Goal: Task Accomplishment & Management: Manage account settings

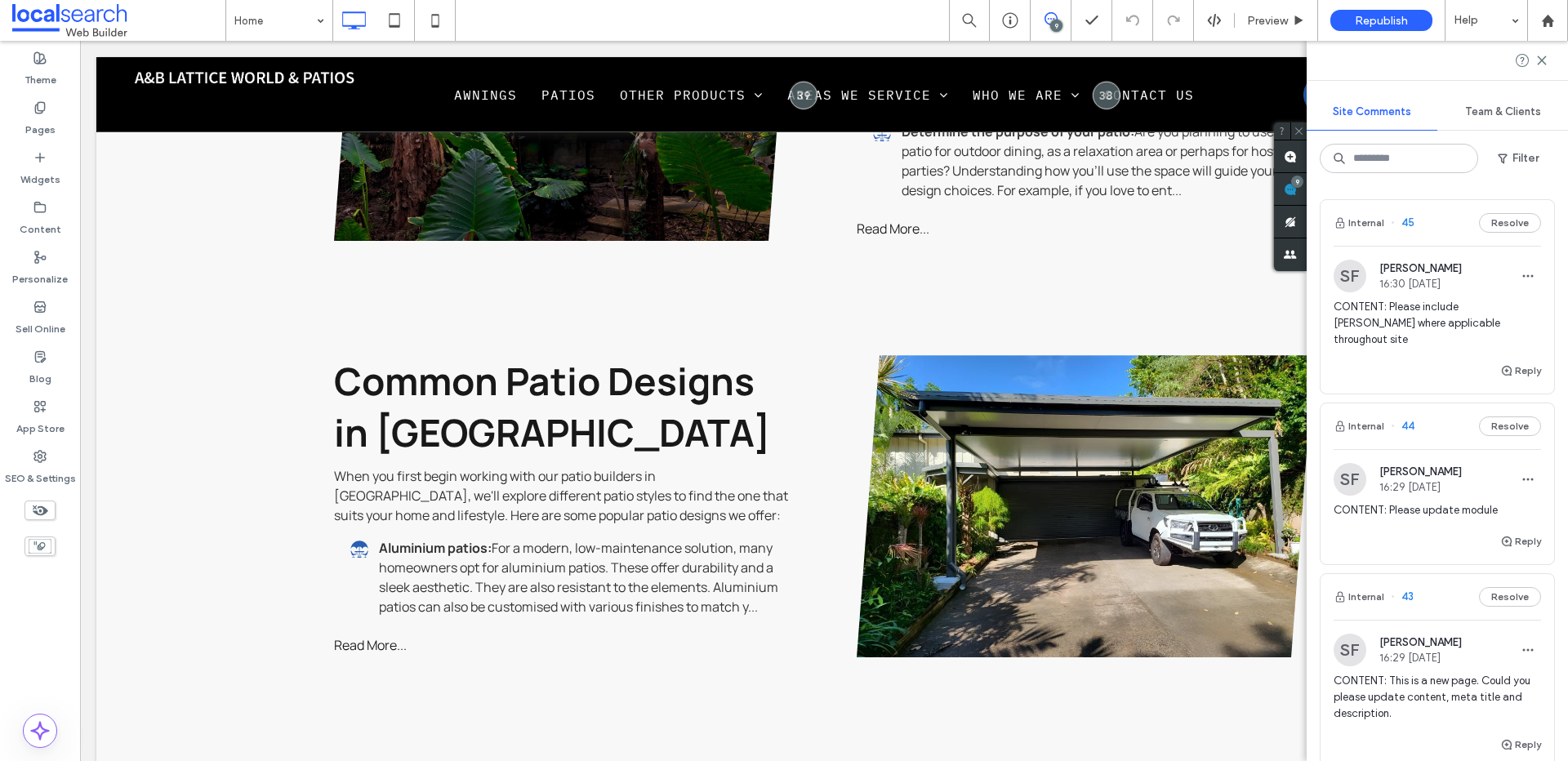
scroll to position [7039, 0]
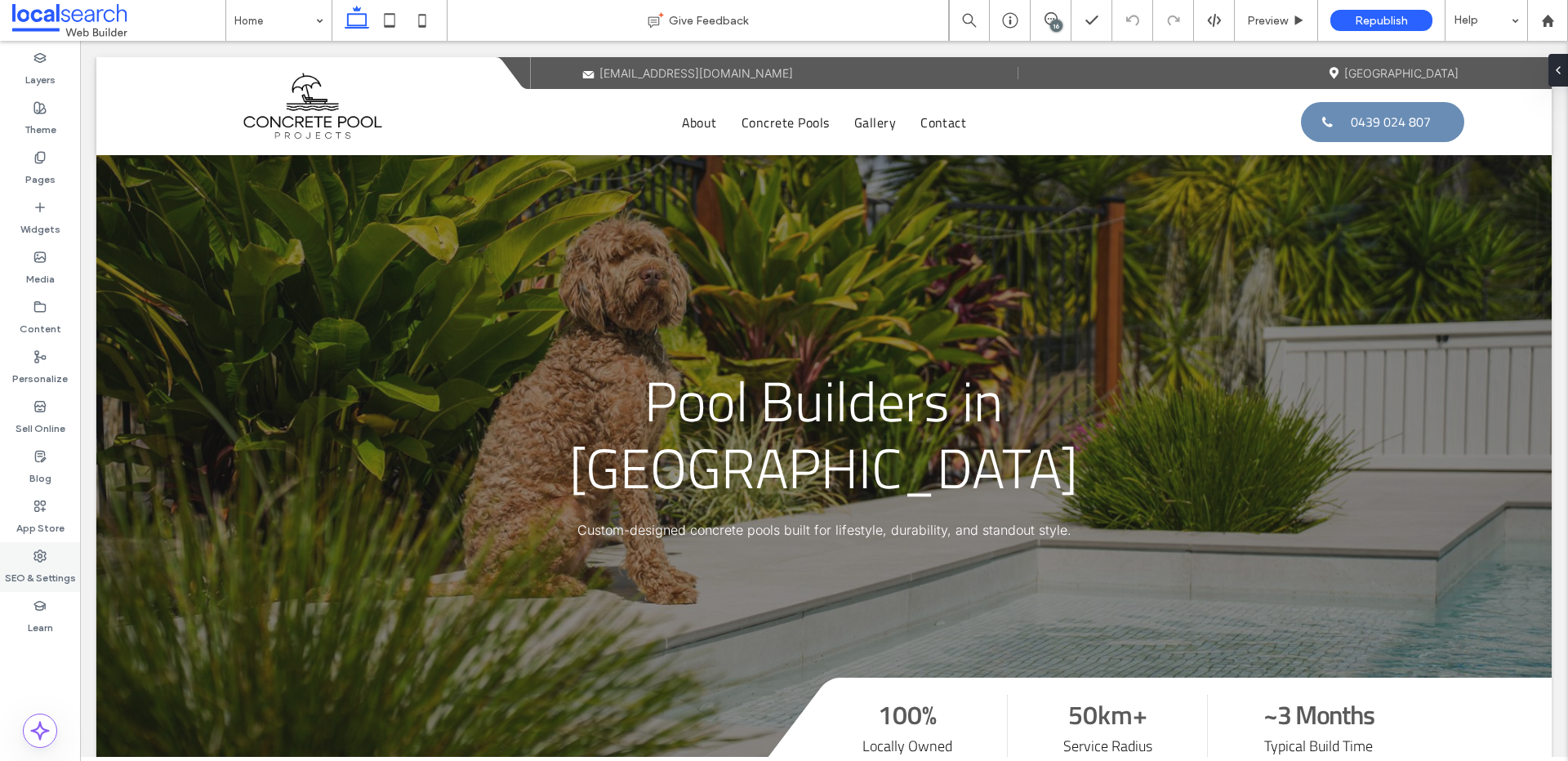
click at [56, 570] on label "SEO & Settings" at bounding box center [40, 574] width 71 height 23
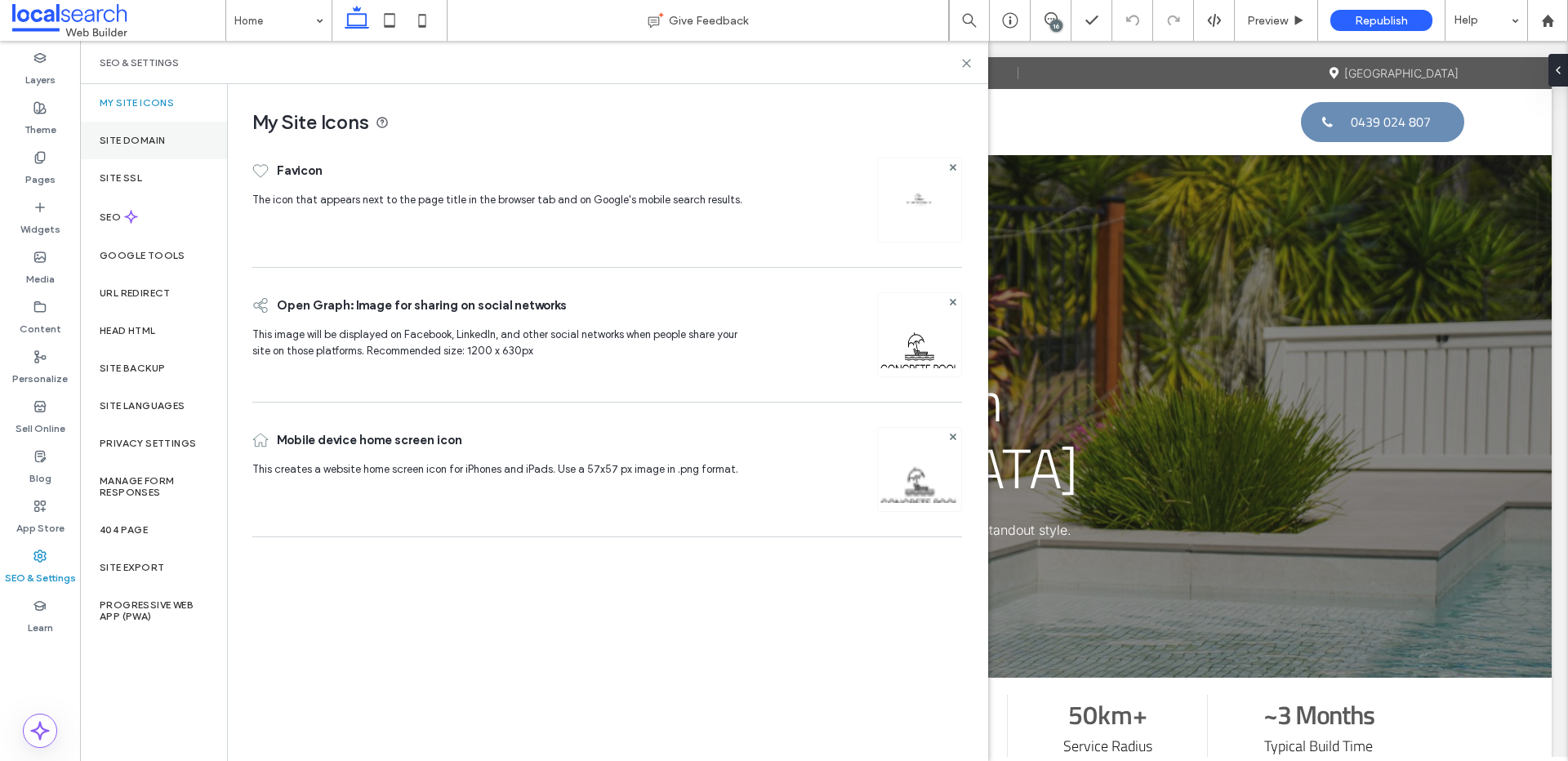
click at [134, 142] on label "Site Domain" at bounding box center [132, 141] width 66 height 11
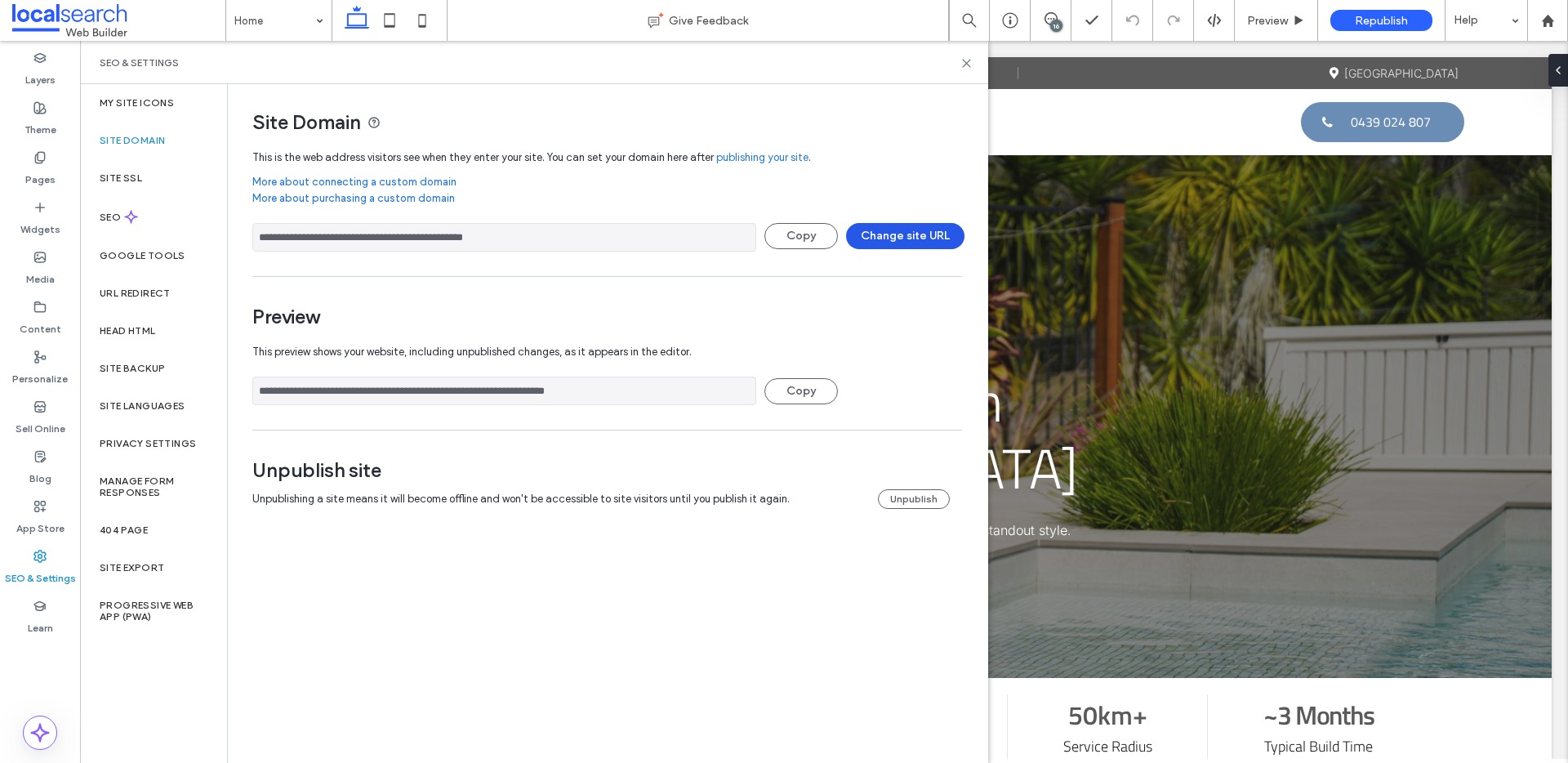
click at [922, 232] on button "Change site URL" at bounding box center [906, 236] width 119 height 26
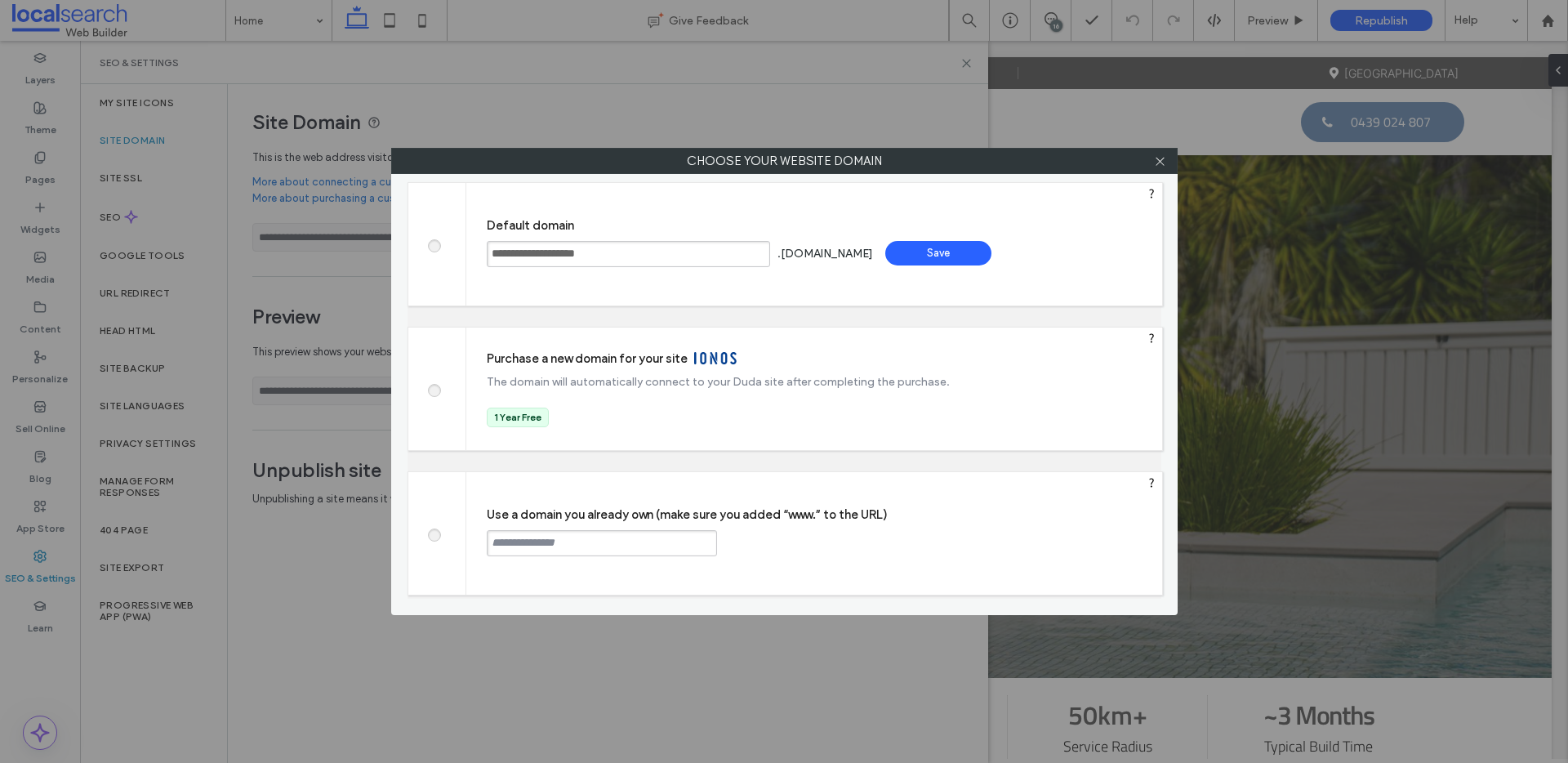
click at [634, 548] on input "text" at bounding box center [602, 543] width 231 height 26
paste input "**********"
click at [491, 544] on input "**********" at bounding box center [602, 543] width 231 height 26
type input "**********"
click at [793, 555] on div "**********" at bounding box center [814, 533] width 696 height 122
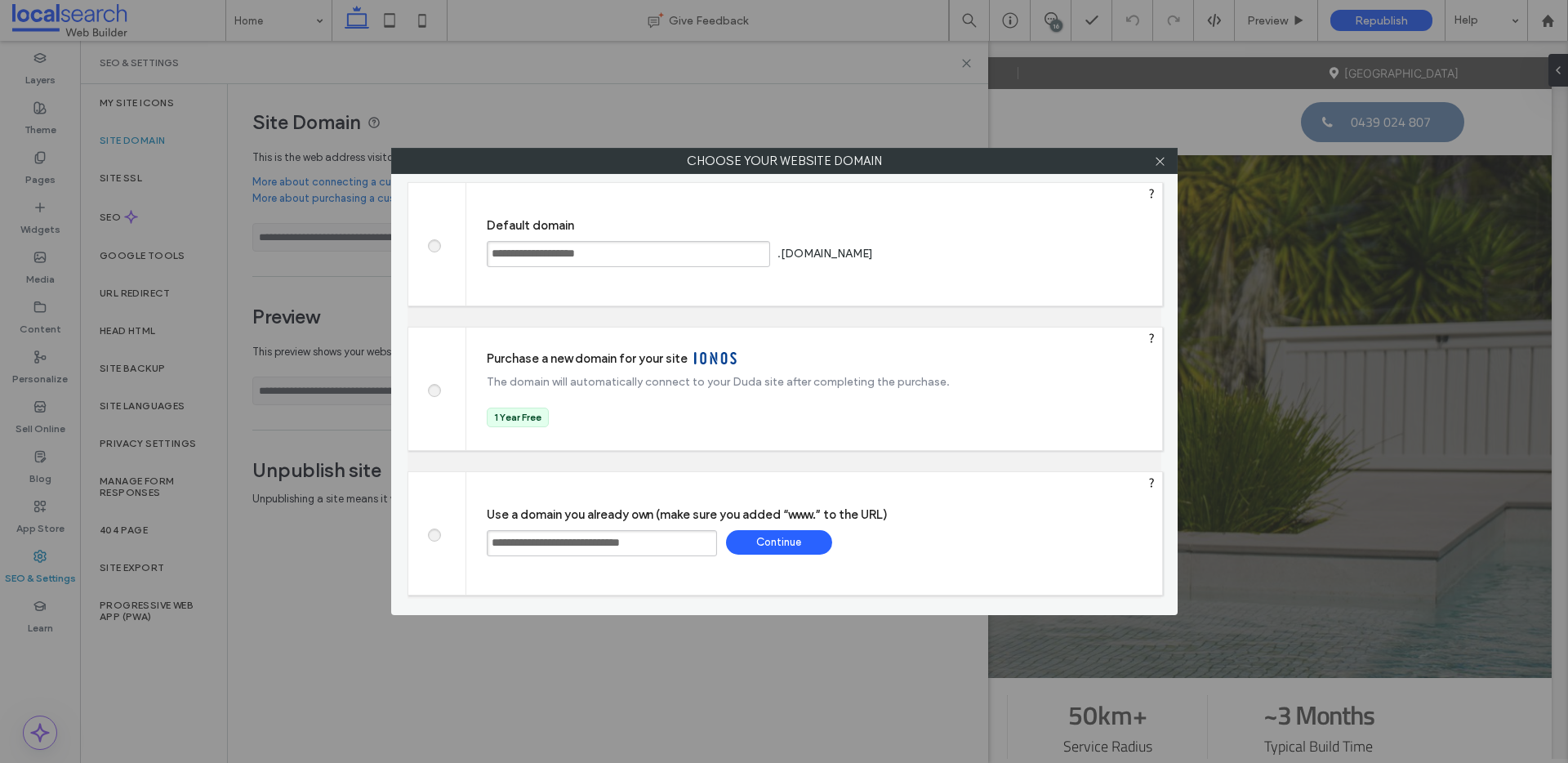
click at [792, 545] on div "Continue" at bounding box center [779, 542] width 107 height 24
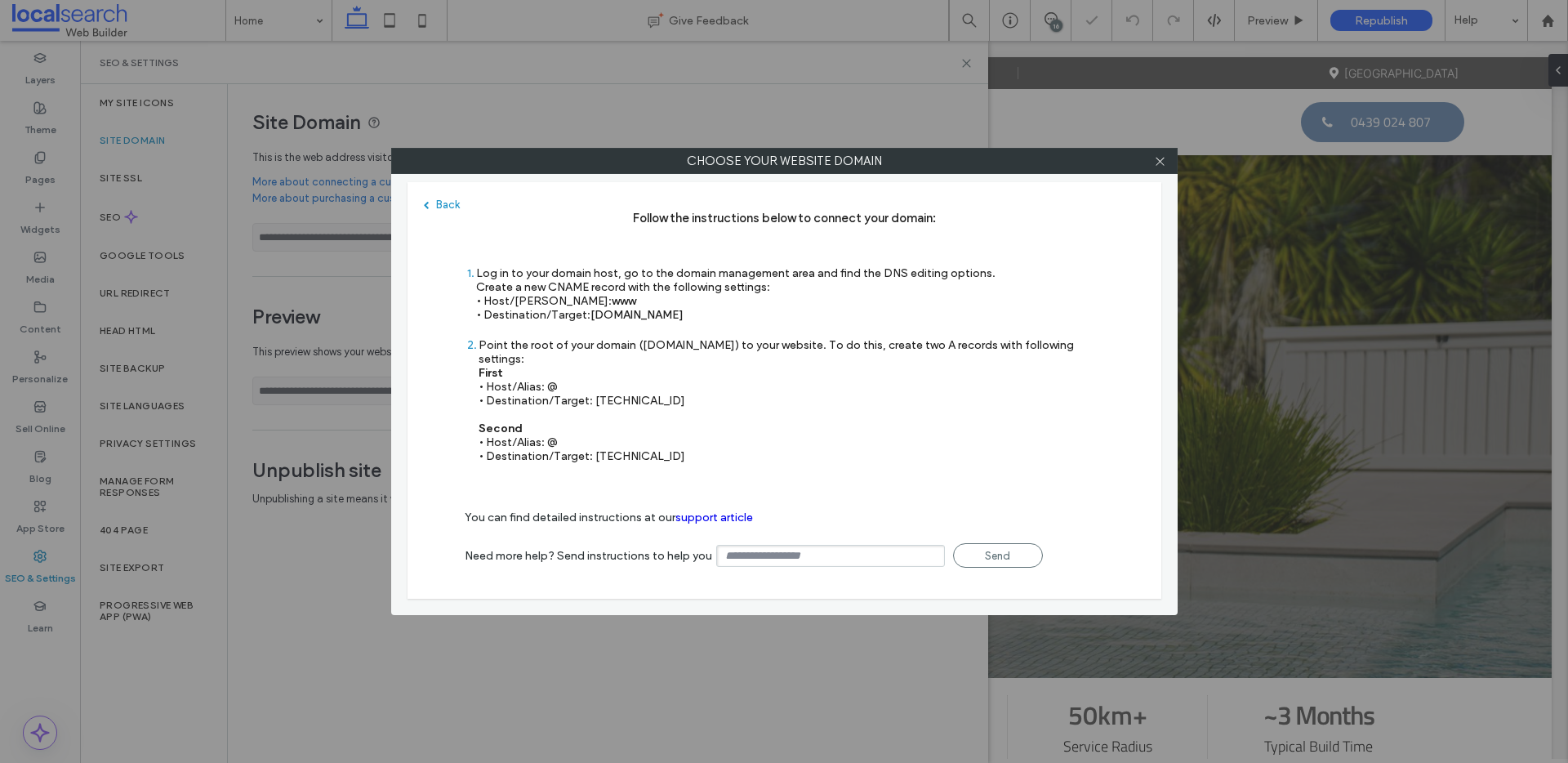
type input "**********"
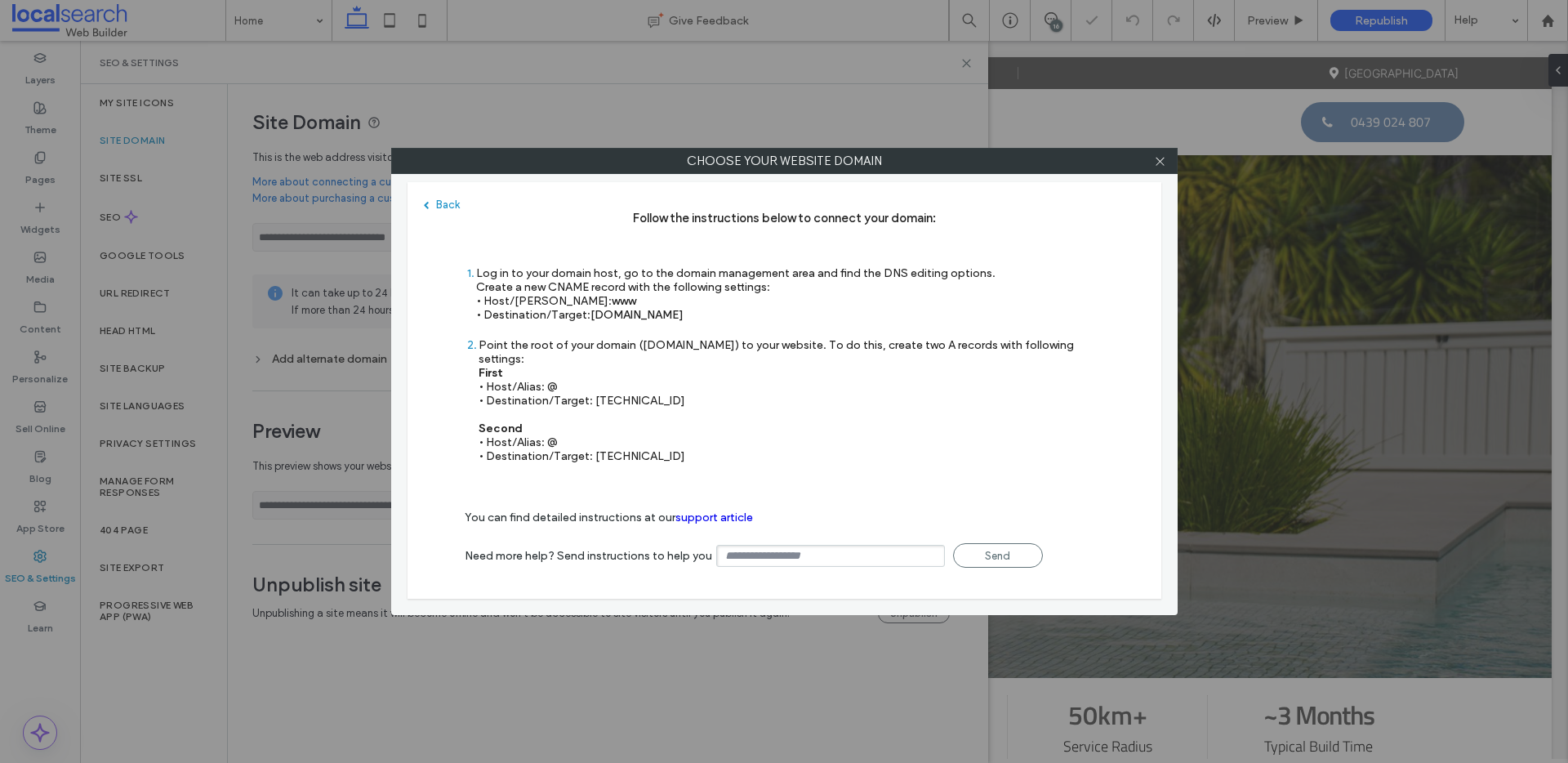
click at [1162, 163] on icon at bounding box center [1160, 161] width 12 height 12
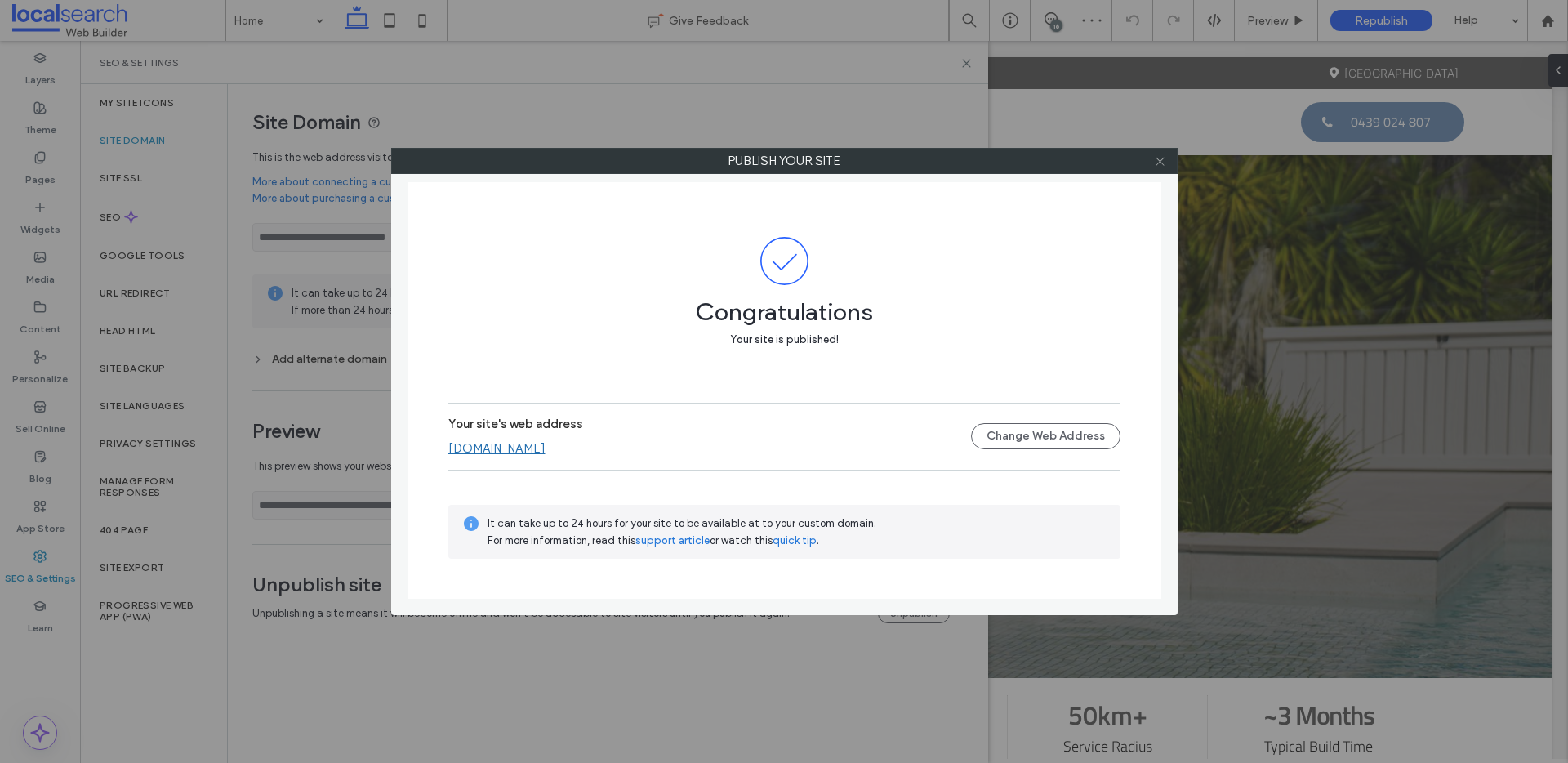
click at [1166, 163] on icon at bounding box center [1160, 161] width 12 height 12
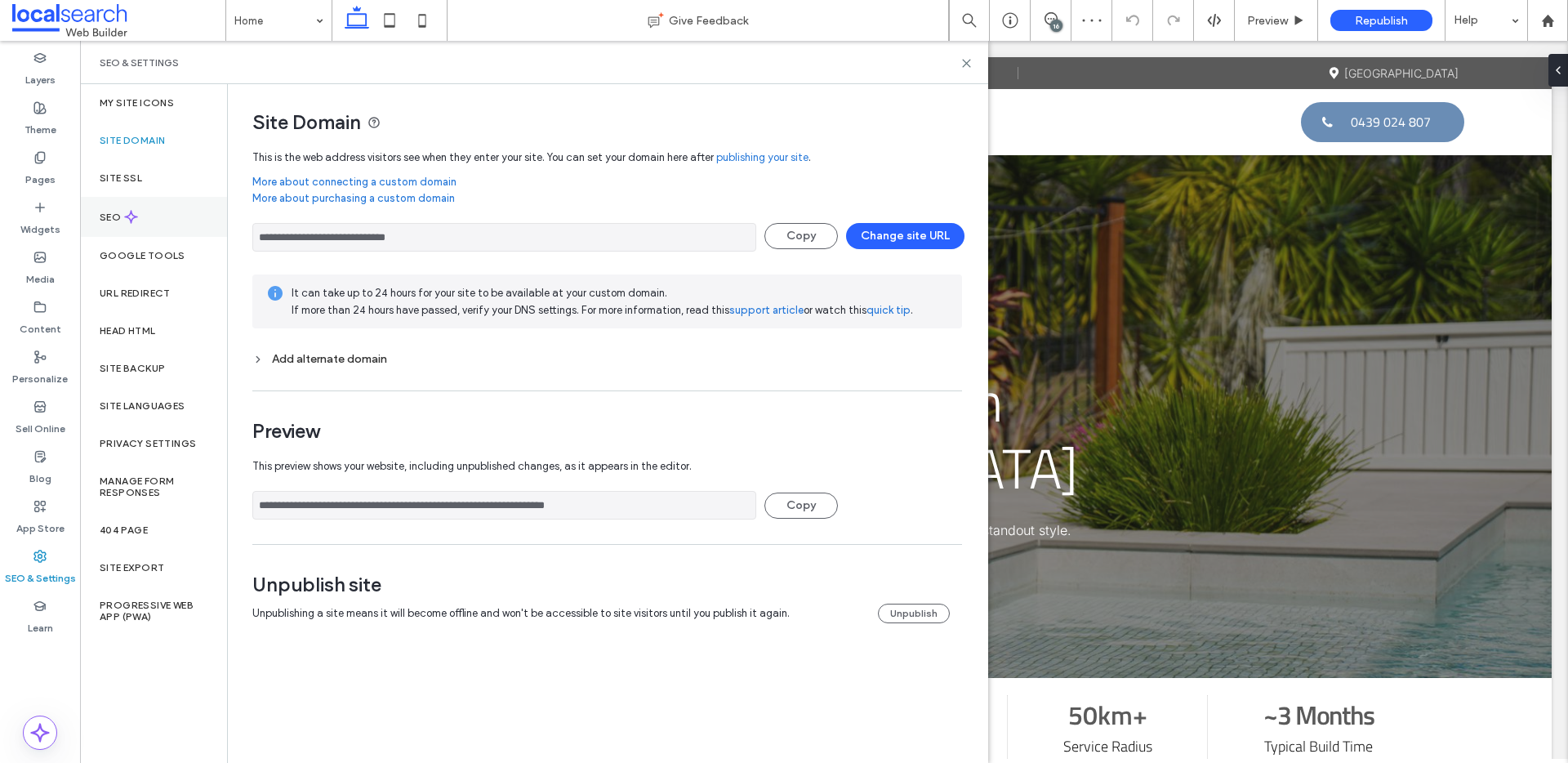
click at [184, 216] on div "SEO" at bounding box center [153, 217] width 147 height 40
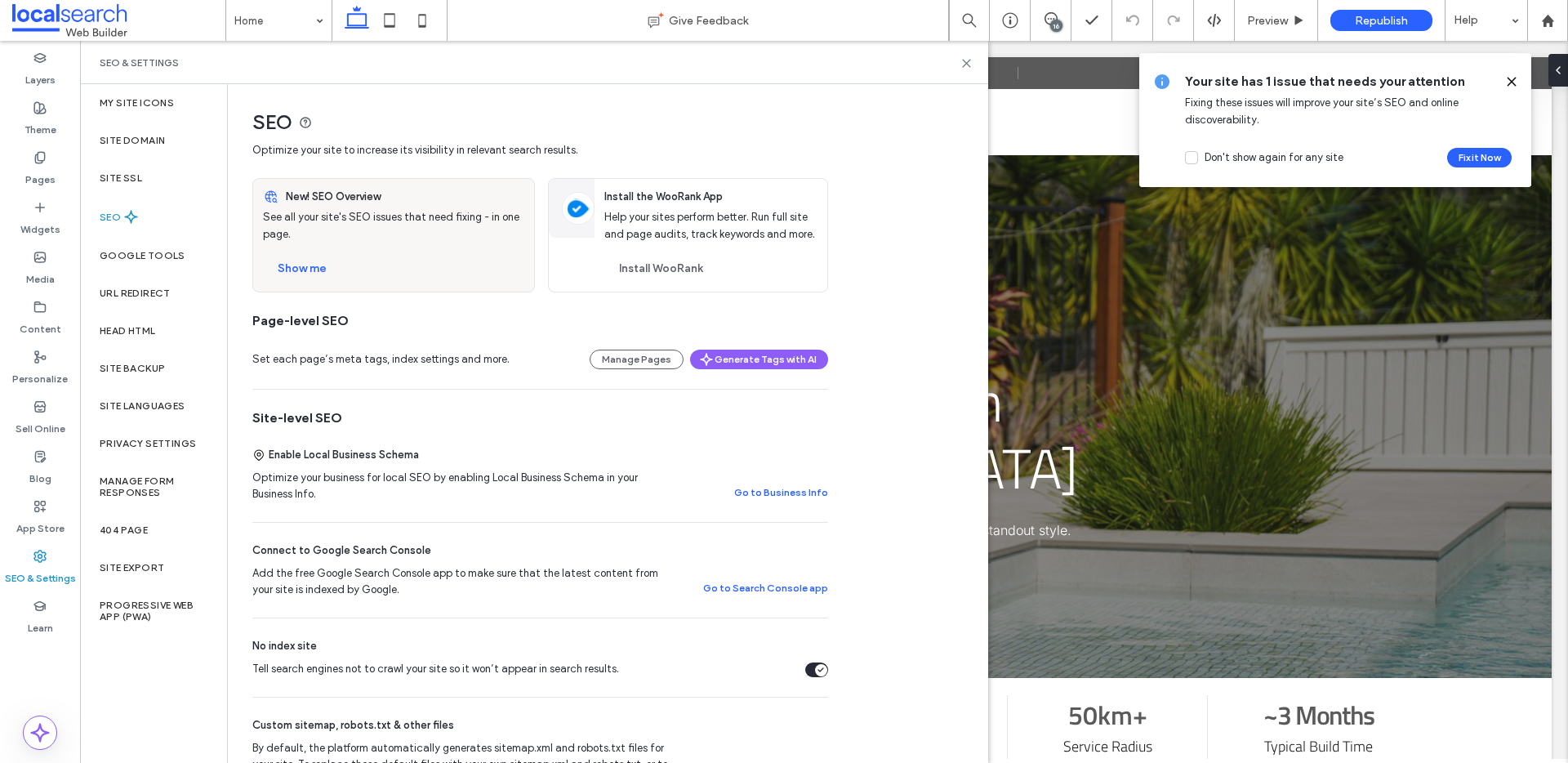
click at [823, 664] on div "Tell search engines not to crawl your site so it won’t appear in search results." at bounding box center [821, 669] width 12 height 12
click at [146, 152] on div "Site Domain" at bounding box center [153, 140] width 147 height 38
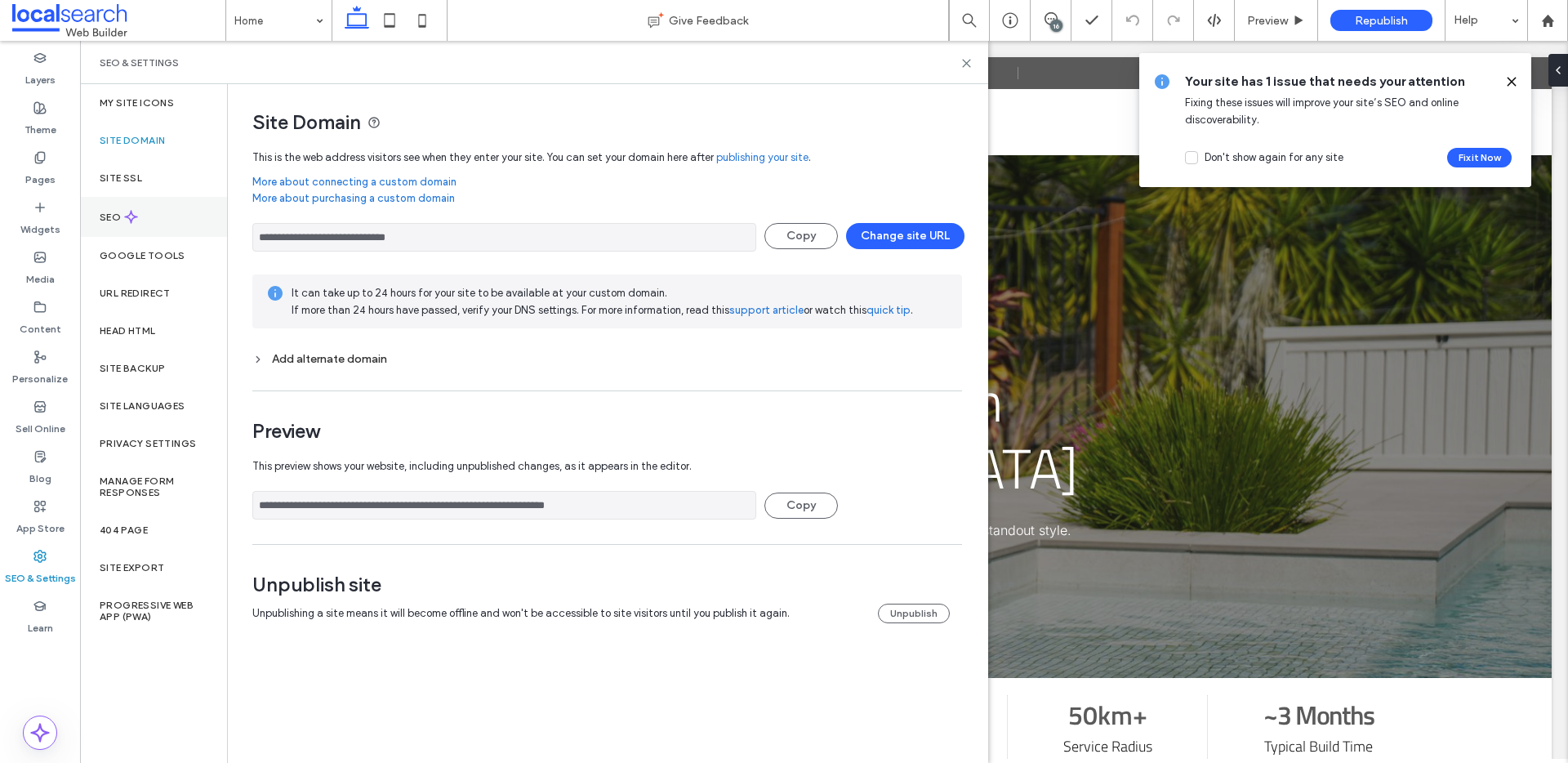
click at [144, 221] on div "SEO" at bounding box center [153, 217] width 147 height 40
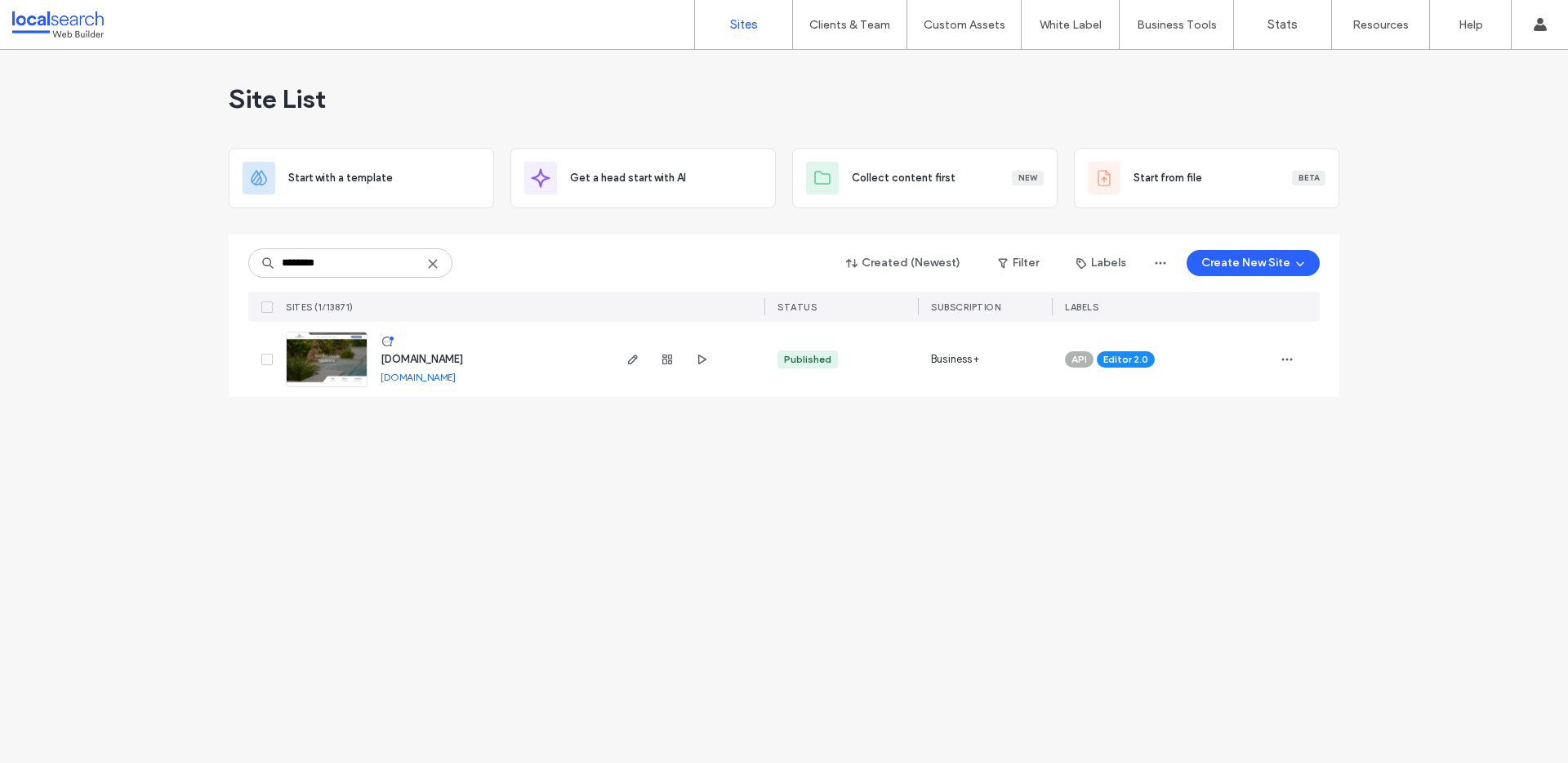
type input "********"
click at [1288, 359] on use "button" at bounding box center [1287, 359] width 10 height 3
click at [1239, 470] on span "Assign Label" at bounding box center [1215, 464] width 59 height 17
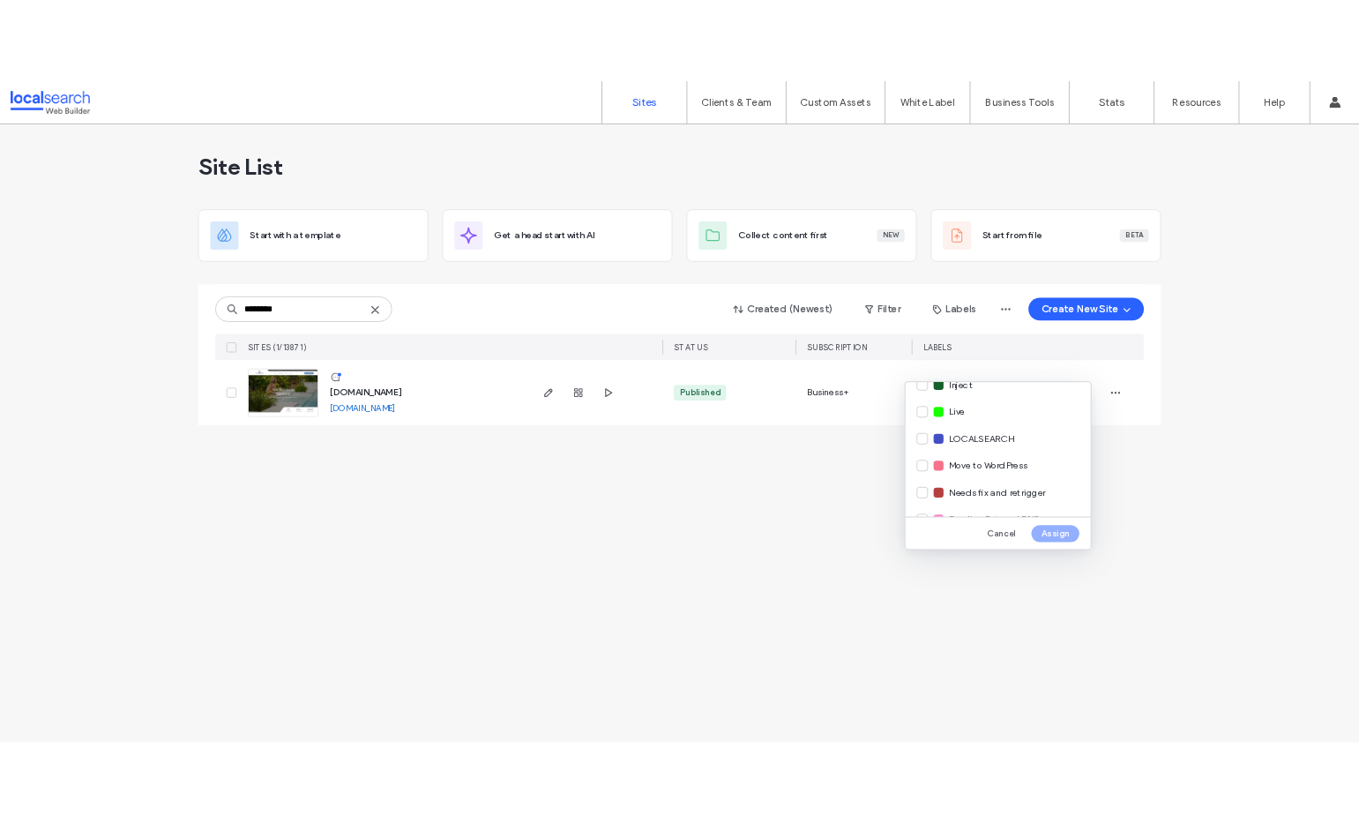
scroll to position [381, 0]
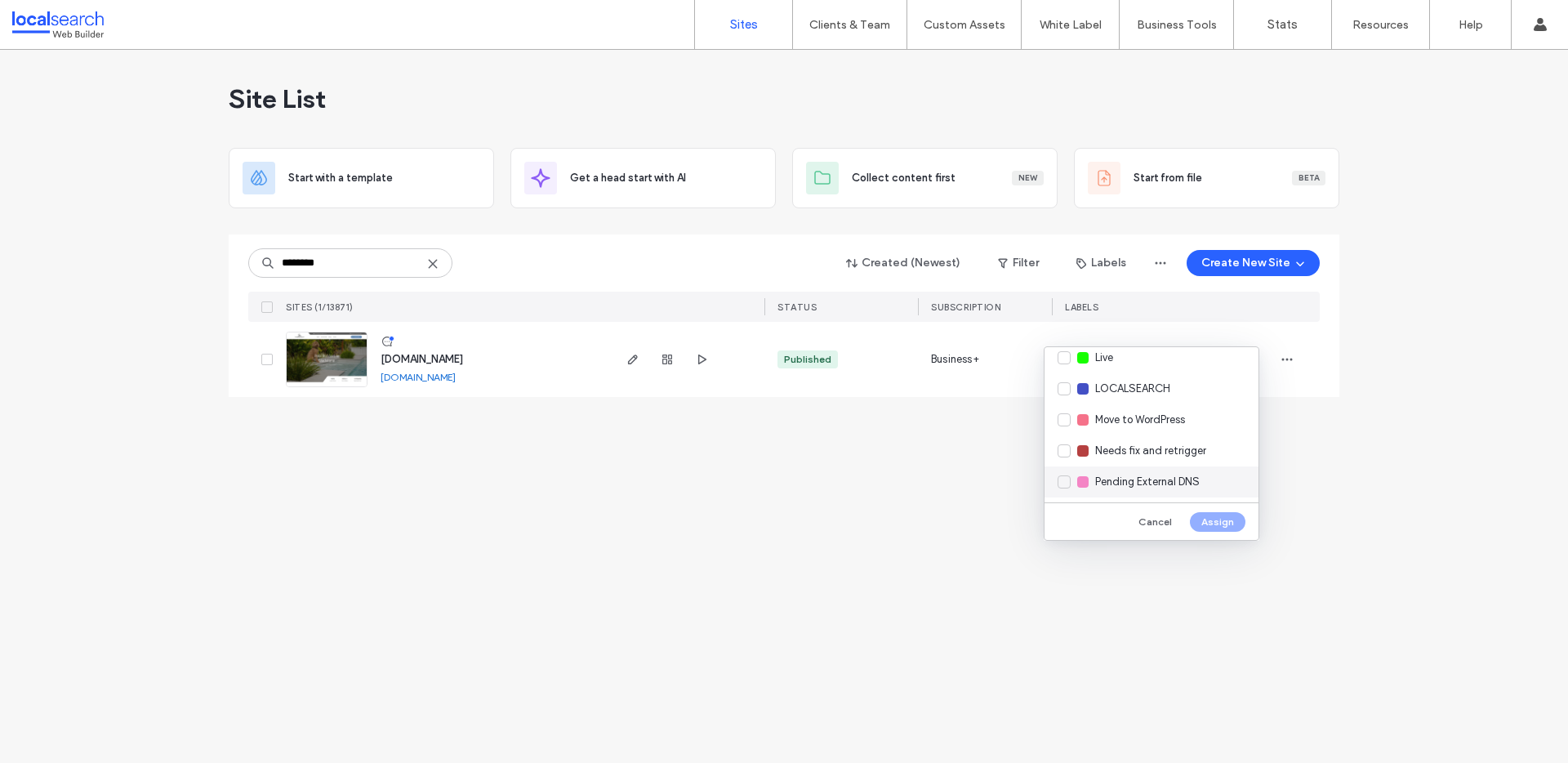
click at [1160, 484] on span "Pending External DNS" at bounding box center [1148, 482] width 105 height 17
click at [1222, 523] on button "Assign" at bounding box center [1218, 521] width 56 height 19
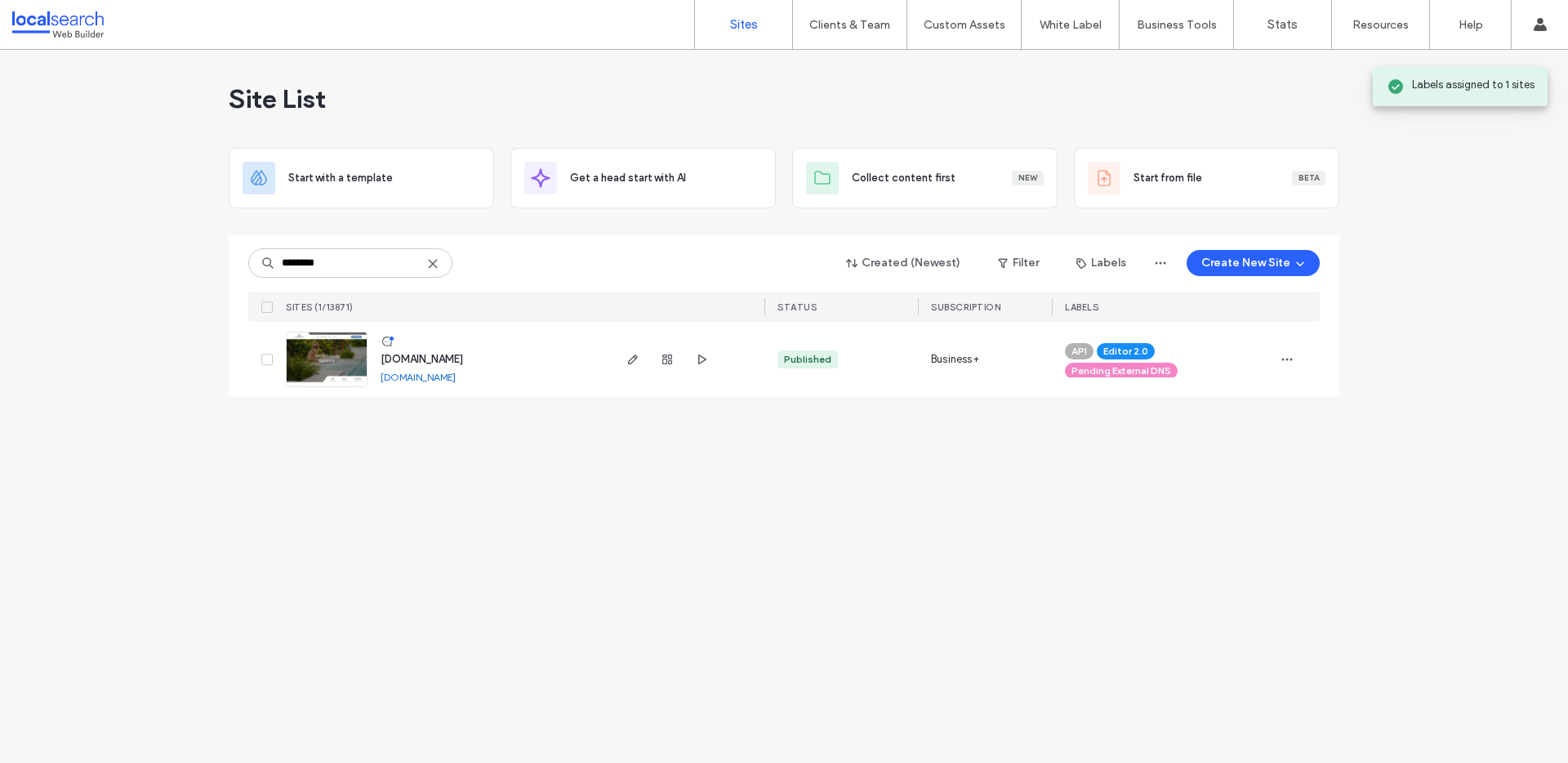
click at [456, 377] on link "www.concretepoolprojects.com.au" at bounding box center [418, 376] width 75 height 12
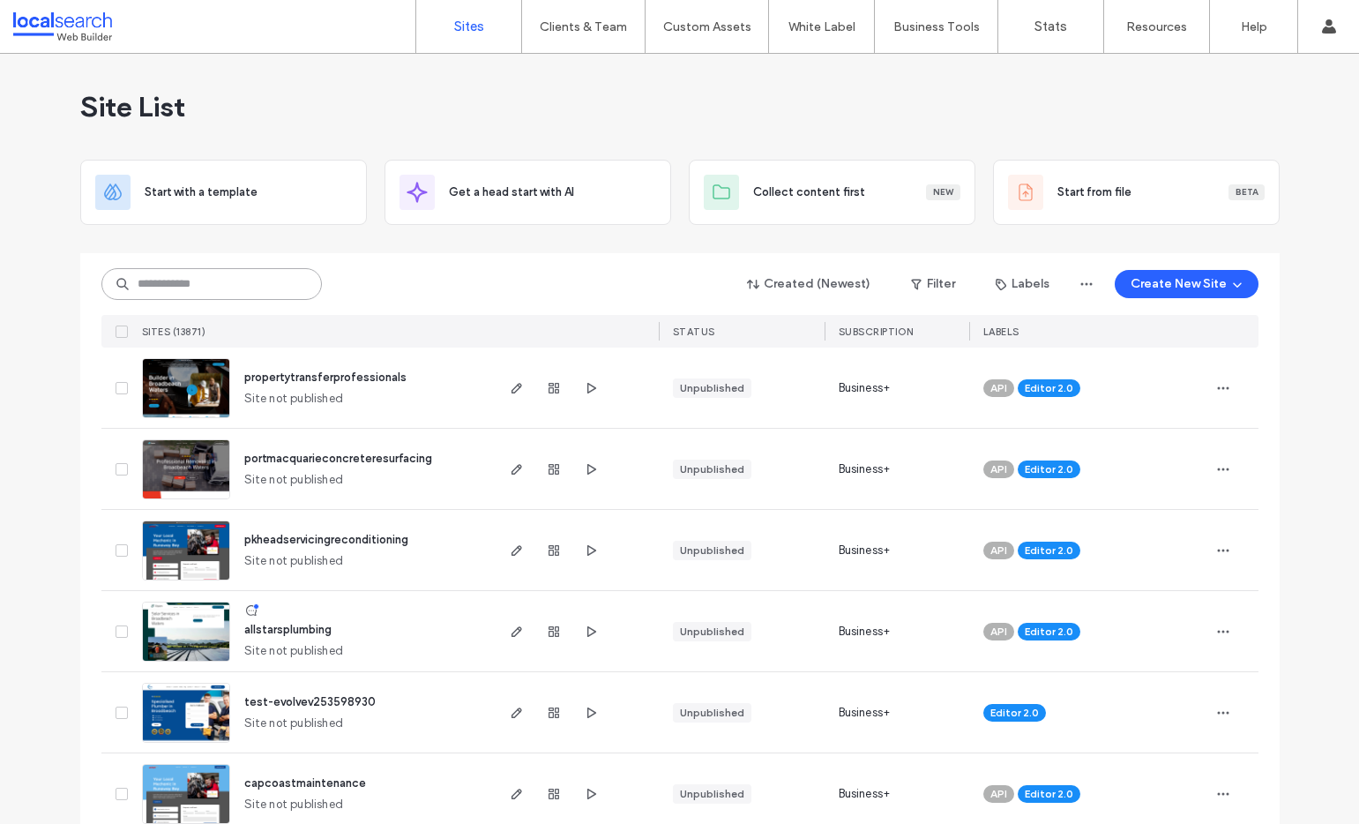
click at [232, 272] on input at bounding box center [211, 284] width 220 height 32
paste input "********"
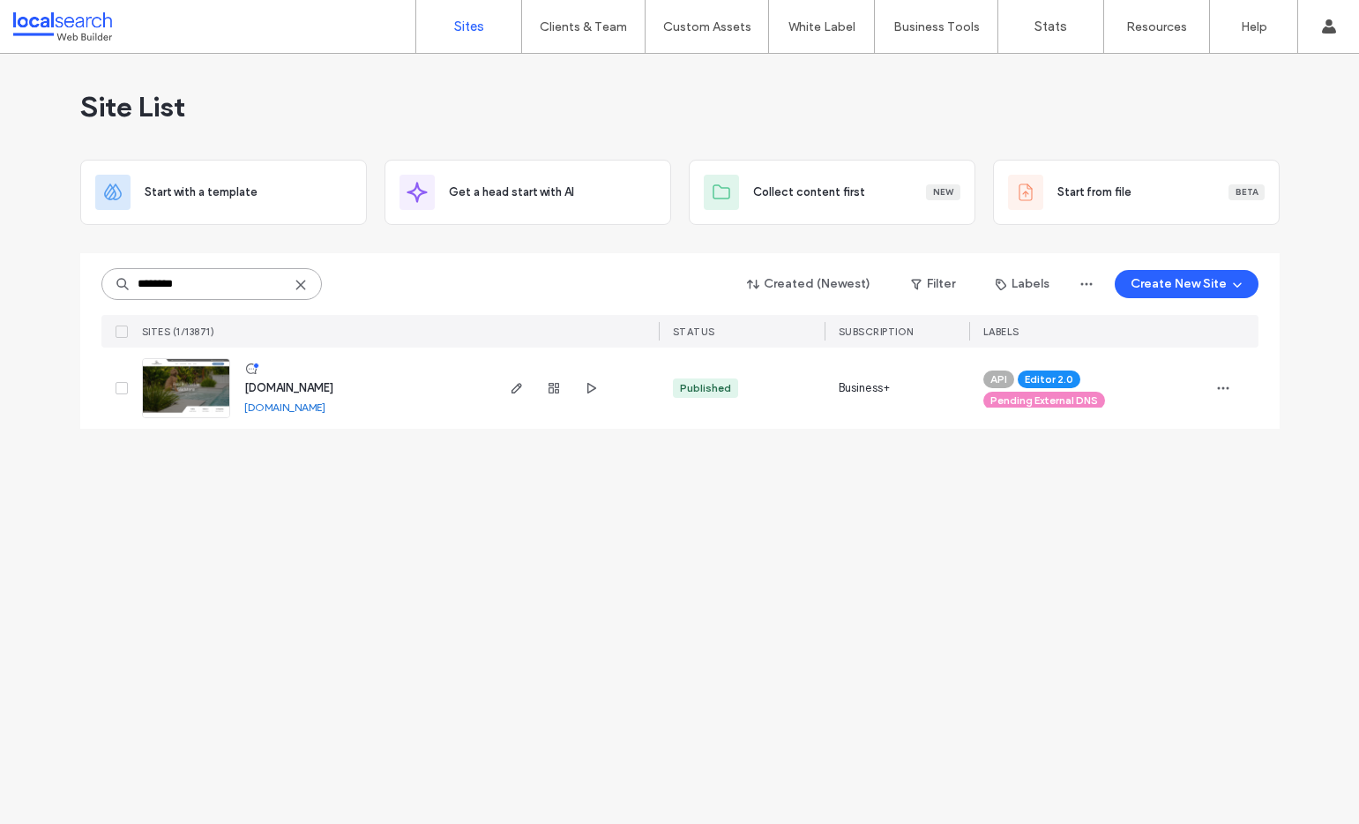
click at [186, 284] on input "********" at bounding box center [211, 284] width 220 height 32
paste input "**********"
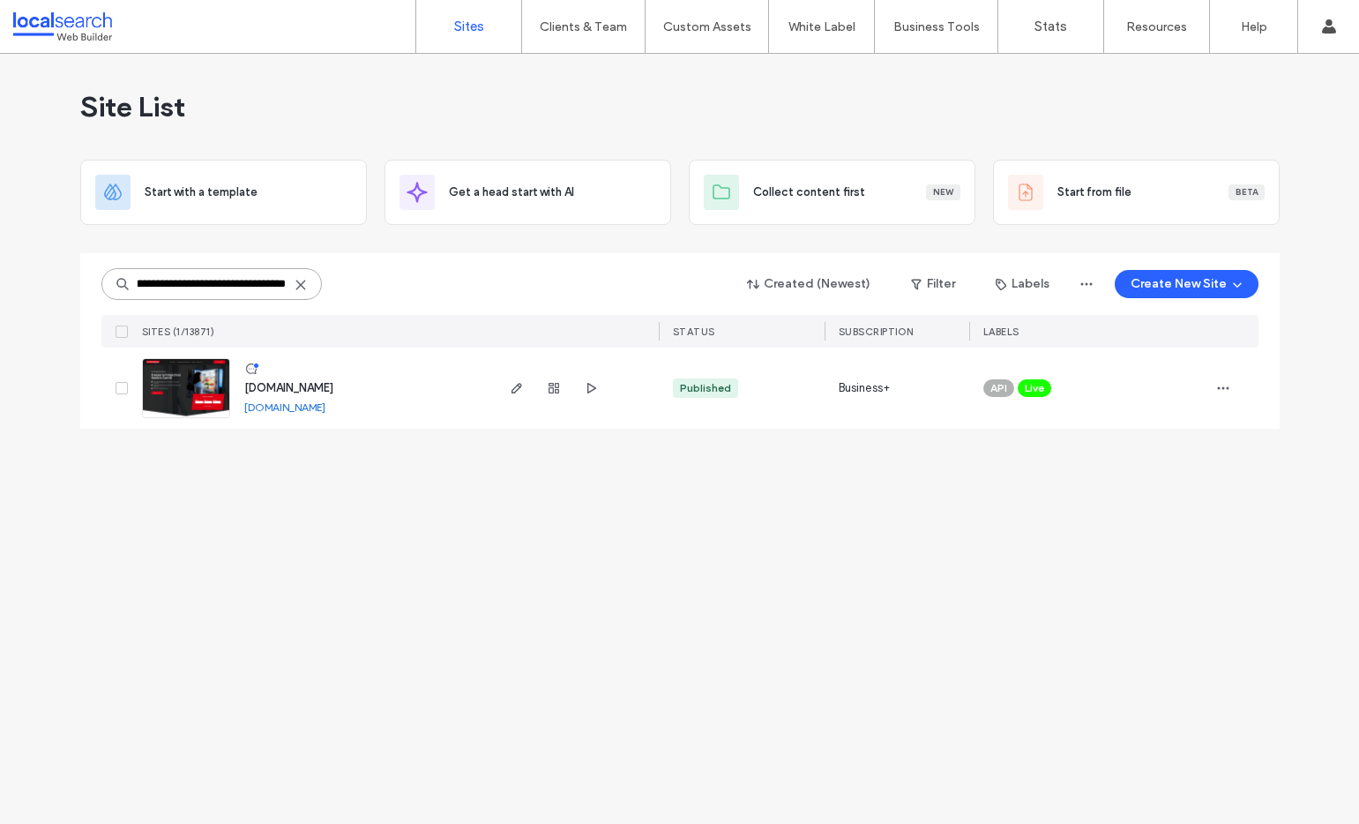
type input "**********"
click at [191, 392] on img at bounding box center [186, 419] width 86 height 120
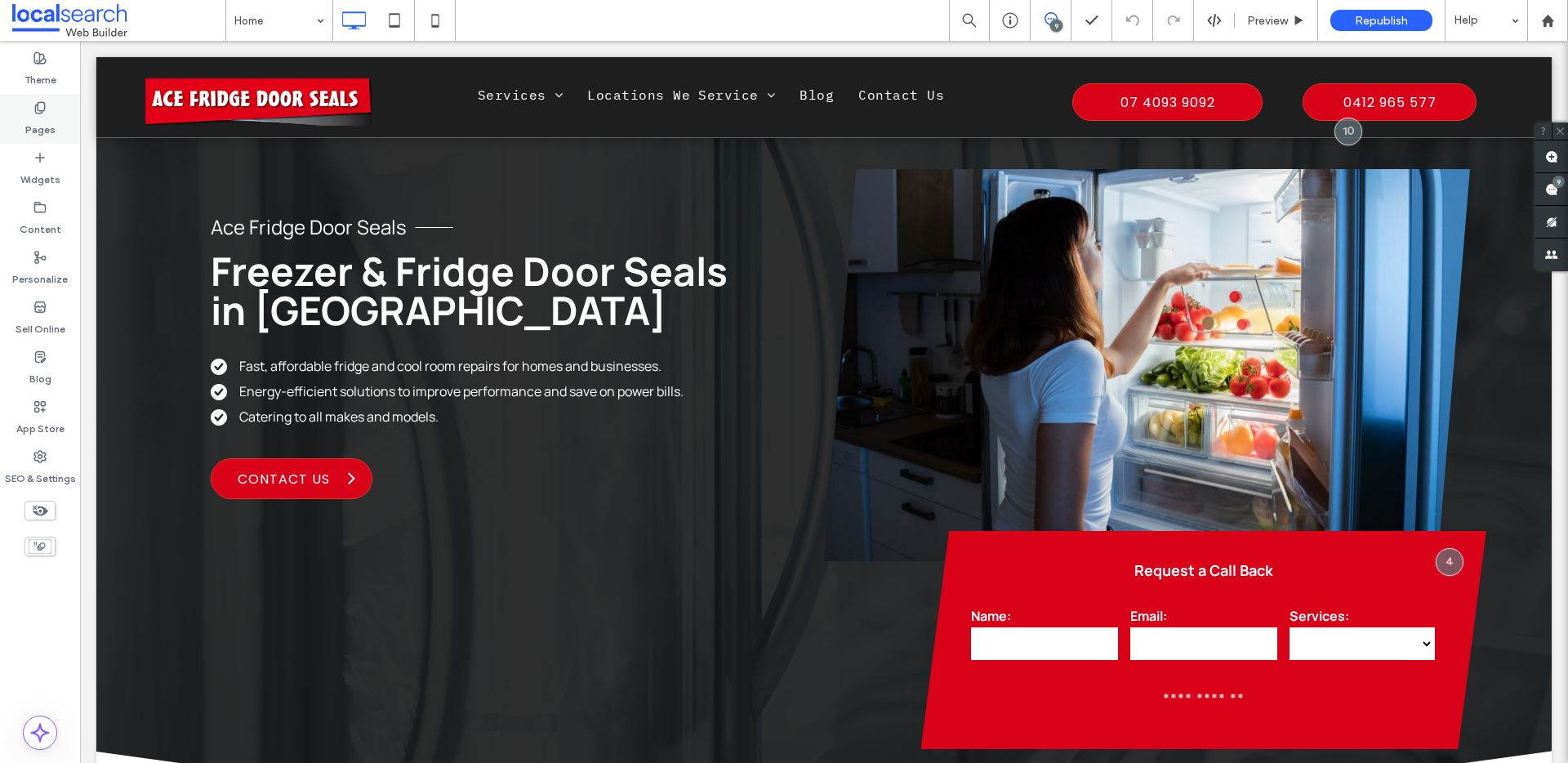
click at [56, 131] on div "Pages" at bounding box center [40, 119] width 80 height 50
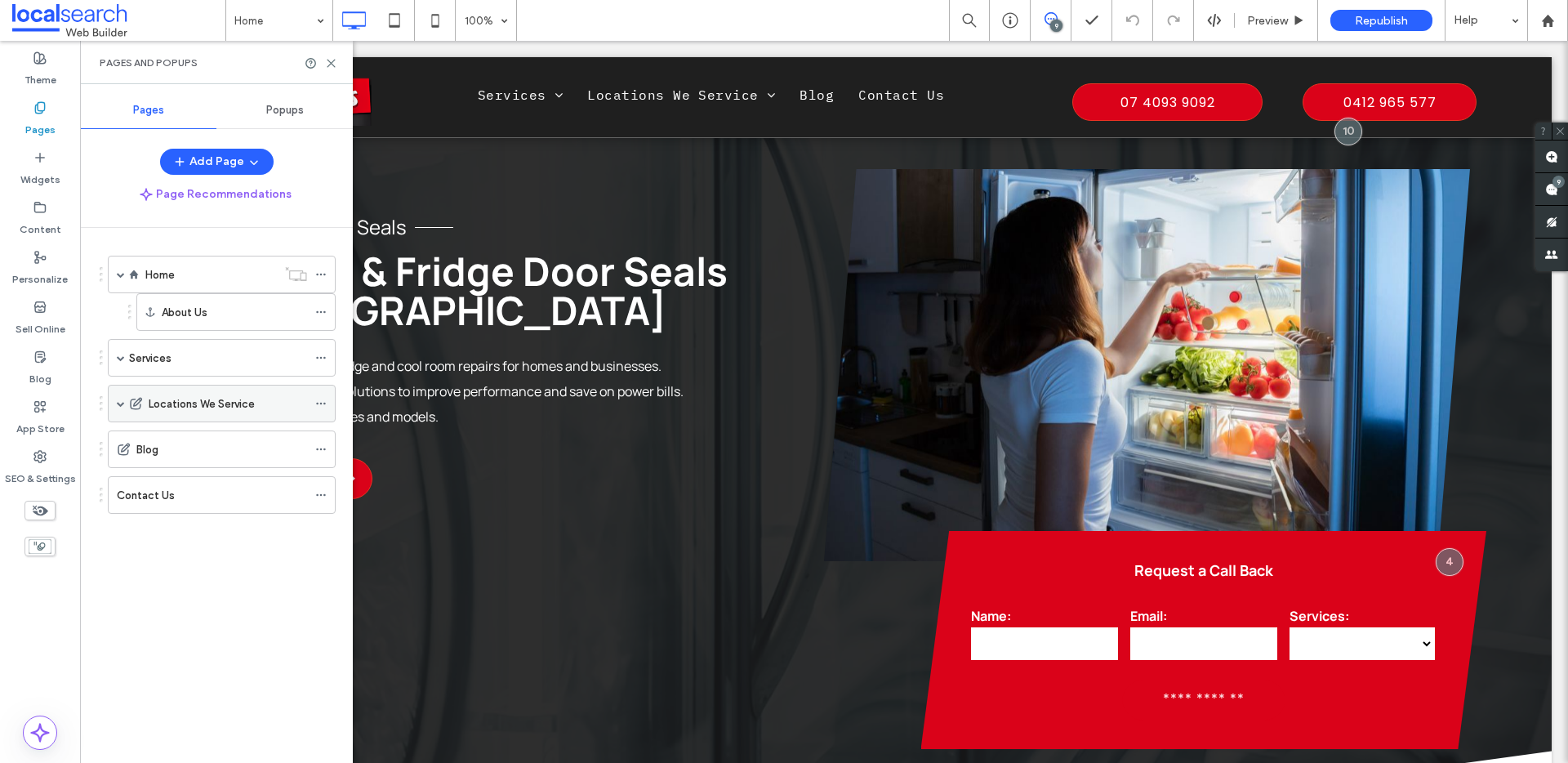
click at [121, 404] on span at bounding box center [120, 403] width 8 height 8
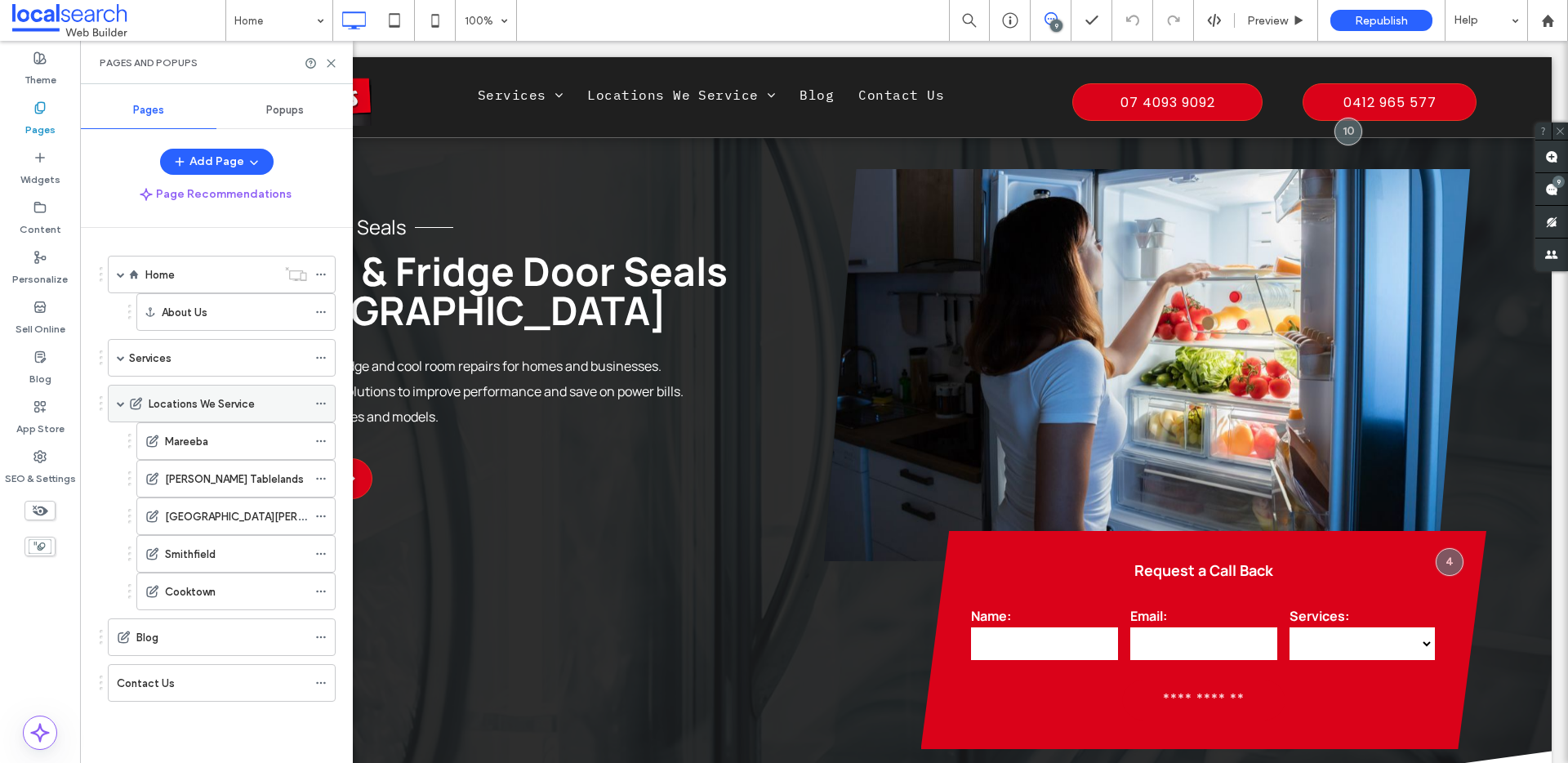
click at [119, 403] on span at bounding box center [120, 403] width 8 height 8
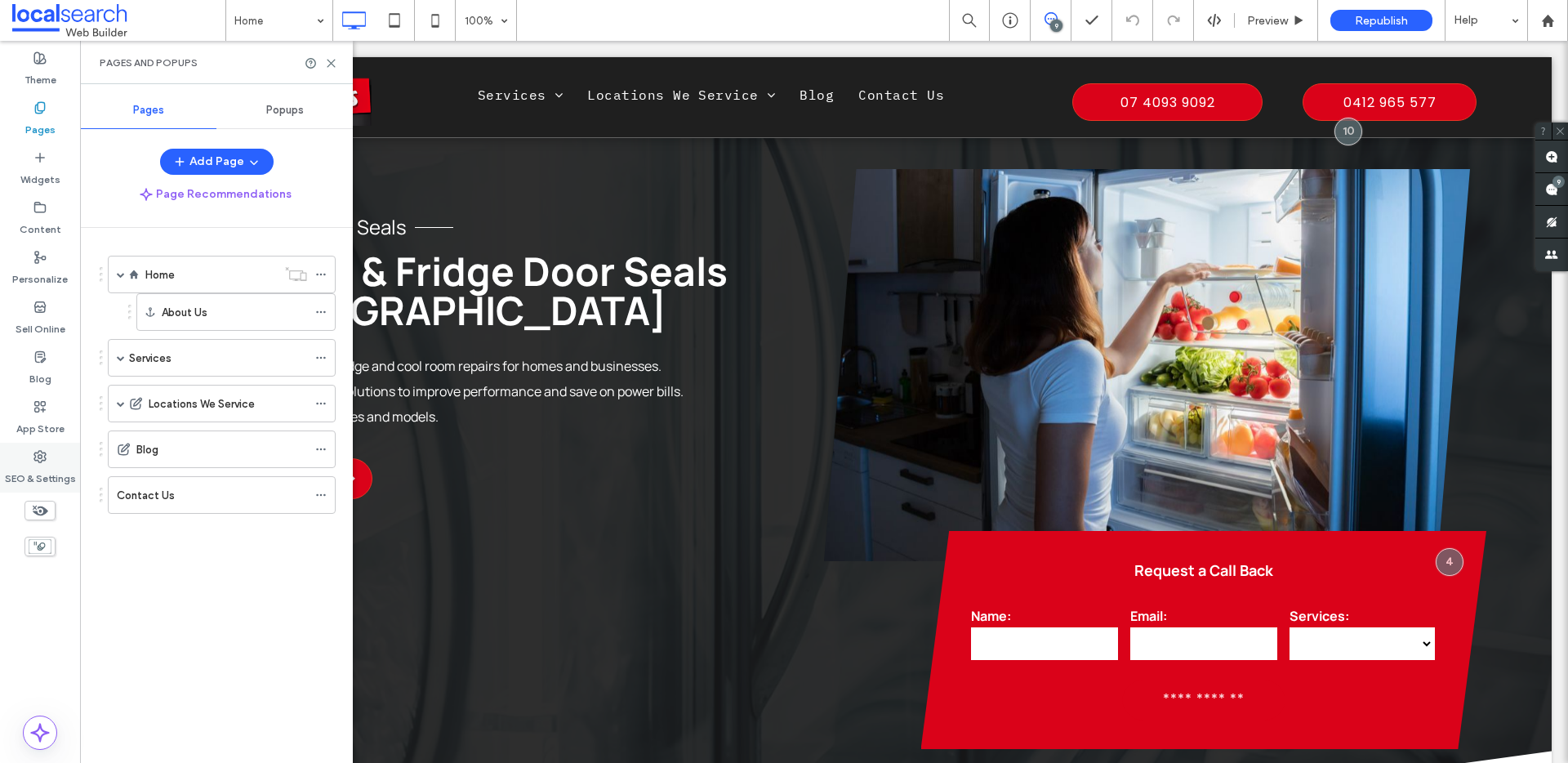
click at [42, 446] on div "SEO & Settings" at bounding box center [40, 468] width 80 height 50
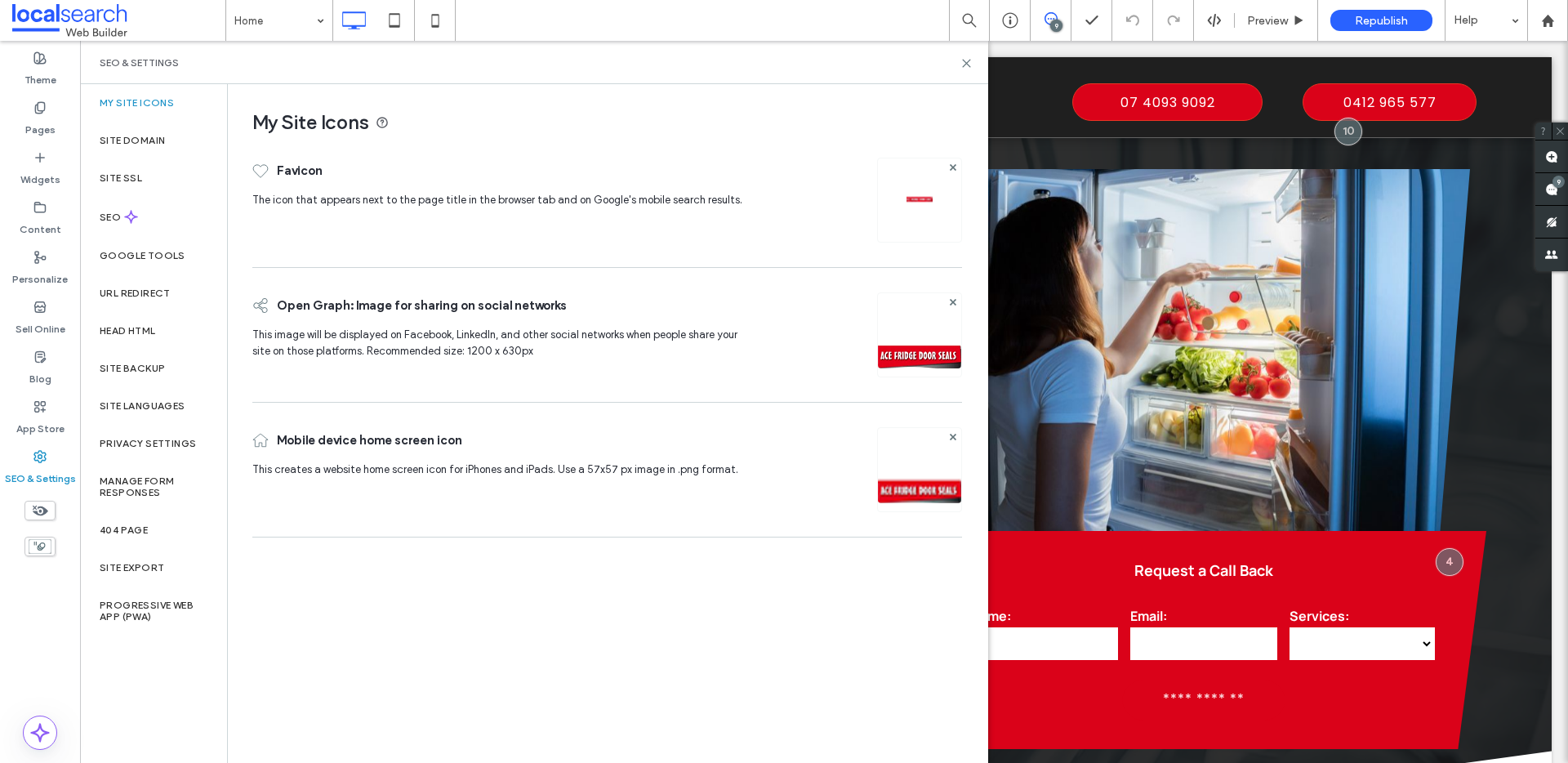
click at [154, 218] on div "SEO" at bounding box center [153, 217] width 147 height 40
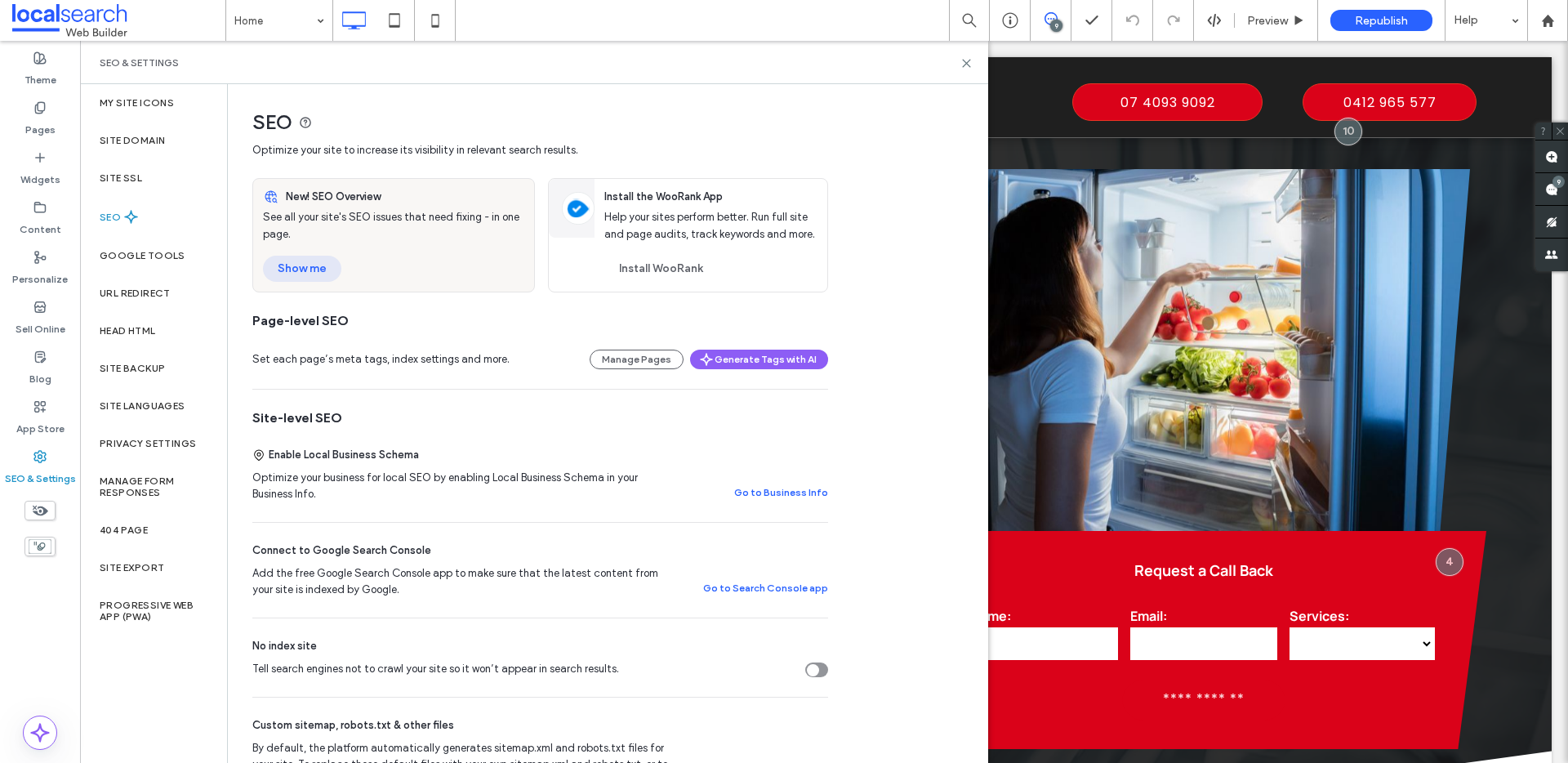
click at [329, 269] on button "Show me" at bounding box center [302, 269] width 79 height 26
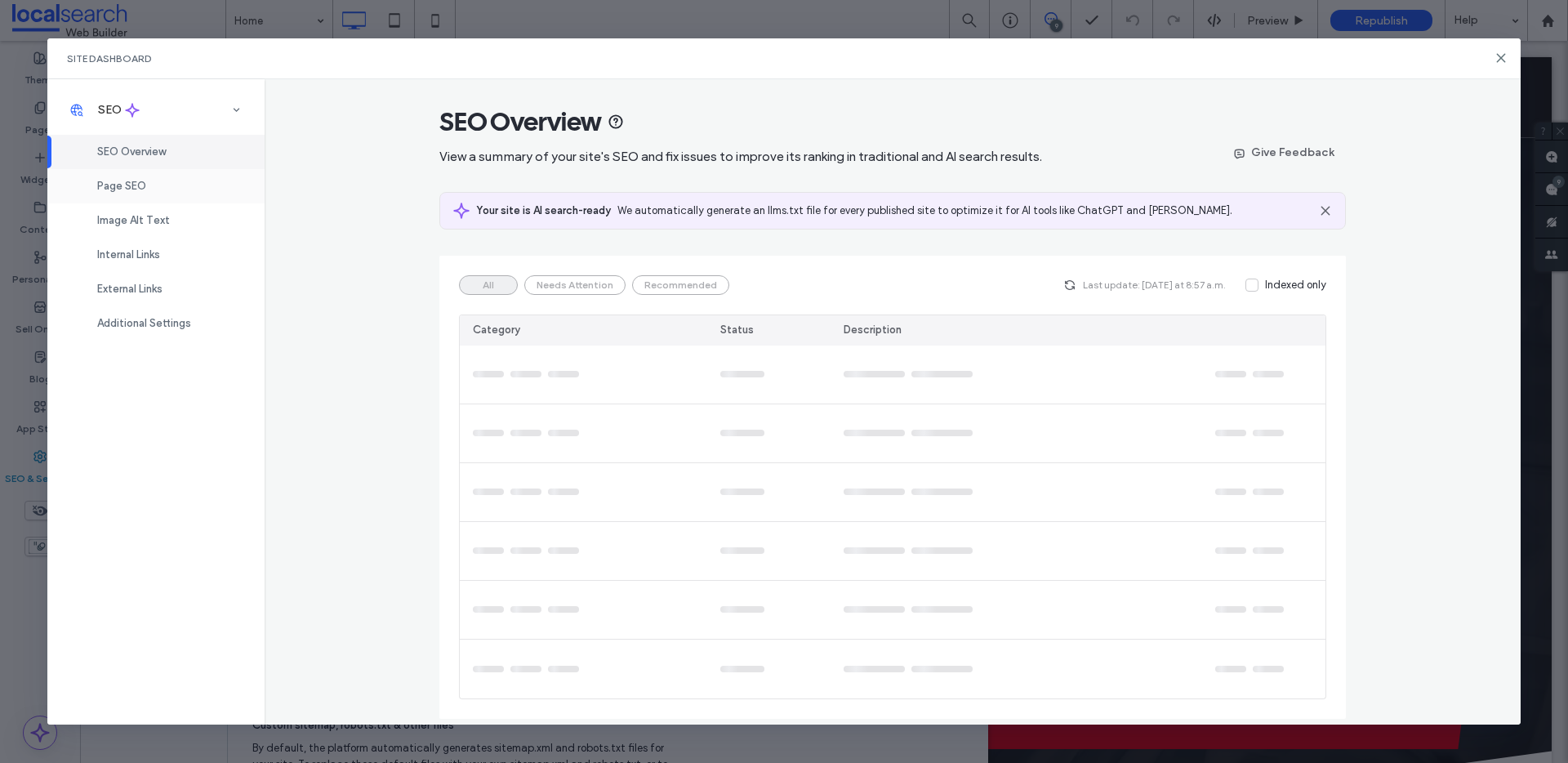
click at [181, 202] on div "Page SEO" at bounding box center [156, 186] width 218 height 34
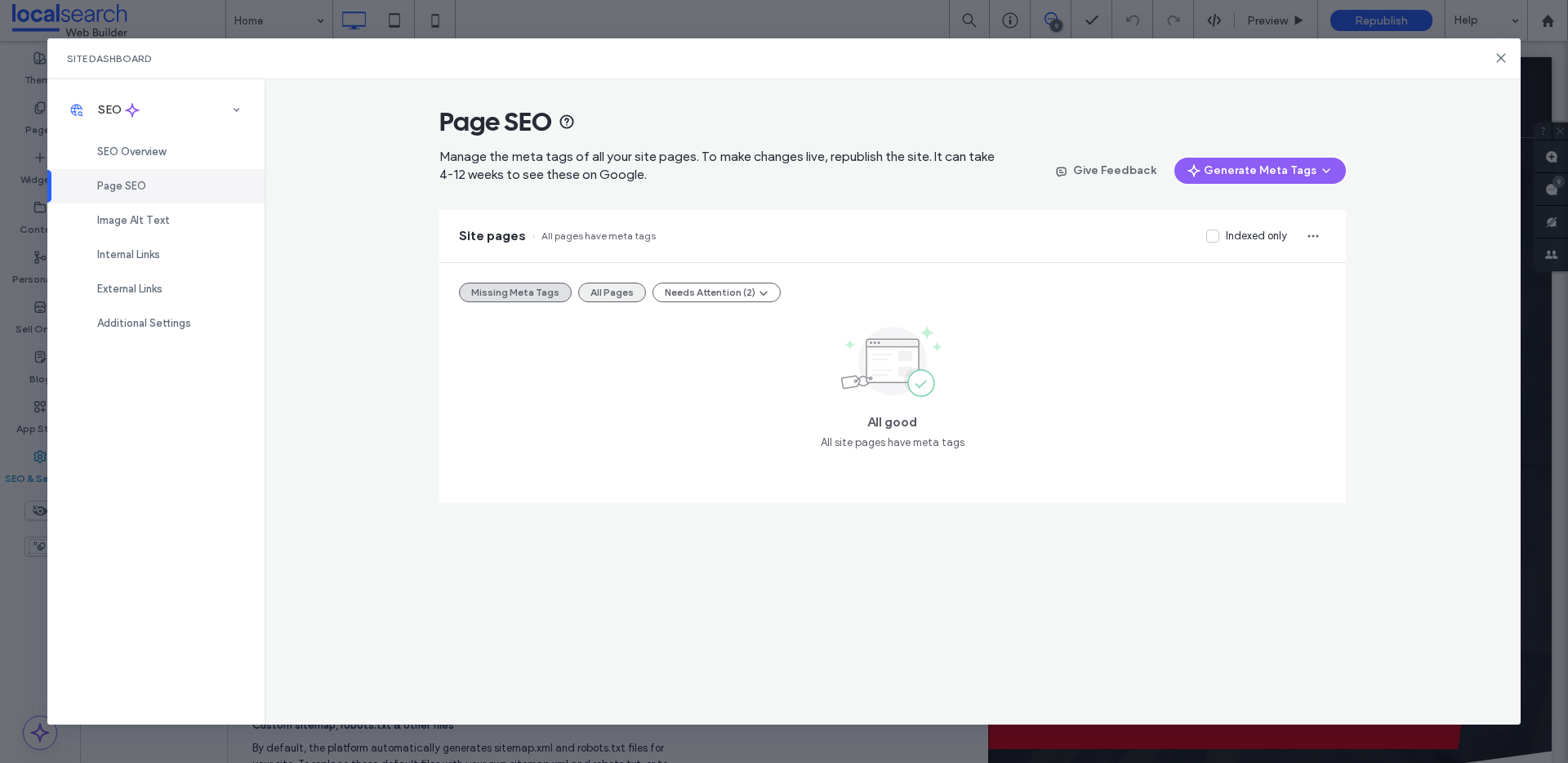
click at [618, 288] on button "All Pages" at bounding box center [611, 292] width 68 height 19
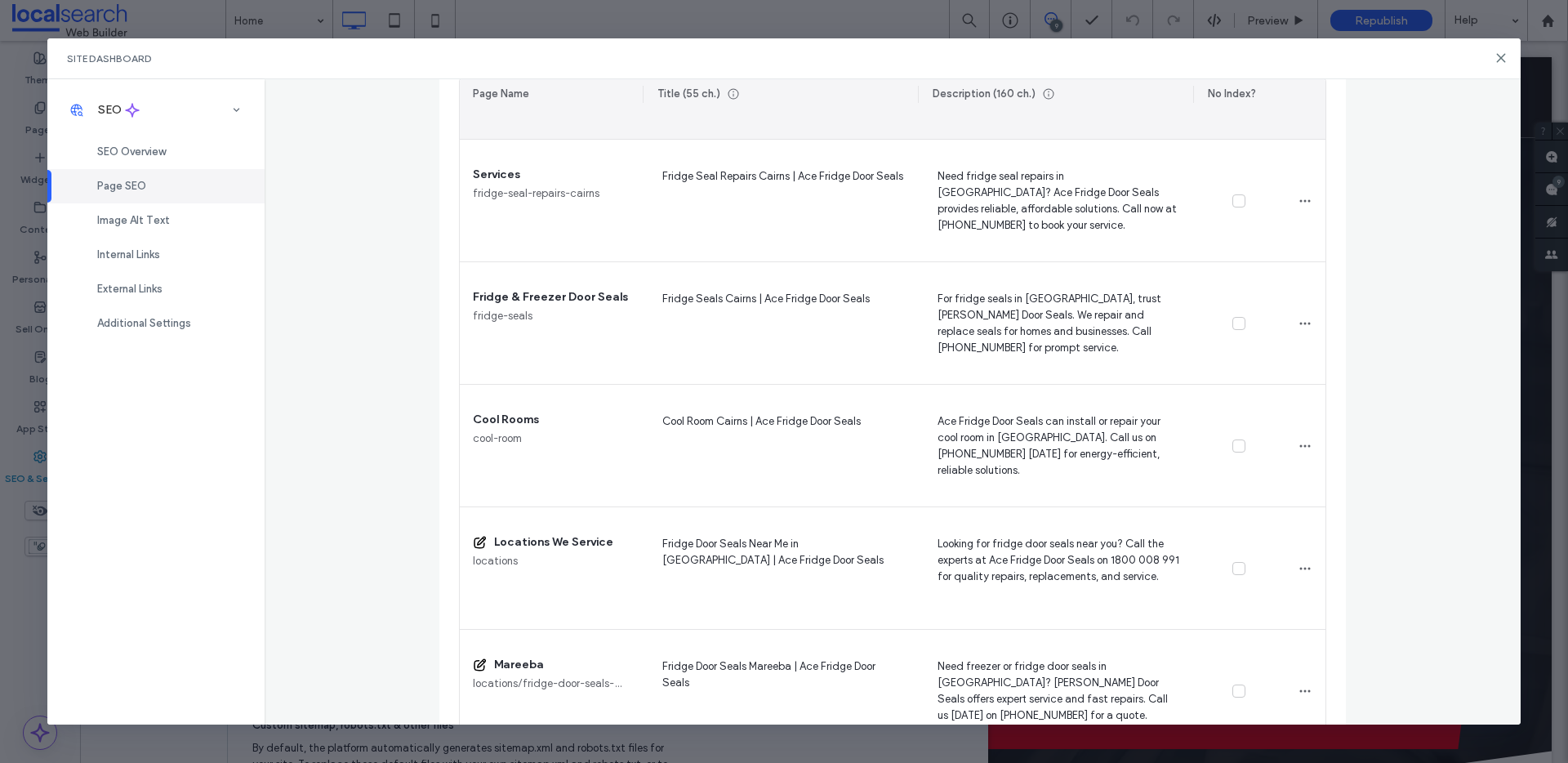
scroll to position [1118, 0]
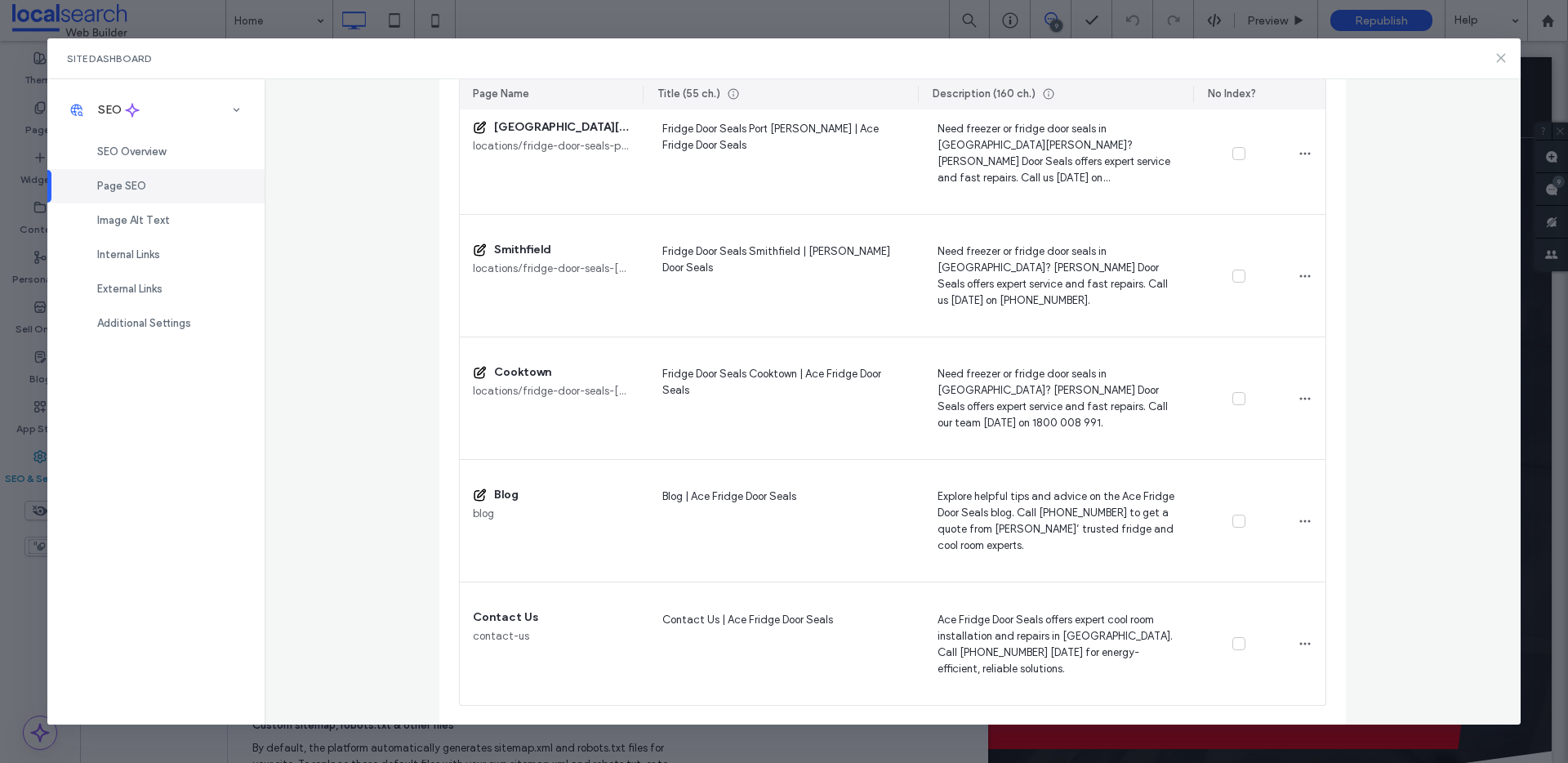
click at [1258, 56] on icon at bounding box center [1501, 58] width 13 height 13
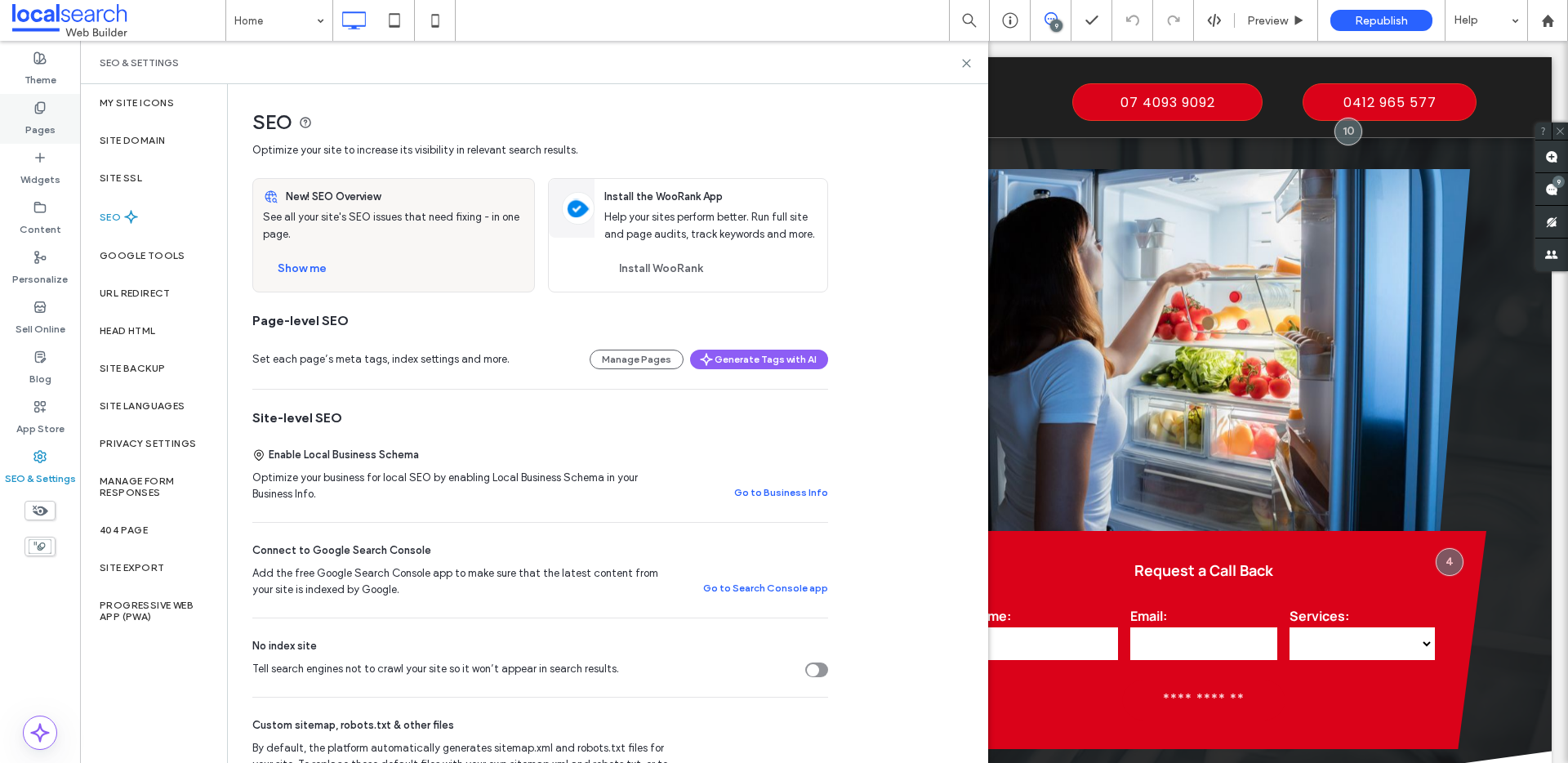
click at [45, 128] on label "Pages" at bounding box center [40, 125] width 31 height 23
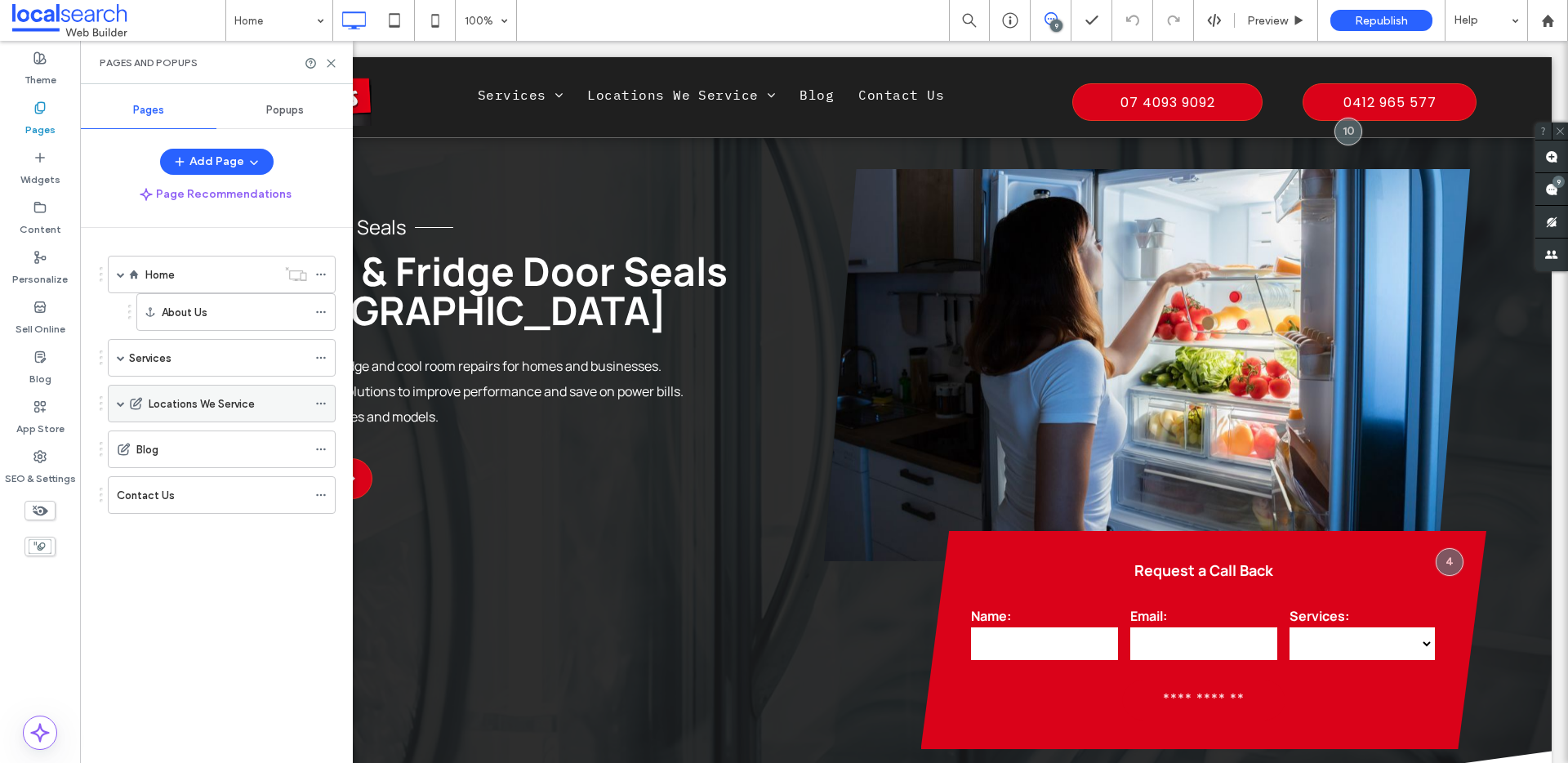
click at [320, 405] on icon at bounding box center [320, 404] width 11 height 11
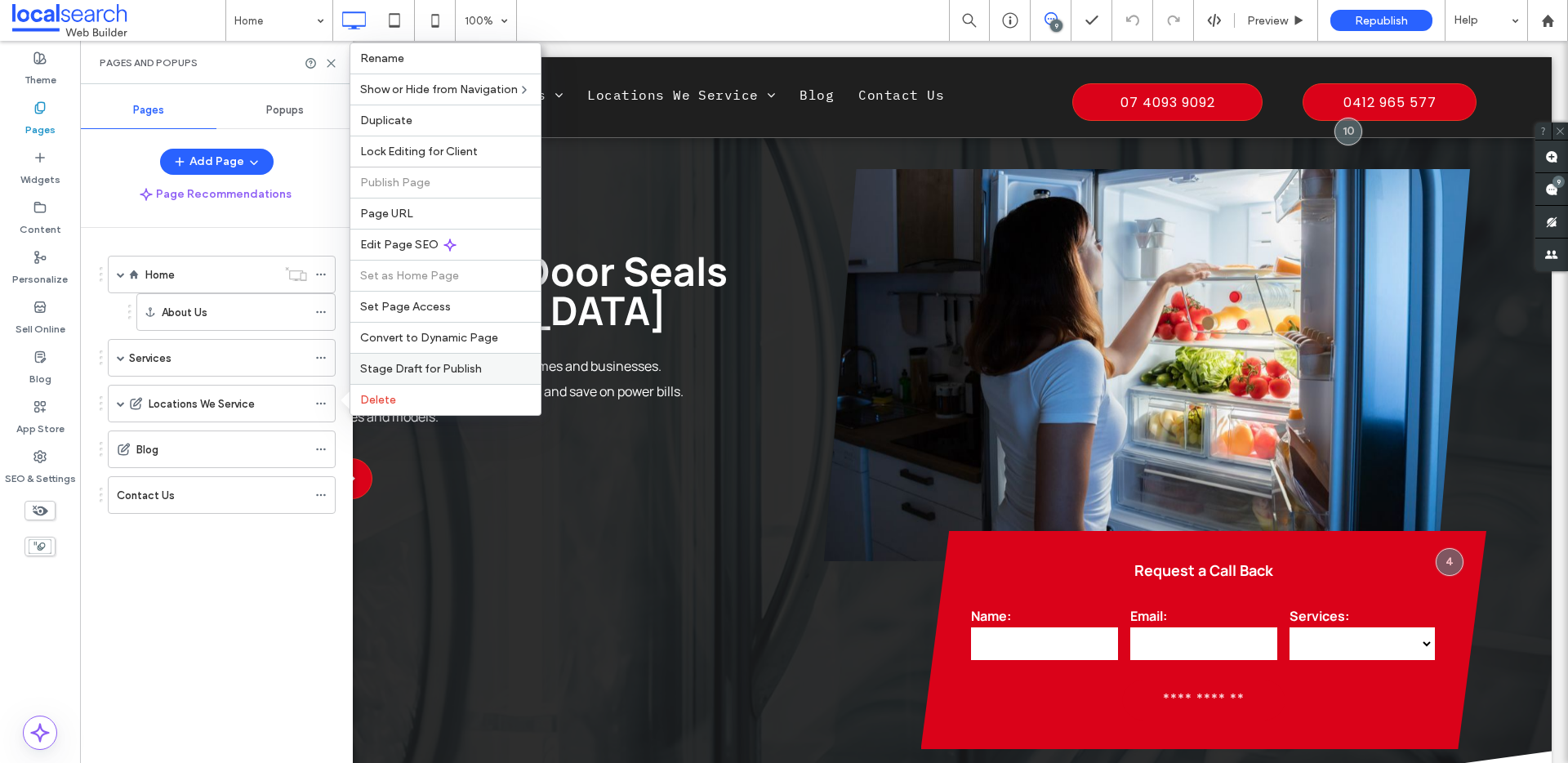
click at [434, 373] on span "Stage Draft for Publish" at bounding box center [420, 369] width 121 height 14
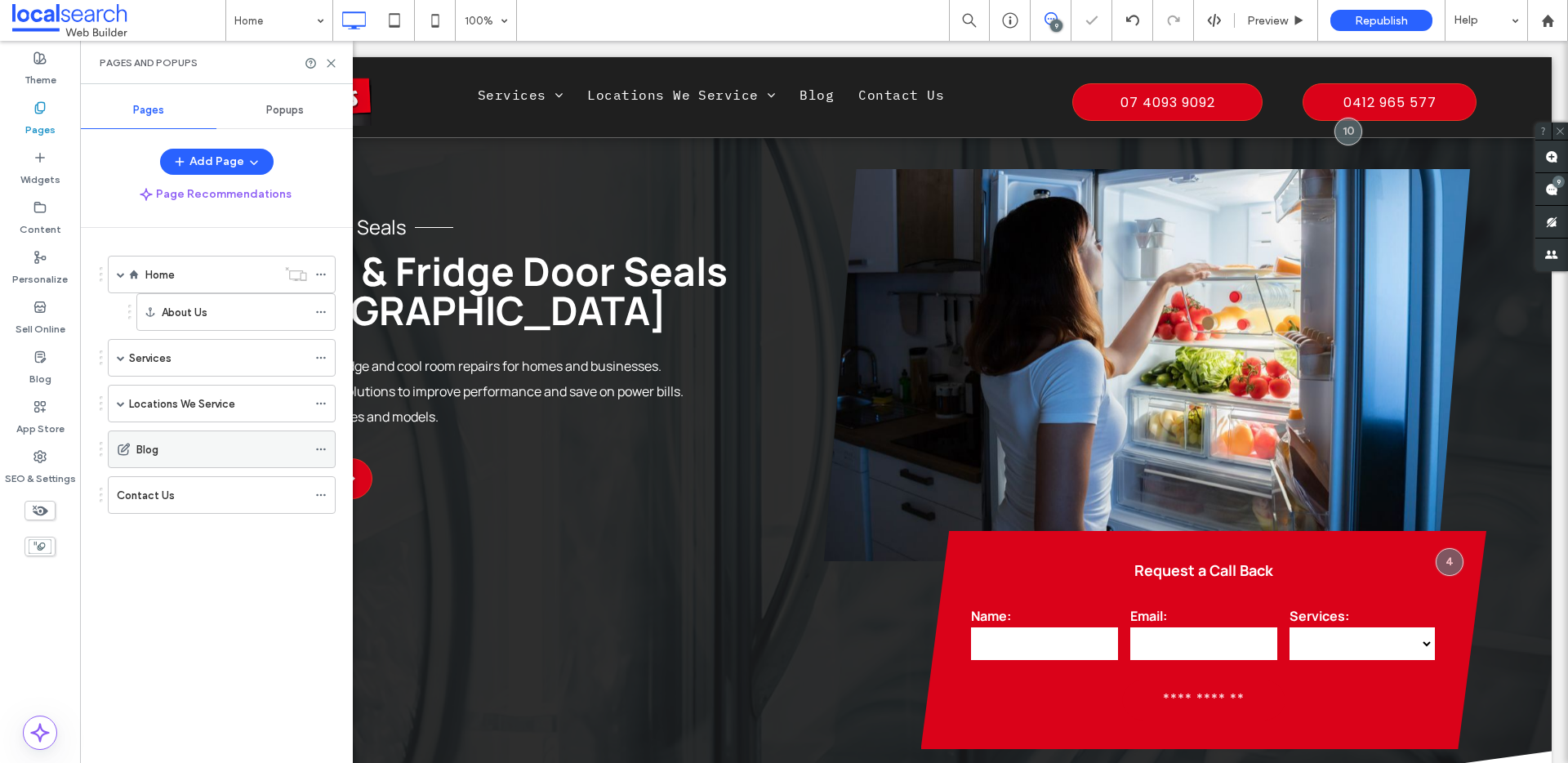
click at [323, 450] on icon at bounding box center [320, 449] width 11 height 11
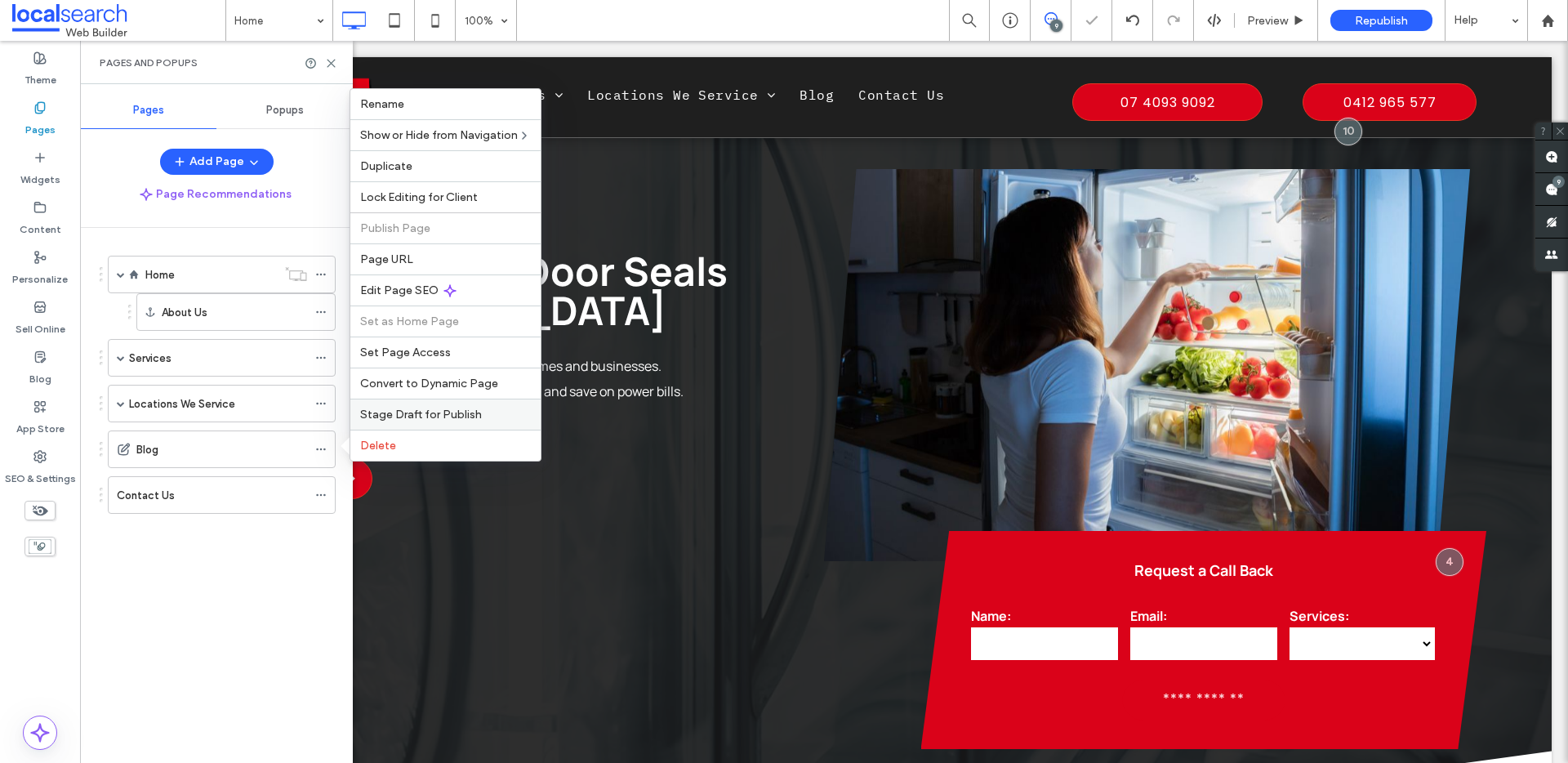
click at [383, 420] on span "Stage Draft for Publish" at bounding box center [420, 414] width 121 height 14
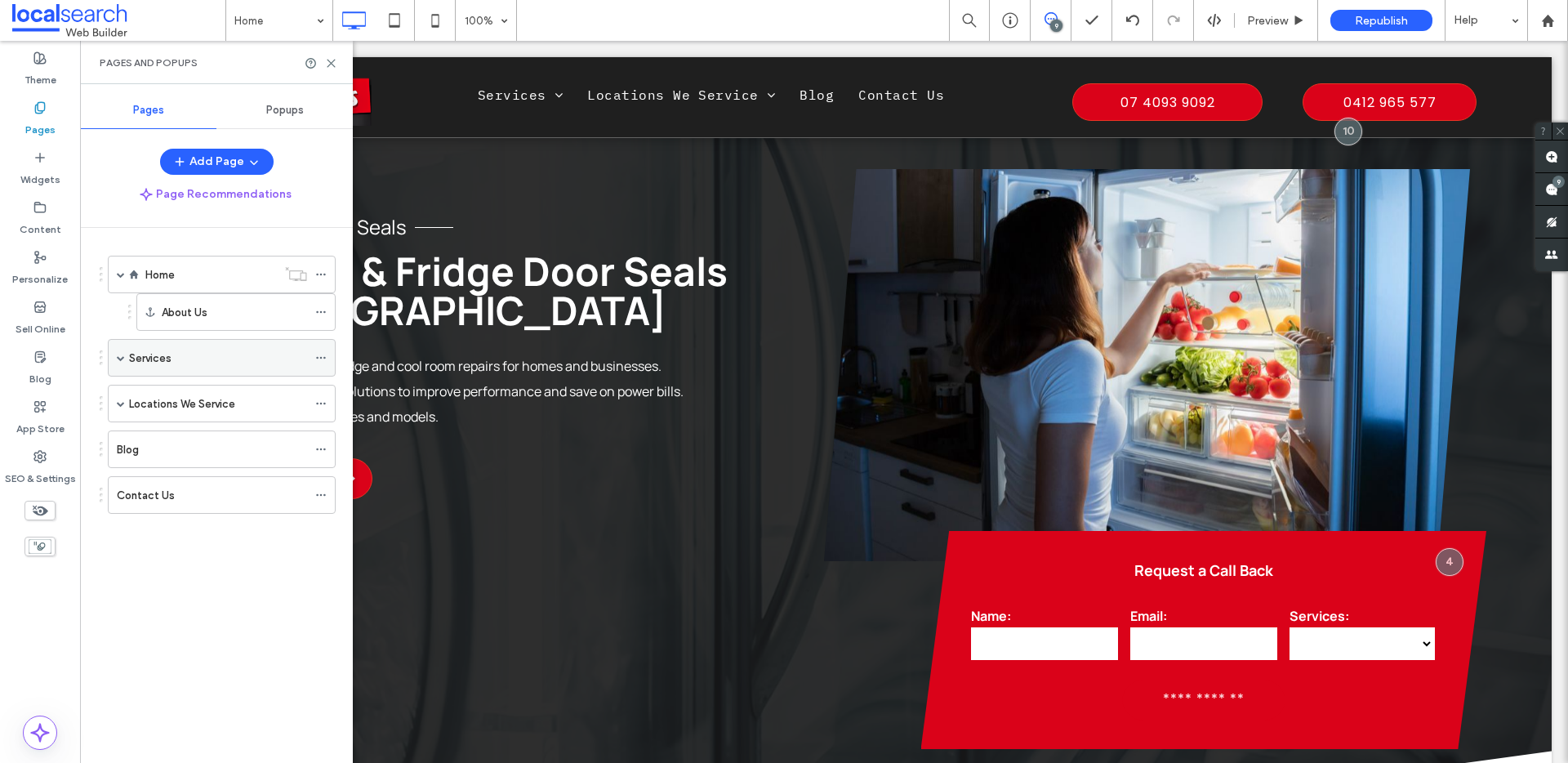
click at [118, 358] on span at bounding box center [120, 357] width 8 height 8
click at [114, 356] on div "Services" at bounding box center [221, 357] width 228 height 38
click at [121, 356] on span at bounding box center [120, 357] width 8 height 8
click at [121, 399] on span at bounding box center [120, 403] width 8 height 8
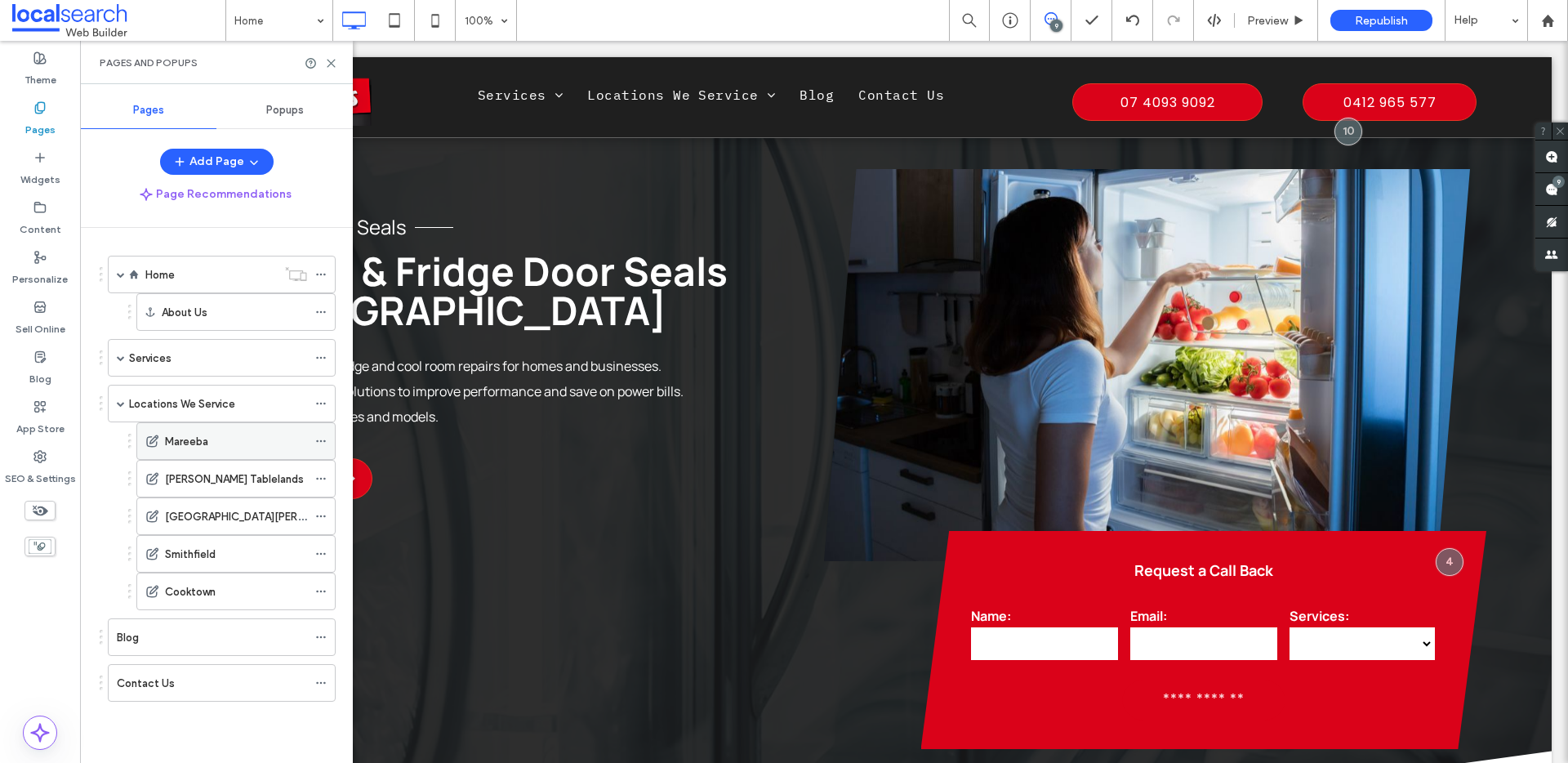
click at [320, 440] on icon at bounding box center [320, 441] width 11 height 11
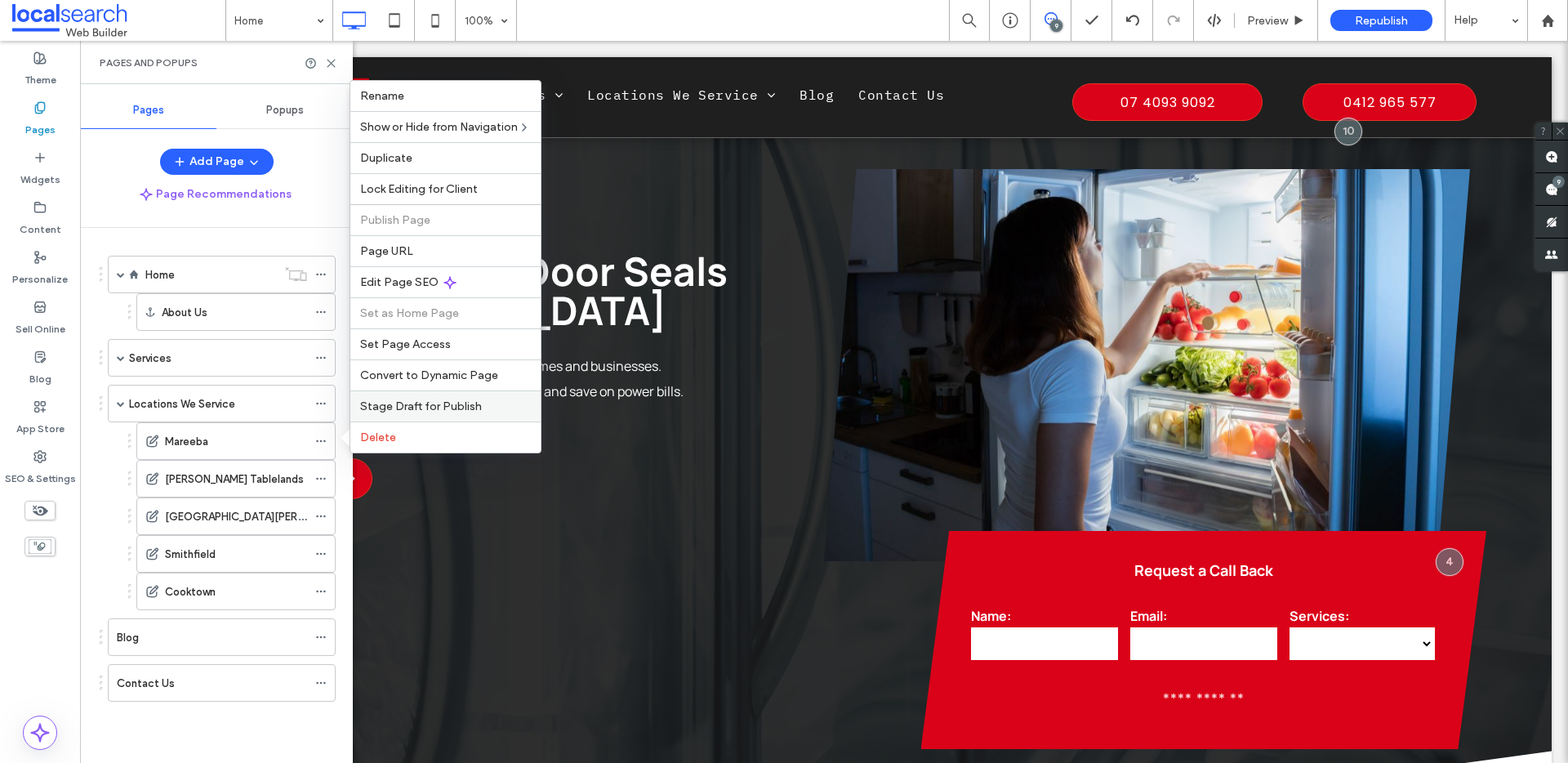
click at [441, 410] on span "Stage Draft for Publish" at bounding box center [420, 406] width 121 height 14
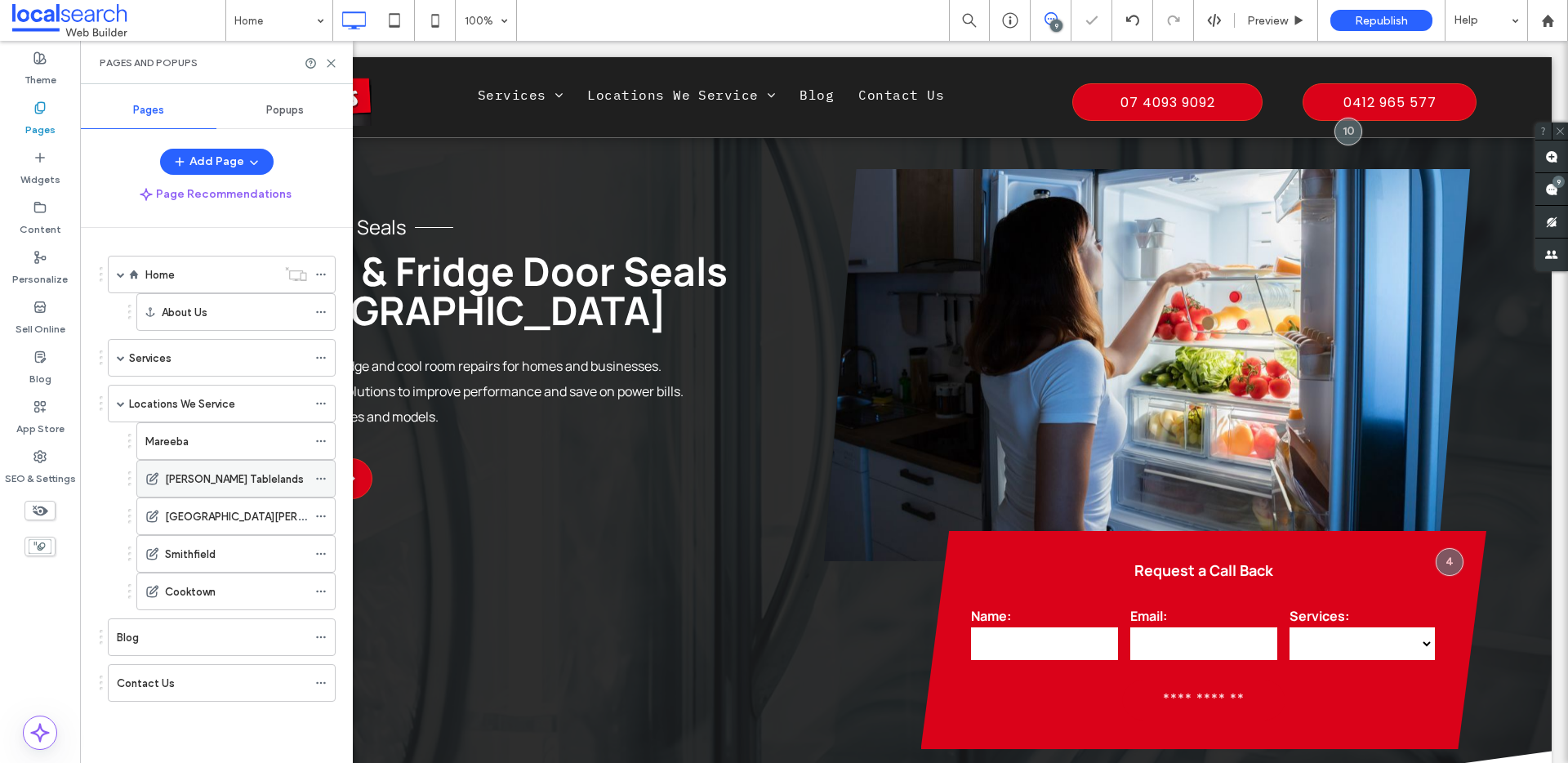
click at [322, 476] on icon at bounding box center [320, 479] width 11 height 11
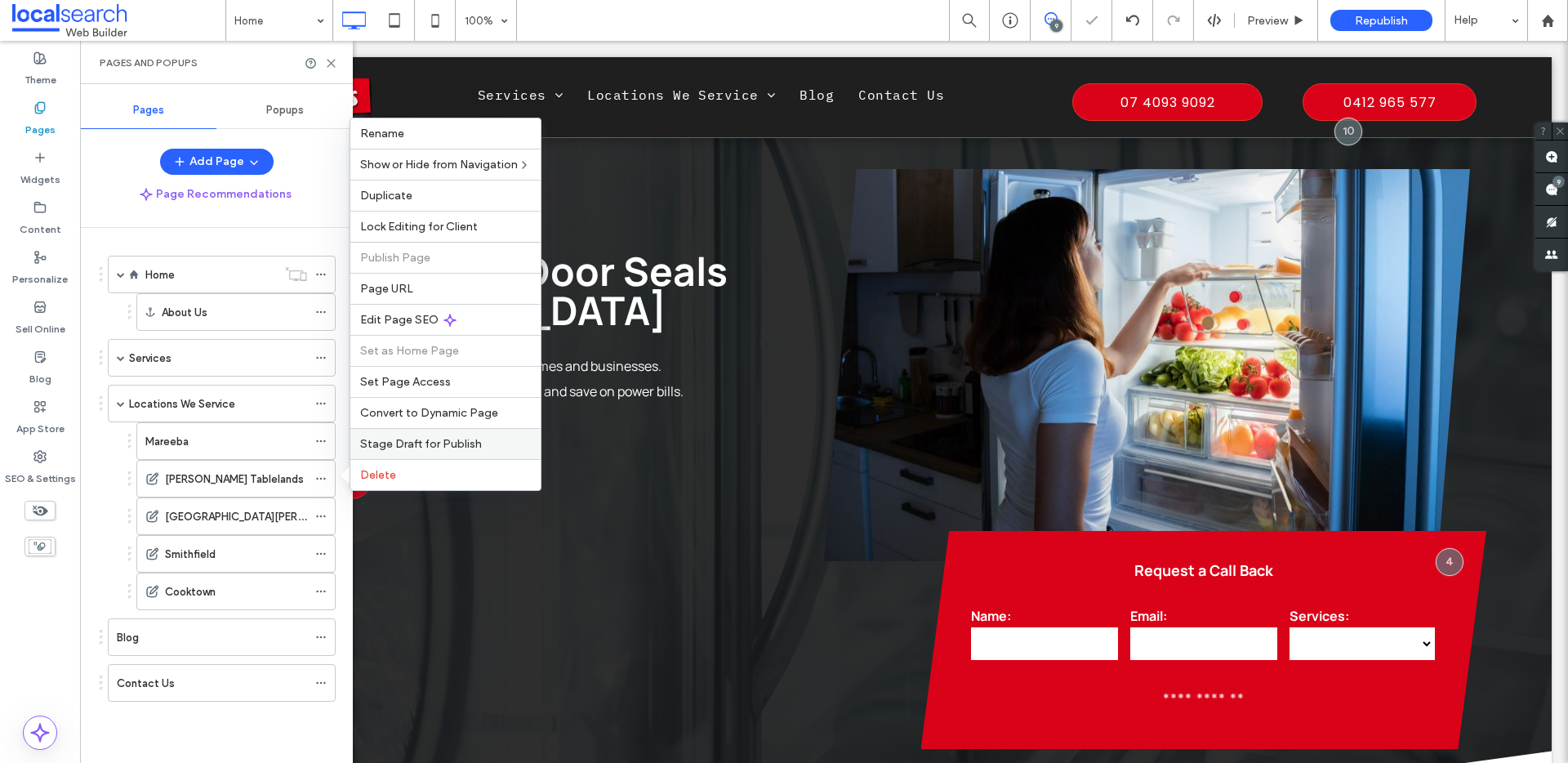
click at [384, 450] on span "Stage Draft for Publish" at bounding box center [420, 444] width 121 height 14
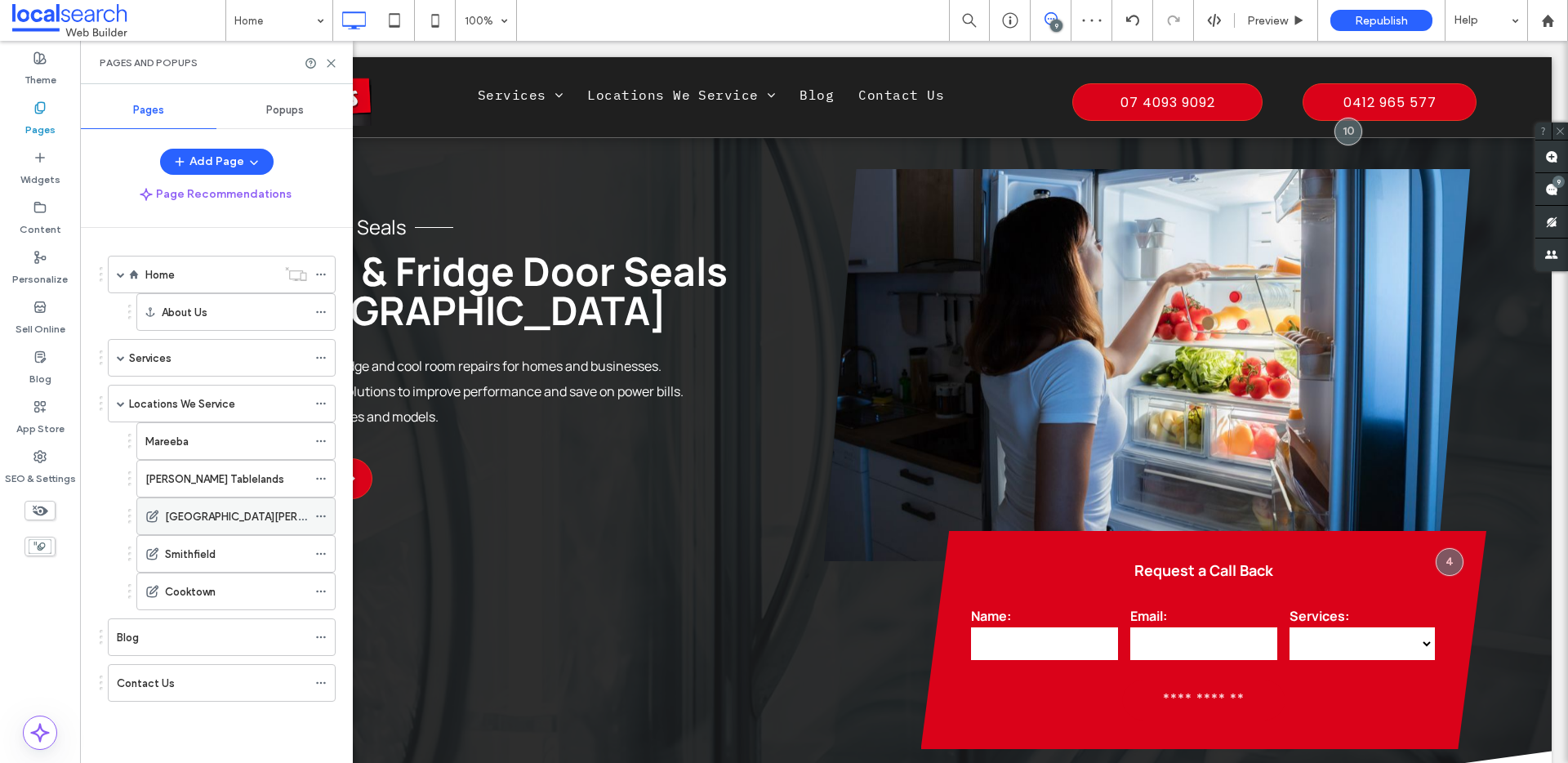
click at [321, 514] on icon at bounding box center [320, 516] width 11 height 11
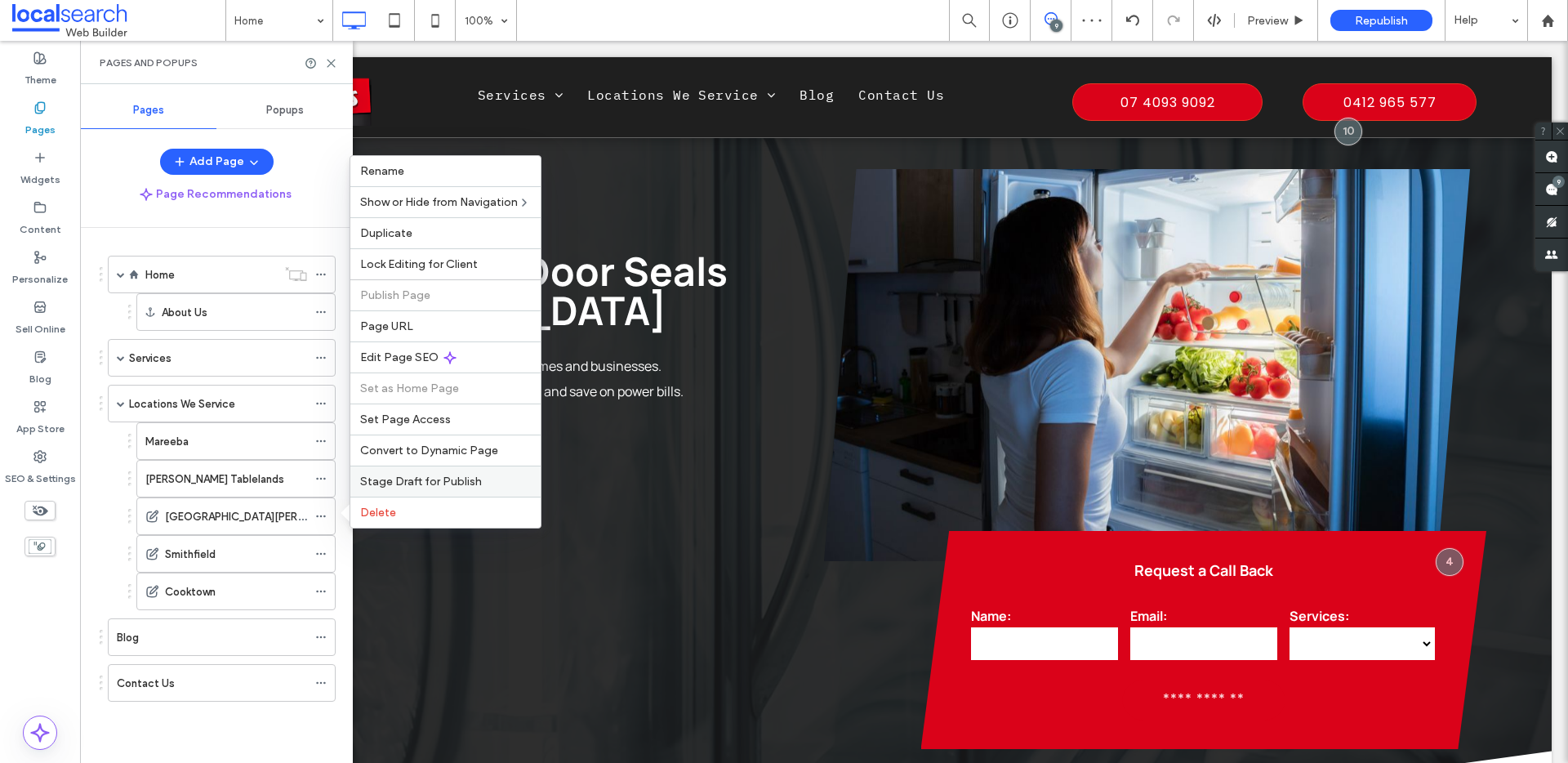
drag, startPoint x: 404, startPoint y: 480, endPoint x: 321, endPoint y: 421, distance: 101.8
click at [404, 480] on span "Stage Draft for Publish" at bounding box center [420, 481] width 121 height 14
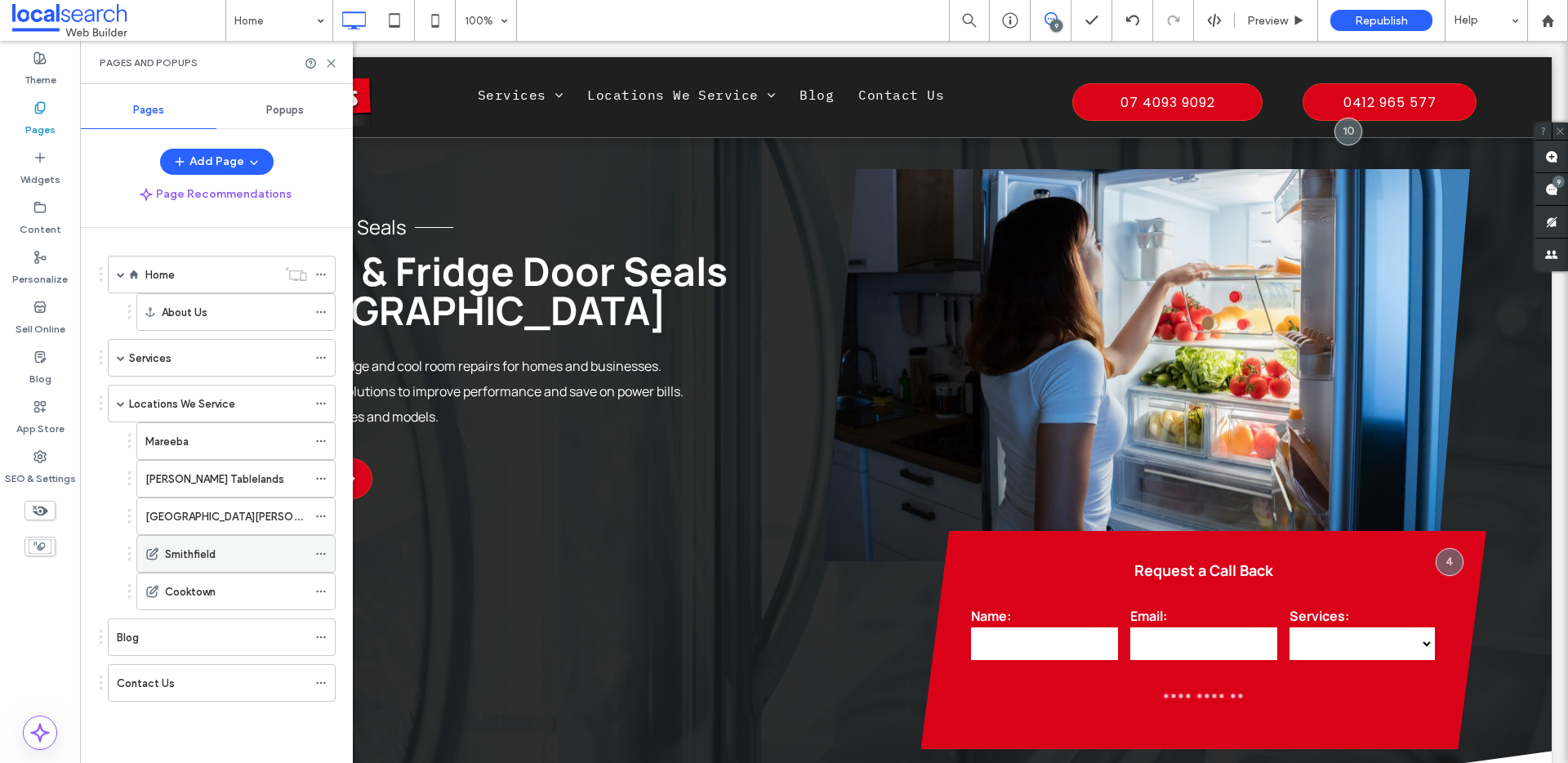
click at [321, 552] on icon at bounding box center [320, 554] width 11 height 11
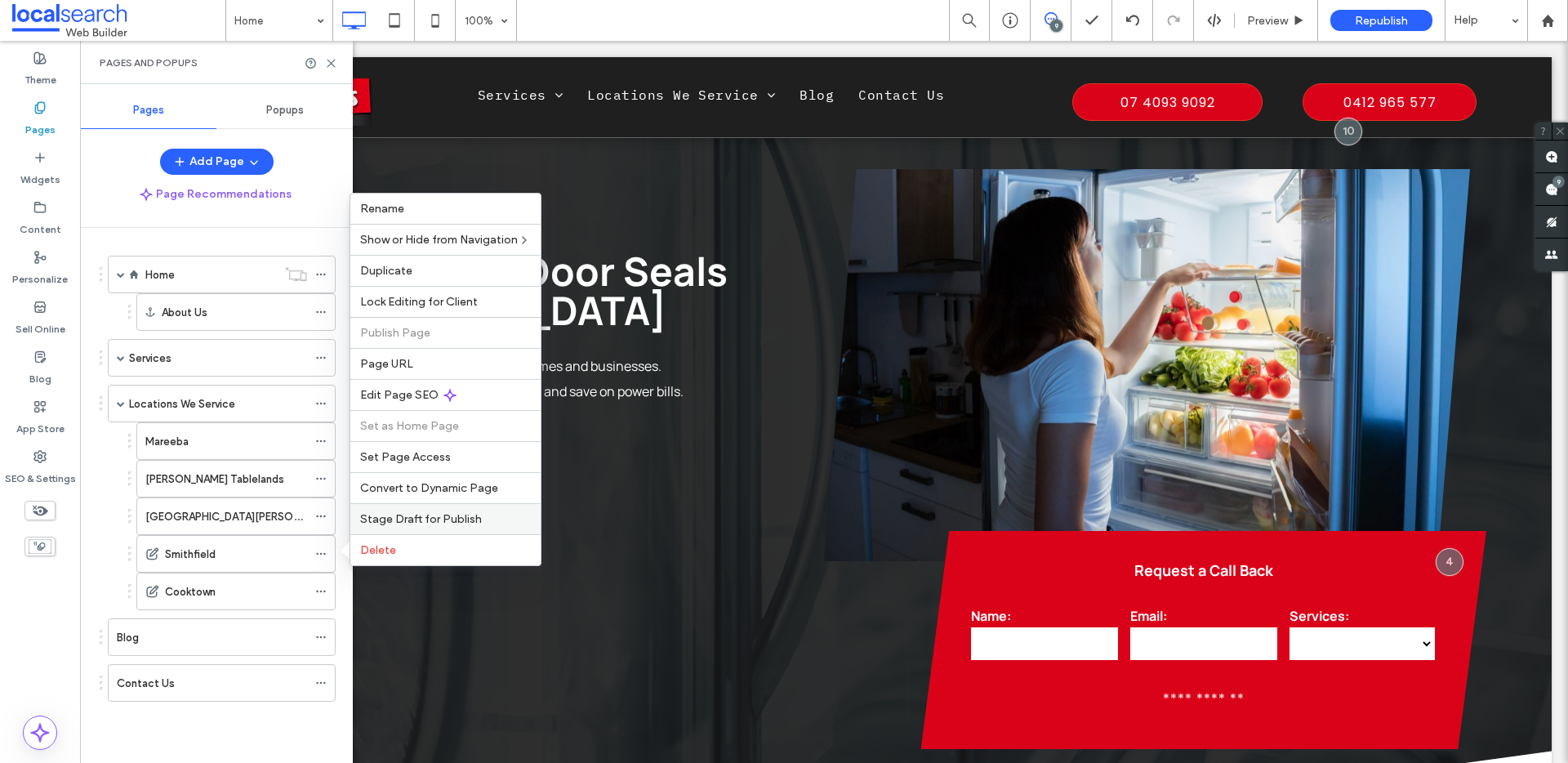
click at [405, 519] on span "Stage Draft for Publish" at bounding box center [420, 519] width 121 height 14
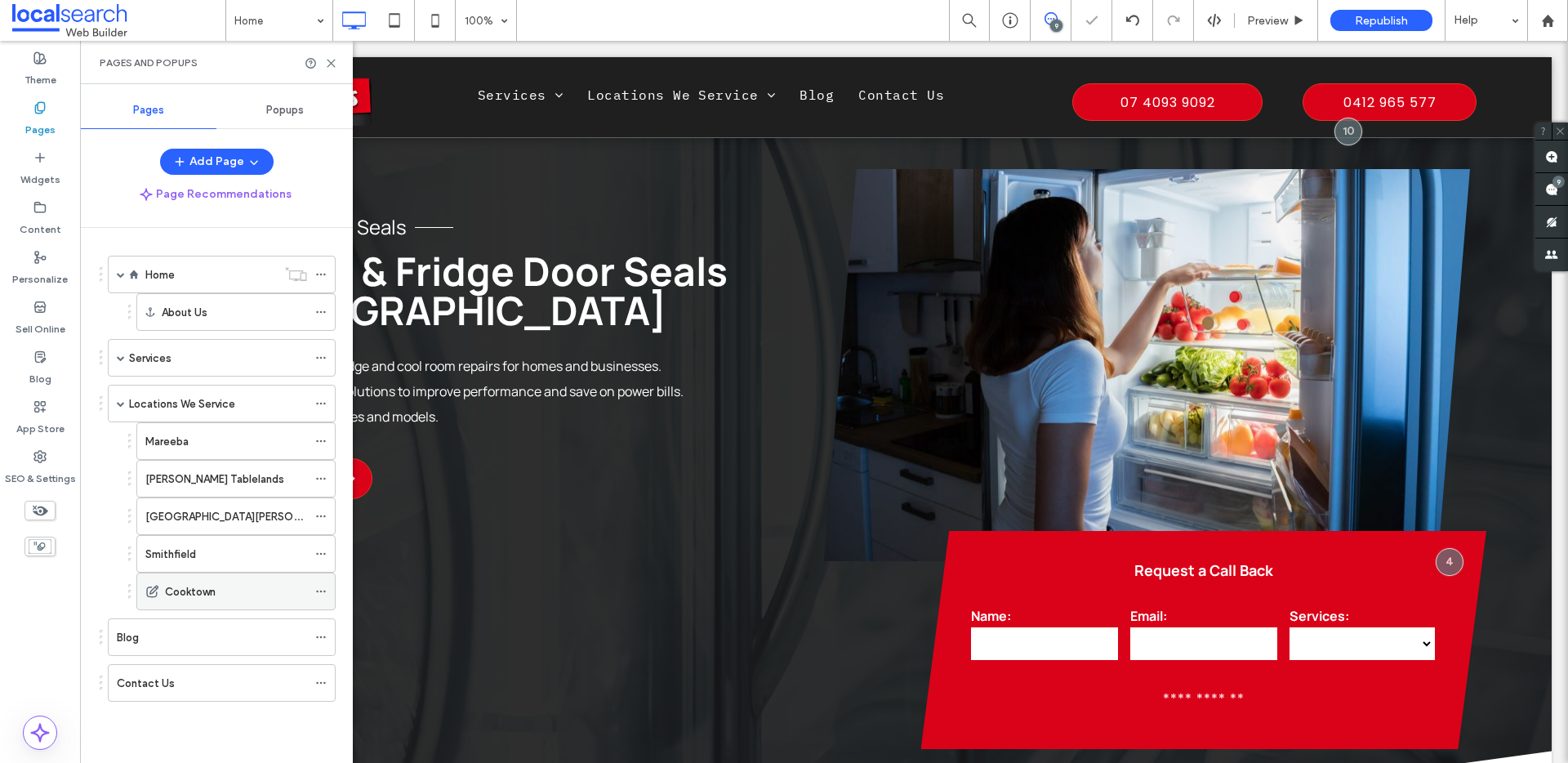
click at [321, 590] on icon at bounding box center [320, 591] width 11 height 11
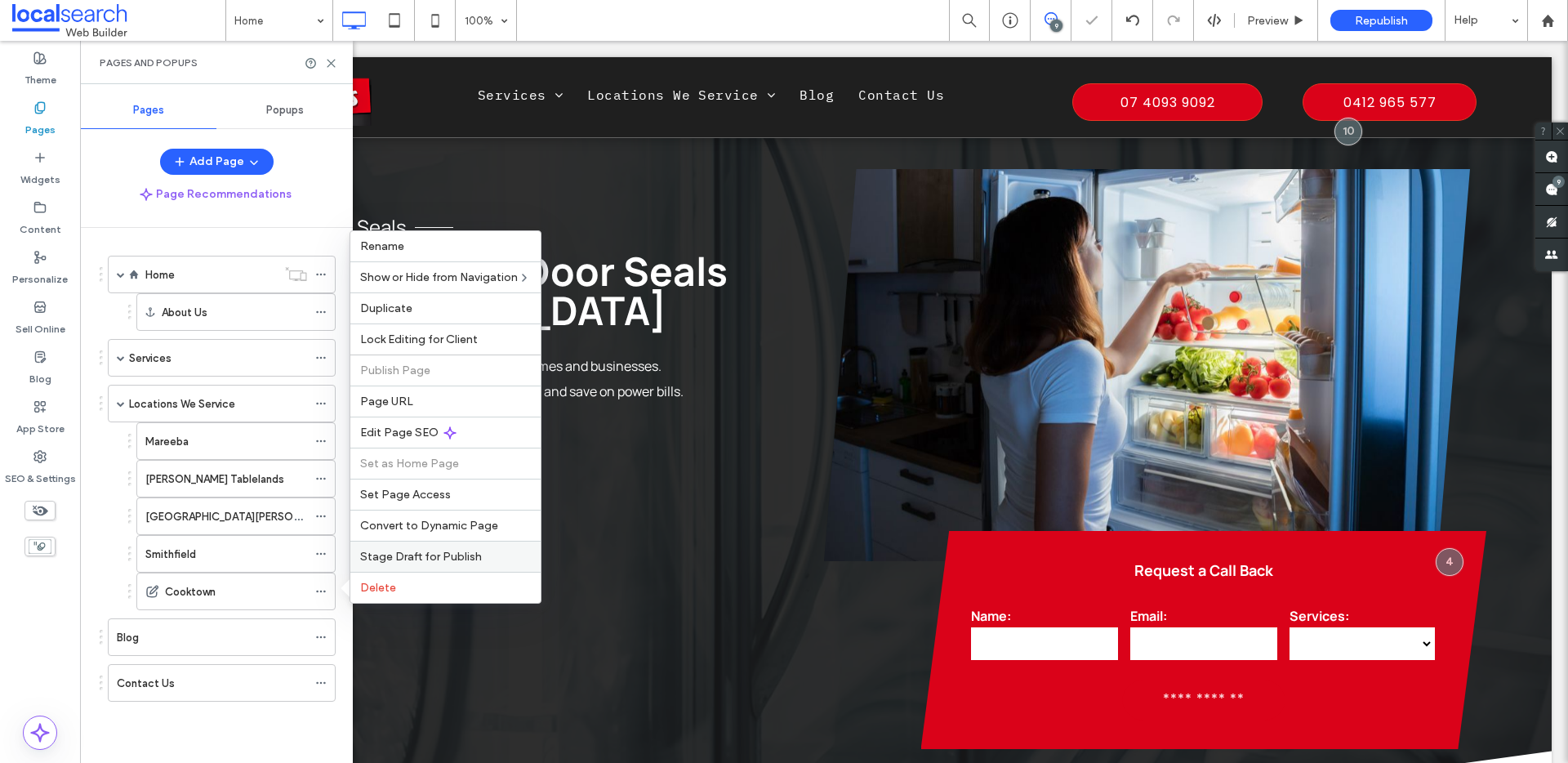
click at [377, 559] on span "Stage Draft for Publish" at bounding box center [420, 557] width 121 height 14
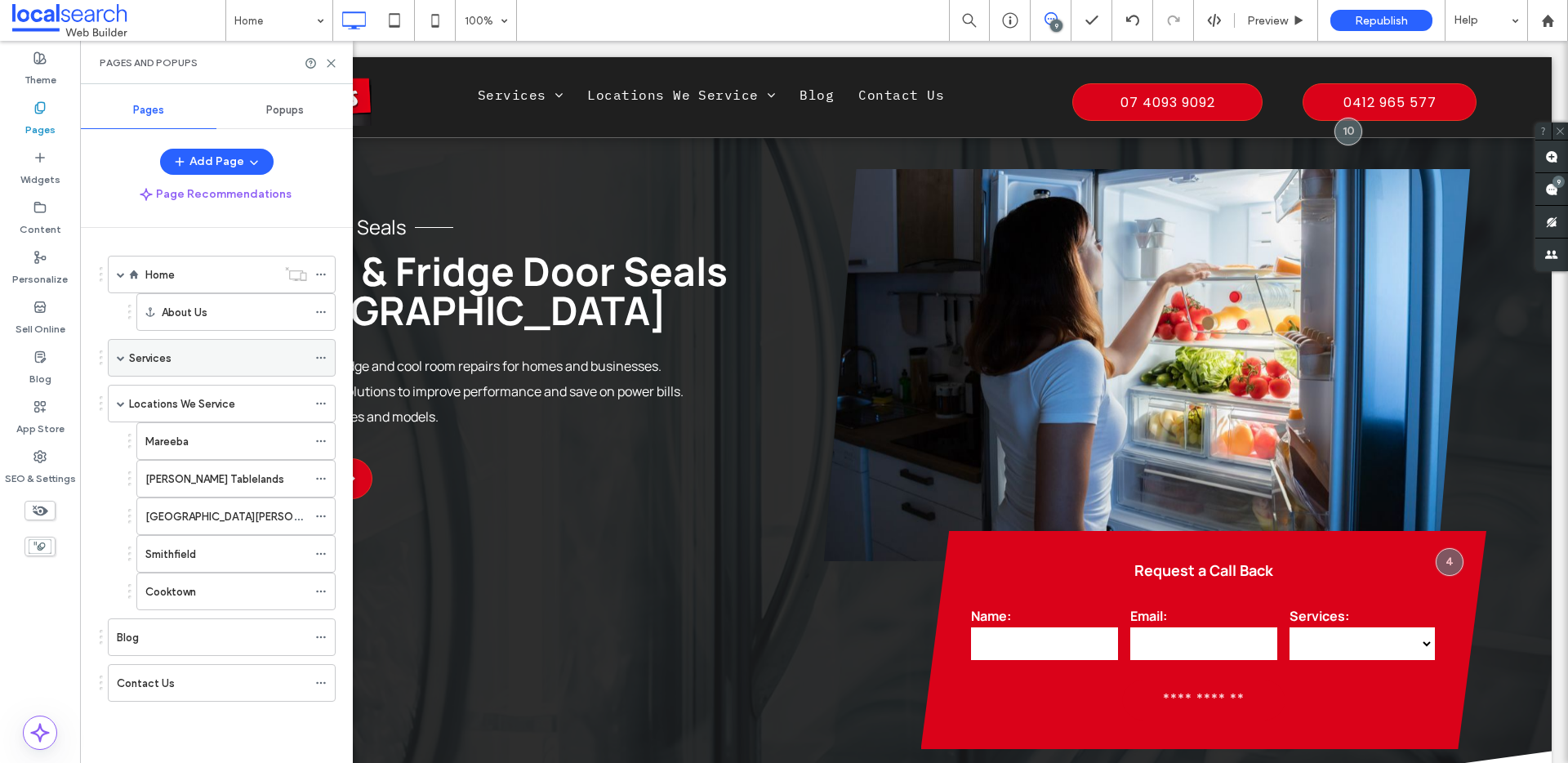
click at [121, 359] on span at bounding box center [120, 357] width 8 height 8
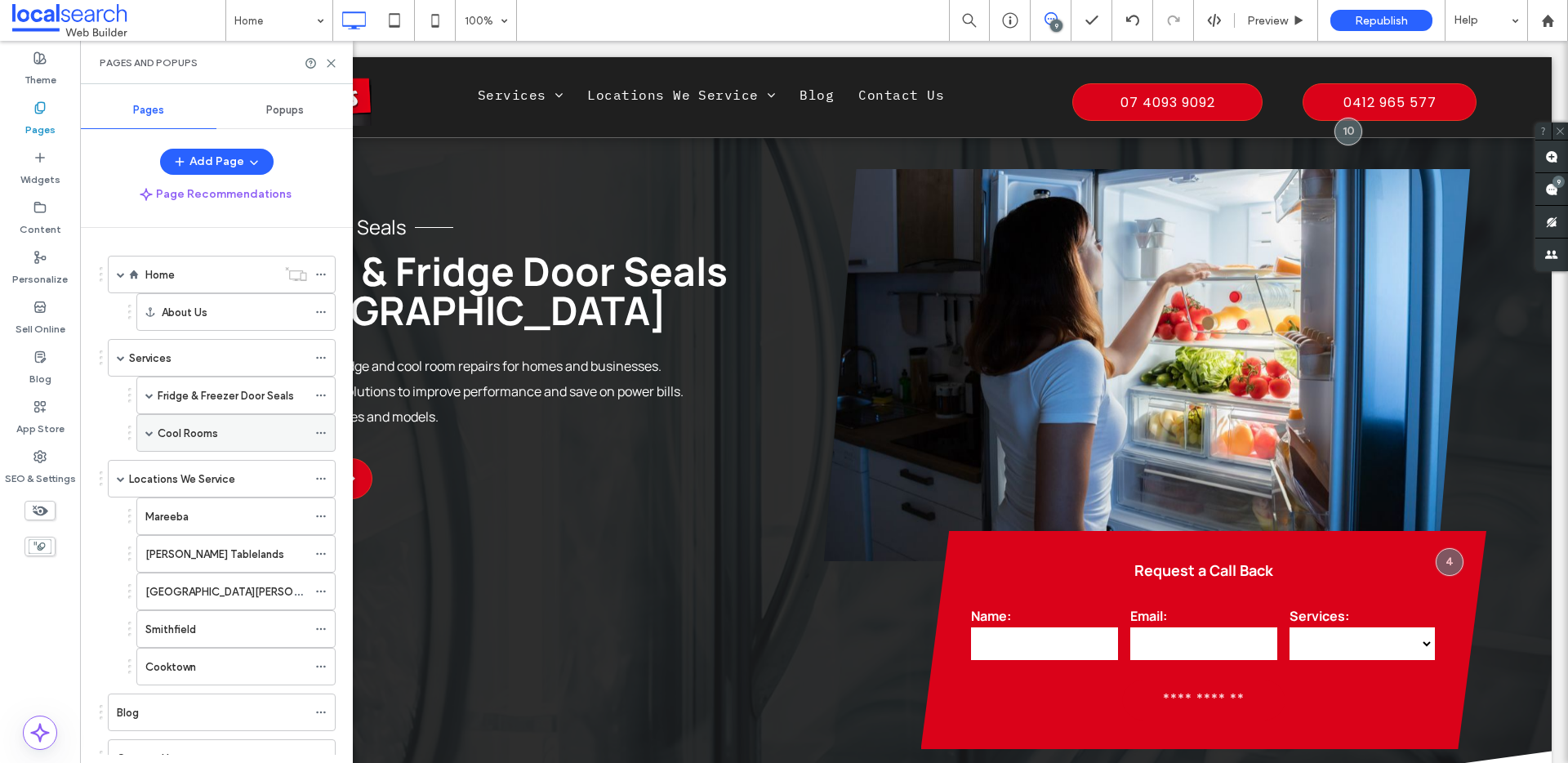
click at [149, 429] on span at bounding box center [149, 432] width 8 height 8
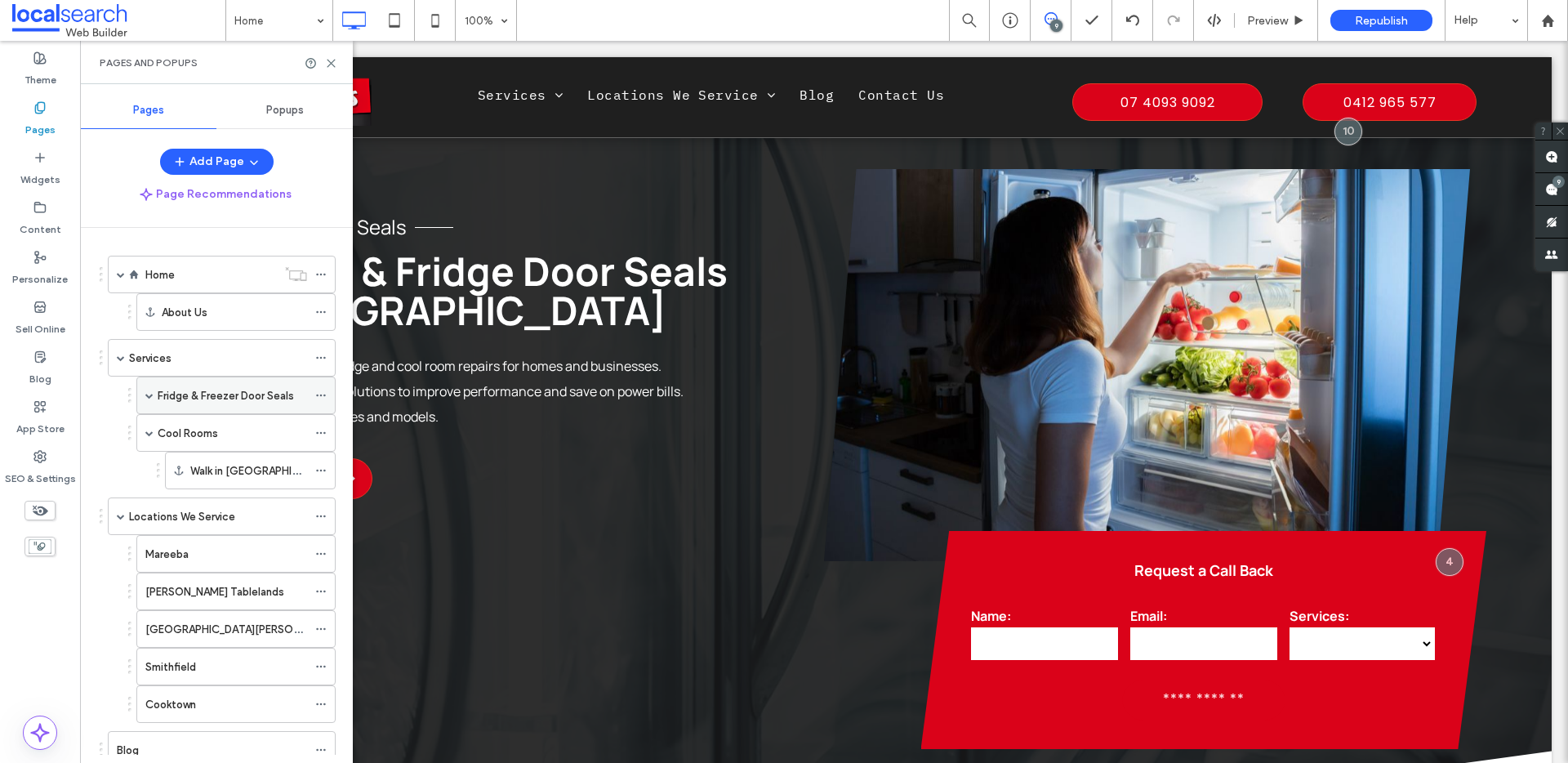
click at [150, 392] on span at bounding box center [149, 394] width 8 height 8
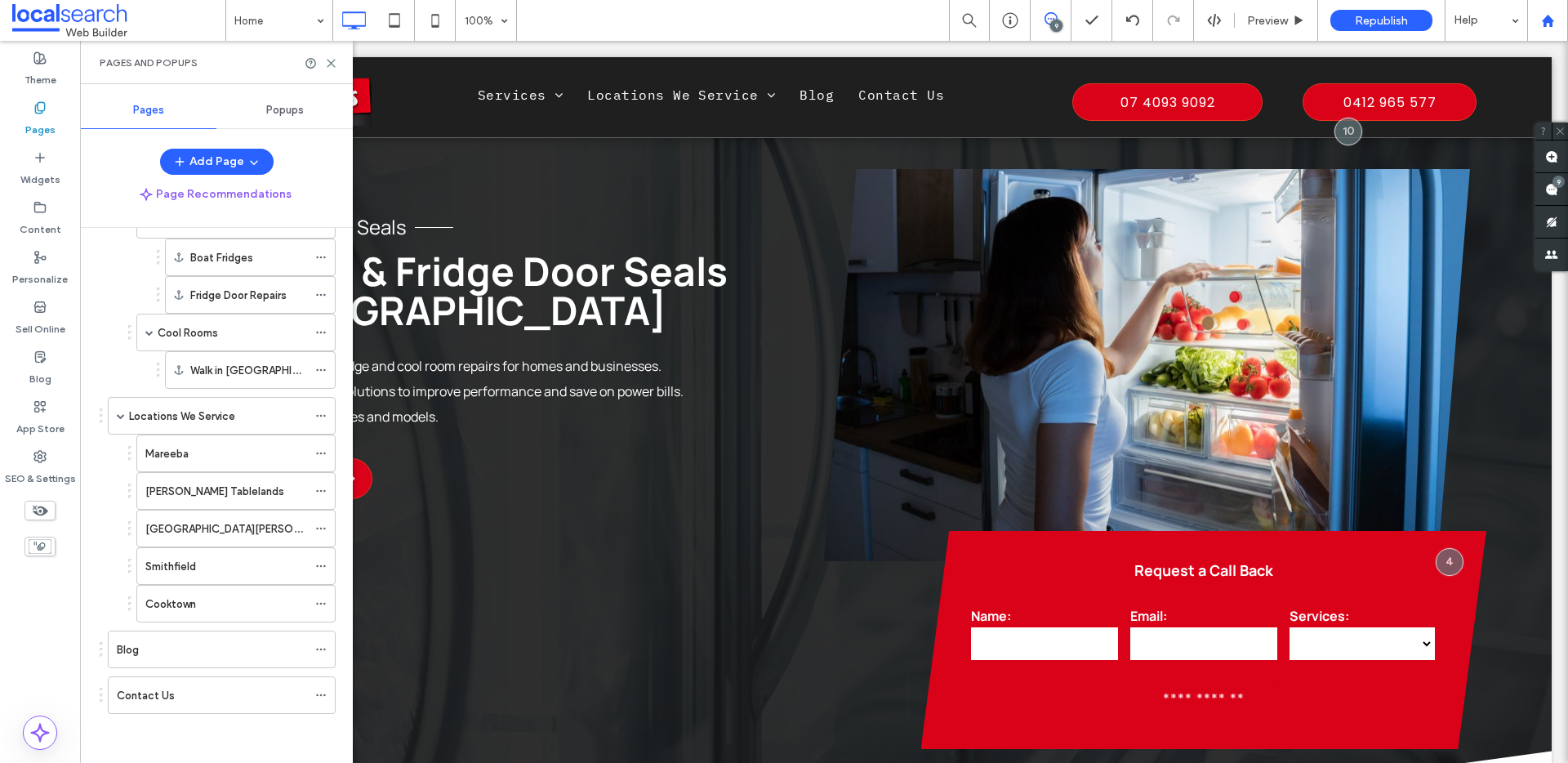
scroll to position [172, 0]
click at [45, 459] on icon at bounding box center [40, 457] width 13 height 13
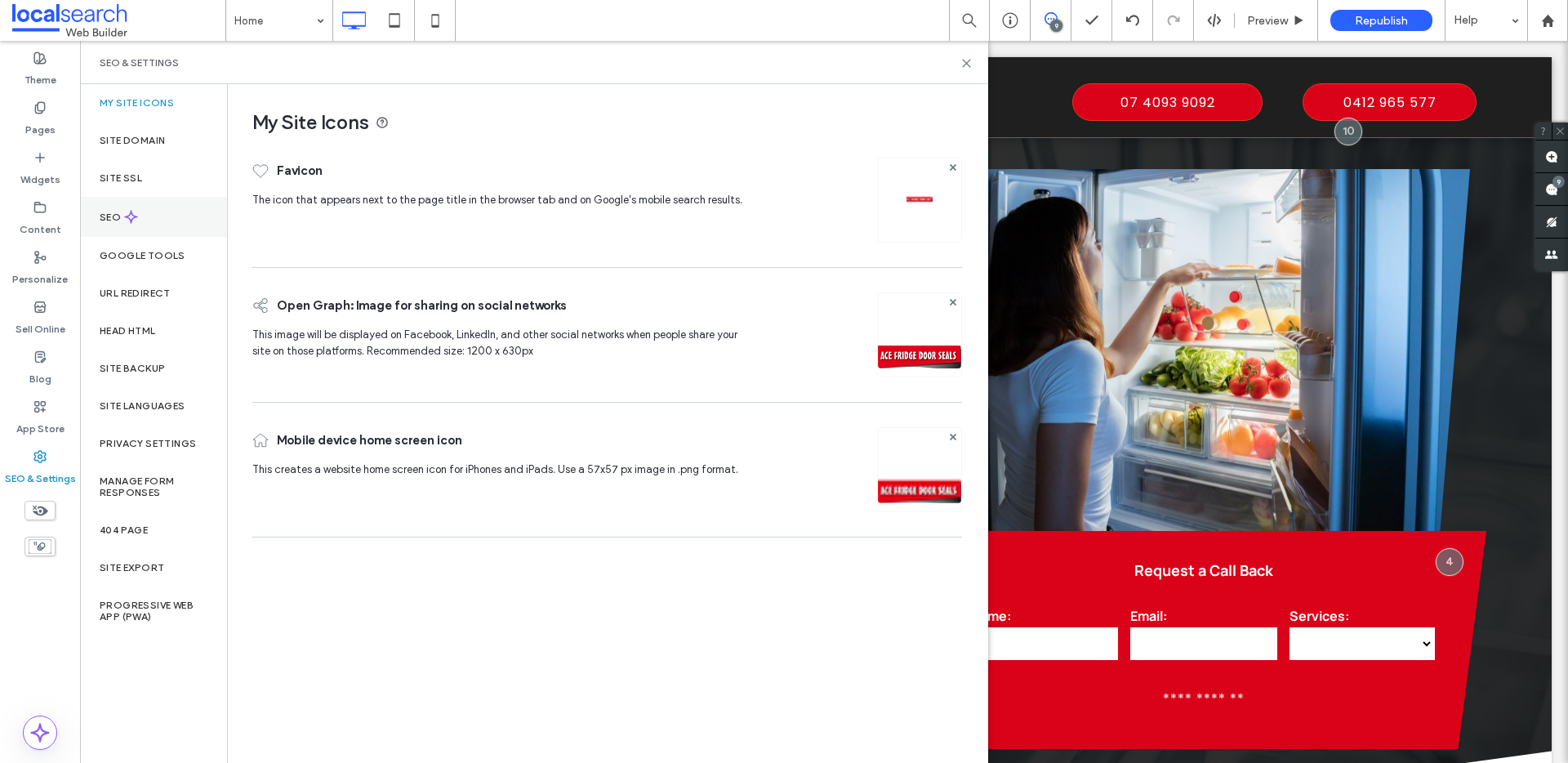
click at [110, 223] on div "SEO" at bounding box center [153, 217] width 147 height 40
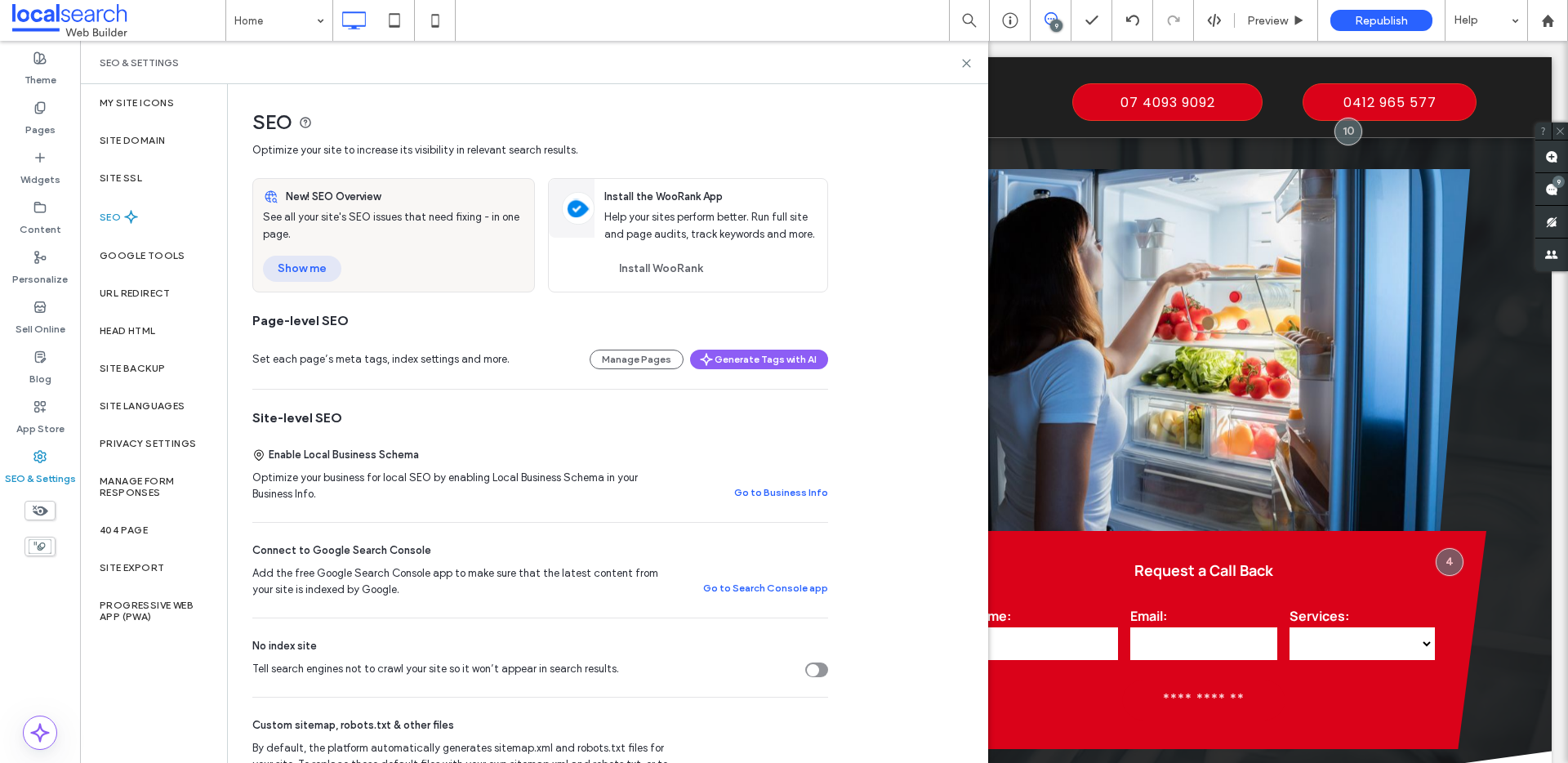
click at [324, 275] on button "Show me" at bounding box center [302, 269] width 79 height 26
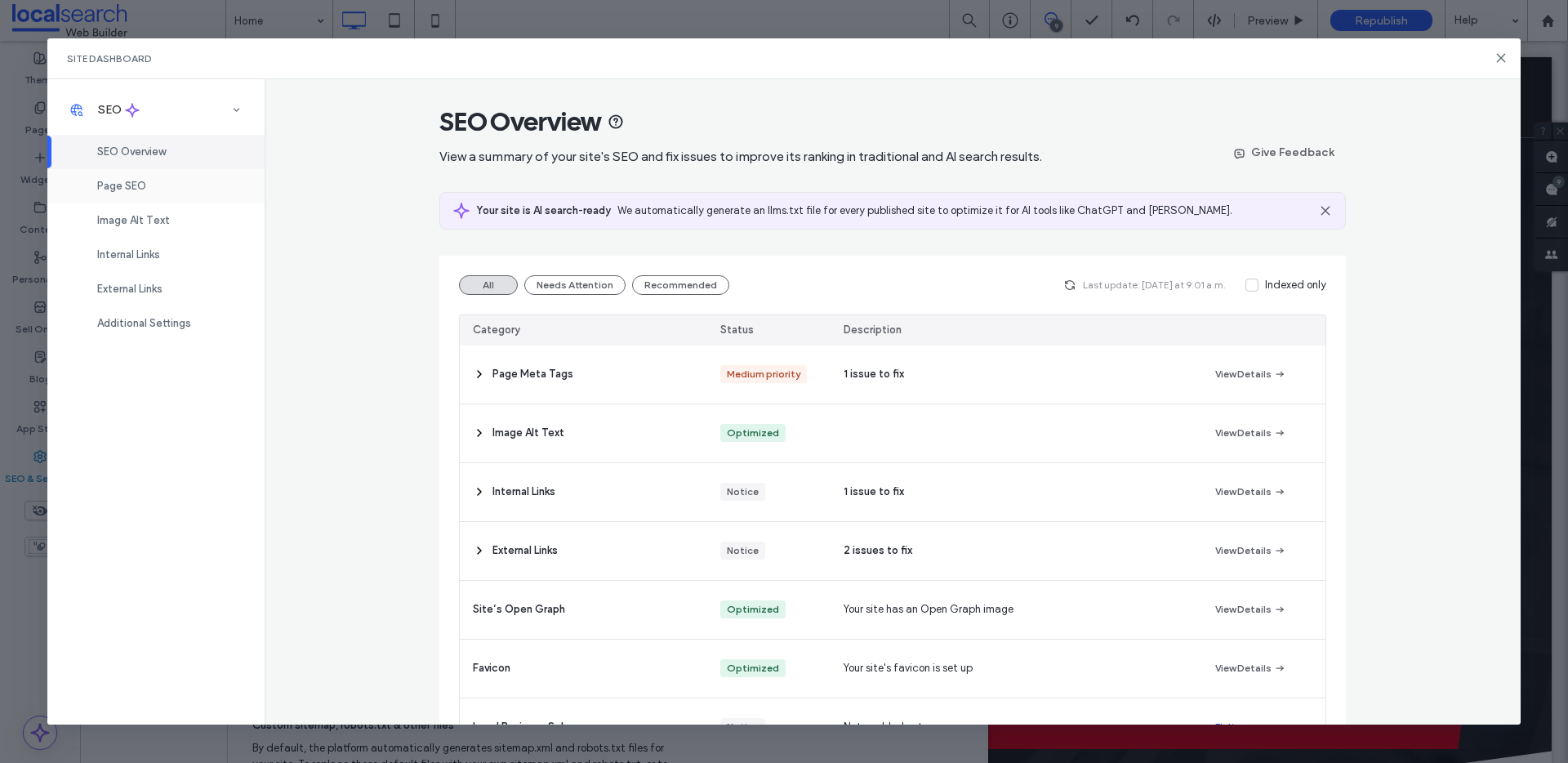
click at [132, 193] on div "Page SEO" at bounding box center [156, 186] width 218 height 34
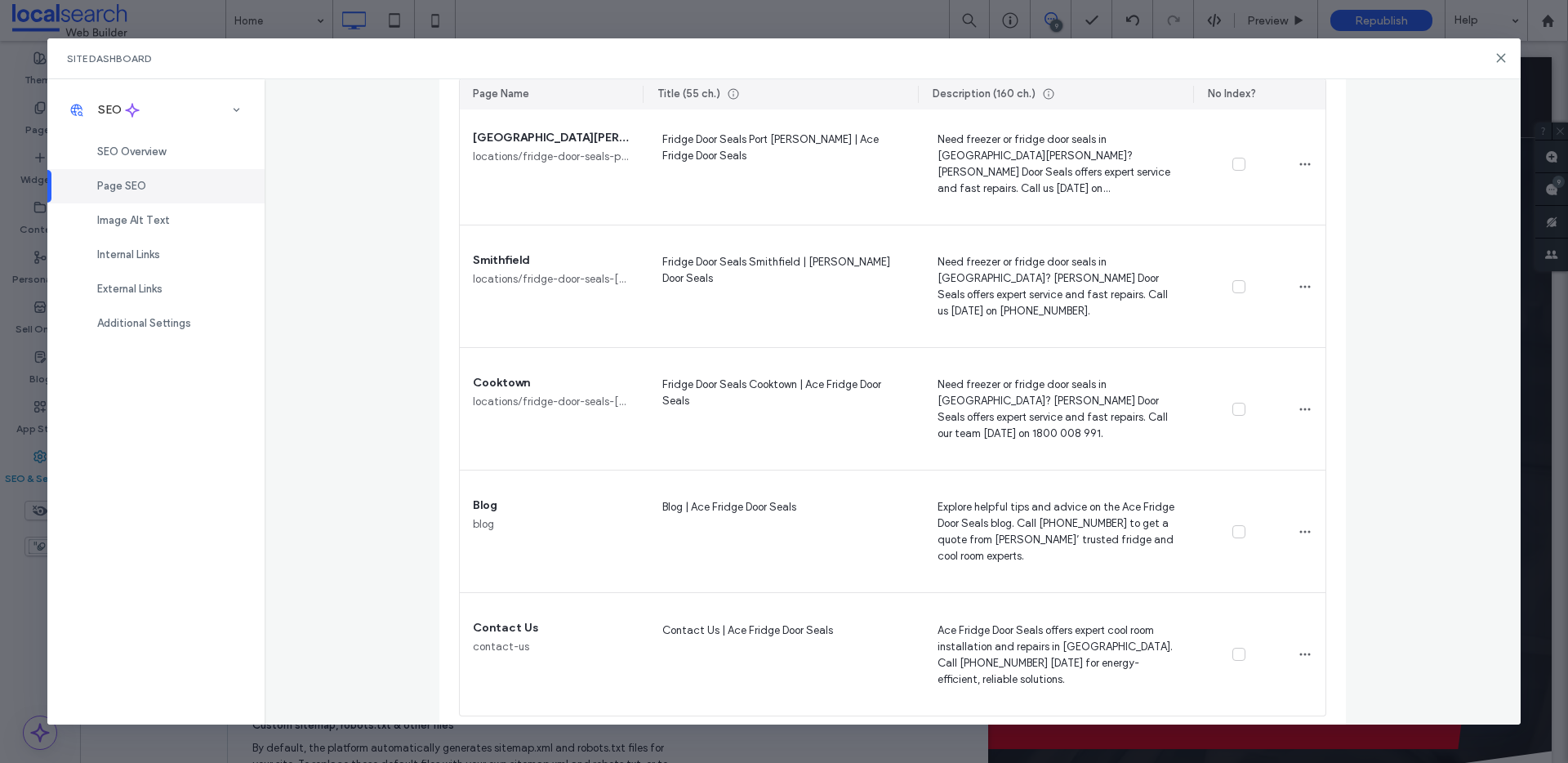
scroll to position [1118, 0]
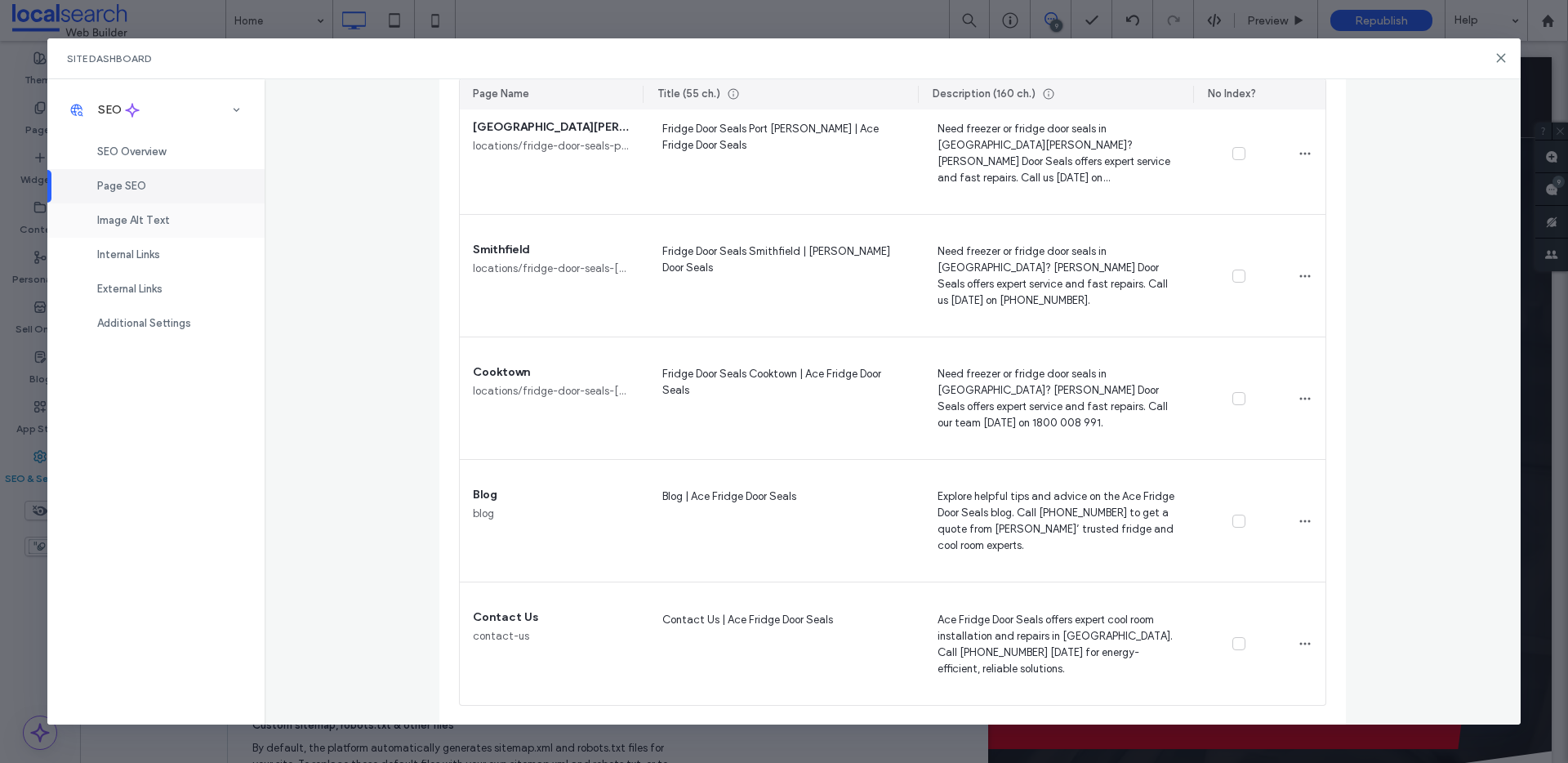
click at [160, 219] on span "Image Alt Text" at bounding box center [133, 219] width 72 height 12
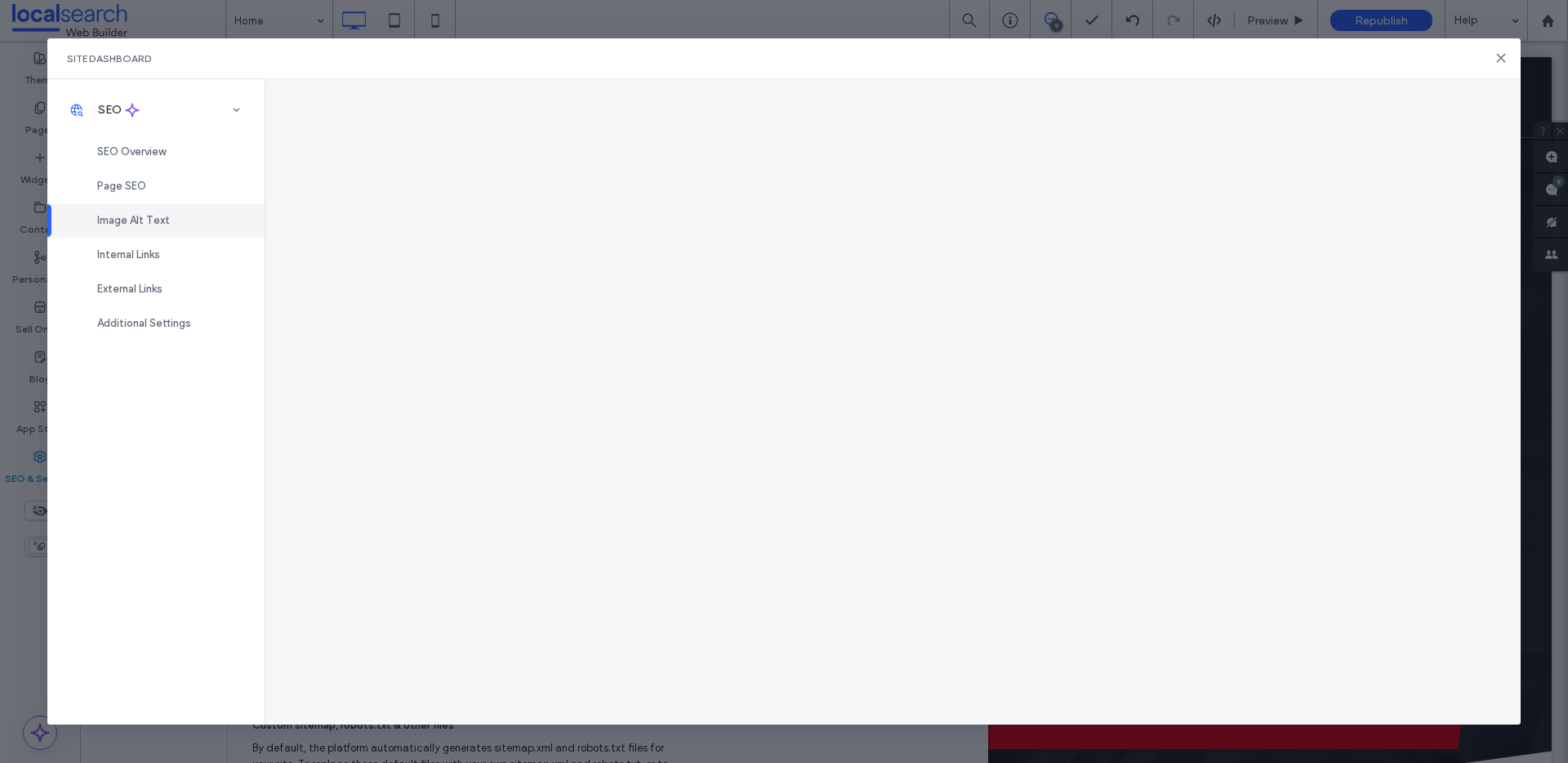
scroll to position [0, 0]
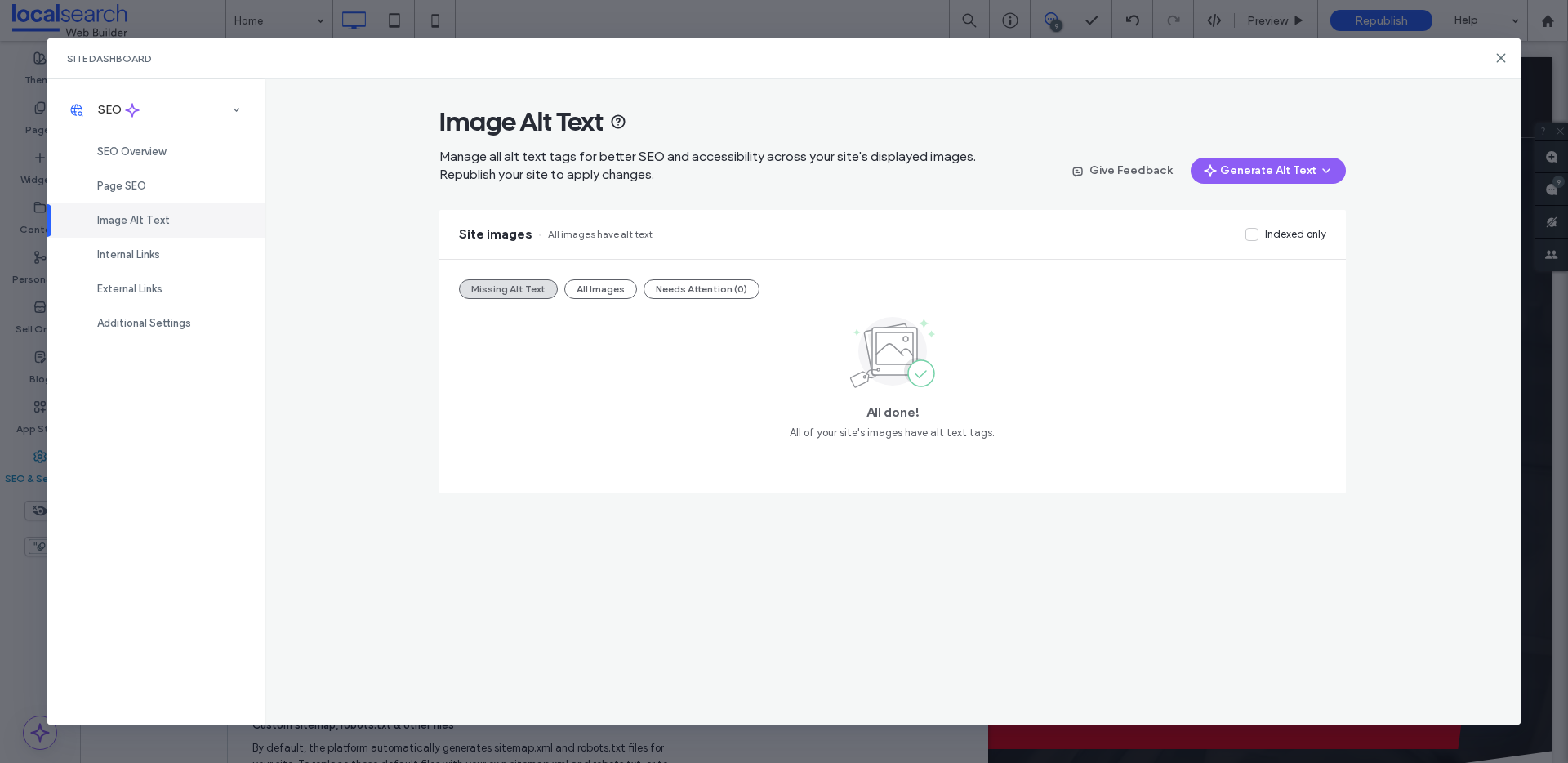
click at [593, 282] on button "All Images" at bounding box center [600, 289] width 72 height 19
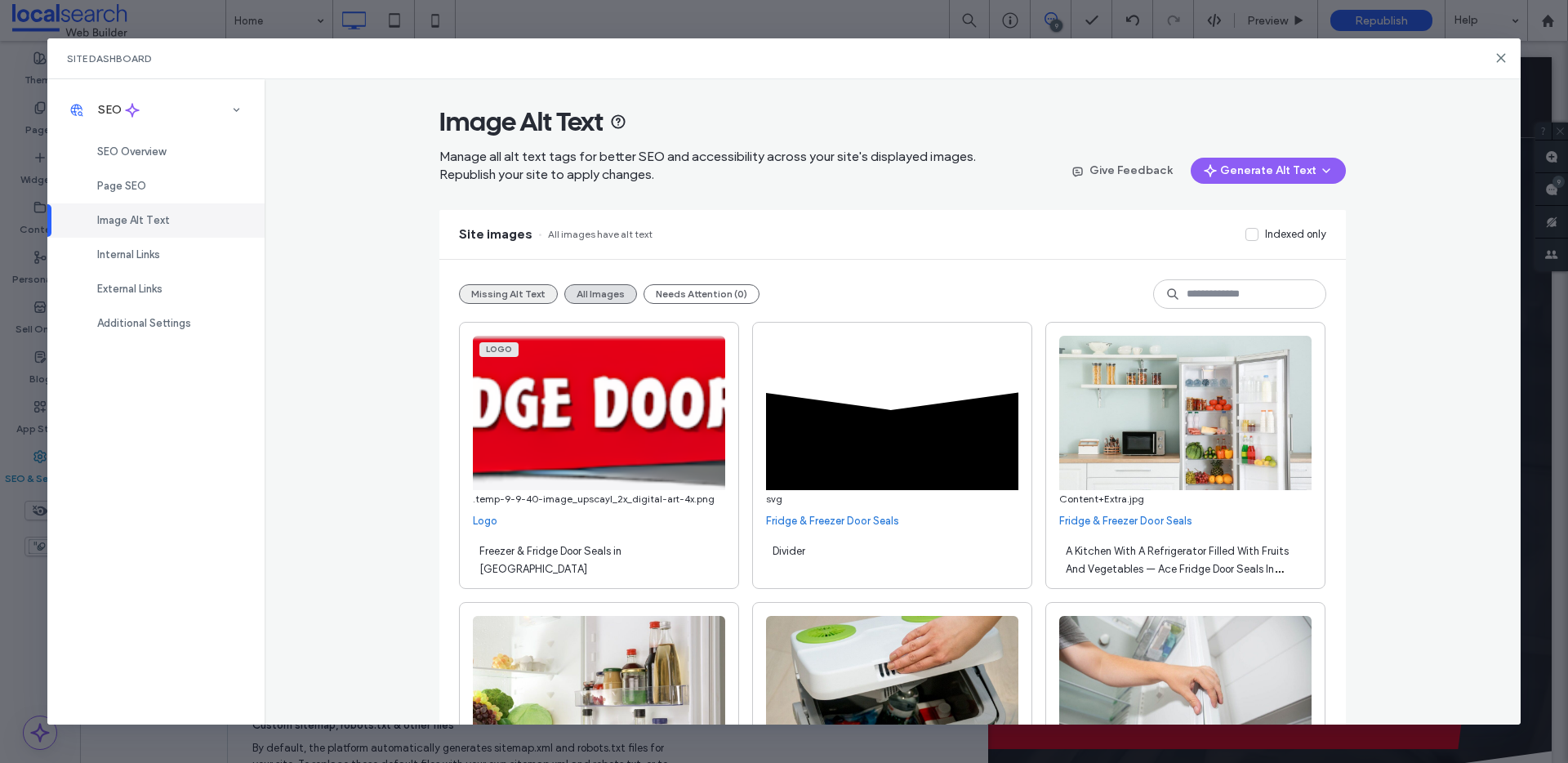
click at [523, 296] on button "Missing Alt Text" at bounding box center [508, 294] width 99 height 19
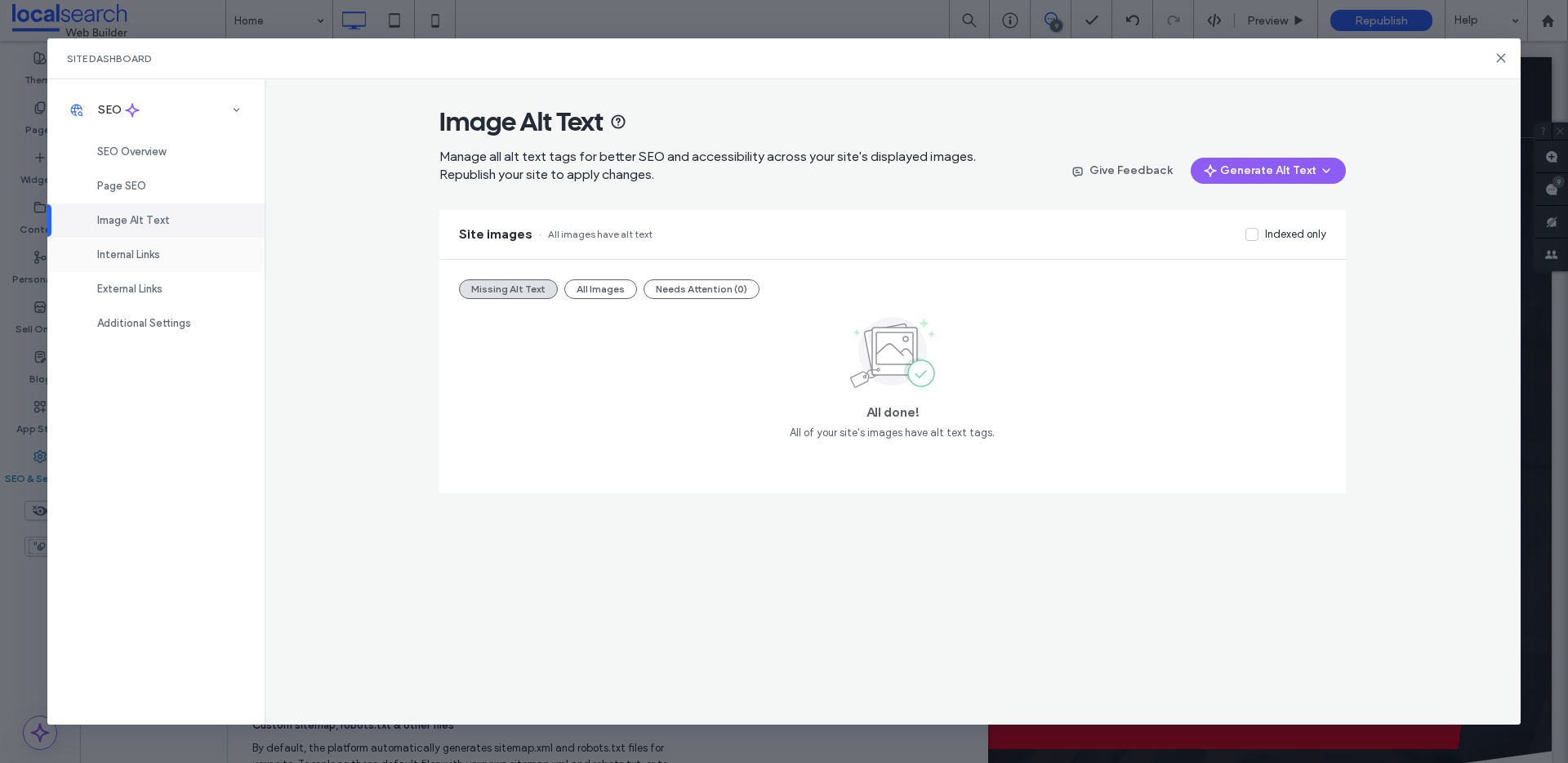
click at [187, 263] on div "Internal Links" at bounding box center [156, 255] width 218 height 34
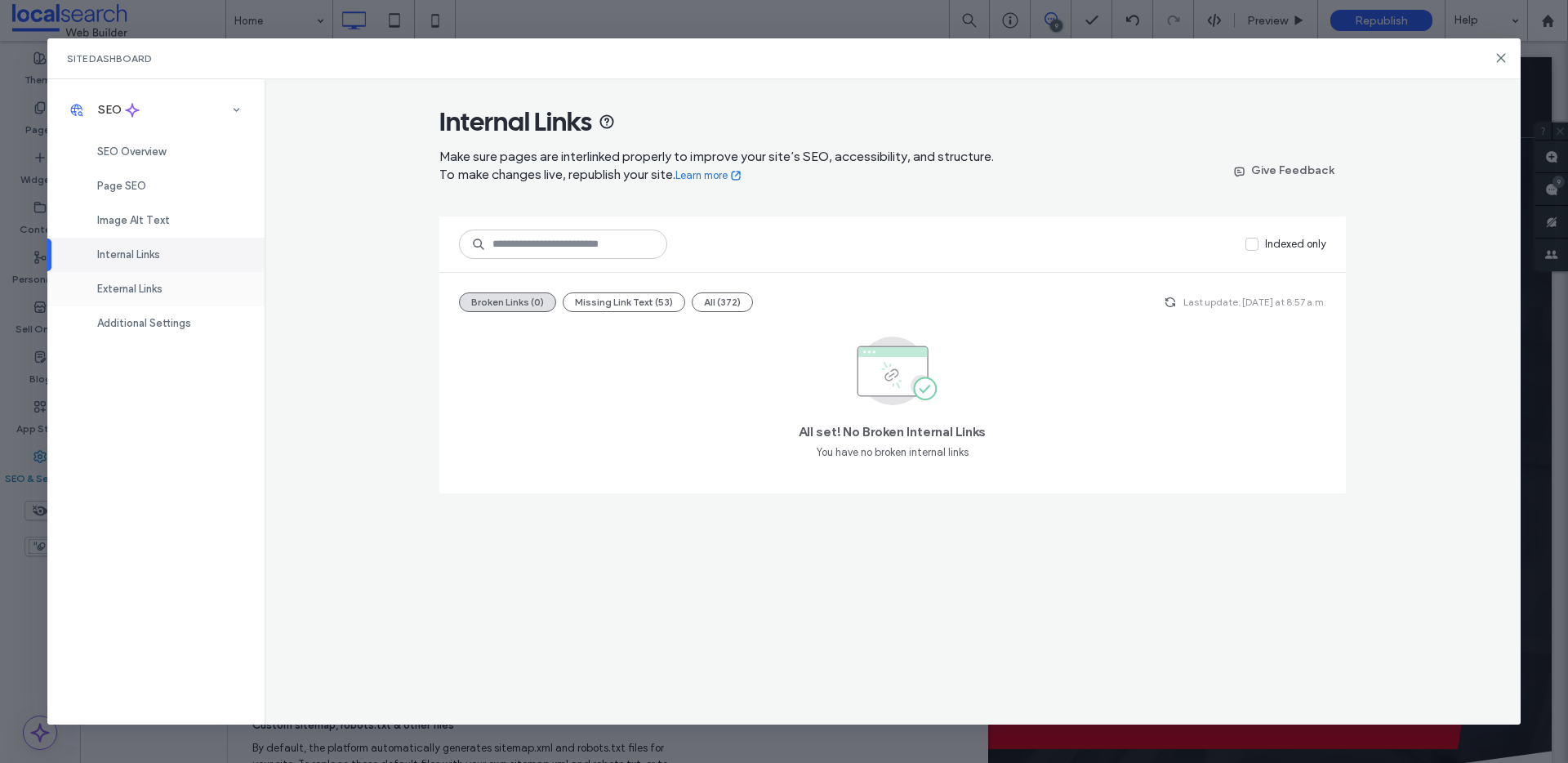
click at [206, 288] on div "External Links" at bounding box center [156, 289] width 218 height 34
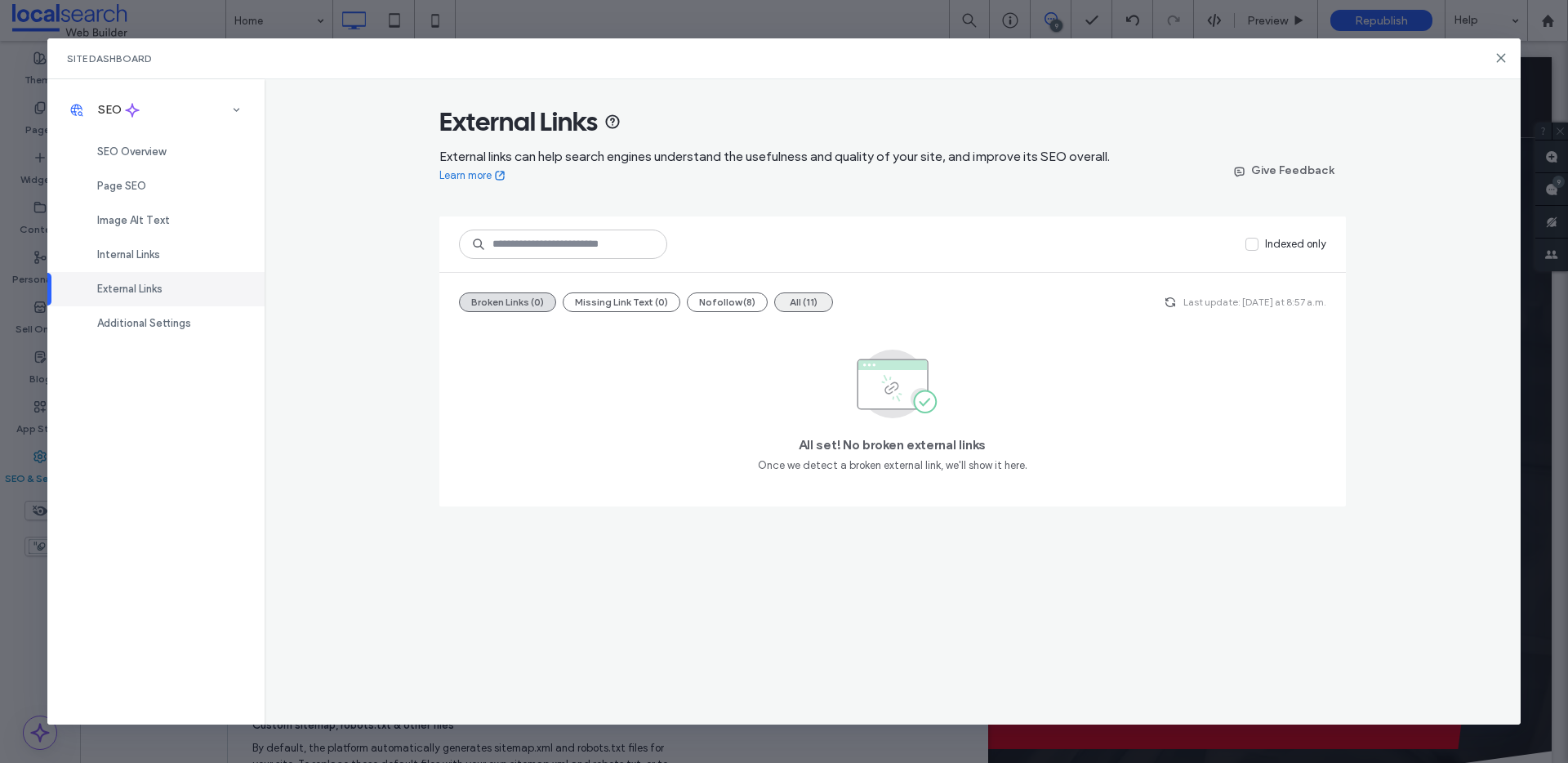
click at [795, 301] on button "All (11)" at bounding box center [804, 302] width 59 height 19
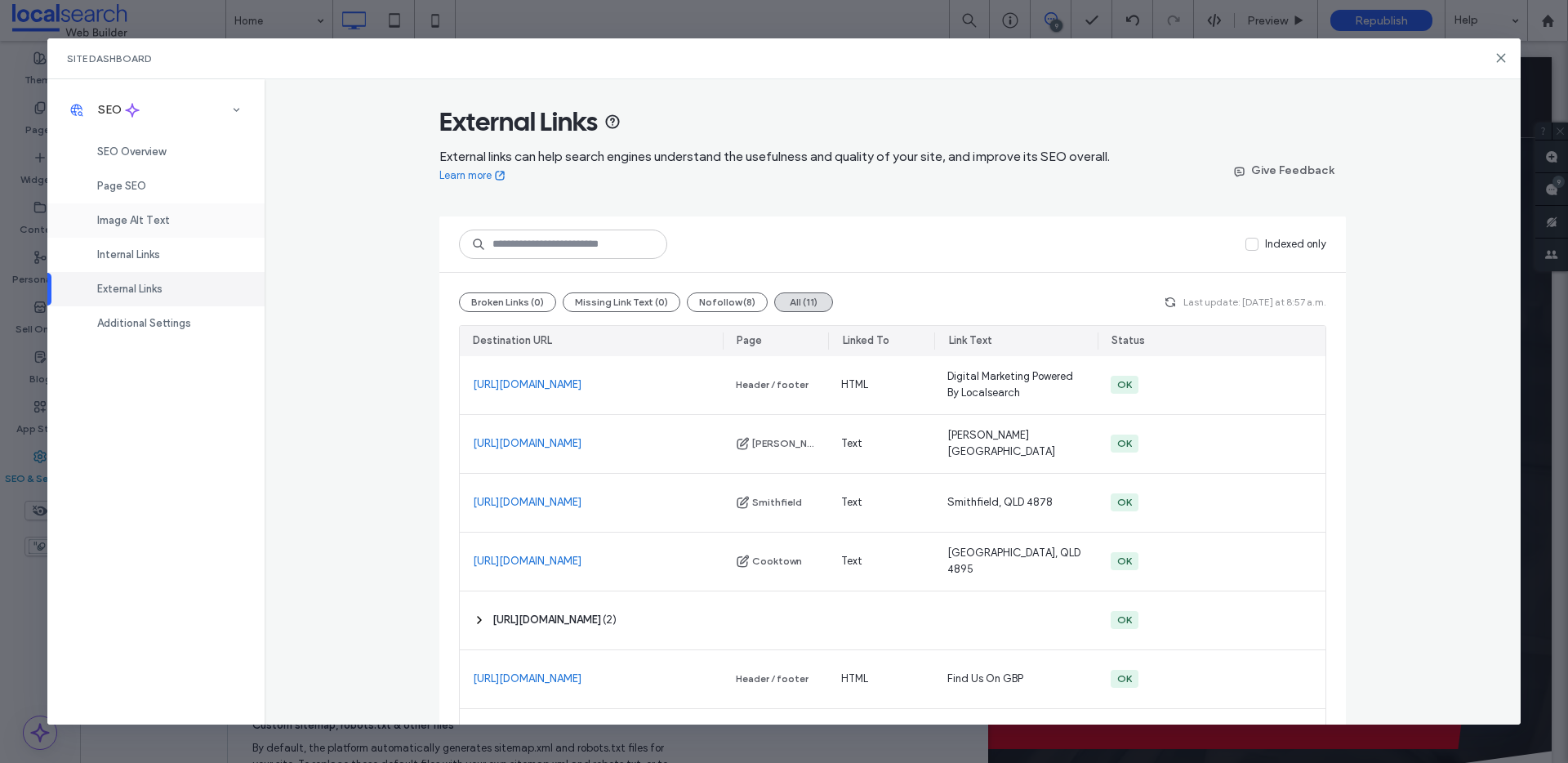
click at [156, 231] on div "Image Alt Text" at bounding box center [156, 220] width 218 height 34
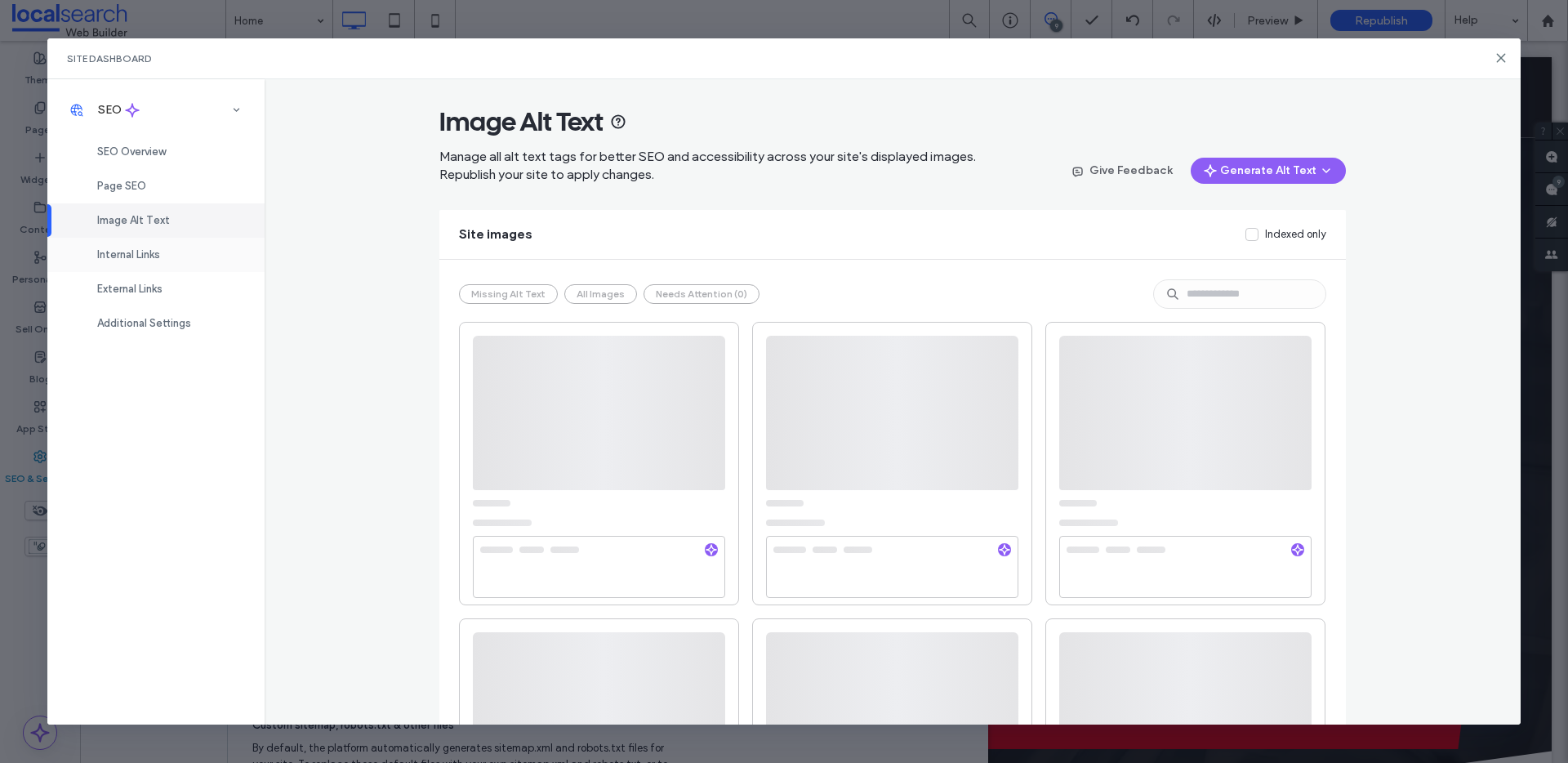
click at [159, 251] on span "Internal Links" at bounding box center [129, 254] width 63 height 12
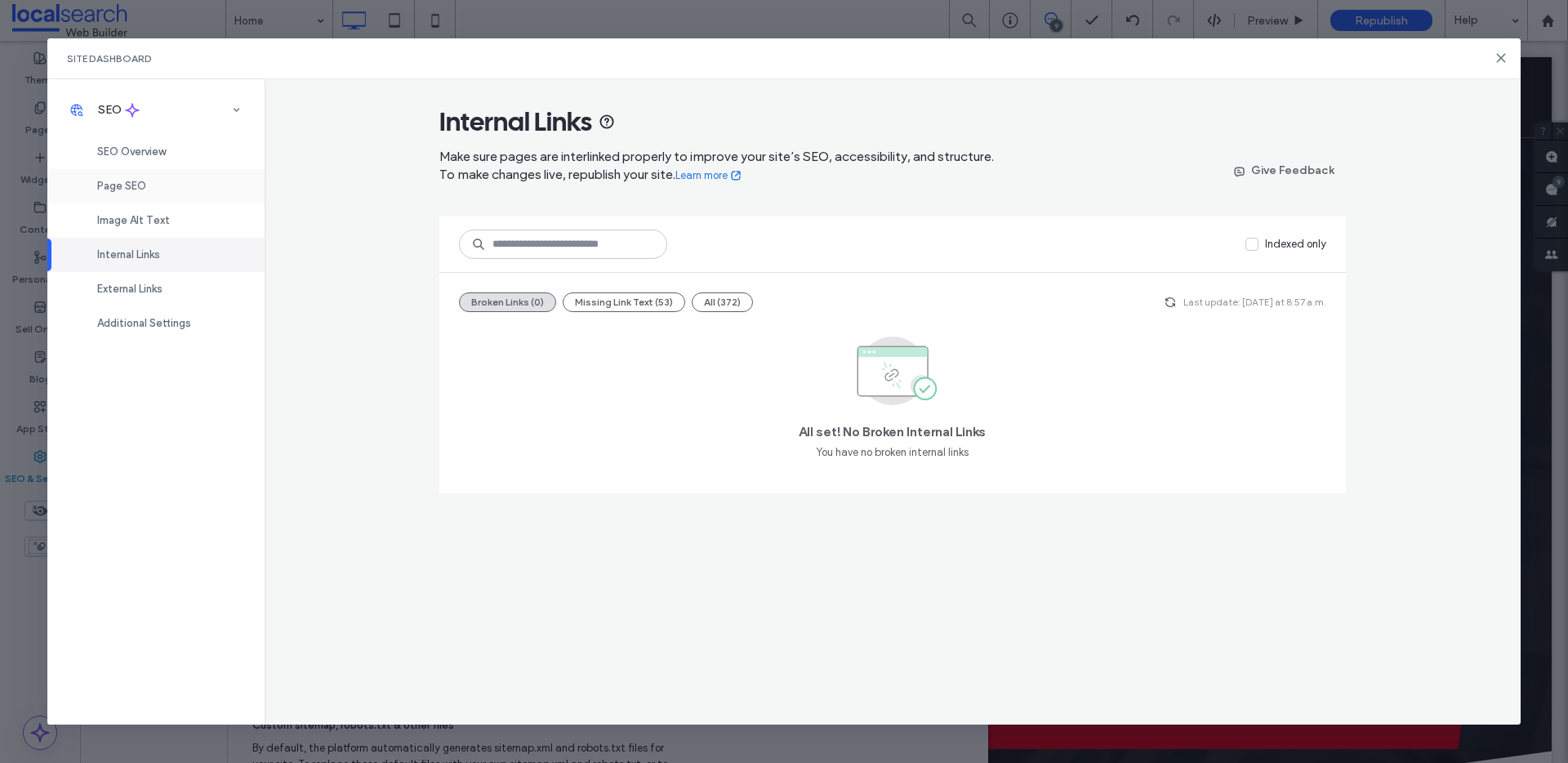
click at [166, 175] on div "Page SEO" at bounding box center [156, 186] width 218 height 34
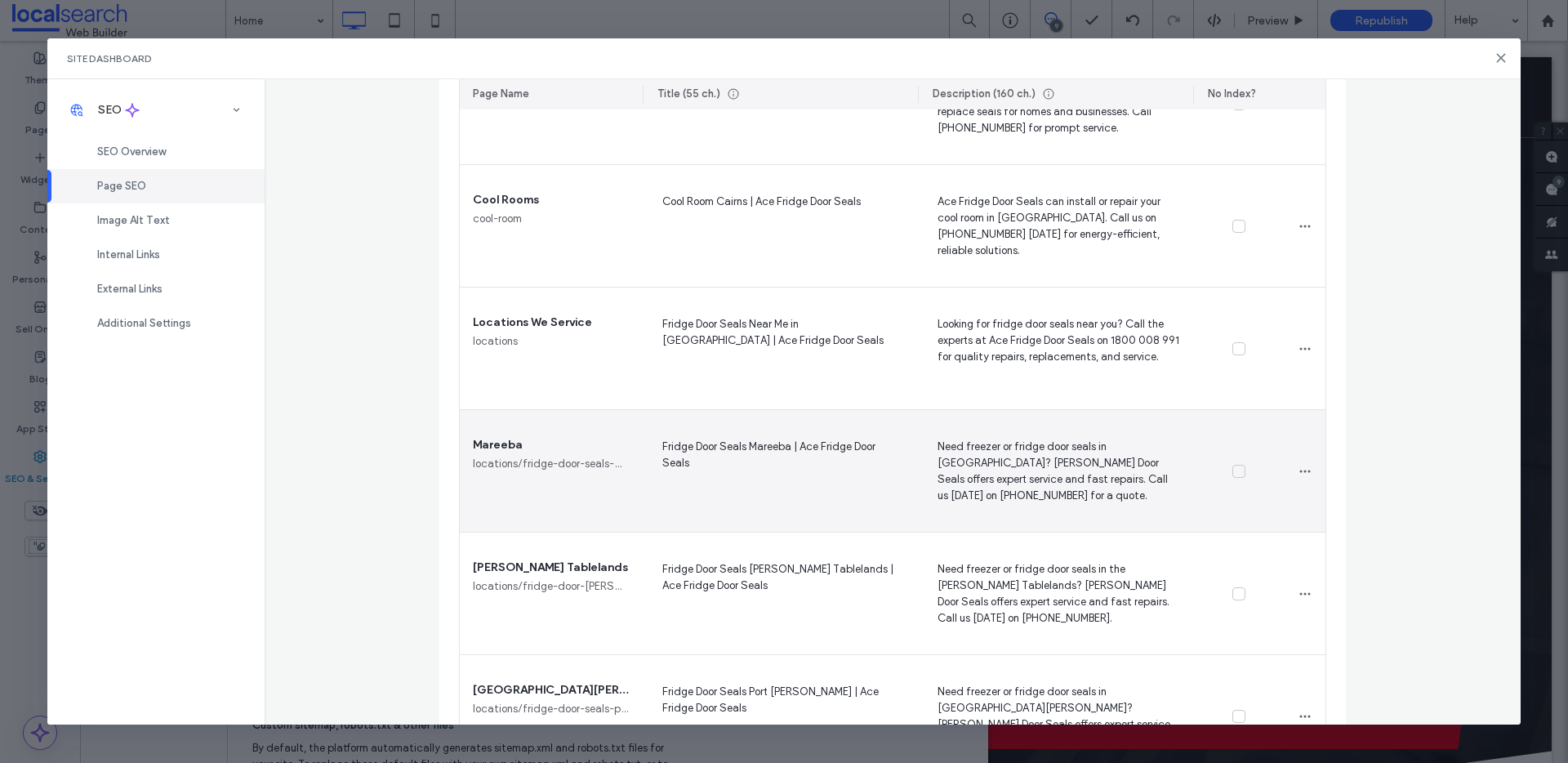
scroll to position [1118, 0]
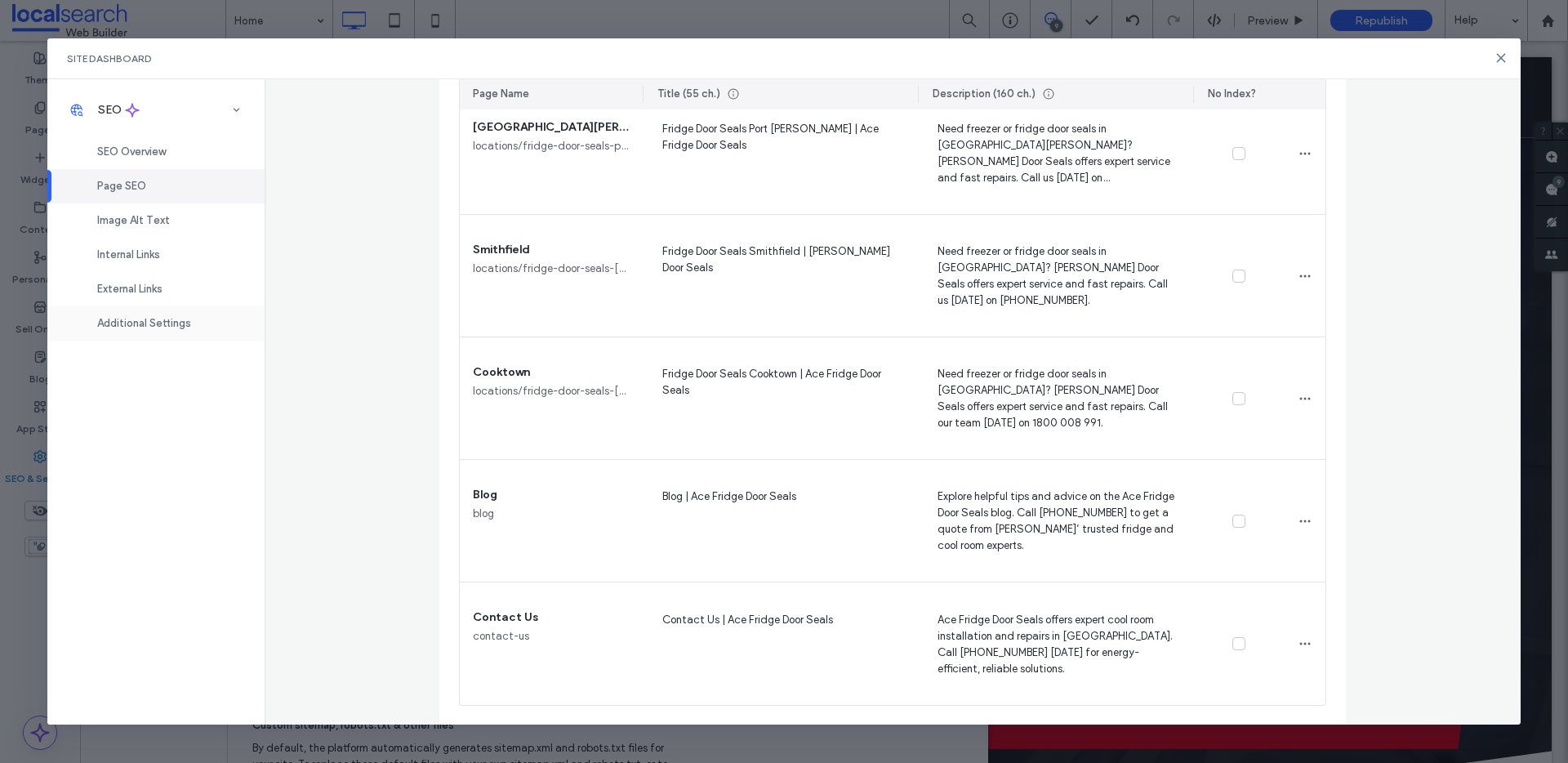
click at [217, 325] on div "Additional Settings" at bounding box center [156, 323] width 218 height 34
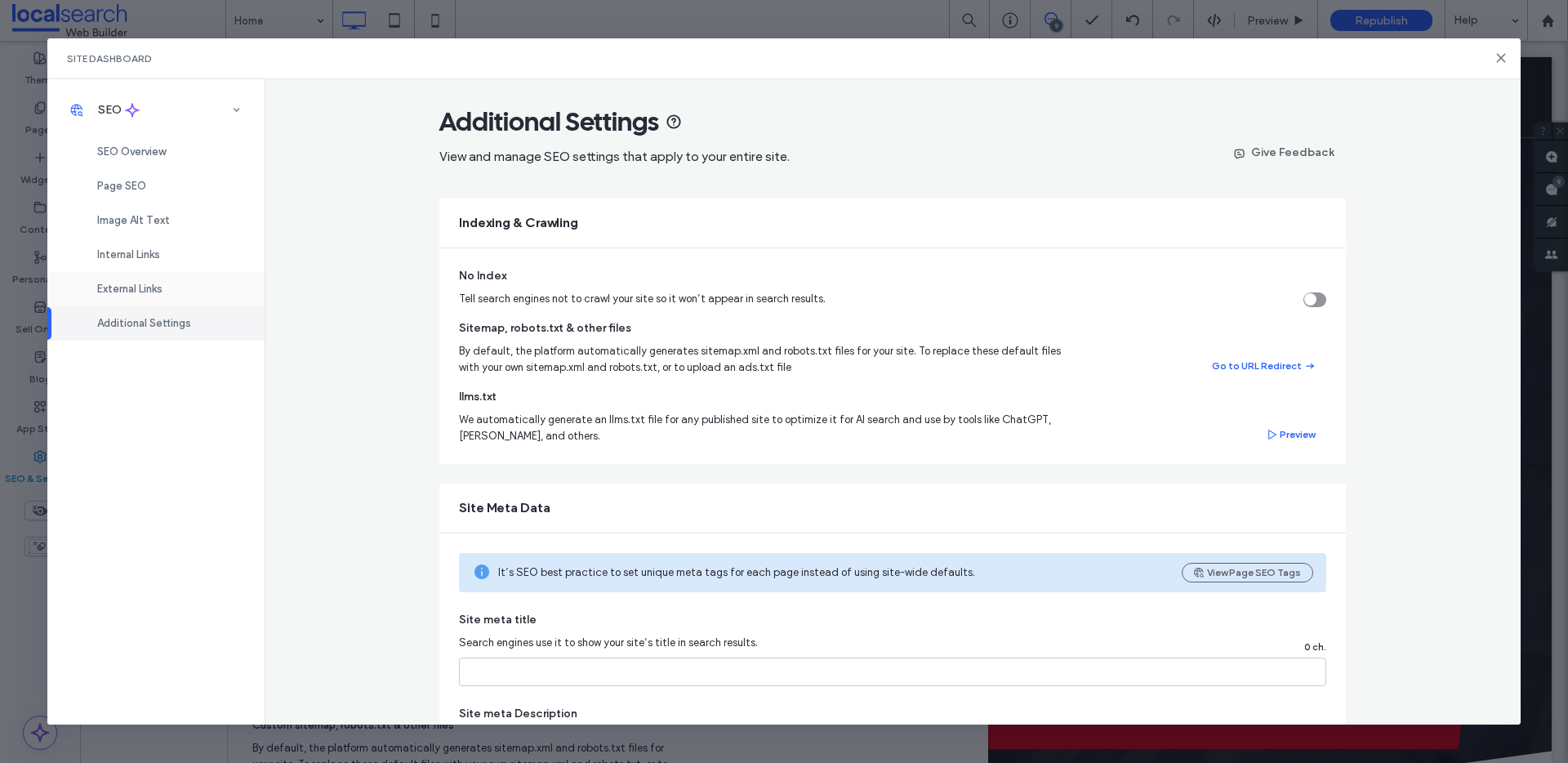
click at [192, 294] on div "External Links" at bounding box center [156, 289] width 218 height 34
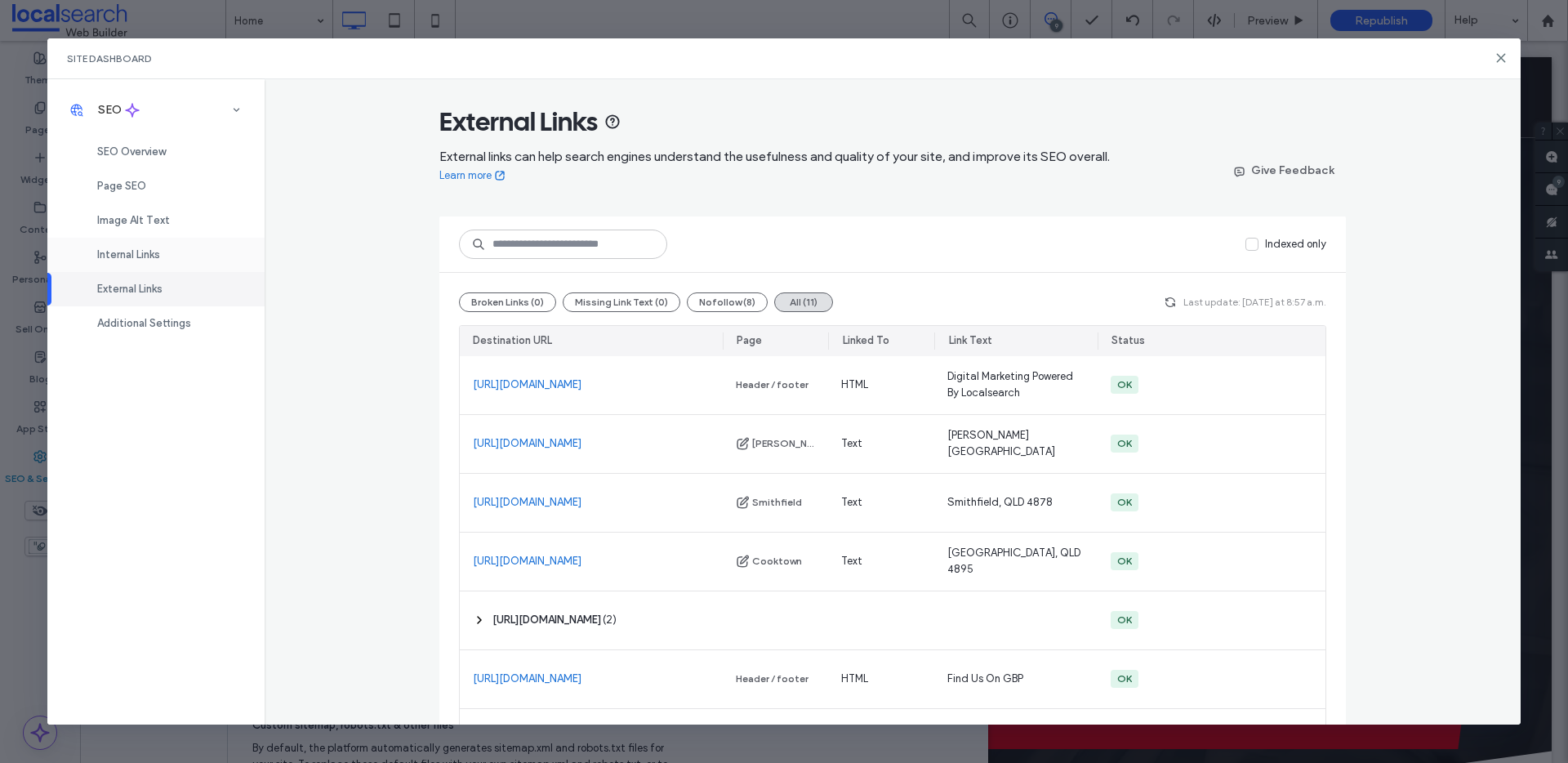
click at [119, 251] on span "Internal Links" at bounding box center [129, 254] width 63 height 12
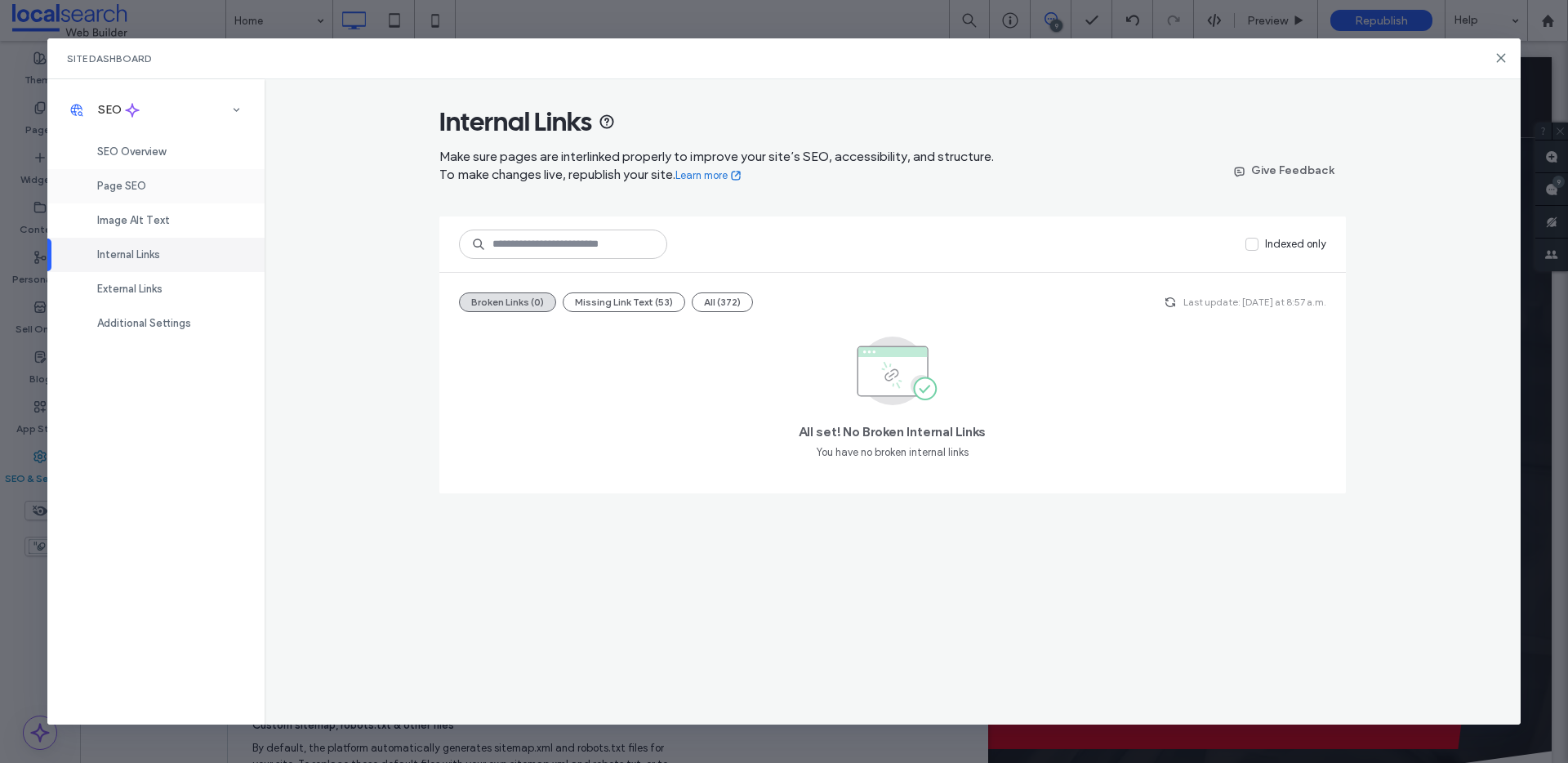
click at [140, 195] on div "Page SEO" at bounding box center [156, 186] width 218 height 34
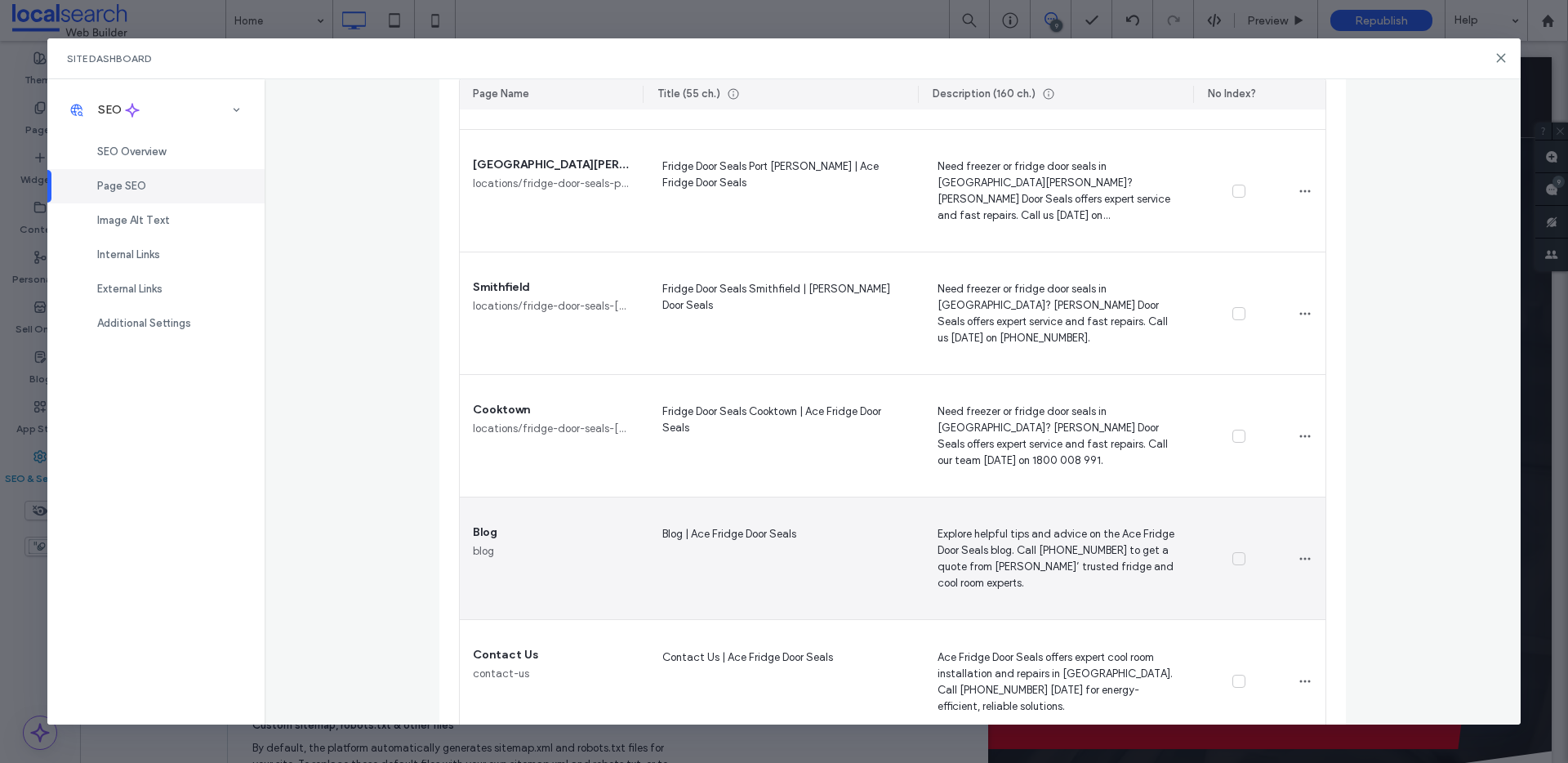
scroll to position [1118, 0]
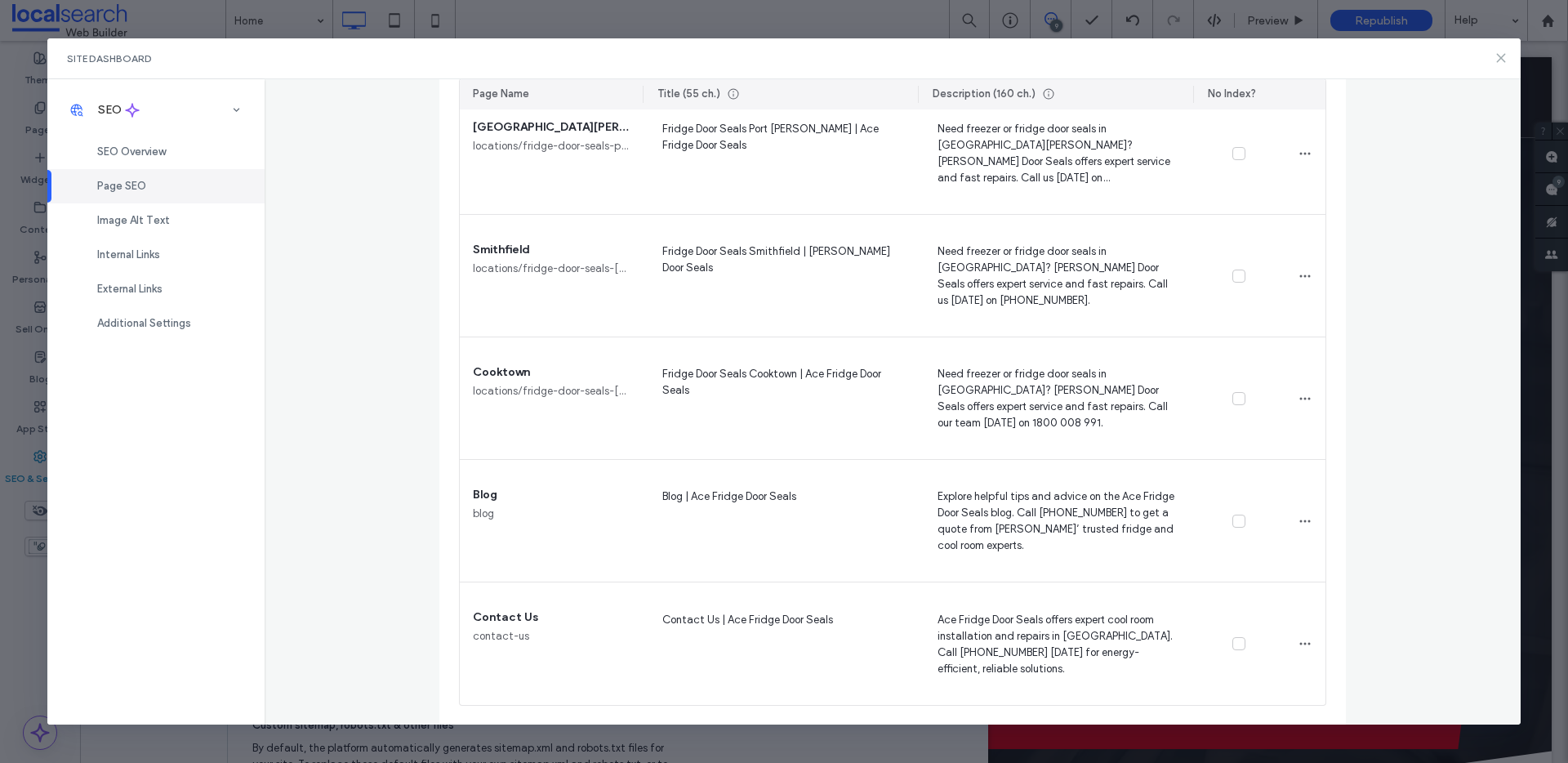
click at [1258, 60] on use at bounding box center [1502, 58] width 7 height 7
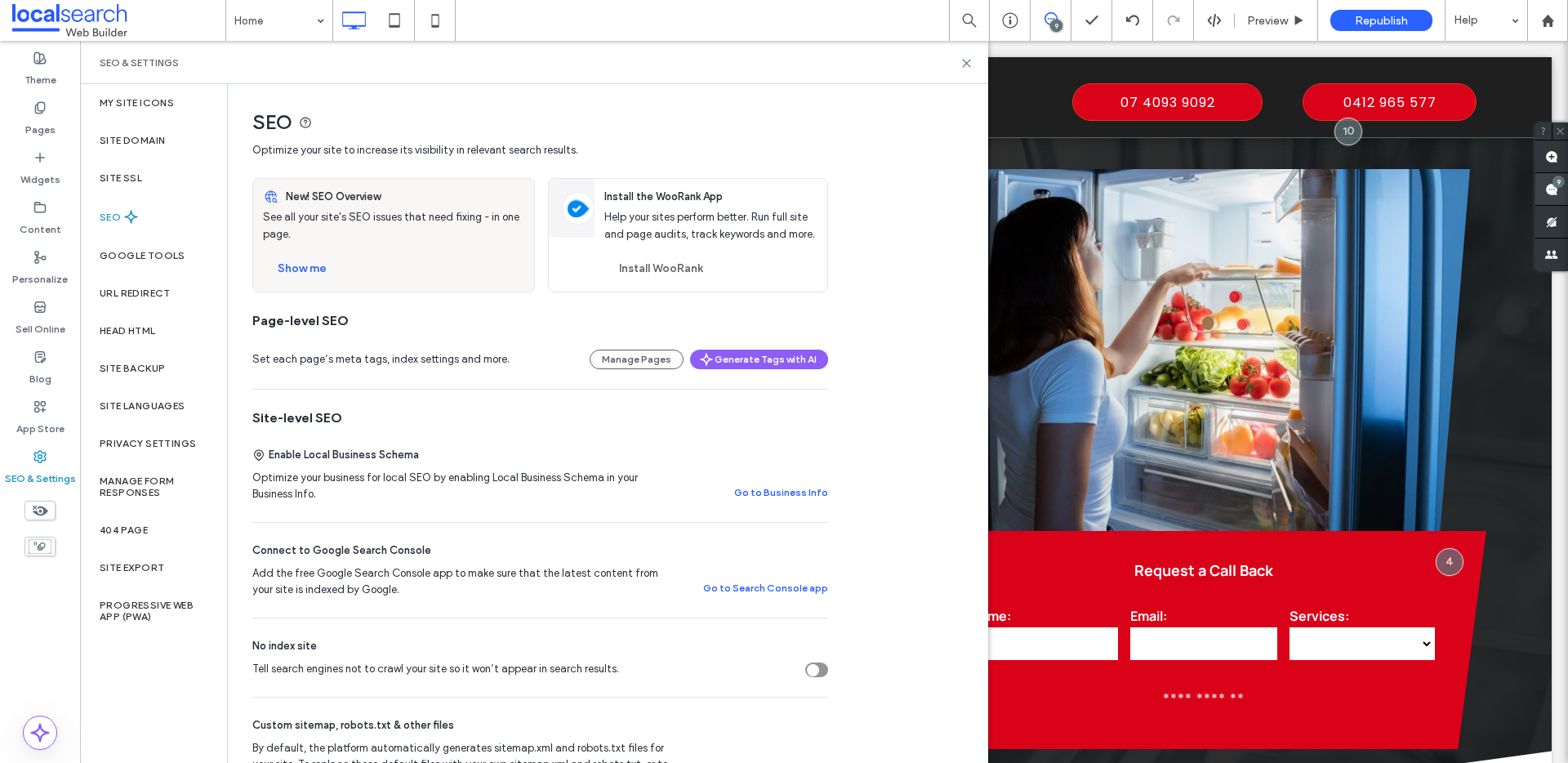
click at [1258, 188] on use at bounding box center [1552, 190] width 13 height 13
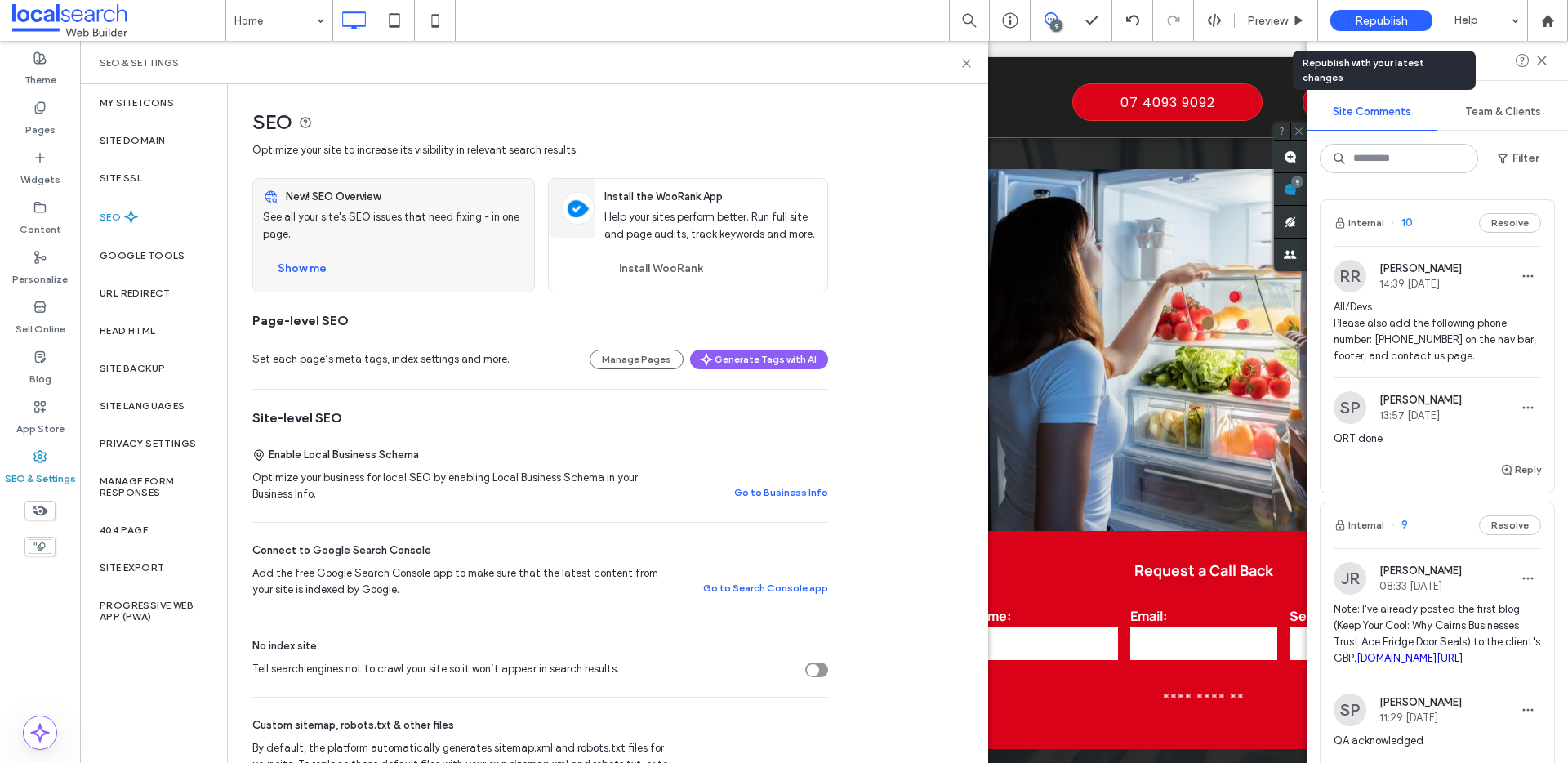
click at [1258, 22] on div "Republish" at bounding box center [1382, 20] width 102 height 21
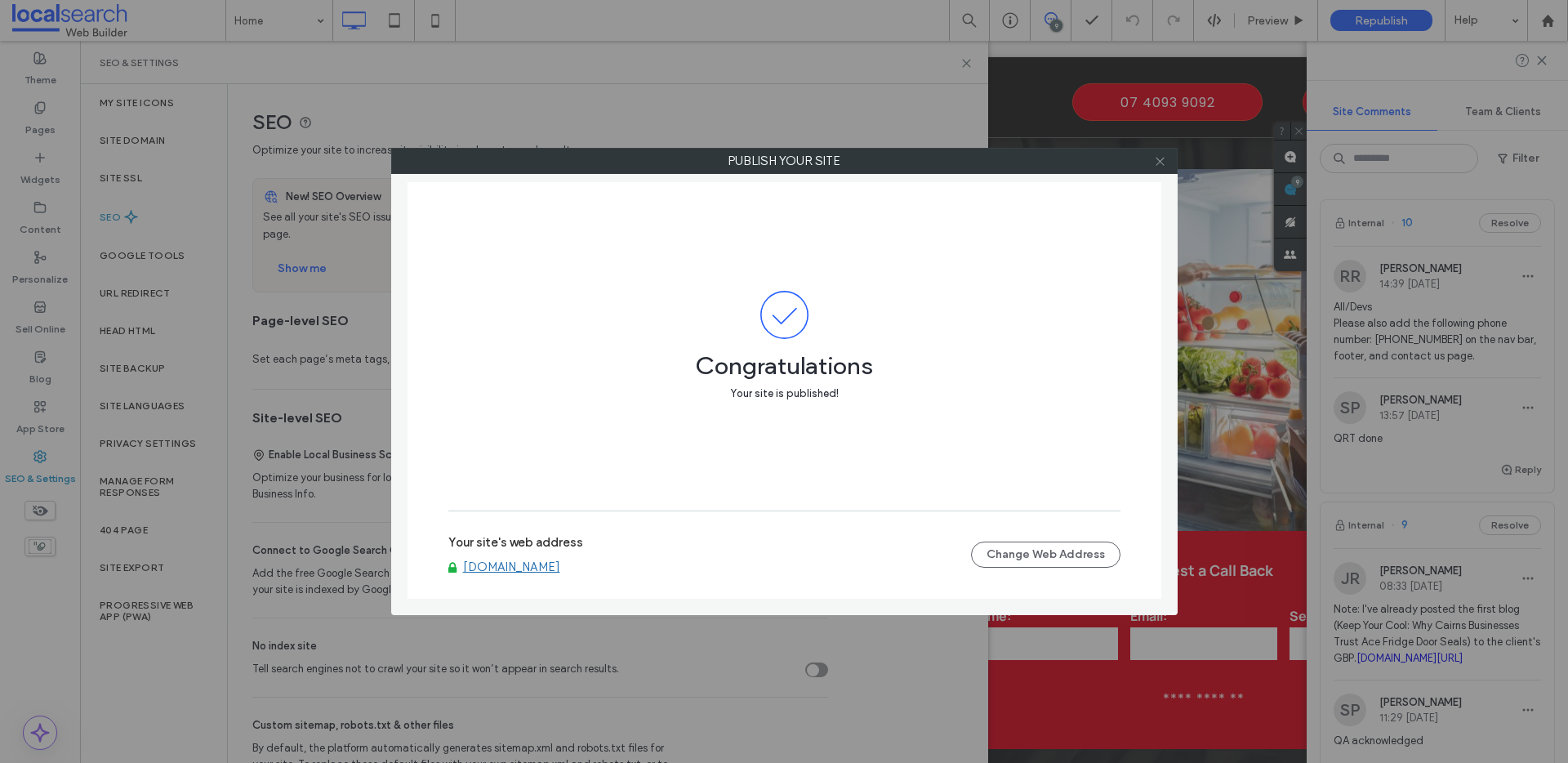
click at [1164, 164] on use at bounding box center [1160, 160] width 8 height 8
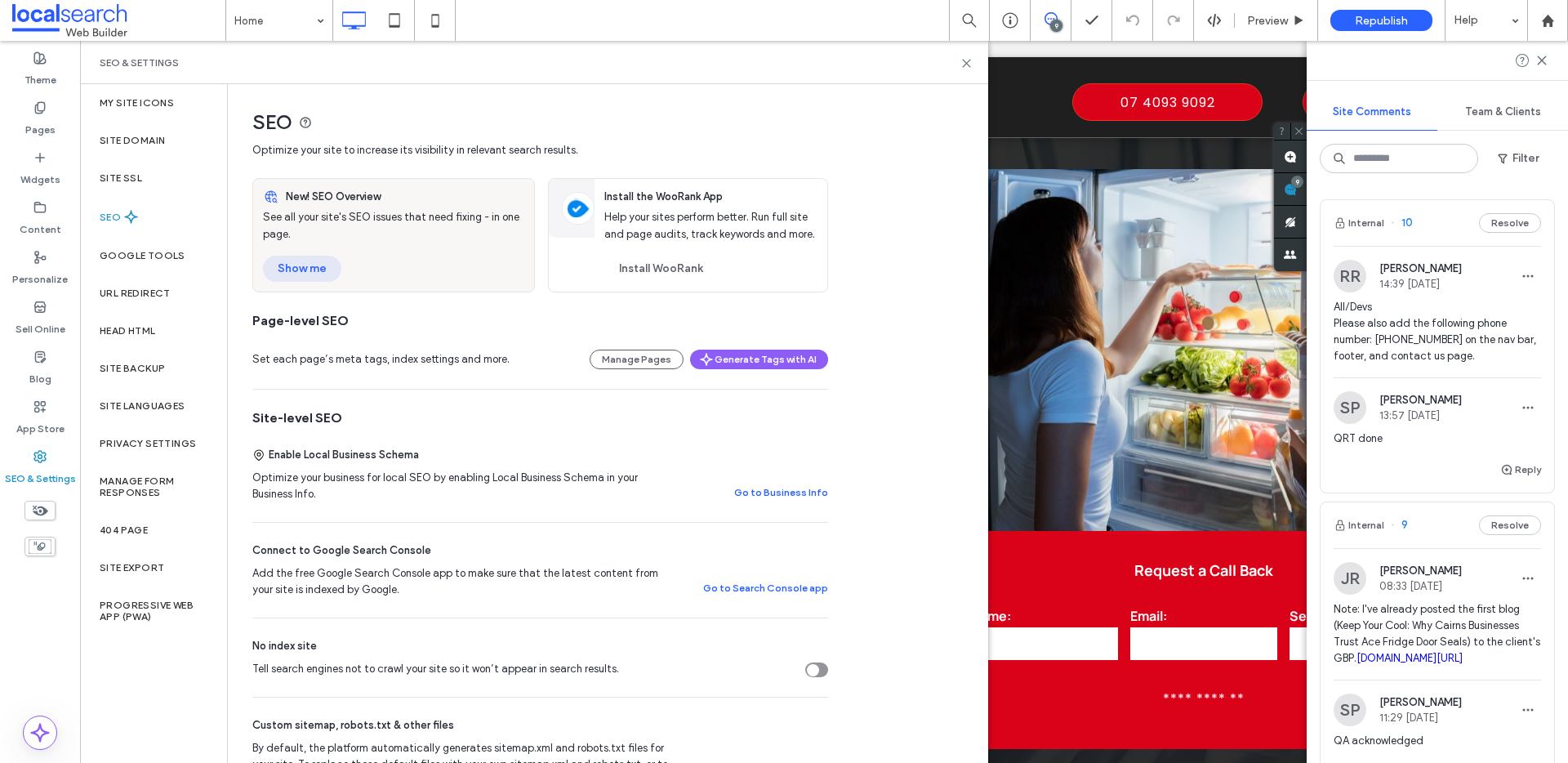
click at [308, 263] on button "Show me" at bounding box center [302, 269] width 79 height 26
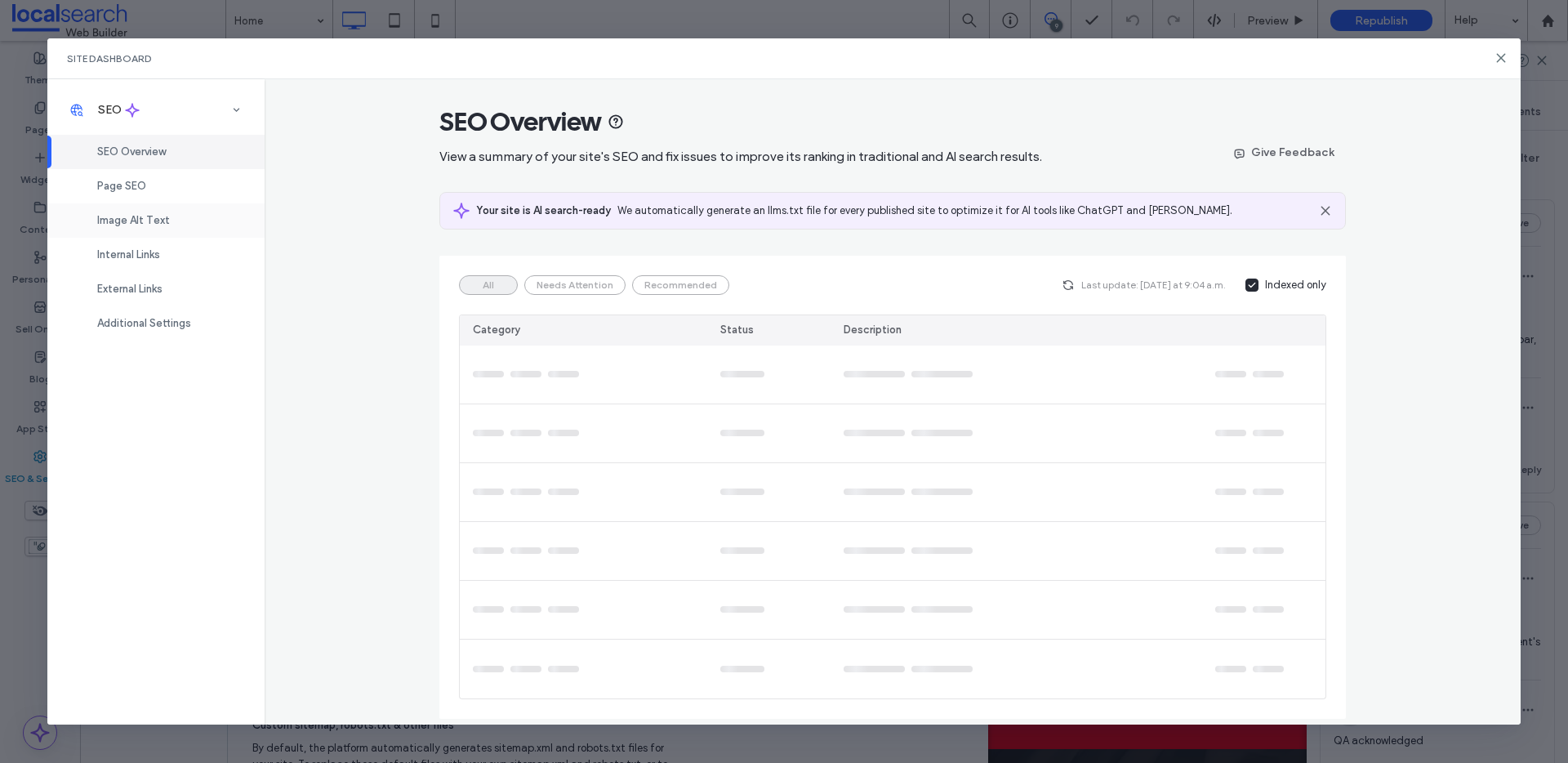
click at [146, 207] on div "Image Alt Text" at bounding box center [156, 220] width 218 height 34
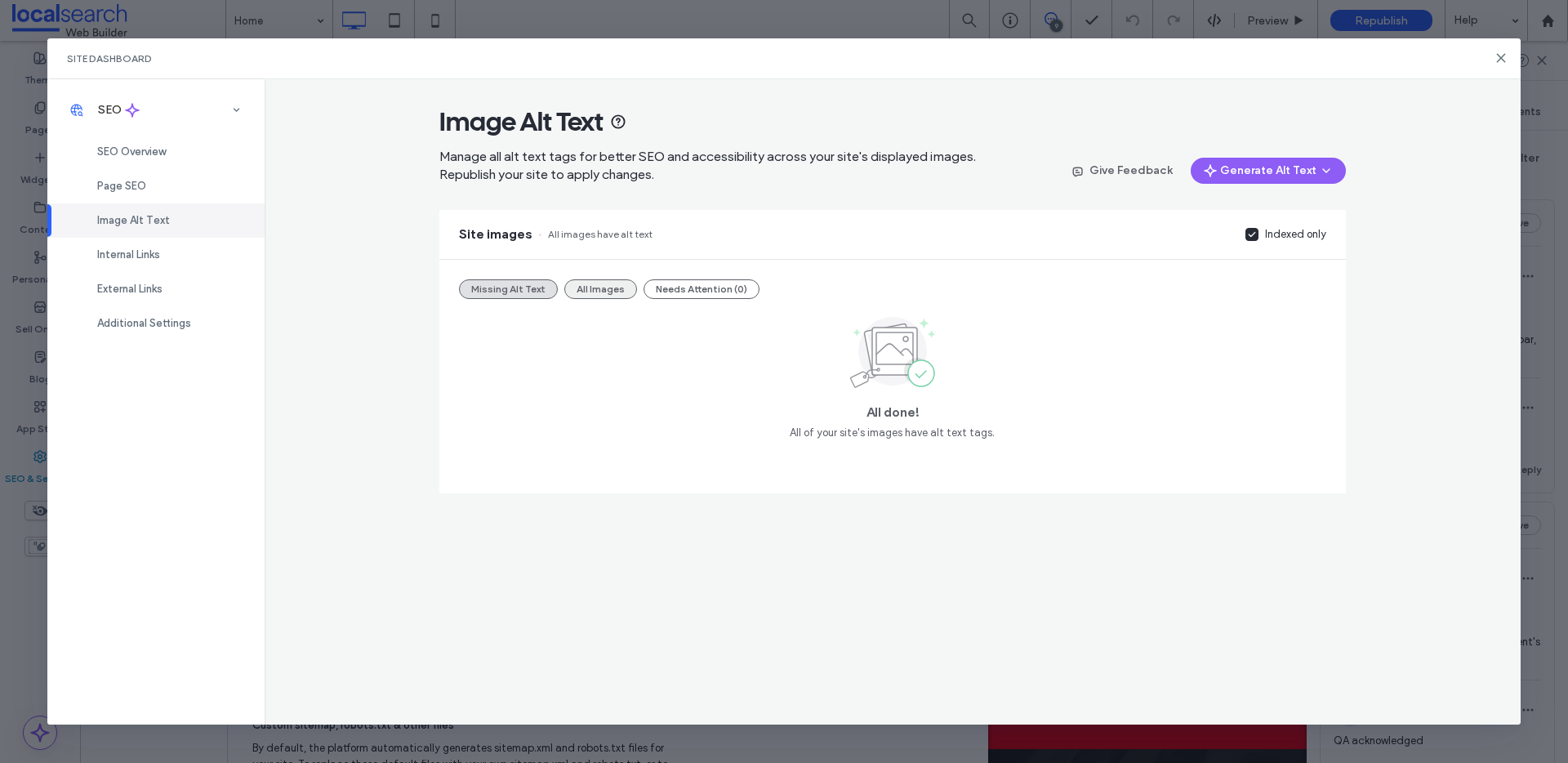
click at [609, 293] on button "All Images" at bounding box center [600, 289] width 72 height 19
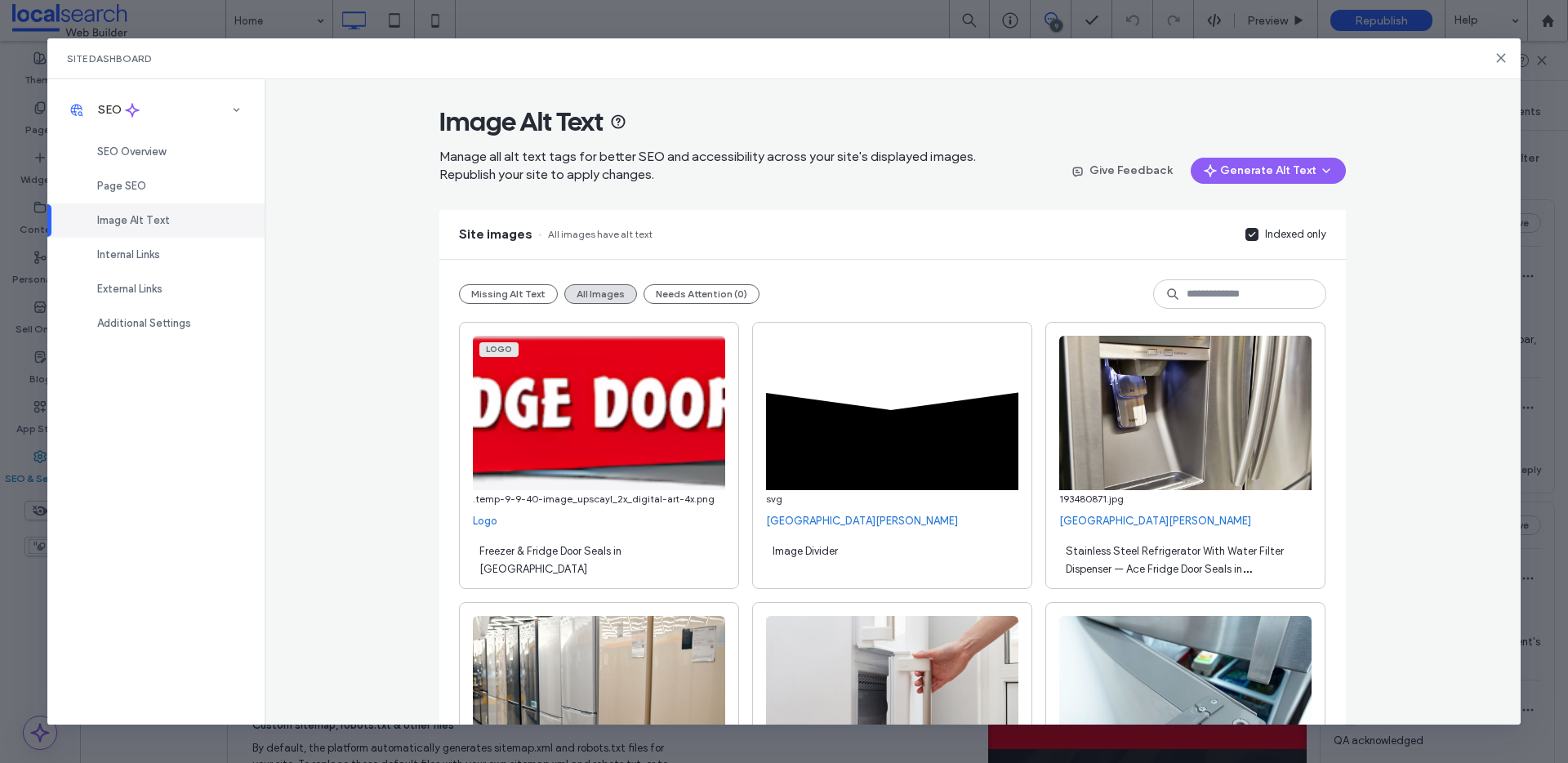
click at [1258, 244] on div "Site images All images have alt text Indexed only" at bounding box center [892, 234] width 907 height 49
click at [1258, 231] on div "Indexed only" at bounding box center [1296, 234] width 61 height 17
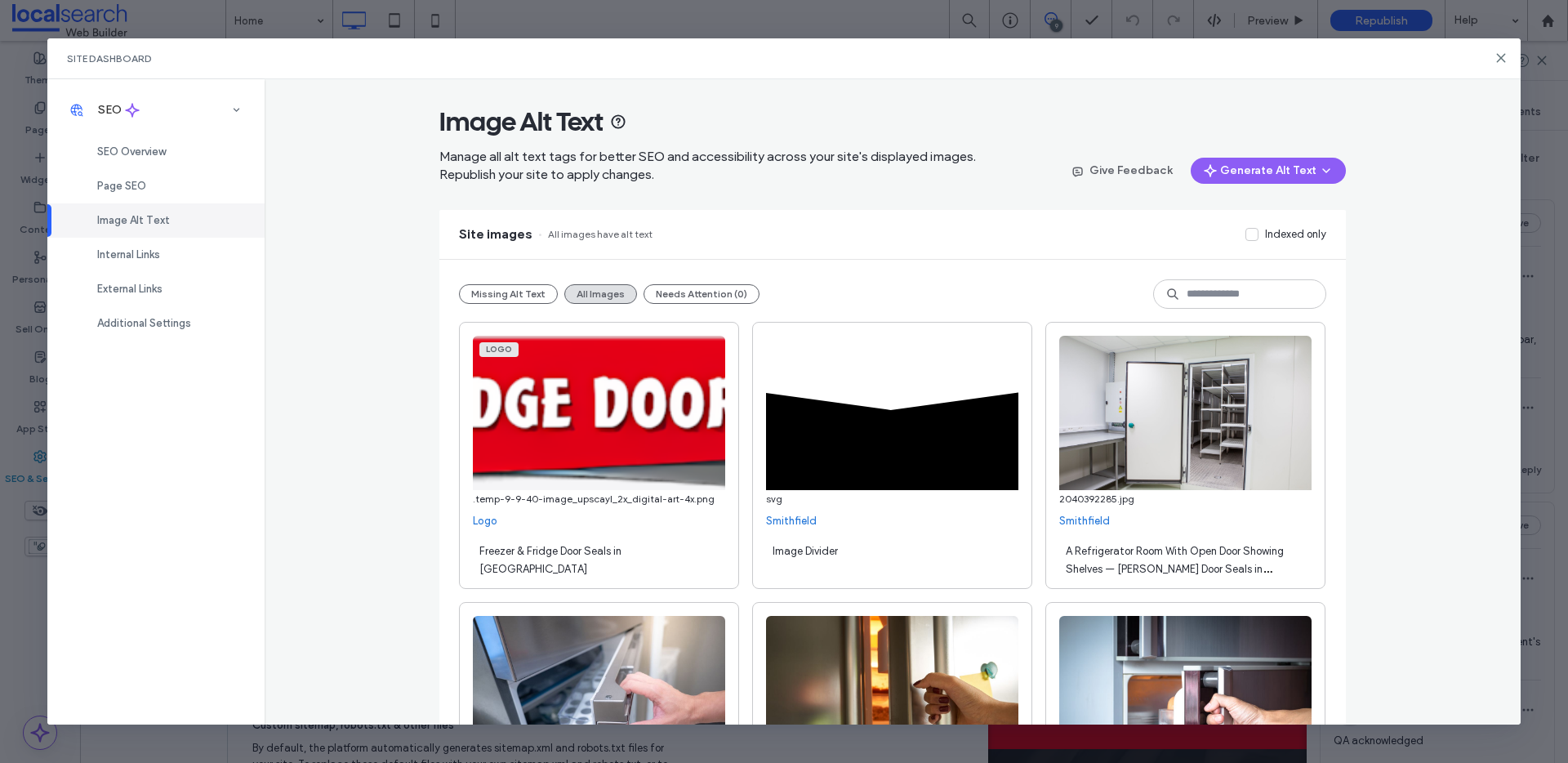
drag, startPoint x: 1499, startPoint y: 59, endPoint x: 1423, endPoint y: 0, distance: 96.2
click at [1258, 59] on icon at bounding box center [1501, 58] width 13 height 13
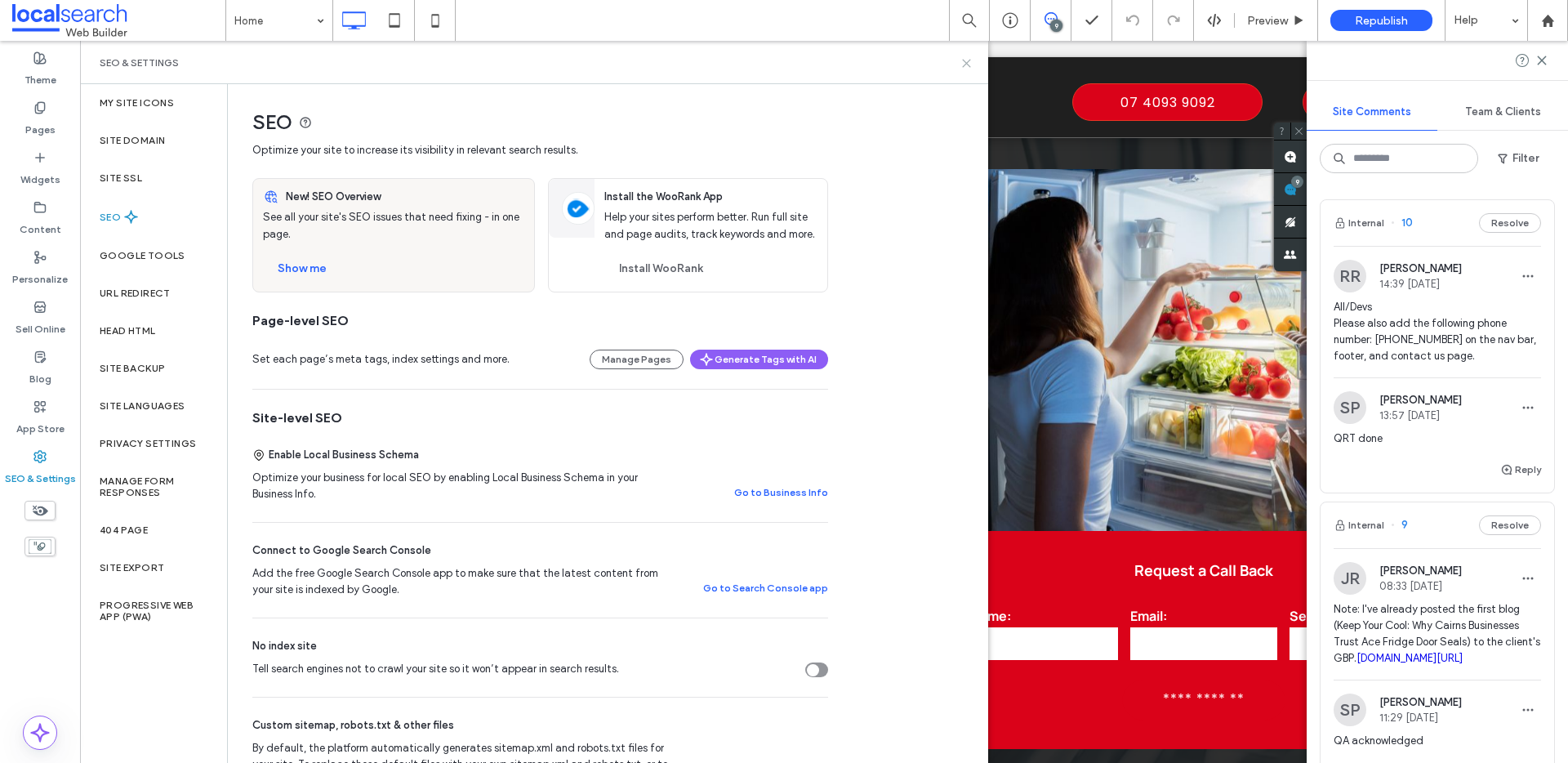
click at [967, 60] on icon at bounding box center [966, 63] width 12 height 12
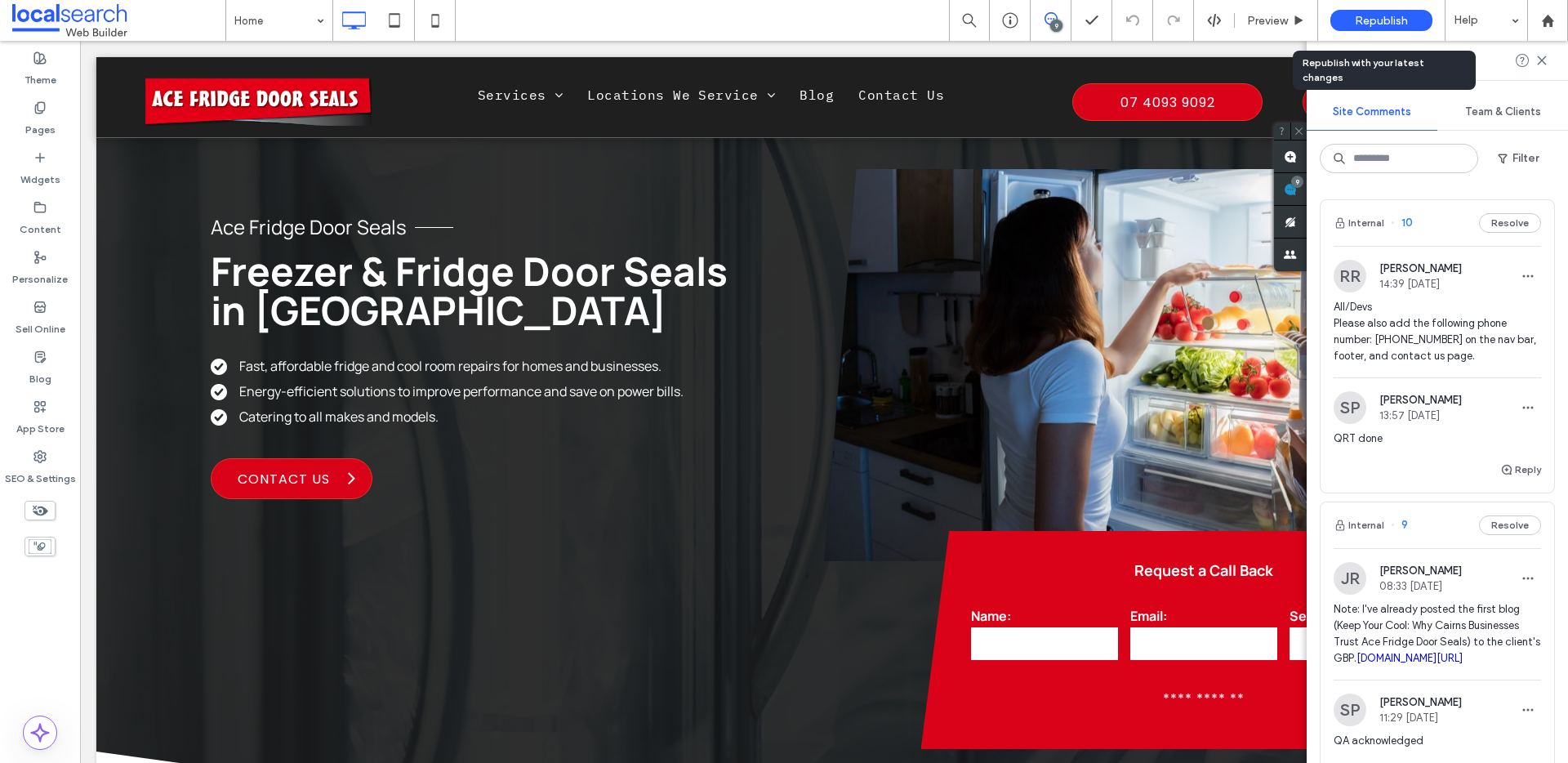
click at [1258, 25] on span "Republish" at bounding box center [1381, 20] width 53 height 14
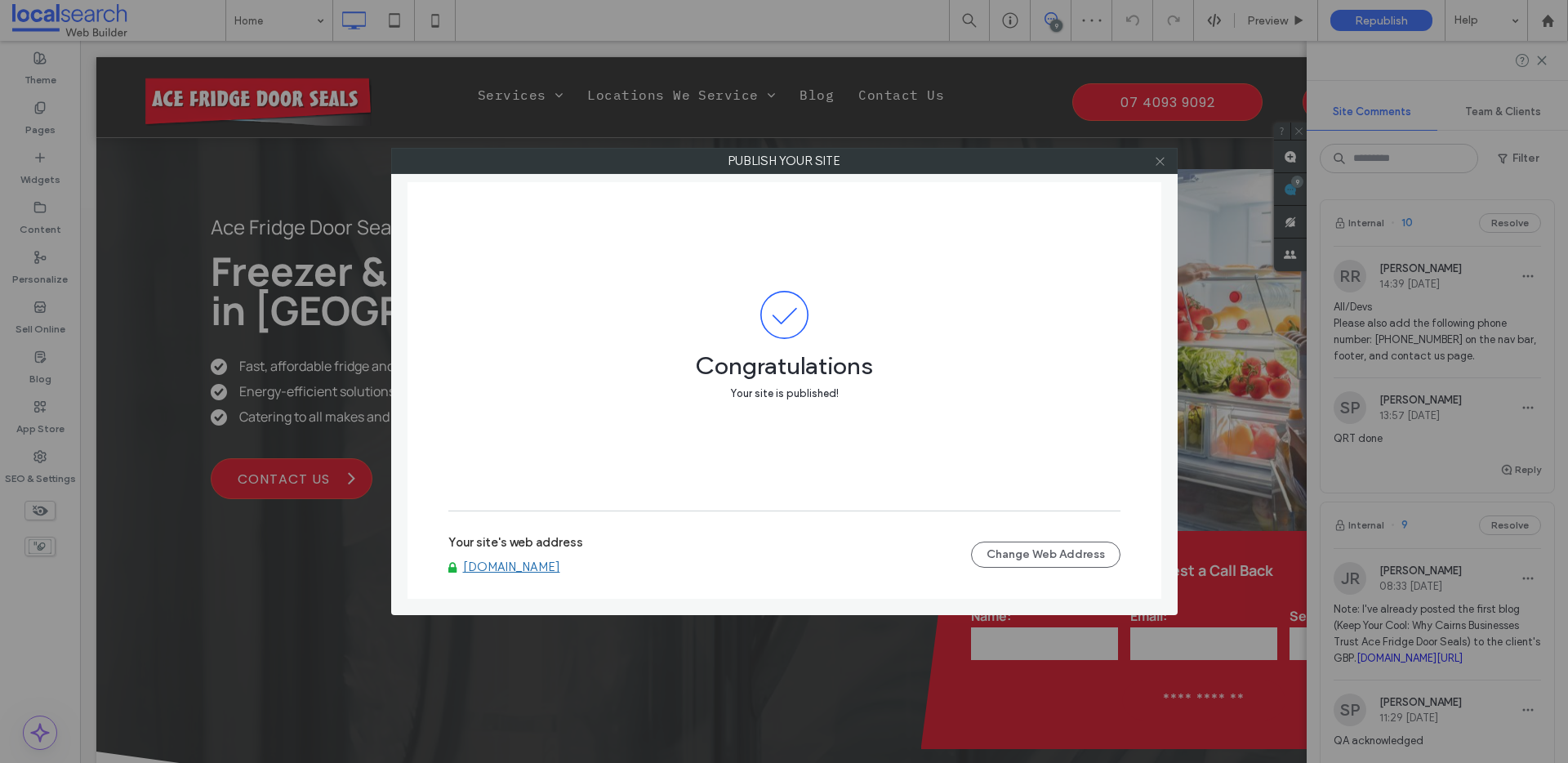
click at [1156, 163] on icon at bounding box center [1160, 161] width 12 height 12
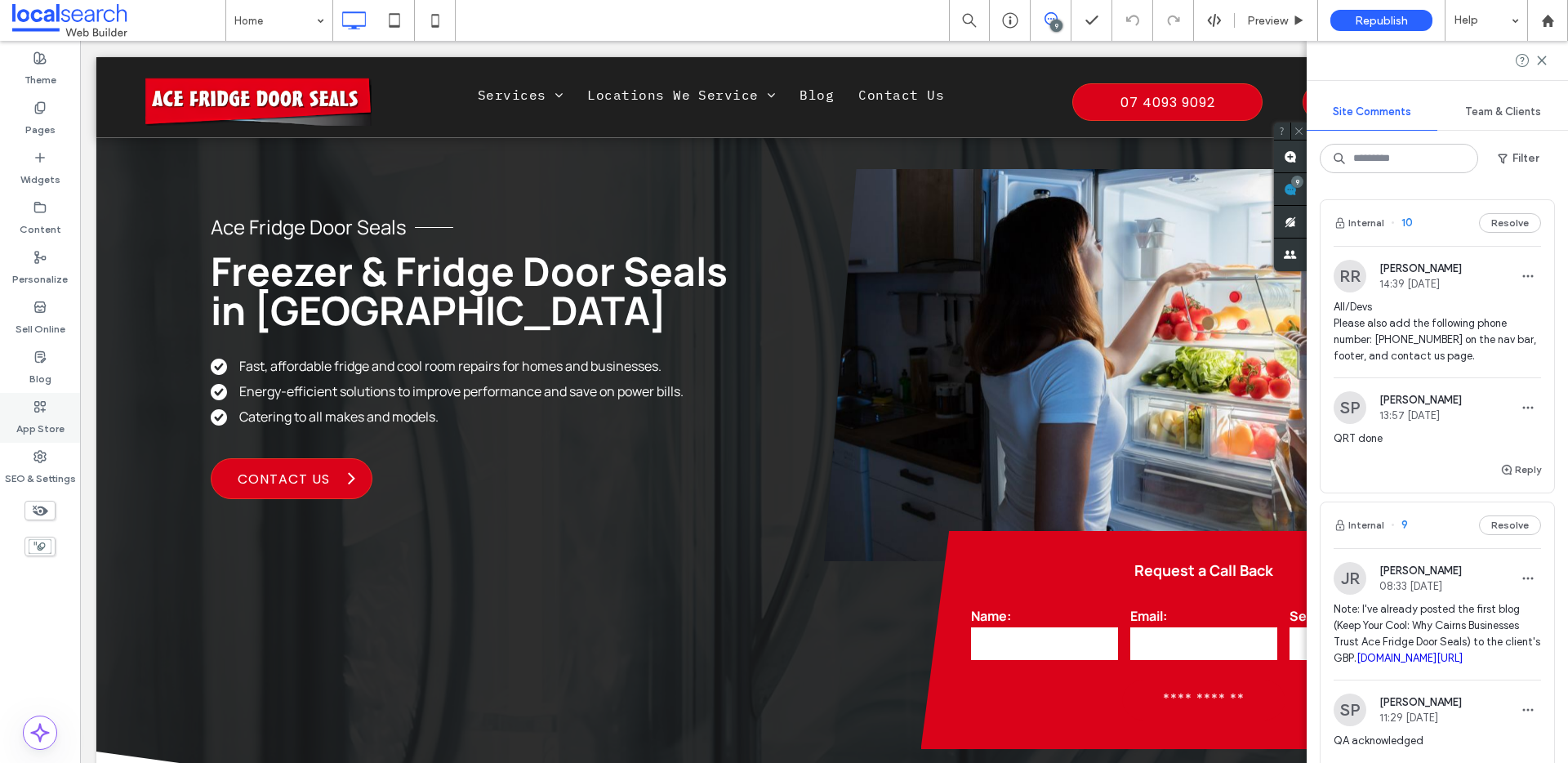
click at [62, 410] on div "App Store" at bounding box center [40, 418] width 80 height 50
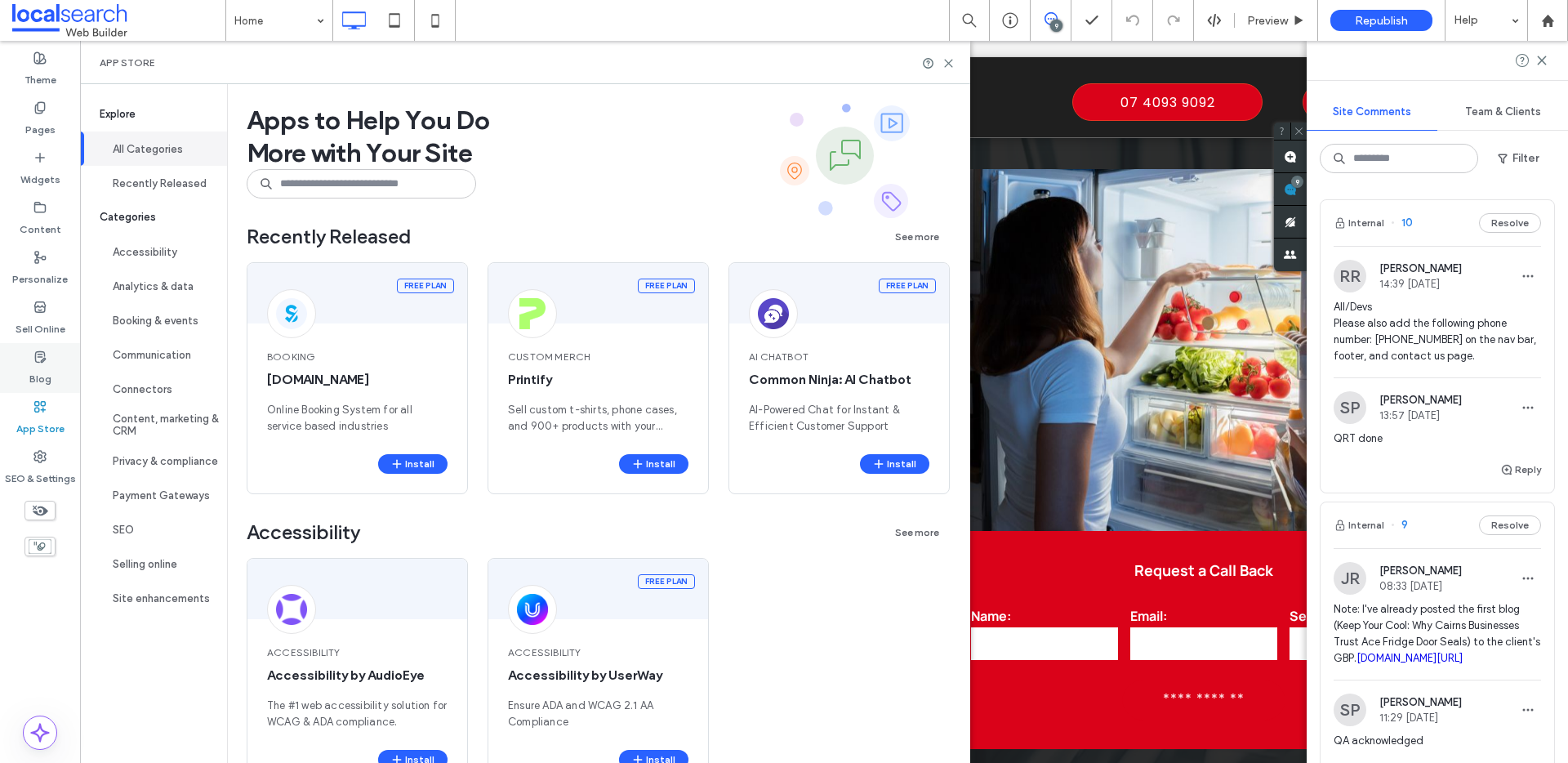
click at [37, 368] on label "Blog" at bounding box center [41, 374] width 22 height 23
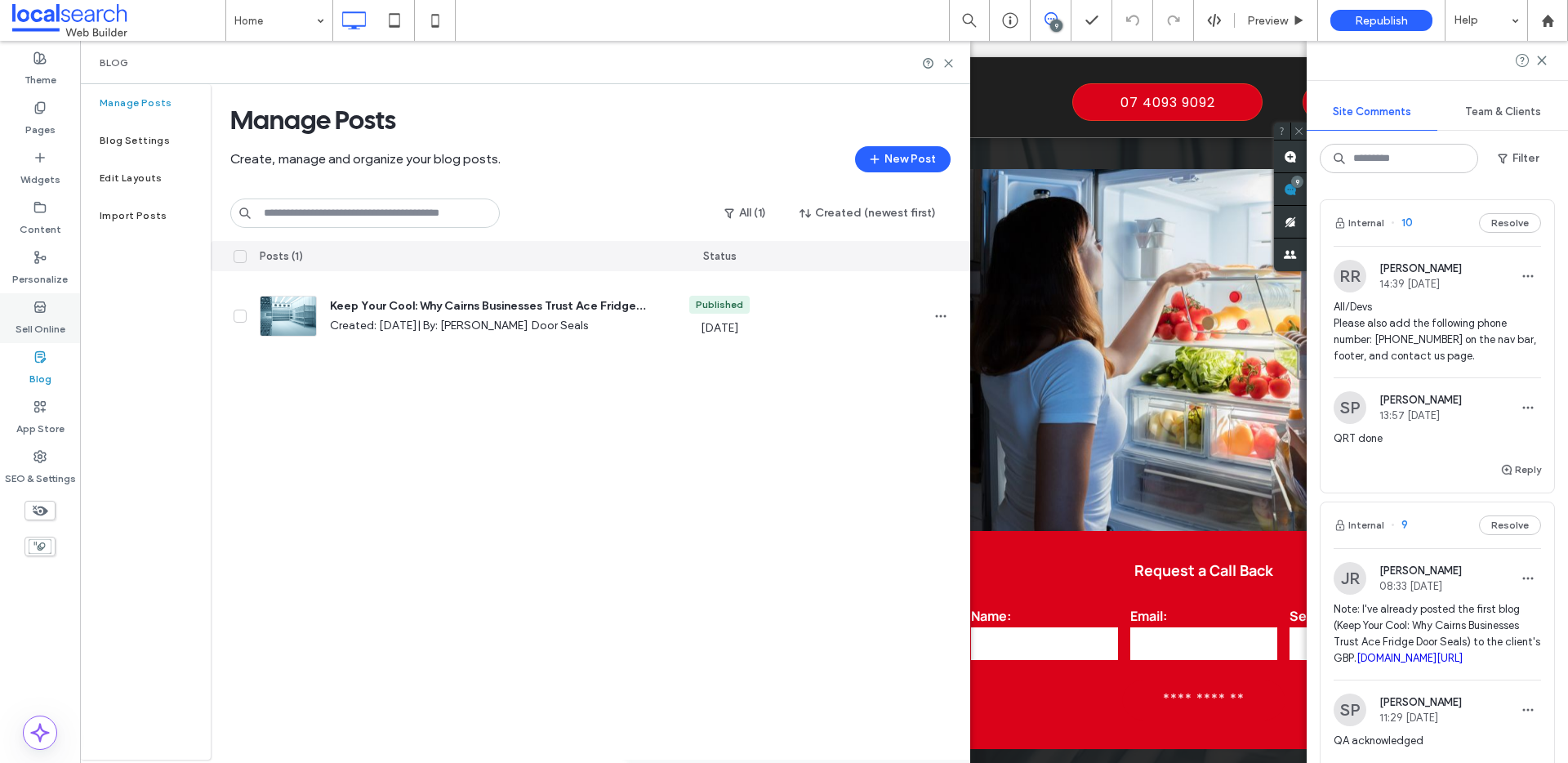
click at [49, 308] on div "Sell Online" at bounding box center [40, 319] width 80 height 50
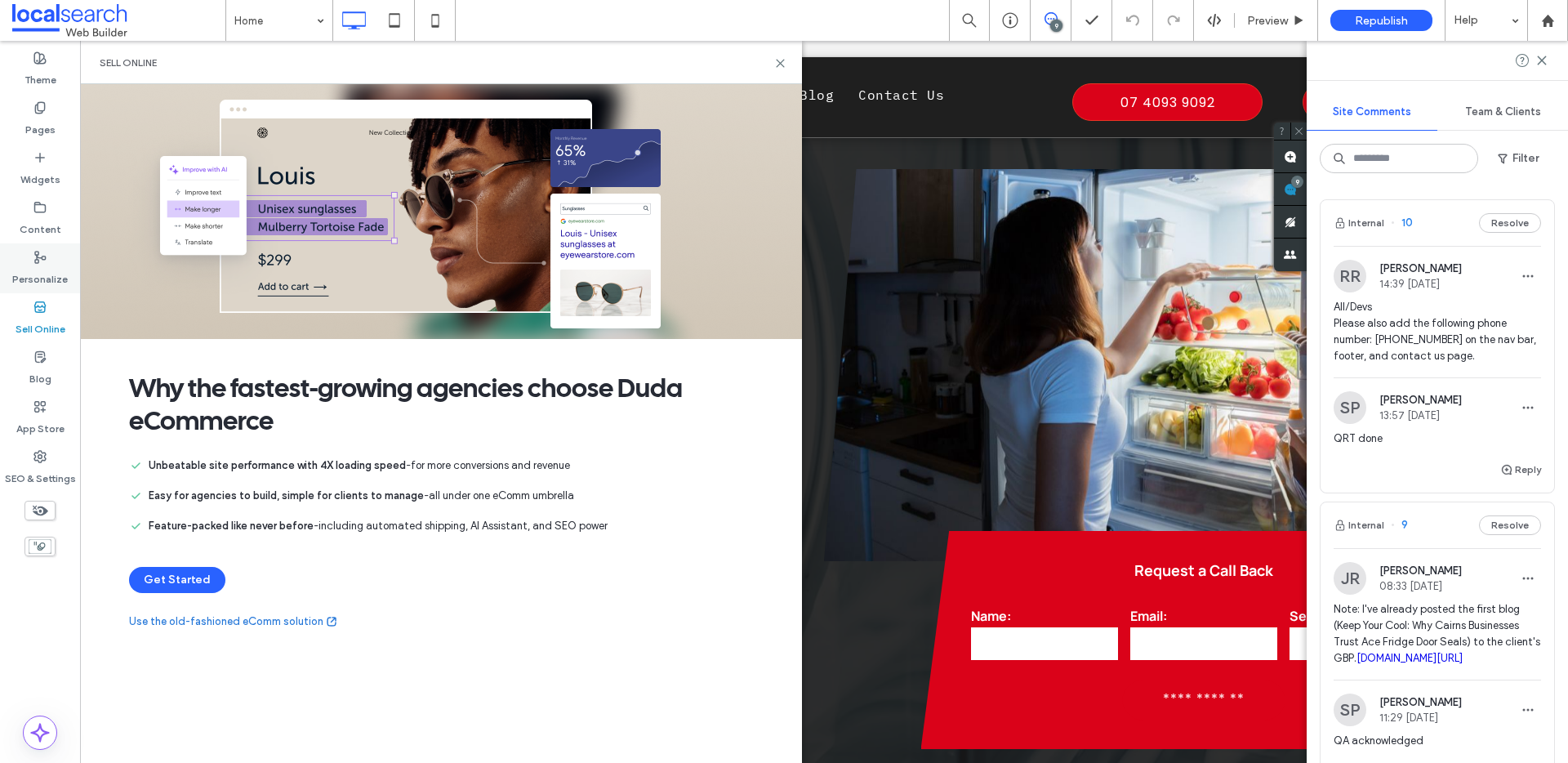
click at [49, 269] on label "Personalize" at bounding box center [40, 275] width 56 height 23
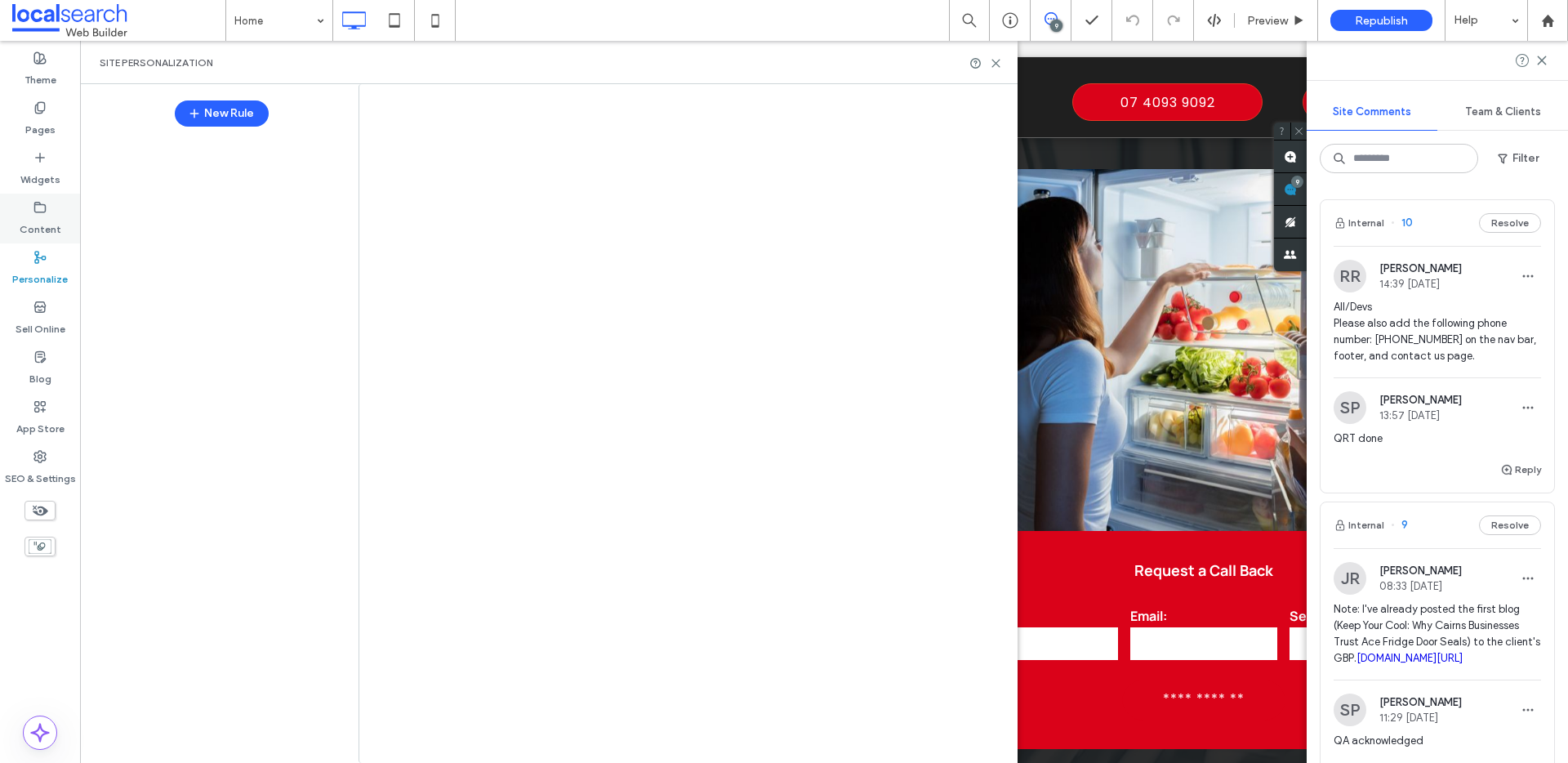
click at [45, 210] on use at bounding box center [40, 206] width 10 height 10
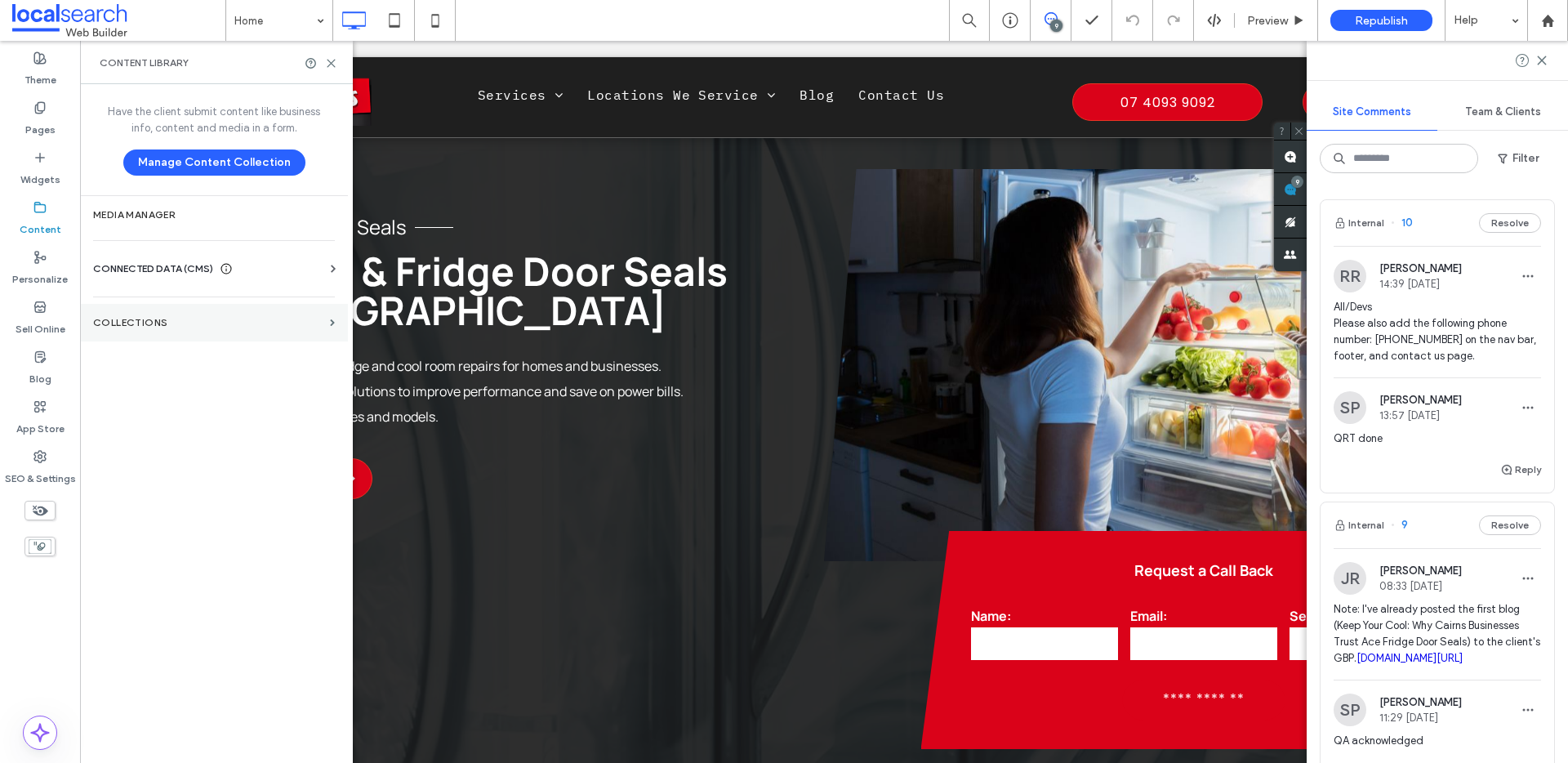
click at [154, 319] on label "Collections" at bounding box center [208, 322] width 231 height 11
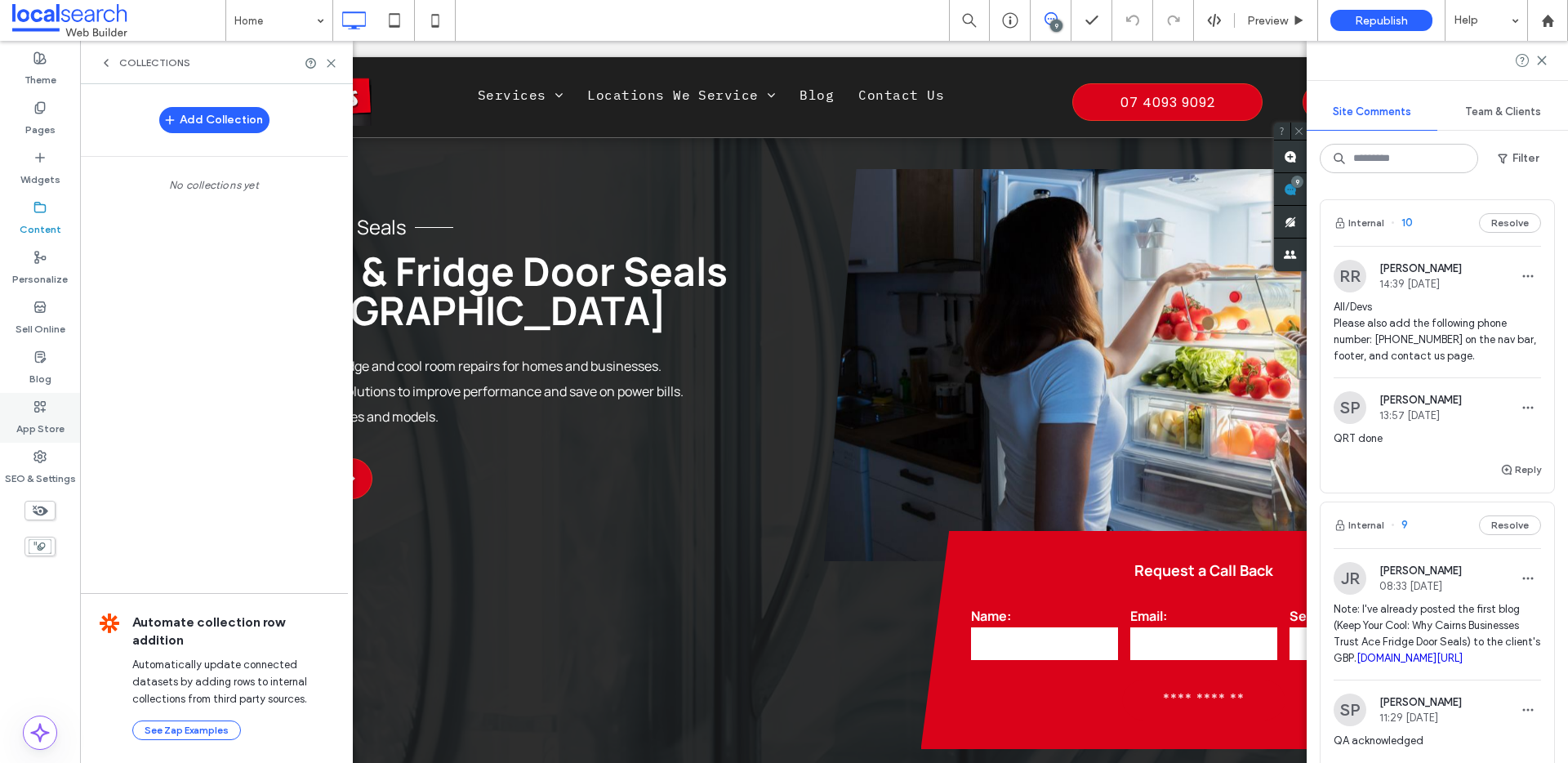
click at [47, 419] on label "App Store" at bounding box center [41, 424] width 48 height 23
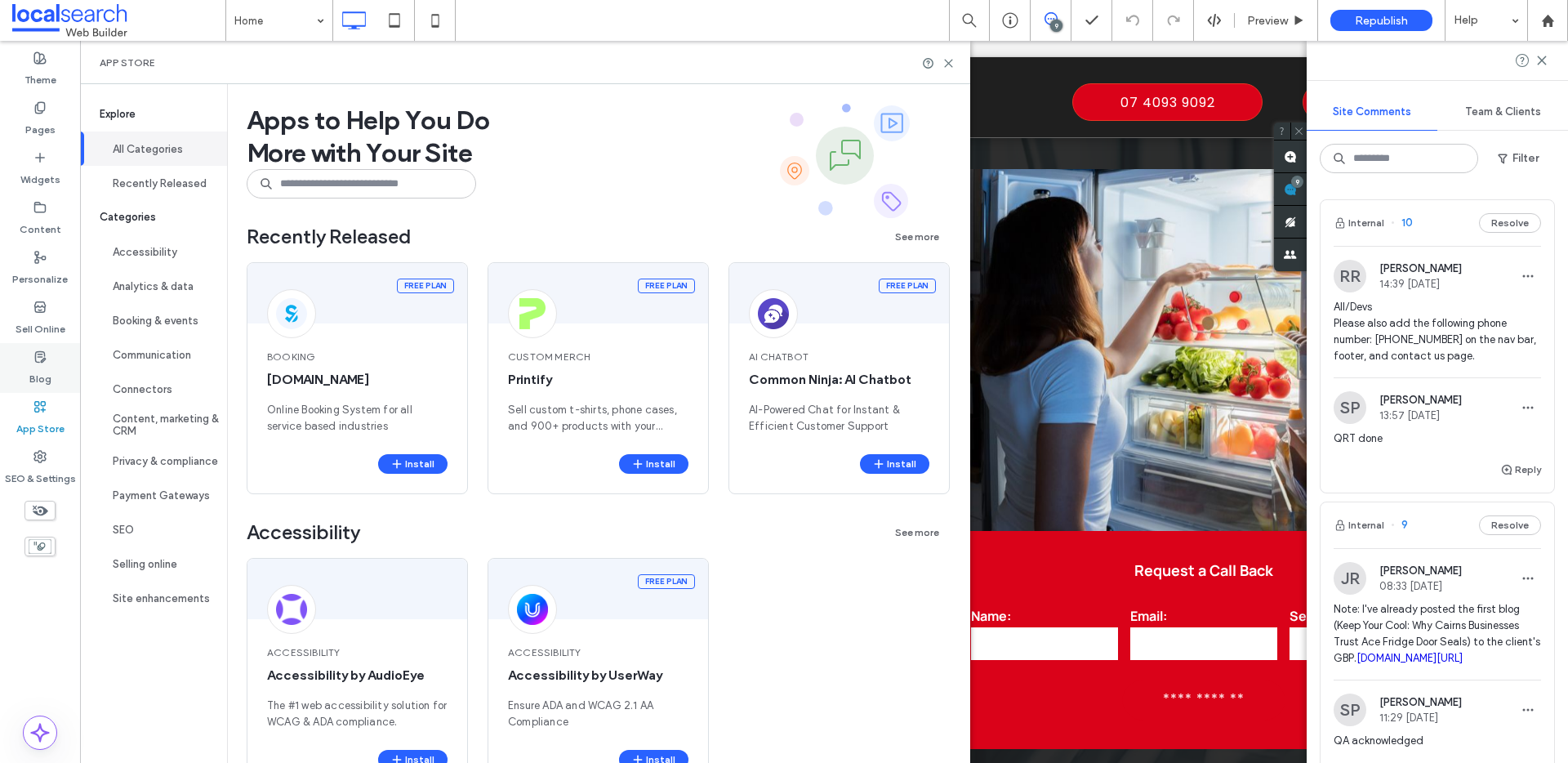
click at [44, 368] on label "Blog" at bounding box center [41, 374] width 22 height 23
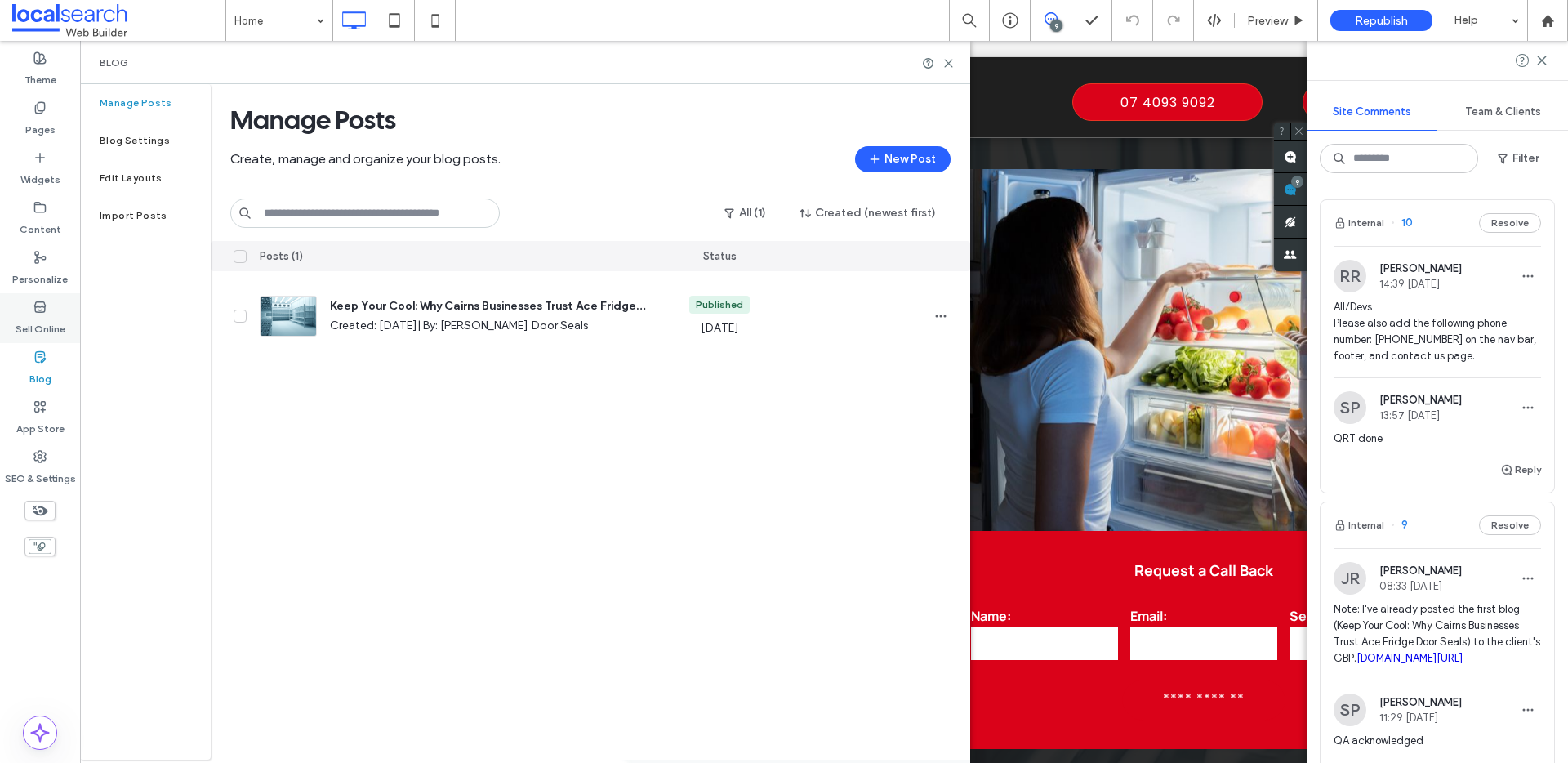
click at [34, 330] on label "Sell Online" at bounding box center [41, 325] width 50 height 23
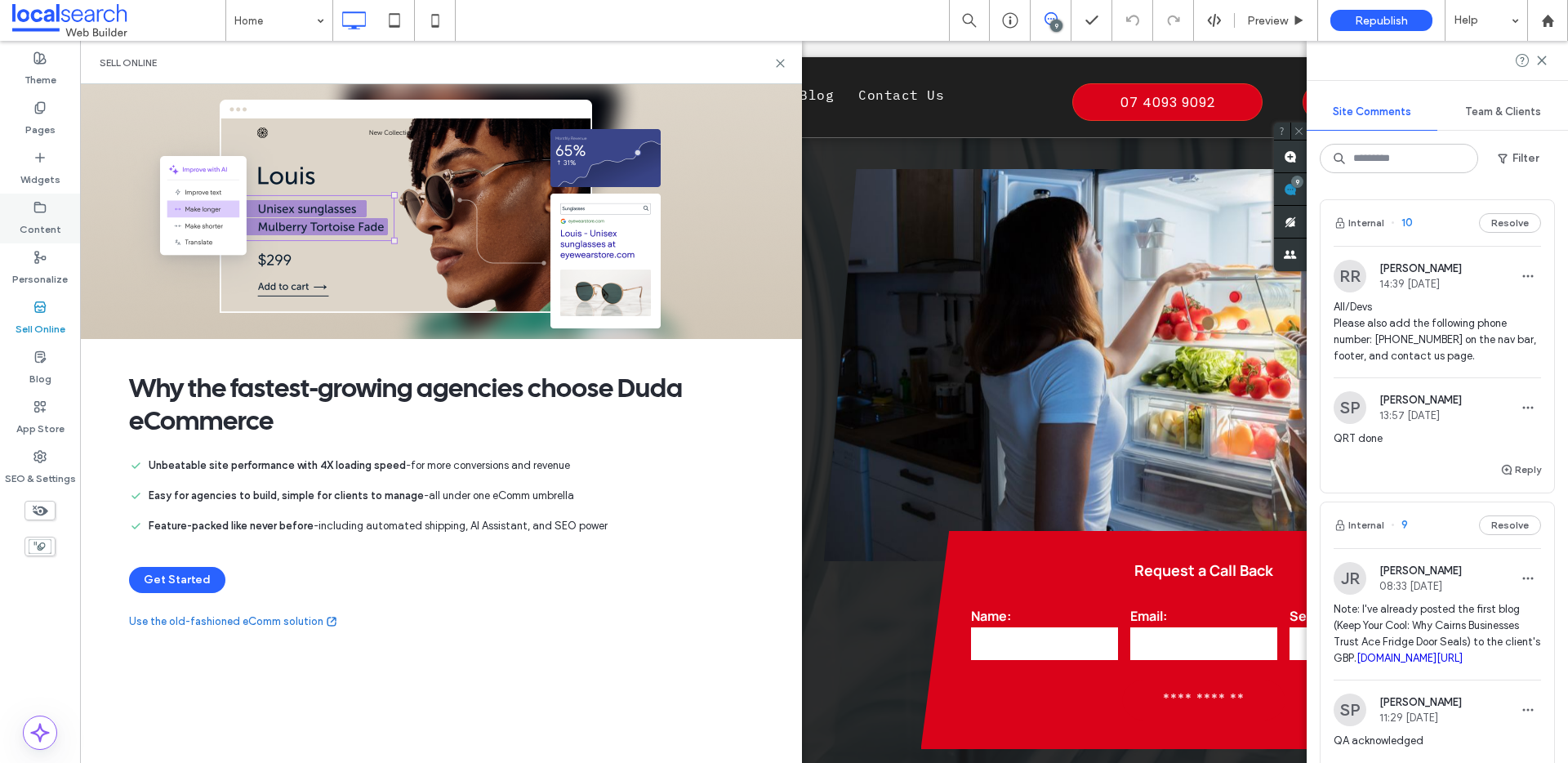
click at [52, 215] on label "Content" at bounding box center [40, 225] width 42 height 23
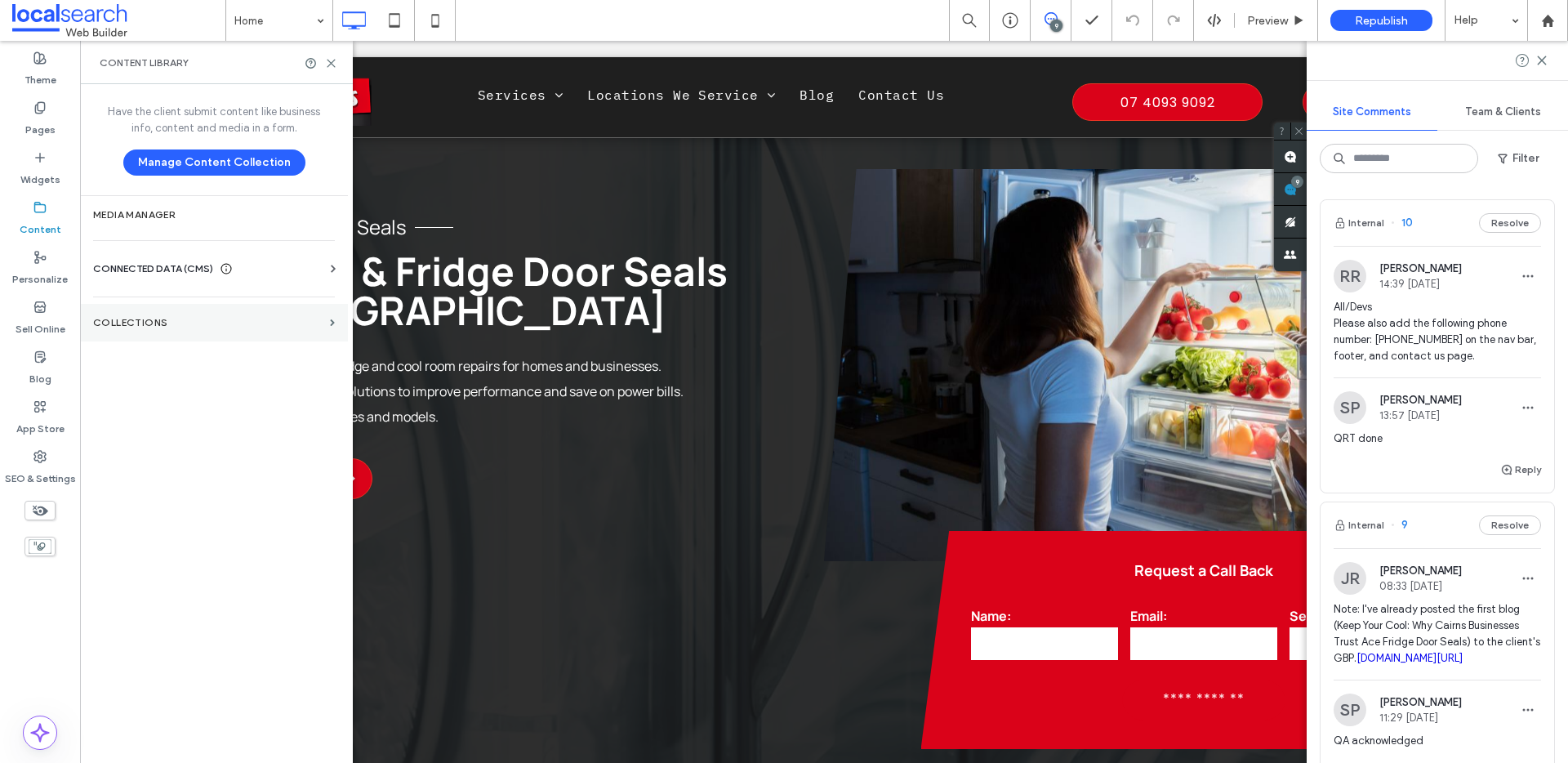
click at [105, 332] on section "Collections" at bounding box center [213, 322] width 268 height 38
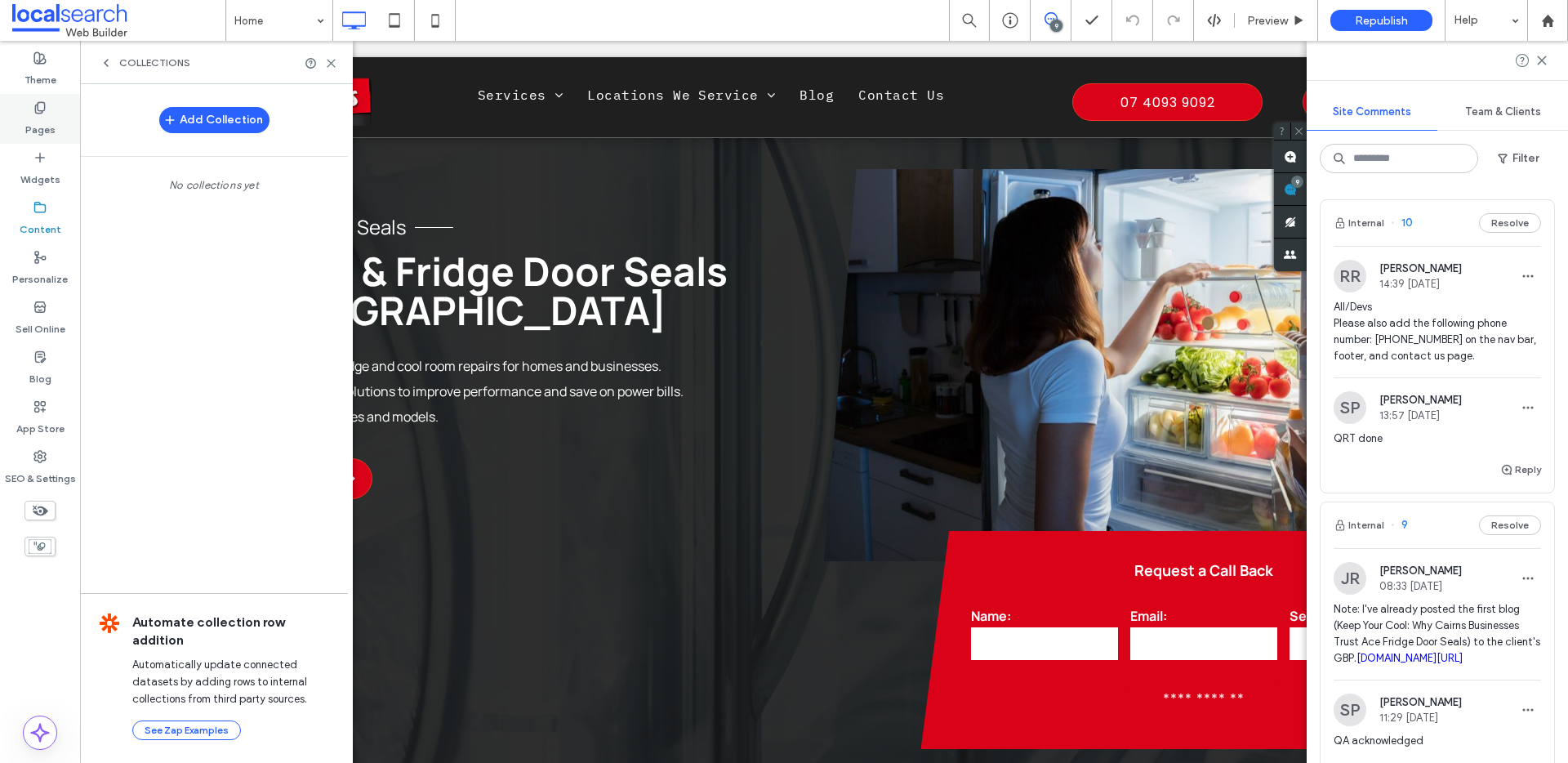
click at [46, 114] on label "Pages" at bounding box center [40, 125] width 31 height 23
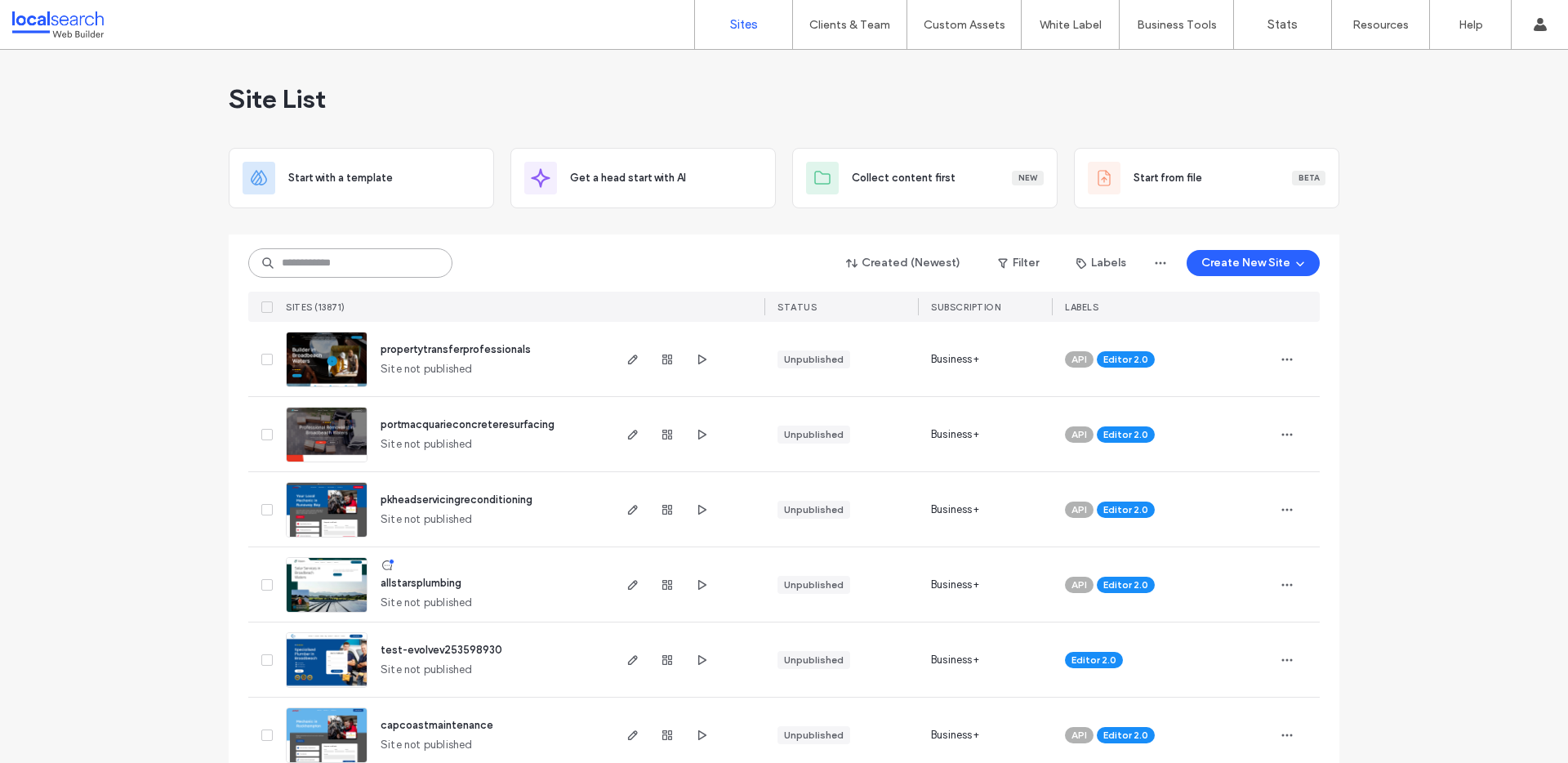
click at [301, 271] on input at bounding box center [350, 263] width 204 height 30
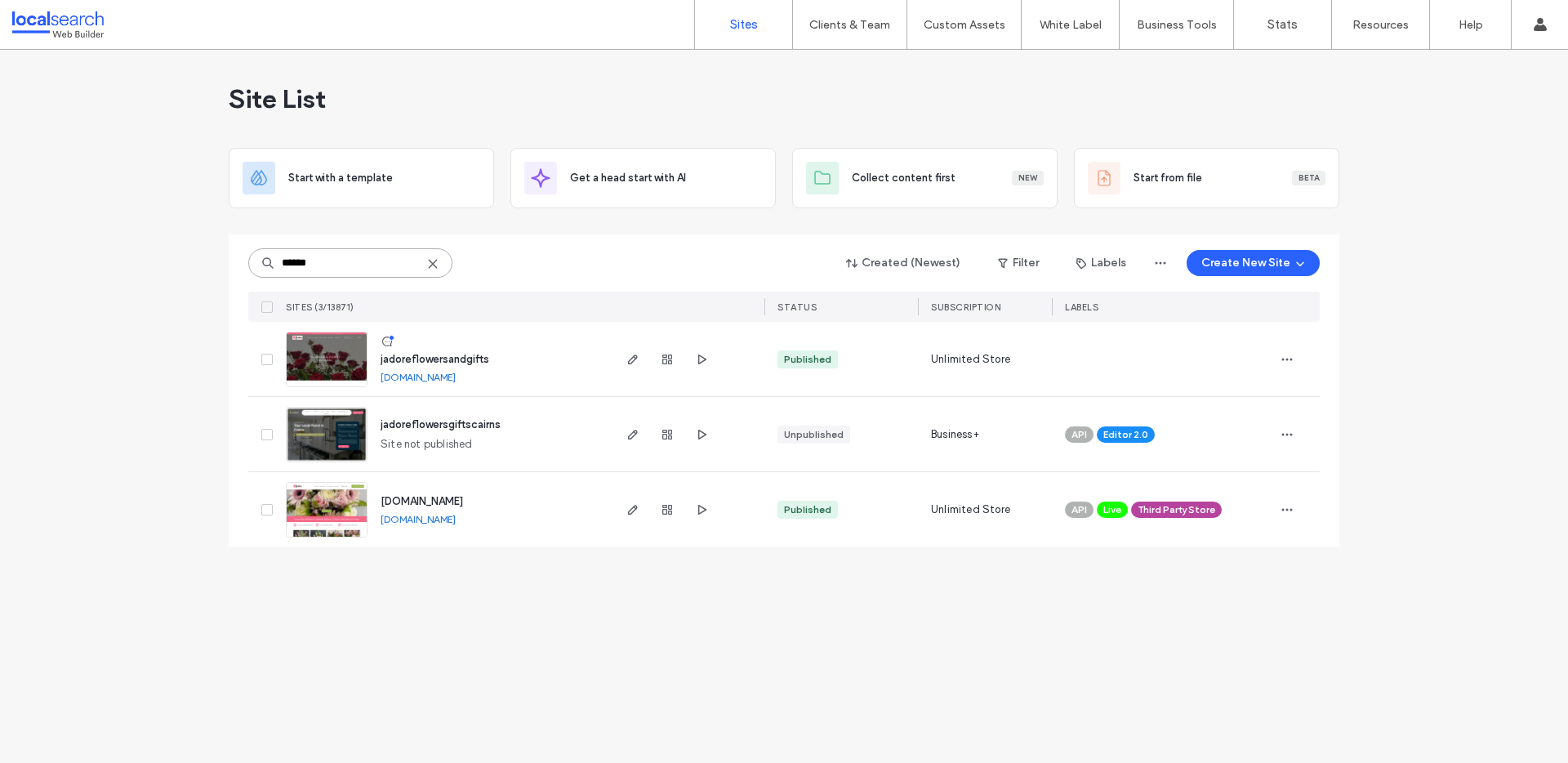
type input "******"
click at [332, 360] on img at bounding box center [327, 388] width 80 height 111
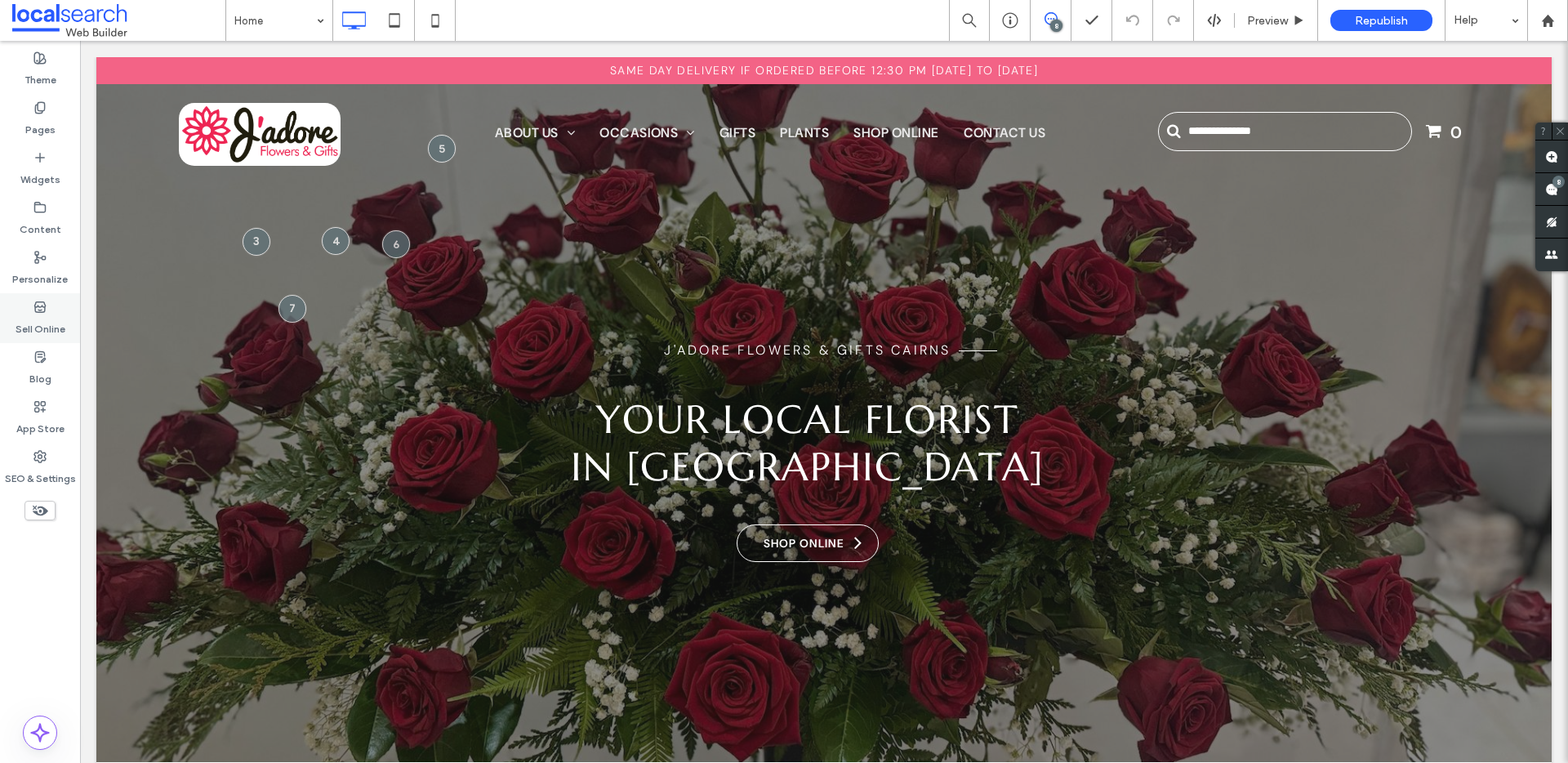
click at [57, 321] on label "Sell Online" at bounding box center [41, 325] width 50 height 23
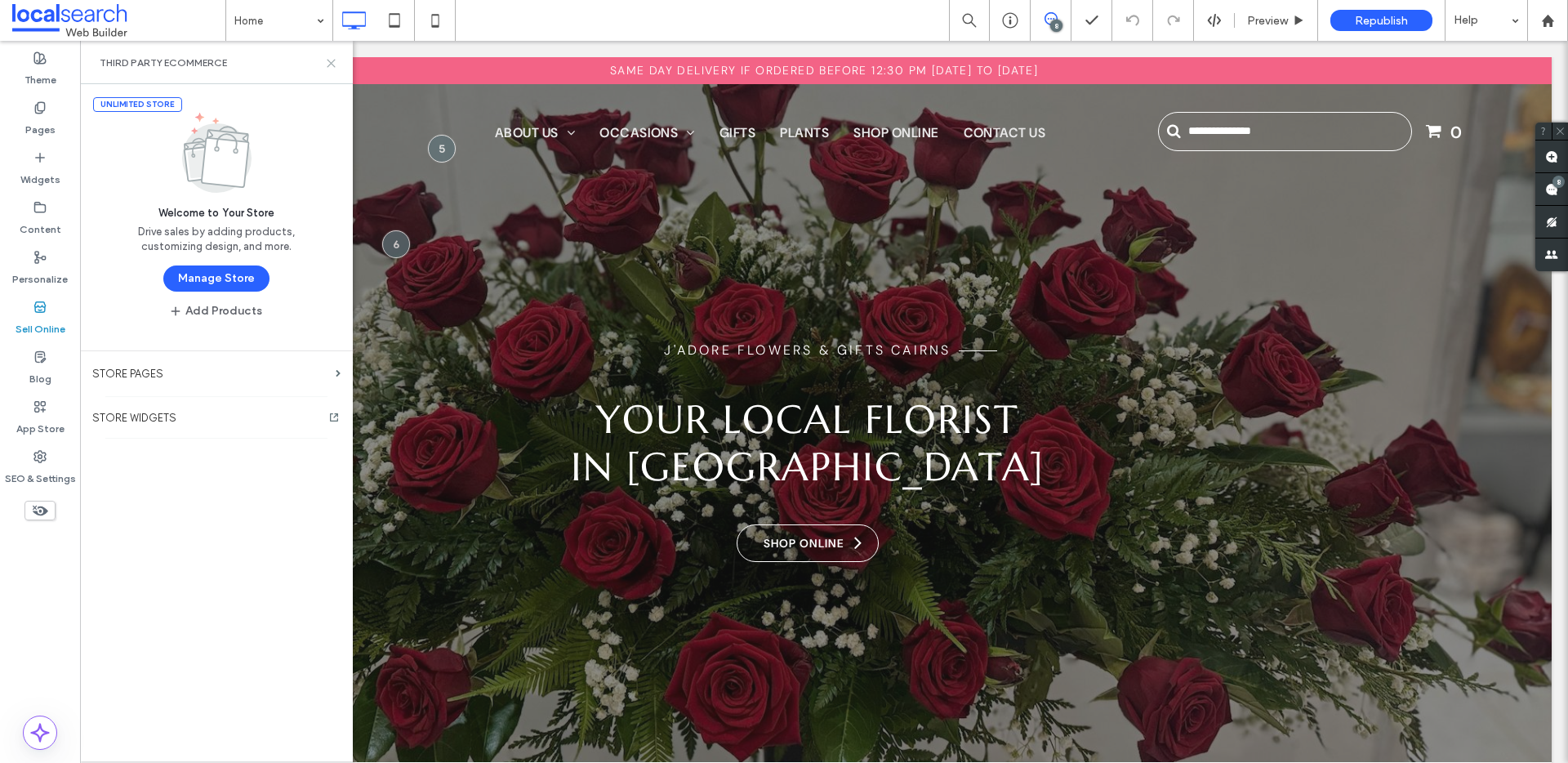
click at [331, 63] on use at bounding box center [332, 63] width 7 height 7
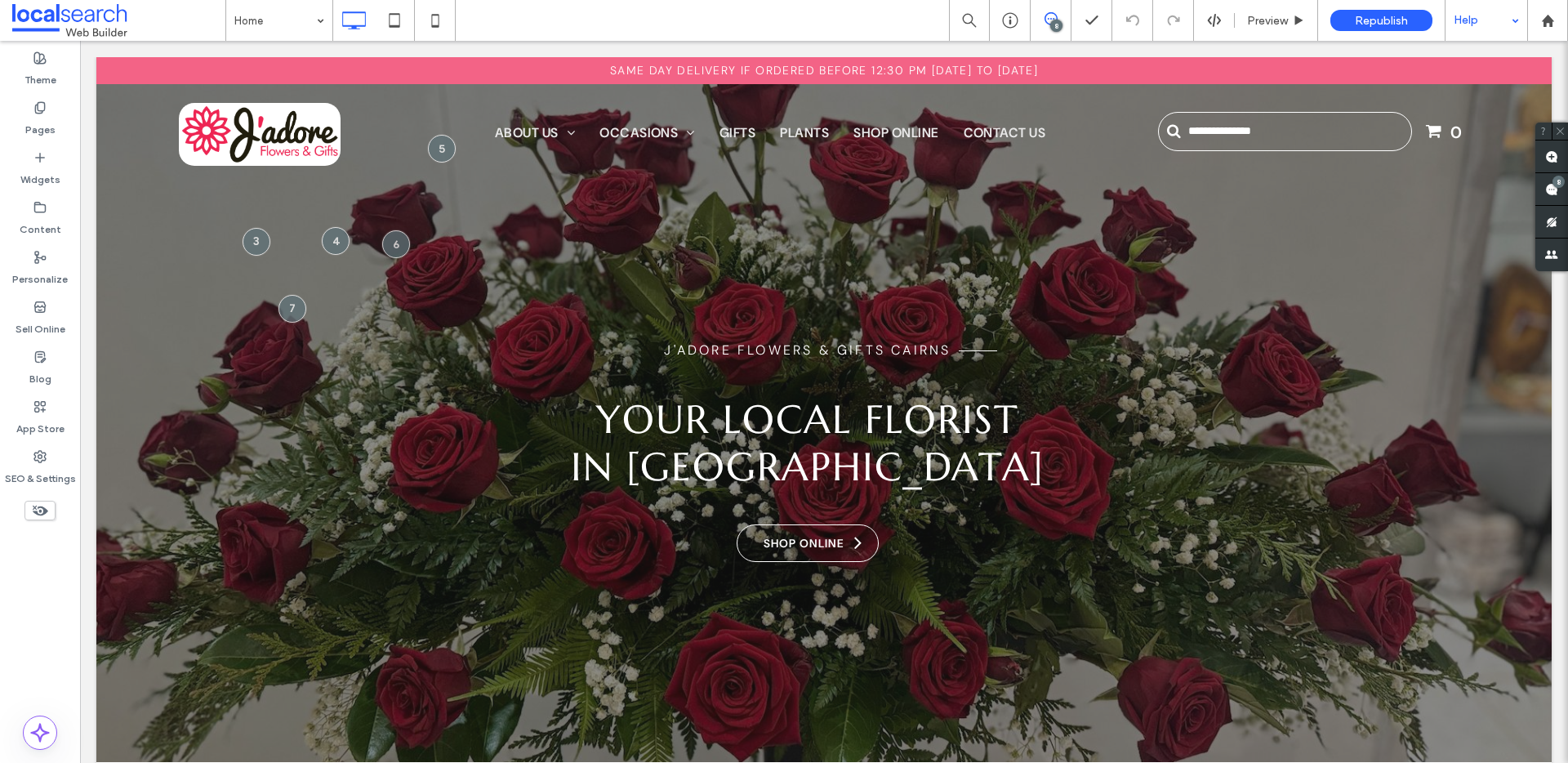
click at [1484, 10] on div "Help" at bounding box center [1486, 20] width 82 height 41
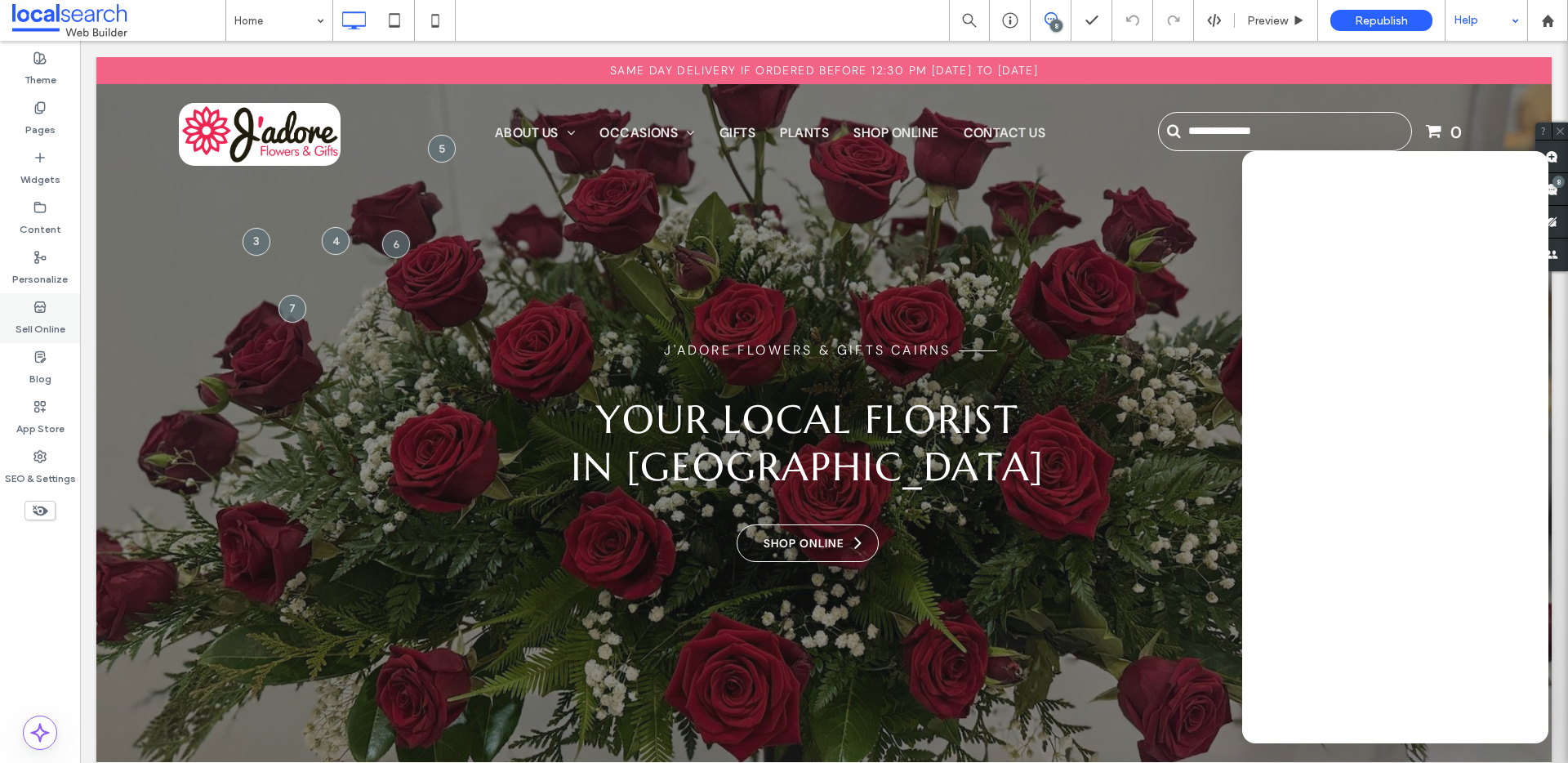
click at [46, 333] on label "Sell Online" at bounding box center [41, 325] width 50 height 23
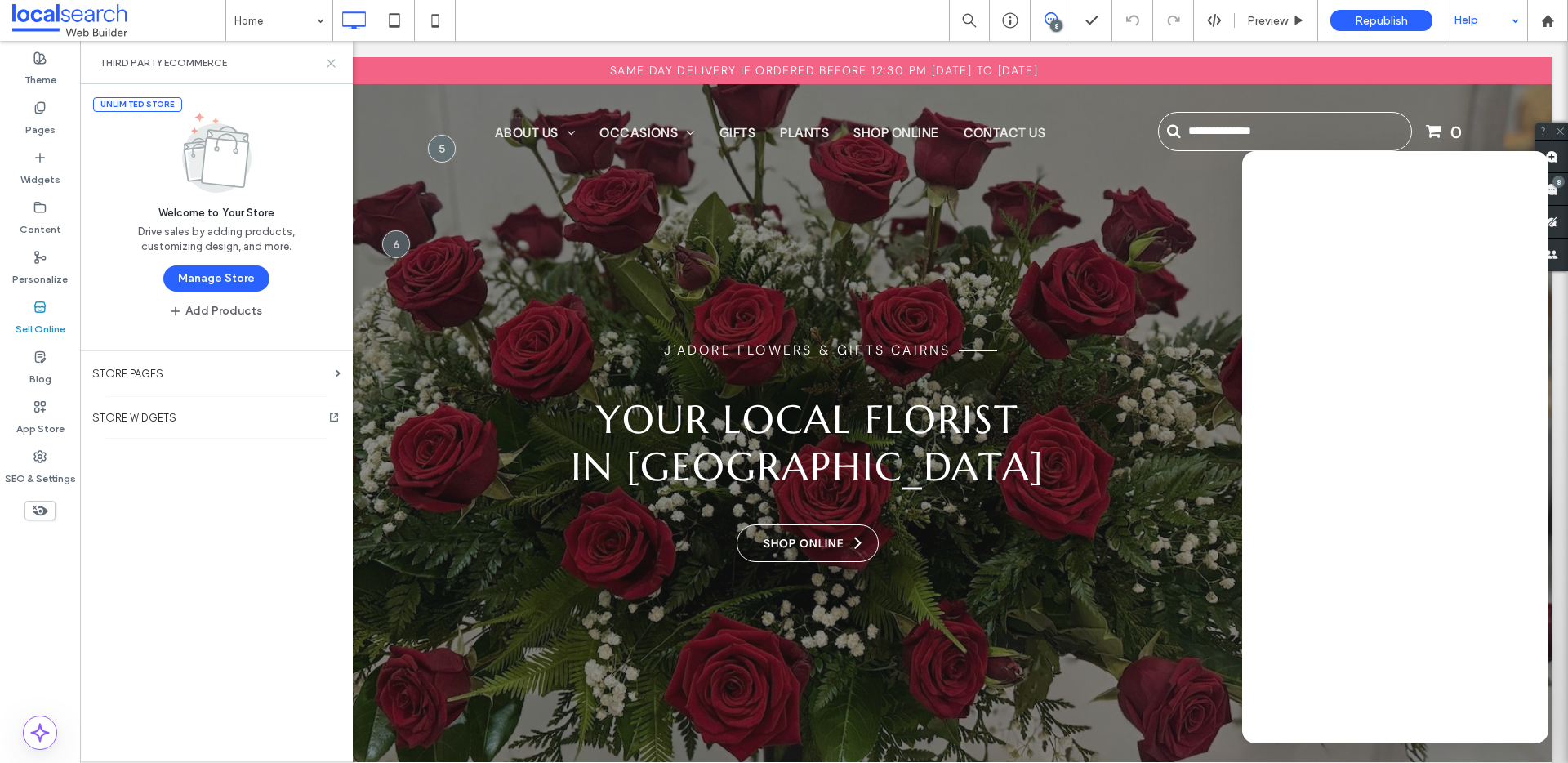
drag, startPoint x: 332, startPoint y: 63, endPoint x: 697, endPoint y: 202, distance: 390.6
click at [332, 63] on use at bounding box center [332, 63] width 7 height 7
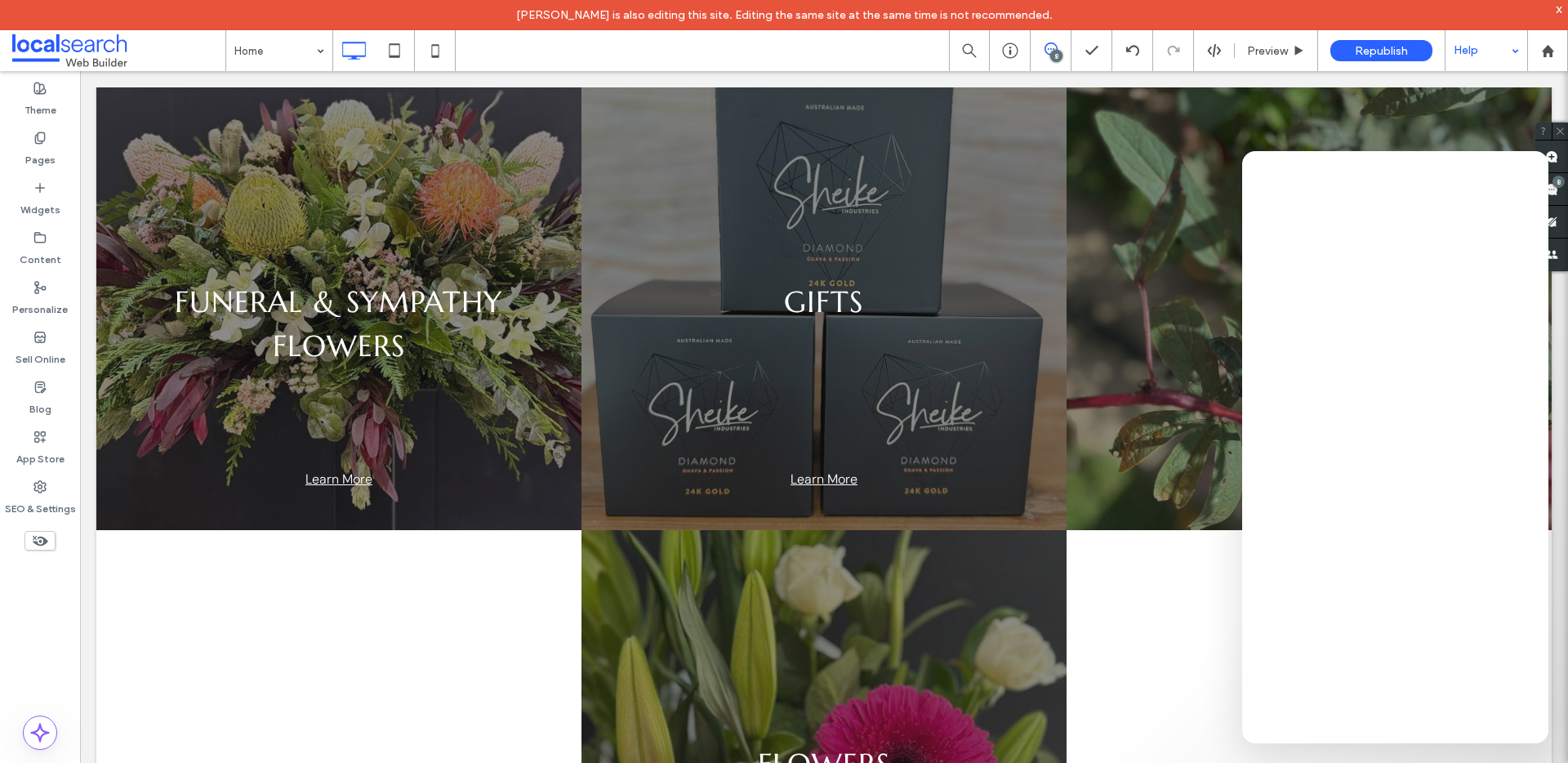
scroll to position [3234, 0]
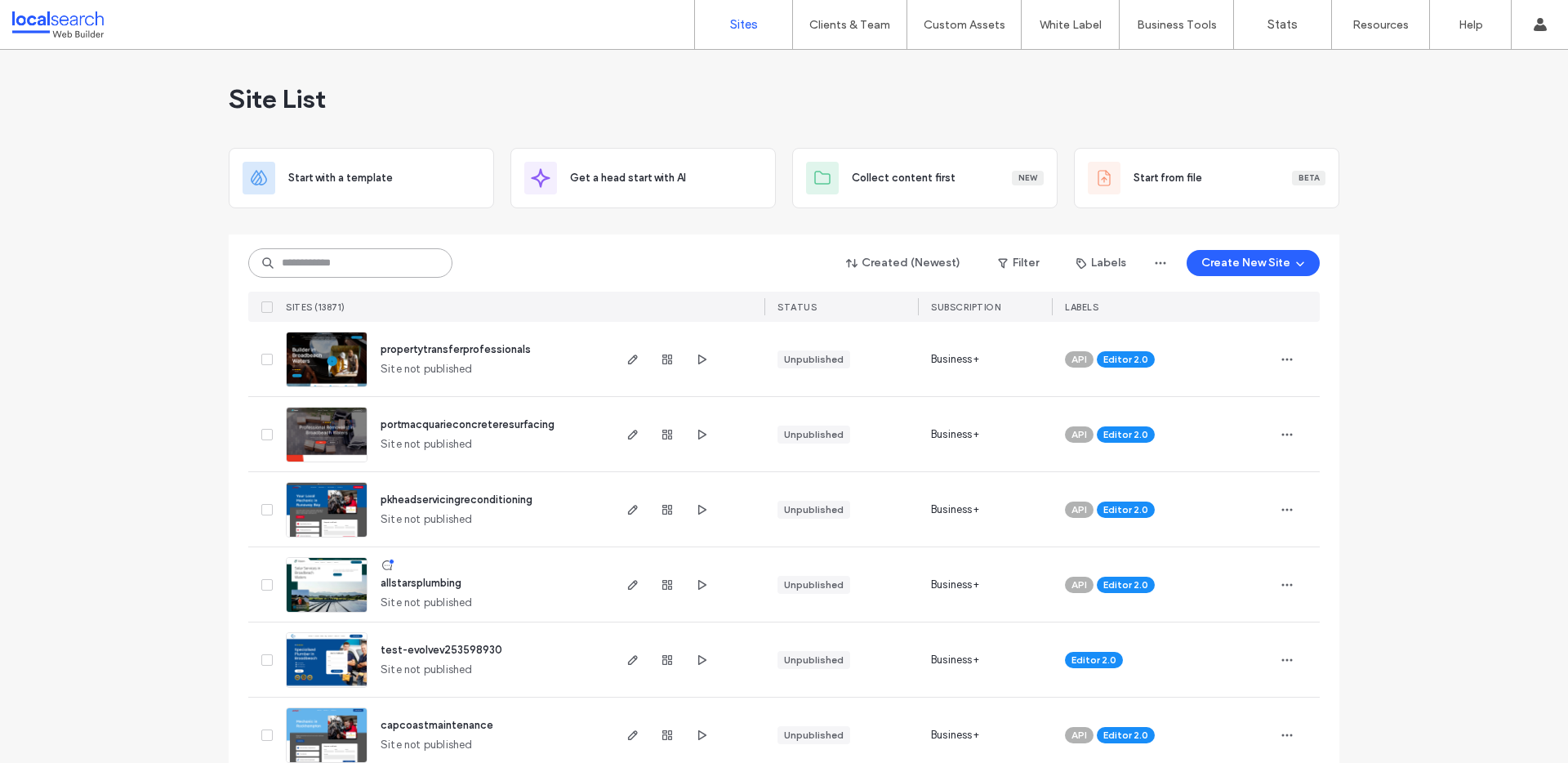
click at [307, 269] on input at bounding box center [350, 263] width 204 height 30
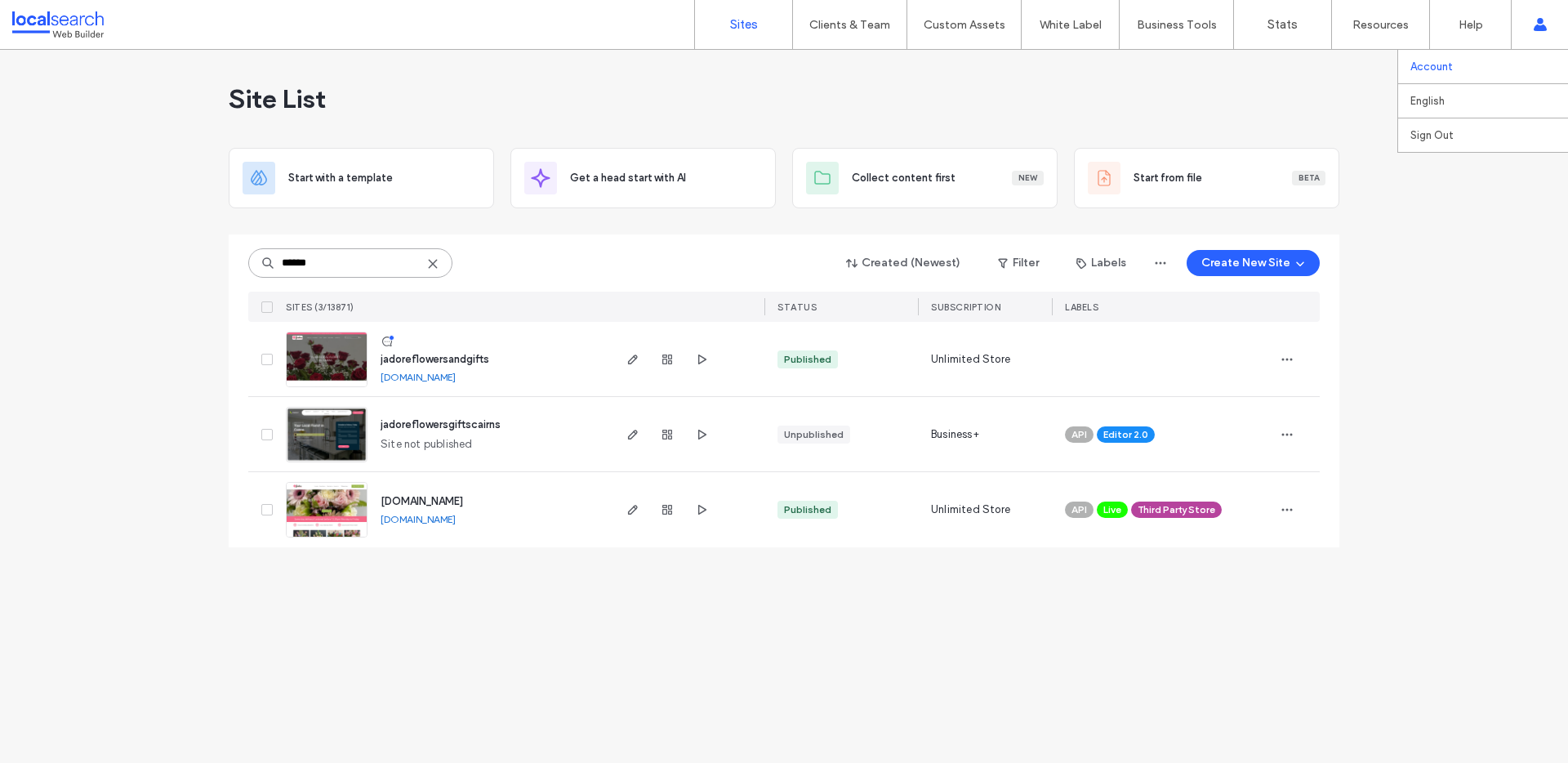
type input "******"
click at [1415, 62] on label "Account" at bounding box center [1432, 66] width 43 height 12
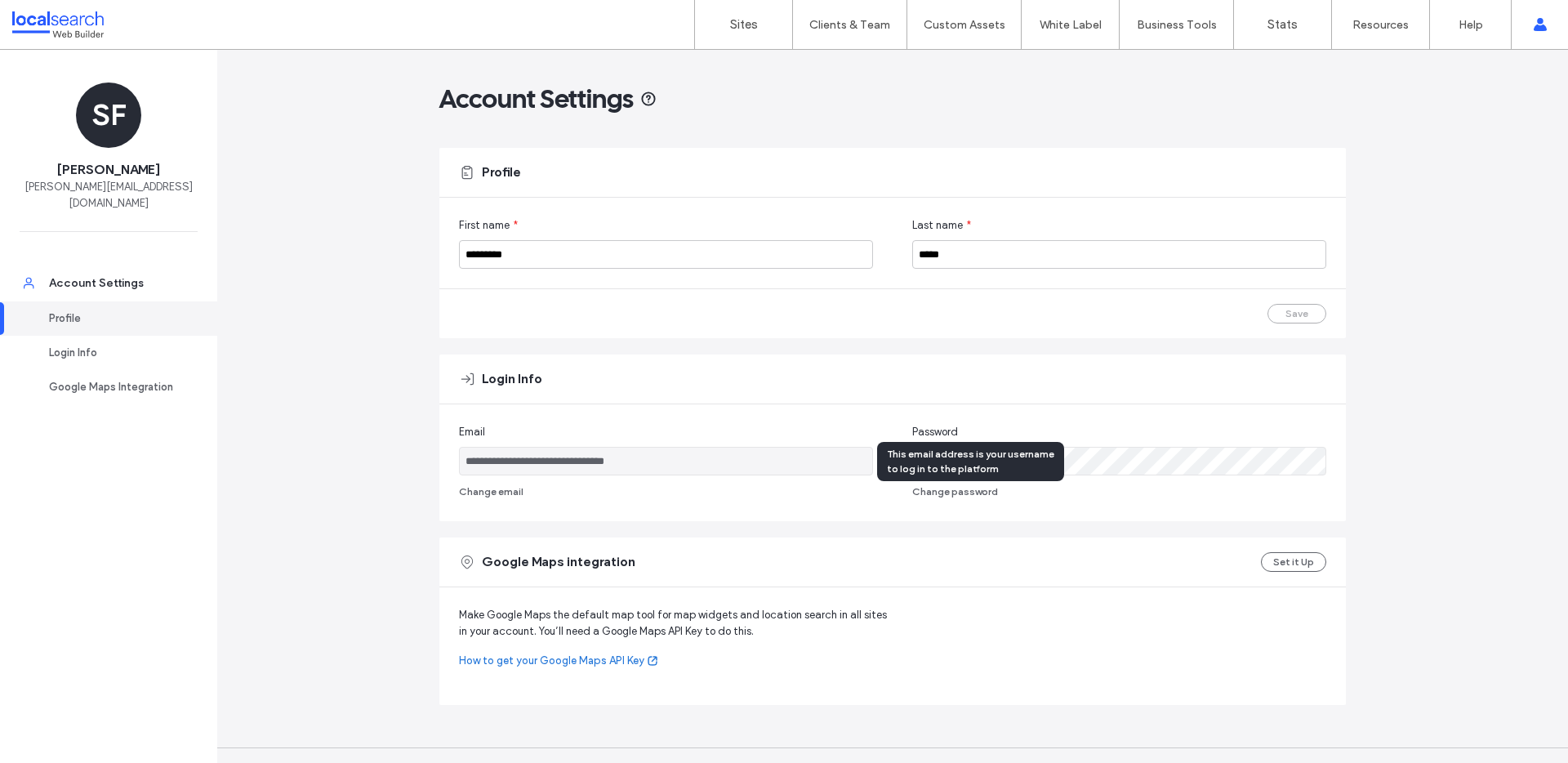
click at [633, 463] on input "**********" at bounding box center [666, 460] width 414 height 29
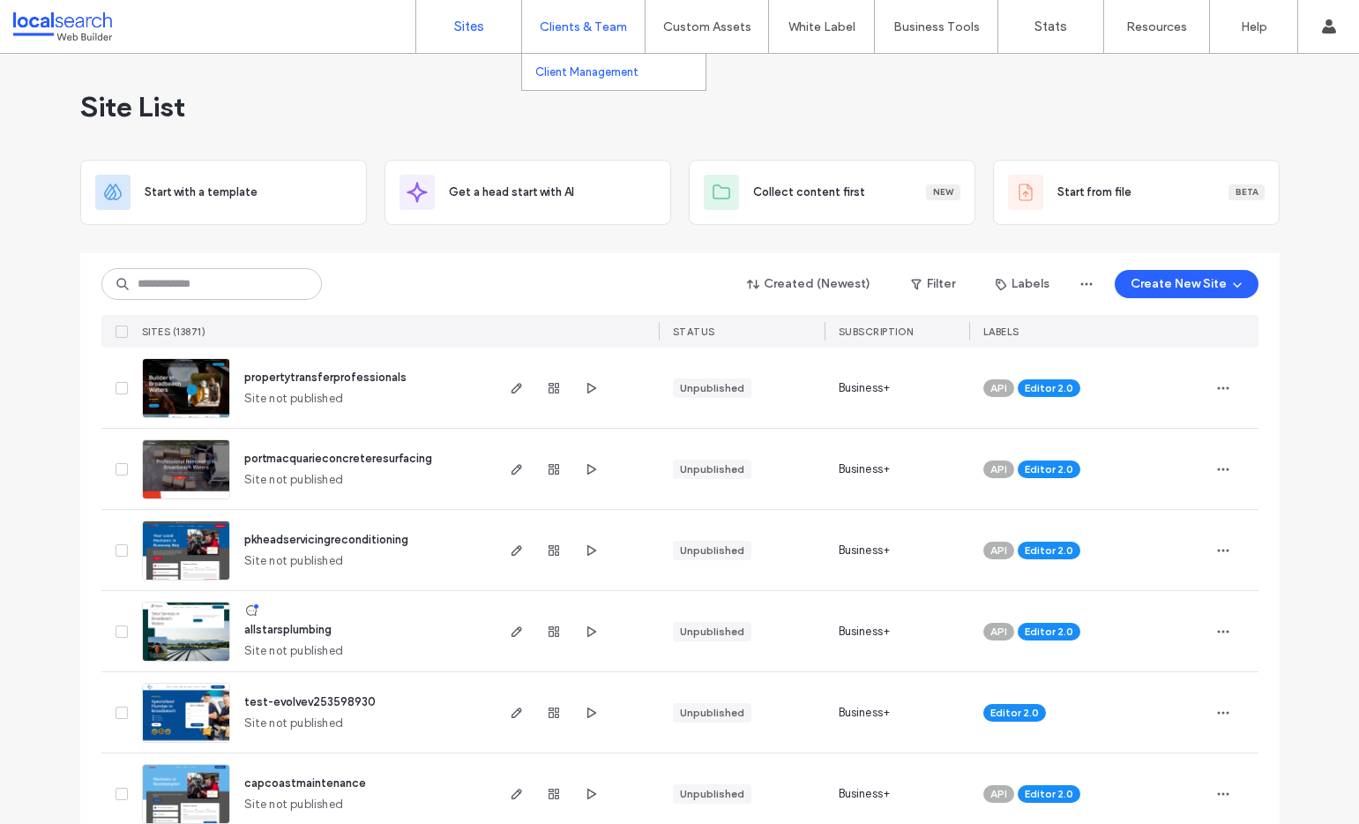
click at [598, 81] on link "Client Management" at bounding box center [620, 72] width 170 height 36
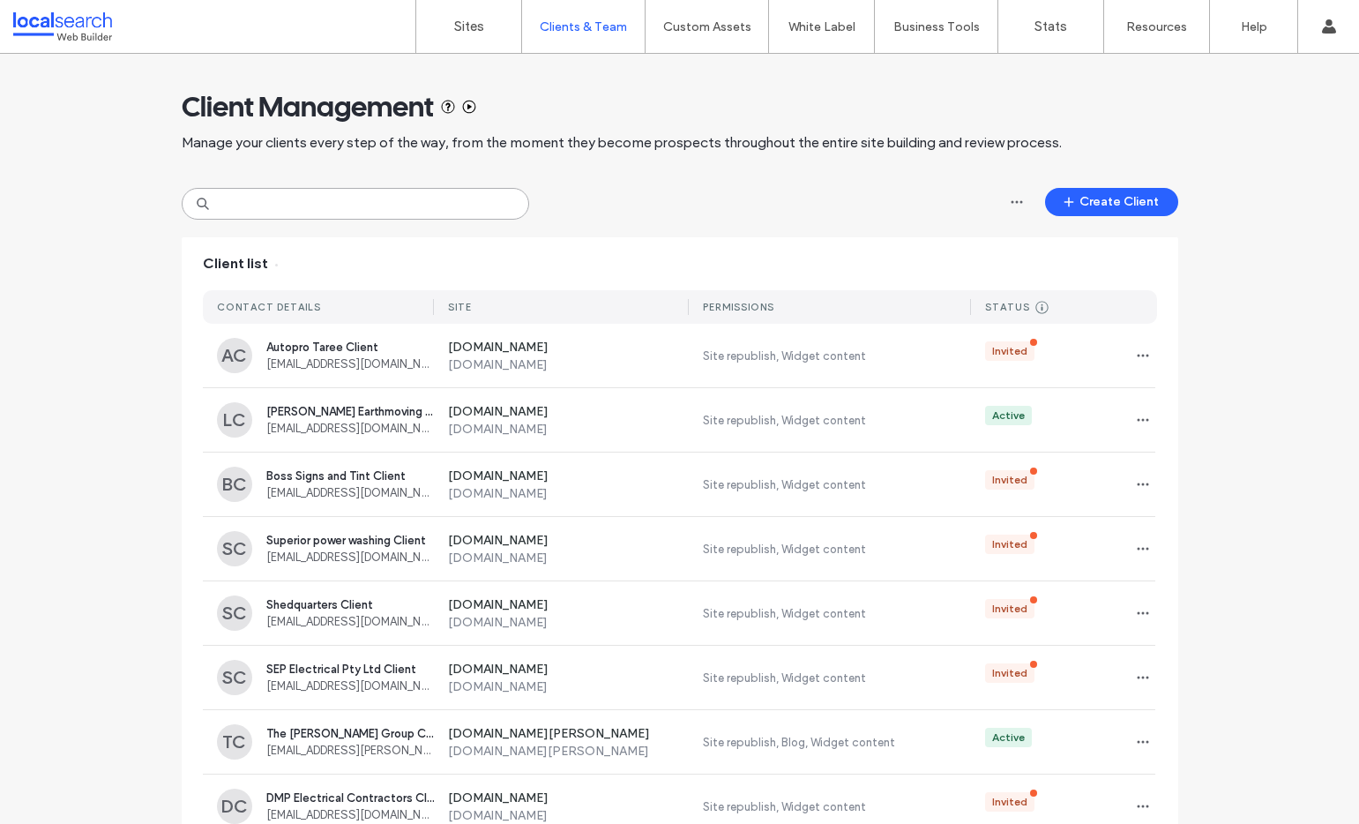
click at [436, 207] on input at bounding box center [355, 204] width 347 height 32
paste input "**********"
type input "**********"
click at [280, 205] on input at bounding box center [355, 204] width 347 height 32
click at [283, 201] on input at bounding box center [355, 204] width 347 height 32
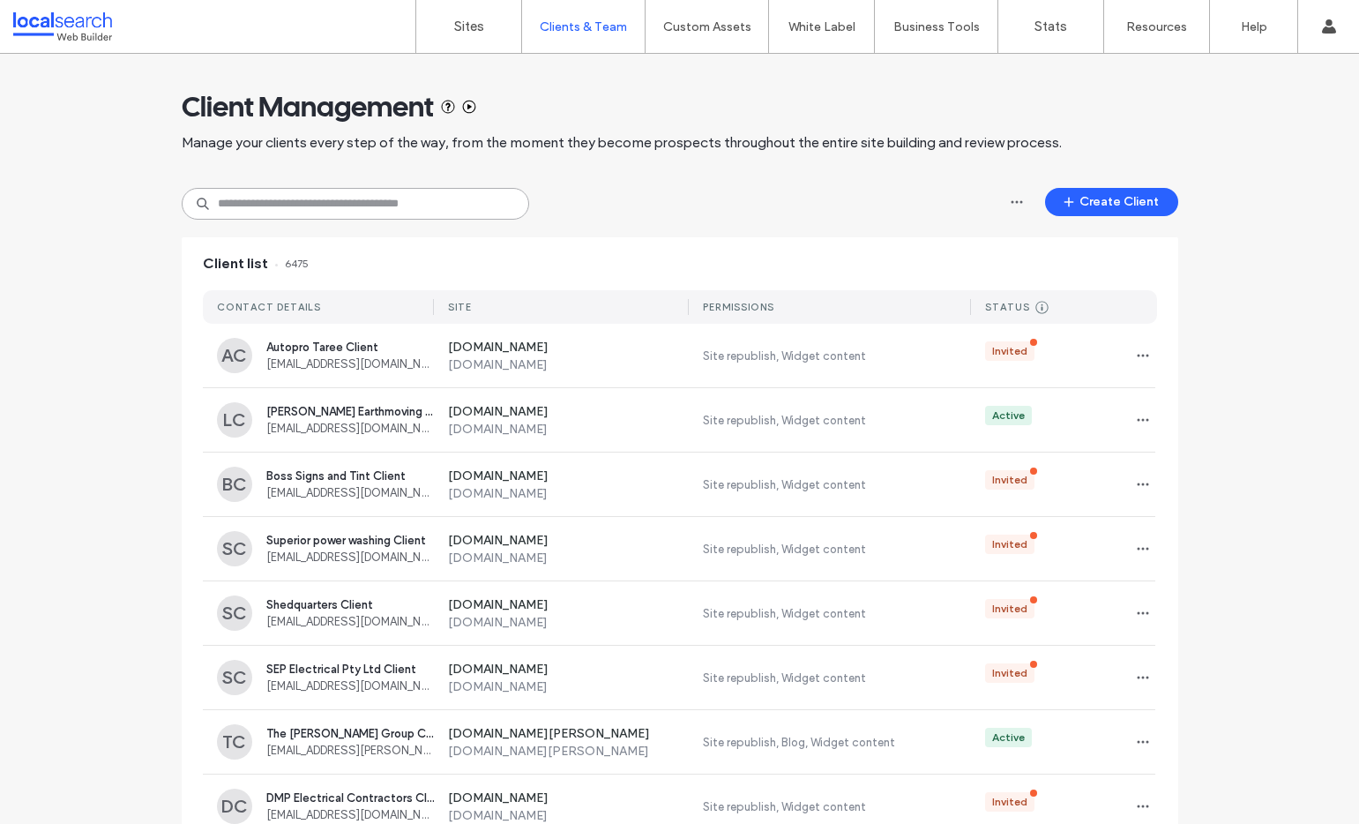
paste input "**********"
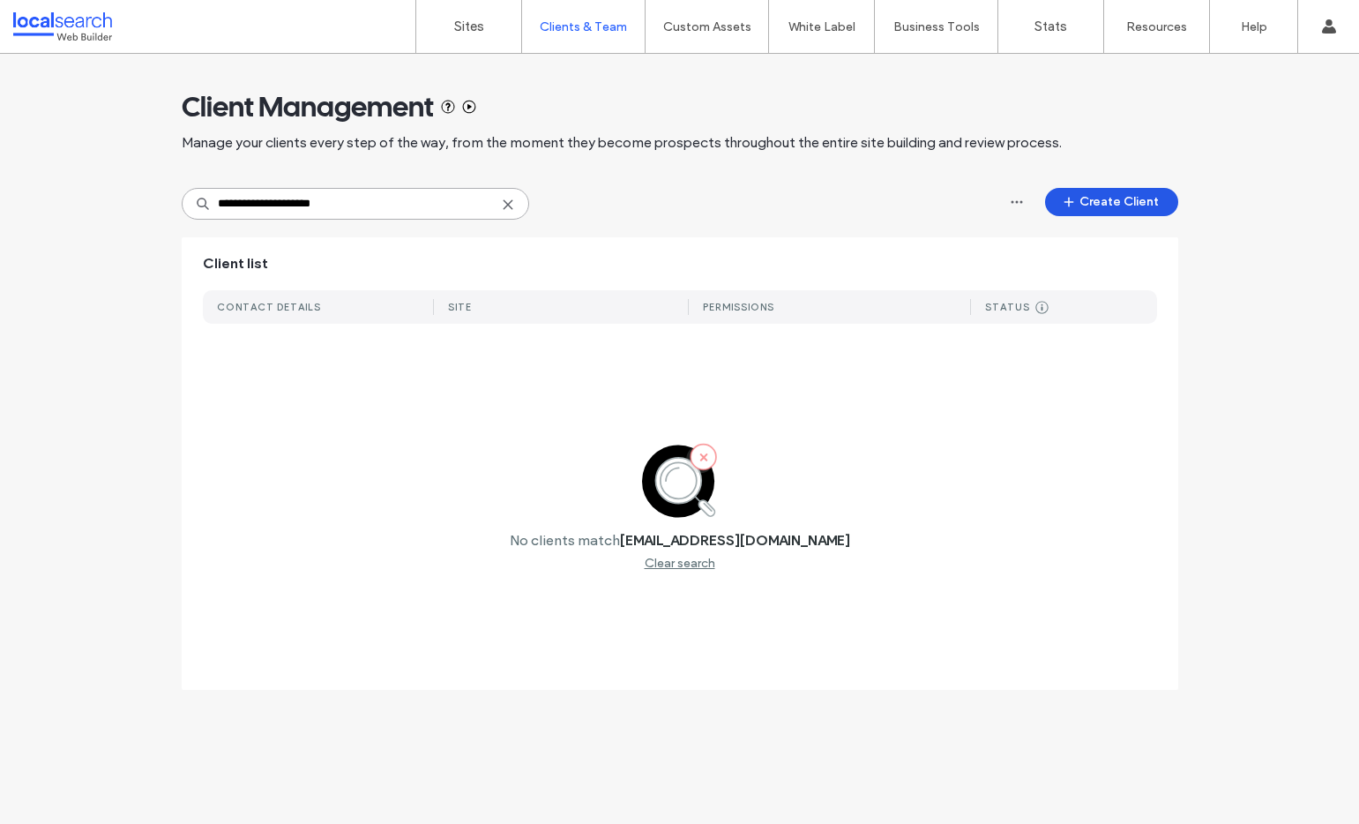
type input "**********"
click at [1116, 199] on button "Create Client" at bounding box center [1111, 202] width 133 height 28
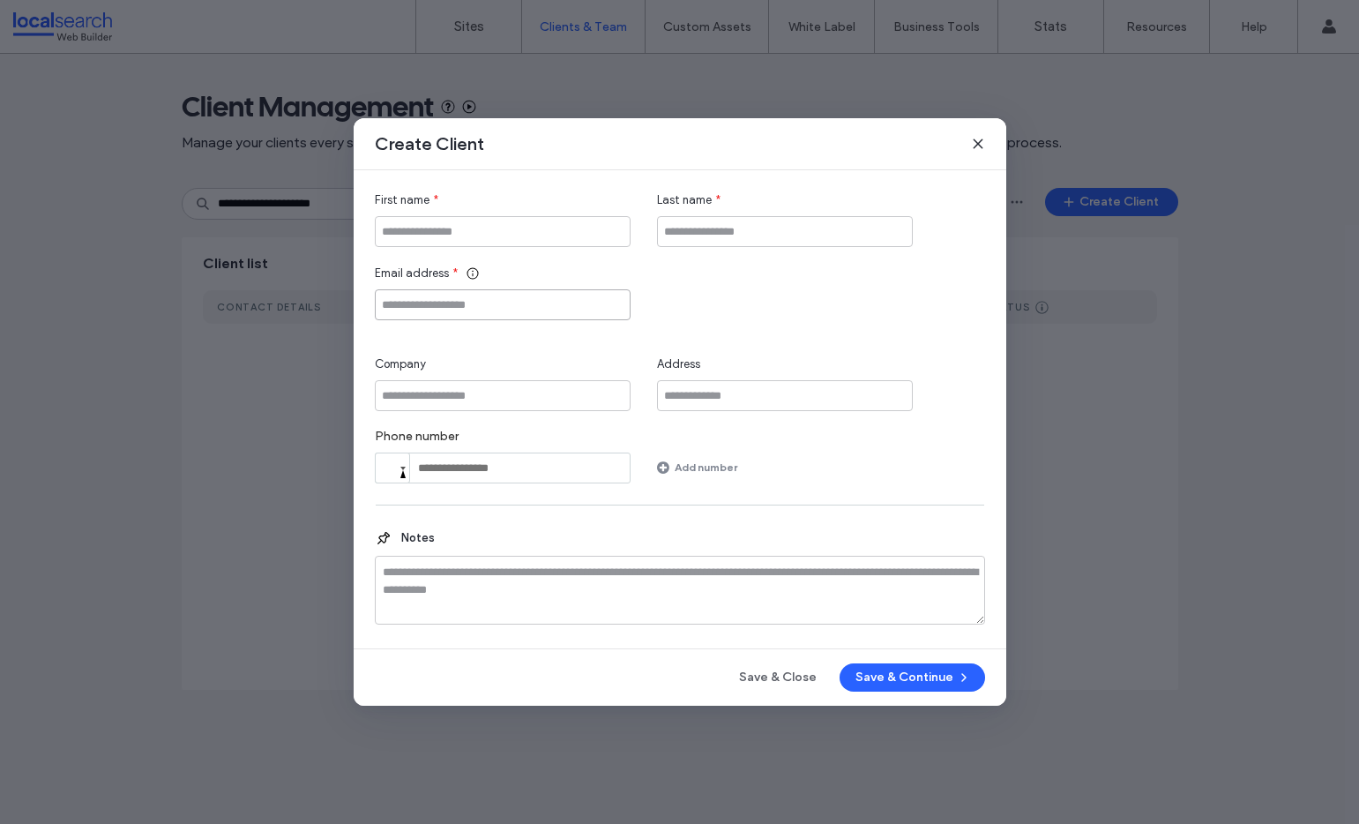
click at [460, 291] on input "Email address" at bounding box center [503, 304] width 256 height 31
paste input "**********"
type input "**********"
click at [515, 224] on input "First name" at bounding box center [503, 231] width 256 height 31
paste input "**********"
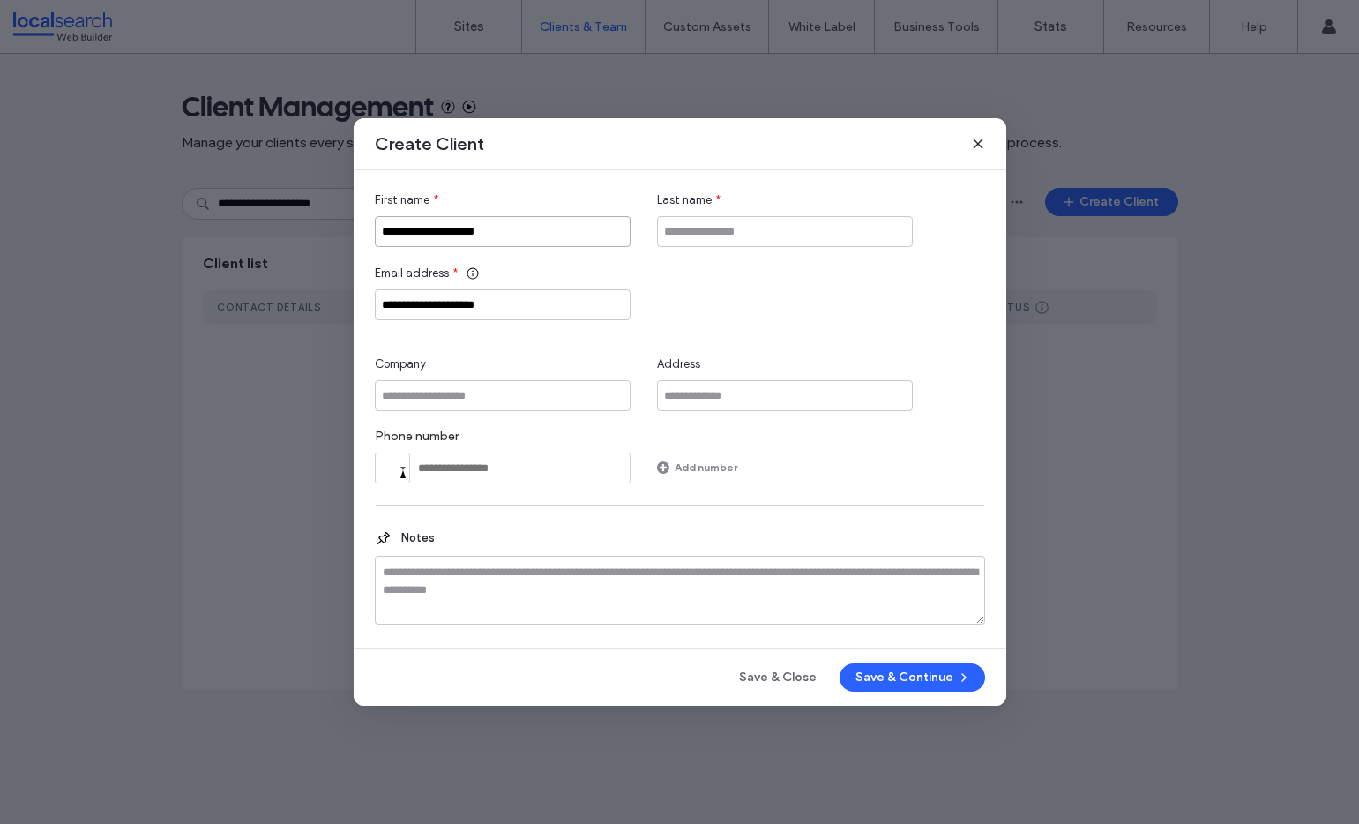
type input "**********"
click at [479, 402] on input "Company" at bounding box center [503, 395] width 256 height 31
paste input "**********"
type input "**********"
click at [684, 240] on input "Last name" at bounding box center [785, 231] width 256 height 31
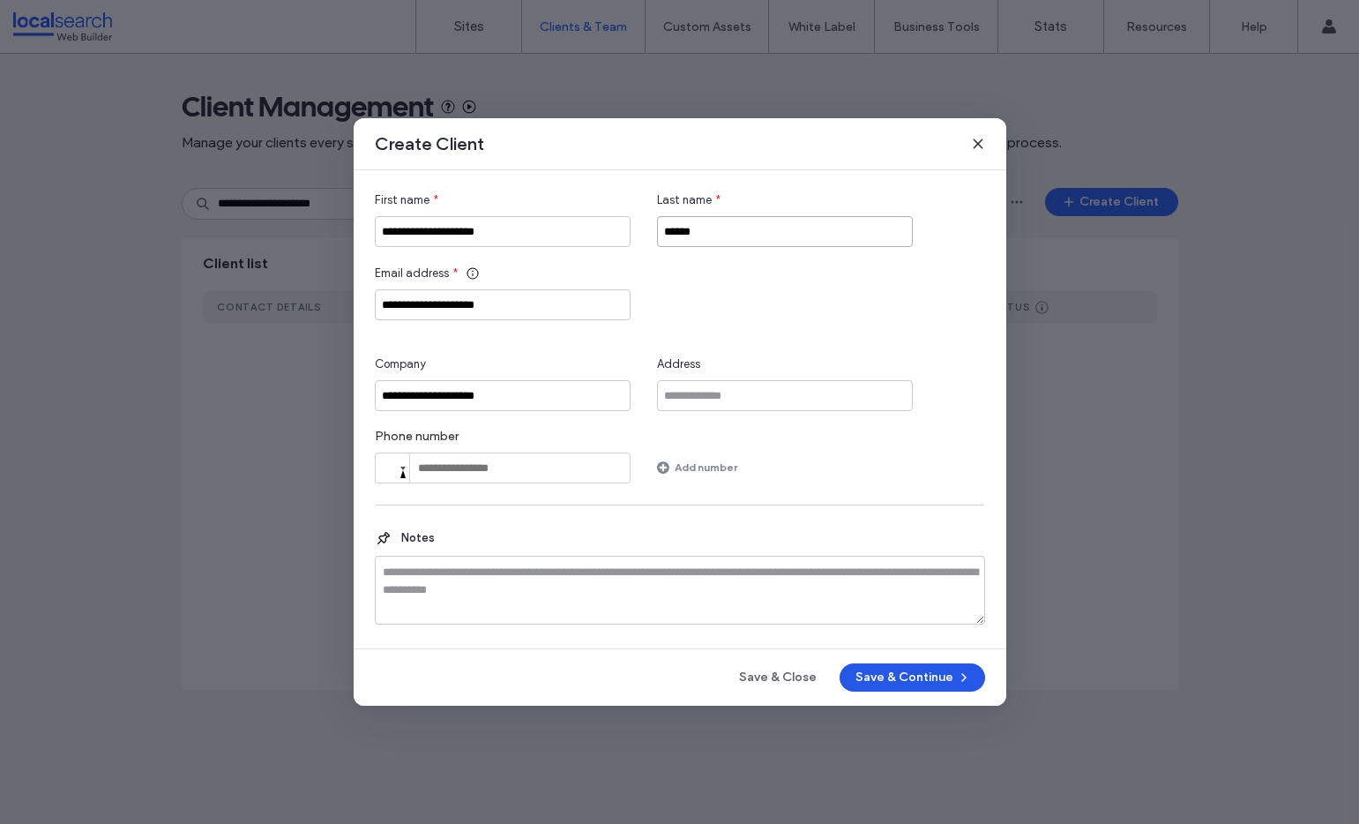
type input "******"
click at [879, 671] on button "Save & Continue" at bounding box center [913, 677] width 146 height 28
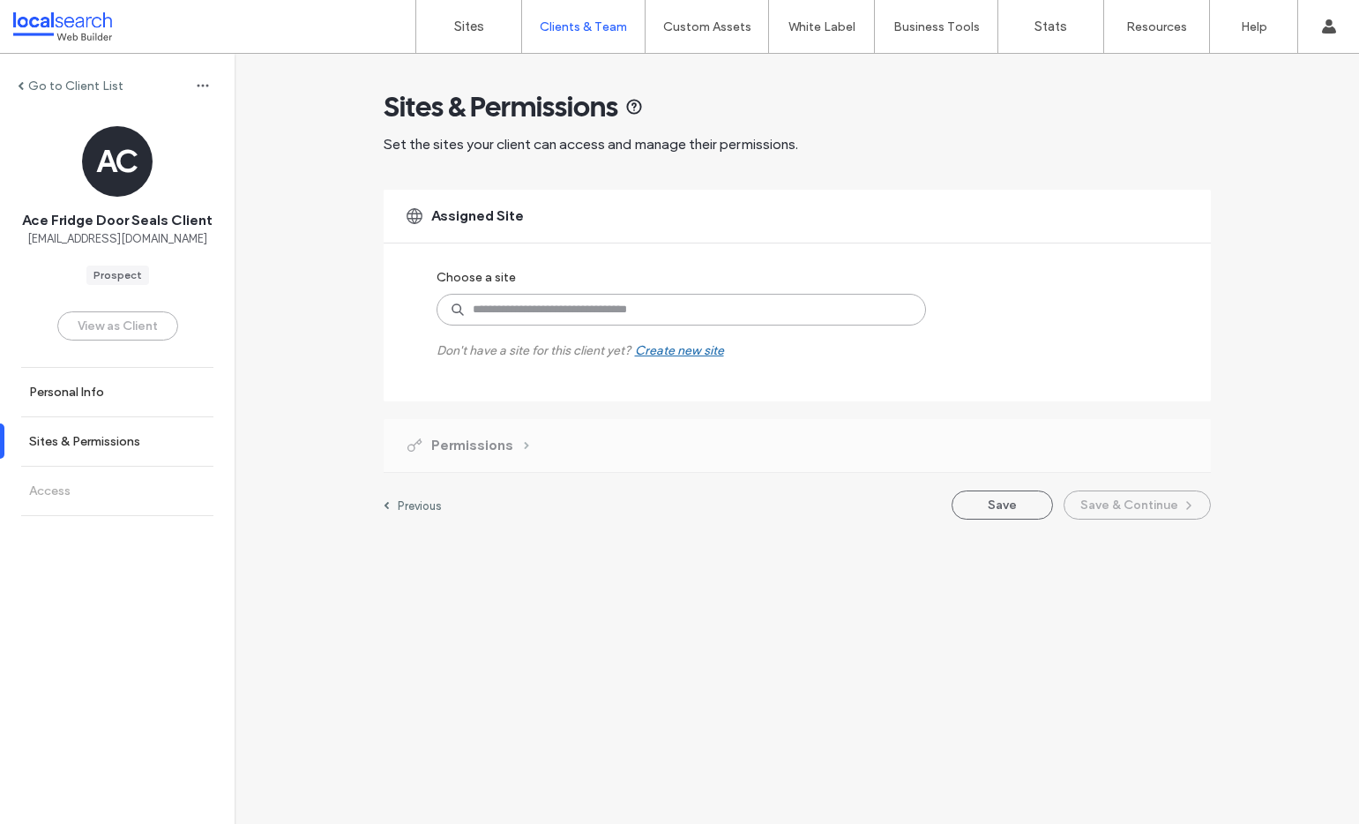
click at [851, 318] on input at bounding box center [681, 310] width 489 height 32
paste input "********"
type input "********"
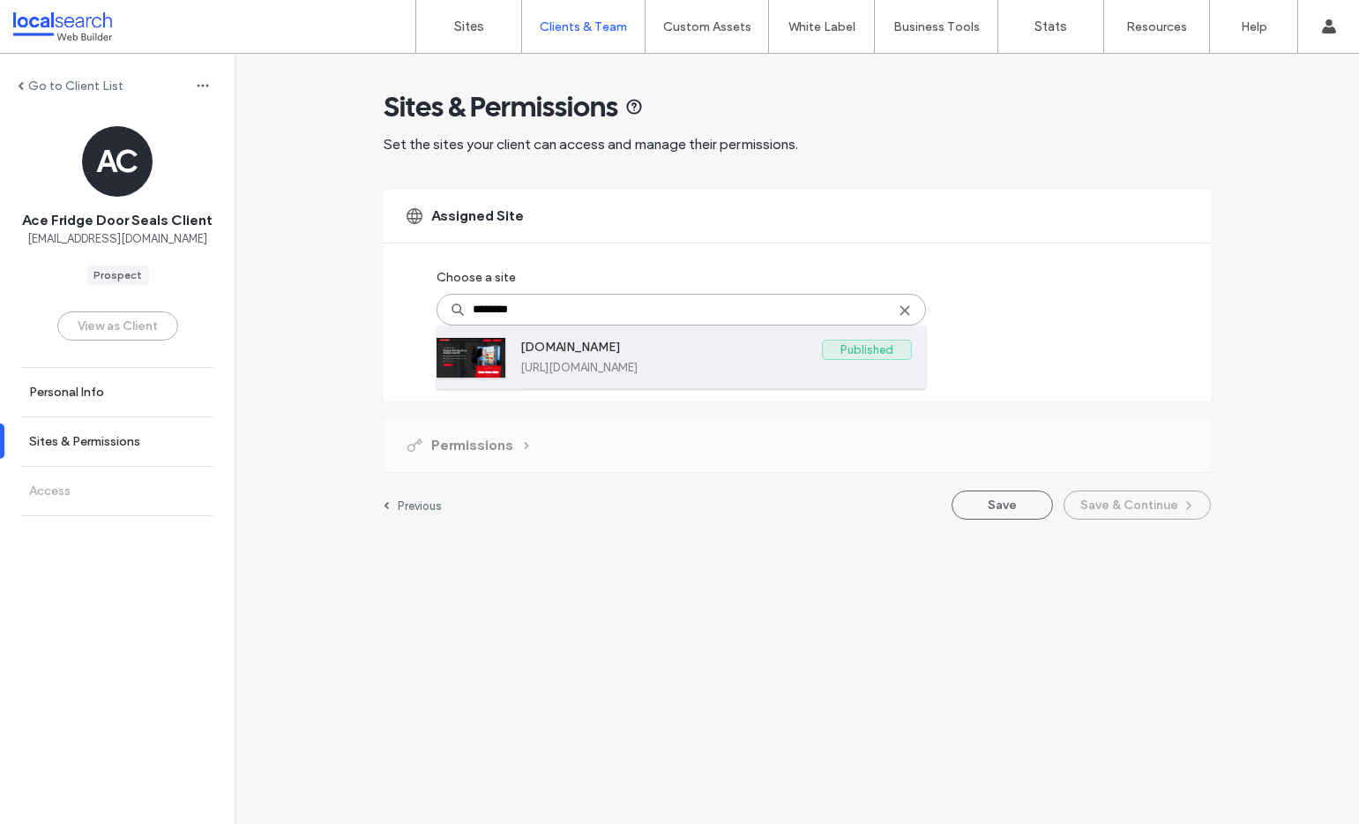
click at [571, 370] on label "https://www.acefridgeandfreezerdoorseals.com.au" at bounding box center [716, 367] width 392 height 13
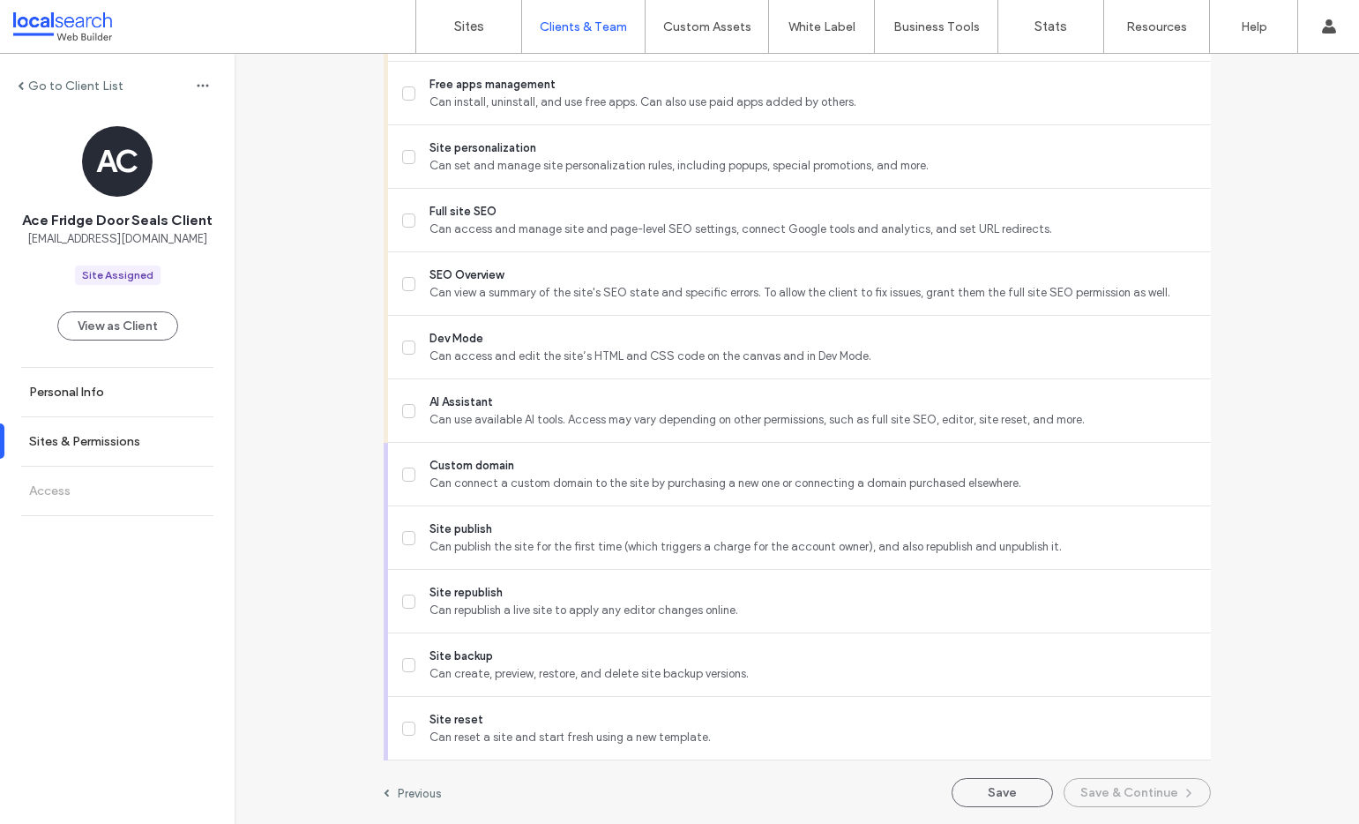
scroll to position [1396, 0]
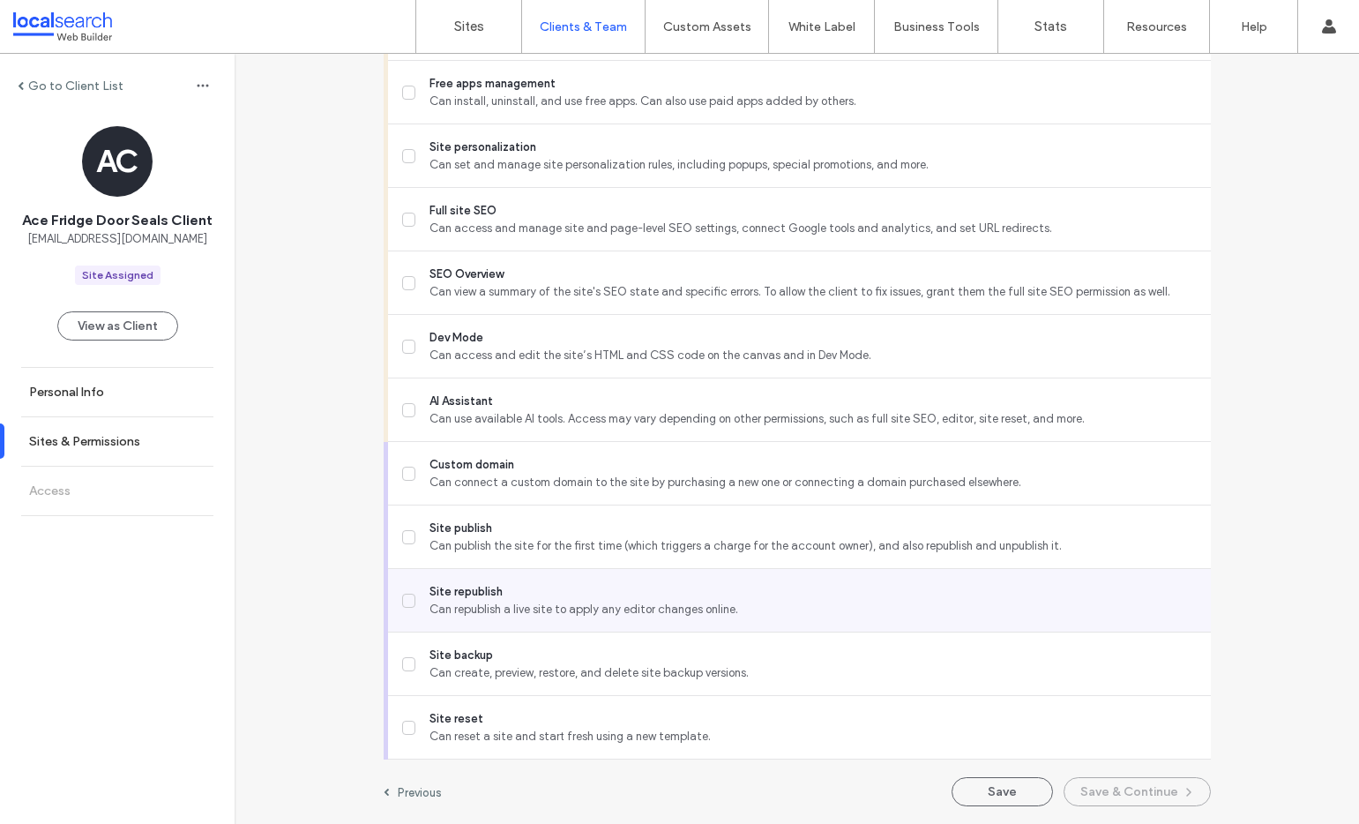
click at [482, 617] on div "Site republish Can republish a live site to apply any editor changes online." at bounding box center [806, 600] width 809 height 63
click at [487, 602] on span "Can republish a live site to apply any editor changes online." at bounding box center [813, 610] width 766 height 18
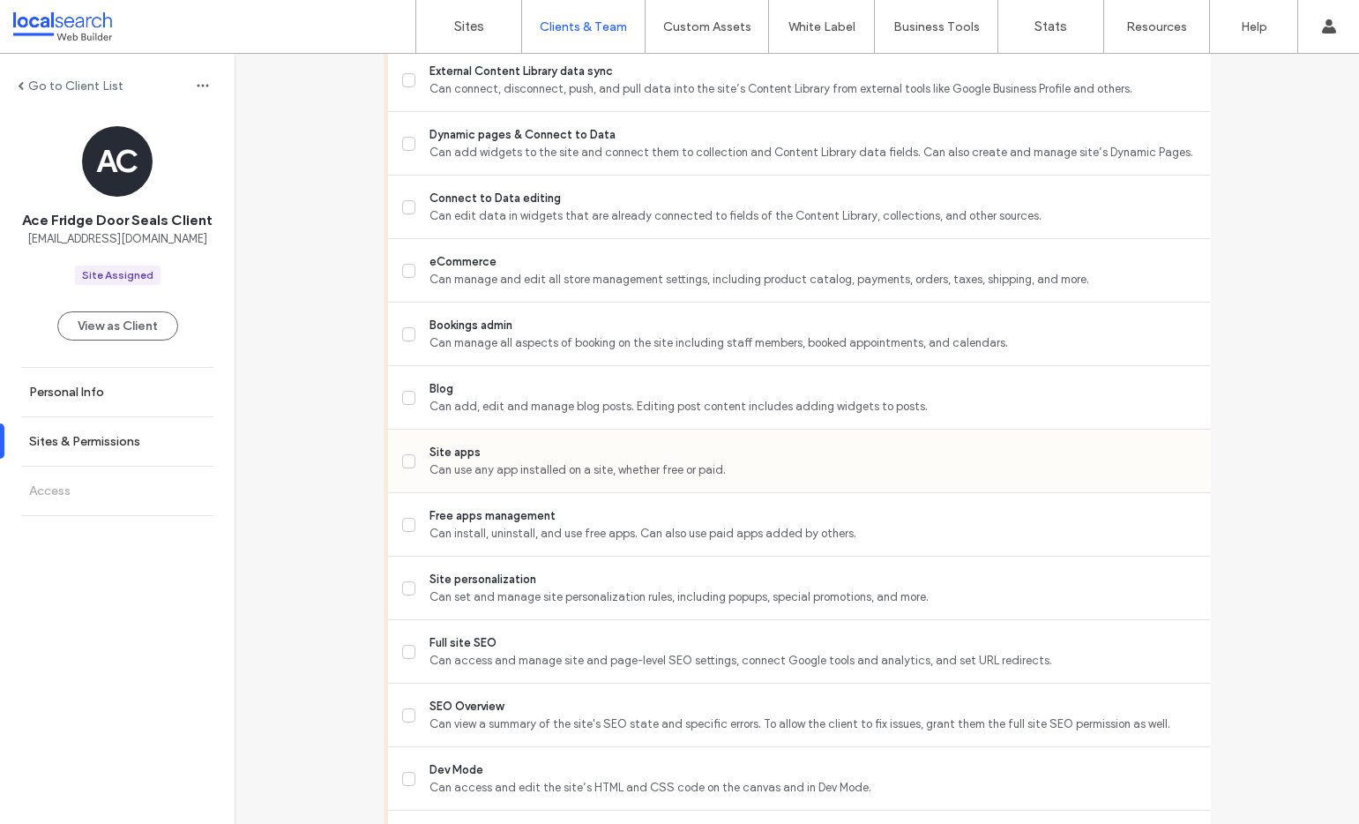
scroll to position [960, 0]
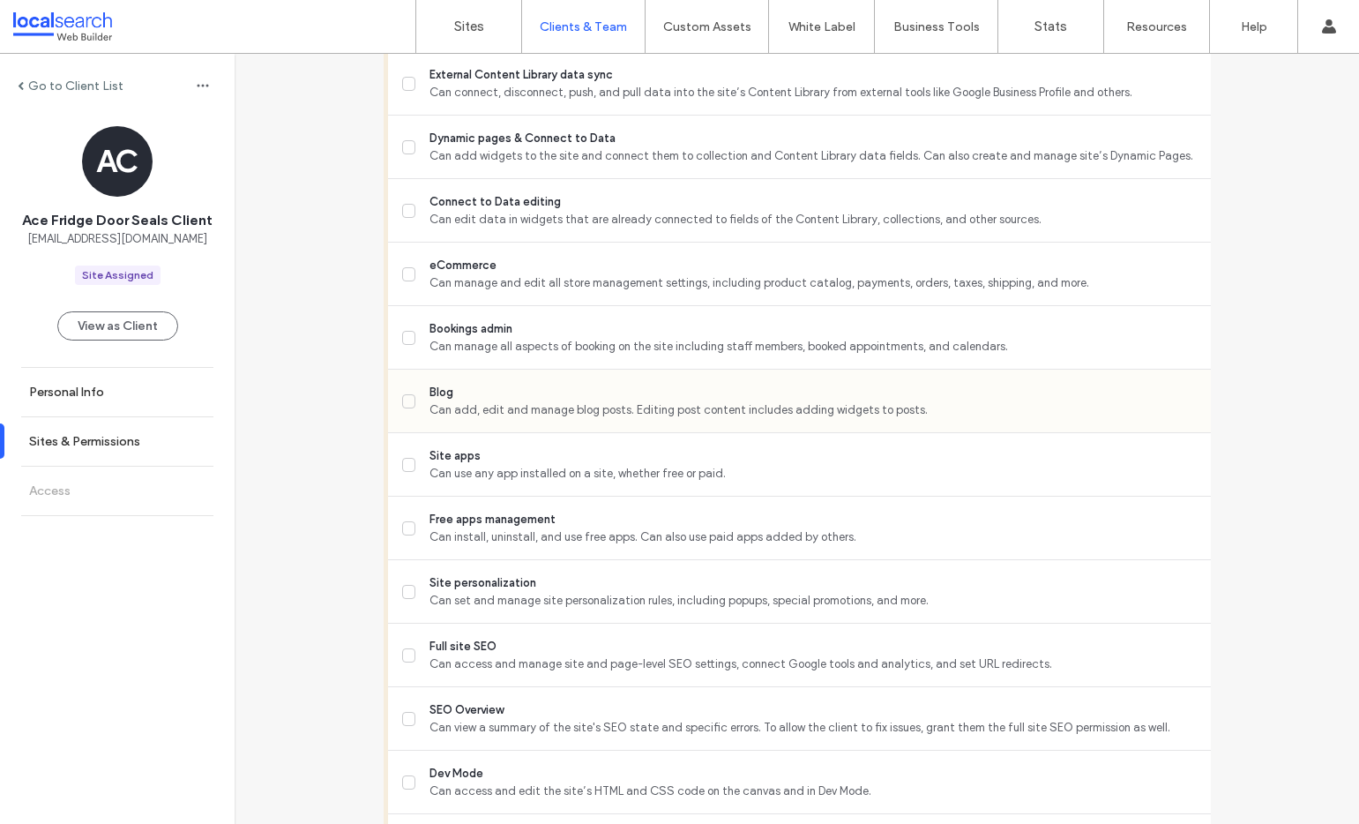
click at [462, 406] on span "Can add, edit and manage blog posts. Editing post content includes adding widge…" at bounding box center [813, 410] width 766 height 18
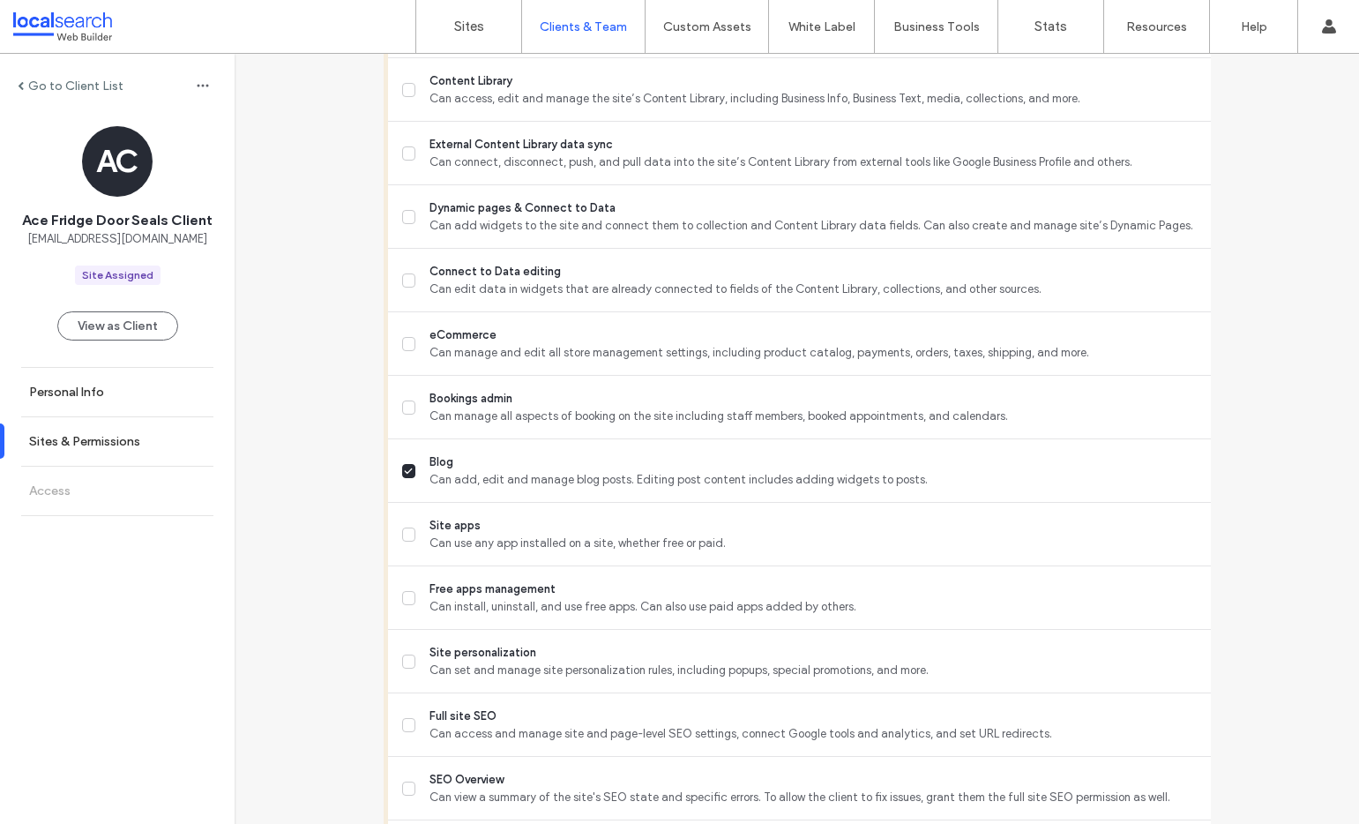
scroll to position [1396, 0]
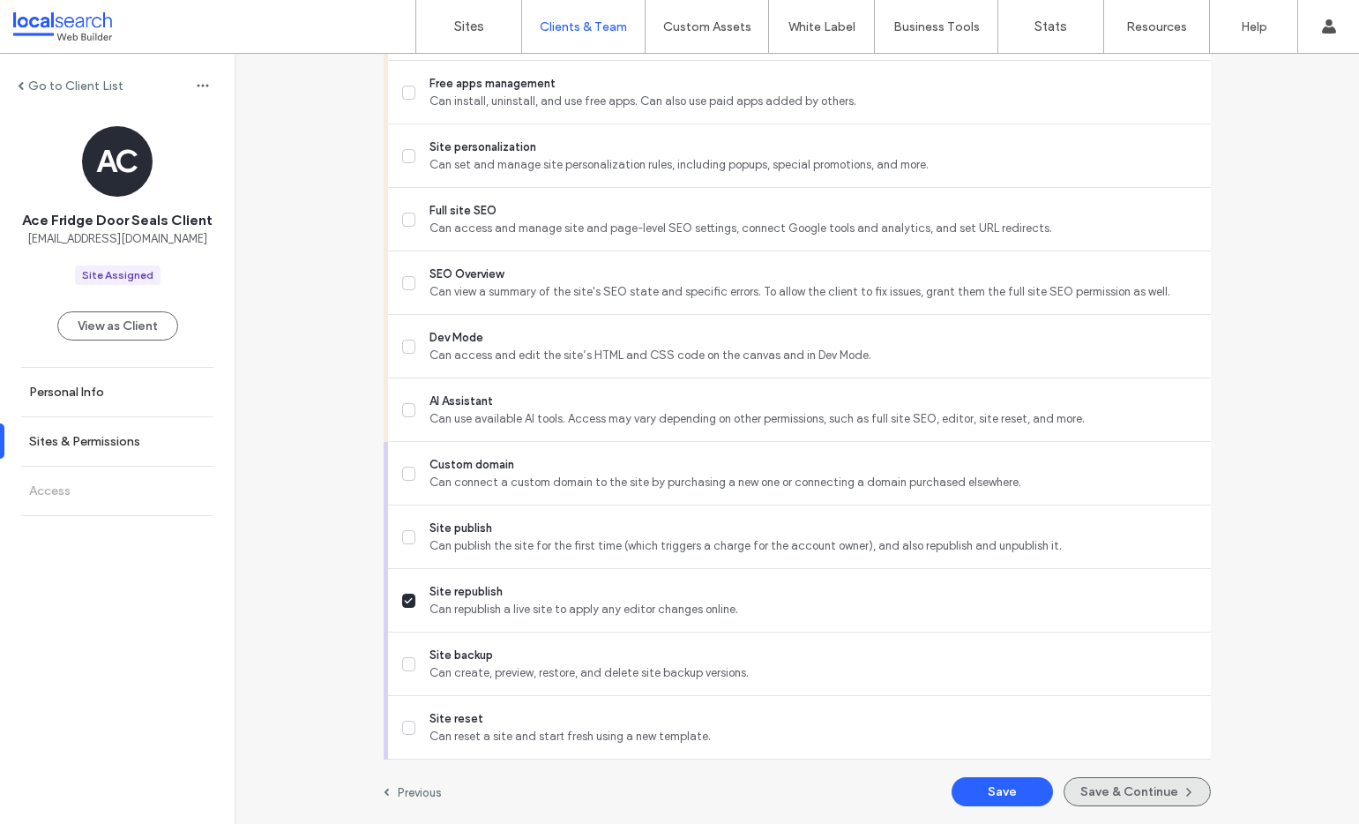
click at [1118, 787] on button "Save & Continue" at bounding box center [1137, 791] width 147 height 29
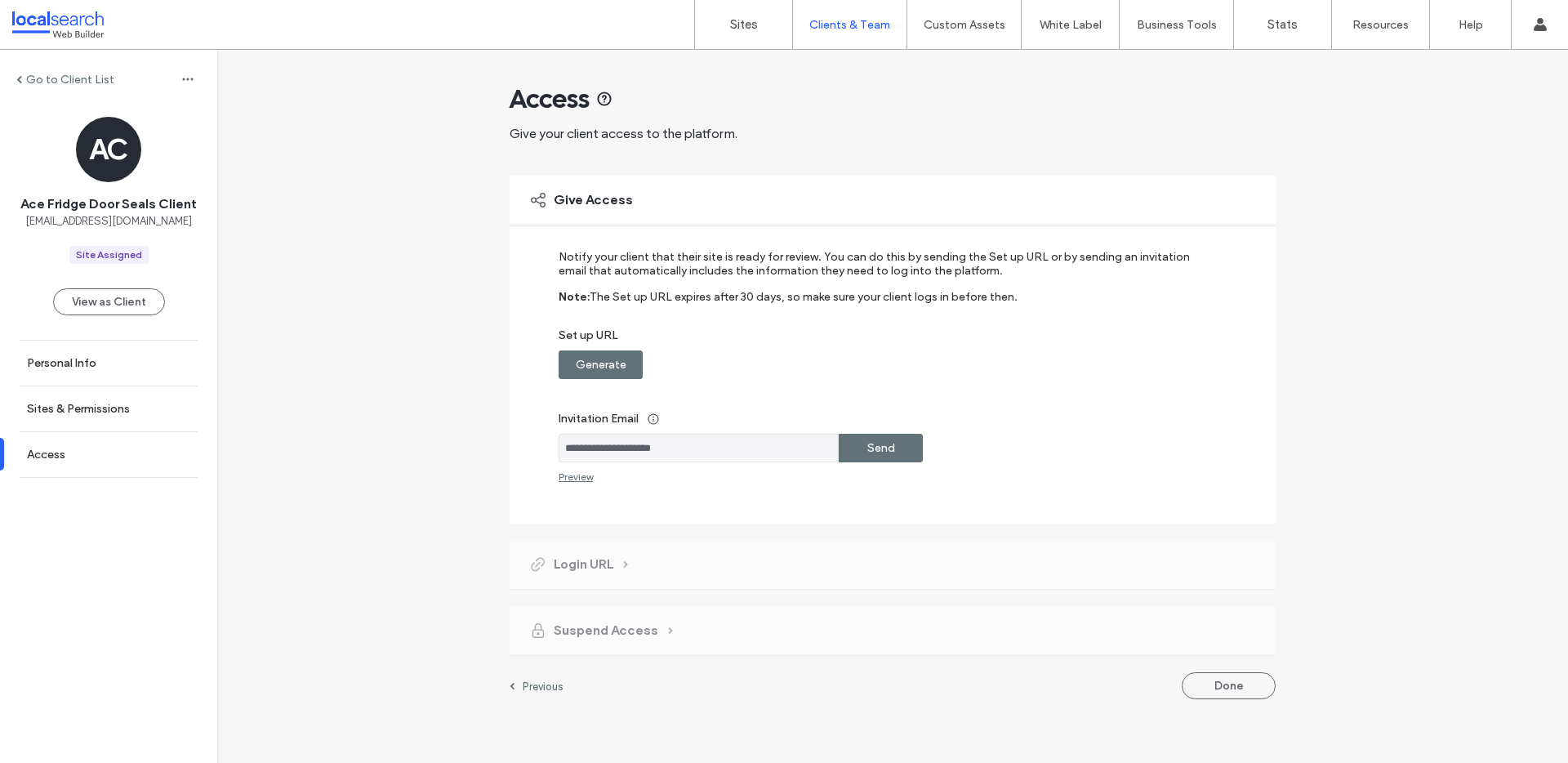
click at [598, 358] on label "Generate" at bounding box center [601, 364] width 51 height 31
click at [702, 370] on input "**********" at bounding box center [698, 364] width 281 height 29
click at [694, 452] on input "**********" at bounding box center [698, 447] width 281 height 29
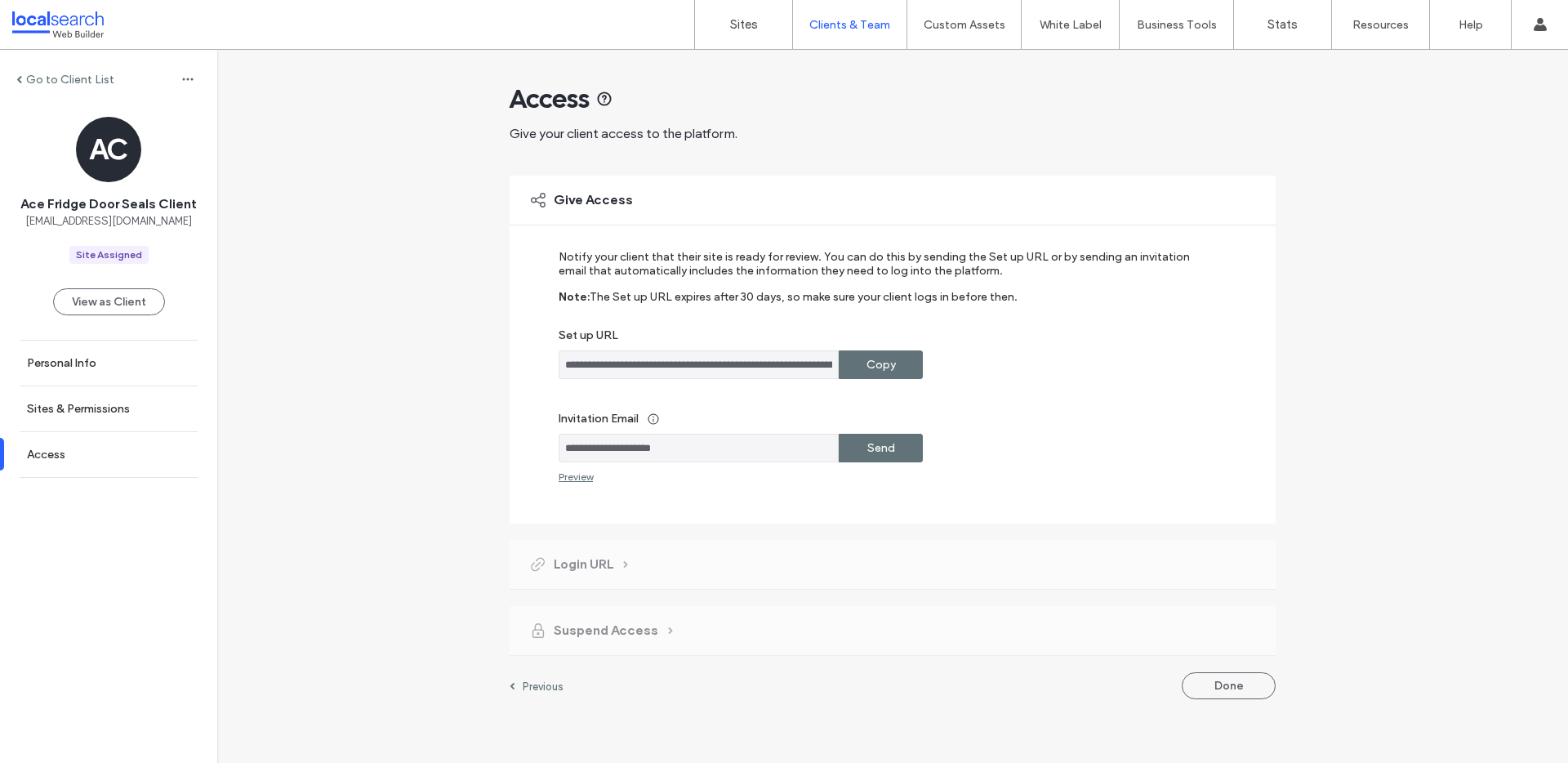
click at [694, 452] on input "**********" at bounding box center [698, 447] width 281 height 29
click at [1248, 681] on button "Done" at bounding box center [1228, 685] width 94 height 27
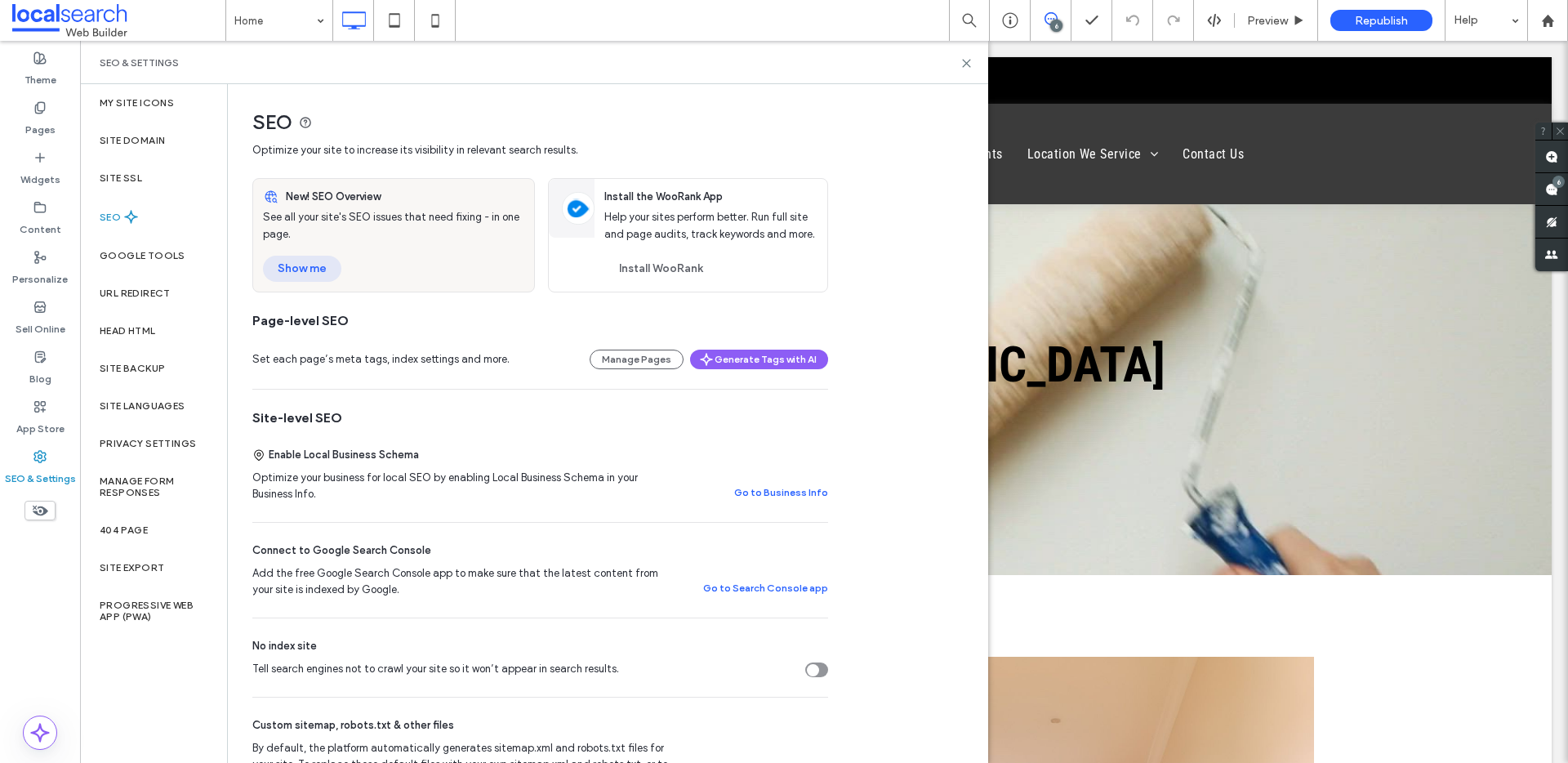
click at [329, 270] on button "Show me" at bounding box center [302, 269] width 79 height 26
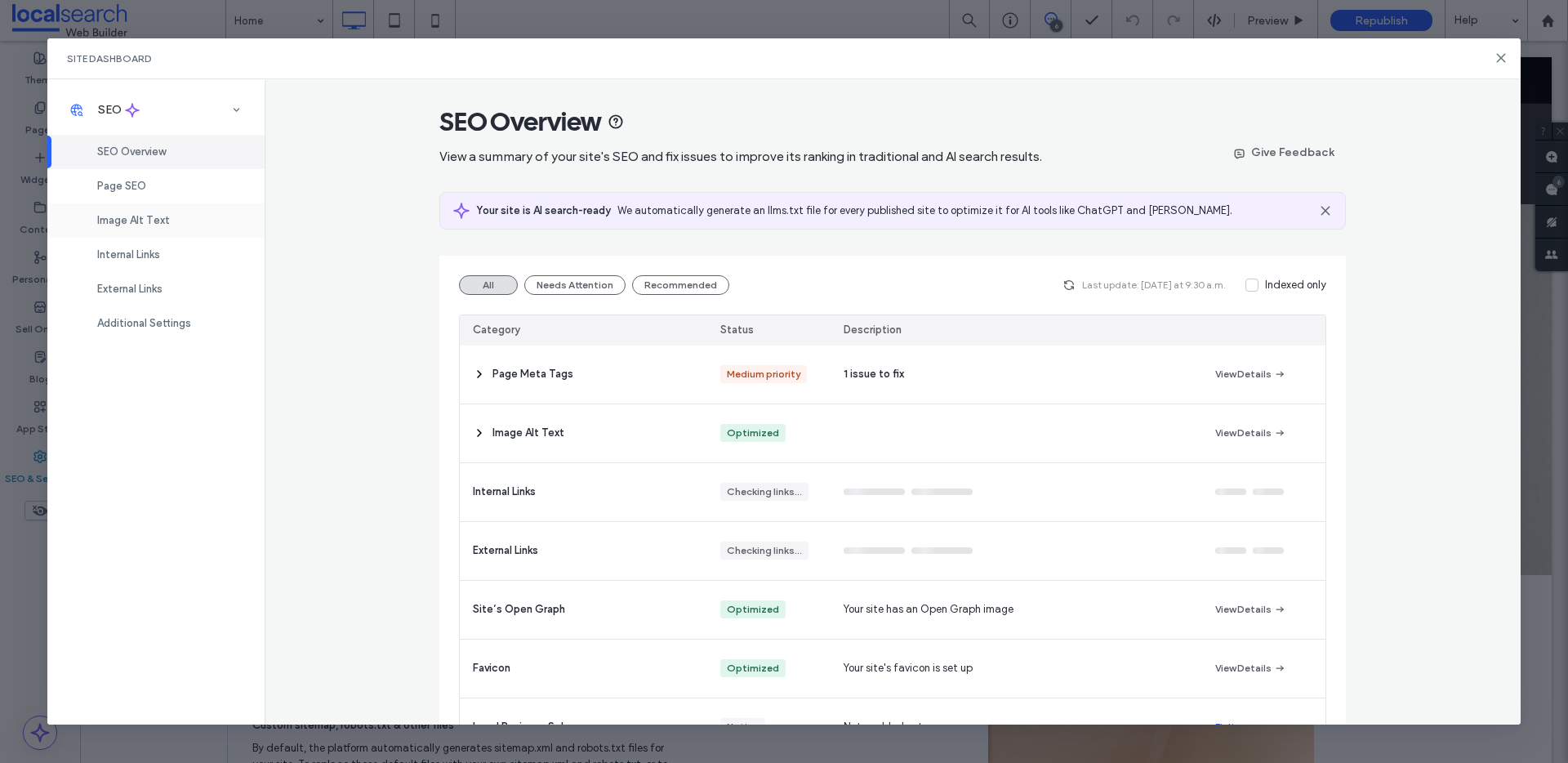
click at [130, 221] on span "Image Alt Text" at bounding box center [133, 219] width 72 height 12
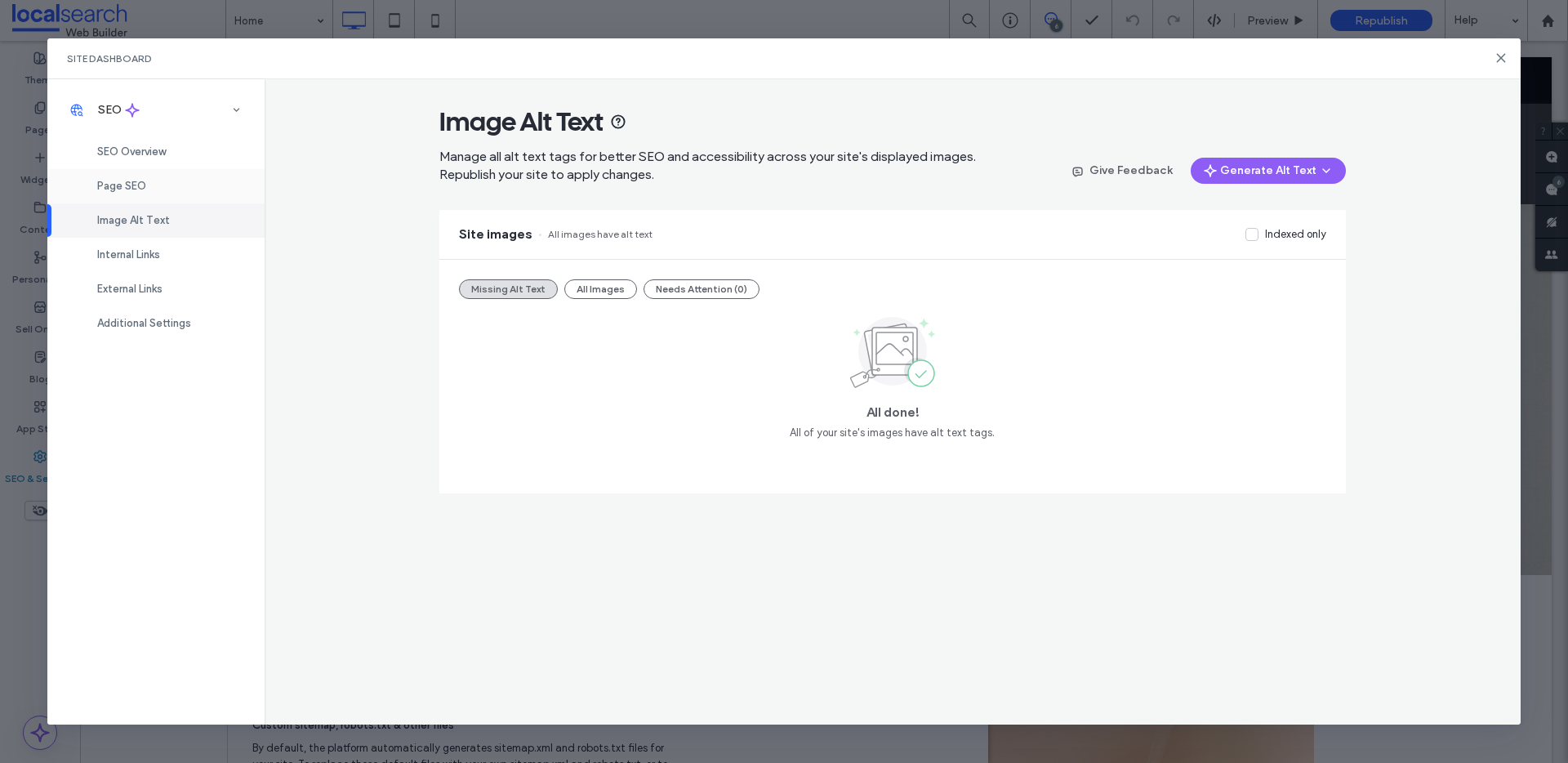
click at [126, 190] on span "Page SEO" at bounding box center [121, 185] width 49 height 12
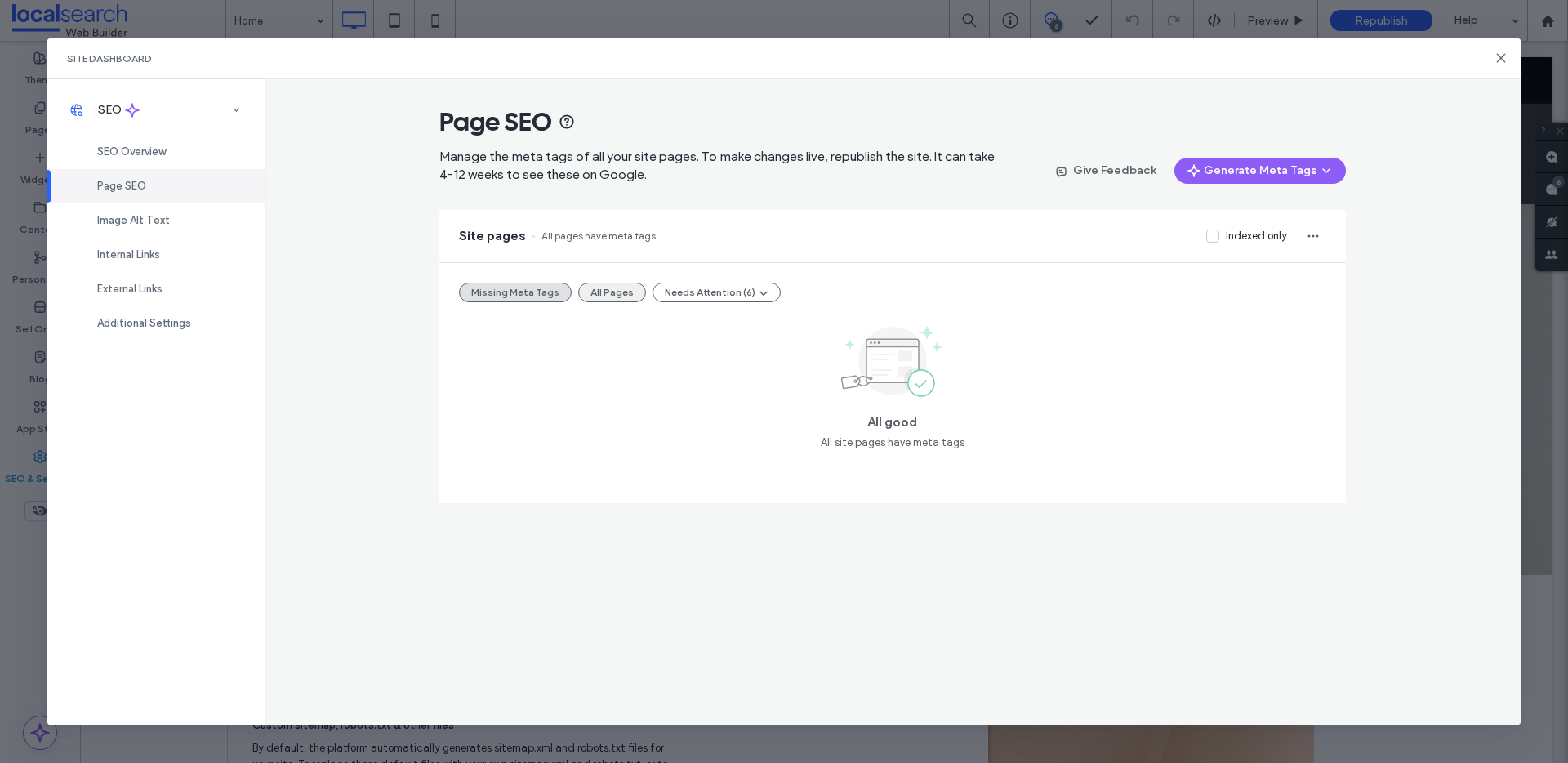
click at [614, 283] on button "All Pages" at bounding box center [611, 292] width 68 height 19
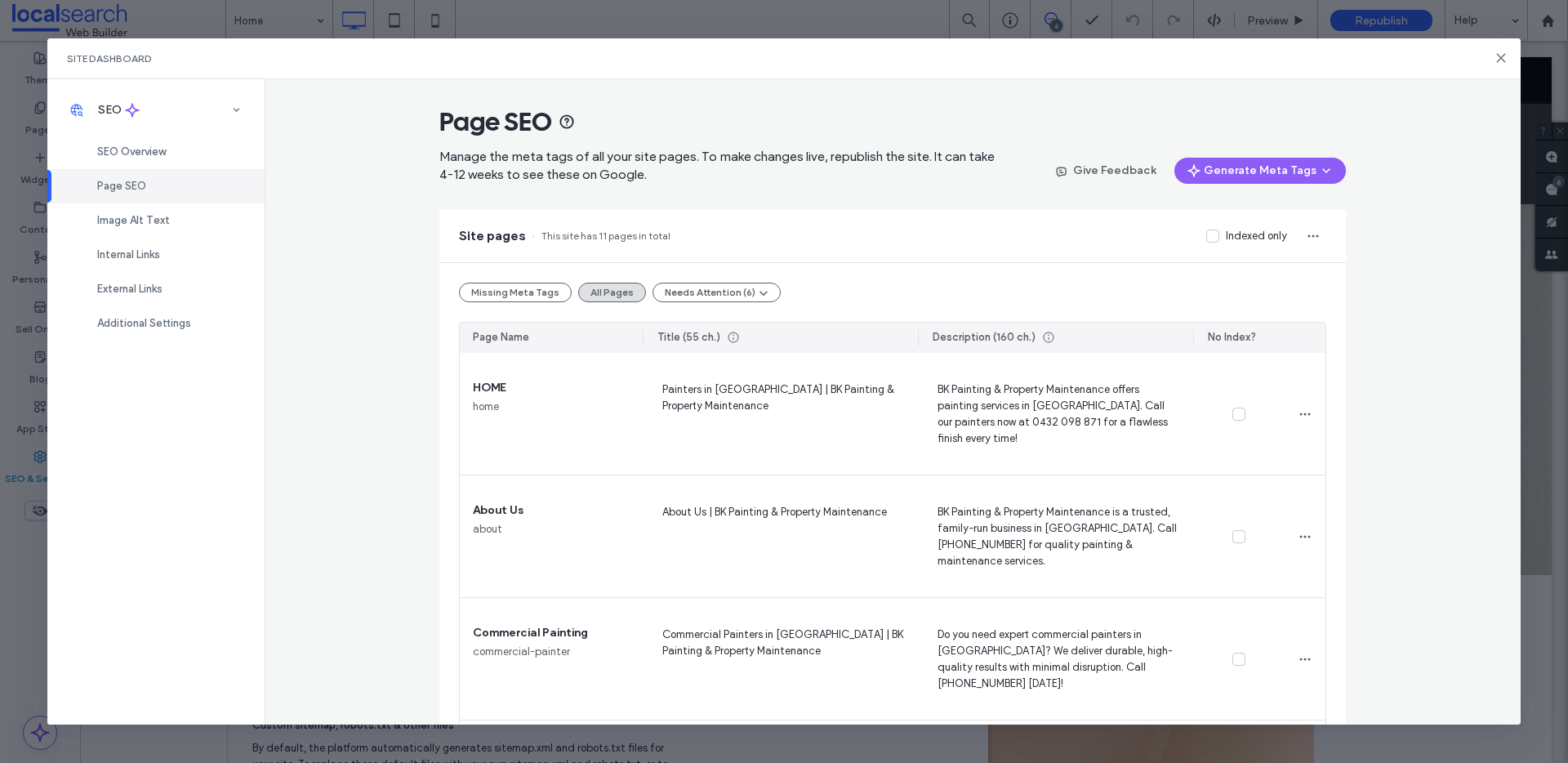
scroll to position [995, 0]
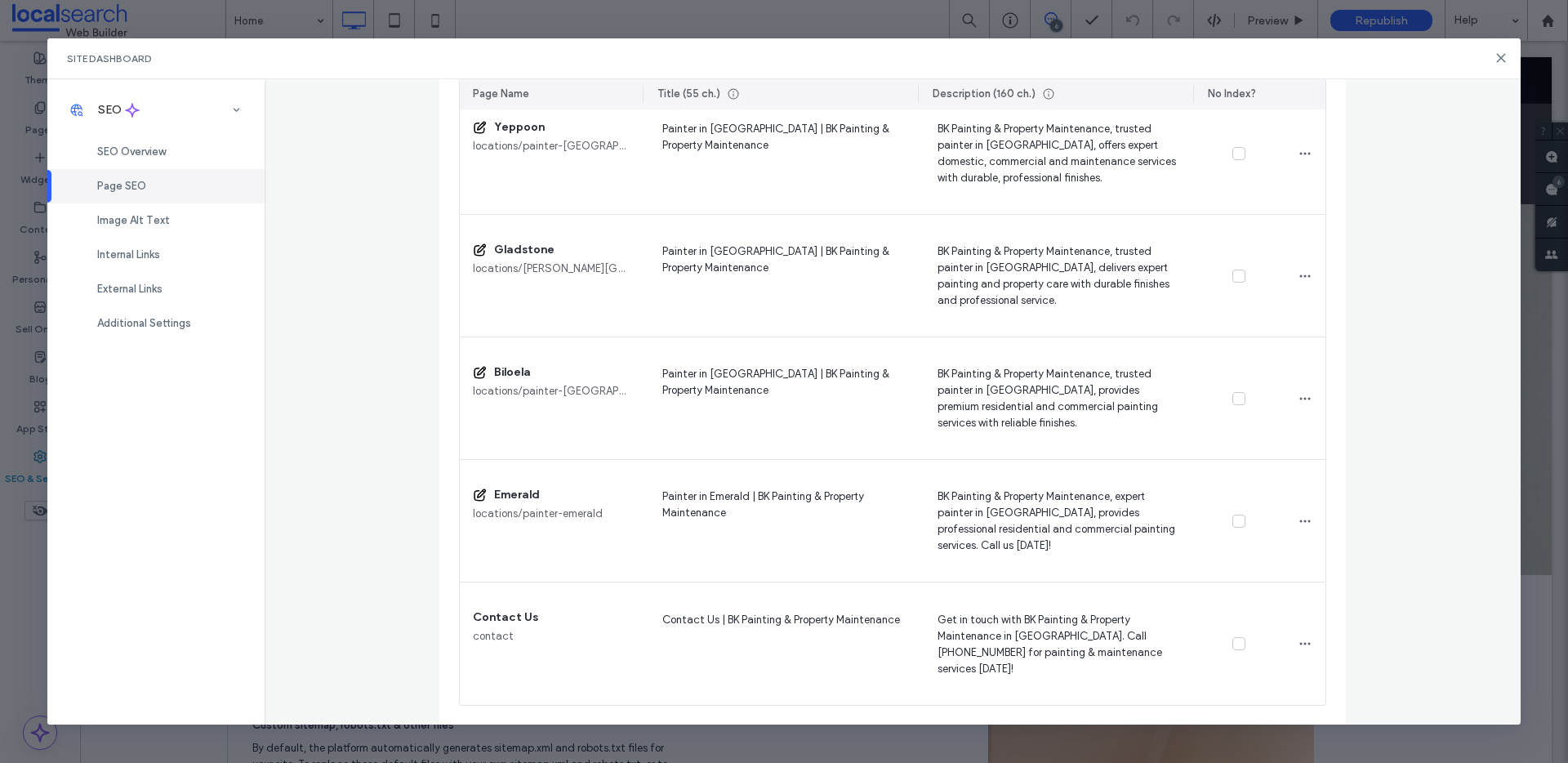
click at [172, 187] on div "Page SEO" at bounding box center [156, 186] width 218 height 34
click at [163, 211] on div "Image Alt Text" at bounding box center [156, 220] width 218 height 34
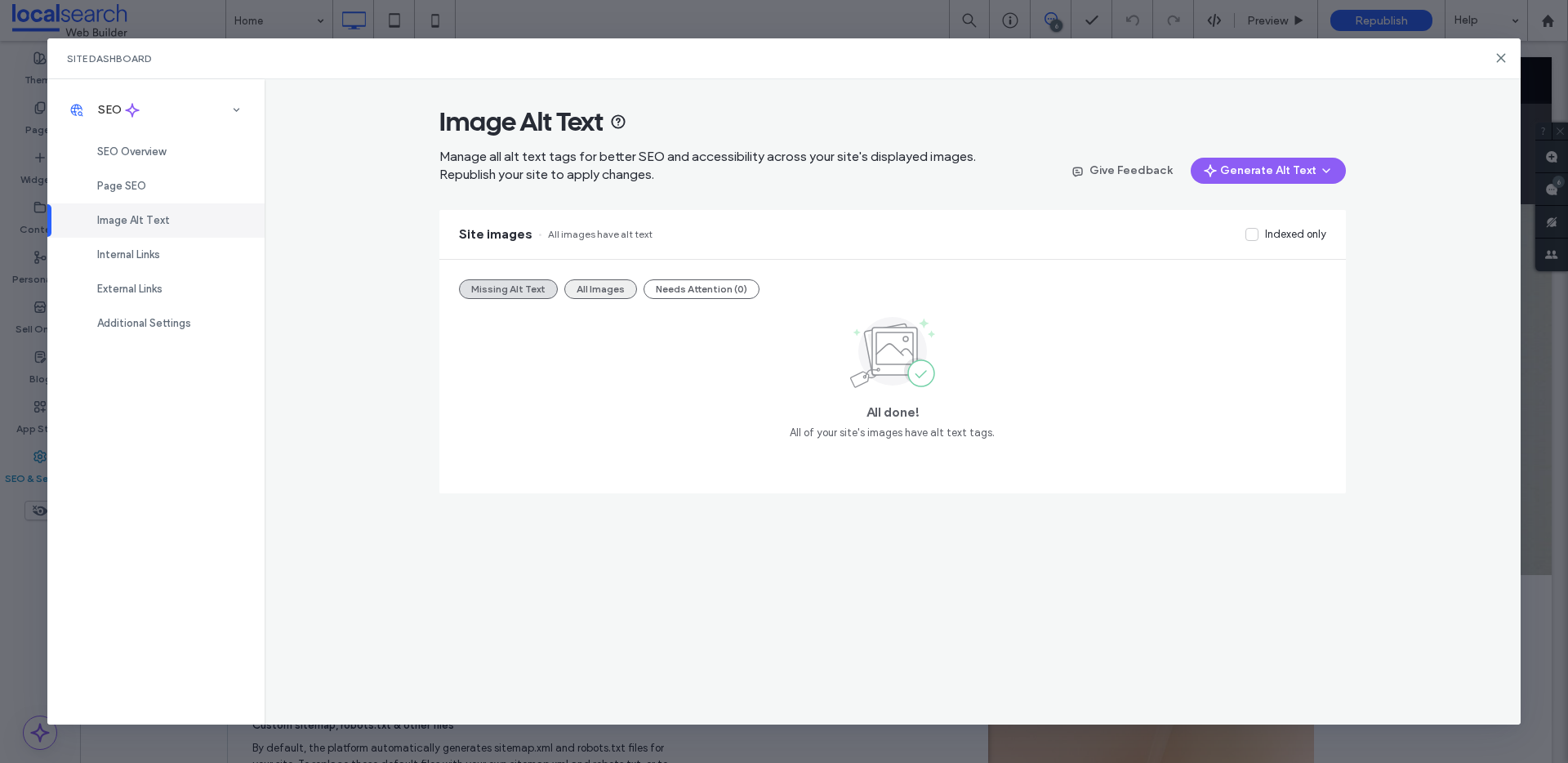
click at [592, 285] on button "All Images" at bounding box center [600, 289] width 72 height 19
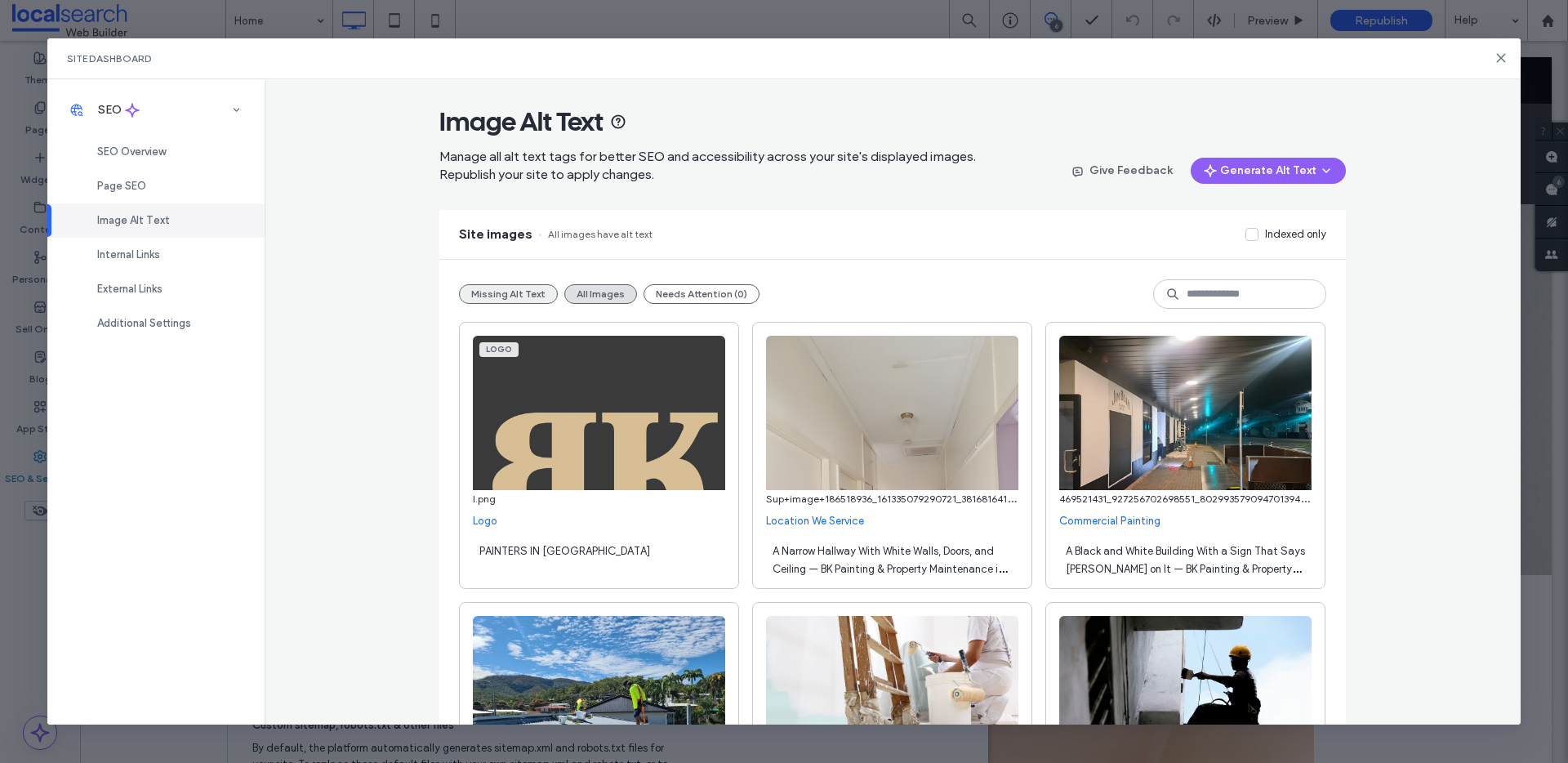
click at [481, 296] on button "Missing Alt Text" at bounding box center [508, 294] width 99 height 19
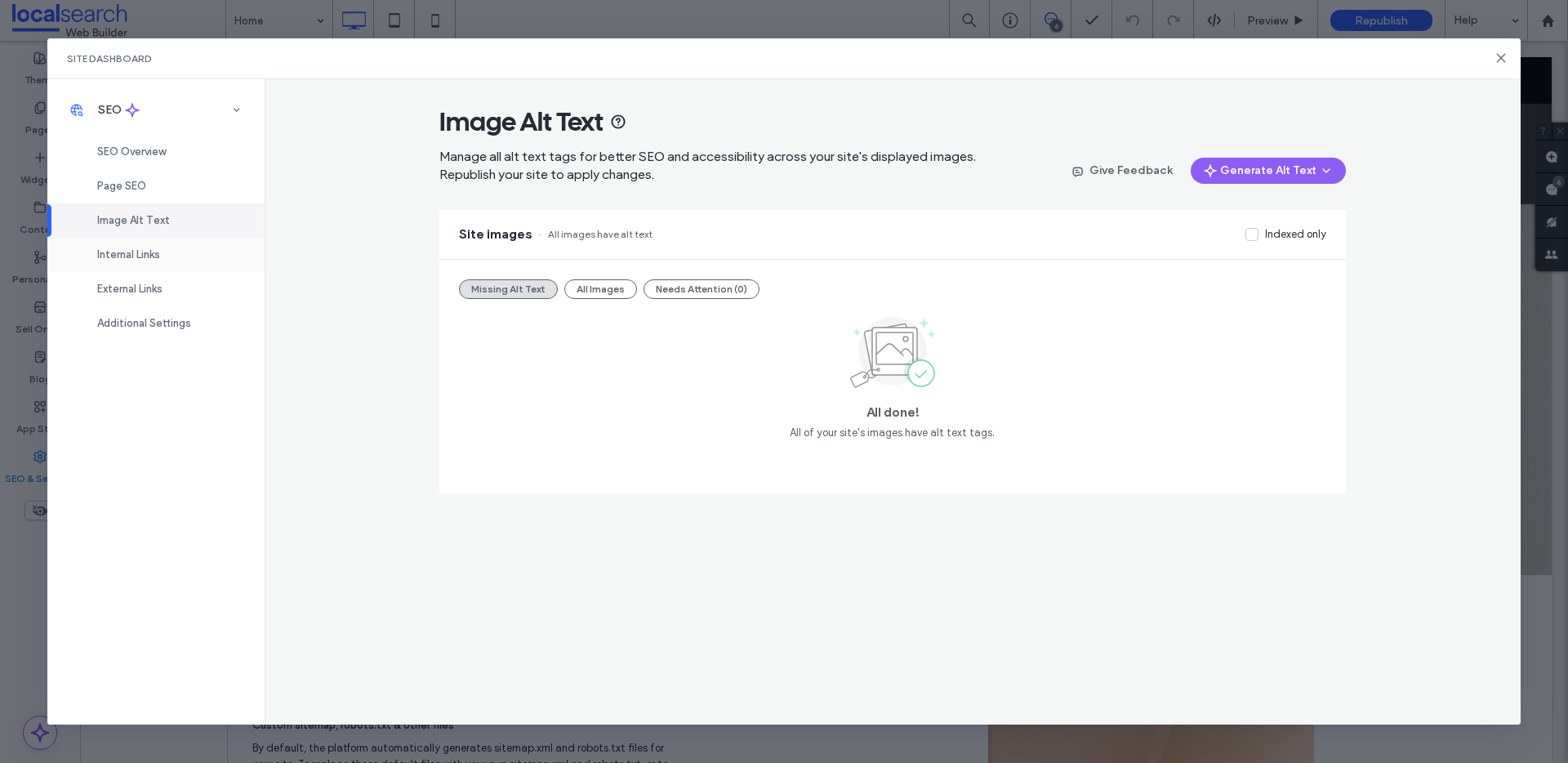
click at [143, 242] on div "Internal Links" at bounding box center [156, 255] width 218 height 34
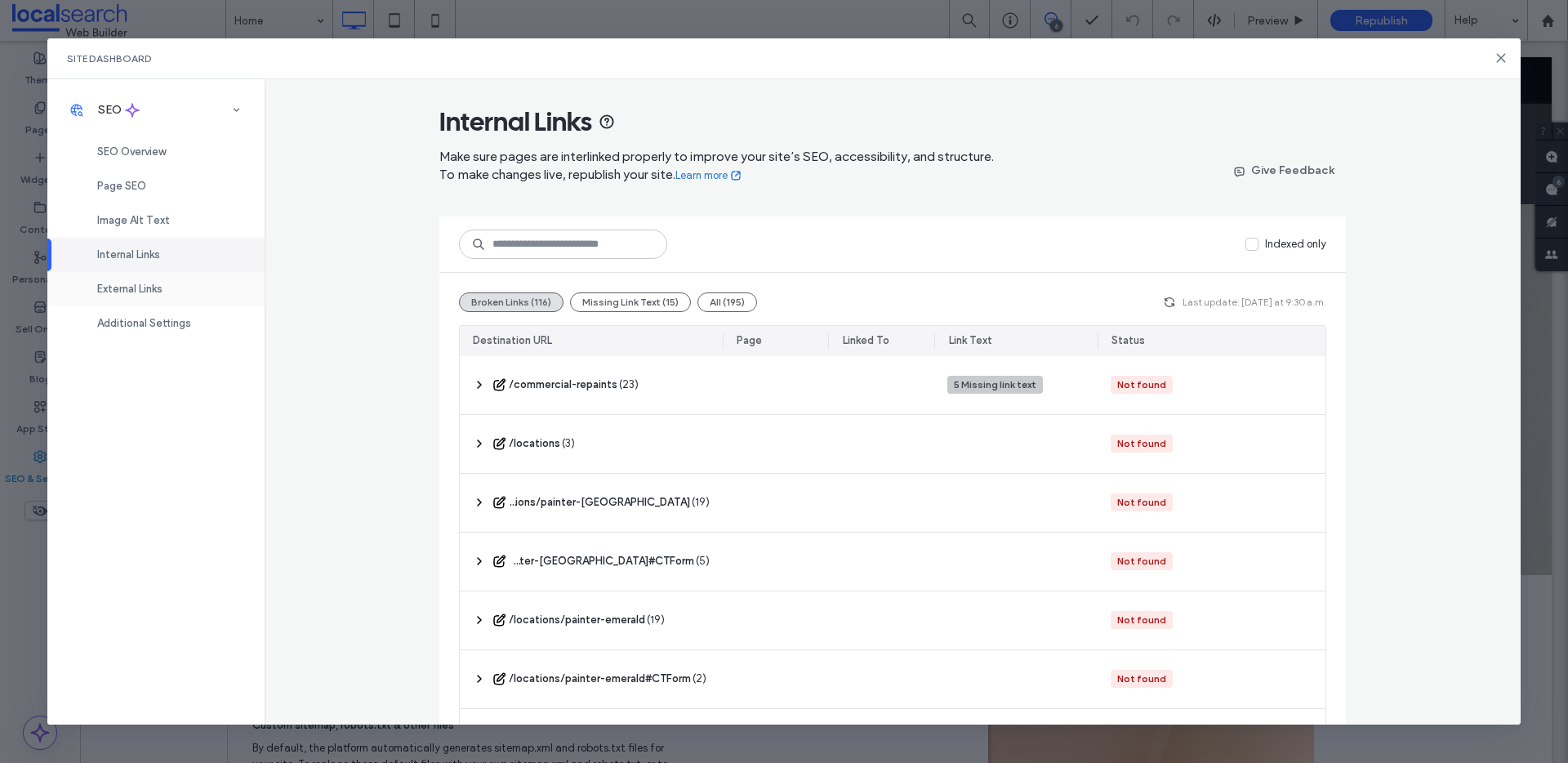
click at [137, 289] on span "External Links" at bounding box center [130, 288] width 66 height 12
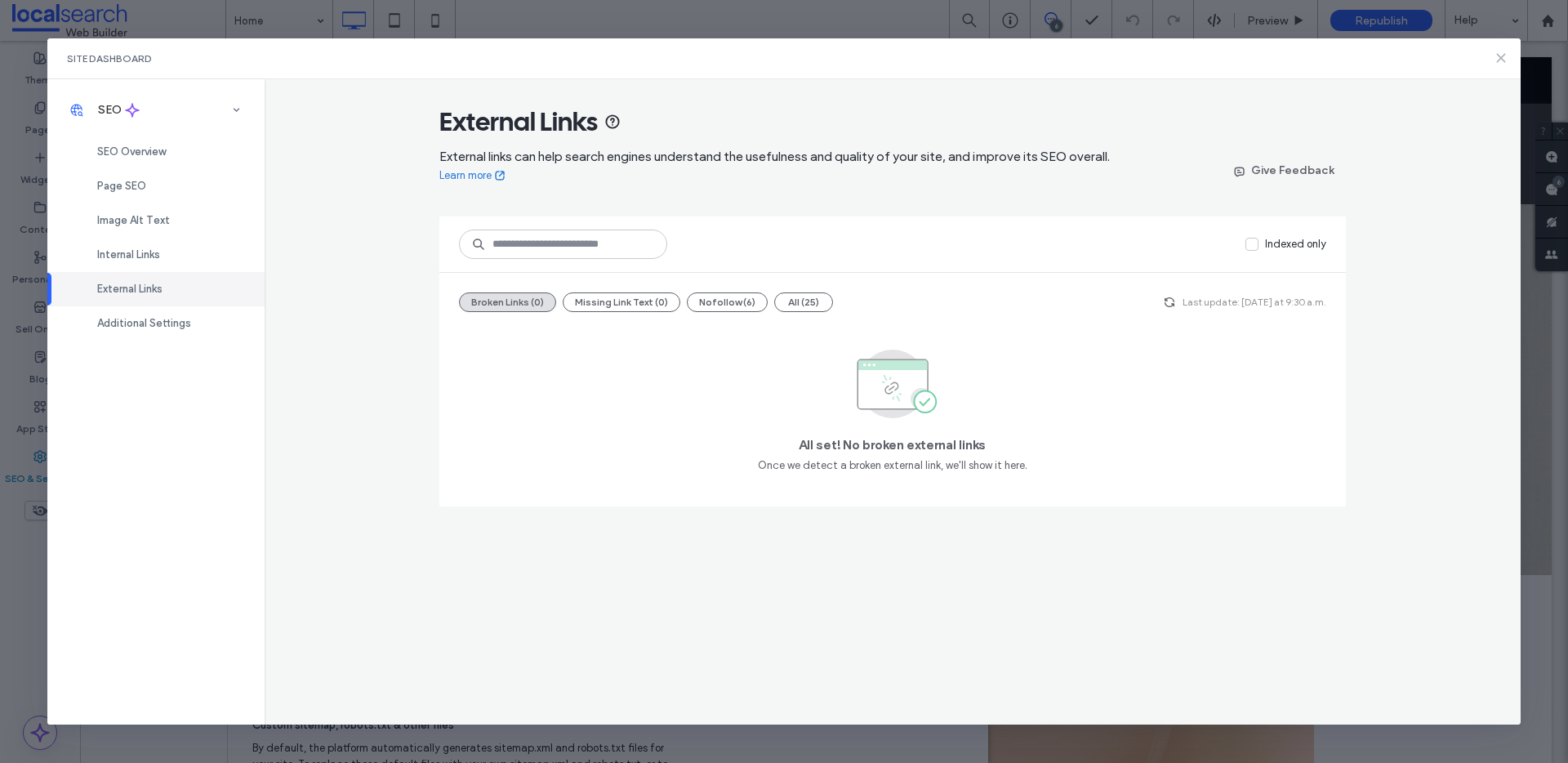
drag, startPoint x: 1503, startPoint y: 56, endPoint x: 953, endPoint y: 24, distance: 550.9
click at [1503, 56] on use at bounding box center [1502, 58] width 7 height 7
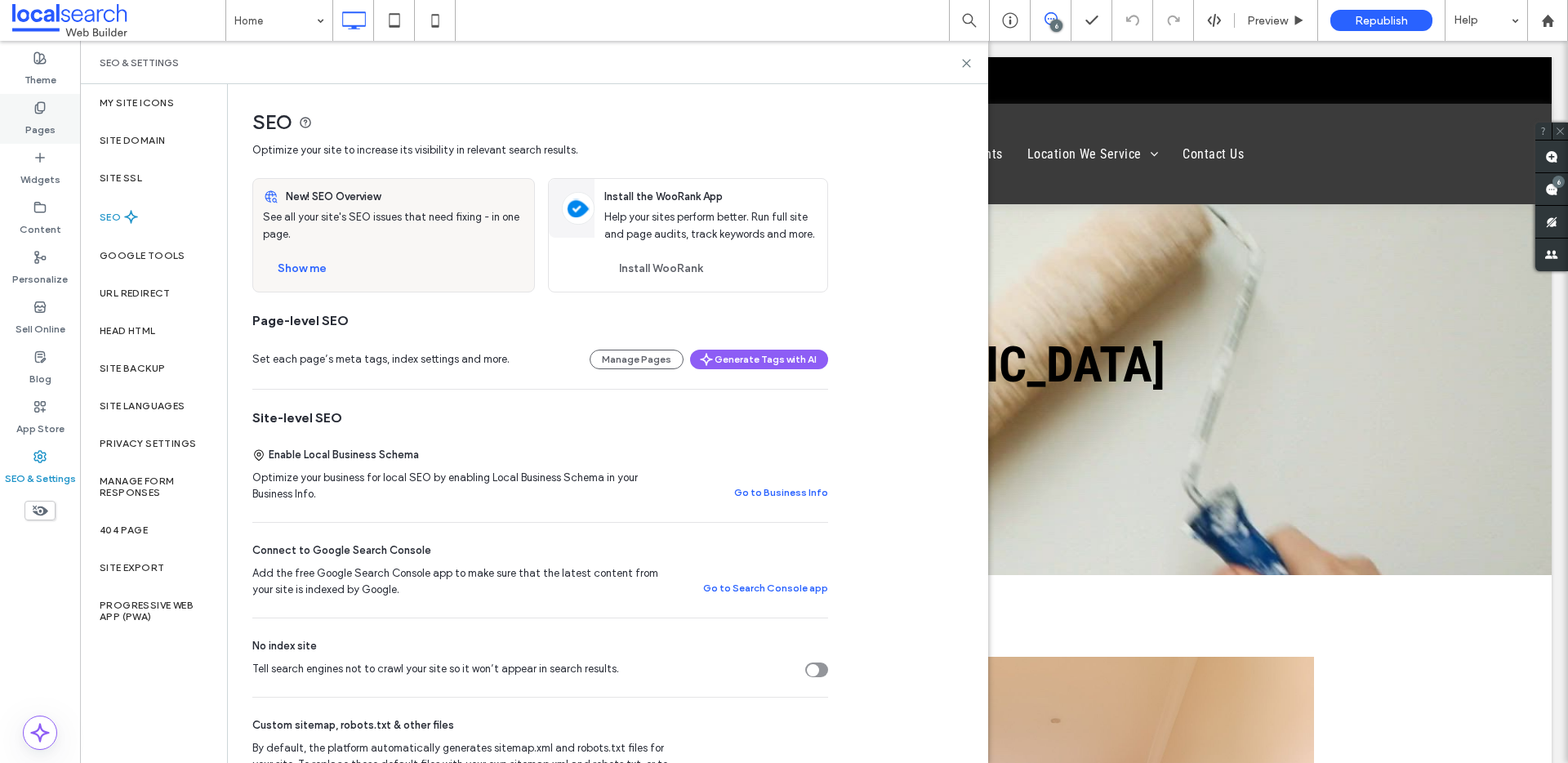
drag, startPoint x: 38, startPoint y: 120, endPoint x: 57, endPoint y: 125, distance: 19.6
click at [39, 120] on label "Pages" at bounding box center [40, 125] width 31 height 23
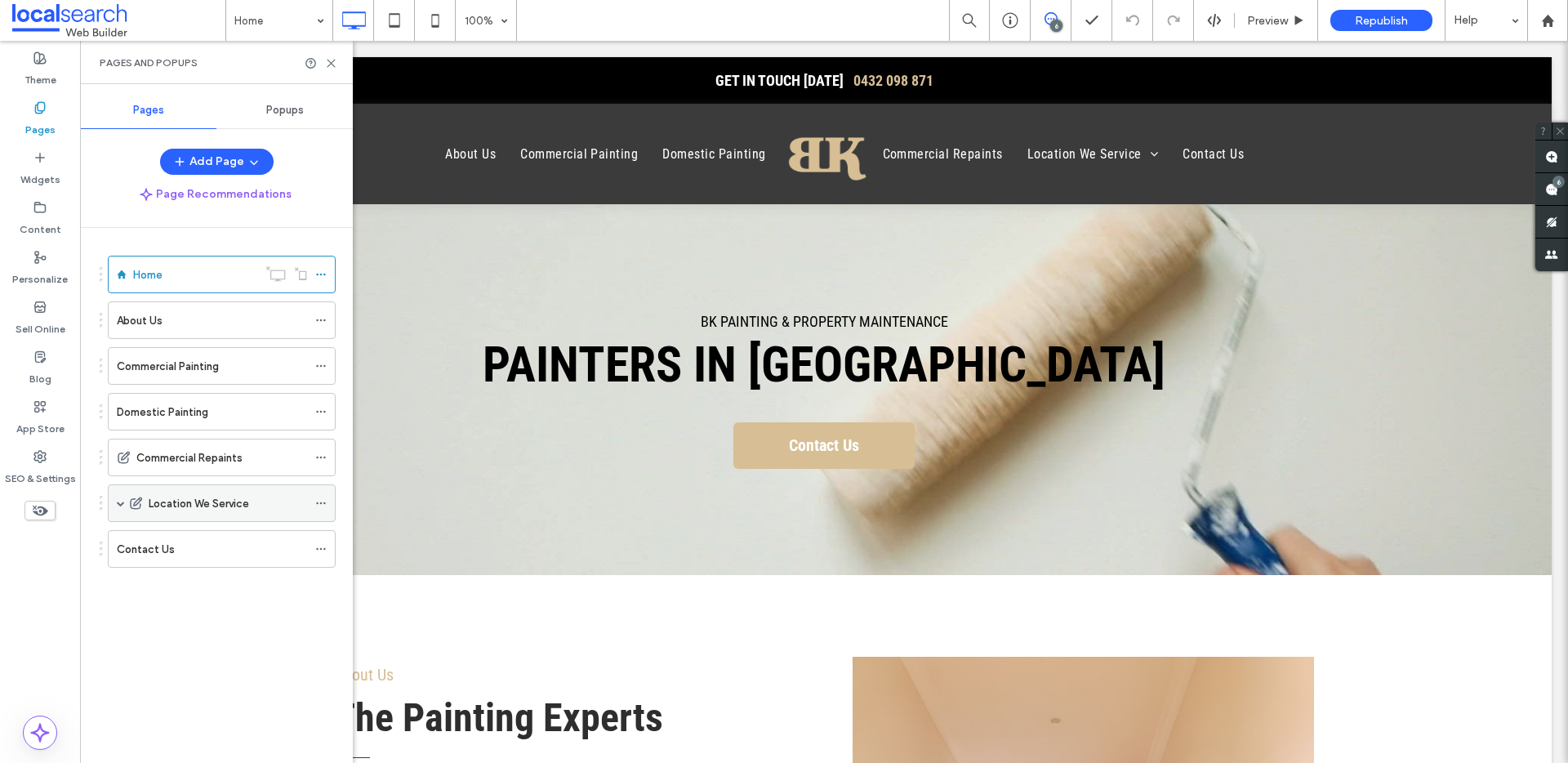
click at [117, 499] on span at bounding box center [120, 503] width 8 height 8
click at [326, 457] on icon at bounding box center [320, 457] width 11 height 11
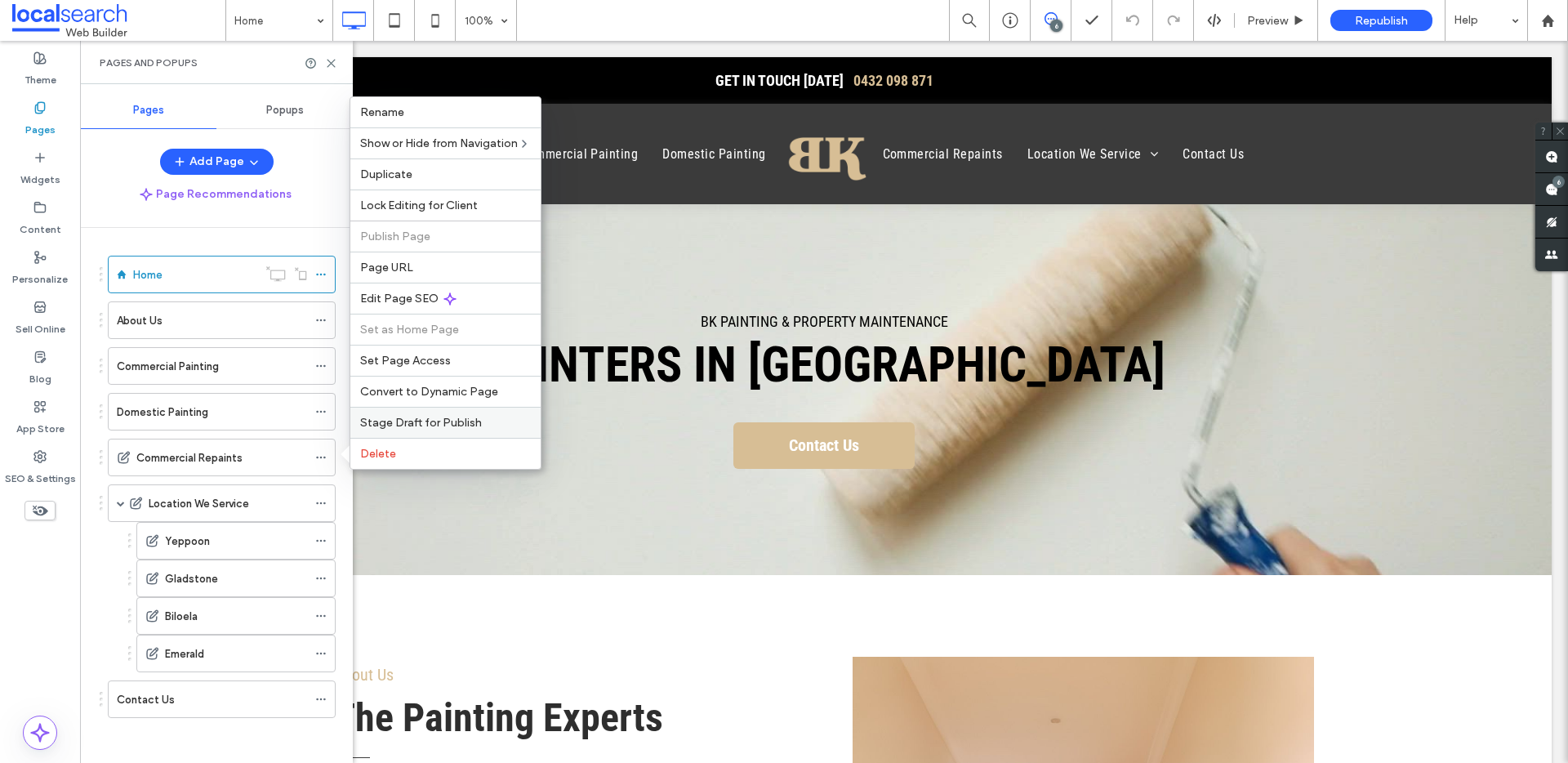
click at [414, 423] on span "Stage Draft for Publish" at bounding box center [420, 422] width 121 height 14
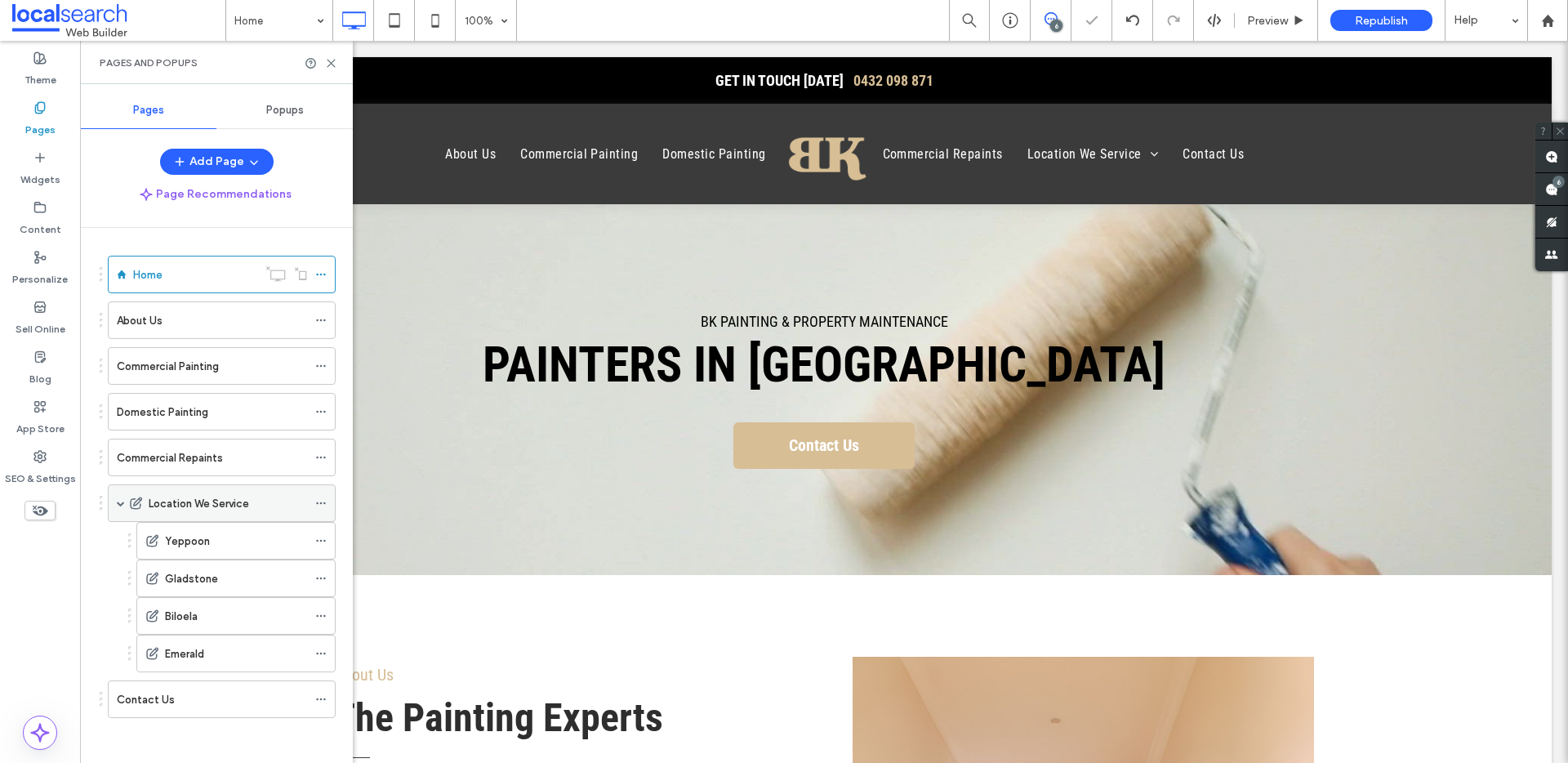
click at [320, 500] on icon at bounding box center [320, 503] width 11 height 11
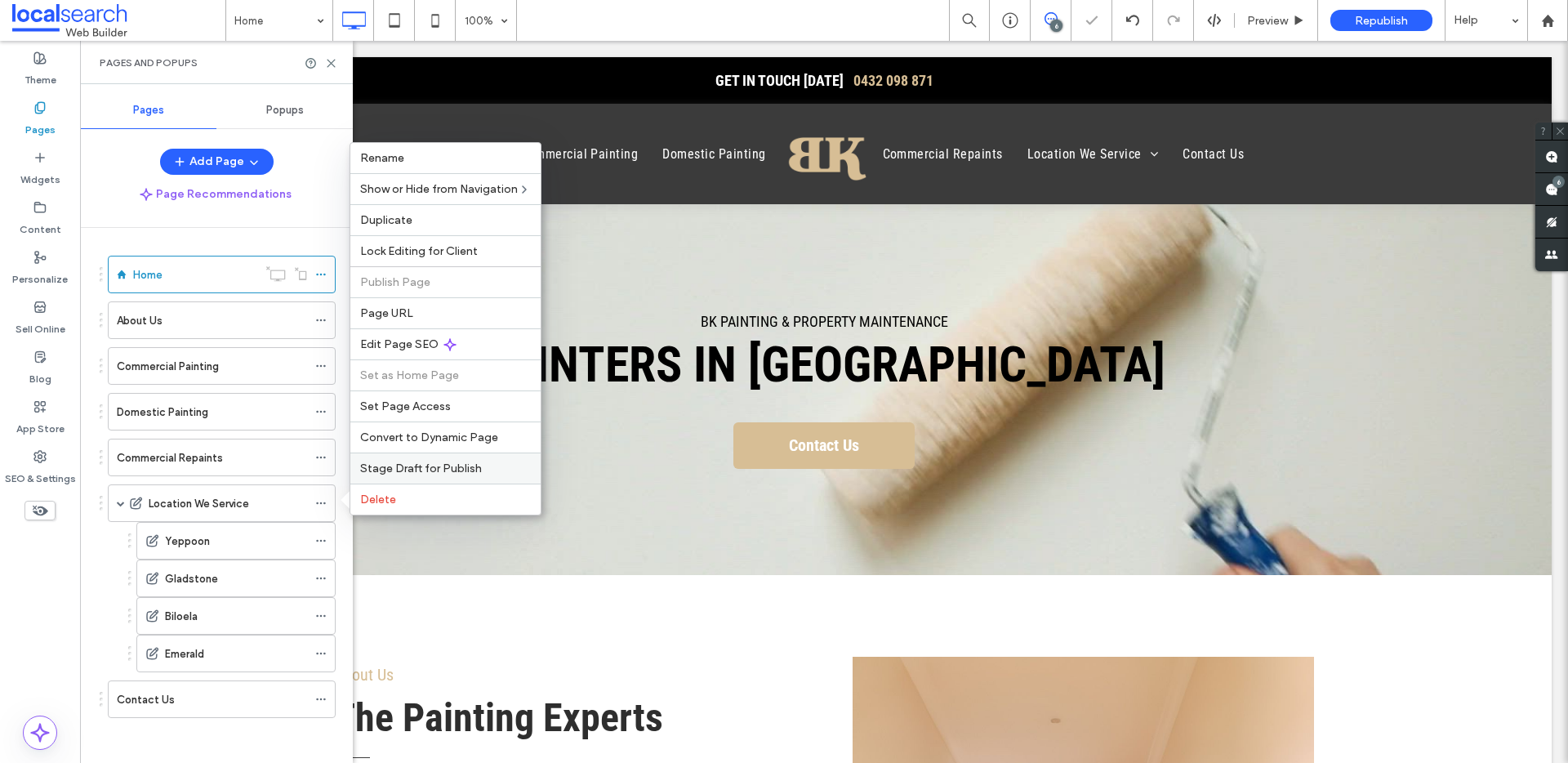
click at [378, 476] on div "Stage Draft for Publish" at bounding box center [445, 469] width 190 height 31
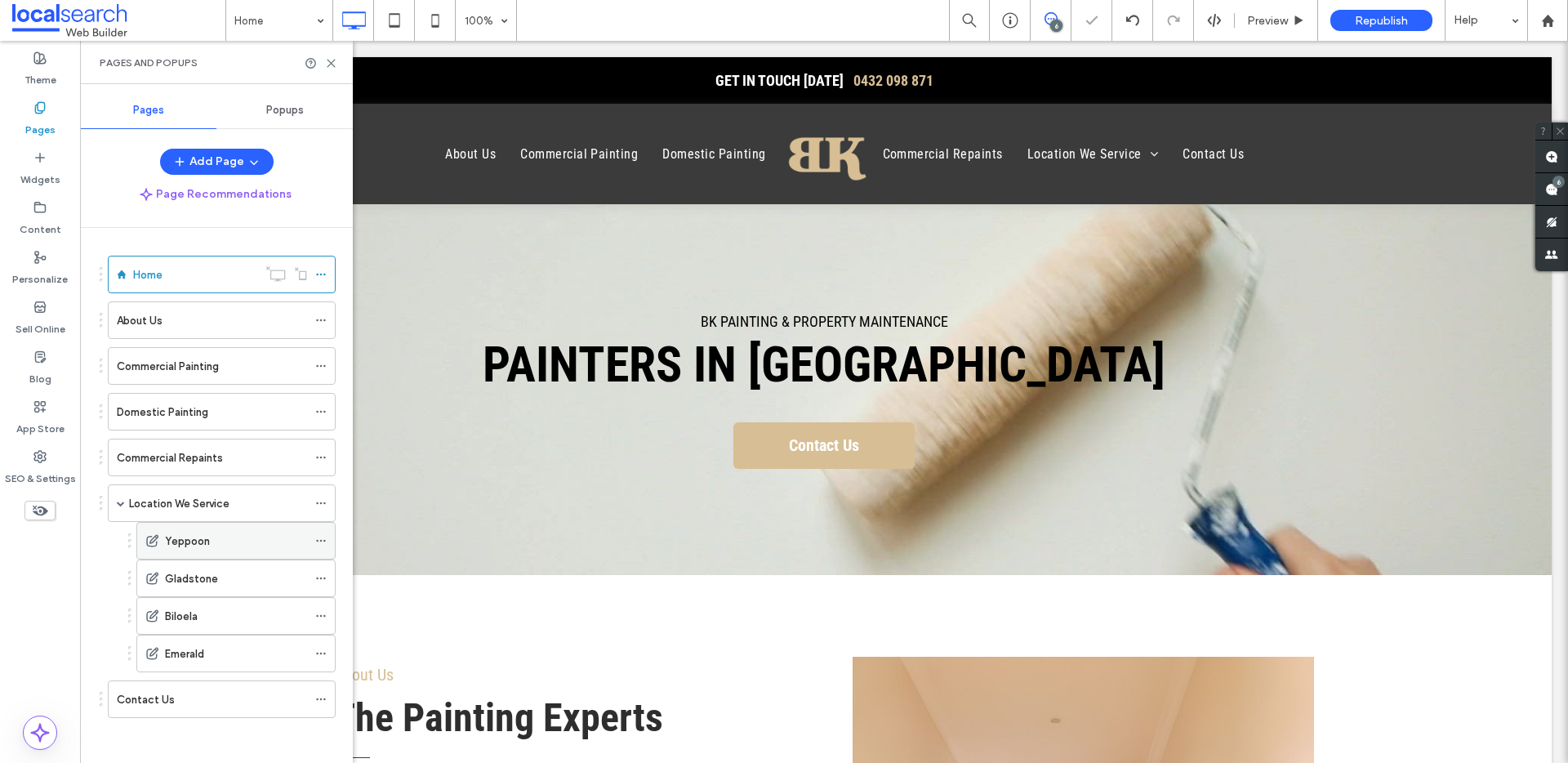
click at [327, 539] on div at bounding box center [324, 541] width 19 height 24
click at [320, 541] on use at bounding box center [320, 541] width 9 height 3
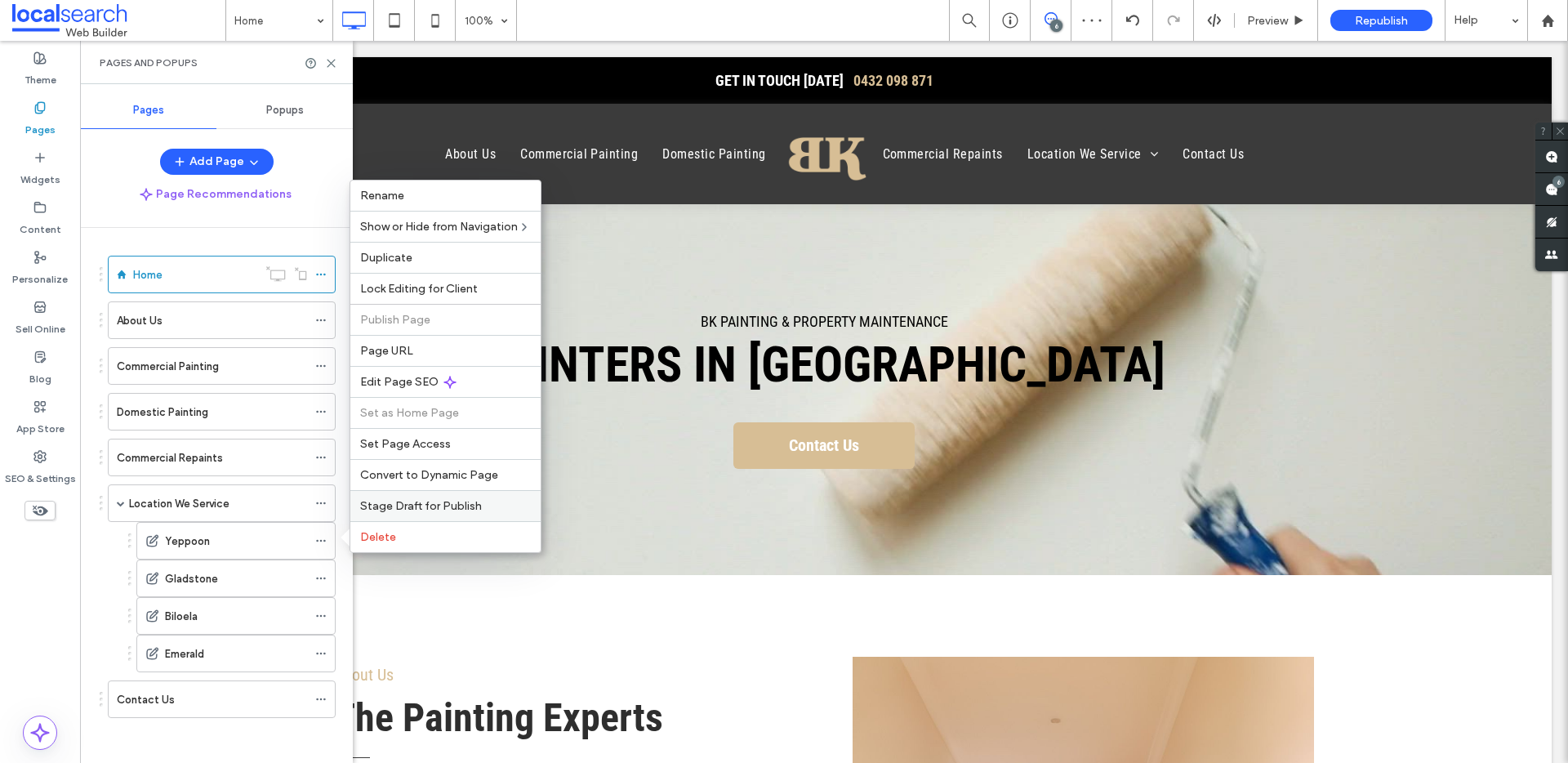
click at [403, 511] on span "Stage Draft for Publish" at bounding box center [420, 506] width 121 height 14
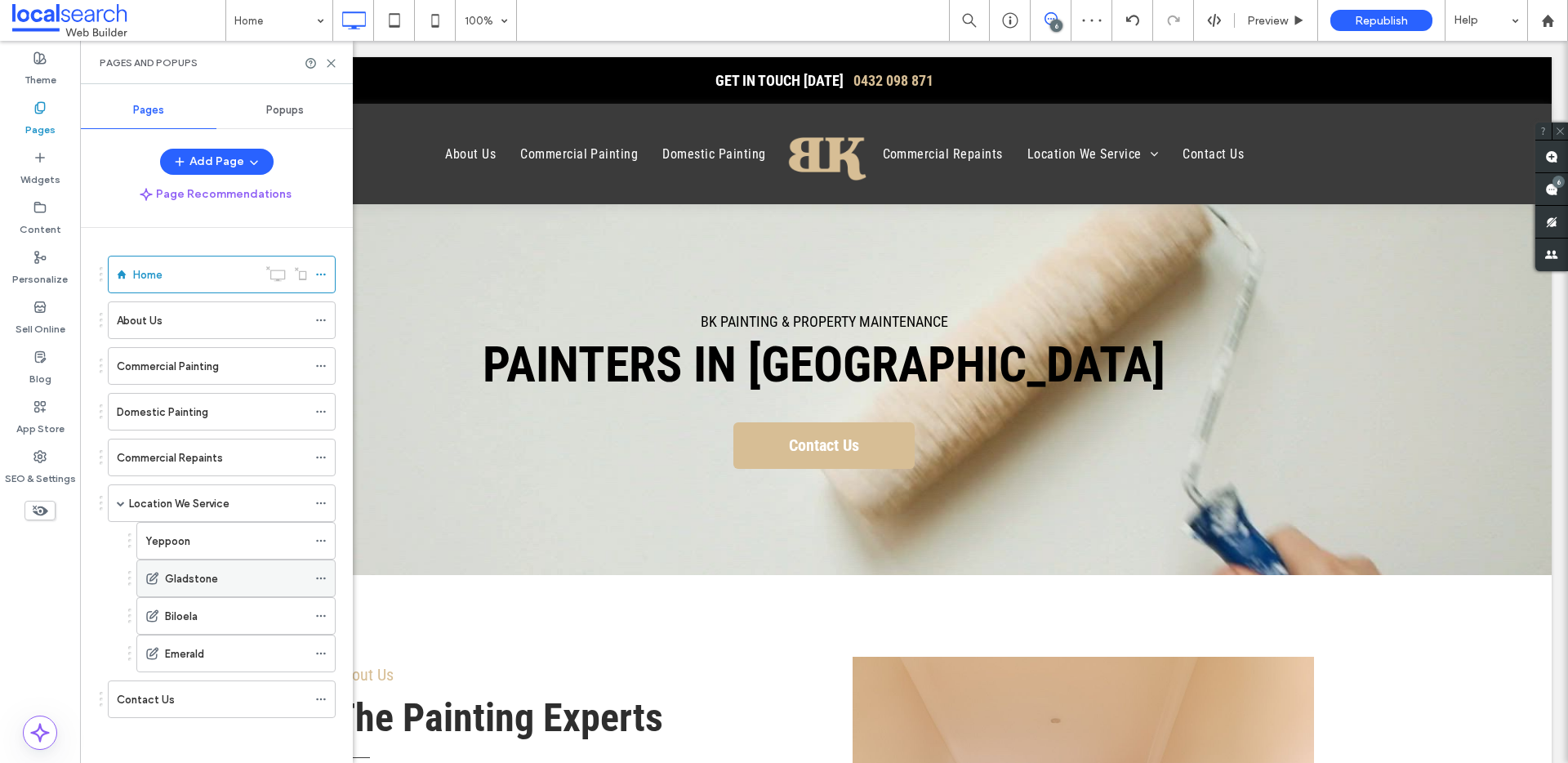
click at [325, 575] on icon at bounding box center [320, 578] width 11 height 11
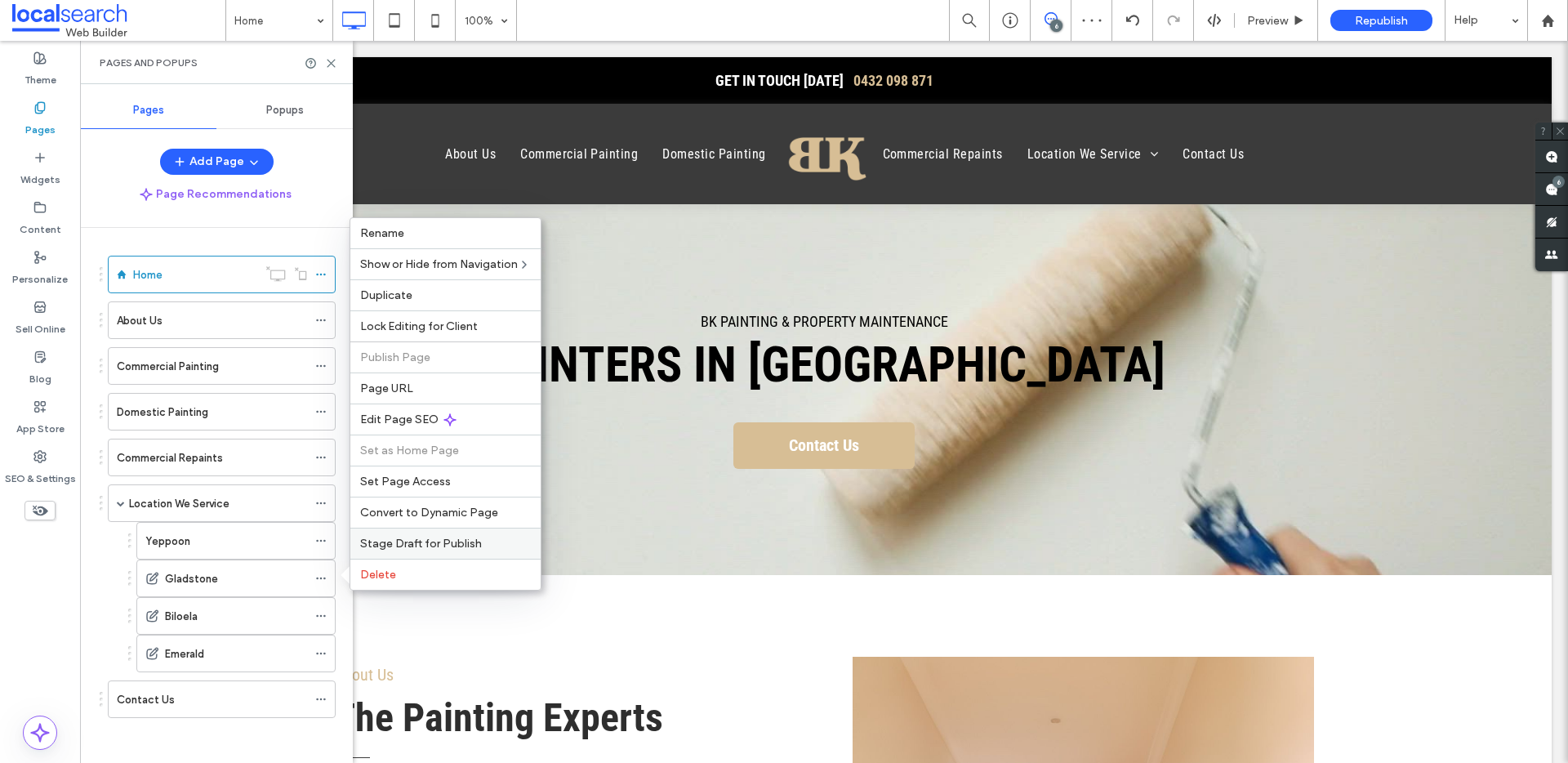
click at [383, 553] on div "Stage Draft for Publish" at bounding box center [445, 544] width 190 height 31
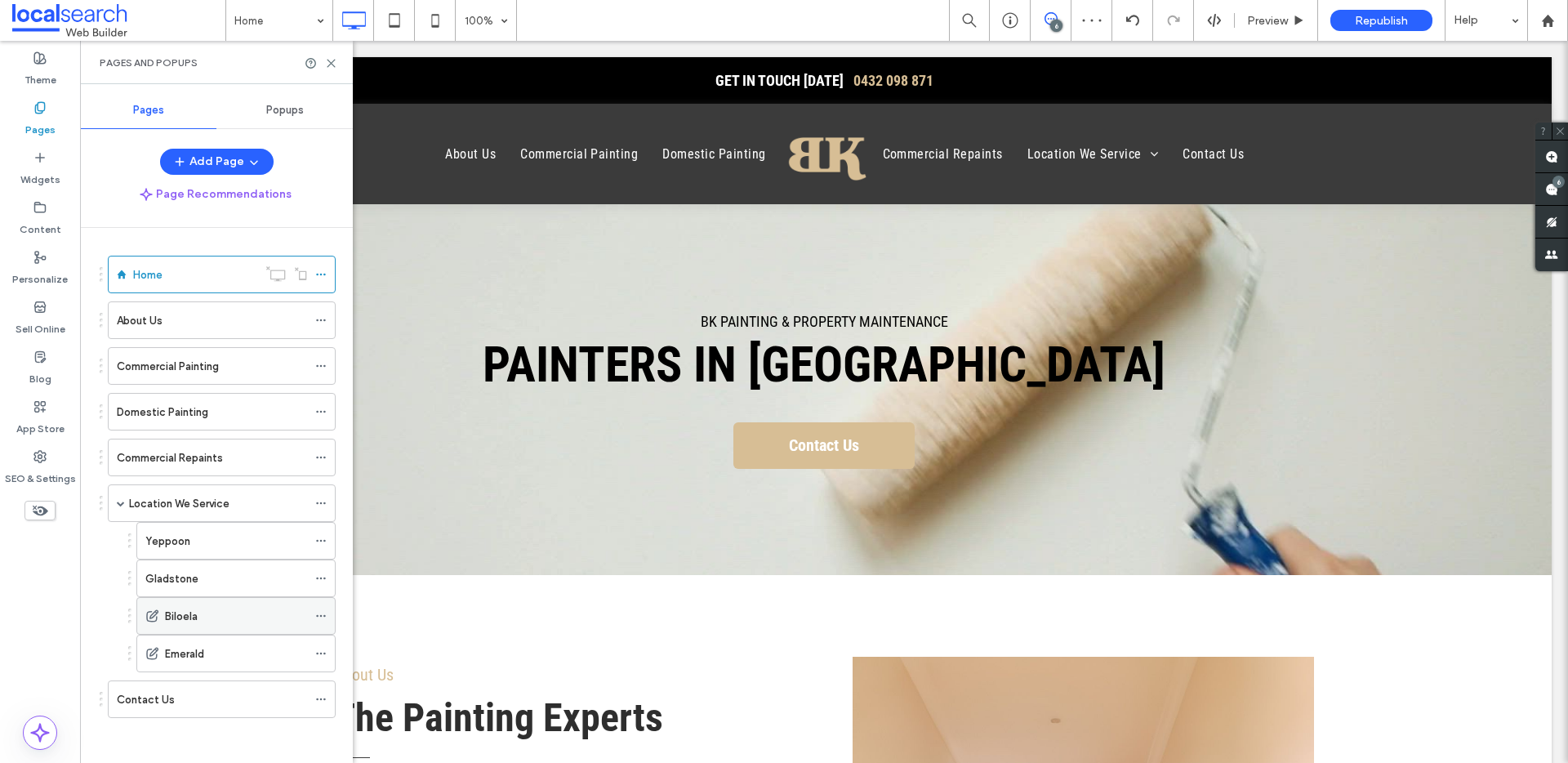
click at [321, 613] on icon at bounding box center [320, 616] width 11 height 11
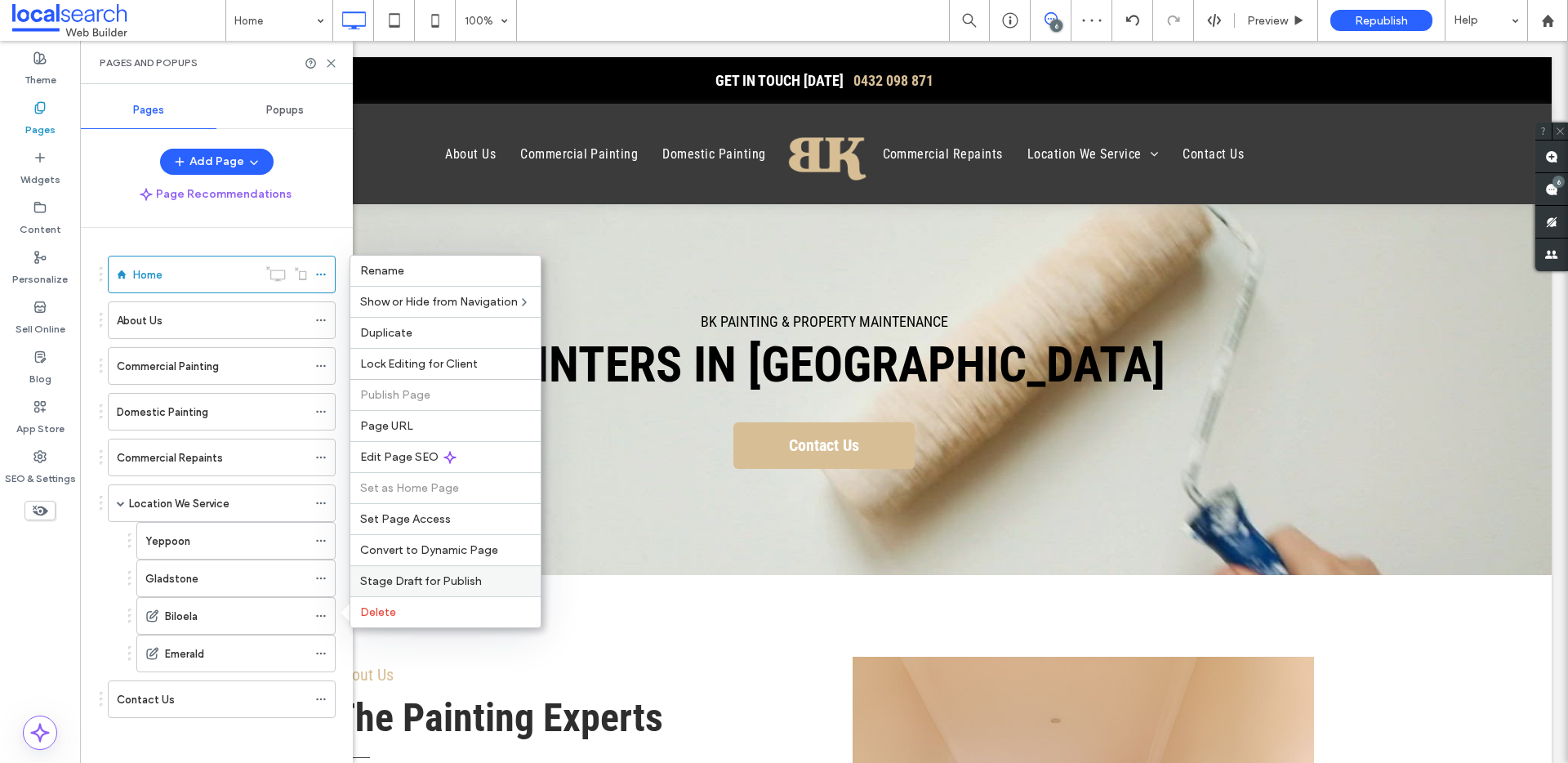
click at [370, 579] on span "Stage Draft for Publish" at bounding box center [420, 581] width 121 height 14
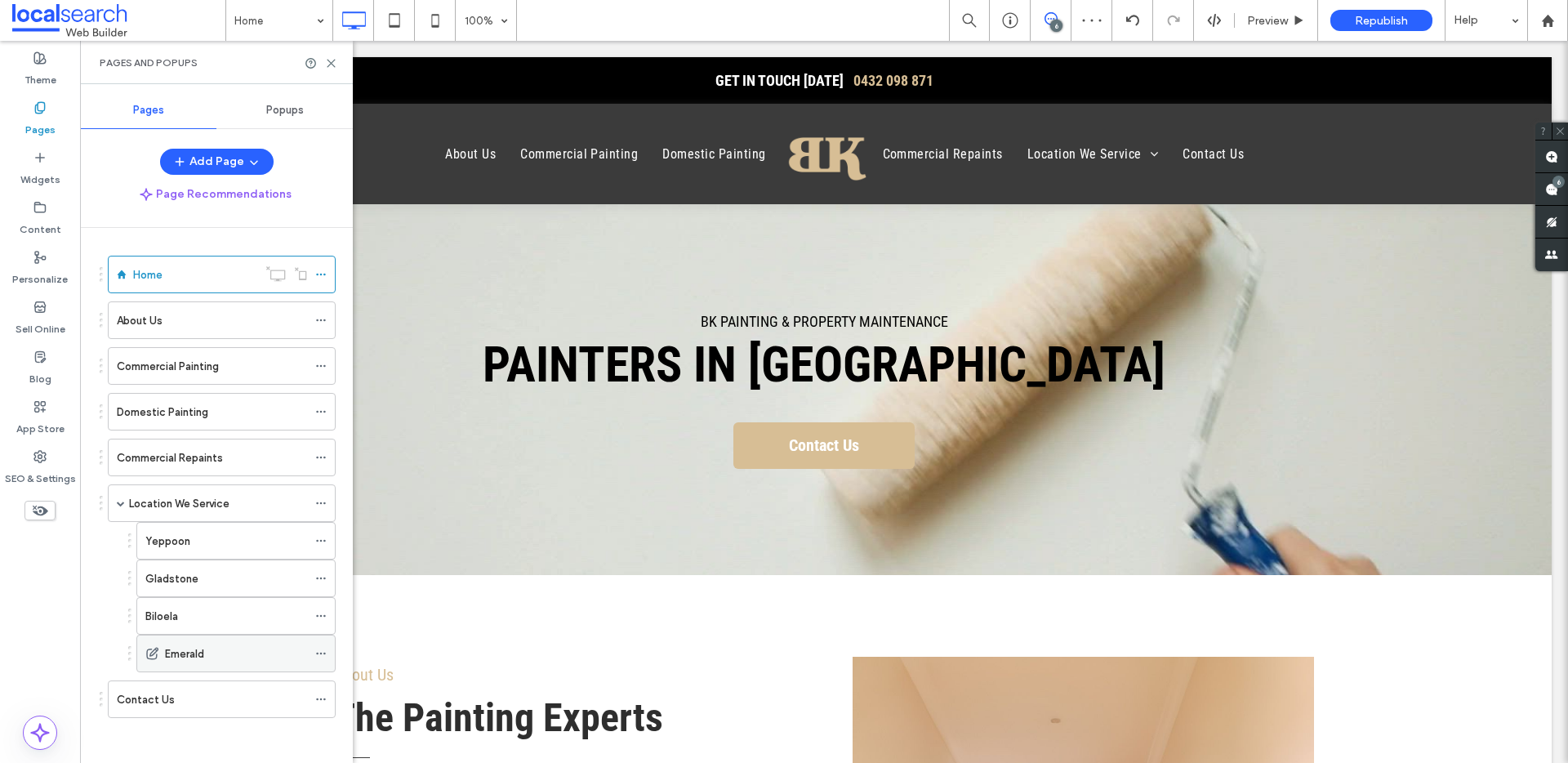
click at [320, 653] on icon at bounding box center [320, 653] width 11 height 11
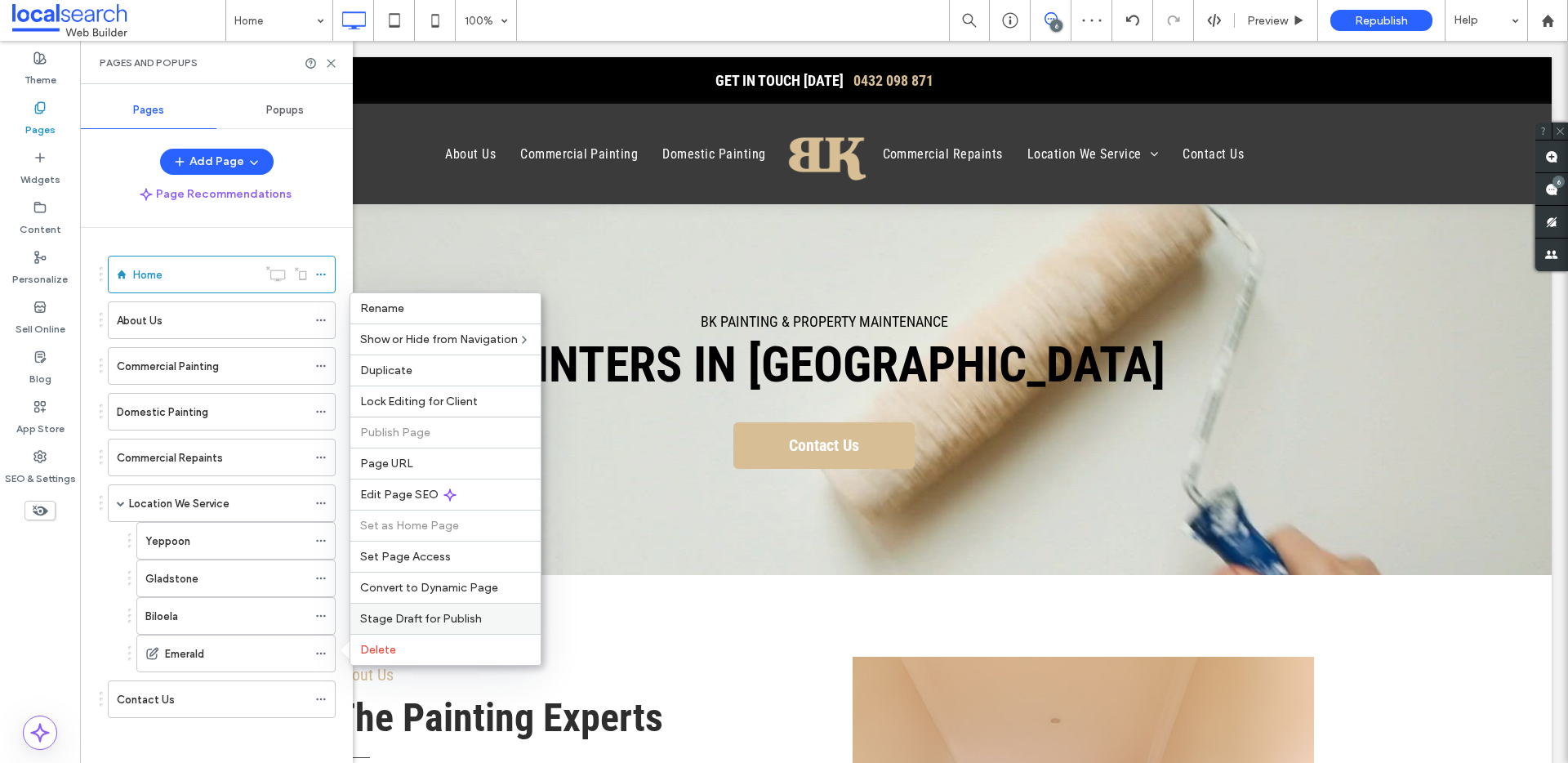
click at [398, 617] on span "Stage Draft for Publish" at bounding box center [420, 619] width 121 height 14
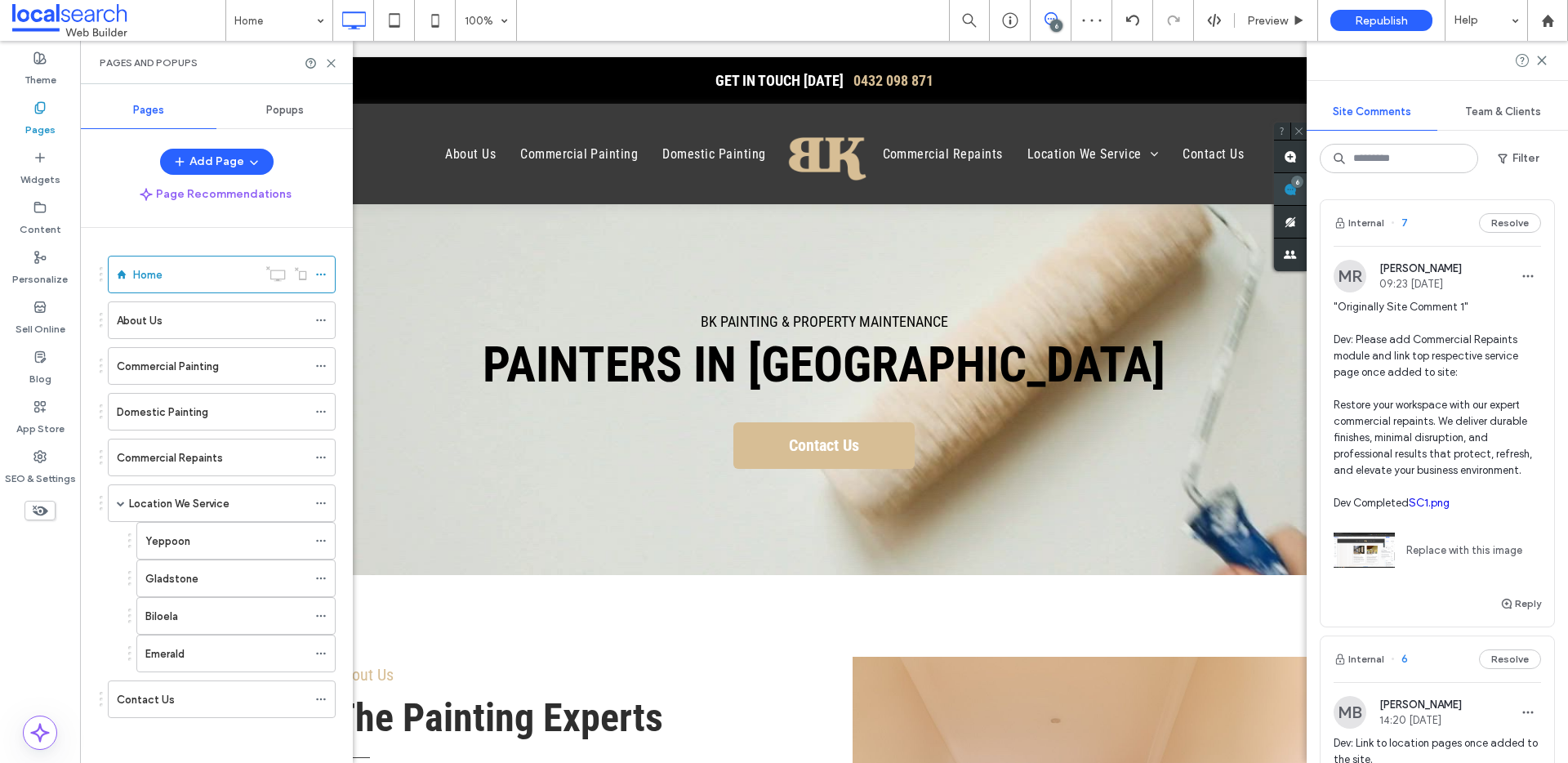
click at [1549, 192] on div "Site Comments Team & Clients Filter Internal 7 Resolve MR Miguel Regudo 09:23 S…" at bounding box center [1437, 402] width 261 height 722
click at [1382, 18] on span "Republish" at bounding box center [1381, 20] width 53 height 14
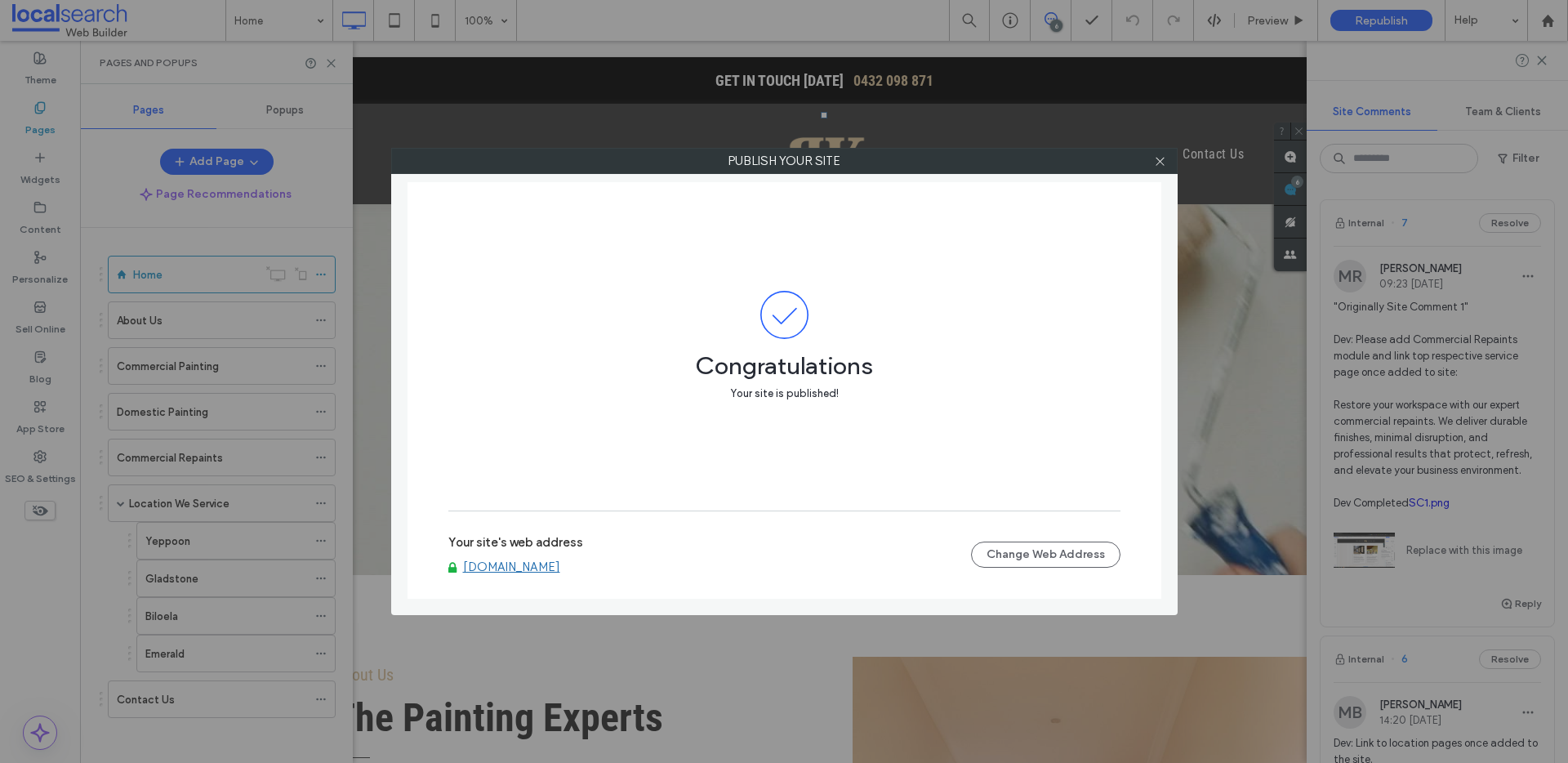
click at [495, 569] on link "www.bkpaintingqld.com.au" at bounding box center [511, 567] width 97 height 15
click at [1160, 157] on icon at bounding box center [1160, 161] width 12 height 12
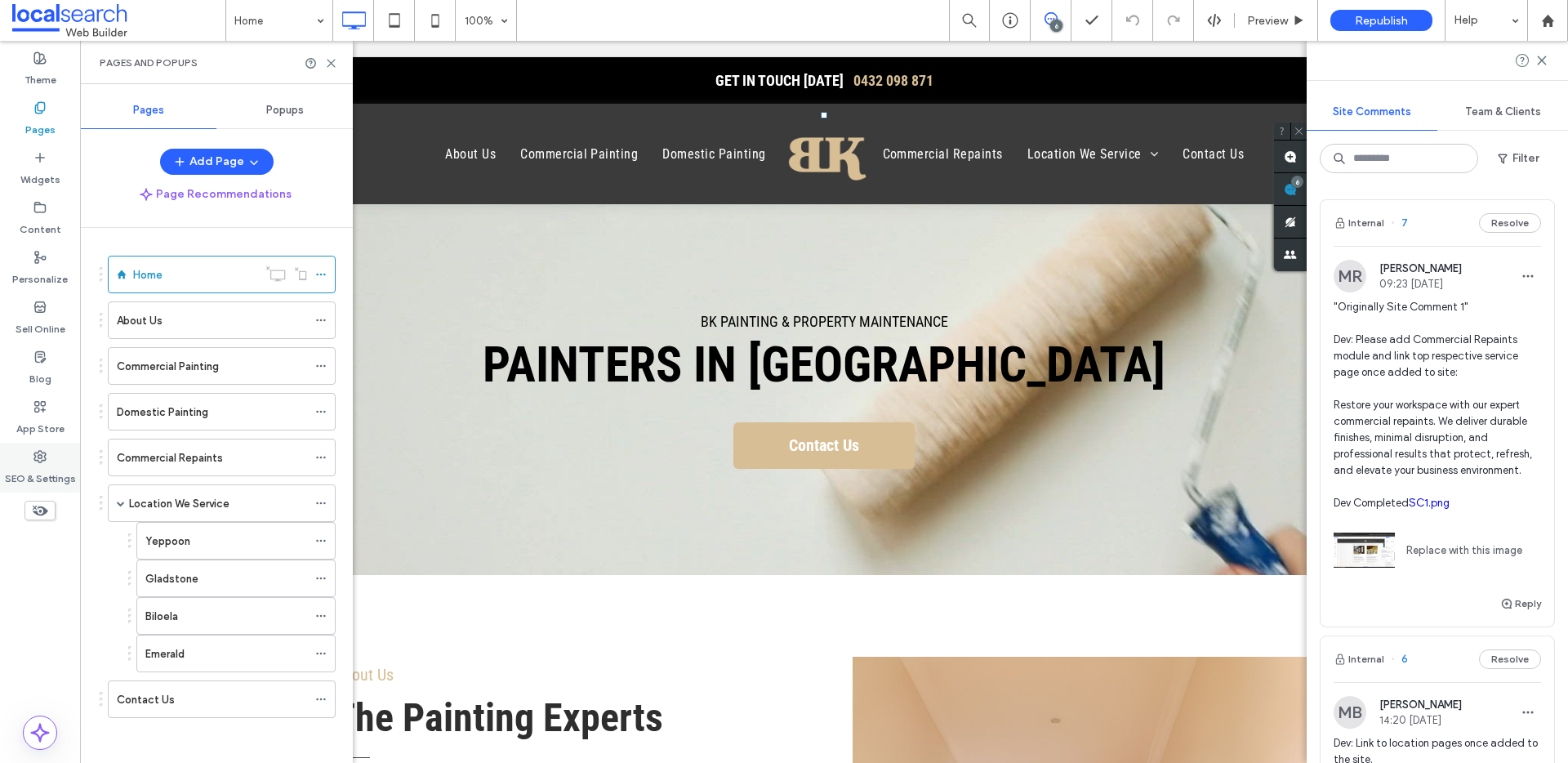
click at [34, 449] on span at bounding box center [40, 456] width 13 height 14
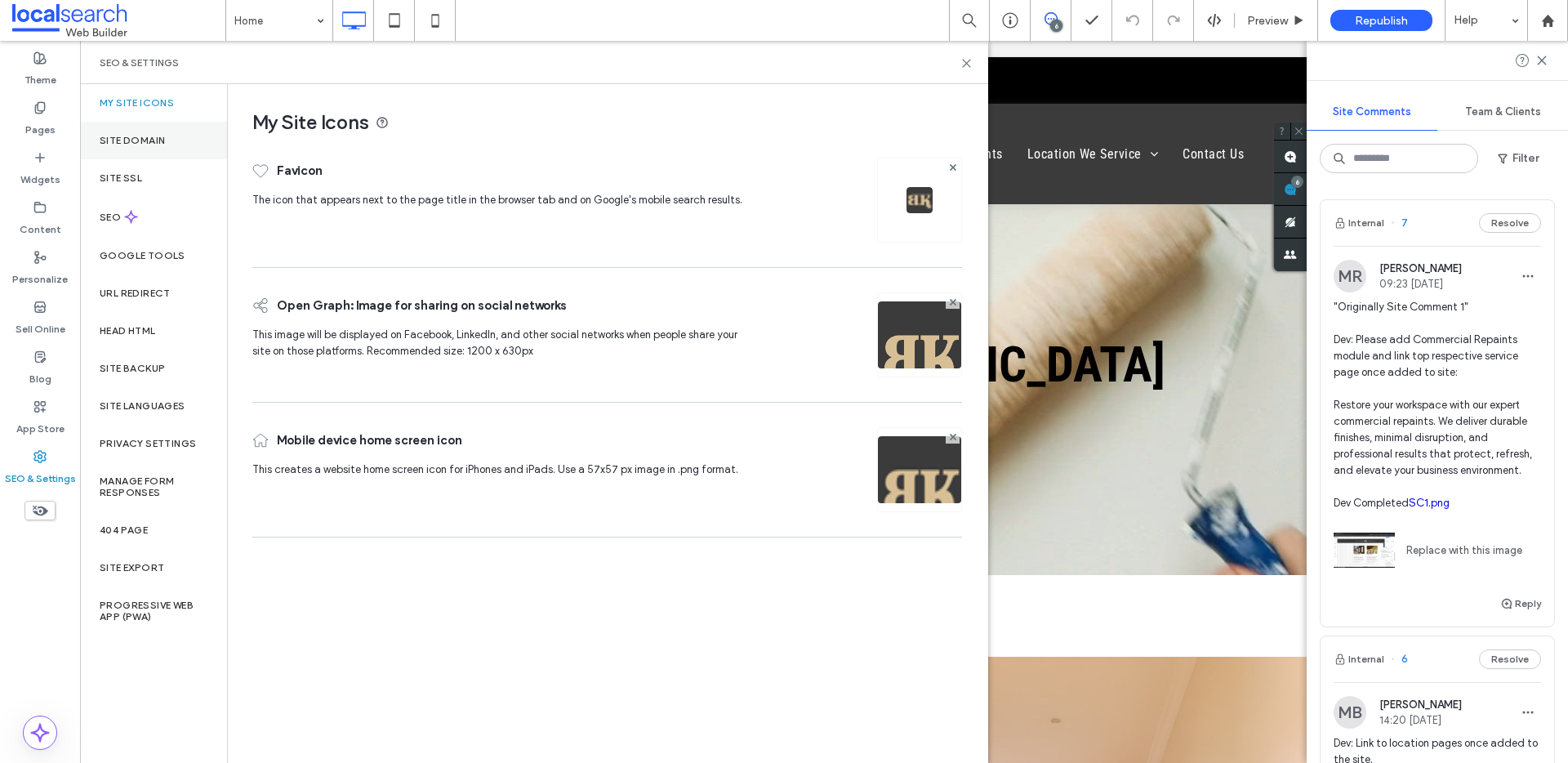
click at [175, 146] on div "Site Domain" at bounding box center [153, 140] width 147 height 38
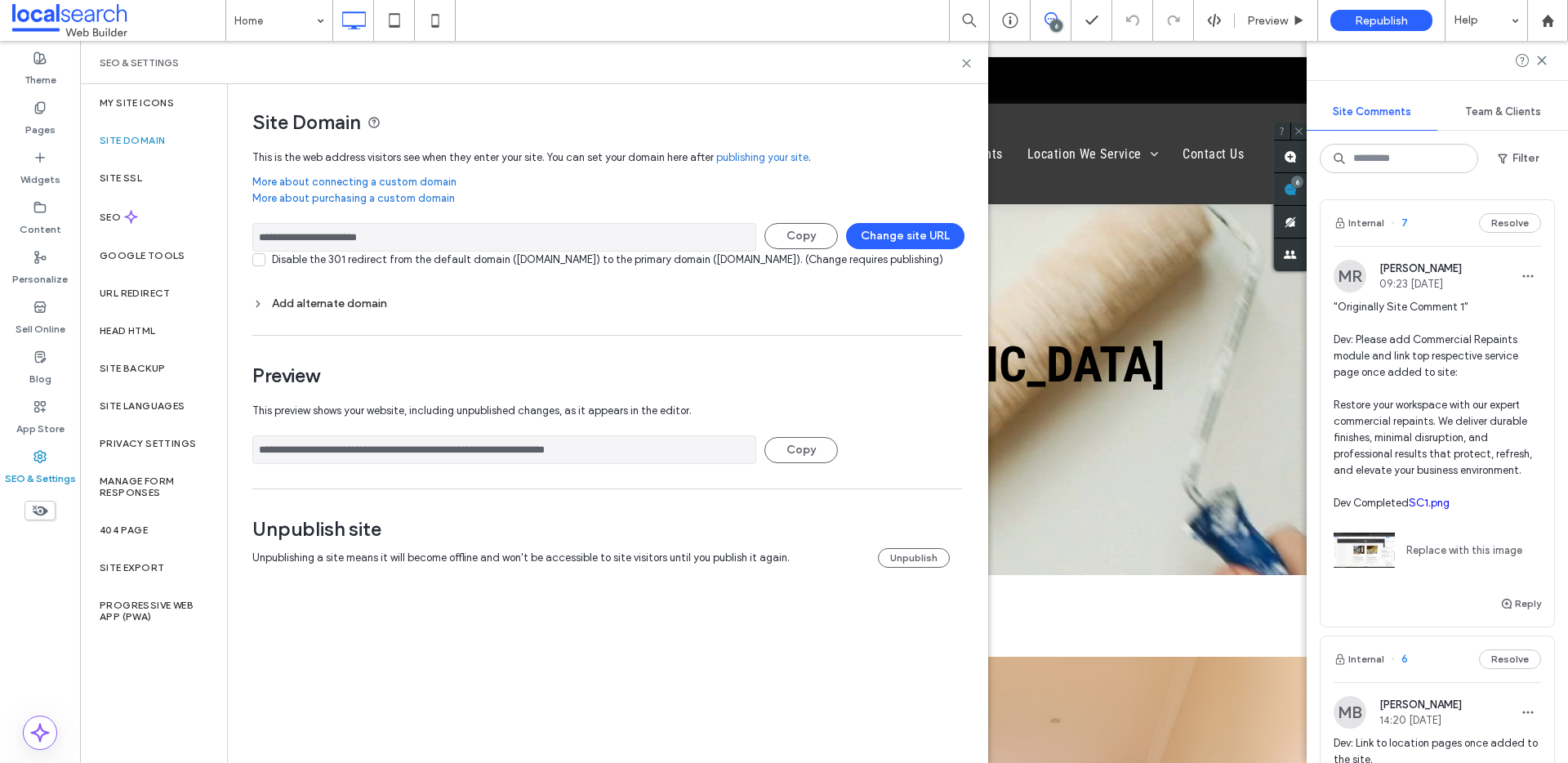
click at [487, 464] on input "**********" at bounding box center [505, 449] width 504 height 29
click at [20, 427] on label "App Store" at bounding box center [41, 424] width 48 height 23
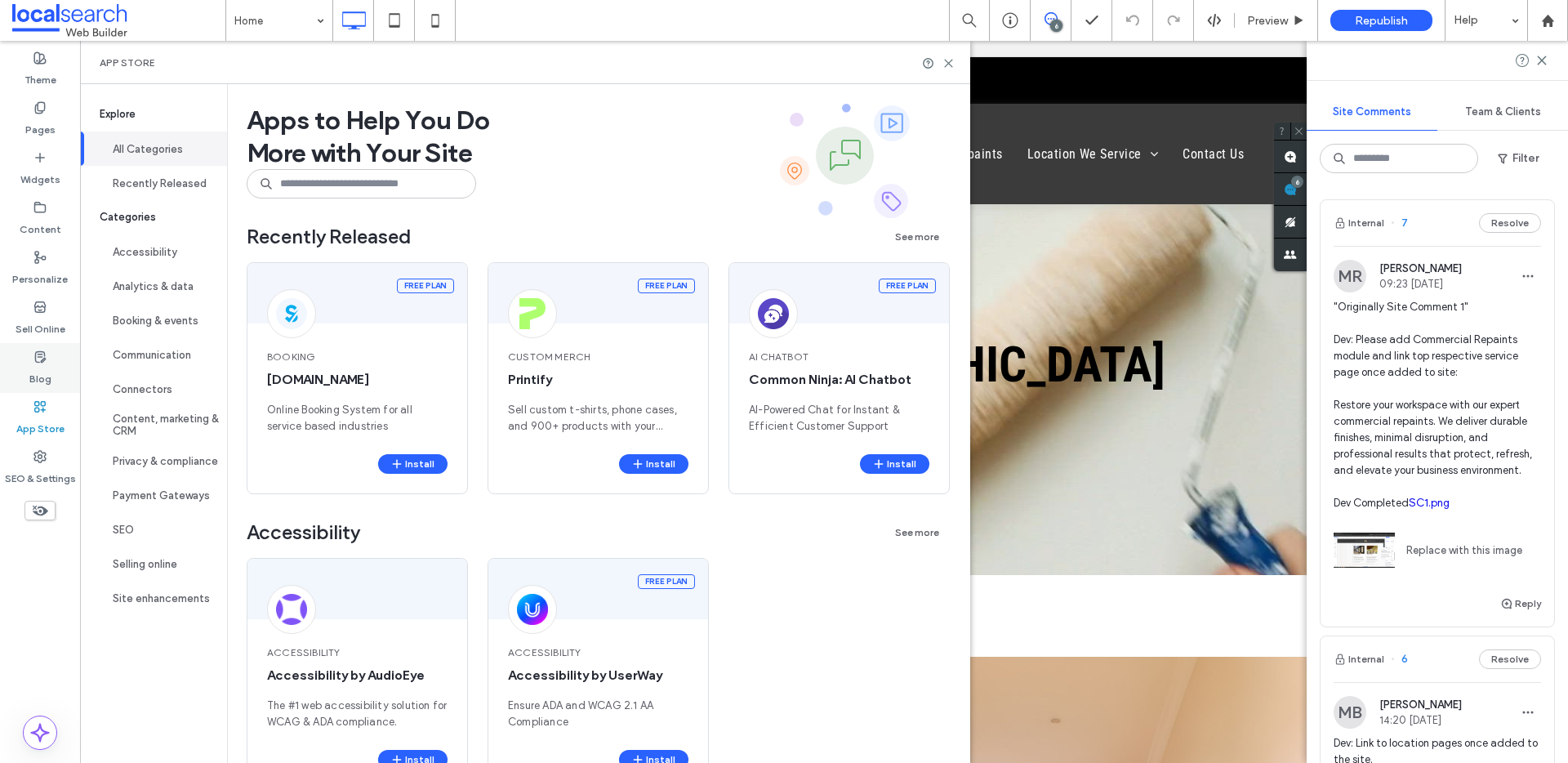
click at [15, 370] on div "Blog" at bounding box center [40, 368] width 80 height 50
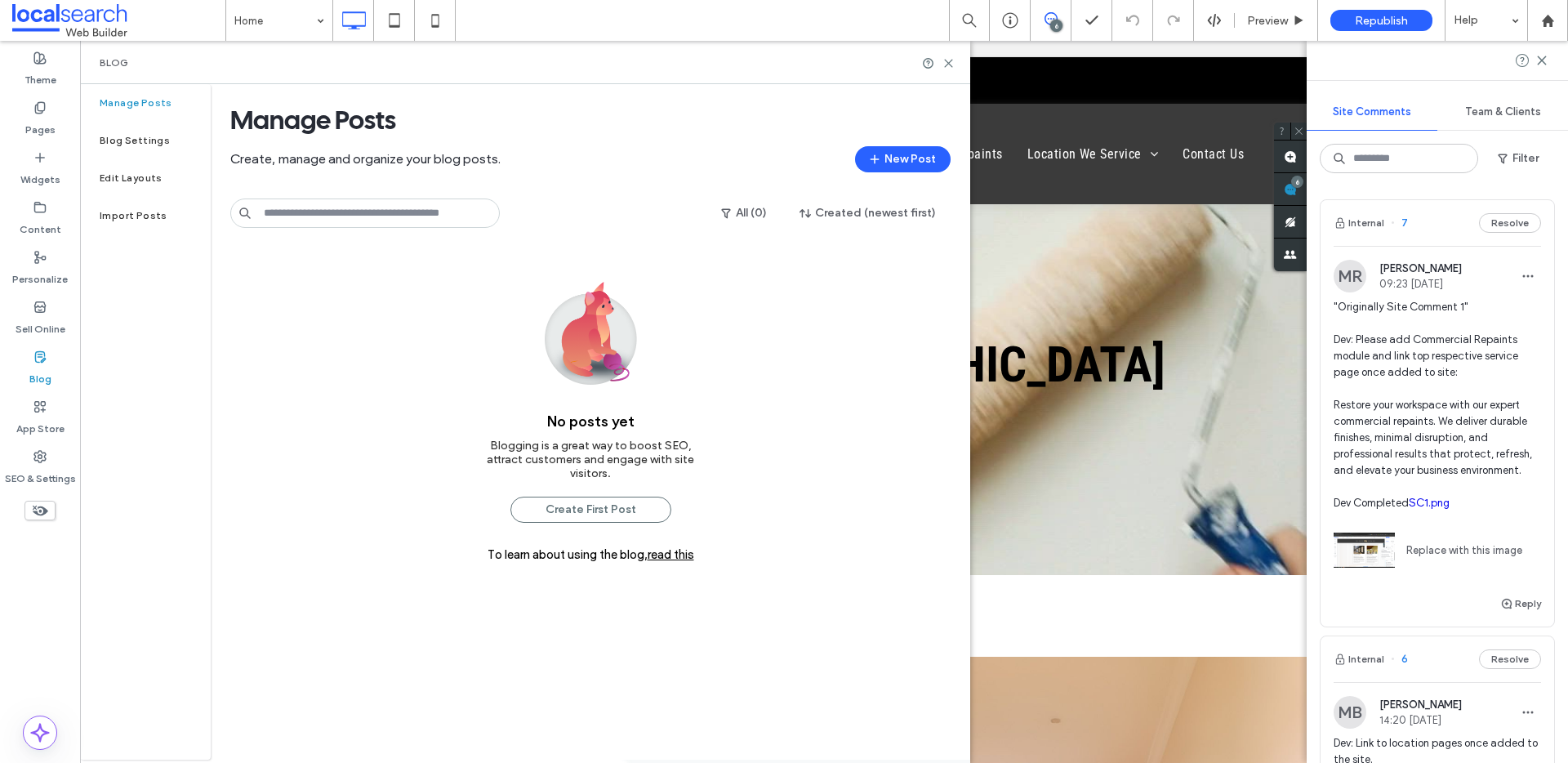
click at [44, 344] on div "Blog" at bounding box center [40, 368] width 80 height 50
click at [39, 322] on label "Sell Online" at bounding box center [41, 325] width 50 height 23
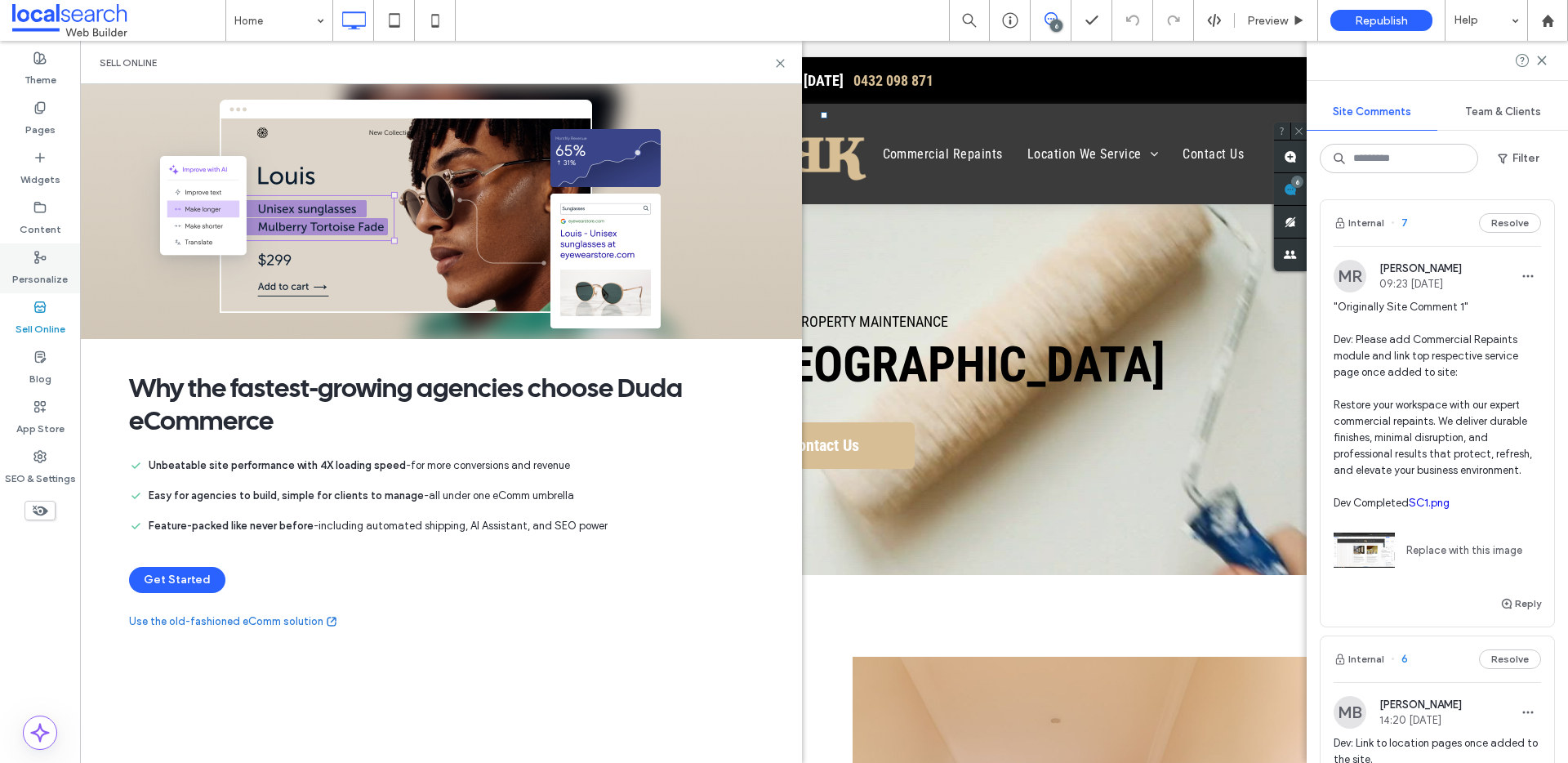
click at [44, 268] on label "Personalize" at bounding box center [40, 275] width 56 height 23
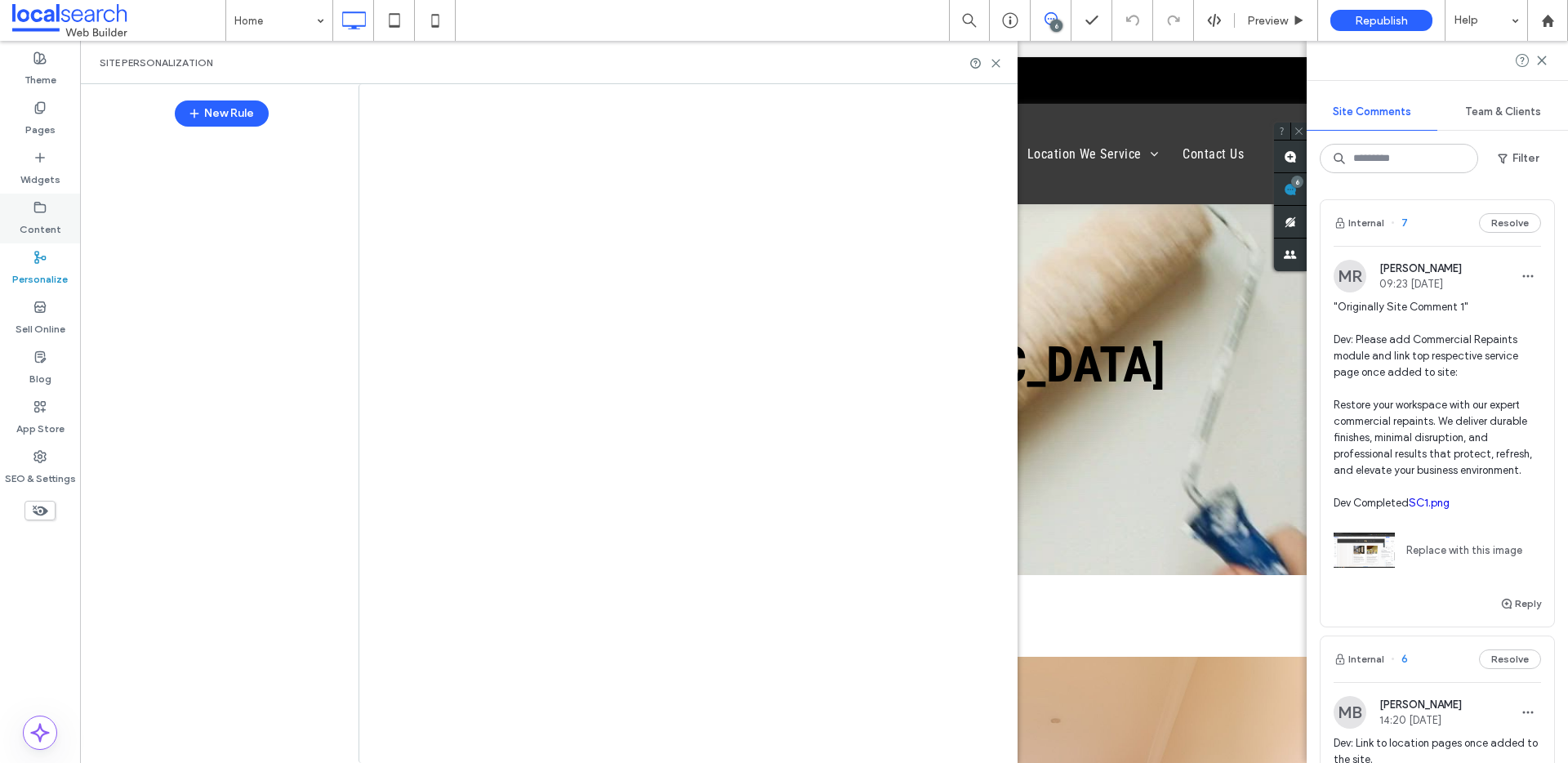
click at [52, 231] on label "Content" at bounding box center [40, 225] width 42 height 23
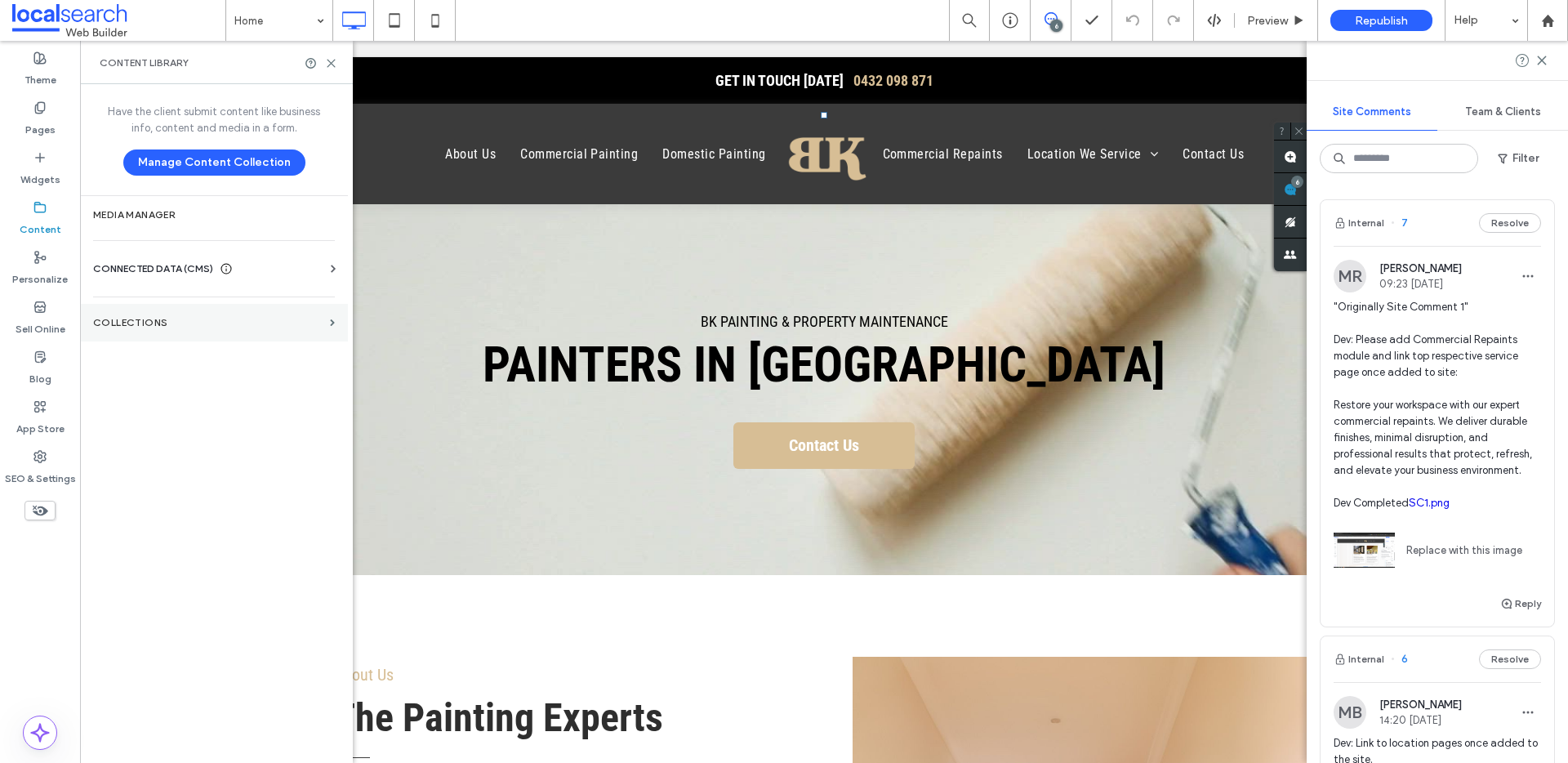
click at [146, 331] on section "Collections" at bounding box center [213, 322] width 268 height 38
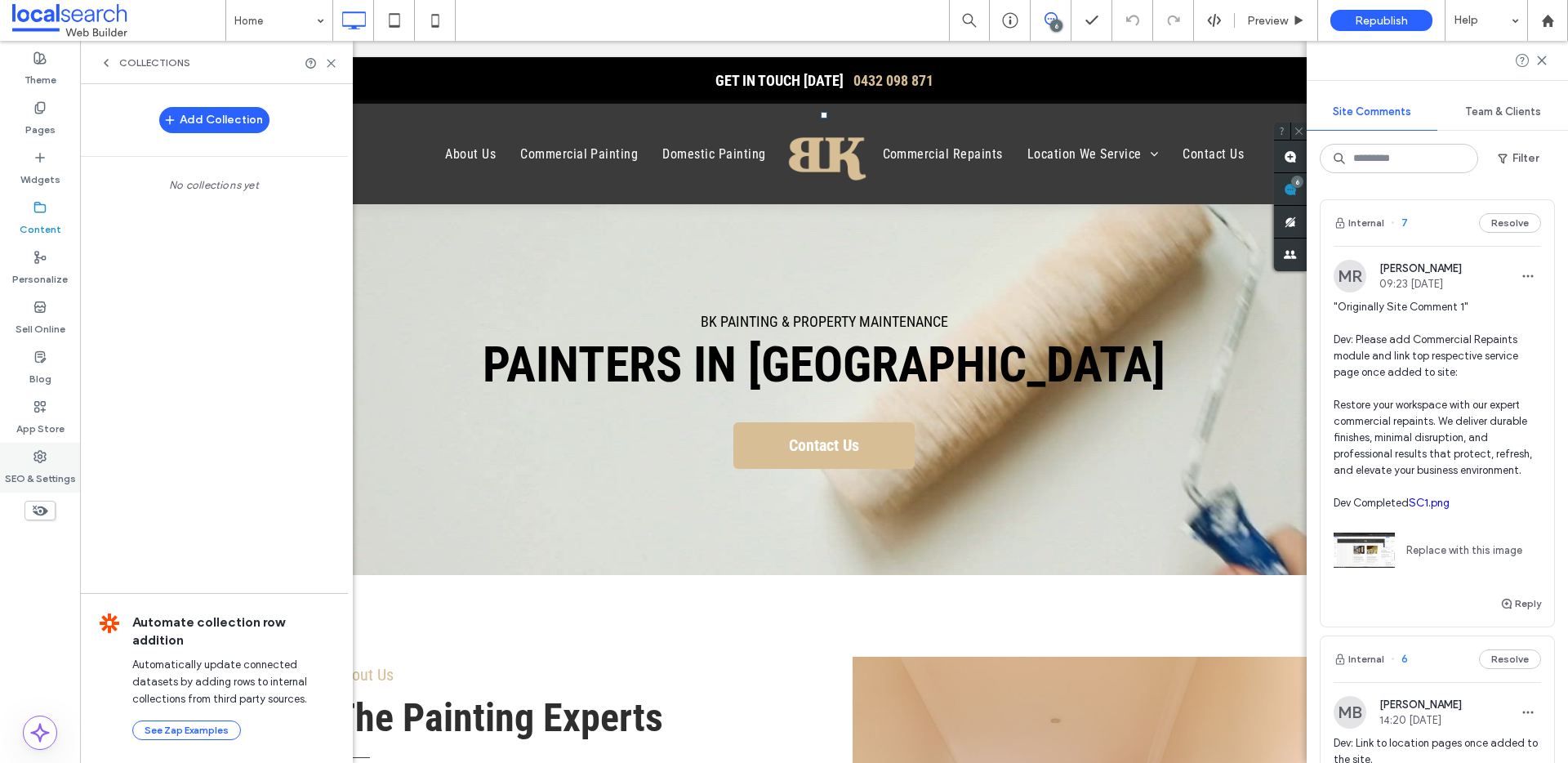
click at [42, 469] on label "SEO & Settings" at bounding box center [40, 474] width 71 height 23
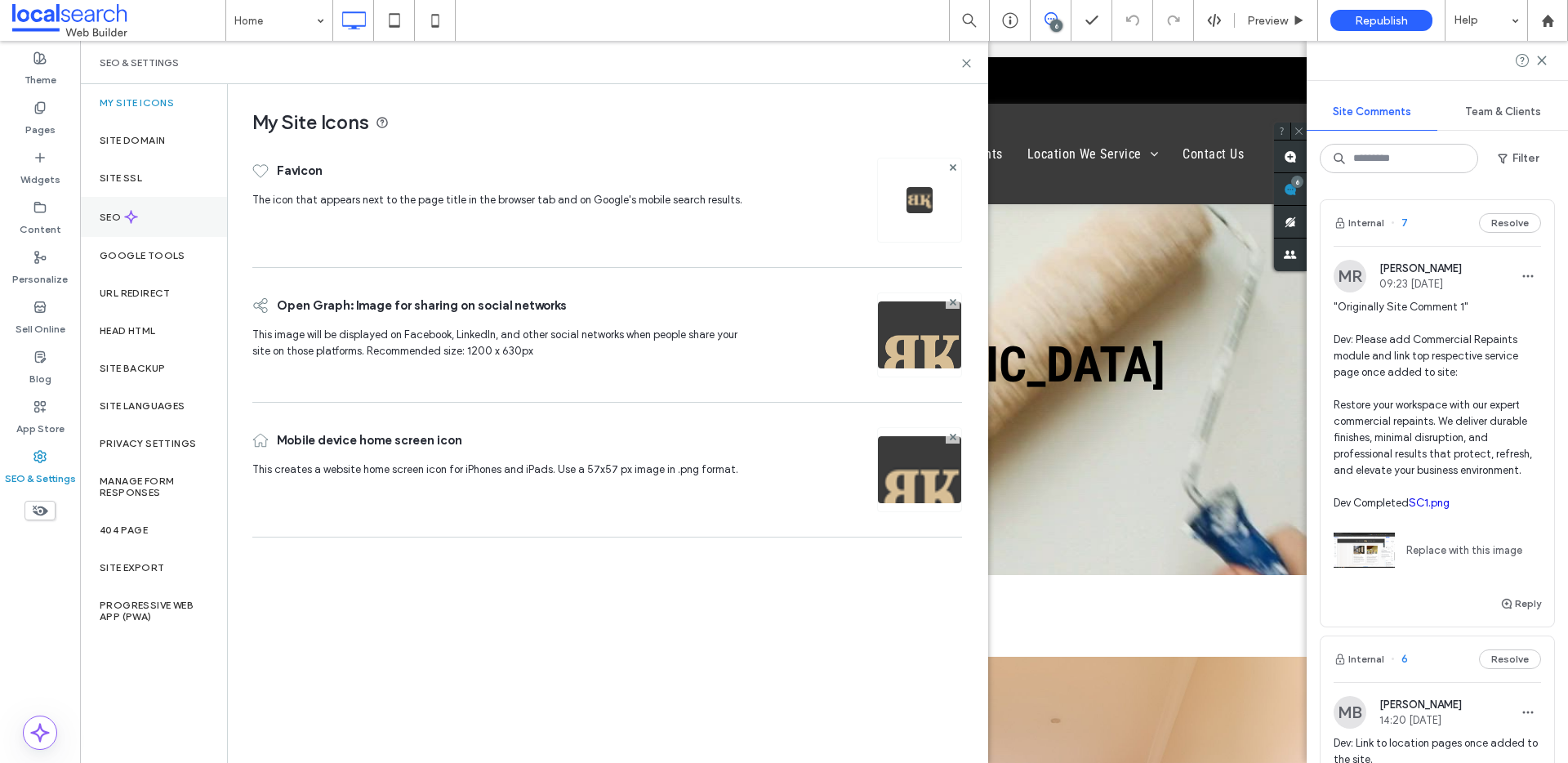
click at [201, 205] on div "SEO" at bounding box center [153, 217] width 147 height 40
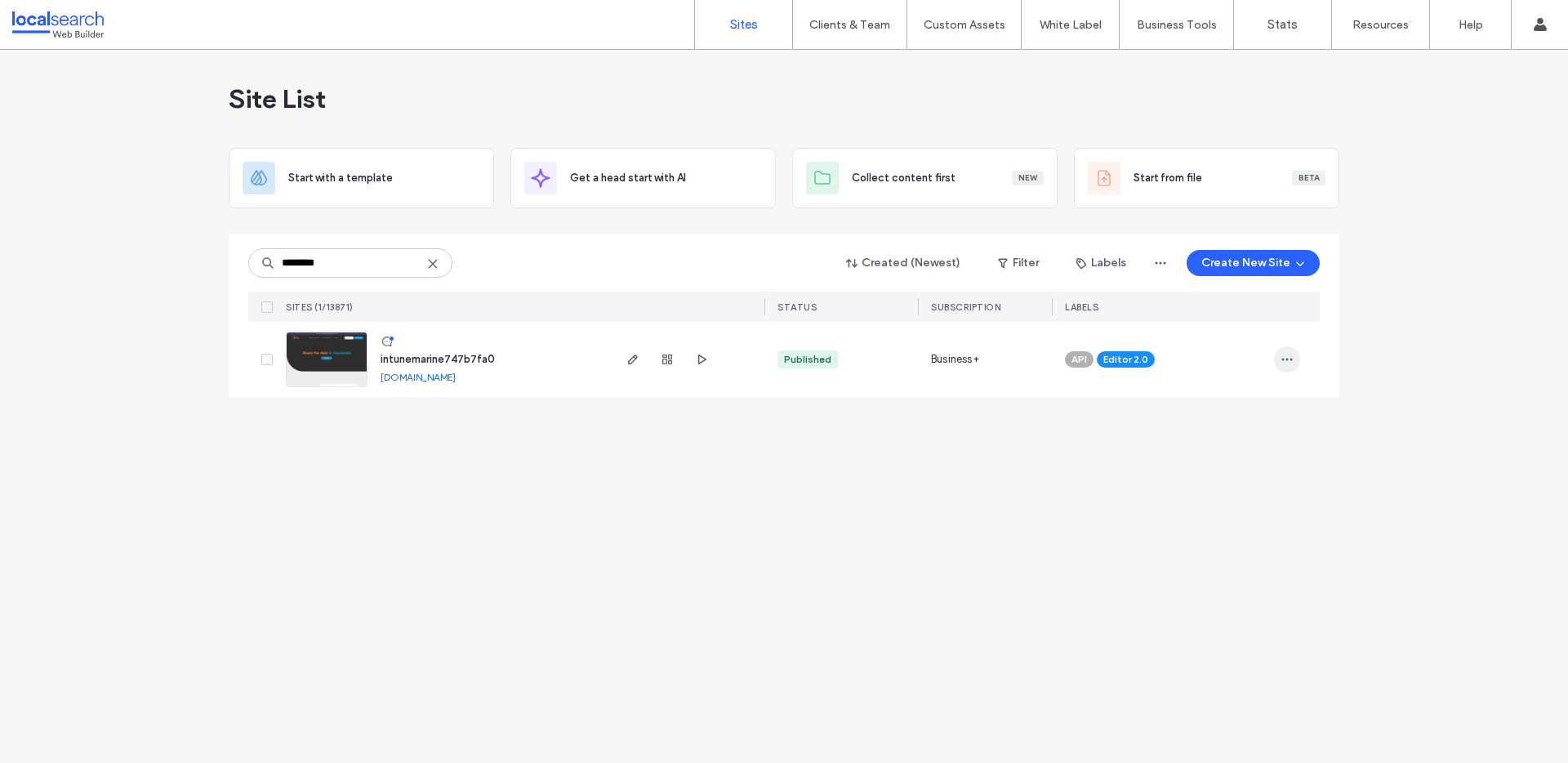
type input "********"
click at [1290, 356] on icon "button" at bounding box center [1287, 359] width 13 height 13
click at [1267, 467] on div "Assign Label" at bounding box center [1226, 464] width 145 height 31
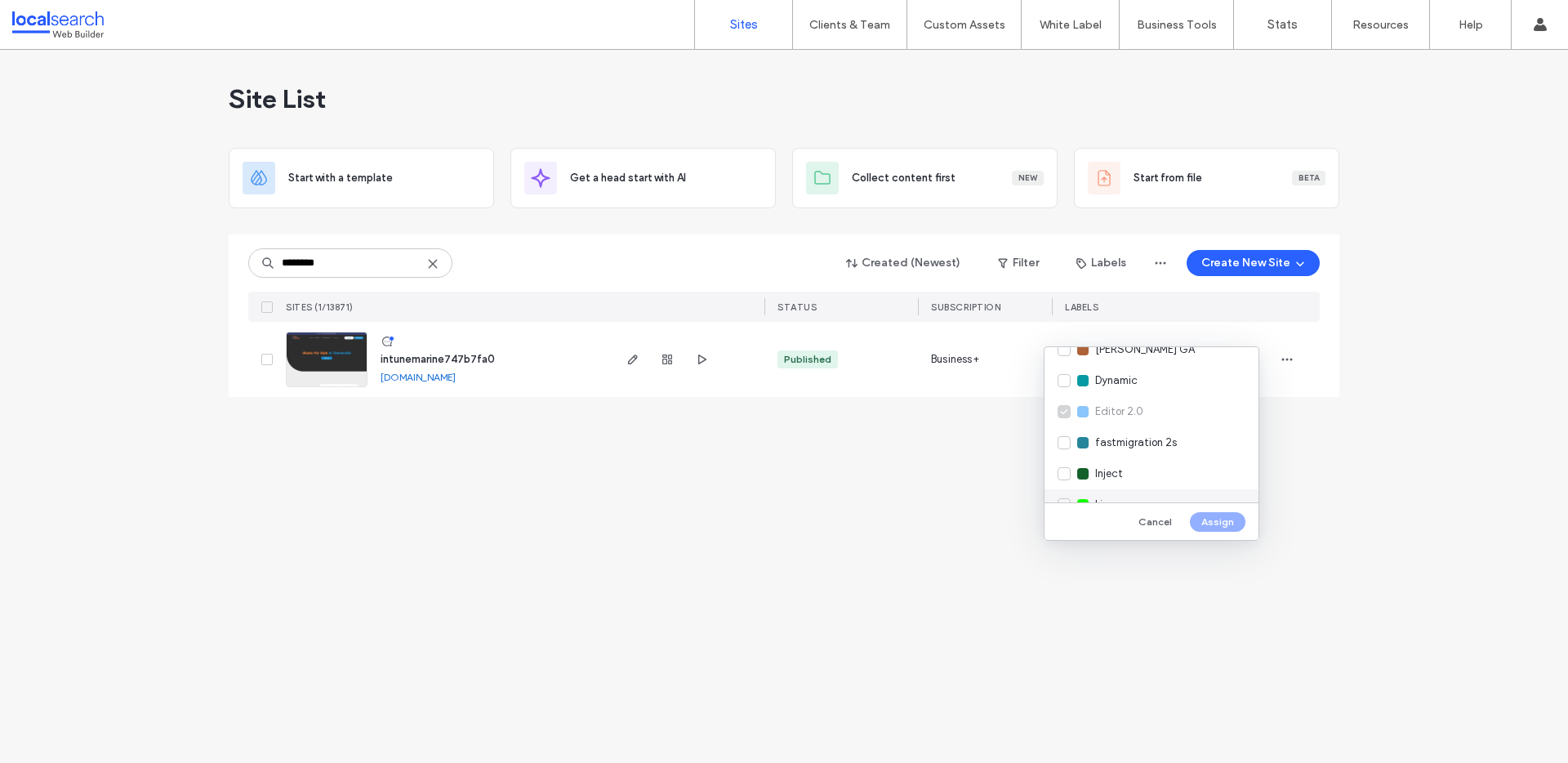
scroll to position [256, 0]
click at [1156, 453] on div "Live" at bounding box center [1151, 455] width 214 height 31
click at [1213, 514] on button "Assign" at bounding box center [1218, 521] width 56 height 19
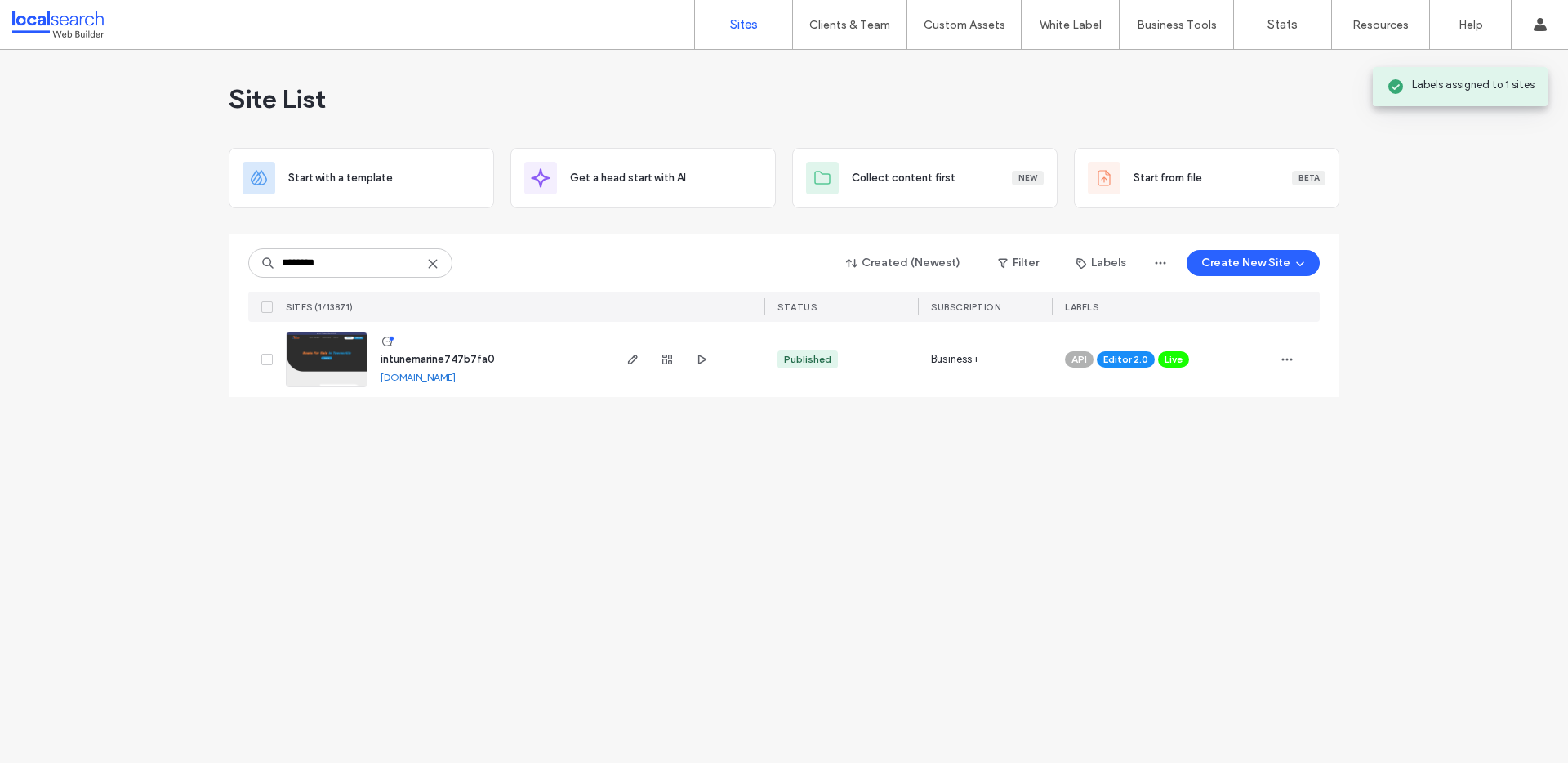
click at [343, 363] on img at bounding box center [327, 388] width 80 height 111
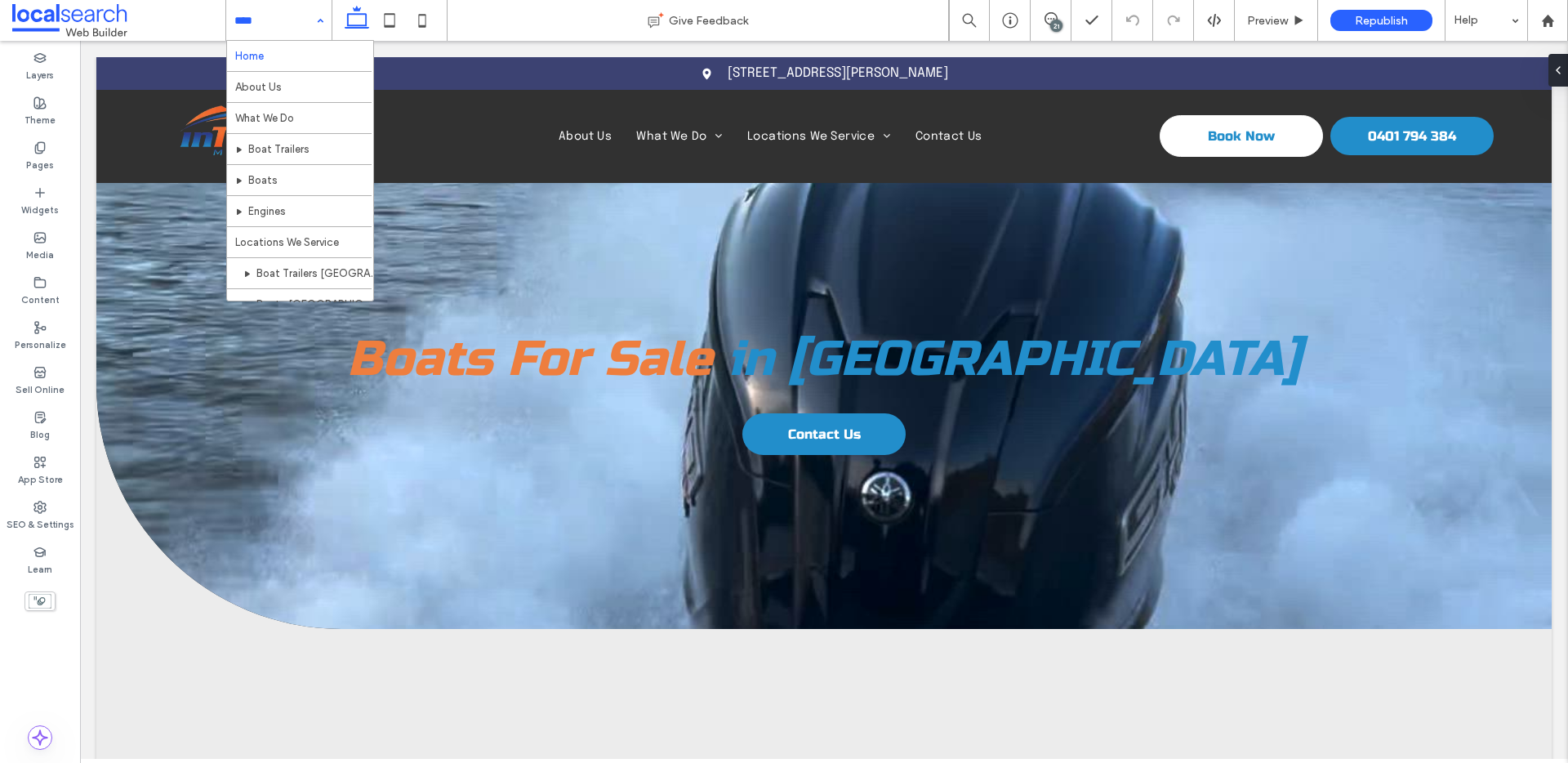
drag, startPoint x: 273, startPoint y: 26, endPoint x: 277, endPoint y: 69, distance: 43.2
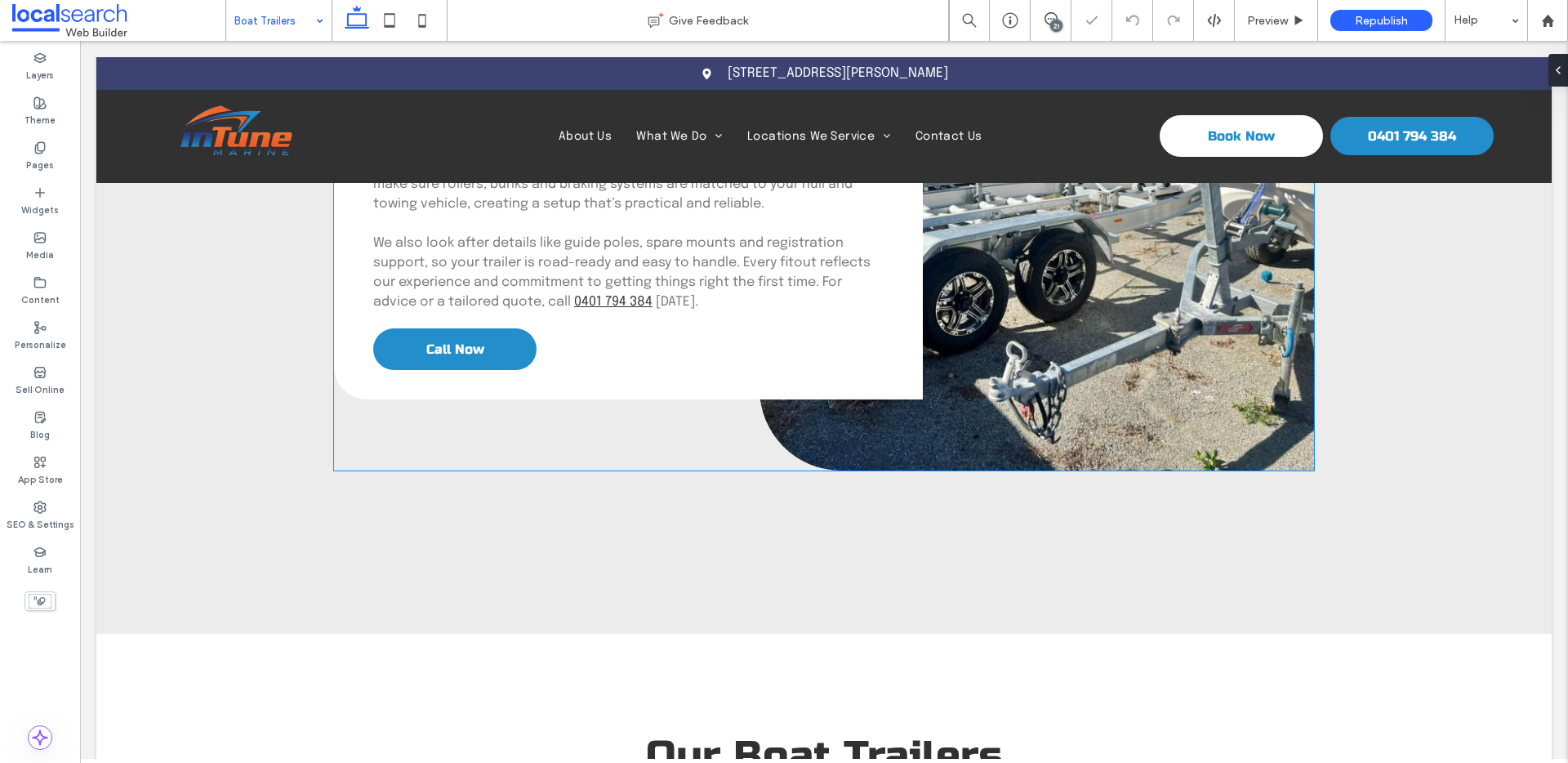
scroll to position [2287, 0]
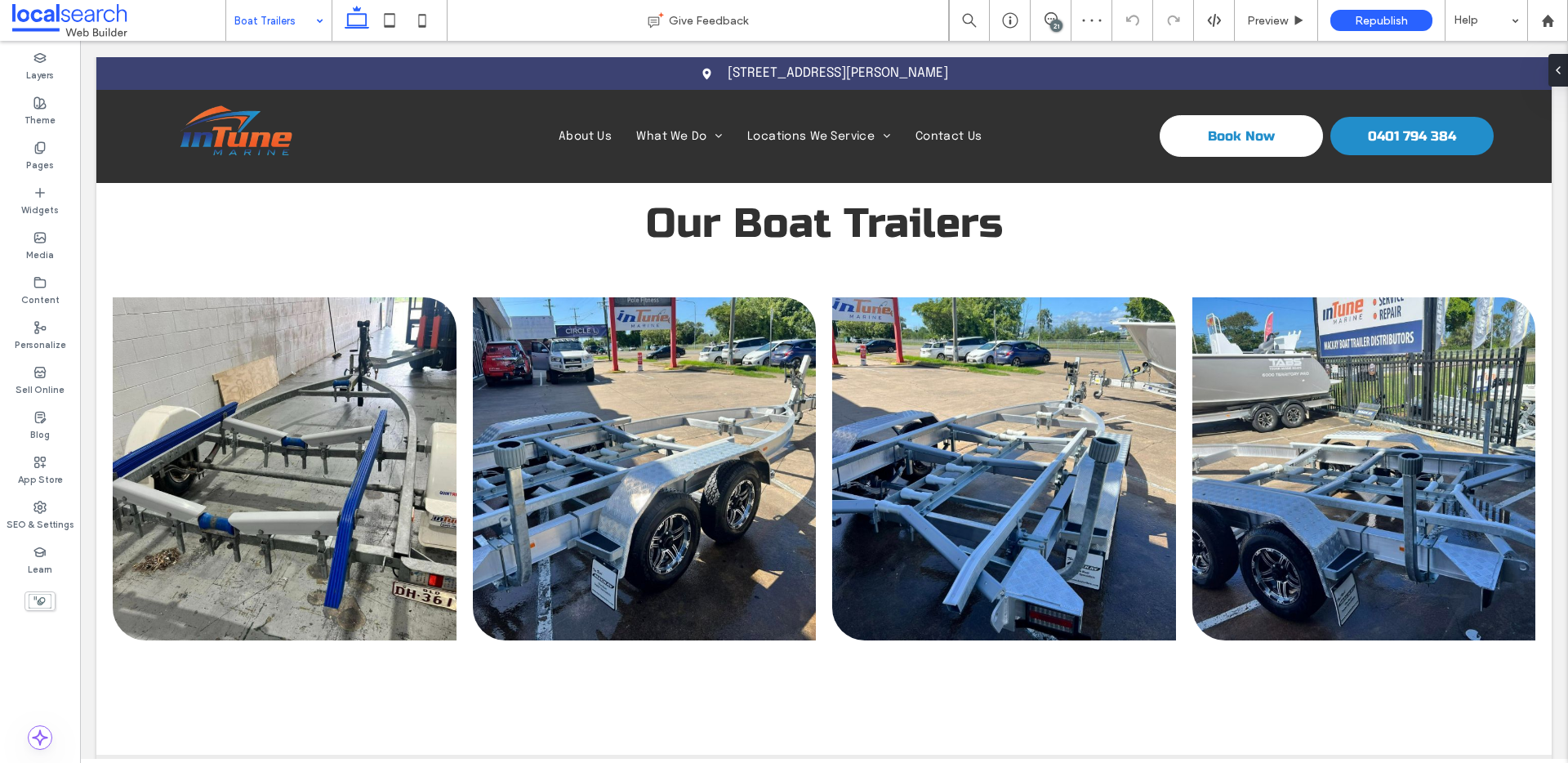
drag, startPoint x: 291, startPoint y: 26, endPoint x: 287, endPoint y: 34, distance: 8.9
click at [291, 29] on input at bounding box center [274, 20] width 81 height 41
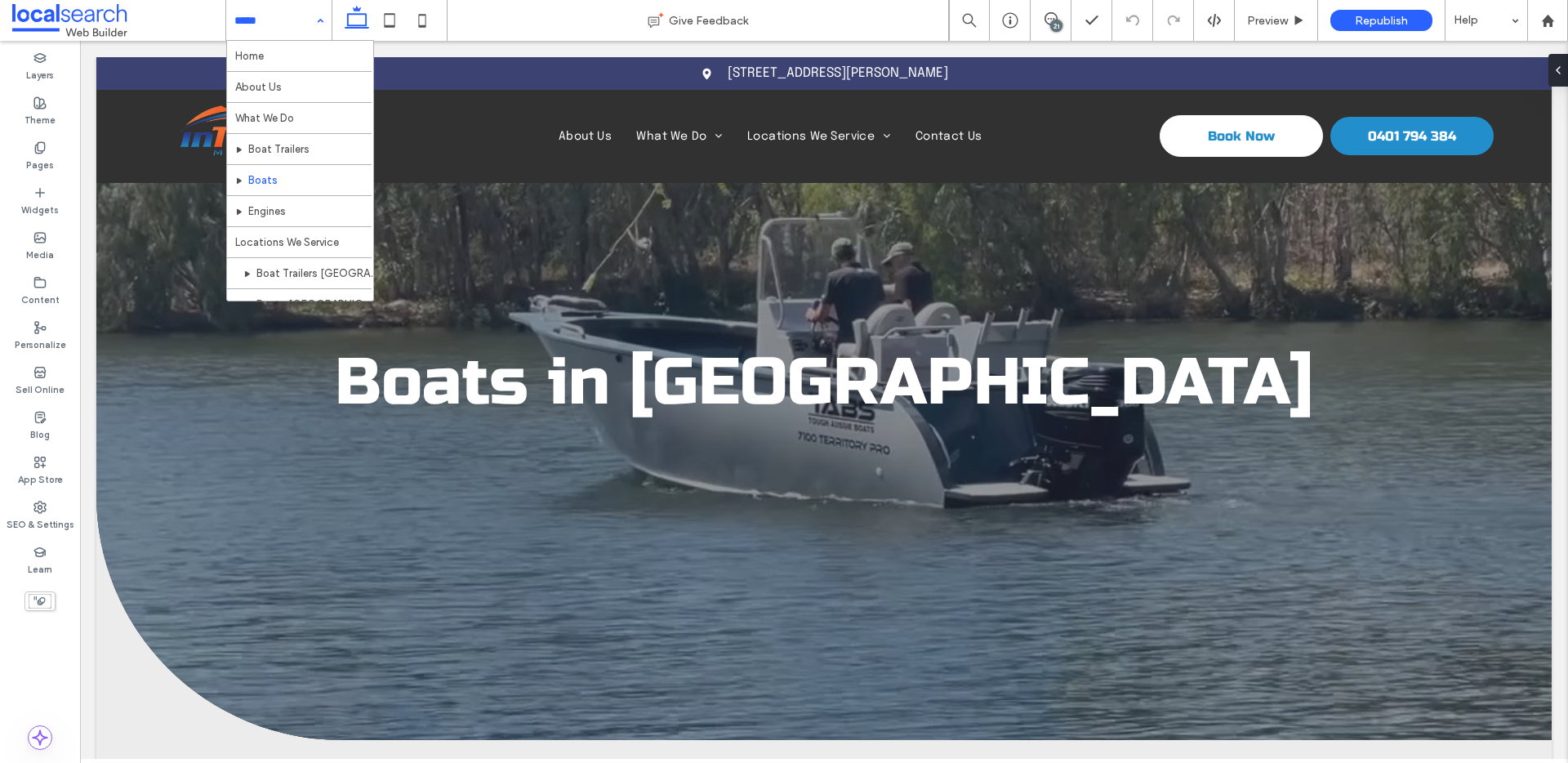
click at [278, 18] on input at bounding box center [274, 20] width 81 height 41
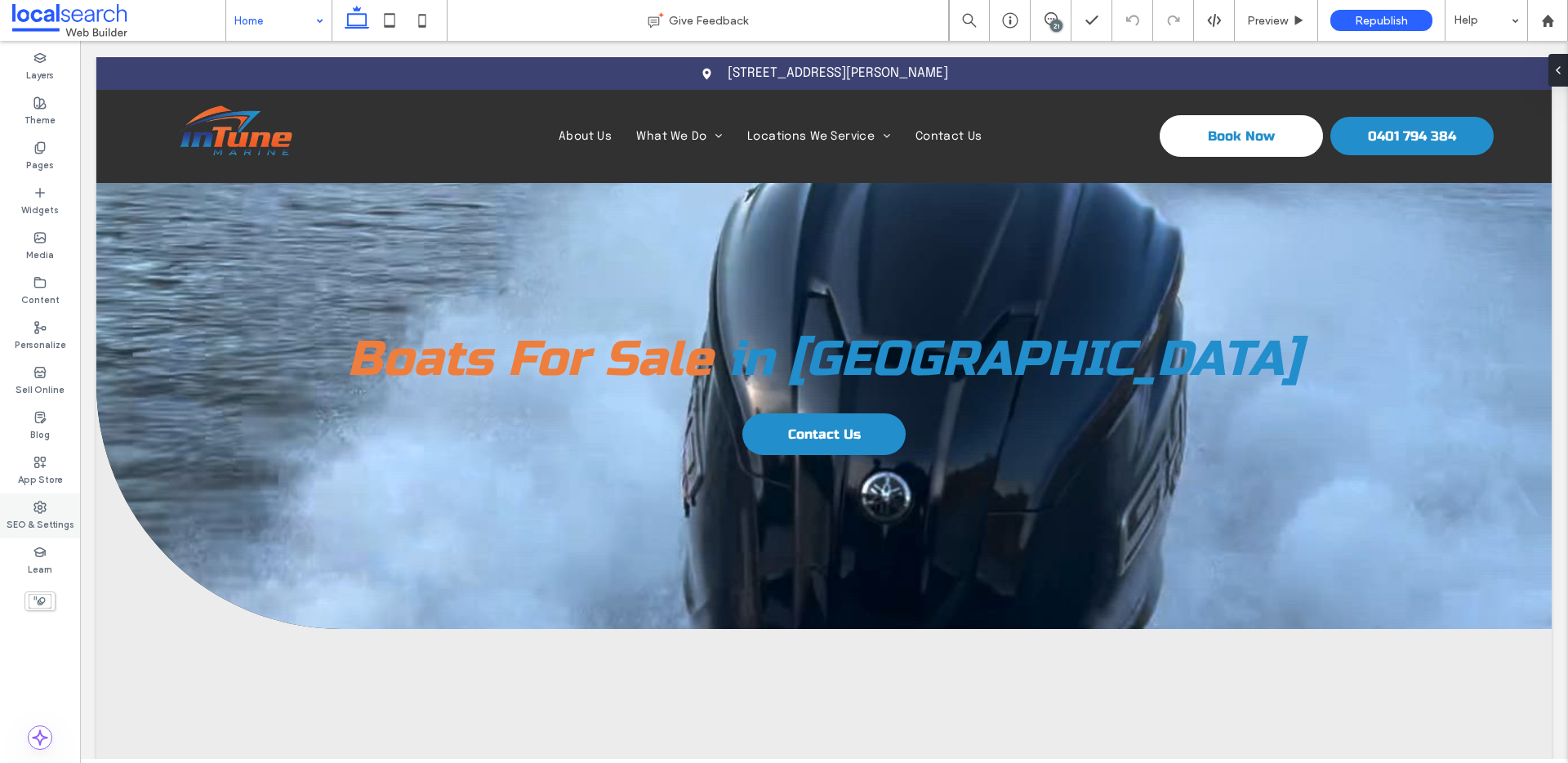
click at [41, 515] on label "SEO & Settings" at bounding box center [40, 522] width 68 height 18
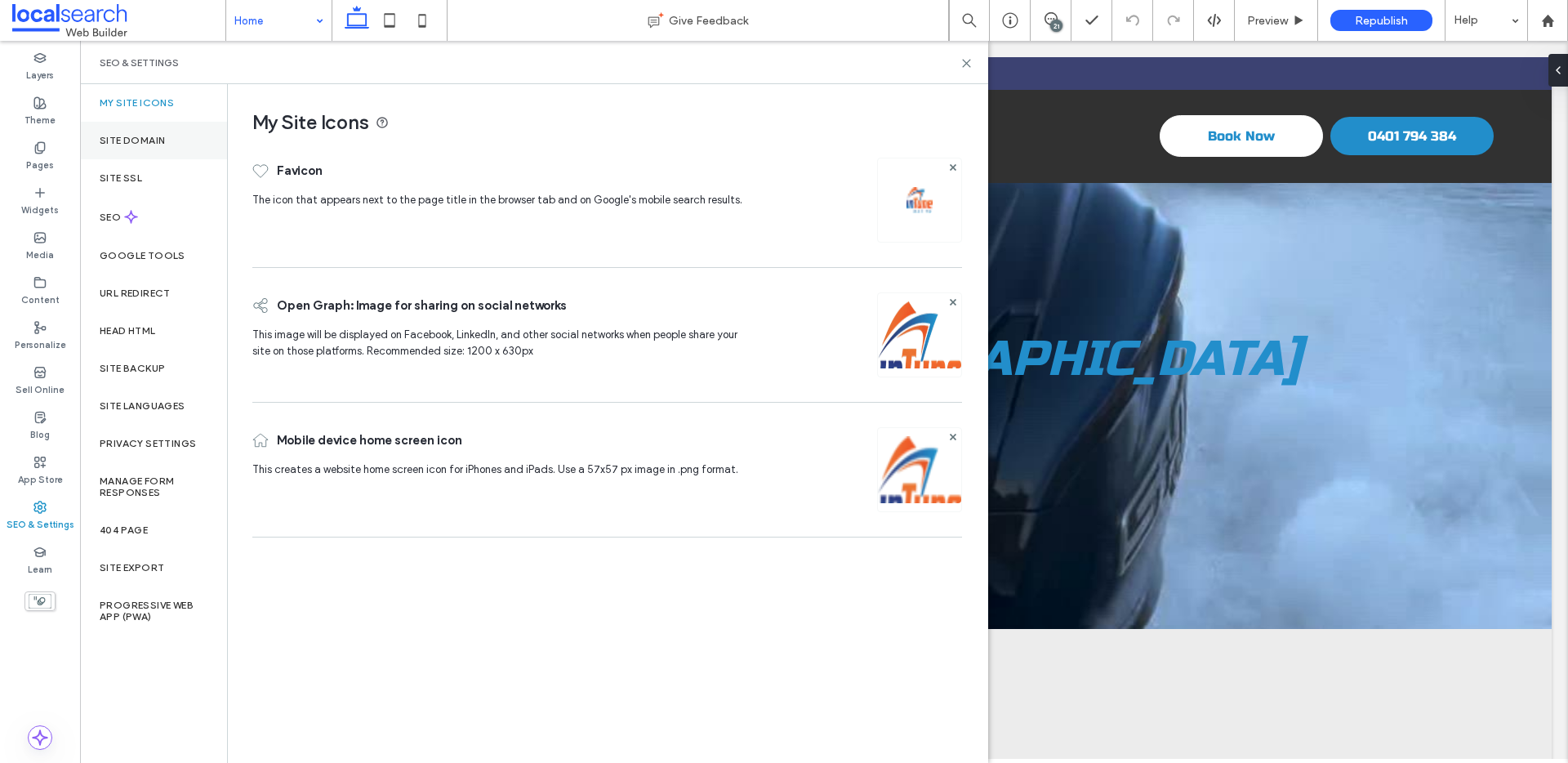
click at [135, 132] on div "Site Domain" at bounding box center [153, 140] width 147 height 38
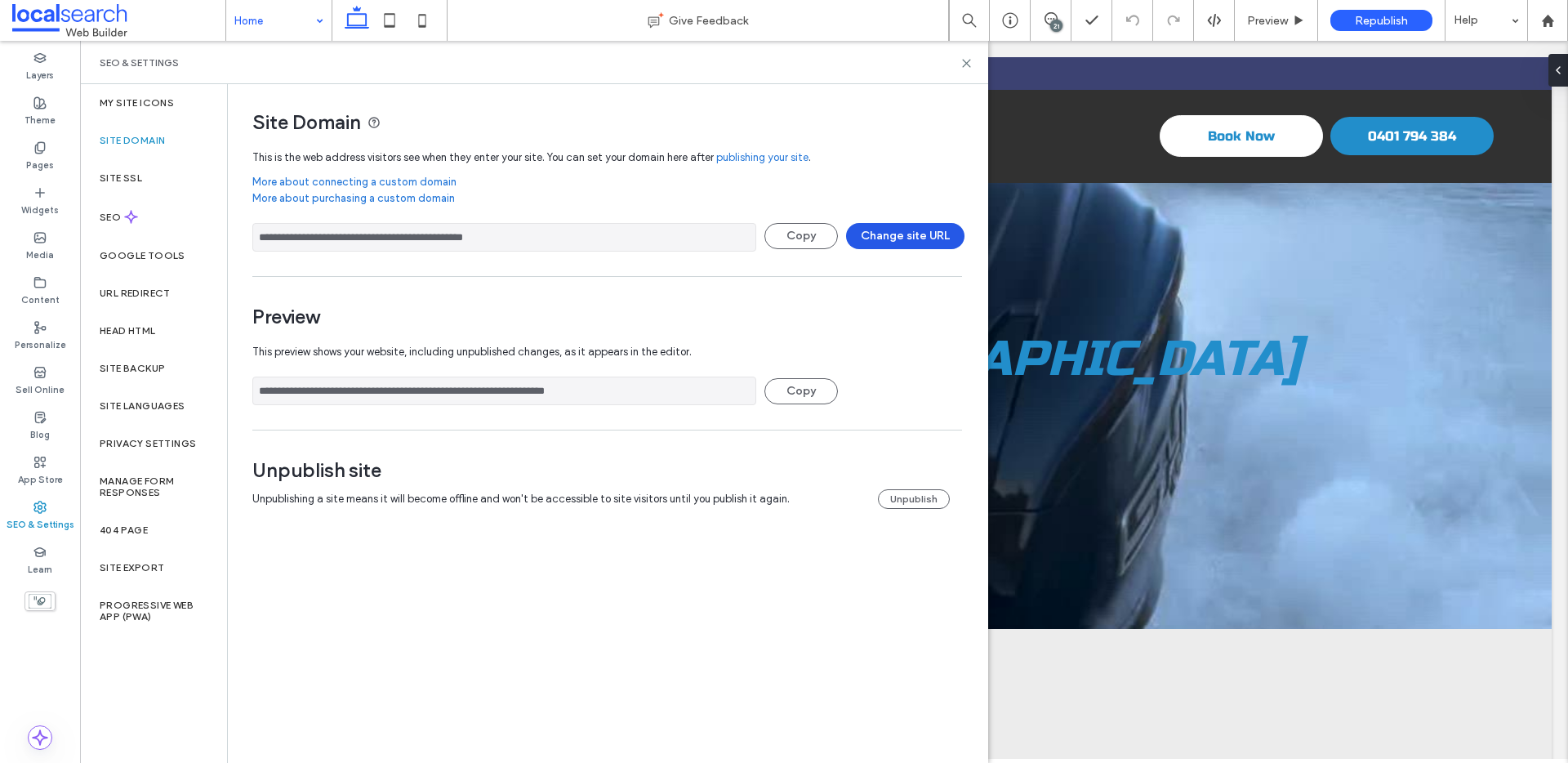
click at [963, 238] on button "Change site URL" at bounding box center [906, 236] width 119 height 26
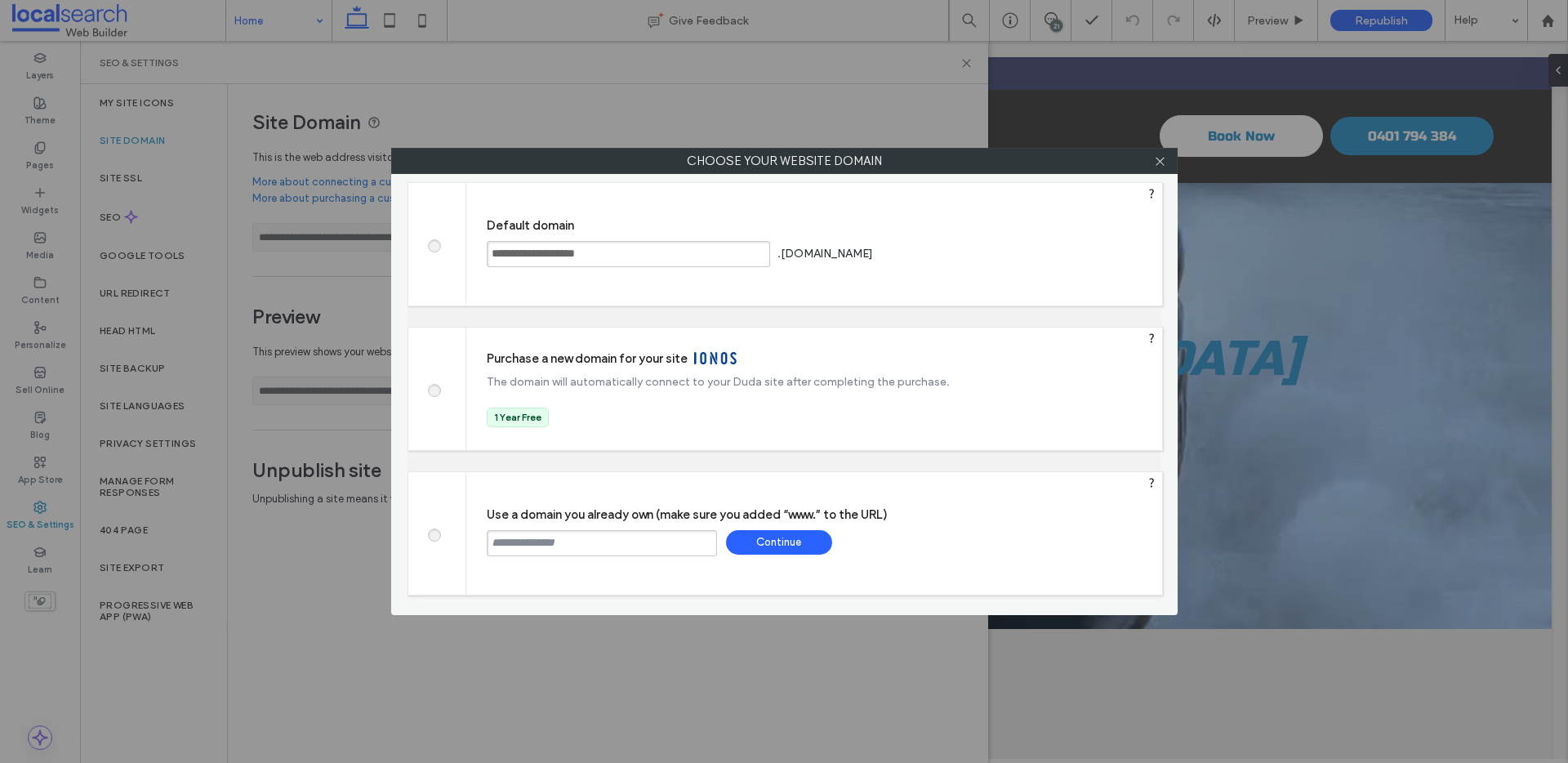
click at [600, 549] on input "text" at bounding box center [602, 543] width 231 height 26
paste input "**********"
click at [491, 544] on input "**********" at bounding box center [602, 543] width 231 height 26
type input "**********"
drag, startPoint x: 744, startPoint y: 561, endPoint x: 749, endPoint y: 555, distance: 7.8
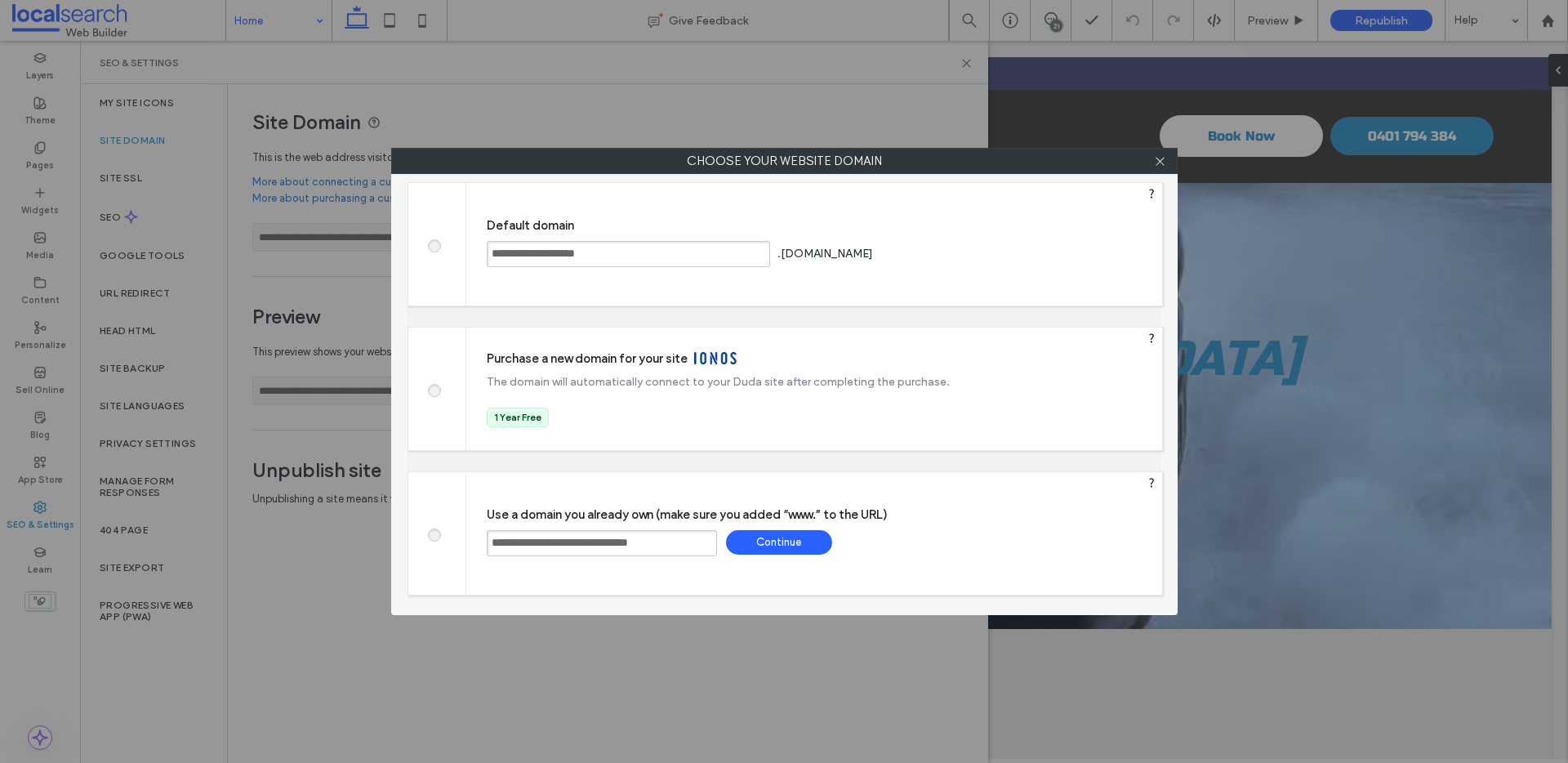
click at [745, 558] on div "**********" at bounding box center [814, 533] width 696 height 122
click at [749, 555] on div "**********" at bounding box center [814, 533] width 696 height 122
click at [751, 546] on div "Continue" at bounding box center [779, 542] width 107 height 24
type input "**********"
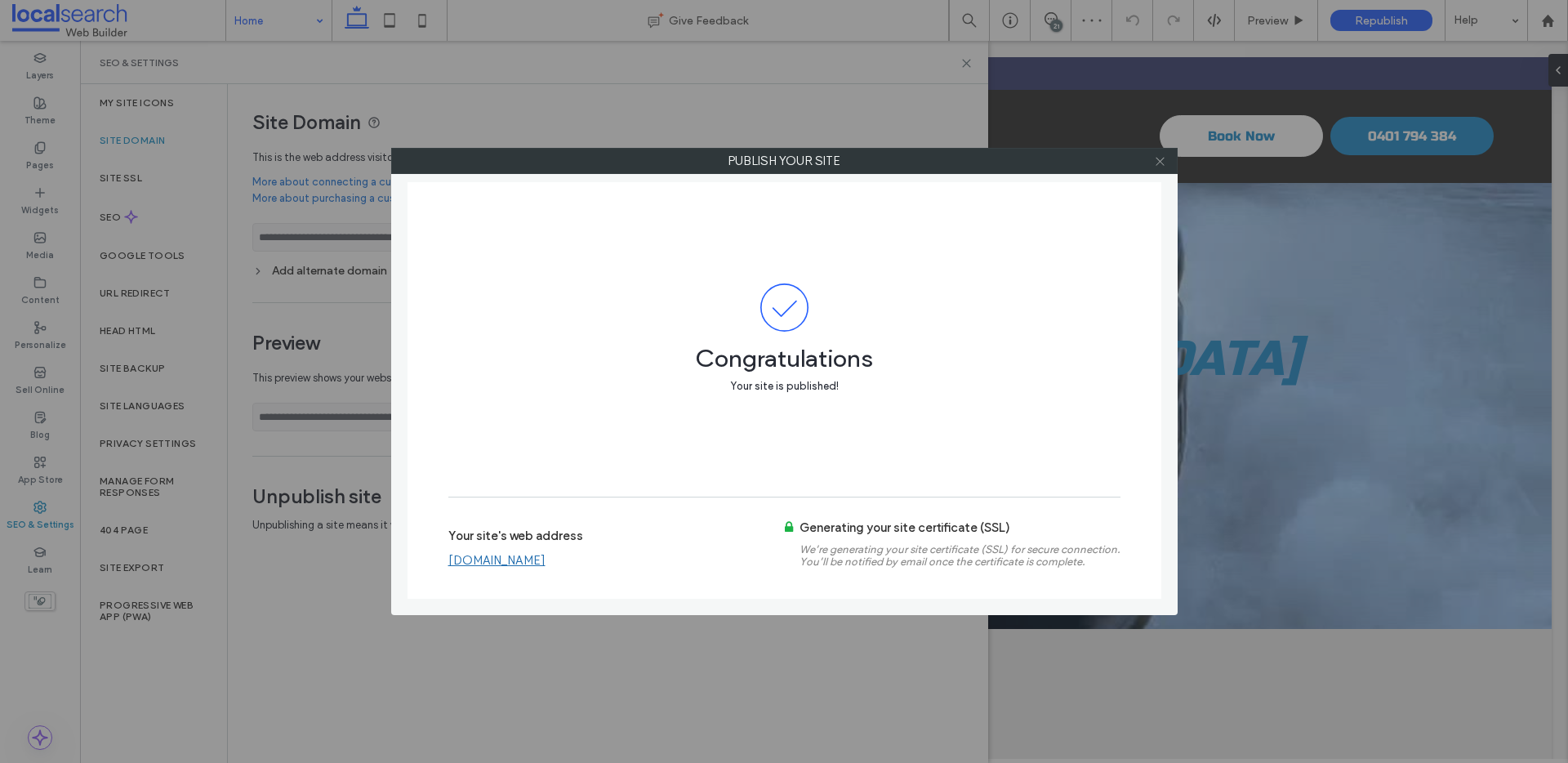
click at [1164, 160] on icon at bounding box center [1160, 161] width 12 height 12
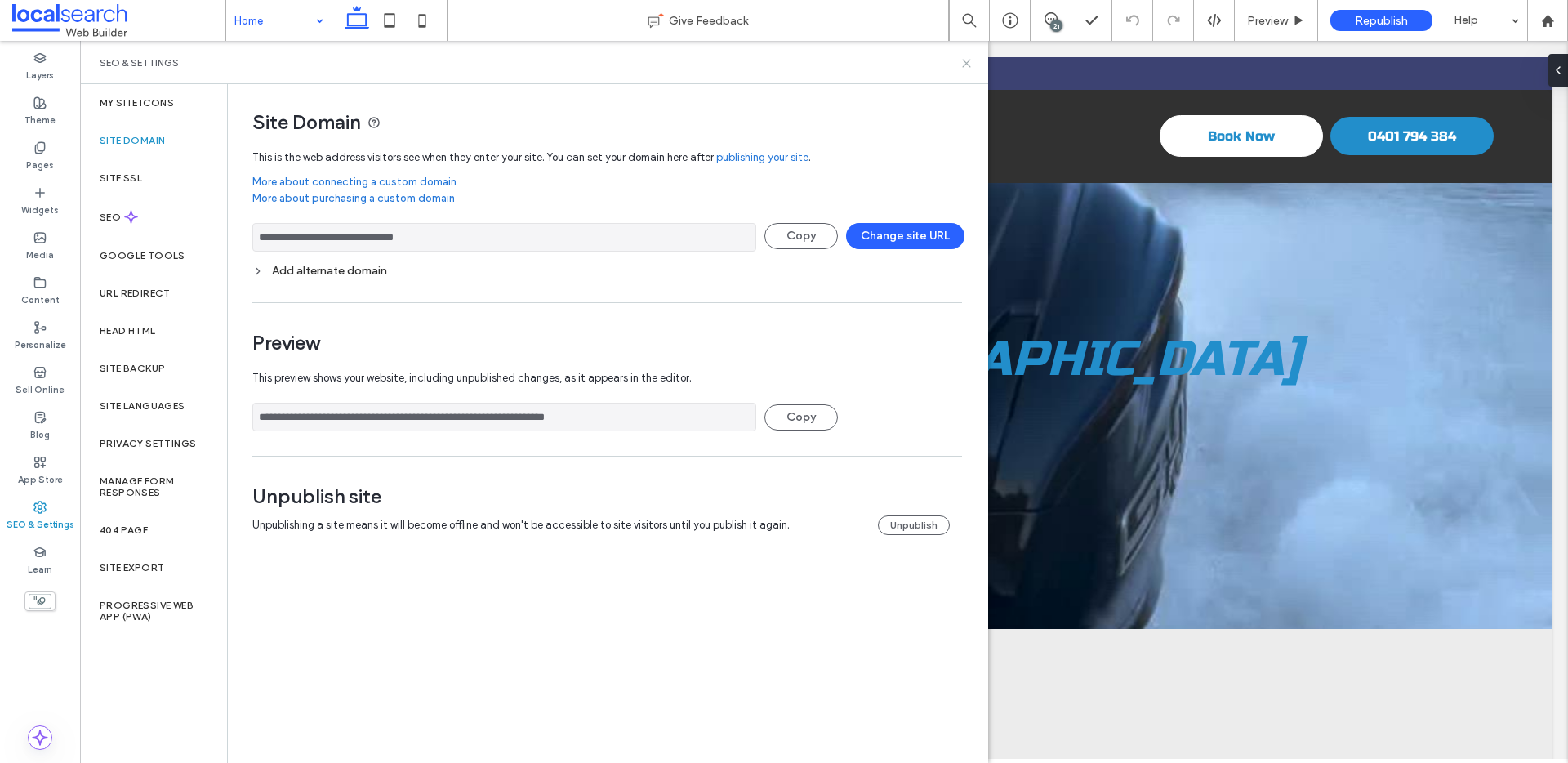
click at [967, 66] on icon at bounding box center [966, 63] width 12 height 12
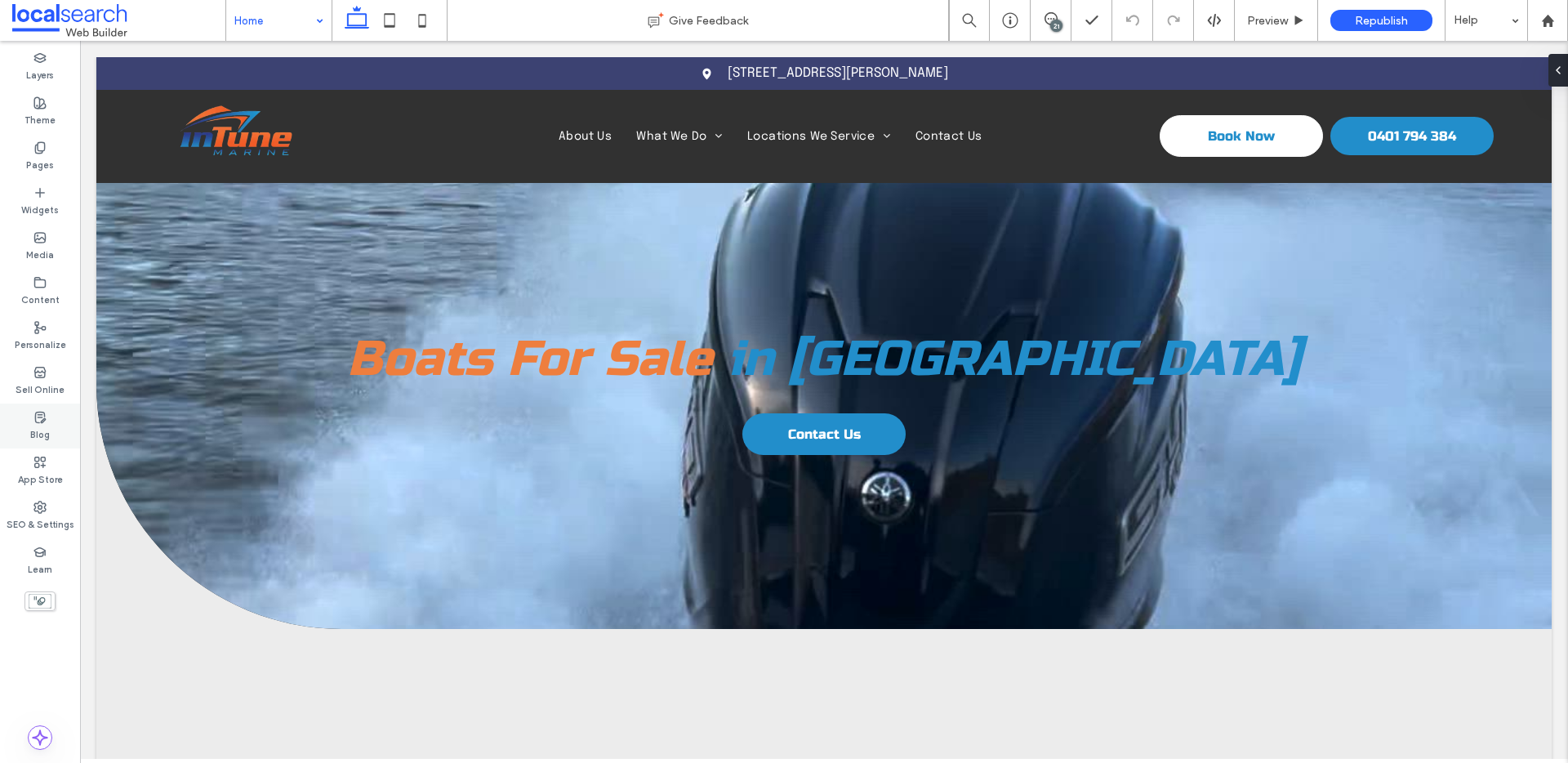
drag, startPoint x: 48, startPoint y: 519, endPoint x: 61, endPoint y: 432, distance: 88.0
click at [48, 519] on label "SEO & Settings" at bounding box center [40, 522] width 68 height 18
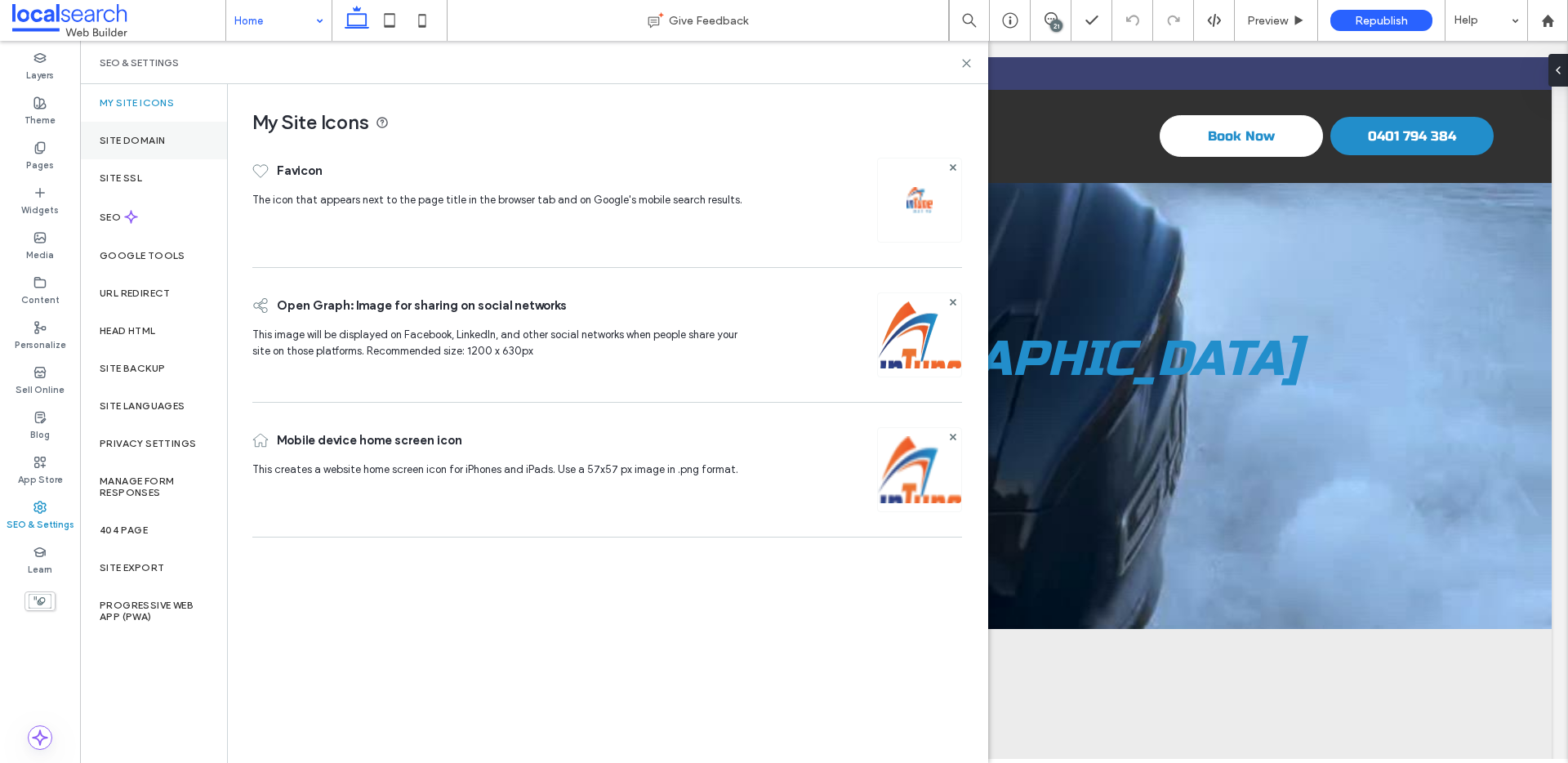
click at [169, 156] on div "Site Domain" at bounding box center [153, 140] width 147 height 38
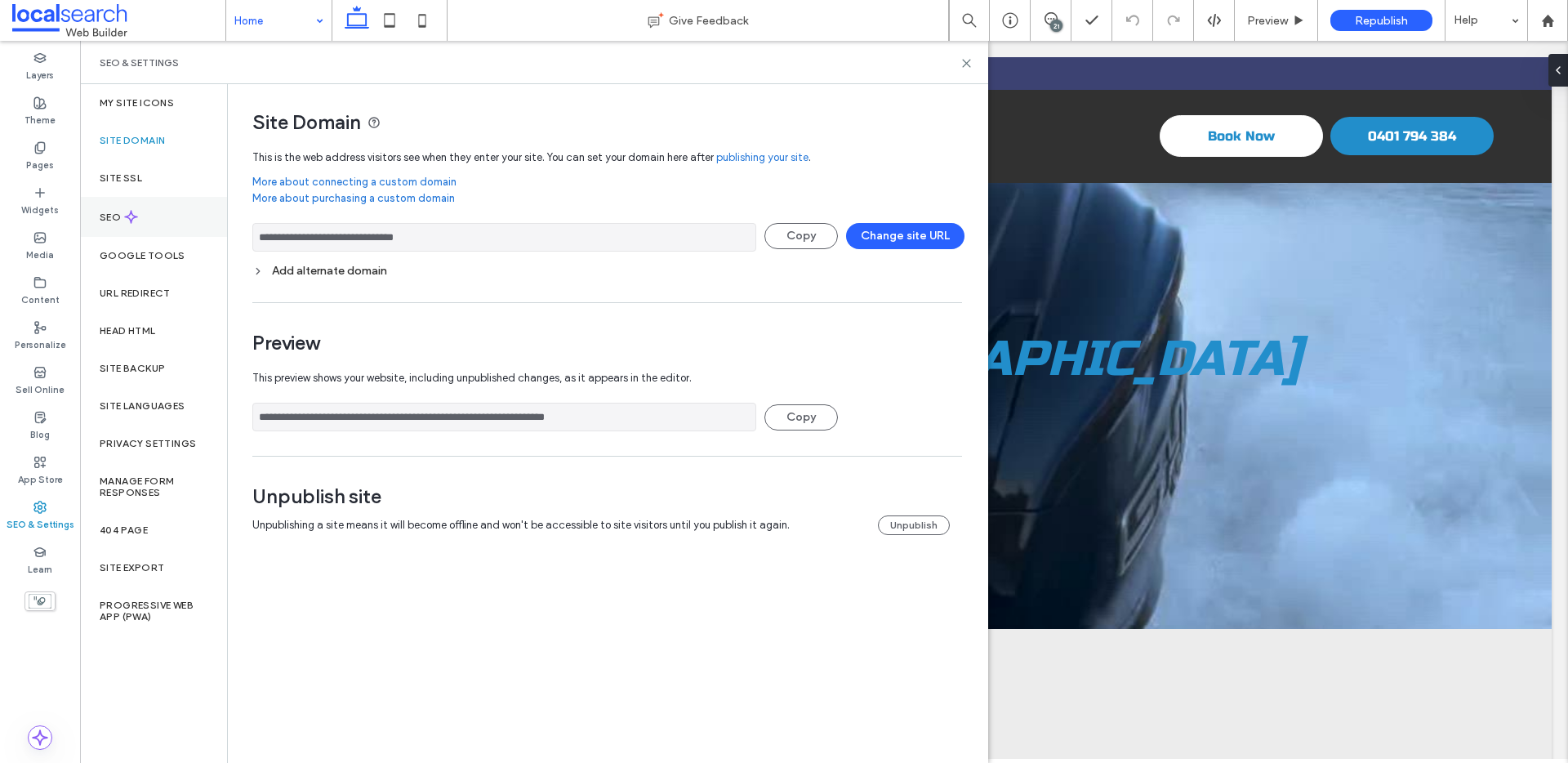
click at [190, 223] on div "SEO" at bounding box center [153, 217] width 147 height 40
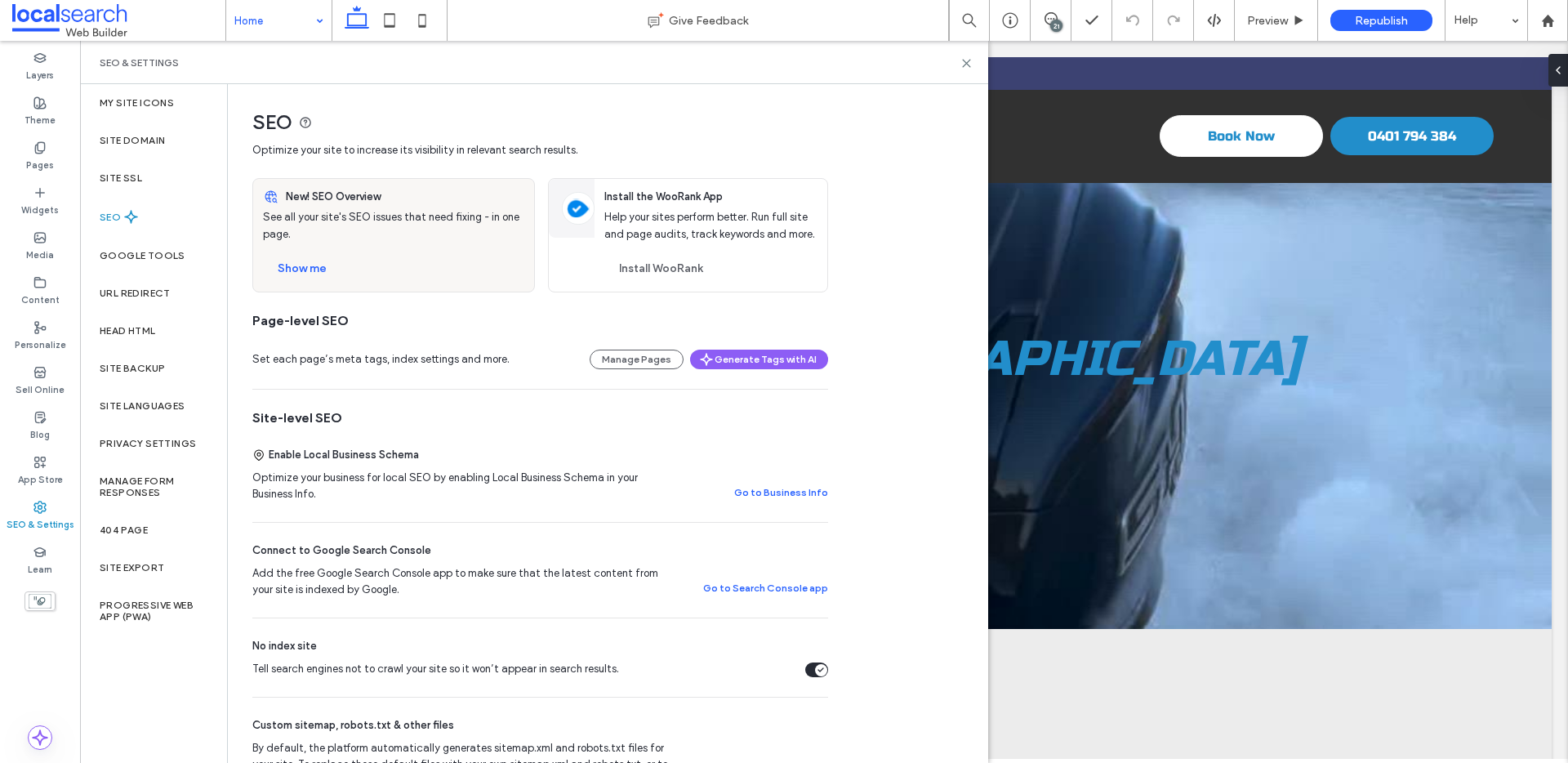
click at [813, 669] on div "Tell search engines not to crawl your site so it won’t appear in search results." at bounding box center [817, 669] width 23 height 15
click at [318, 267] on button "Show me" at bounding box center [302, 269] width 79 height 26
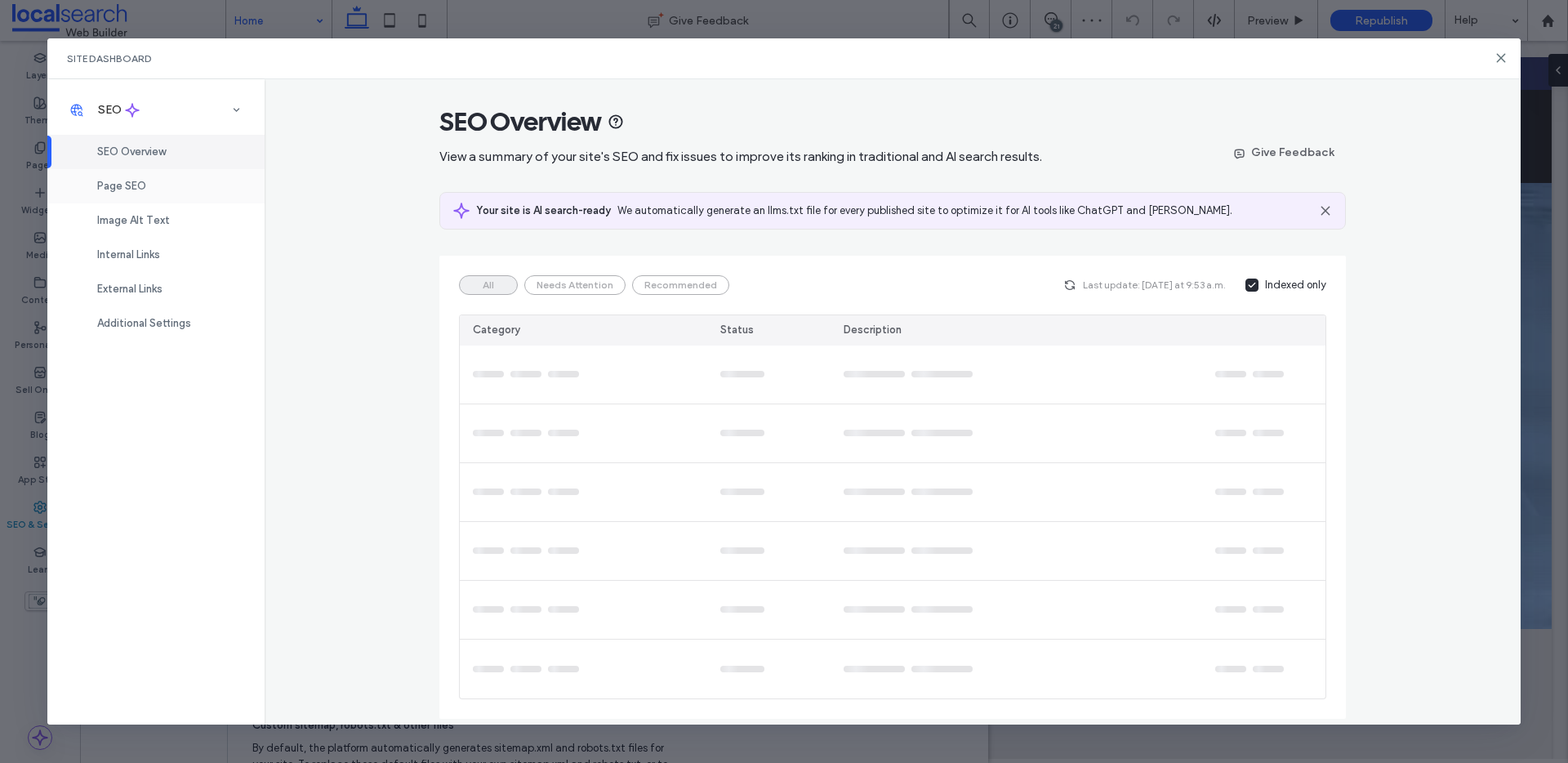
click at [144, 200] on div "Page SEO" at bounding box center [156, 186] width 218 height 34
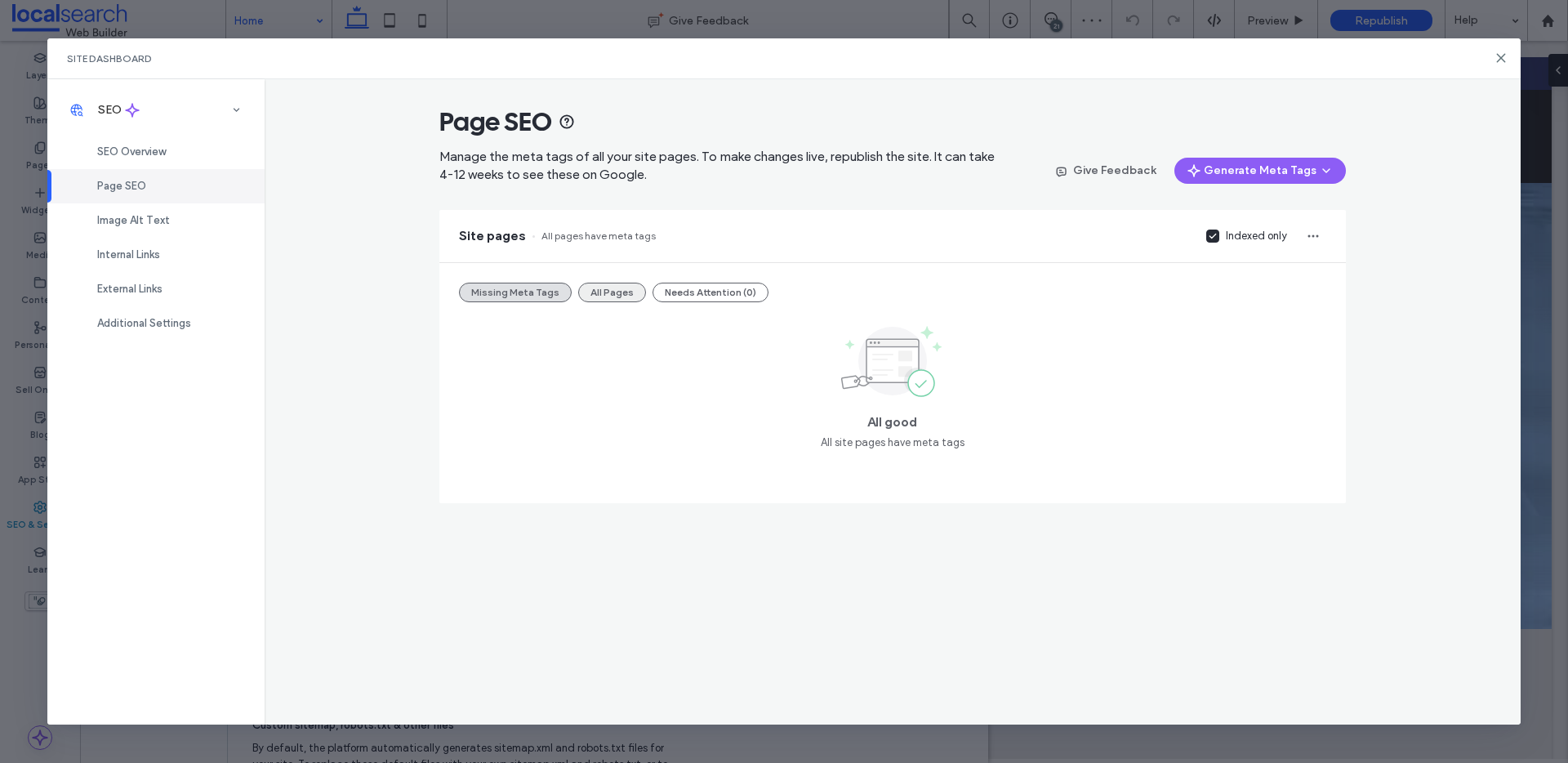
click at [614, 295] on button "All Pages" at bounding box center [611, 292] width 68 height 19
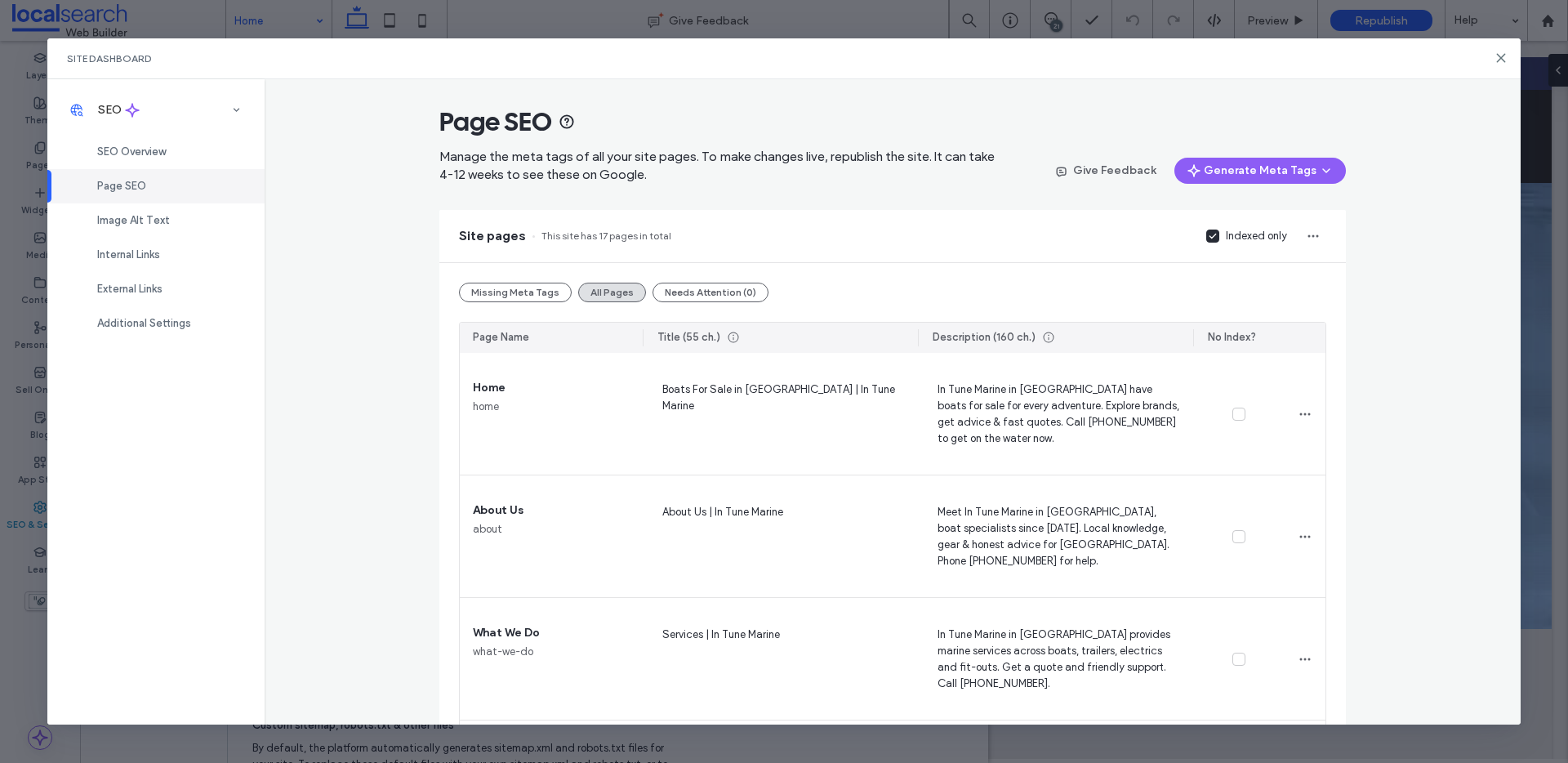
click at [1249, 231] on div "Indexed only" at bounding box center [1257, 236] width 61 height 17
click at [202, 214] on div "Image Alt Text" at bounding box center [156, 220] width 218 height 34
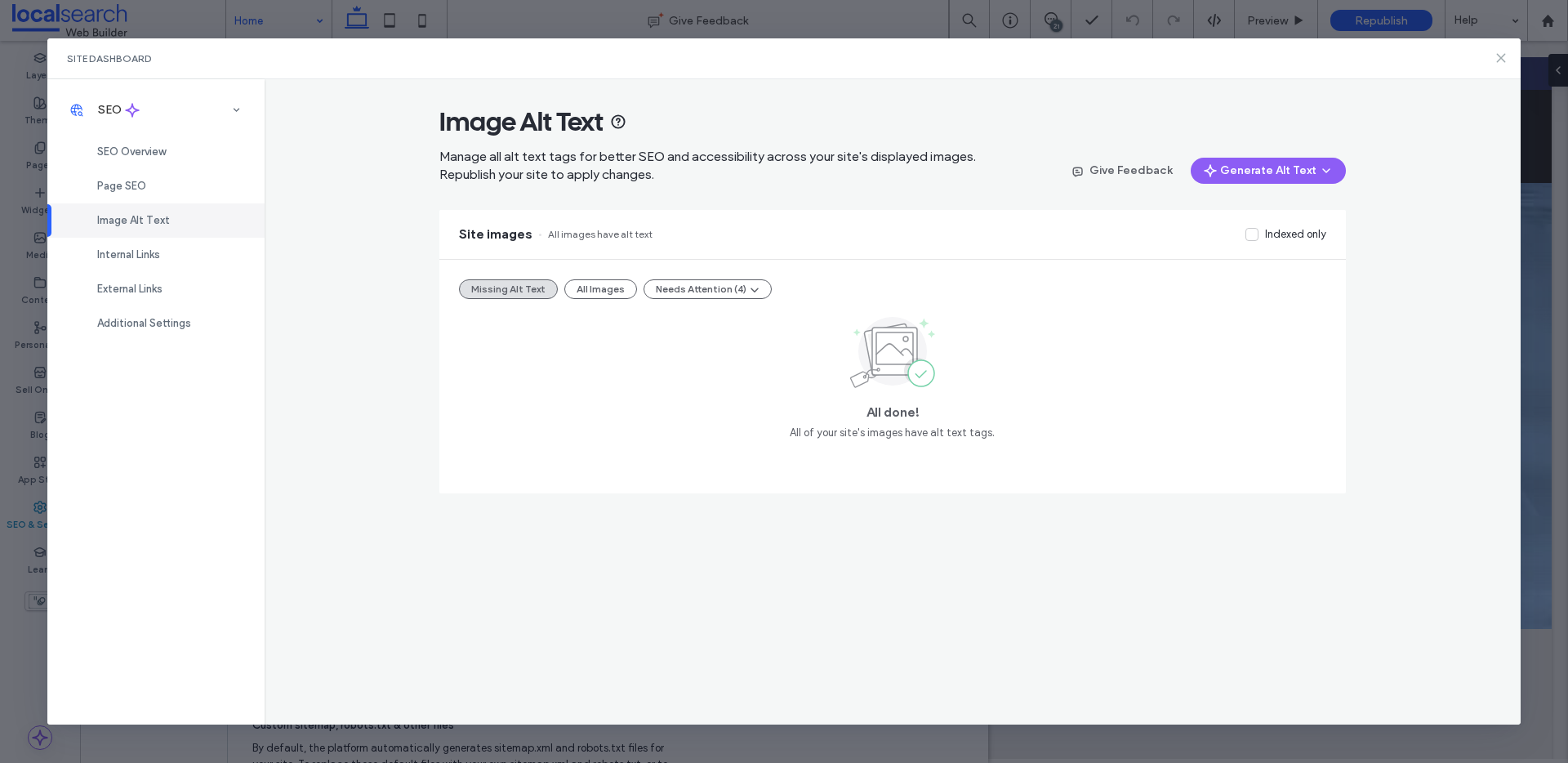
drag, startPoint x: 1498, startPoint y: 59, endPoint x: 1415, endPoint y: 12, distance: 95.4
click at [1498, 59] on icon at bounding box center [1501, 58] width 13 height 13
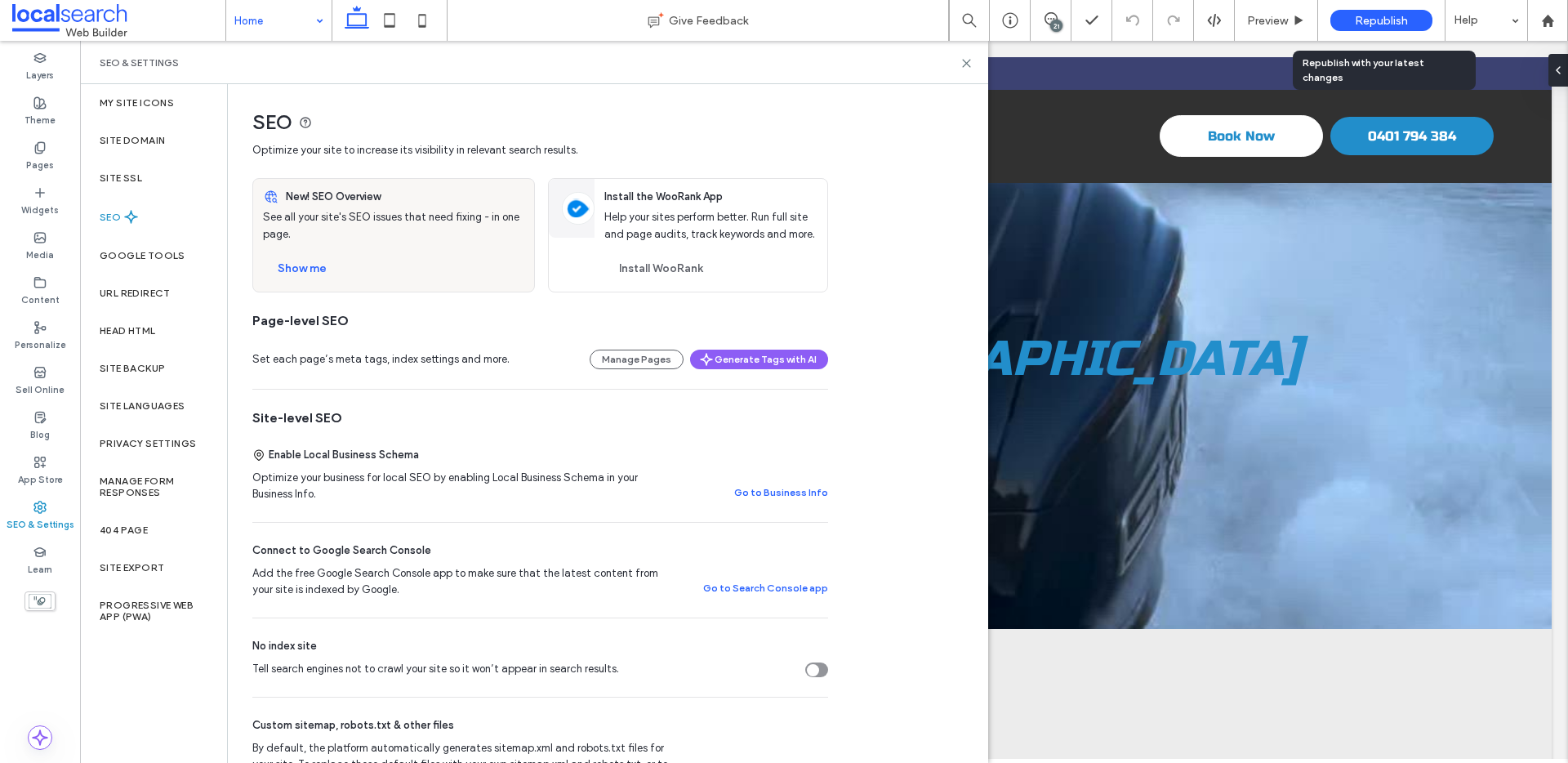
click at [1381, 18] on span "Republish" at bounding box center [1381, 20] width 53 height 14
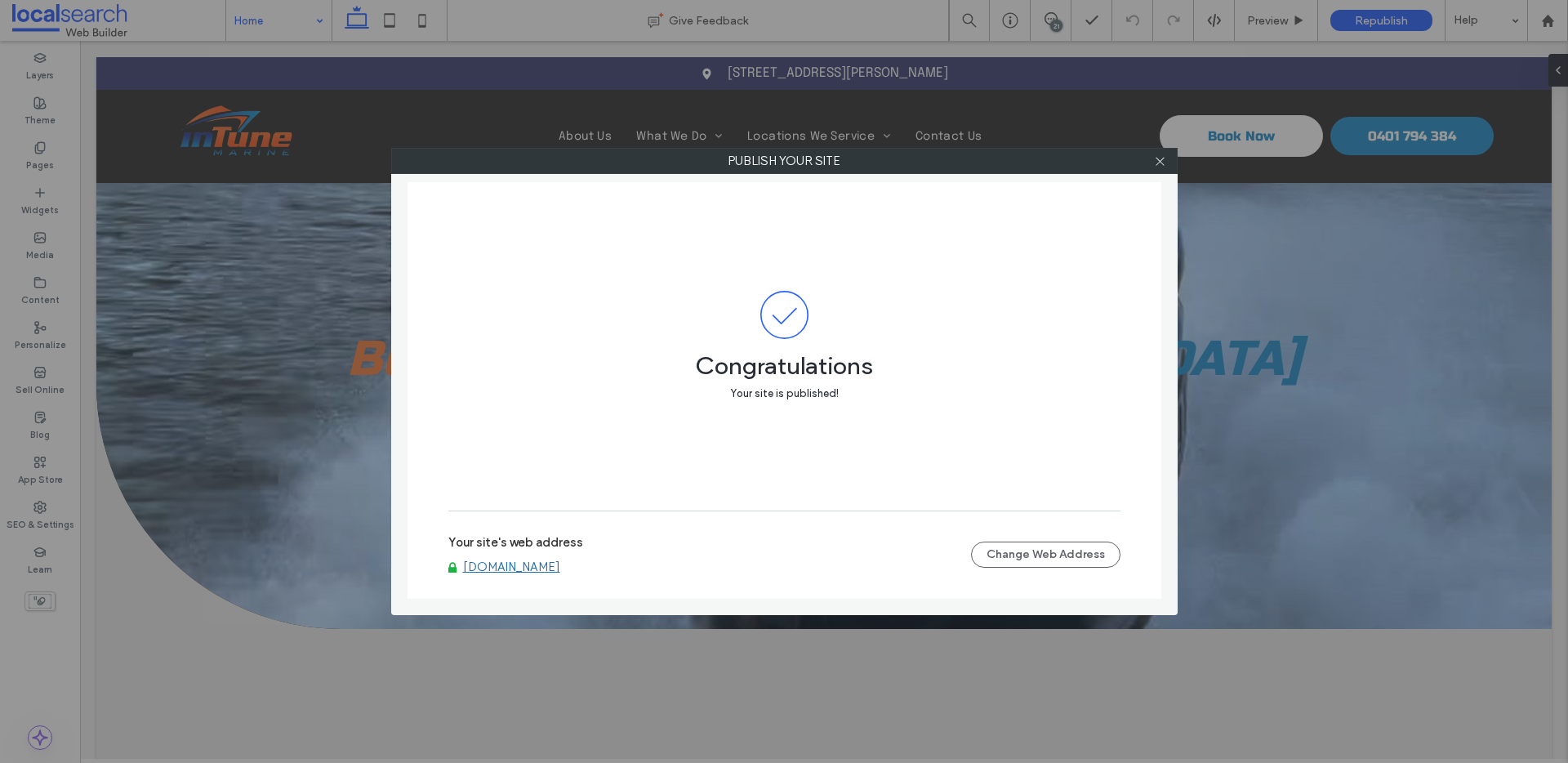
drag, startPoint x: 578, startPoint y: 564, endPoint x: 578, endPoint y: 549, distance: 15.0
click at [560, 564] on link "www.intunemarinetownsville.com.au" at bounding box center [511, 567] width 97 height 15
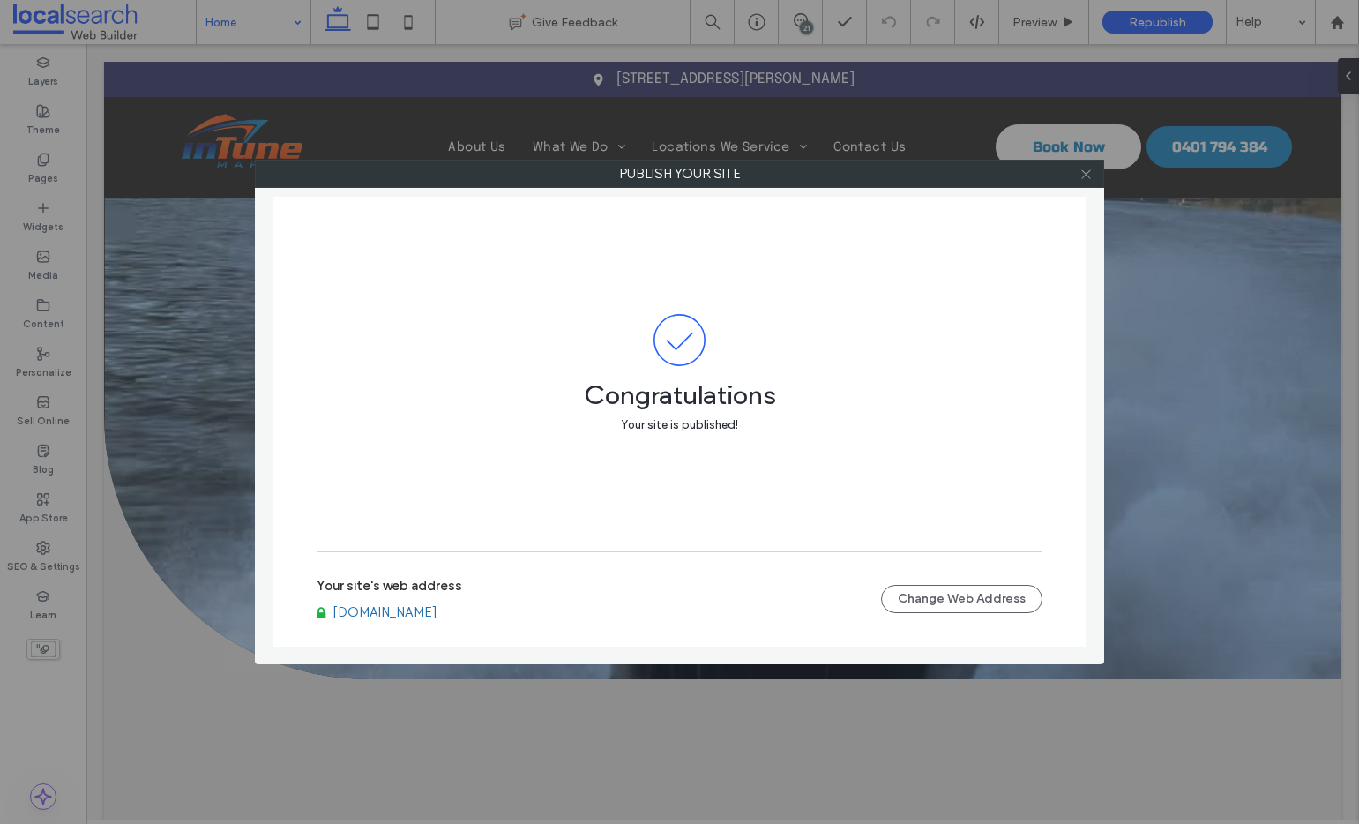
click at [1083, 179] on icon at bounding box center [1086, 174] width 13 height 13
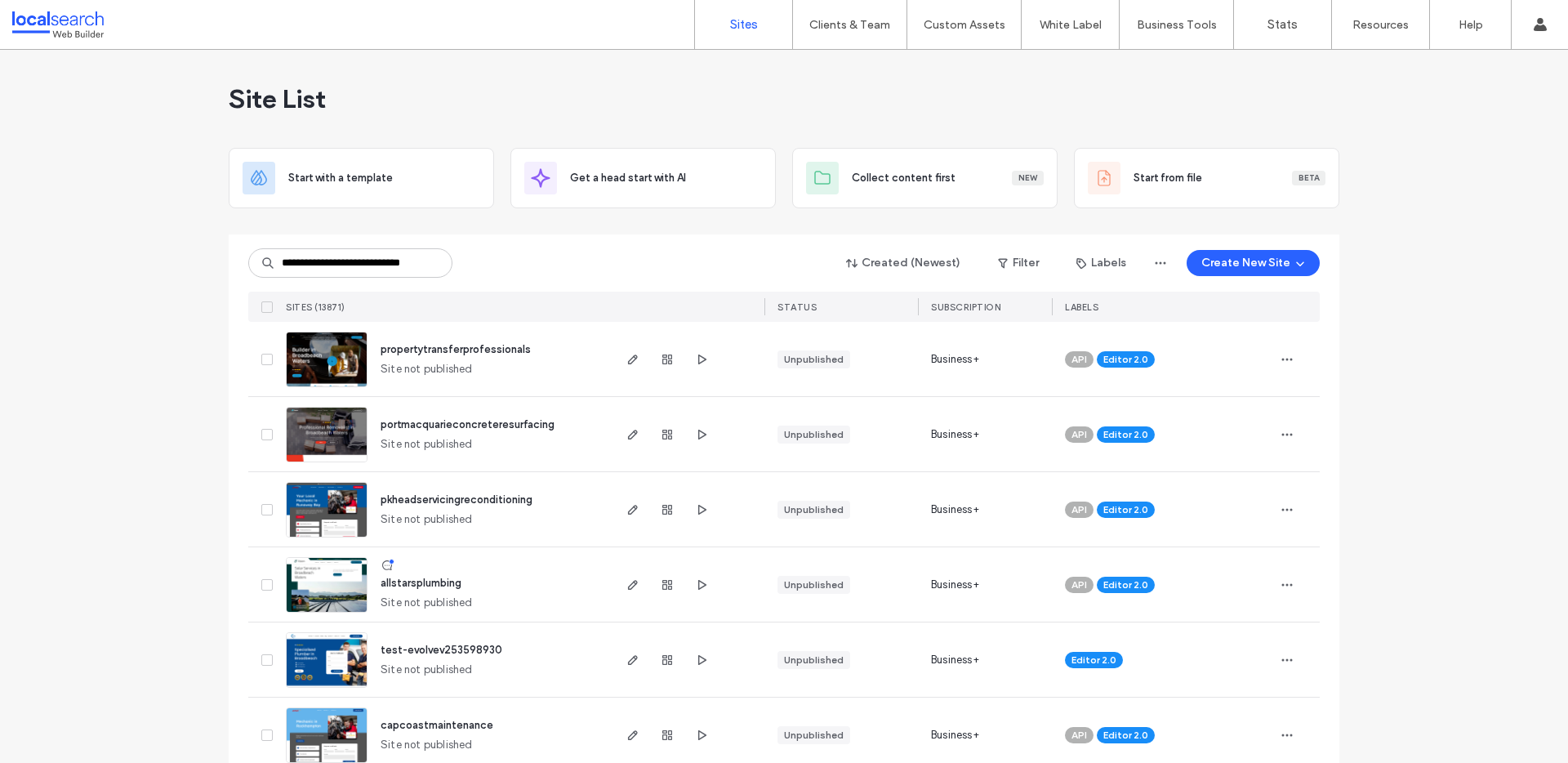
scroll to position [0, 18]
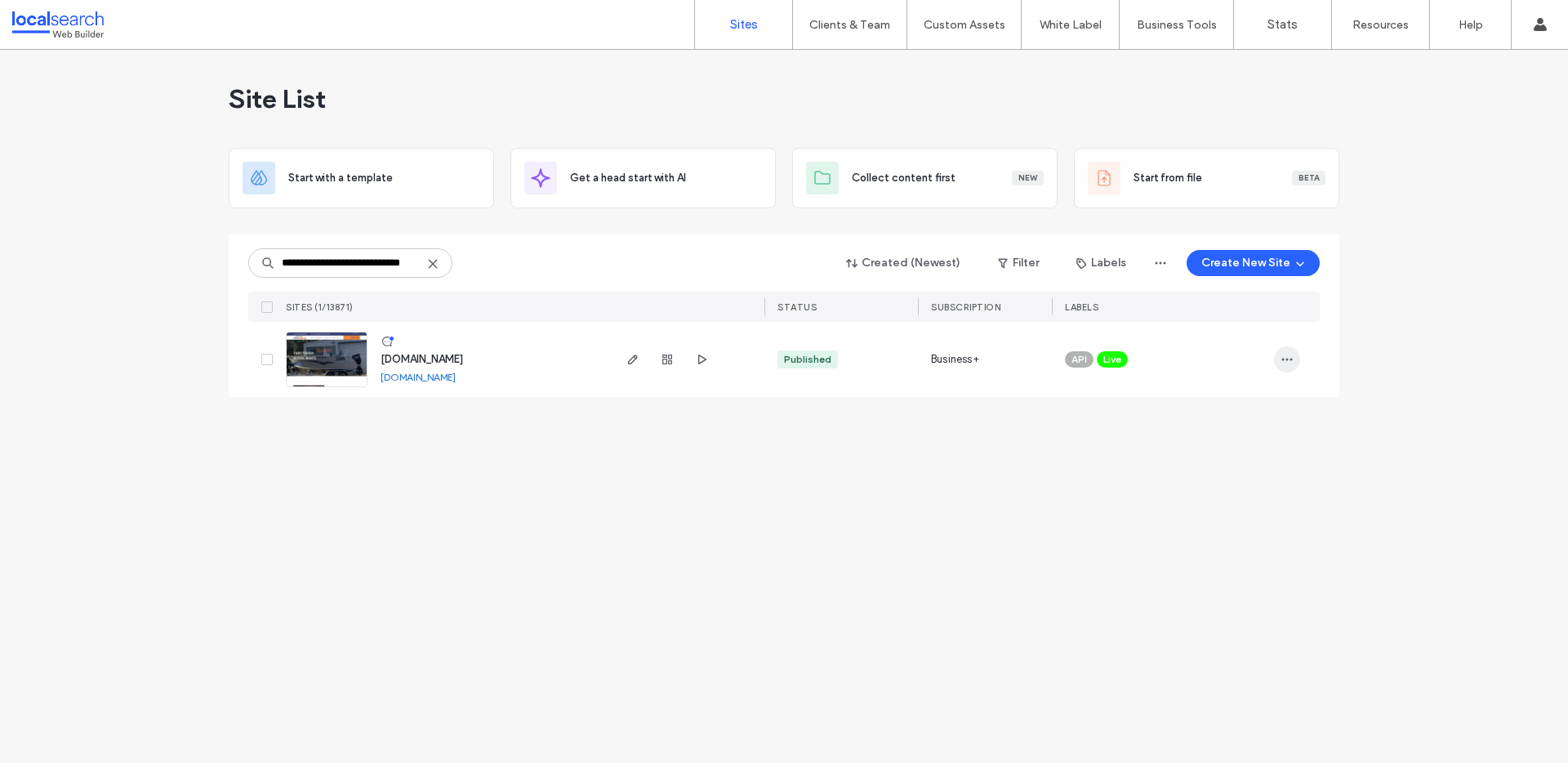
type input "**********"
click at [1295, 367] on span "button" at bounding box center [1287, 359] width 26 height 26
drag, startPoint x: 1242, startPoint y: 494, endPoint x: 1194, endPoint y: 428, distance: 81.6
click at [1242, 494] on span "Unassign Label" at bounding box center [1222, 495] width 72 height 17
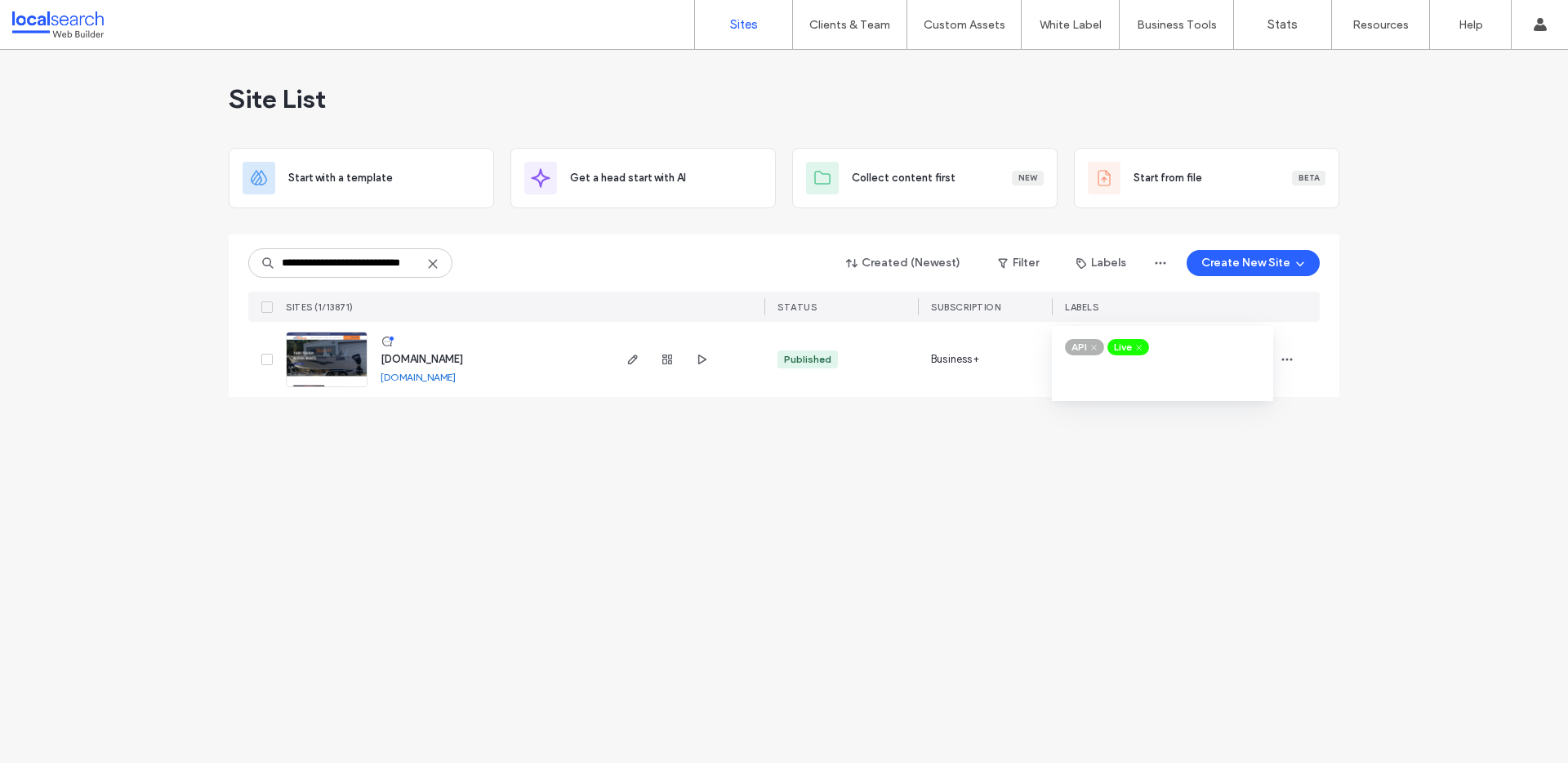
click at [1141, 344] on use at bounding box center [1139, 346] width 4 height 4
click at [1289, 356] on icon "button" at bounding box center [1287, 359] width 13 height 13
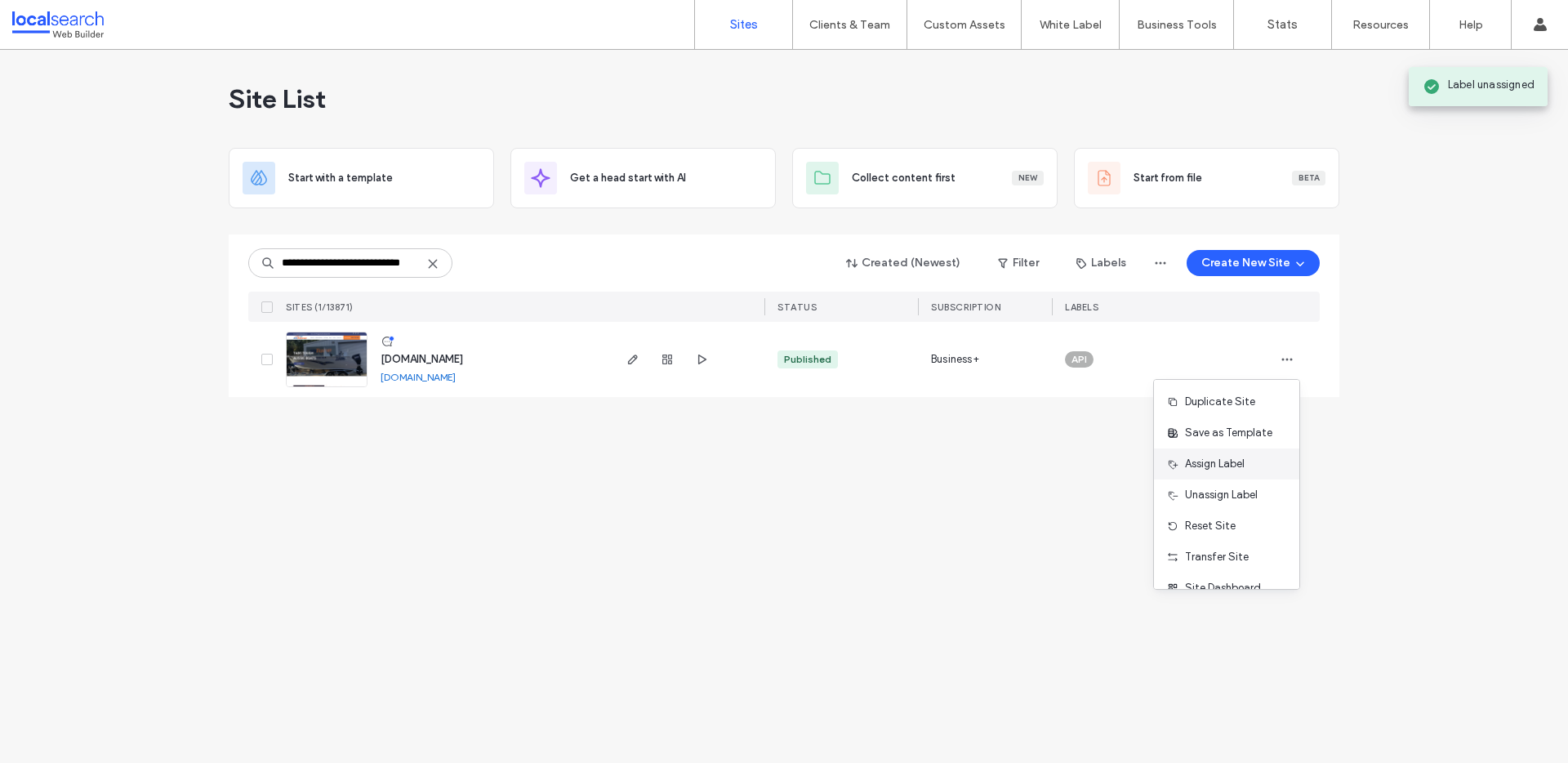
click at [1256, 457] on div "Assign Label" at bounding box center [1226, 464] width 145 height 31
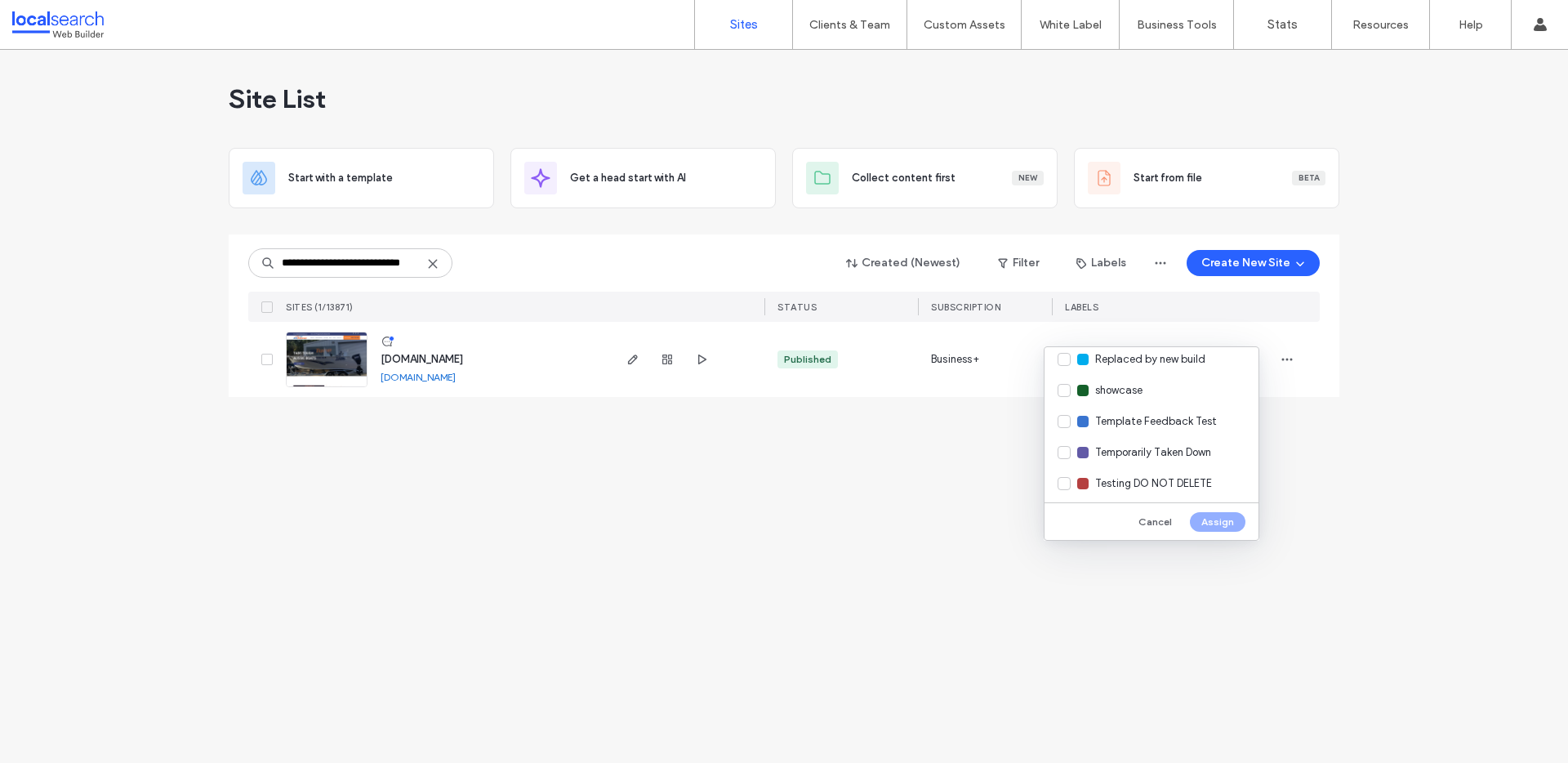
scroll to position [569, 0]
click at [1180, 356] on span "Replaced by new build" at bounding box center [1150, 358] width 110 height 17
click at [1224, 519] on button "Assign" at bounding box center [1218, 521] width 56 height 19
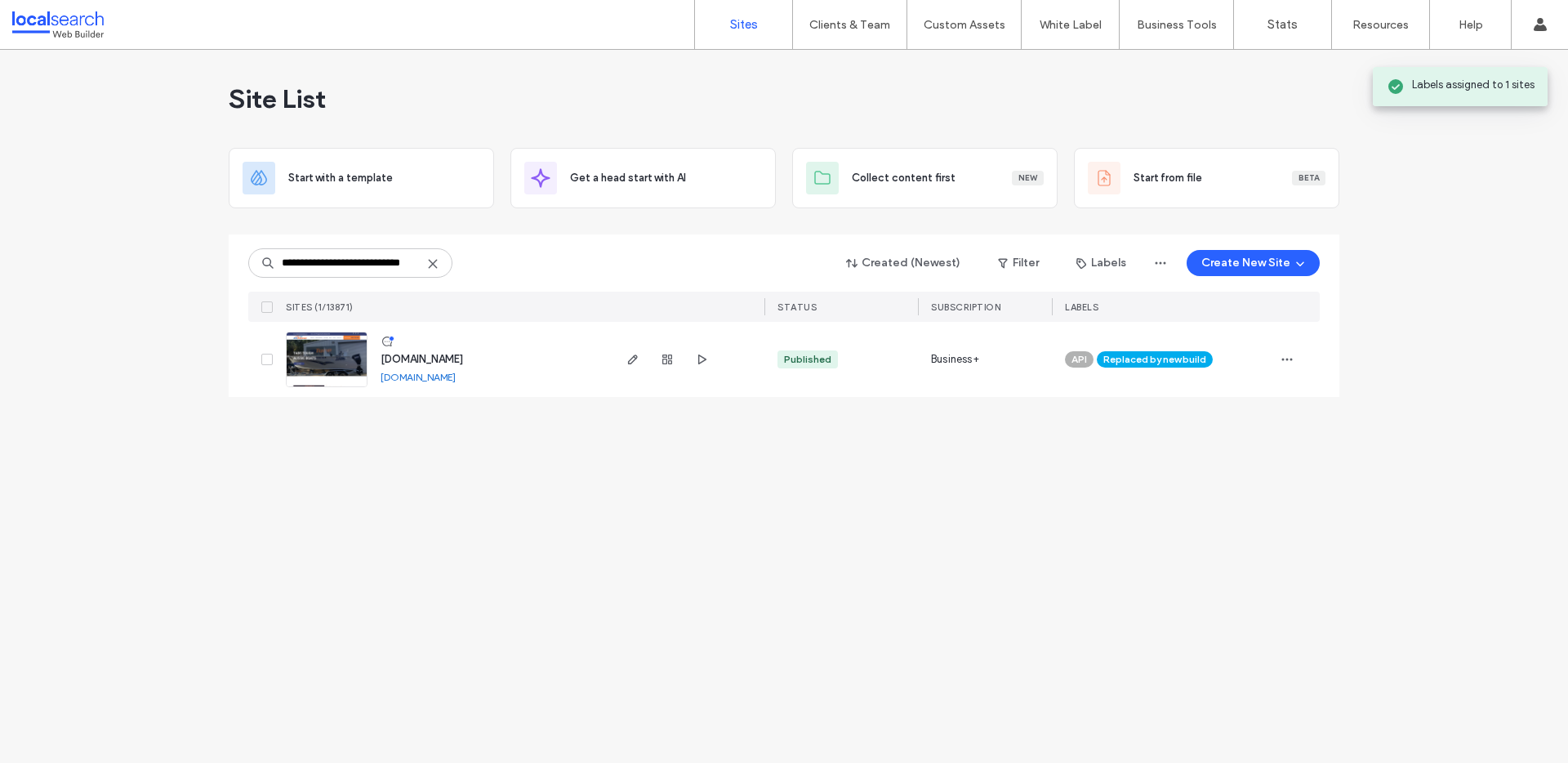
click at [333, 370] on img at bounding box center [327, 388] width 80 height 111
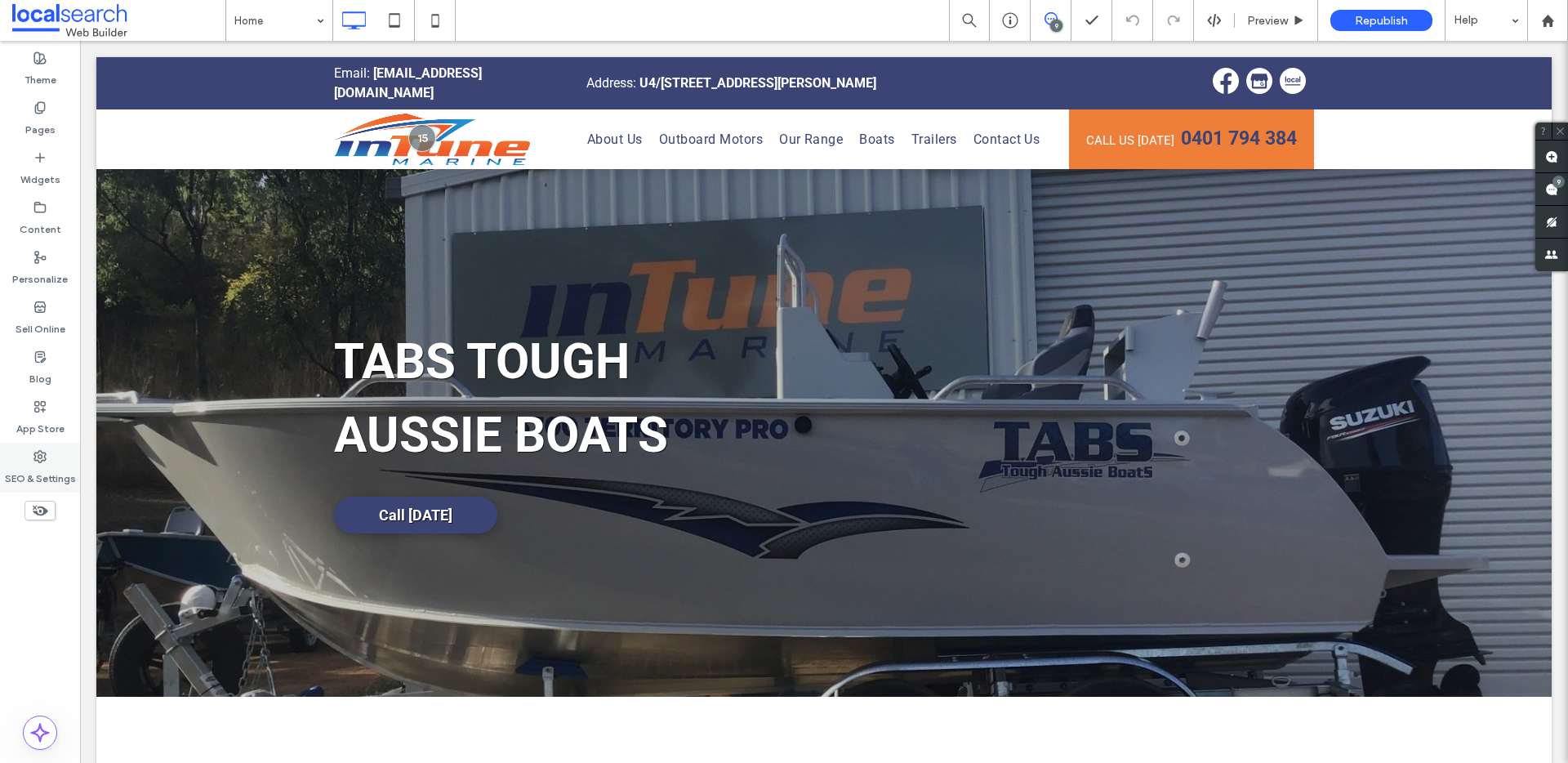
click at [41, 460] on use at bounding box center [40, 457] width 11 height 11
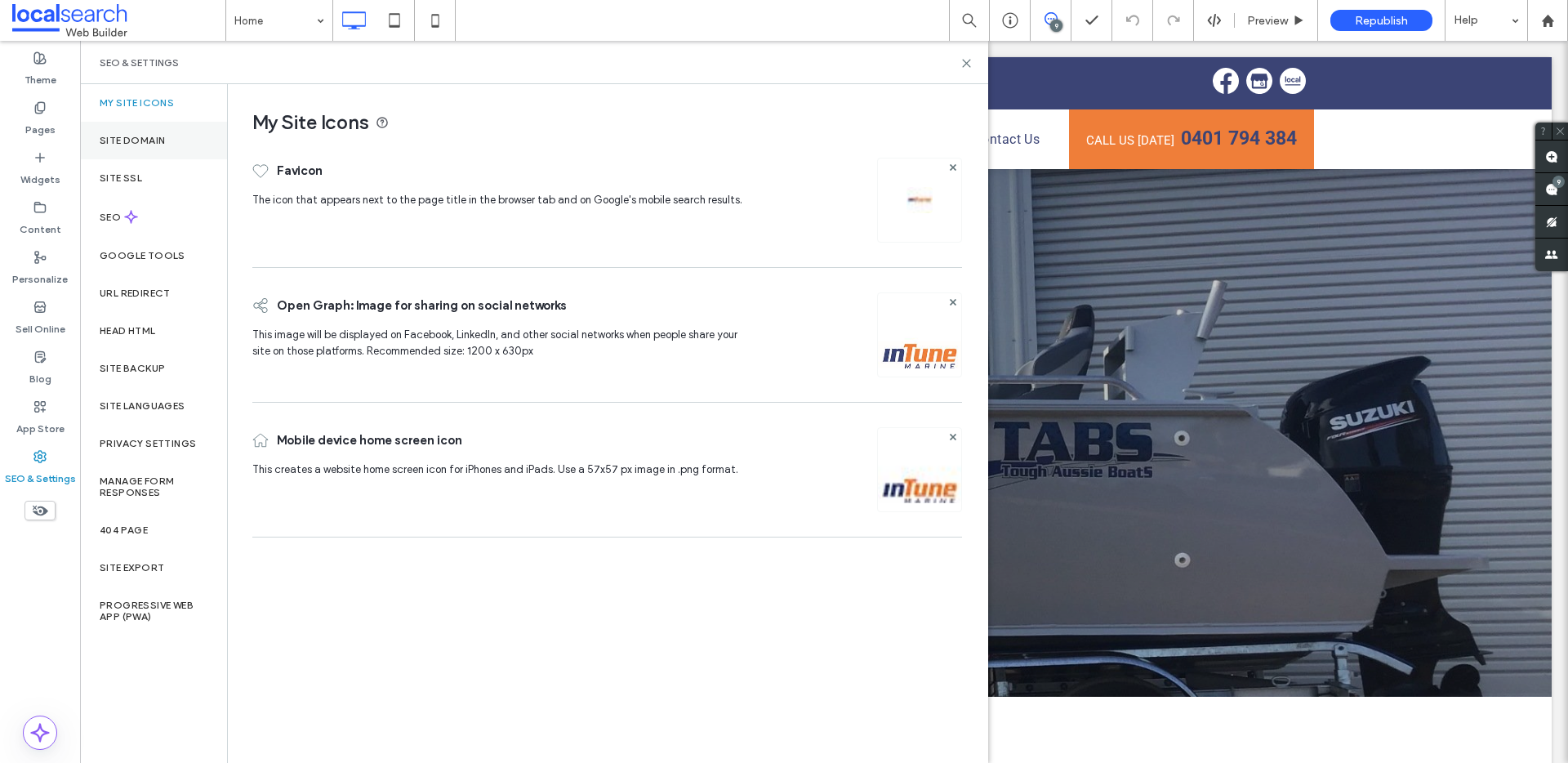
click at [169, 152] on div "Site Domain" at bounding box center [153, 140] width 147 height 38
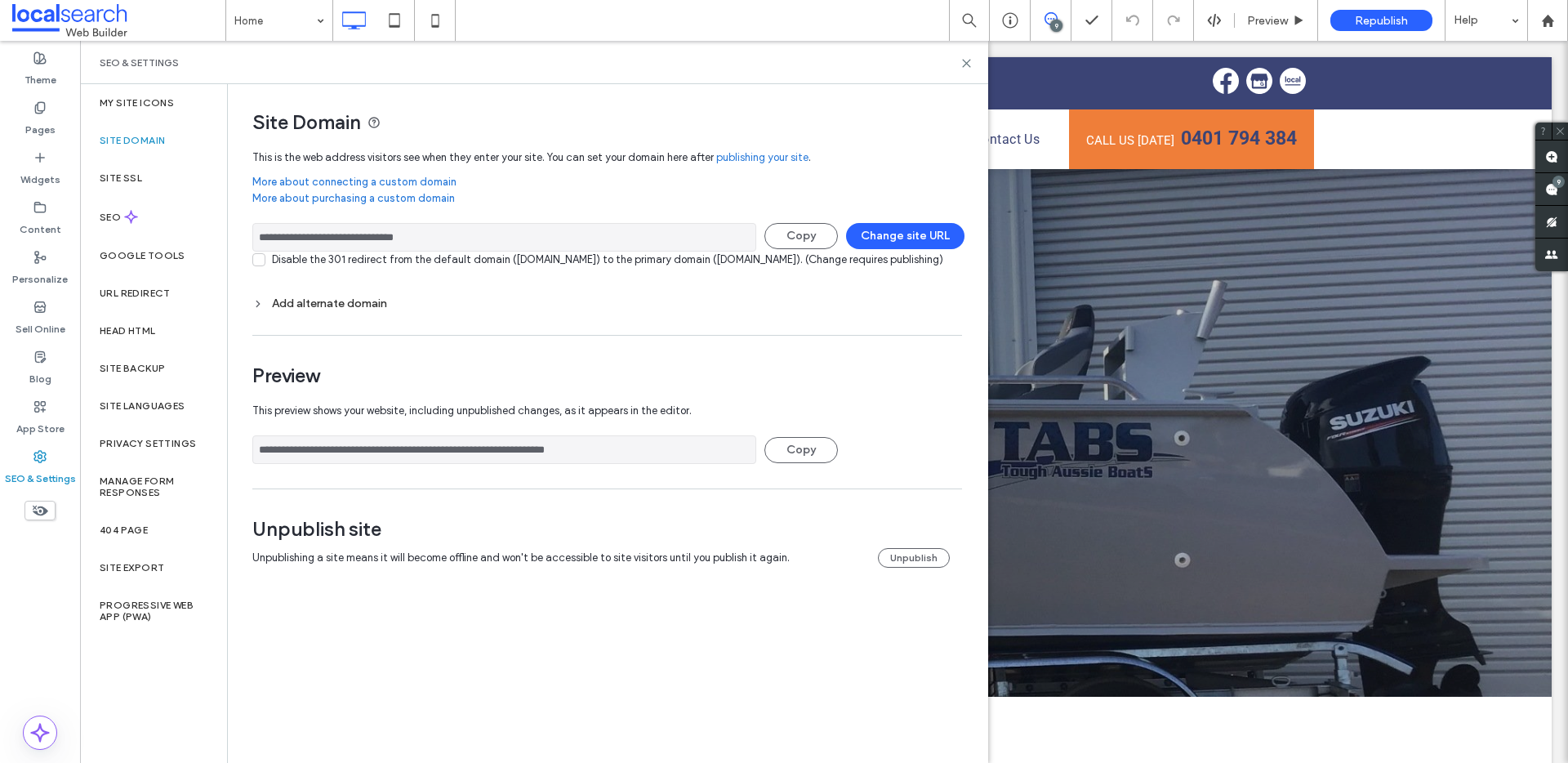
click at [349, 310] on div "Add alternate domain" at bounding box center [608, 303] width 709 height 14
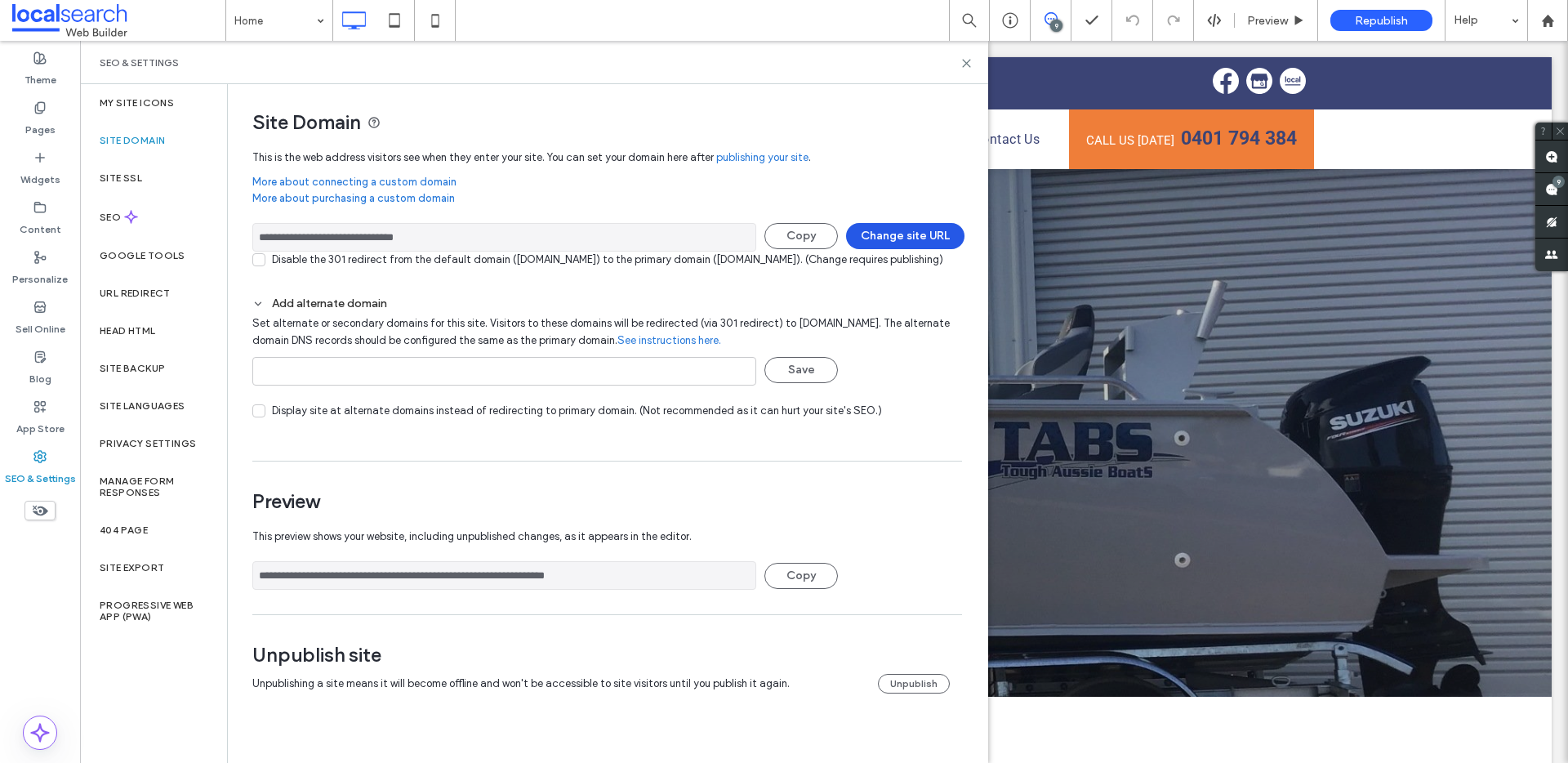
click at [891, 236] on button "Change site URL" at bounding box center [906, 236] width 119 height 26
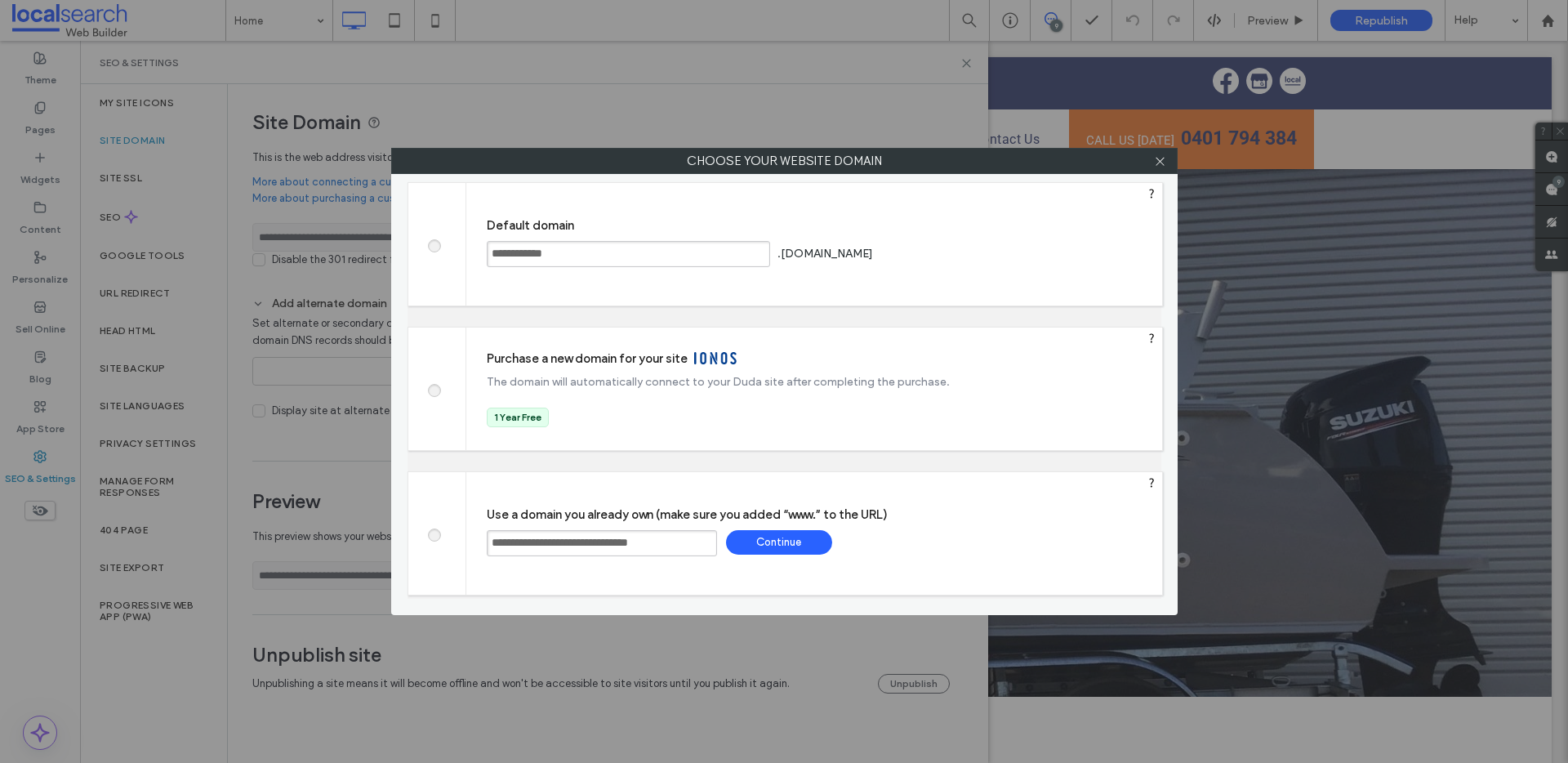
click at [433, 250] on span at bounding box center [433, 244] width 0 height 12
click at [992, 262] on div "Save" at bounding box center [938, 253] width 107 height 24
type input "**********"
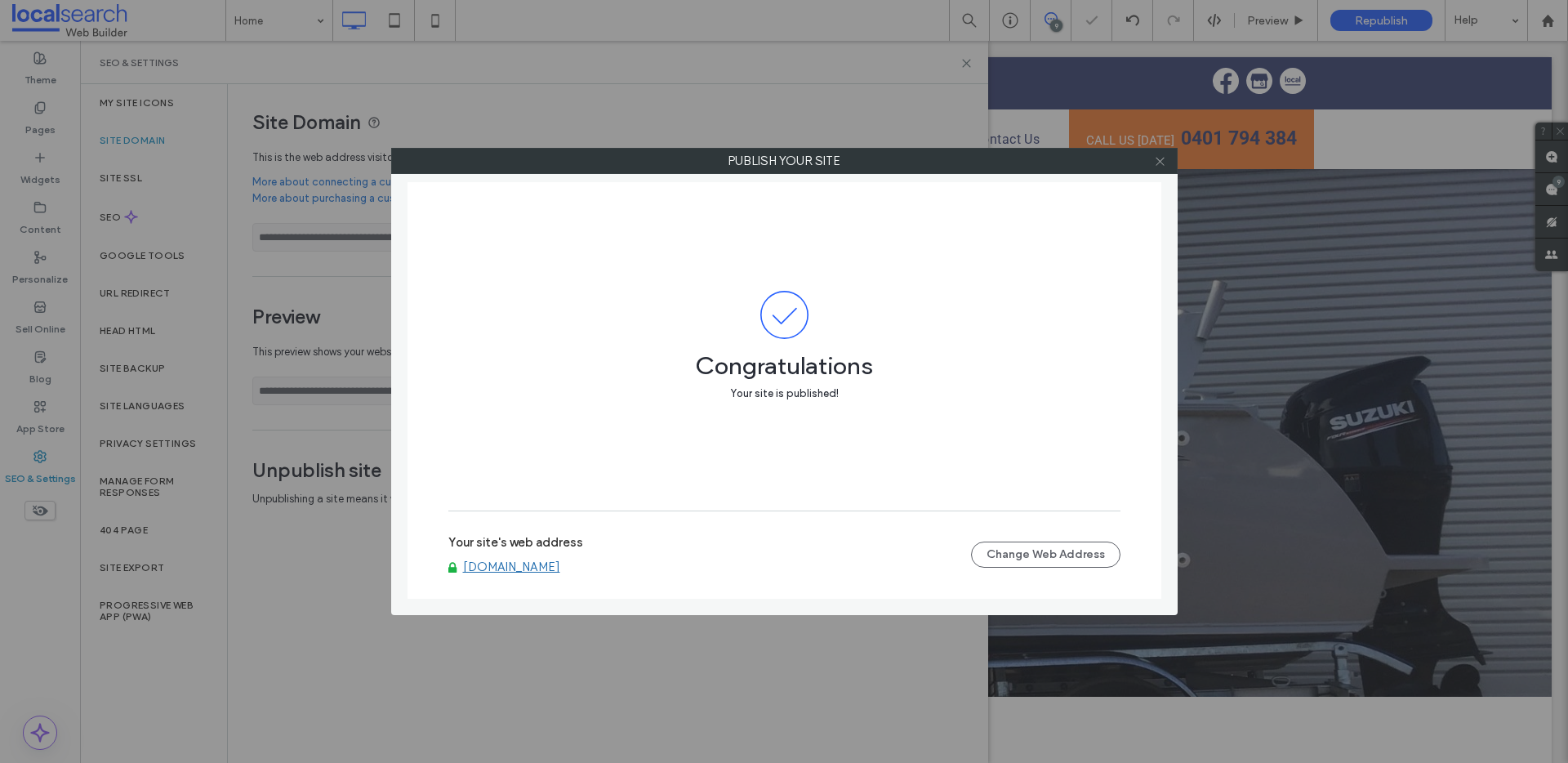
click at [1162, 156] on icon at bounding box center [1160, 161] width 12 height 12
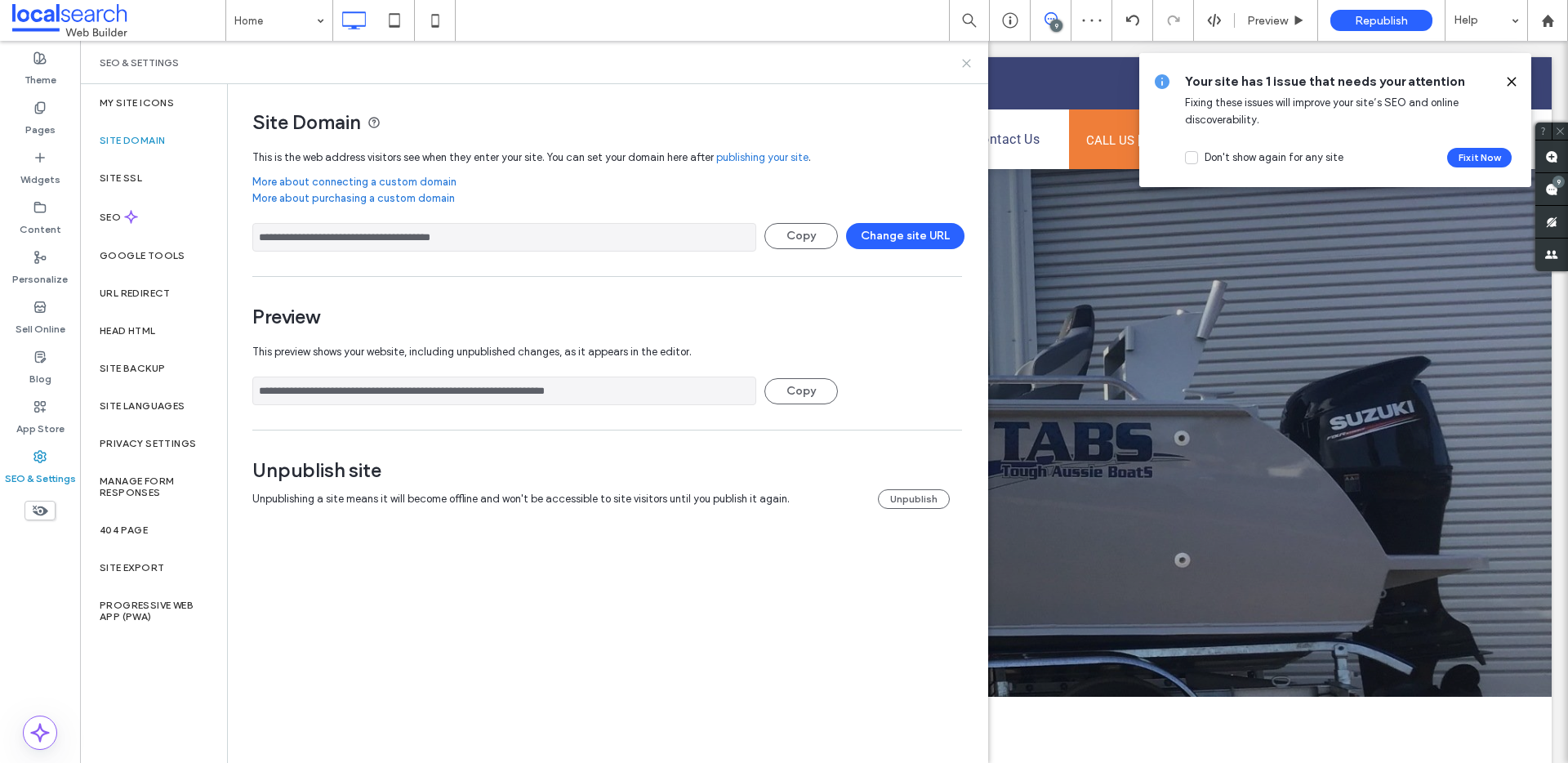
drag, startPoint x: 965, startPoint y: 66, endPoint x: 866, endPoint y: 30, distance: 105.3
click at [965, 66] on icon at bounding box center [966, 63] width 12 height 12
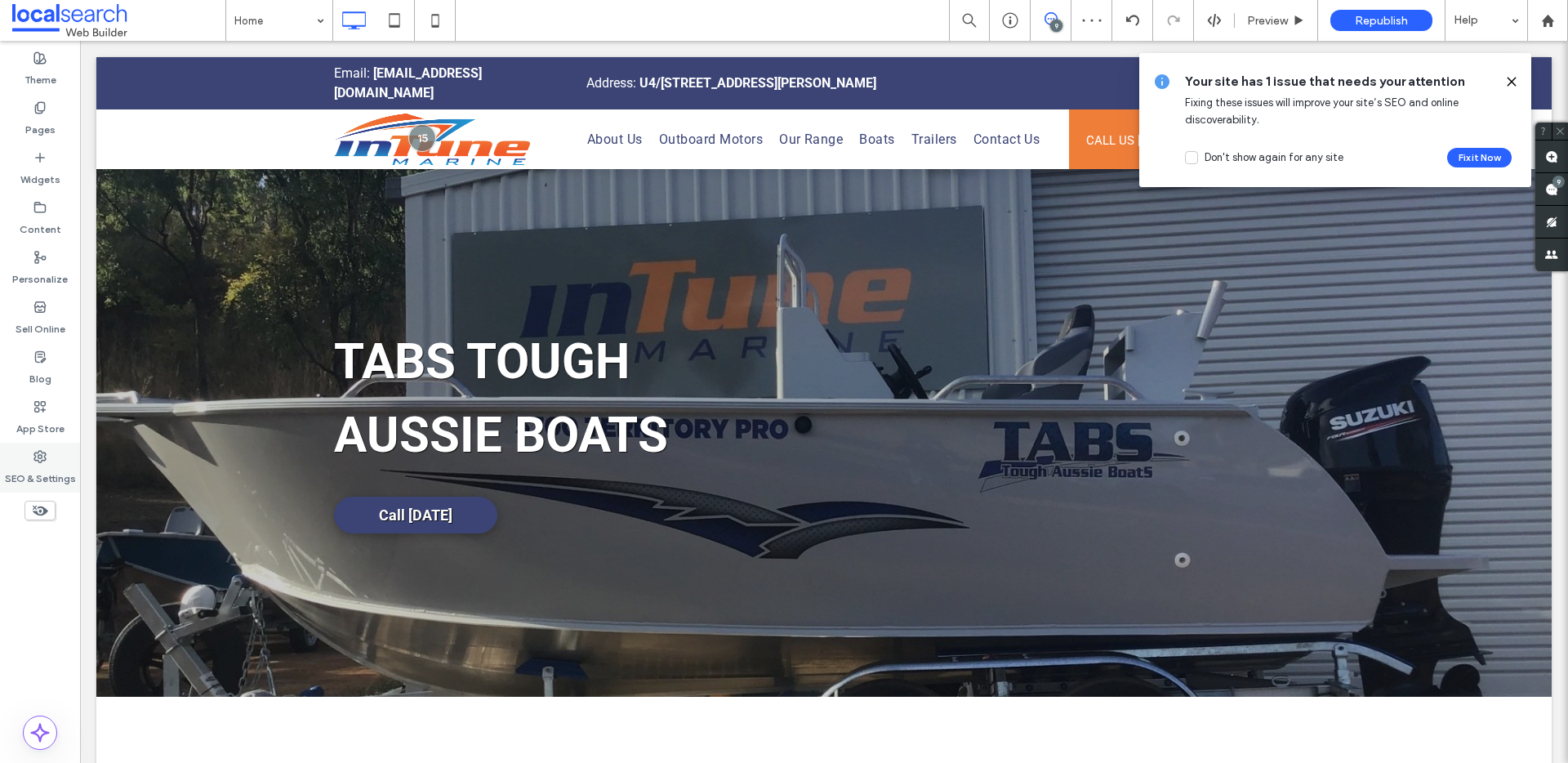
click at [53, 467] on label "SEO & Settings" at bounding box center [40, 474] width 71 height 23
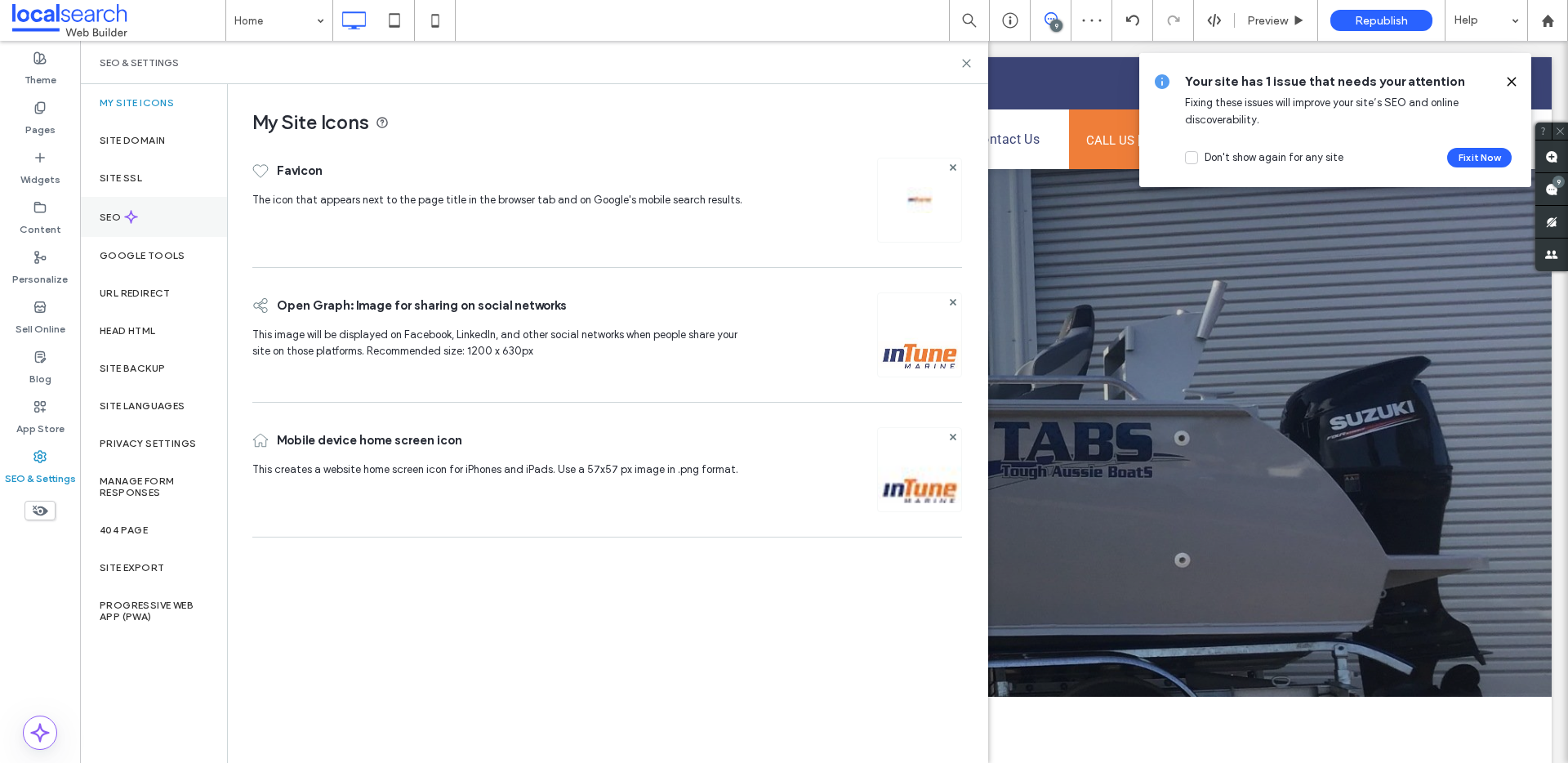
click at [177, 225] on div "SEO" at bounding box center [153, 217] width 147 height 40
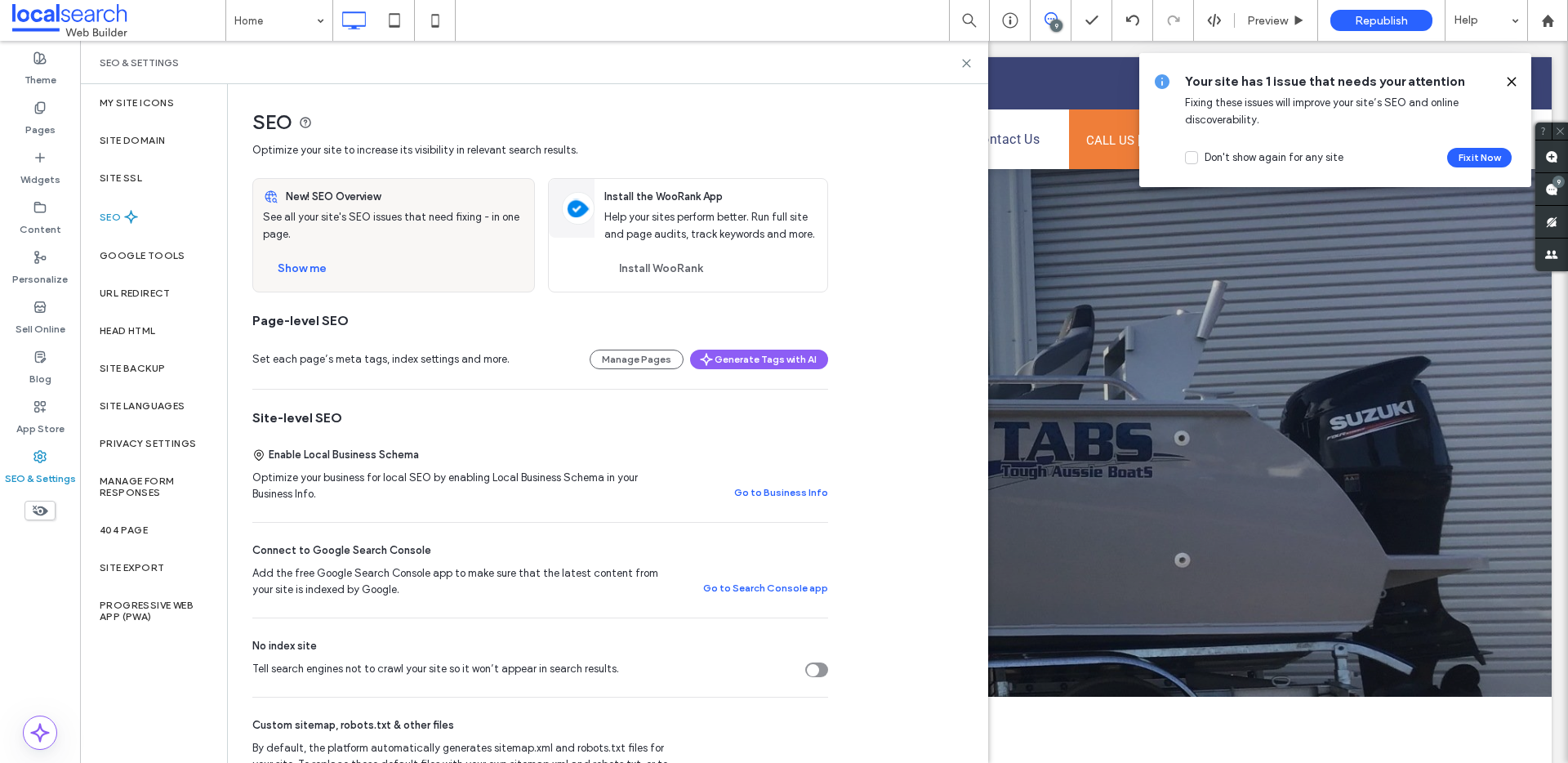
click at [818, 674] on div "Tell search engines not to crawl your site so it won’t appear in search results." at bounding box center [812, 669] width 12 height 12
click at [141, 153] on div "Site Domain" at bounding box center [153, 140] width 147 height 38
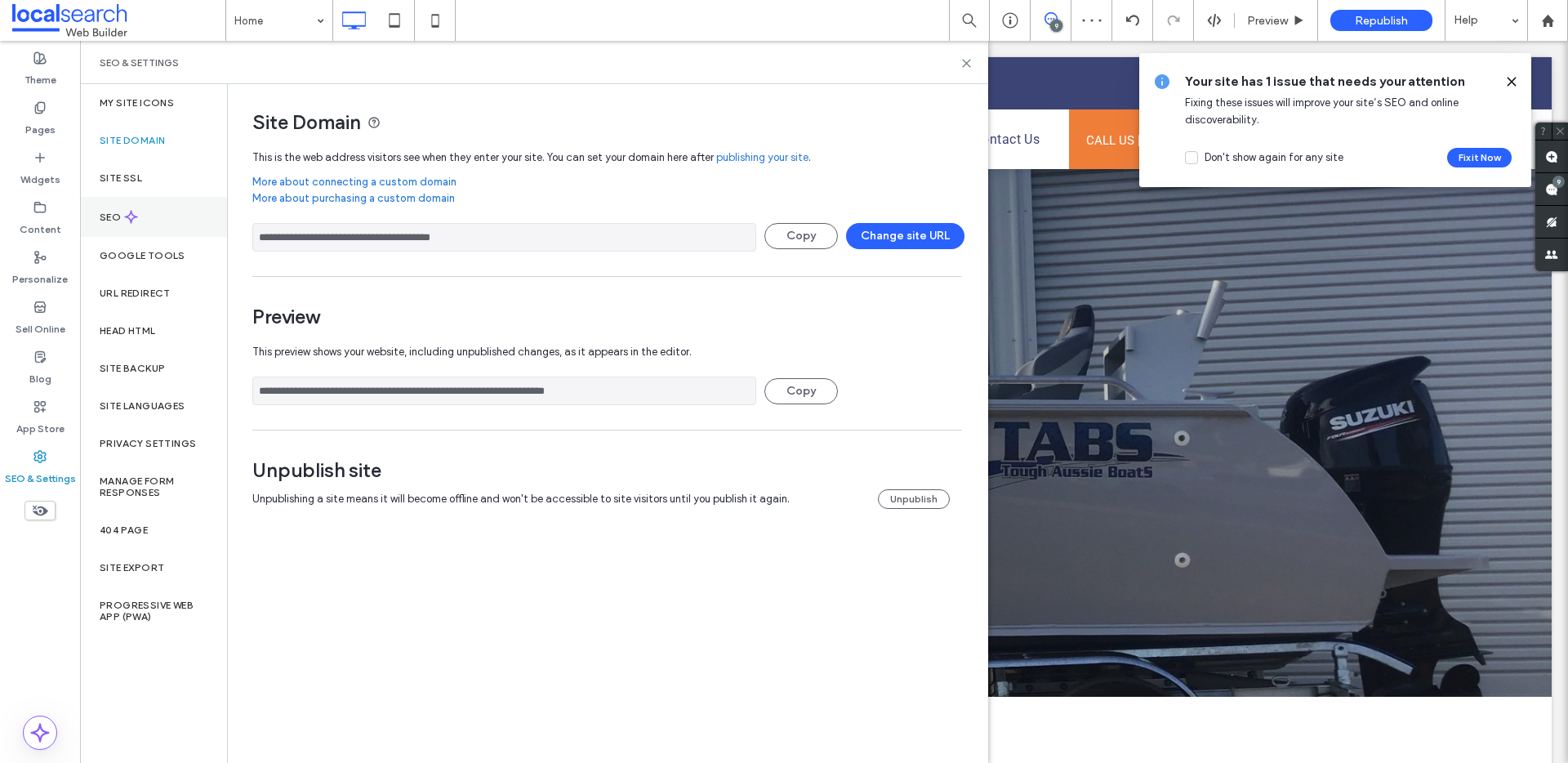
click at [171, 215] on div "SEO" at bounding box center [153, 217] width 147 height 40
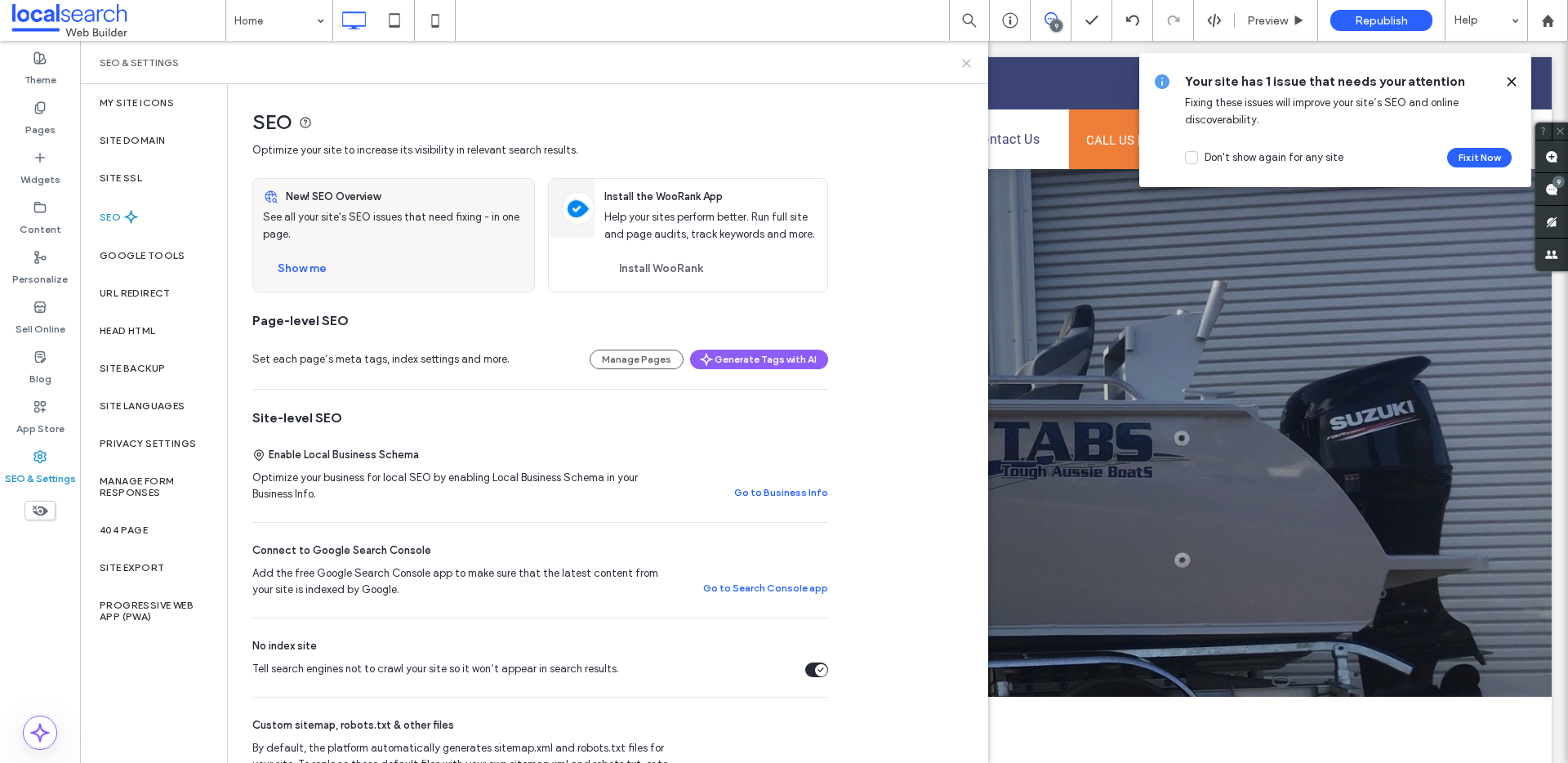
click at [962, 66] on icon at bounding box center [966, 63] width 12 height 12
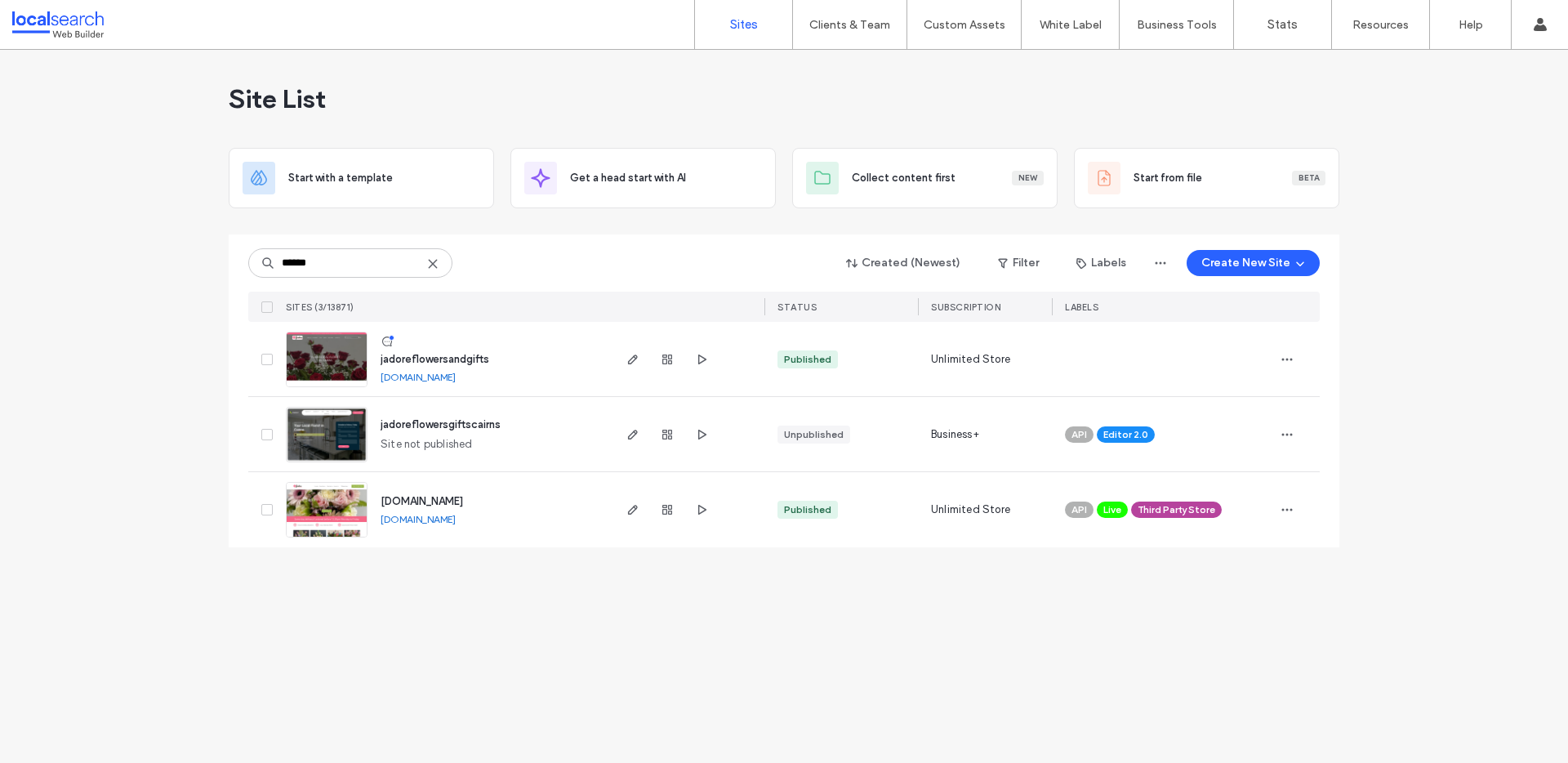
type input "******"
click at [330, 358] on img at bounding box center [327, 388] width 80 height 111
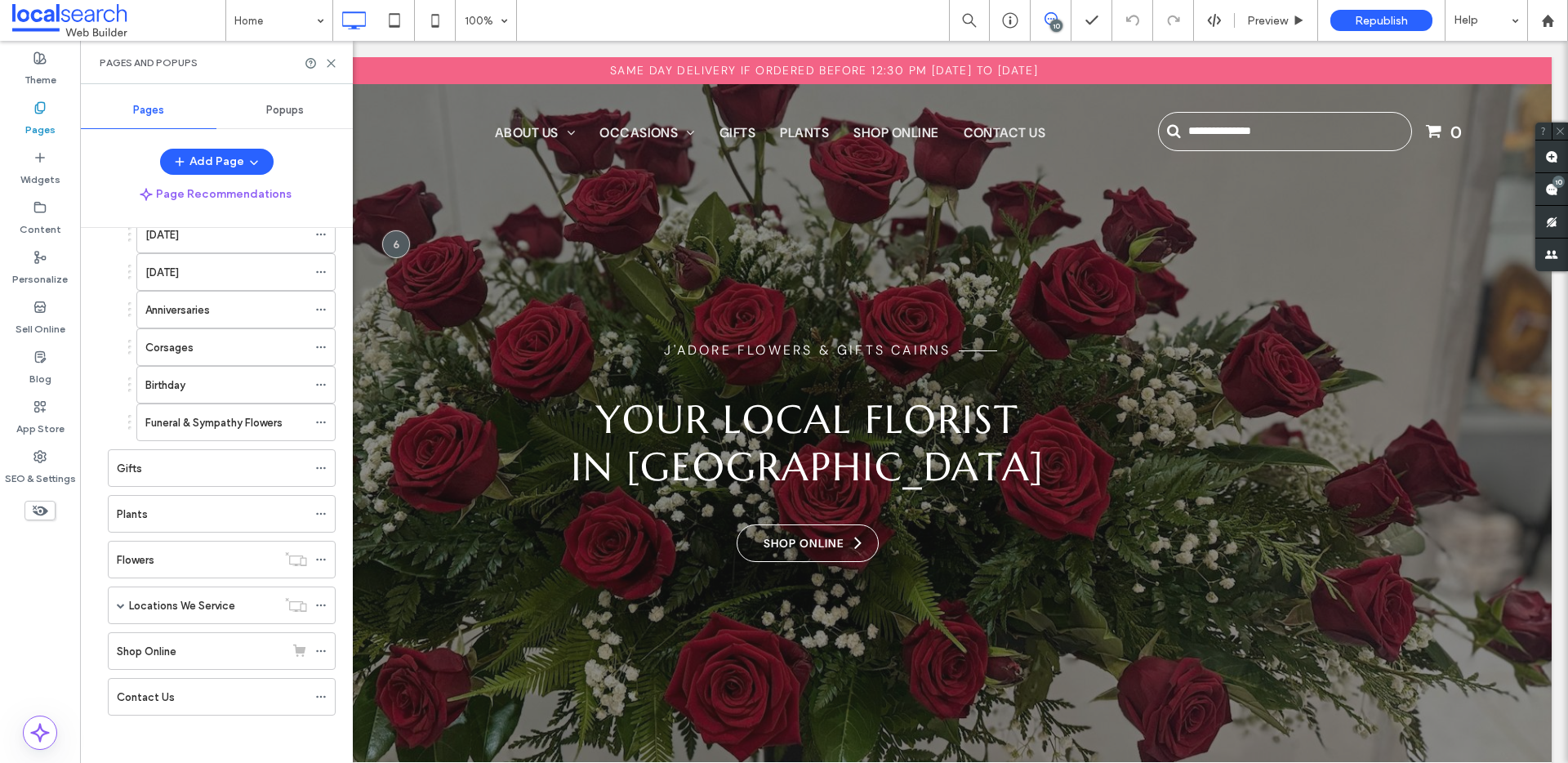
scroll to position [208, 0]
click at [121, 604] on span at bounding box center [120, 603] width 8 height 8
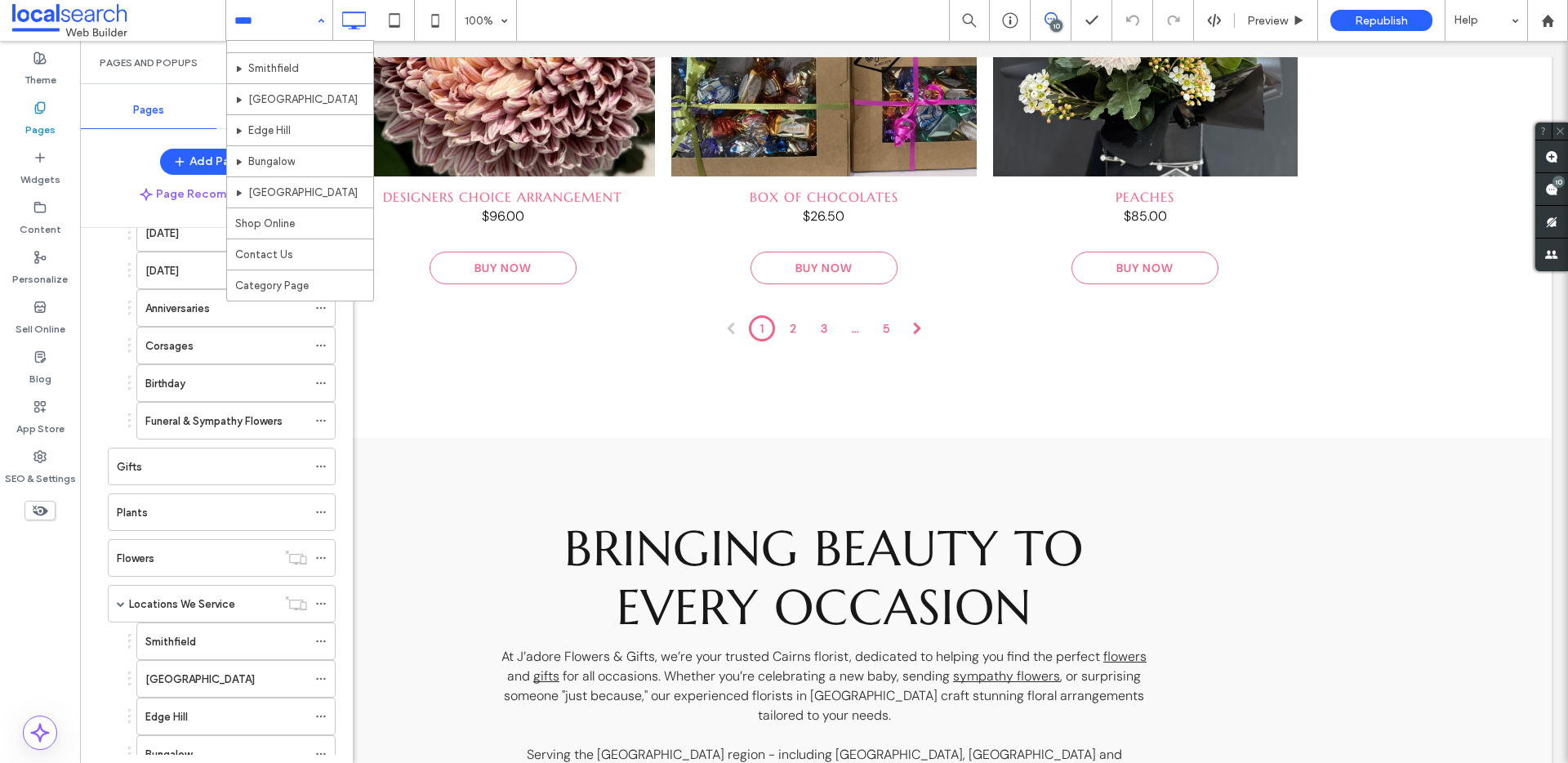
scroll to position [544, 0]
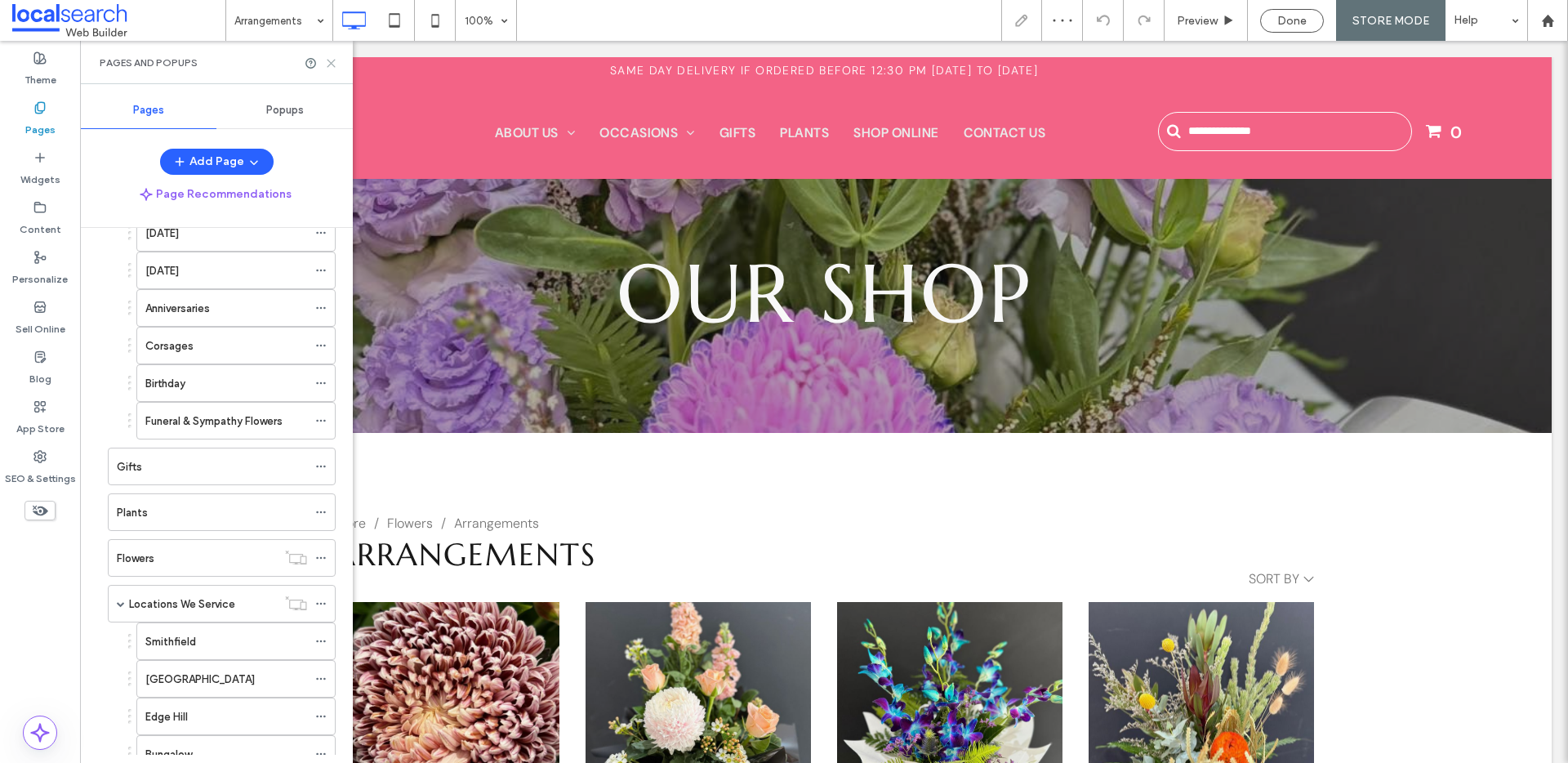
click at [330, 62] on use at bounding box center [332, 63] width 7 height 7
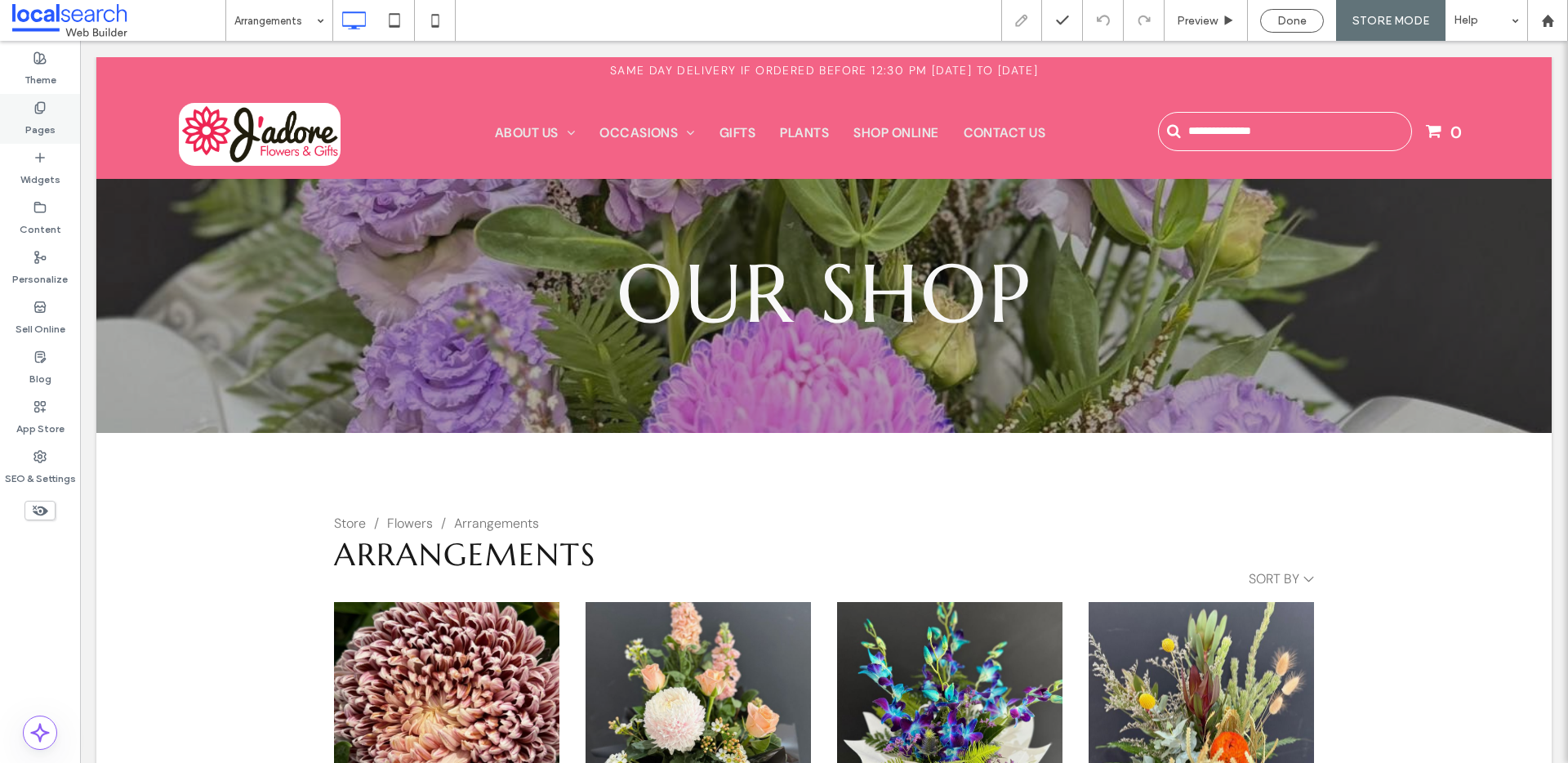
click at [31, 121] on label "Pages" at bounding box center [40, 125] width 31 height 23
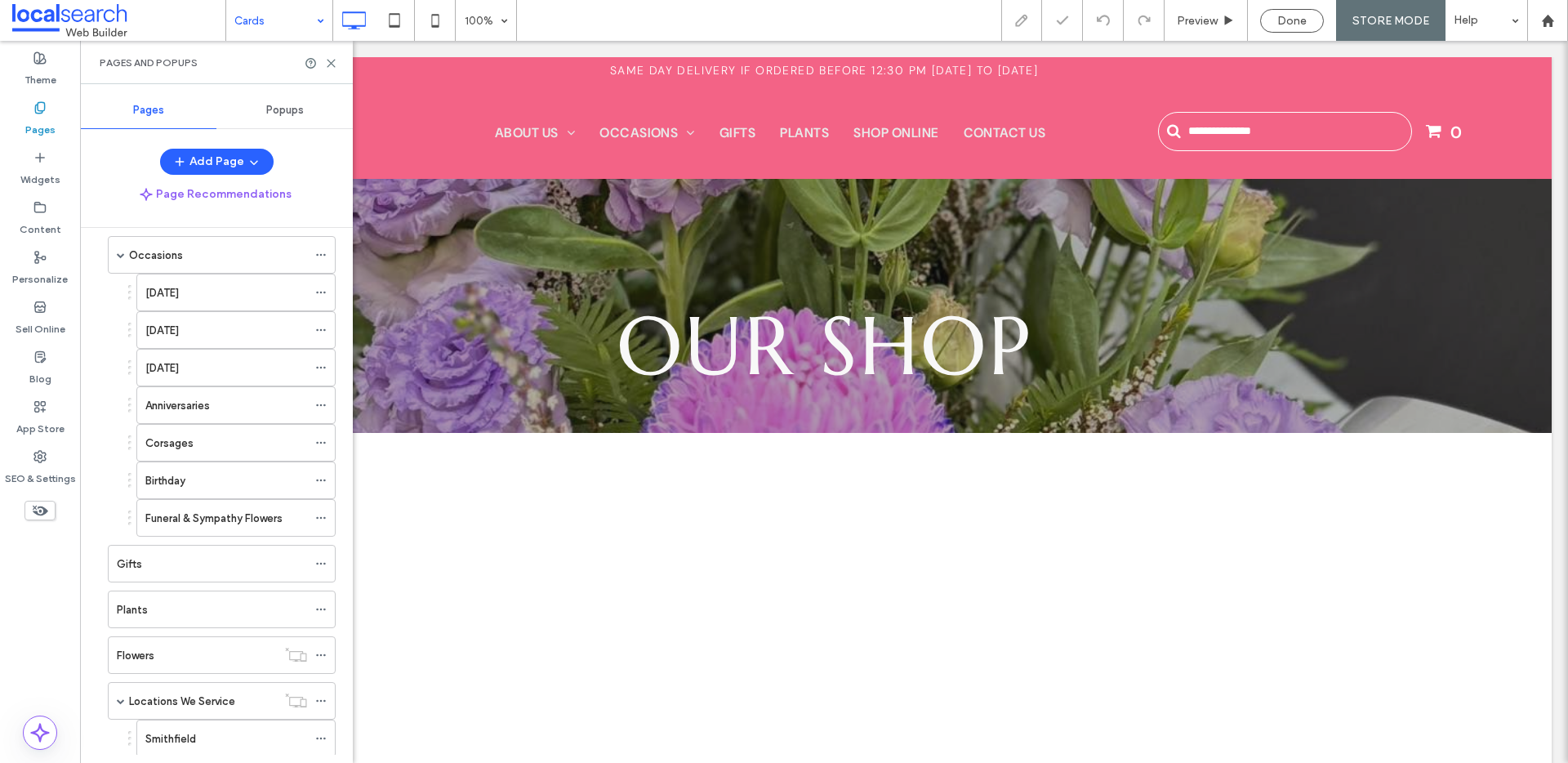
click at [295, 18] on input at bounding box center [275, 20] width 82 height 41
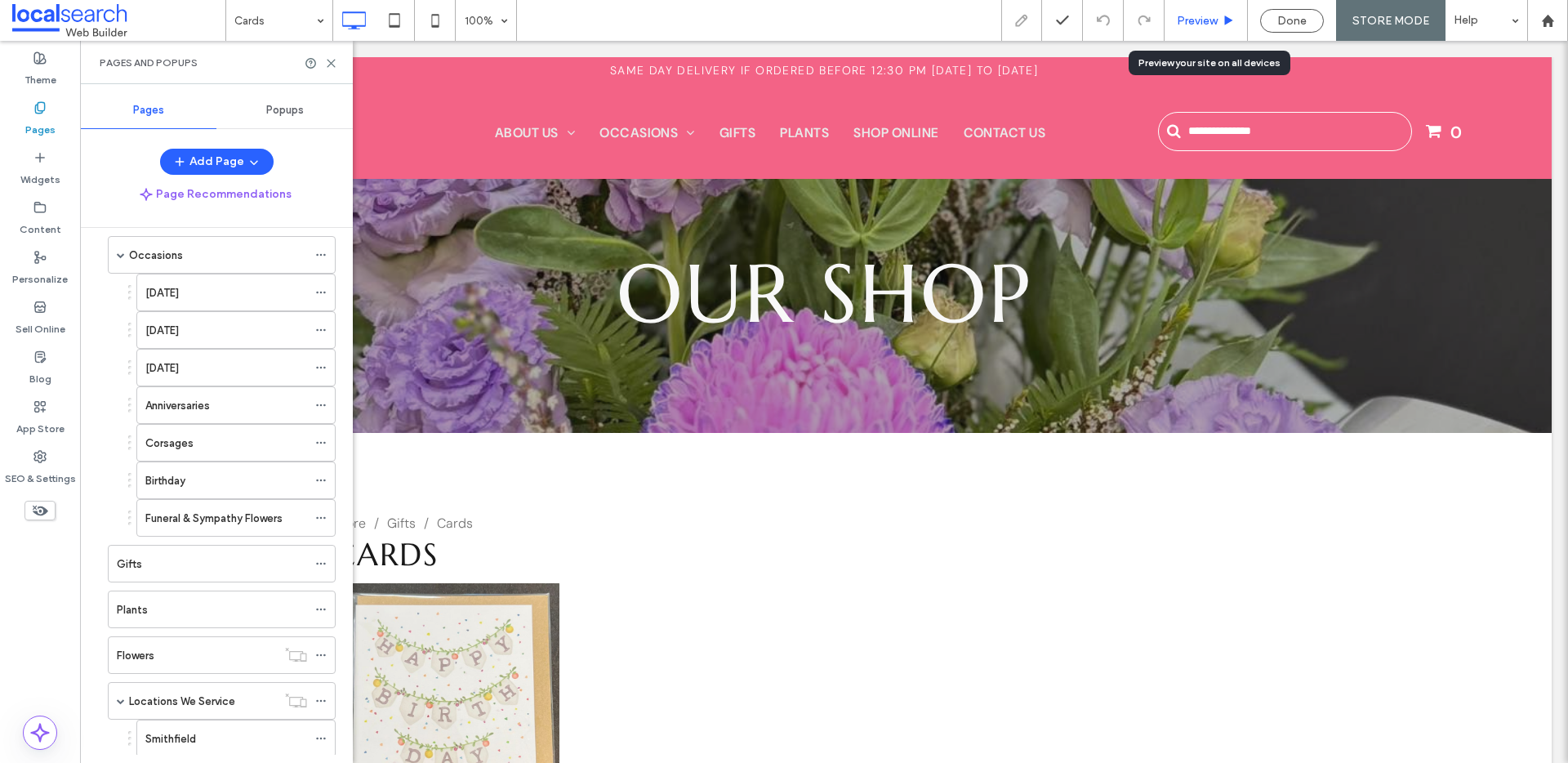
drag, startPoint x: 1204, startPoint y: 11, endPoint x: 984, endPoint y: 4, distance: 220.1
click at [1204, 11] on div "Preview" at bounding box center [1207, 20] width 83 height 41
drag, startPoint x: 332, startPoint y: 63, endPoint x: 307, endPoint y: 6, distance: 62.2
click at [332, 63] on use at bounding box center [332, 63] width 7 height 7
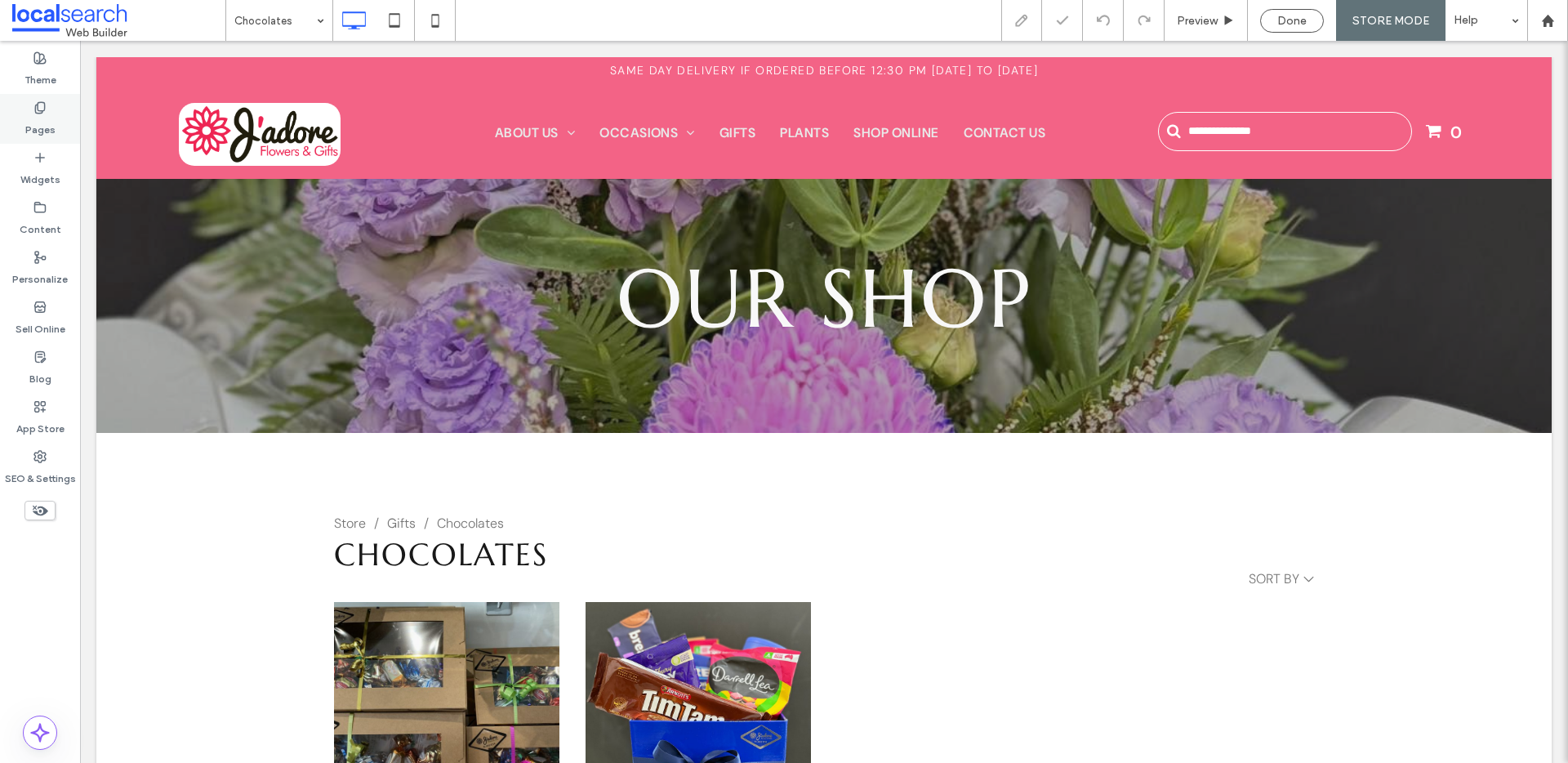
click at [45, 125] on label "Pages" at bounding box center [40, 125] width 31 height 23
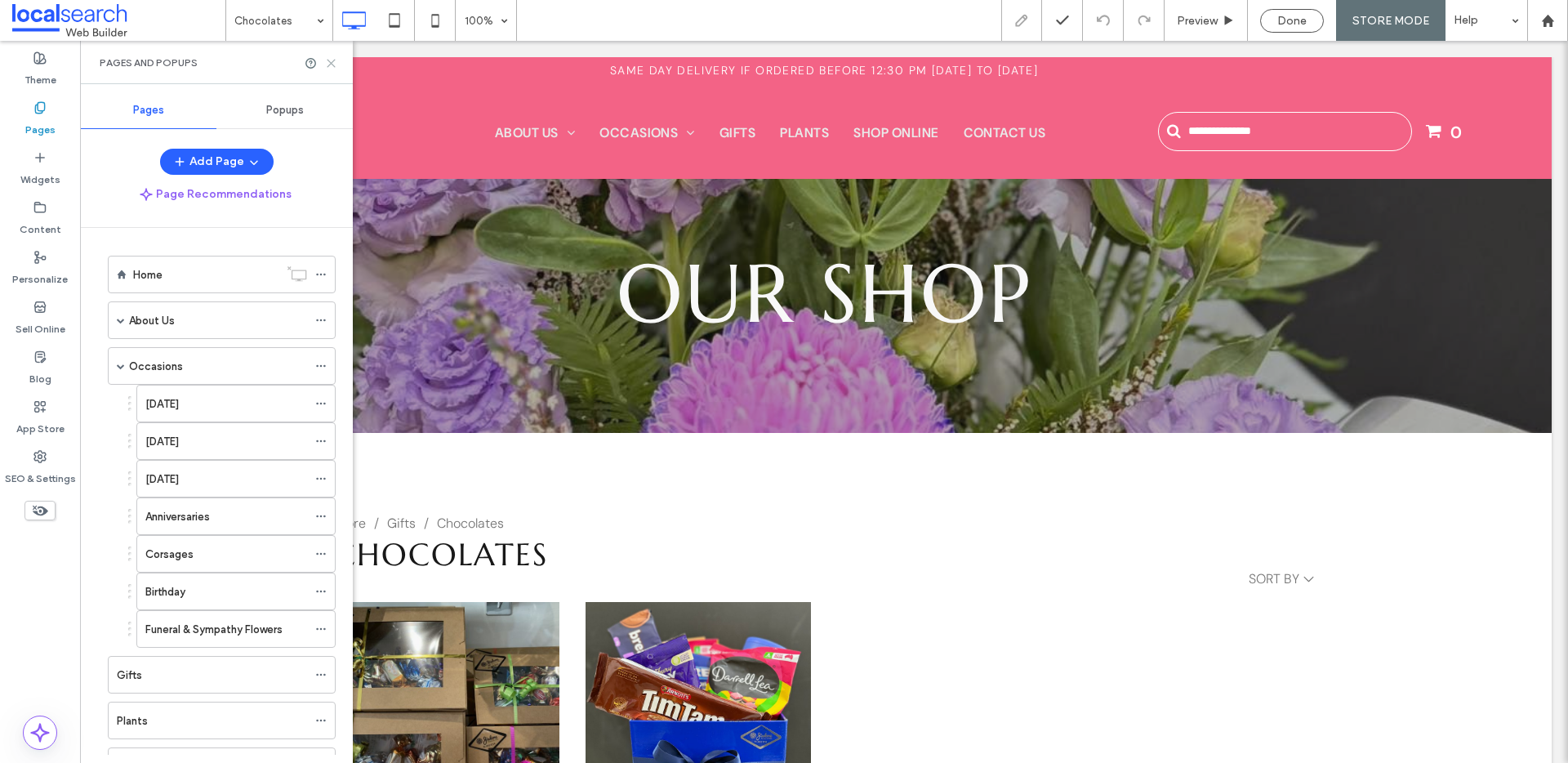
click at [334, 73] on div "Pages and Popups" at bounding box center [216, 62] width 273 height 44
drag, startPoint x: 334, startPoint y: 65, endPoint x: 237, endPoint y: 4, distance: 114.6
click at [334, 65] on icon at bounding box center [331, 63] width 12 height 12
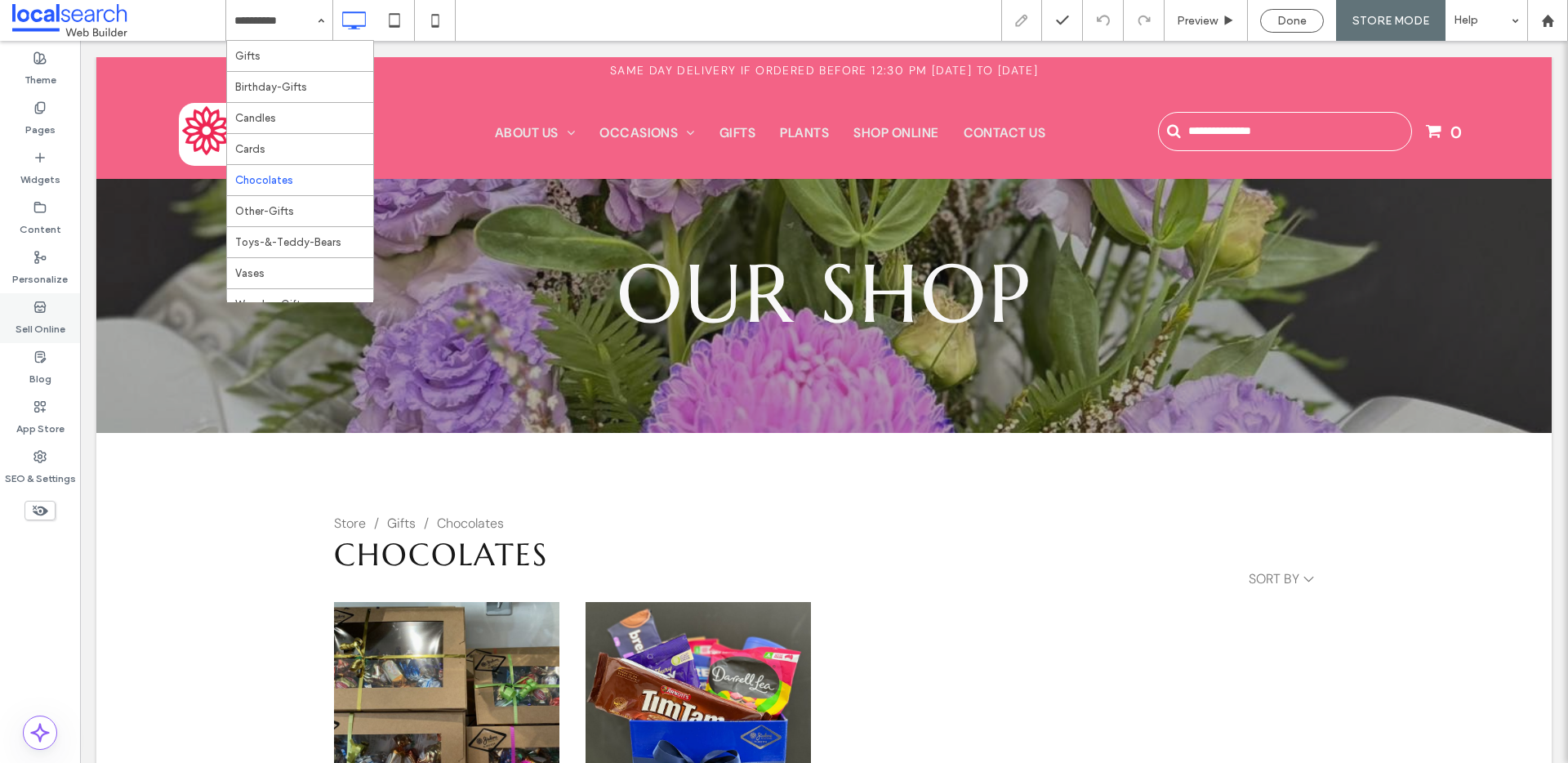
click at [38, 326] on label "Sell Online" at bounding box center [41, 325] width 50 height 23
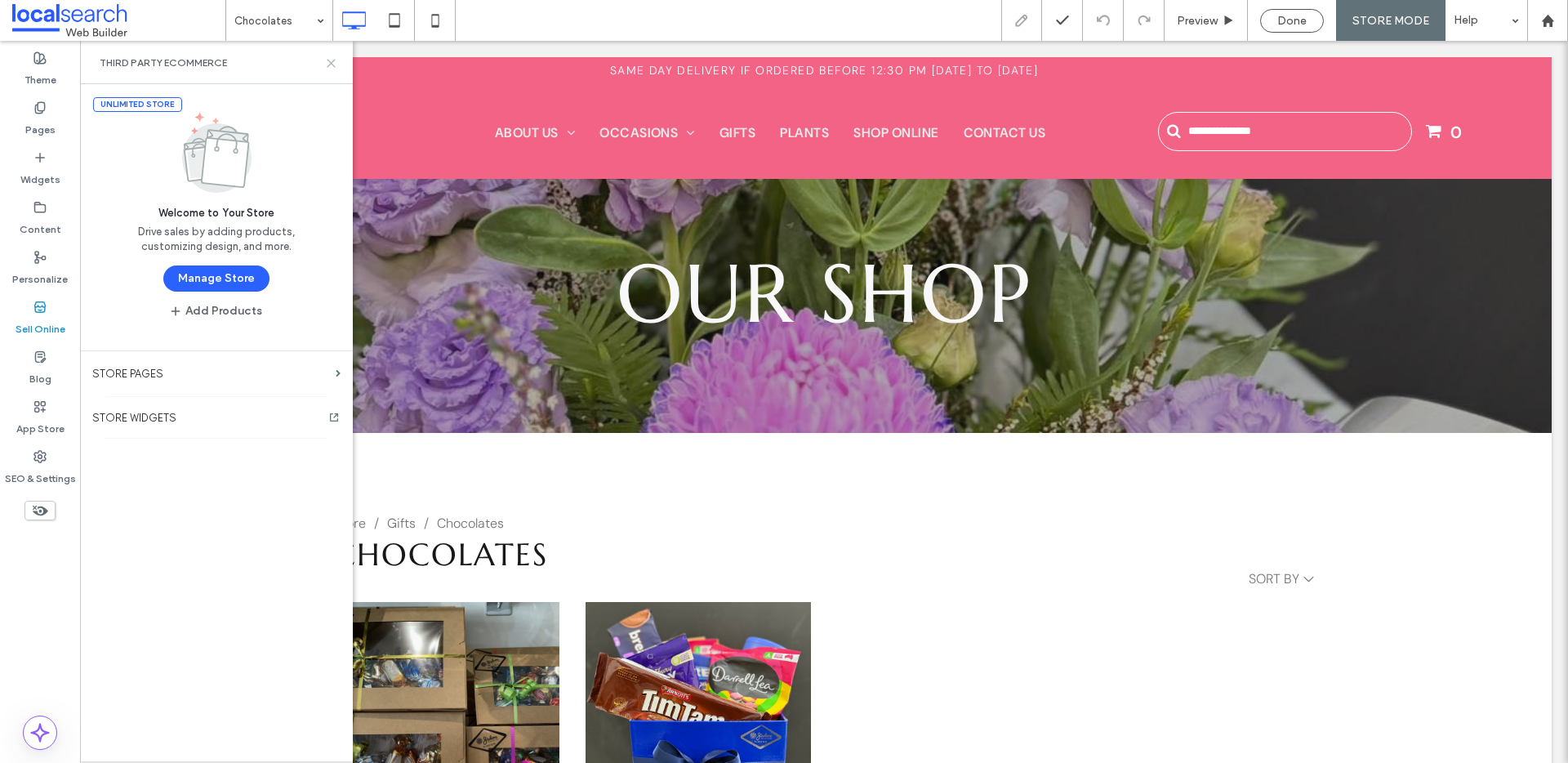
drag, startPoint x: 325, startPoint y: 64, endPoint x: 241, endPoint y: 14, distance: 97.8
click at [325, 64] on icon at bounding box center [331, 63] width 12 height 12
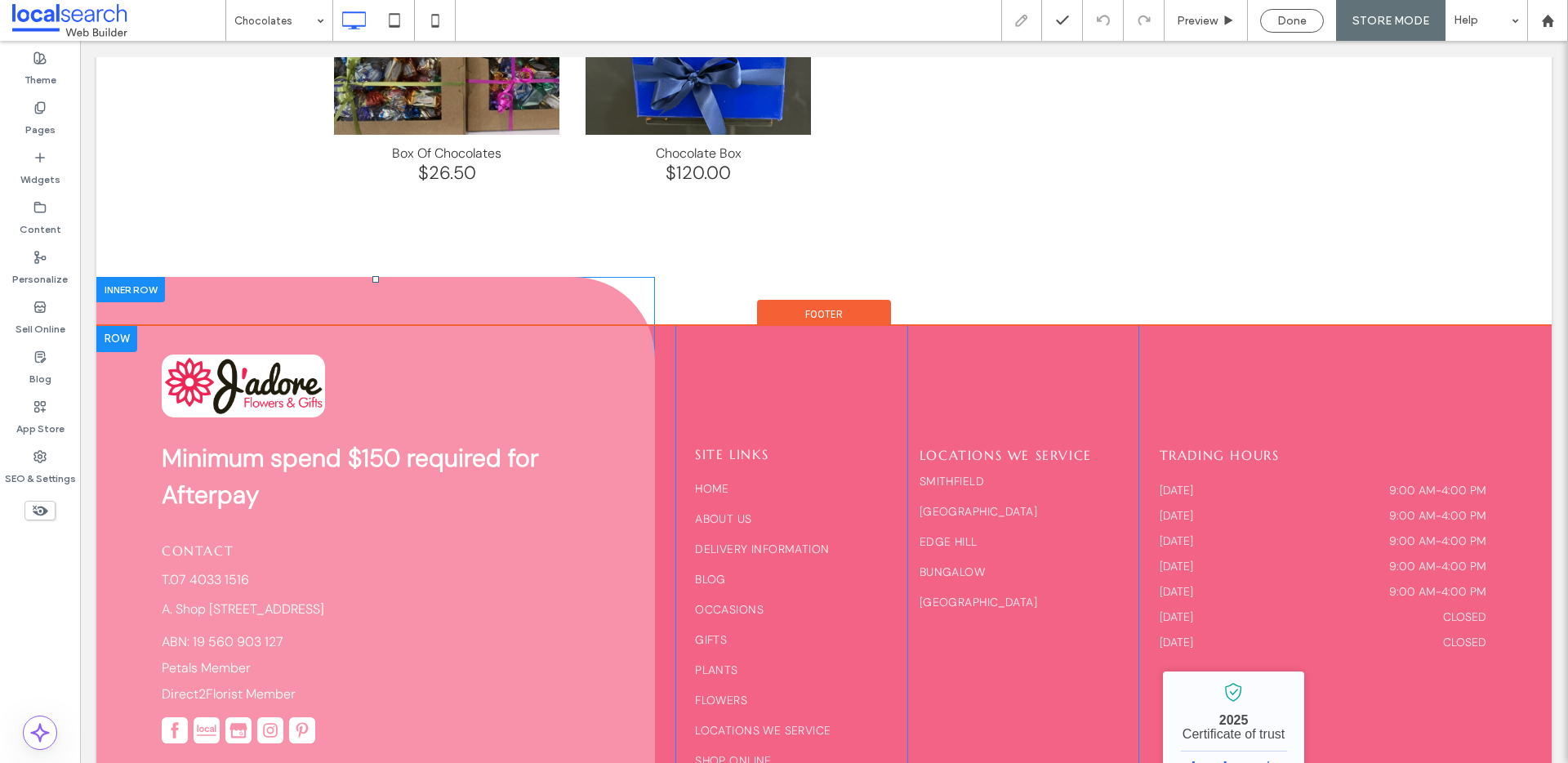
scroll to position [571, 0]
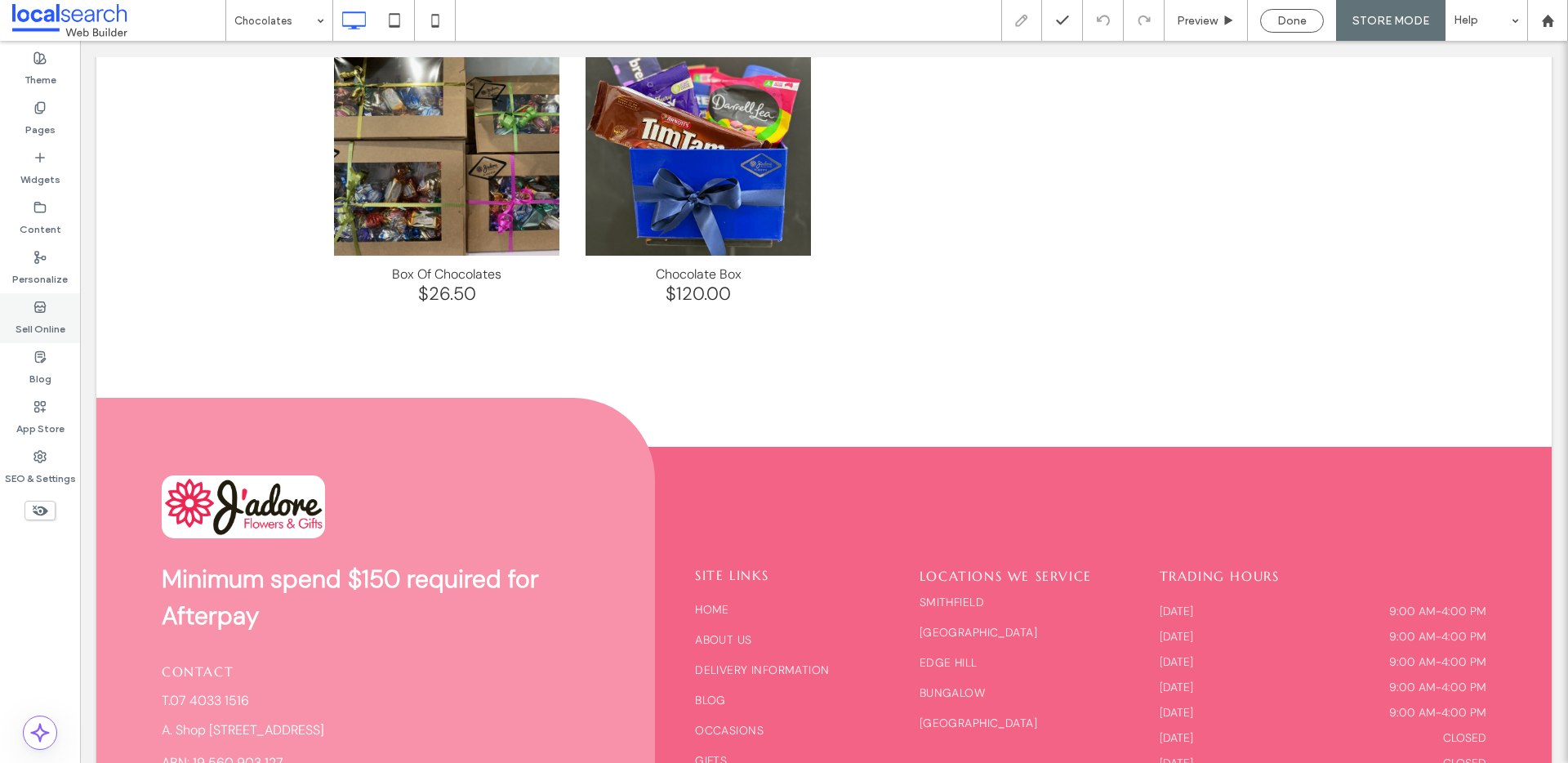
click at [51, 335] on label "Sell Online" at bounding box center [41, 325] width 50 height 23
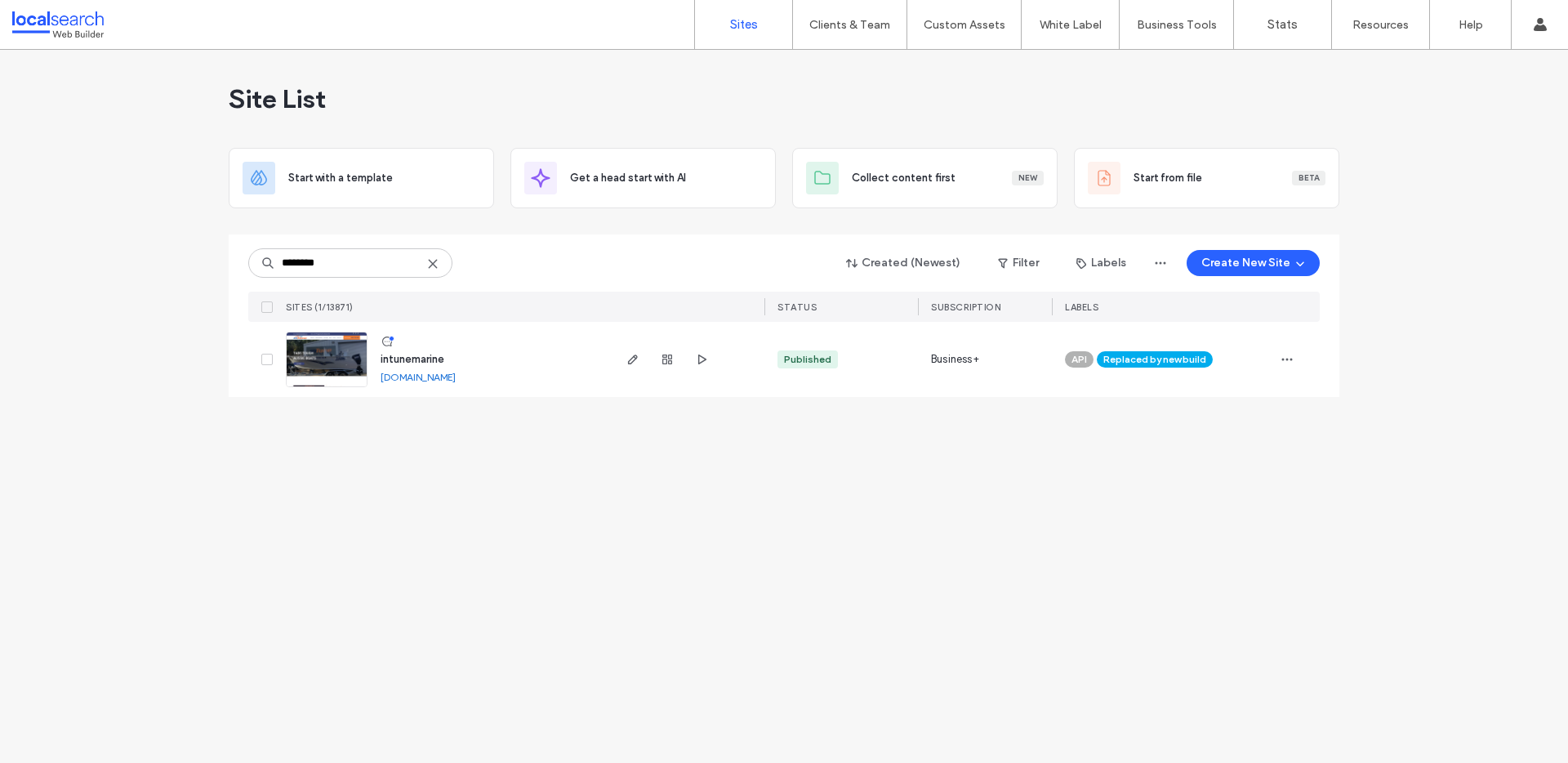
type input "********"
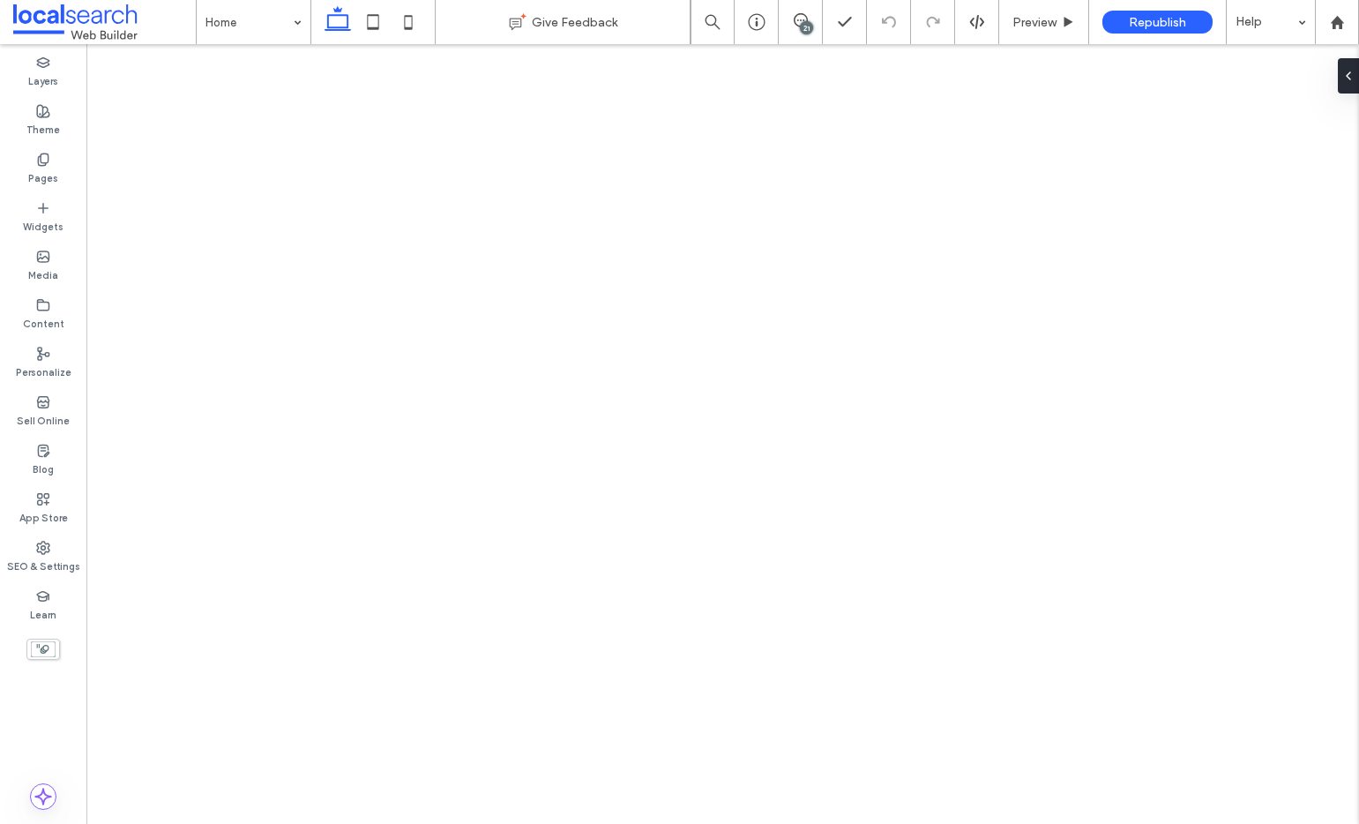
click at [42, 542] on icon at bounding box center [43, 548] width 14 height 14
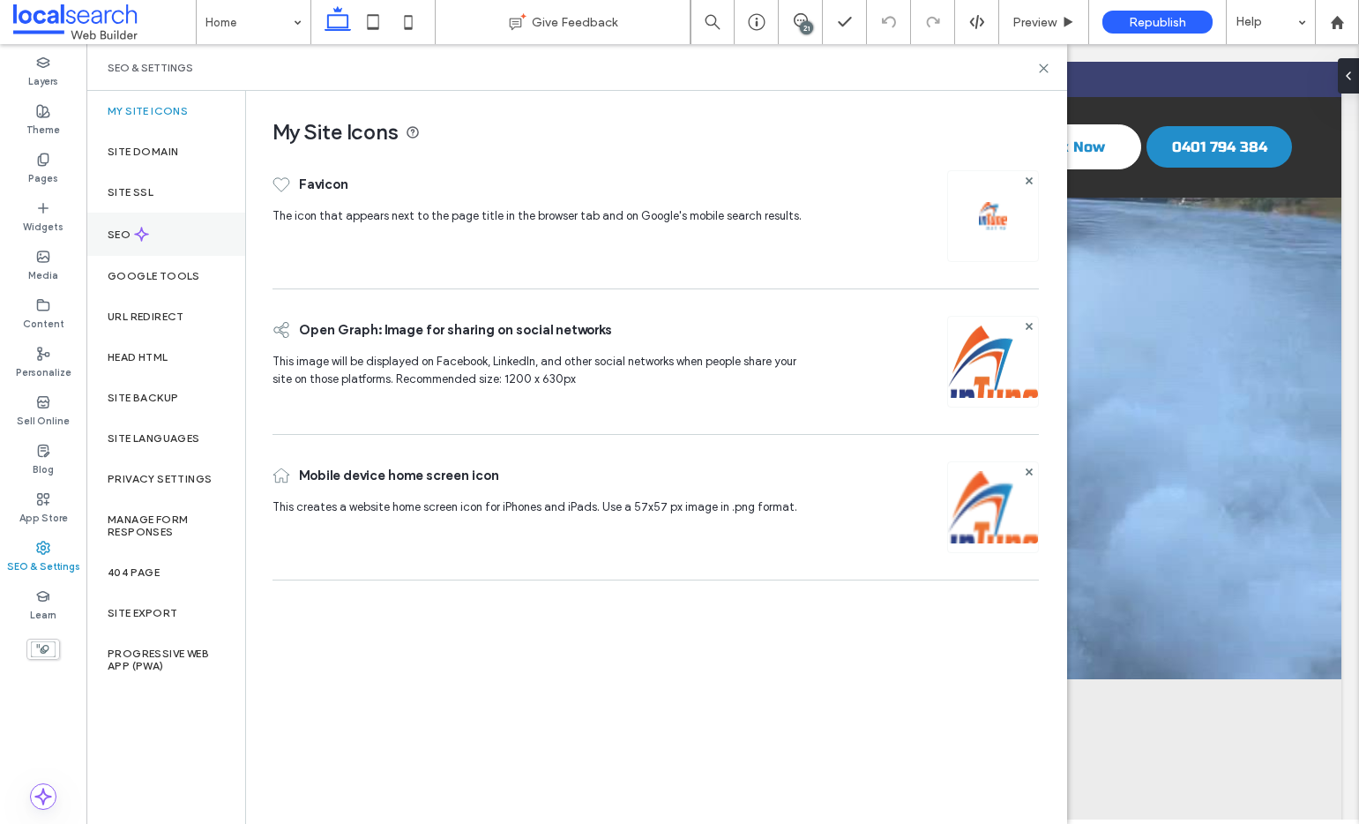
drag, startPoint x: 140, startPoint y: 235, endPoint x: 168, endPoint y: 224, distance: 30.1
click at [140, 234] on icon at bounding box center [141, 234] width 15 height 15
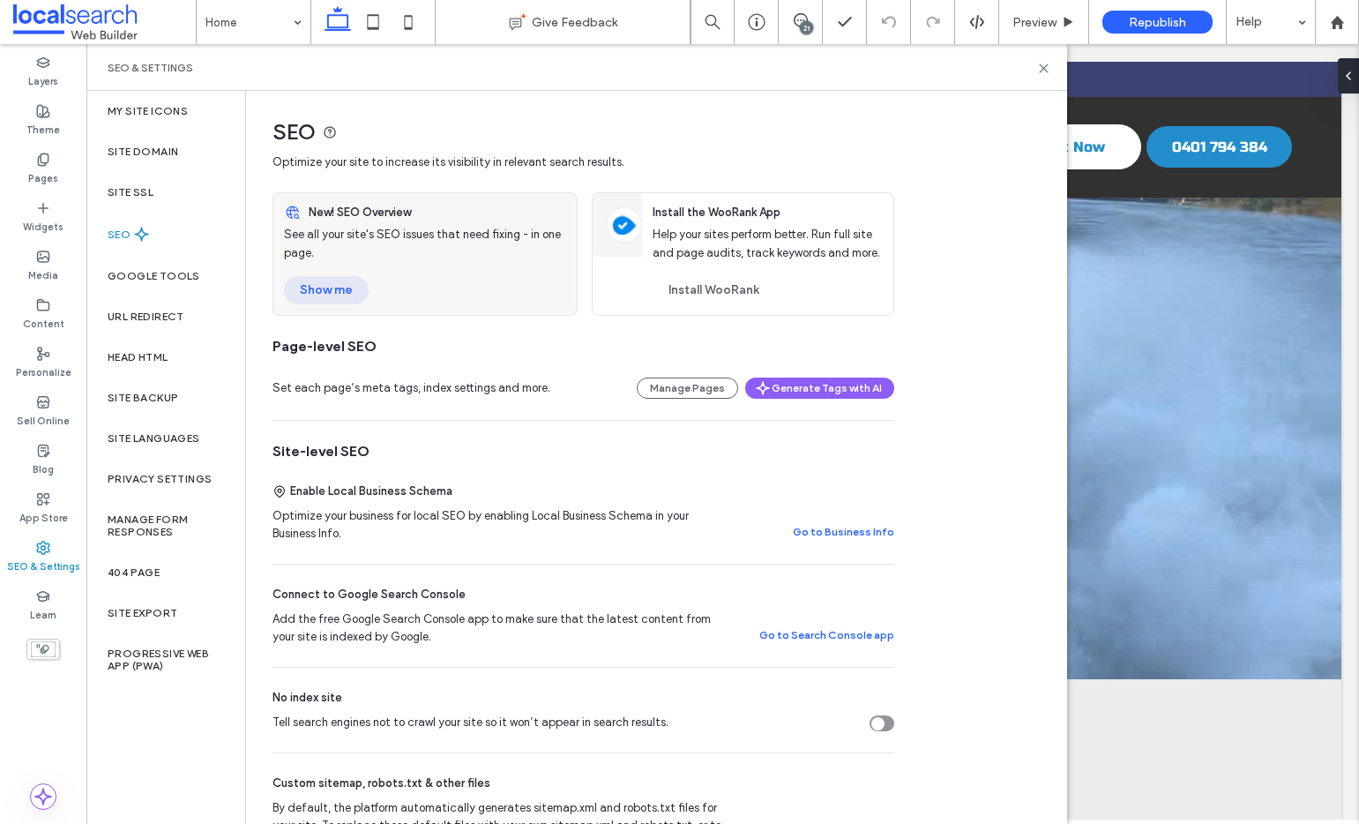
click at [327, 295] on button "Show me" at bounding box center [326, 290] width 85 height 28
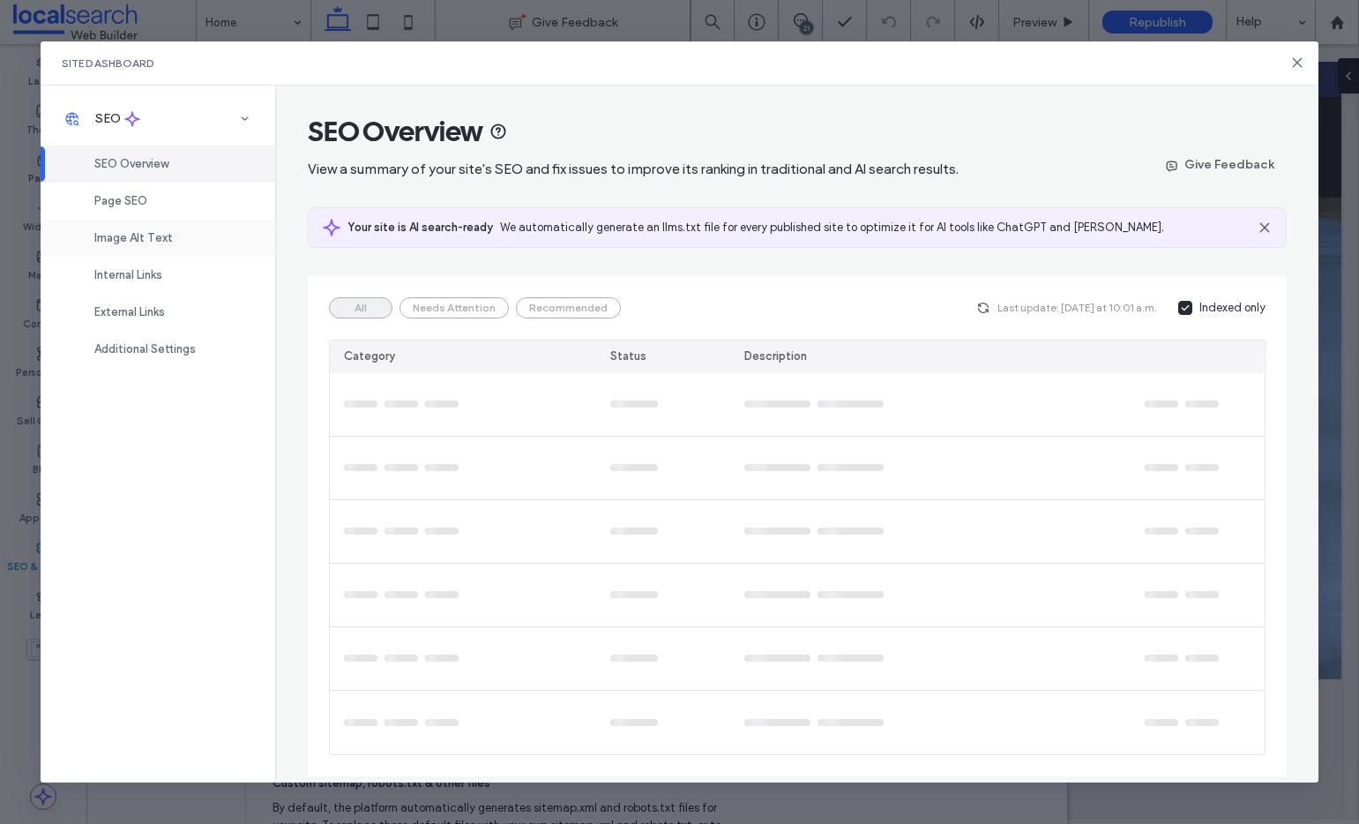
click at [181, 243] on div "Image Alt Text" at bounding box center [158, 238] width 235 height 37
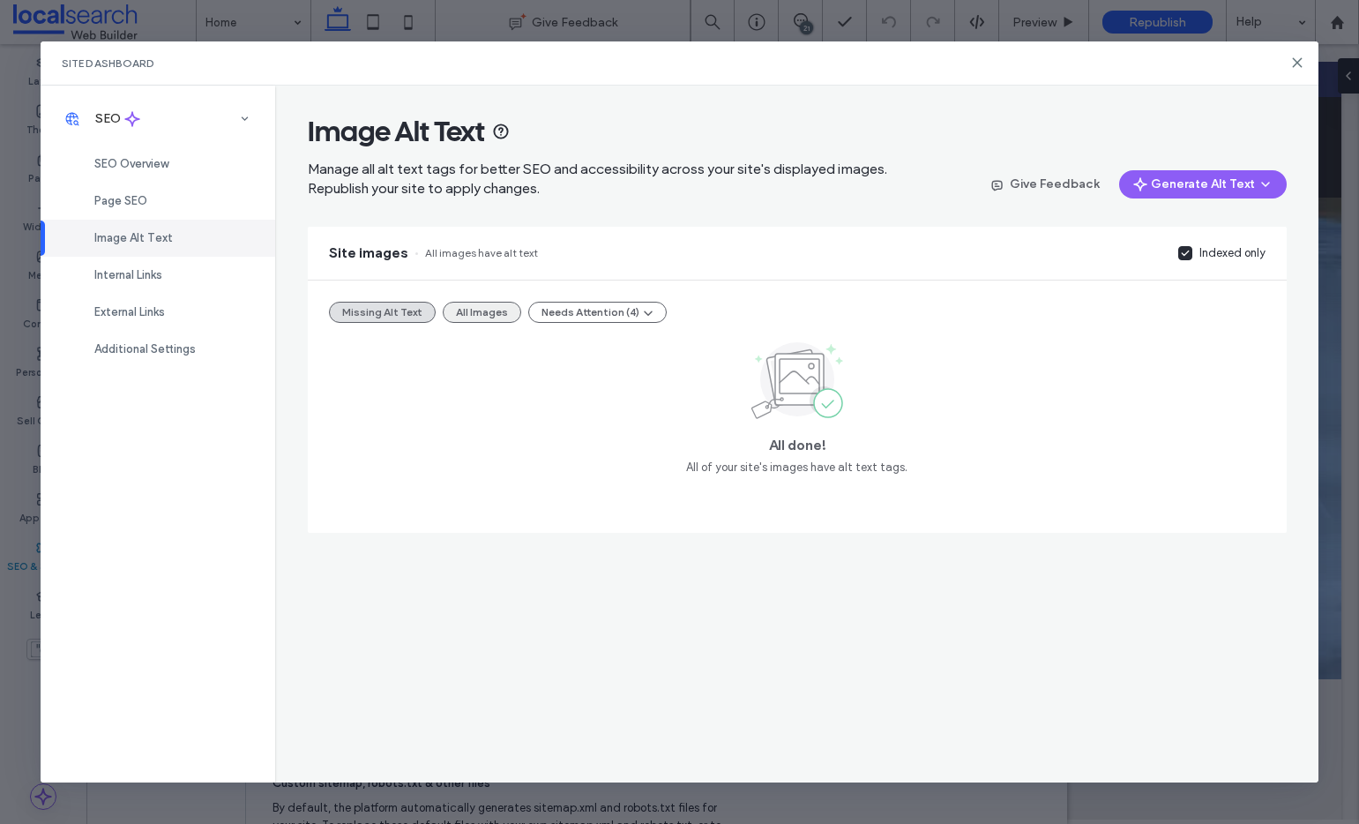
click at [474, 315] on button "All Images" at bounding box center [482, 312] width 78 height 21
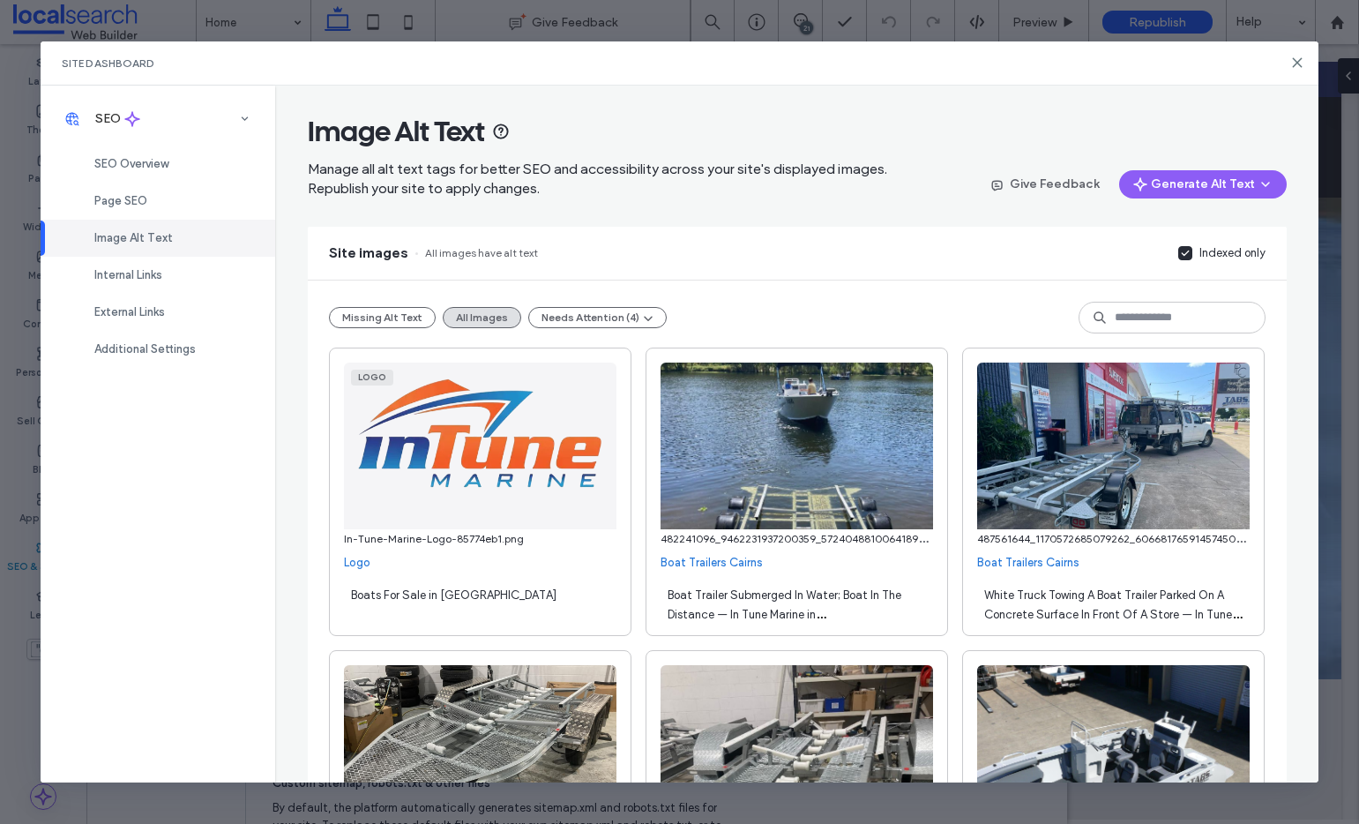
click at [1191, 258] on label "Indexed only" at bounding box center [1221, 253] width 87 height 18
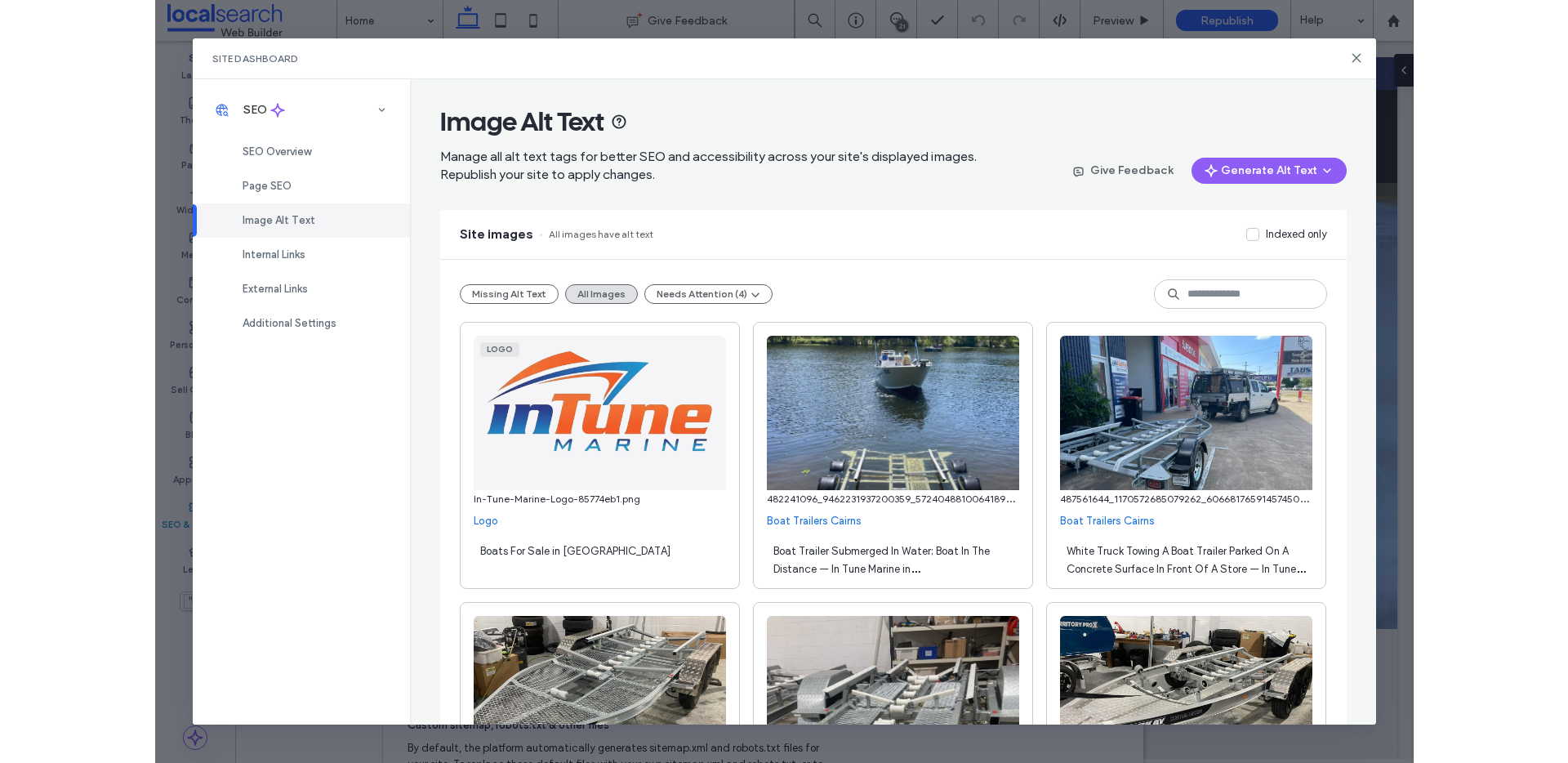
scroll to position [2670, 0]
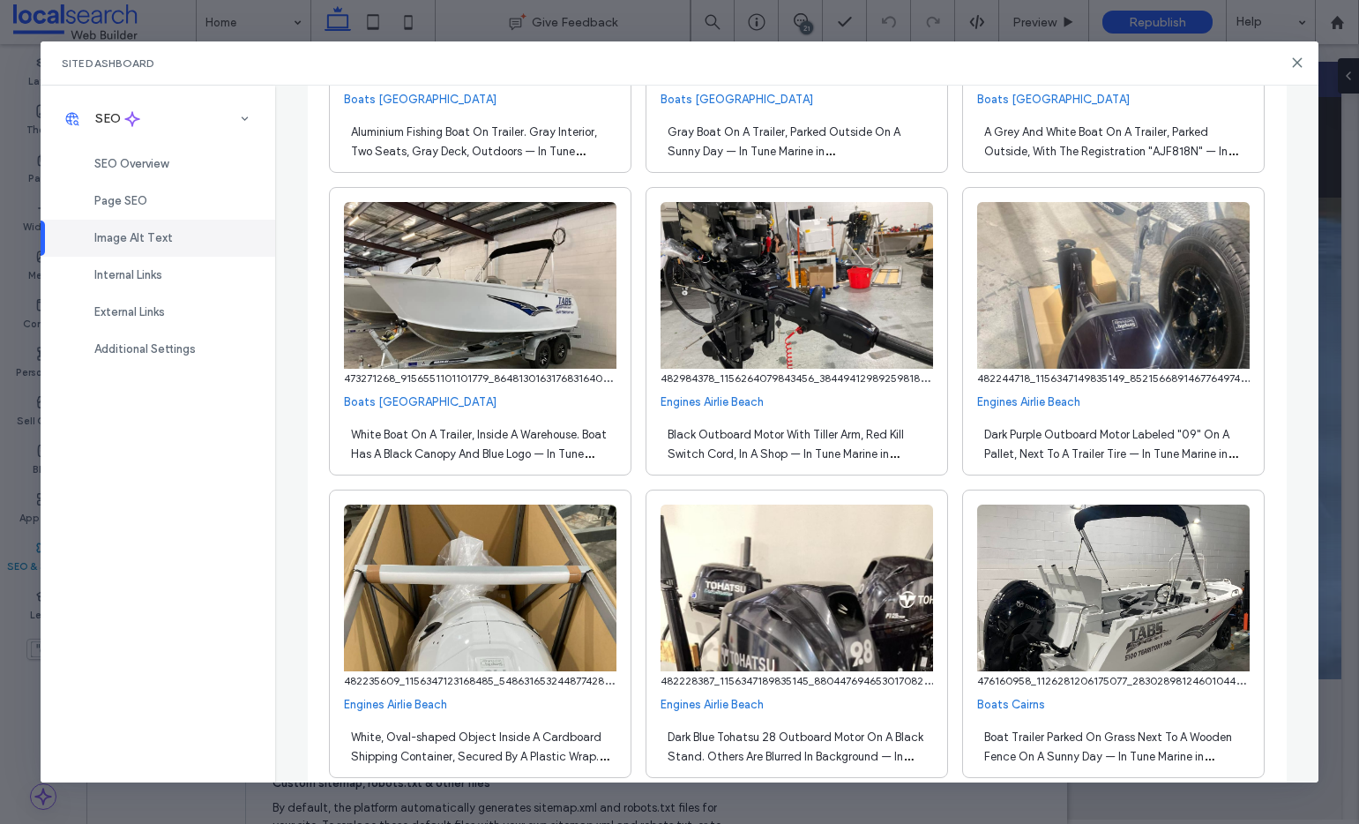
click at [1149, 437] on span "Dark Purple Outboard Motor Labeled "09" On A Pallet, Next To A Trailer Tire — I…" at bounding box center [1110, 454] width 253 height 52
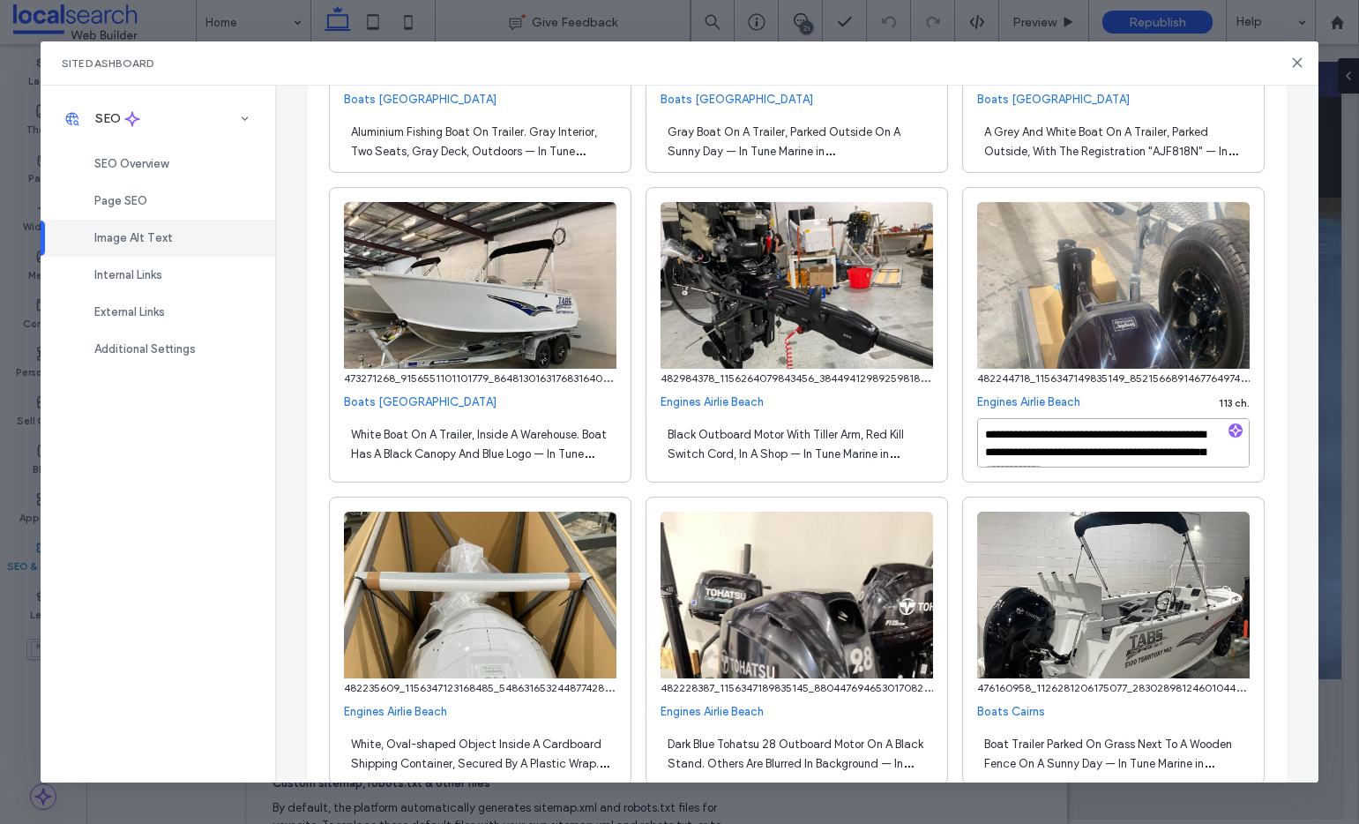
click at [1149, 437] on textarea "**********" at bounding box center [1113, 442] width 273 height 49
click at [1148, 443] on textarea "**********" at bounding box center [1113, 442] width 273 height 49
click at [1153, 436] on textarea "**********" at bounding box center [1113, 442] width 273 height 49
click at [1154, 440] on textarea "**********" at bounding box center [1113, 442] width 273 height 49
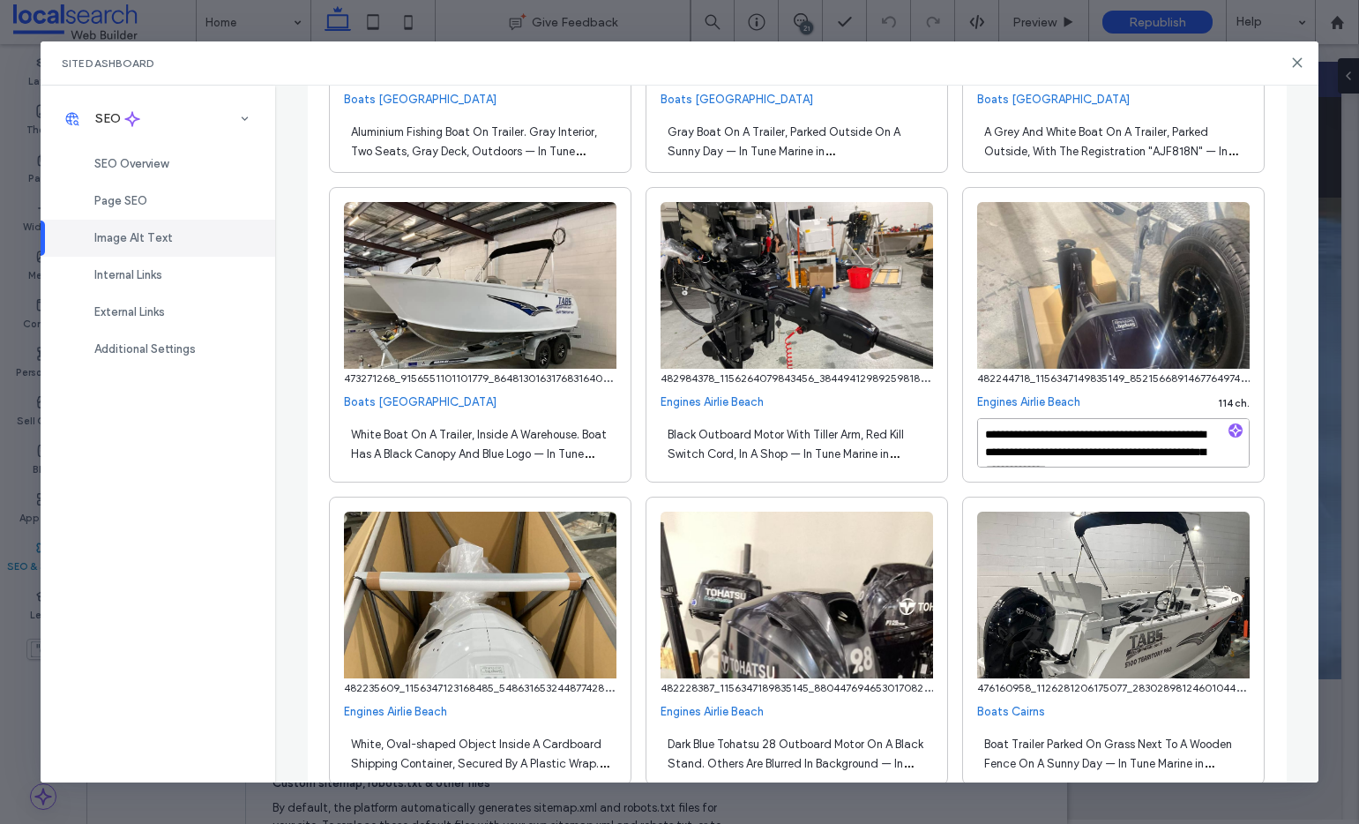
type textarea "**********"
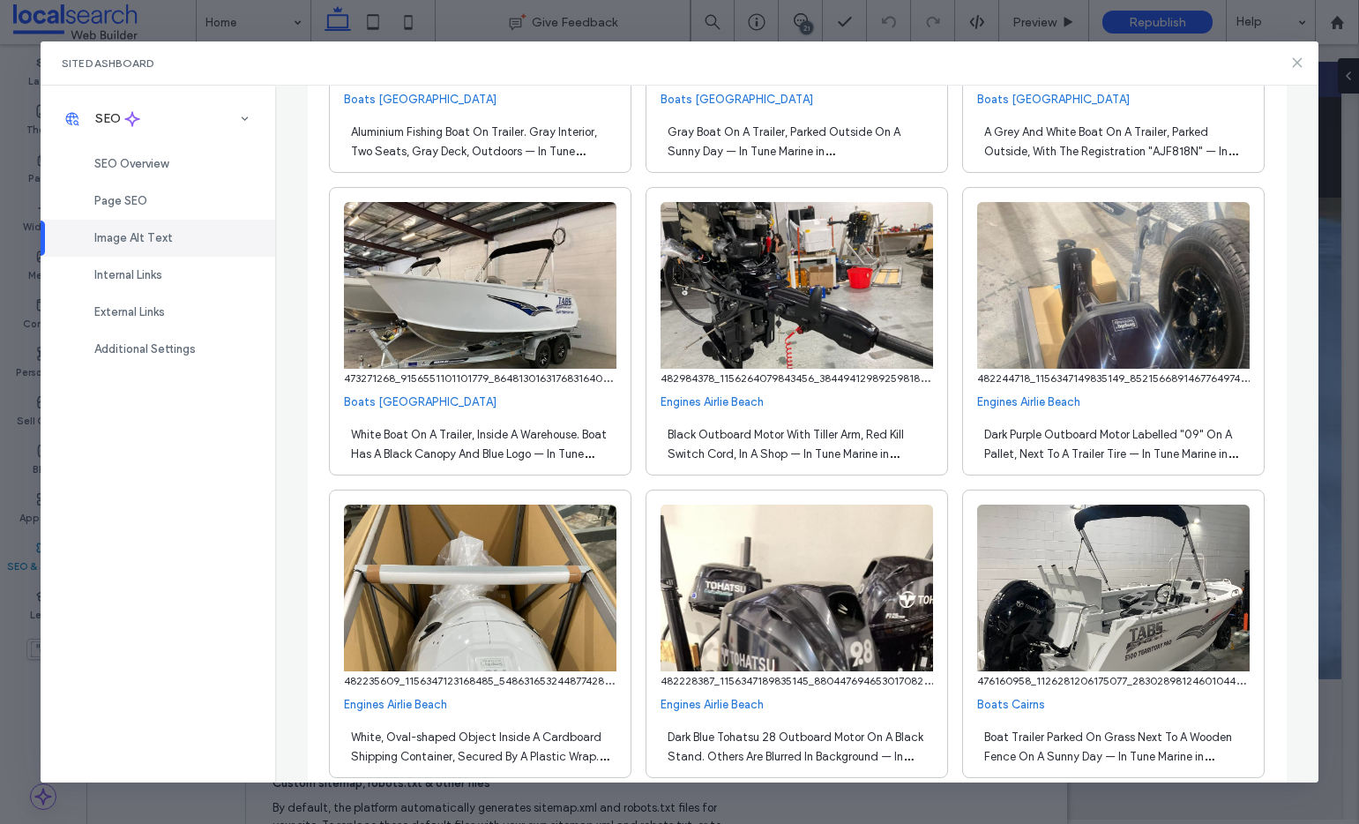
drag, startPoint x: 1297, startPoint y: 63, endPoint x: 983, endPoint y: 44, distance: 314.5
click at [1297, 63] on use at bounding box center [1297, 63] width 8 height 8
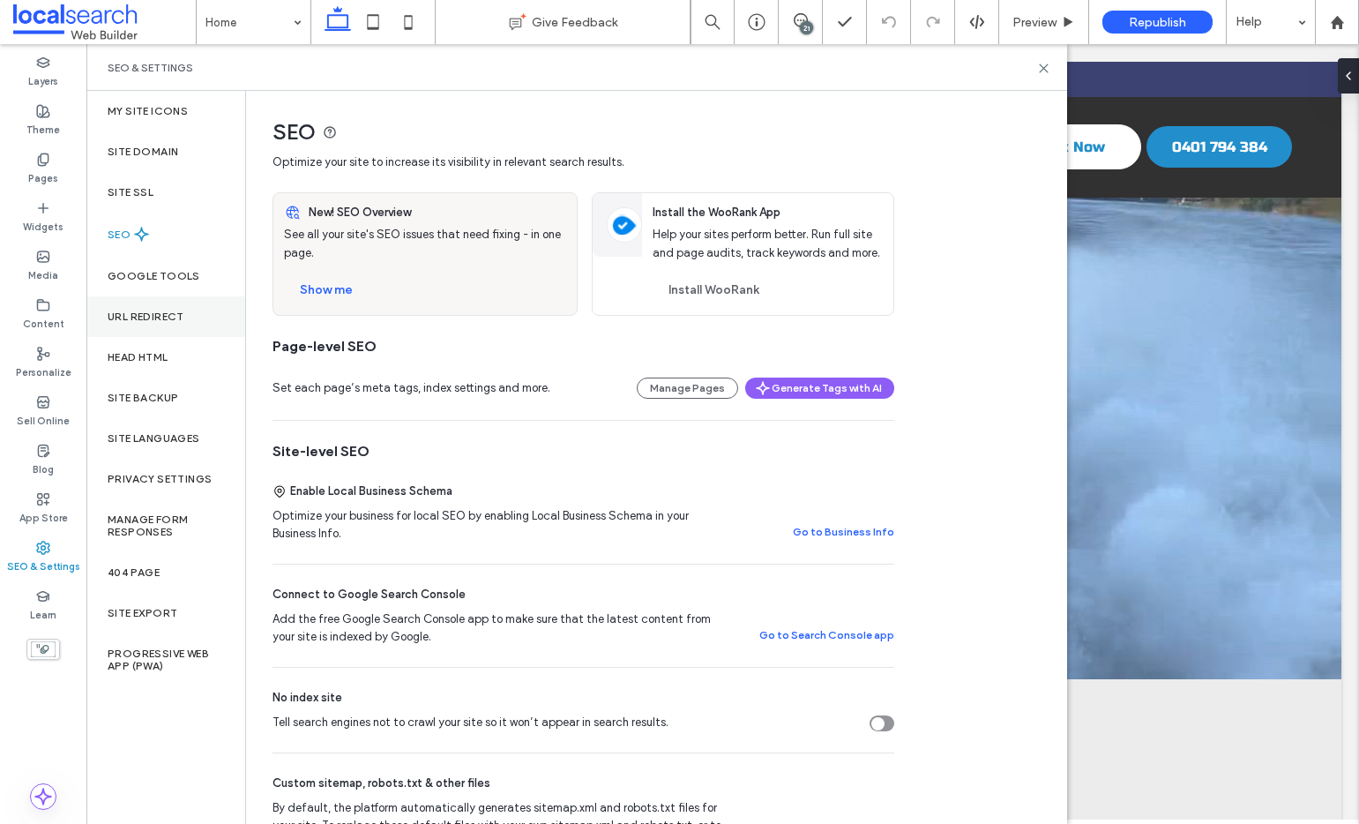
click at [159, 318] on label "URL Redirect" at bounding box center [146, 316] width 77 height 12
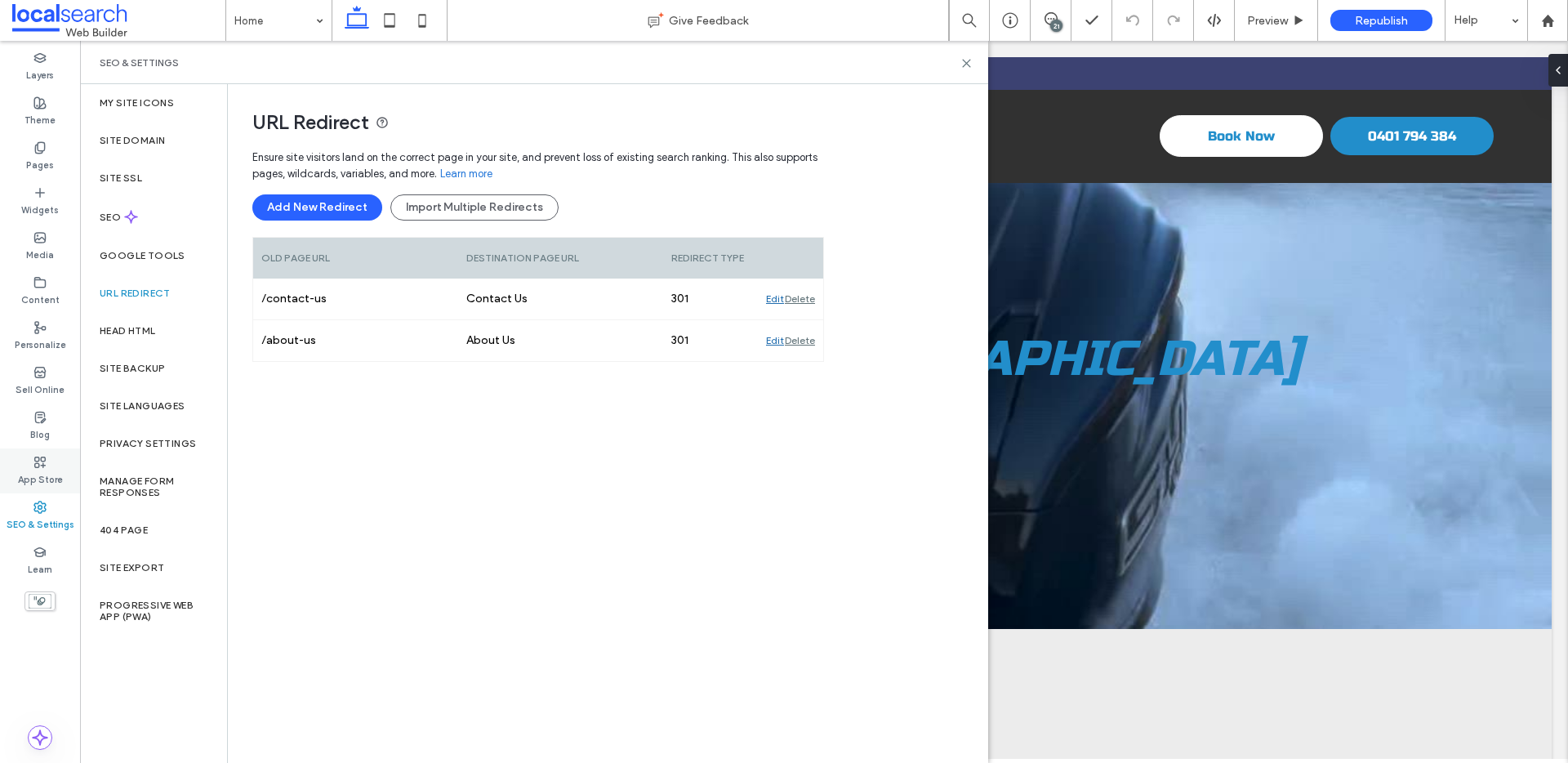
click at [25, 461] on div "App Store" at bounding box center [40, 470] width 80 height 45
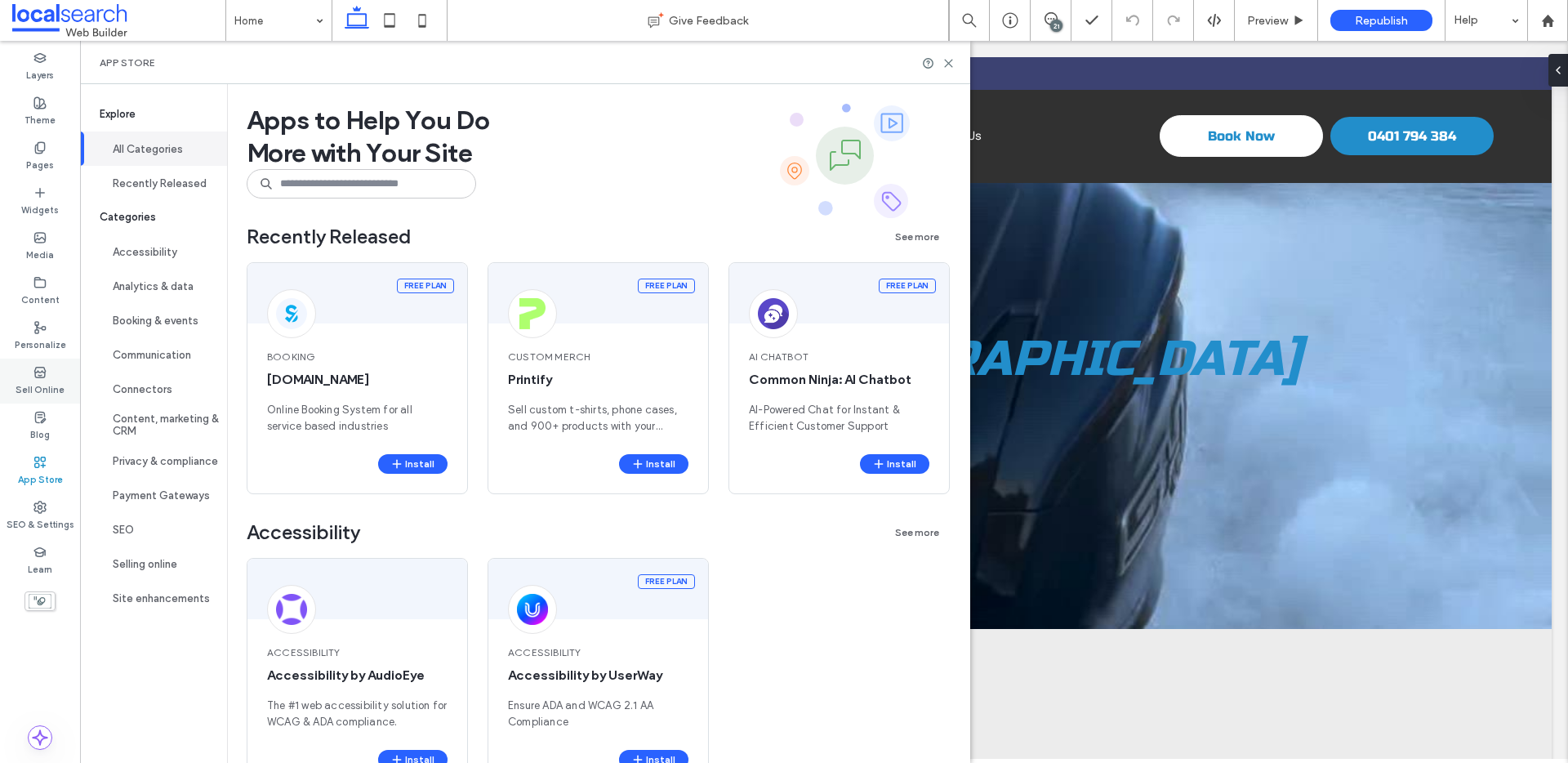
click at [43, 397] on div "Sell Online" at bounding box center [40, 381] width 80 height 45
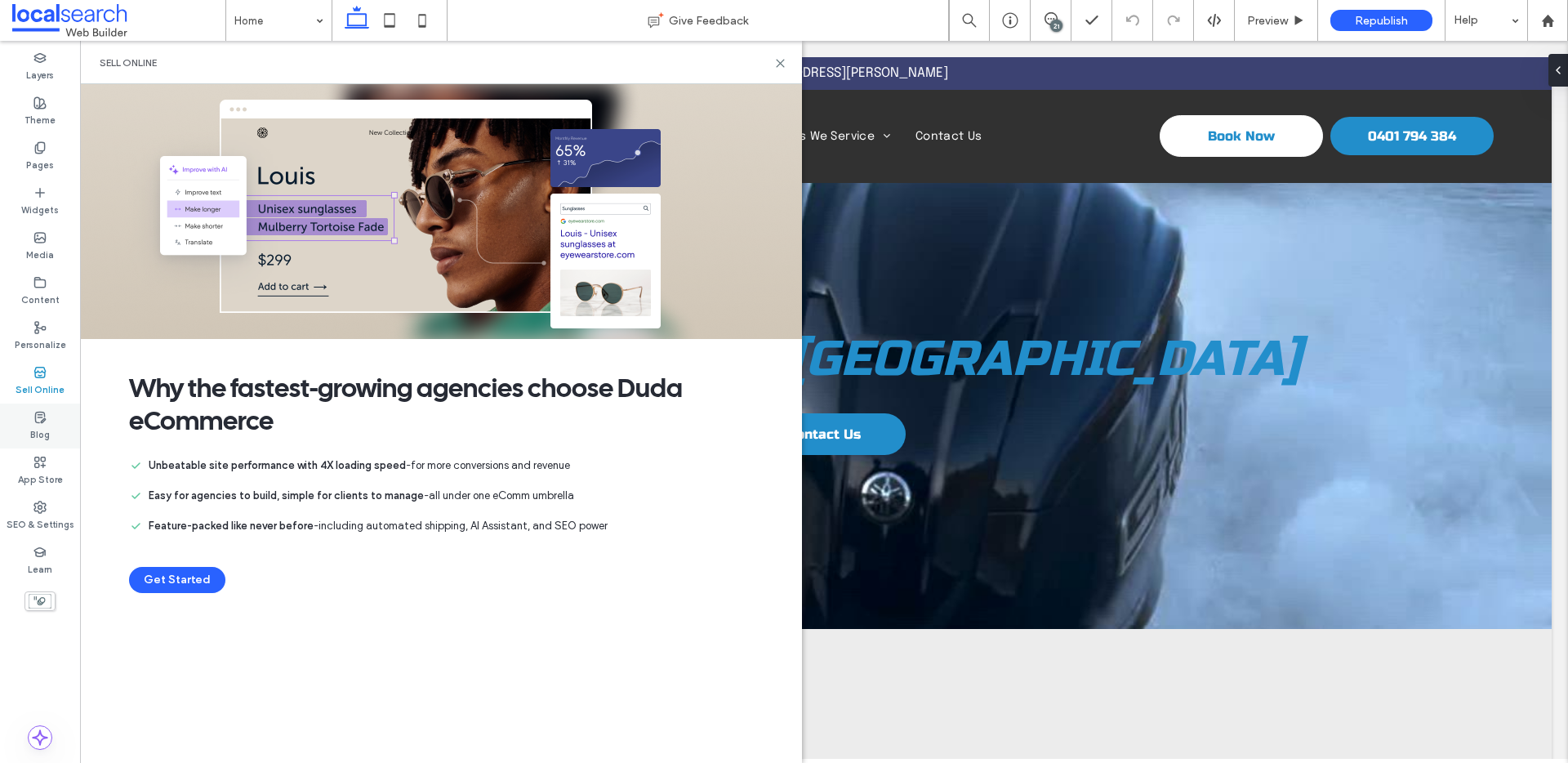
click at [44, 419] on use at bounding box center [40, 417] width 10 height 10
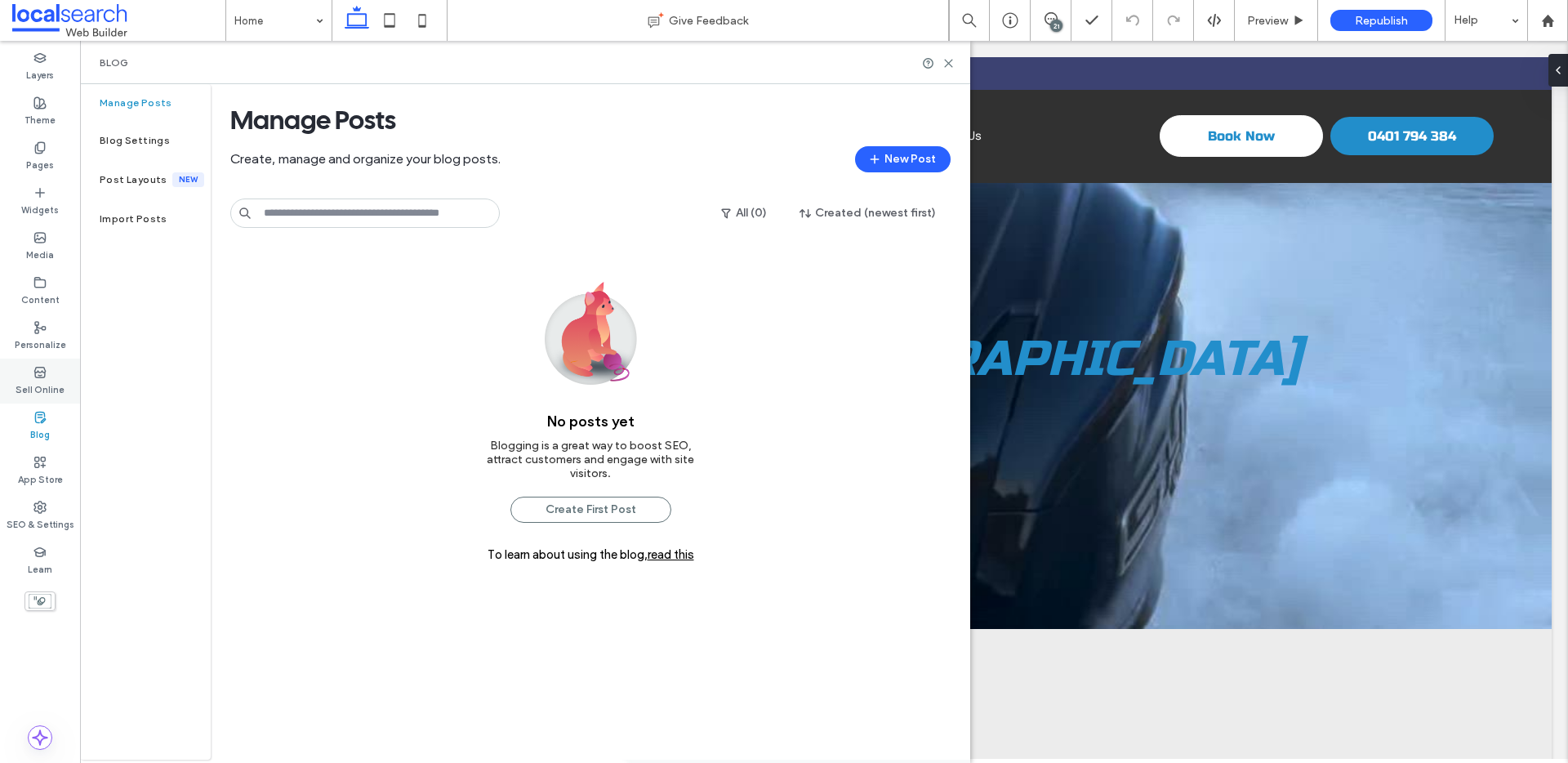
click at [36, 380] on label "Sell Online" at bounding box center [40, 387] width 49 height 18
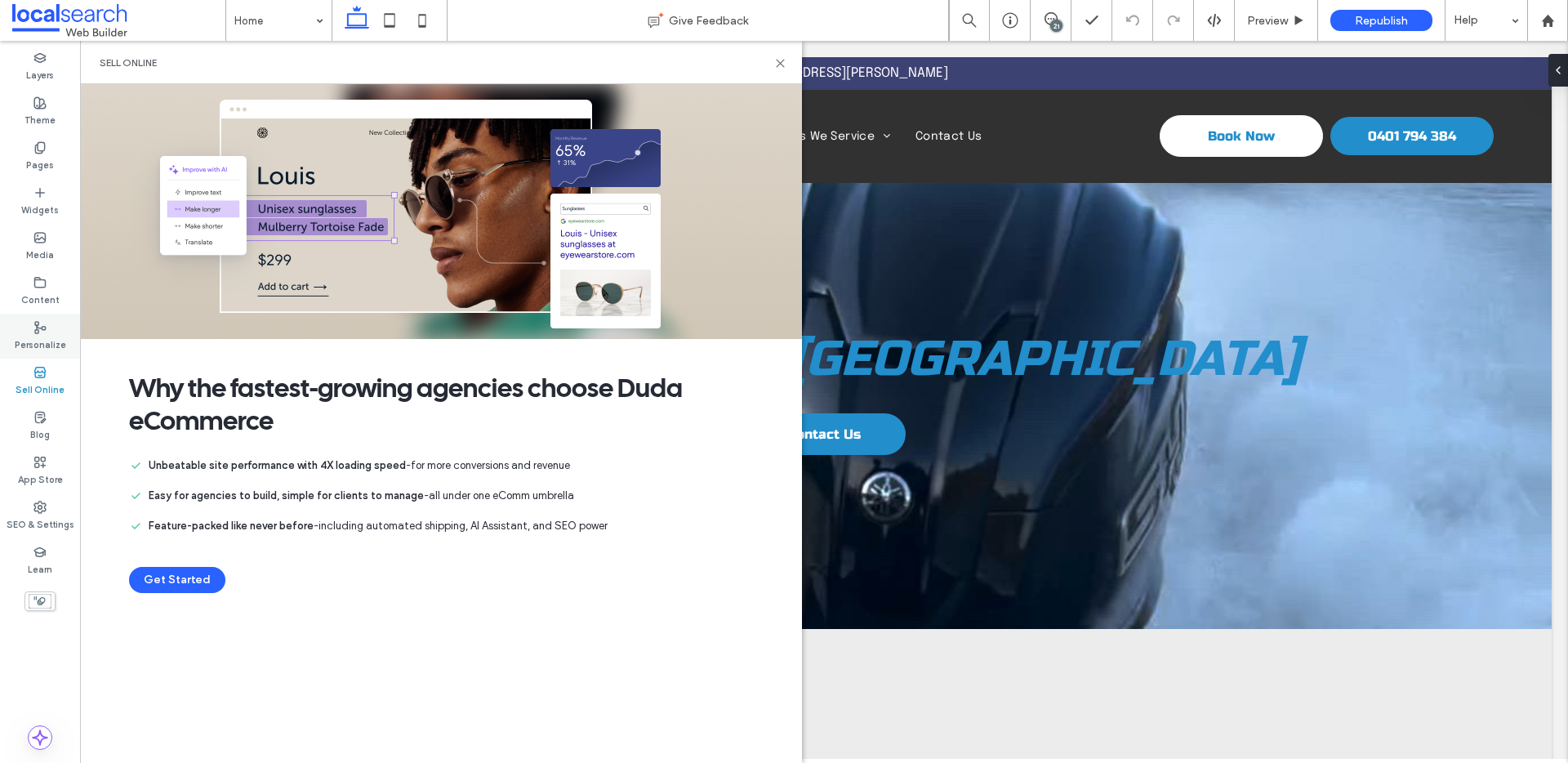
click at [37, 334] on label "Personalize" at bounding box center [41, 343] width 52 height 18
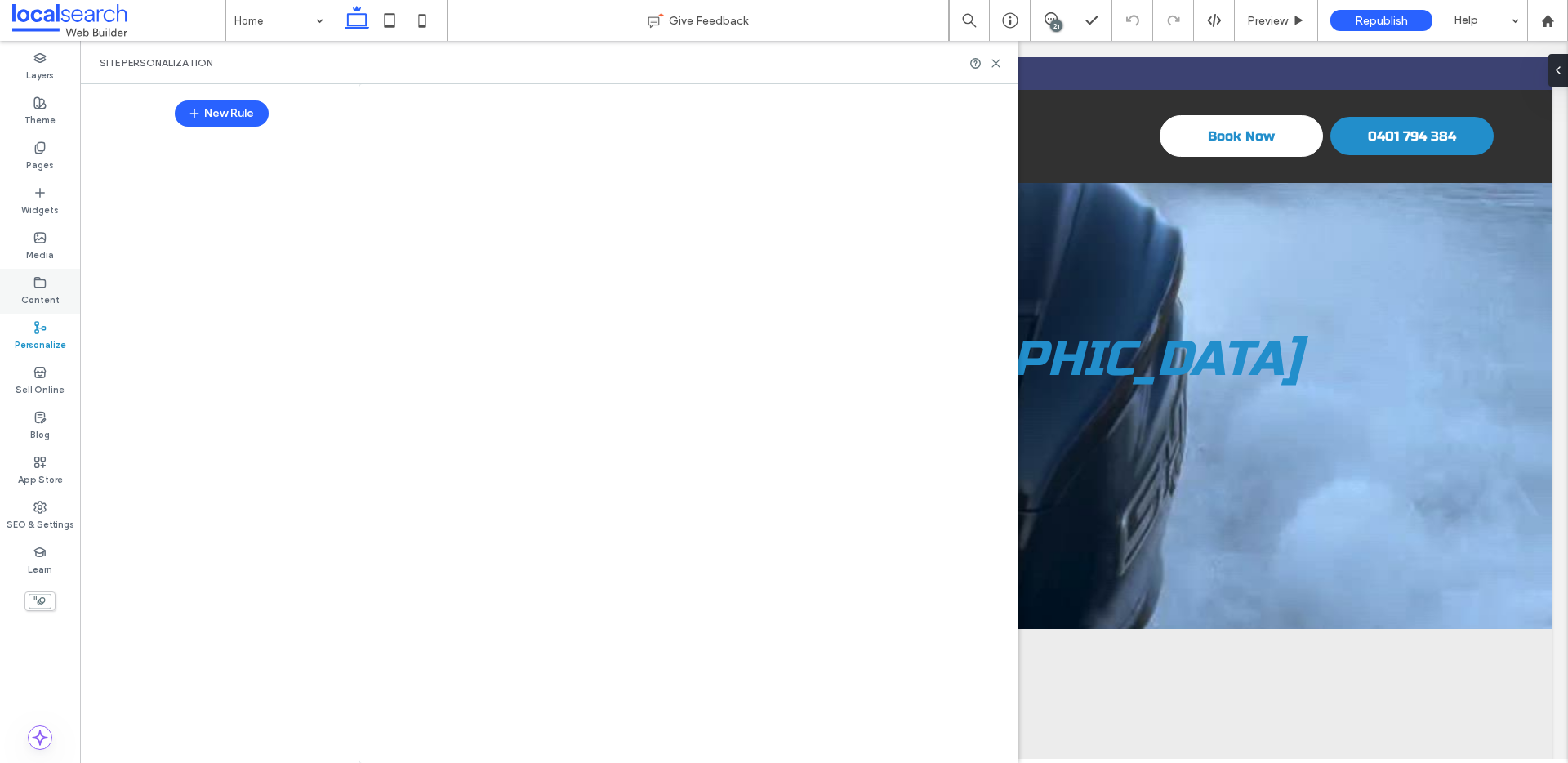
click at [35, 287] on icon at bounding box center [40, 282] width 13 height 13
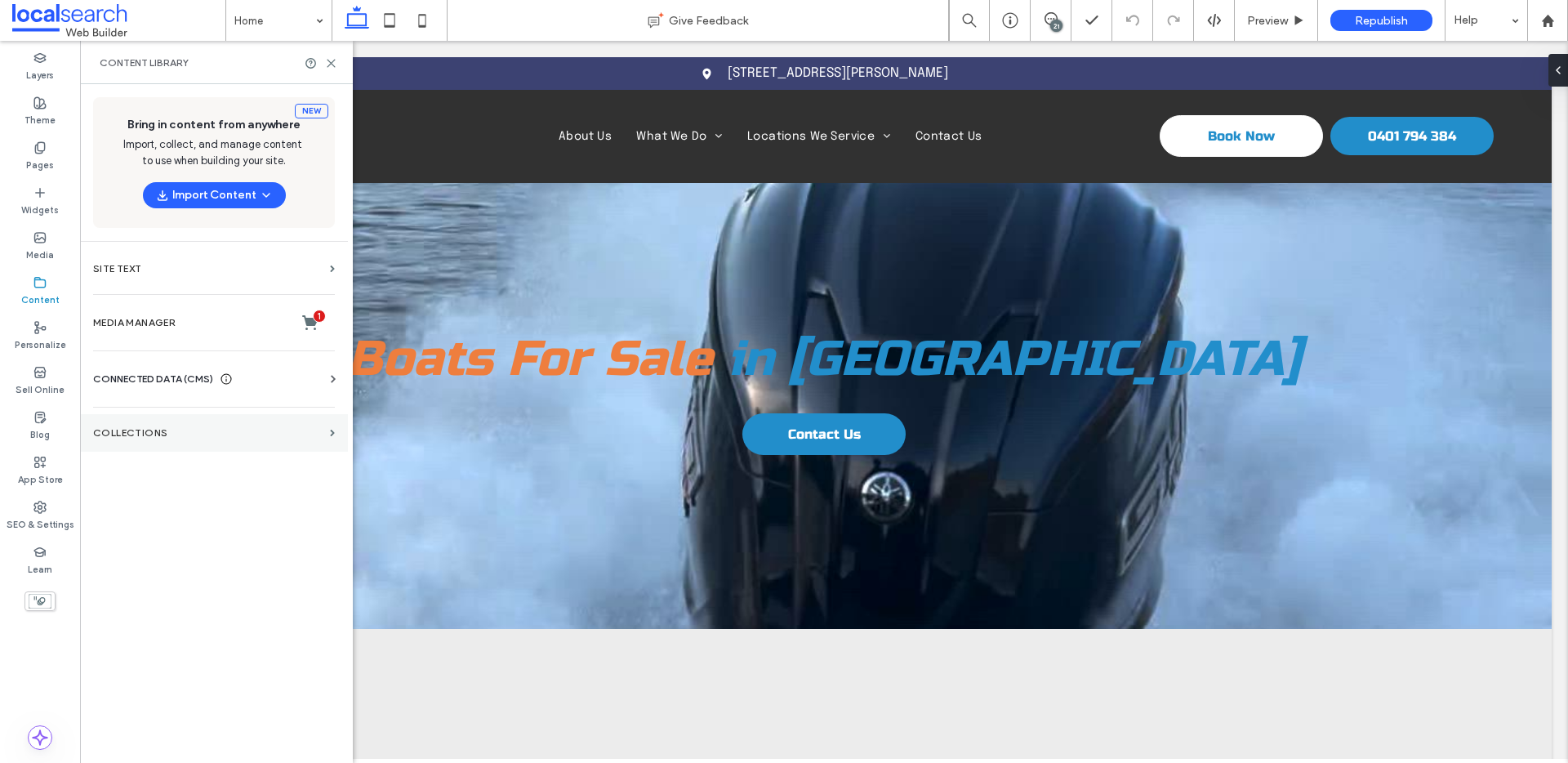
click at [158, 421] on section "Collections" at bounding box center [213, 432] width 268 height 38
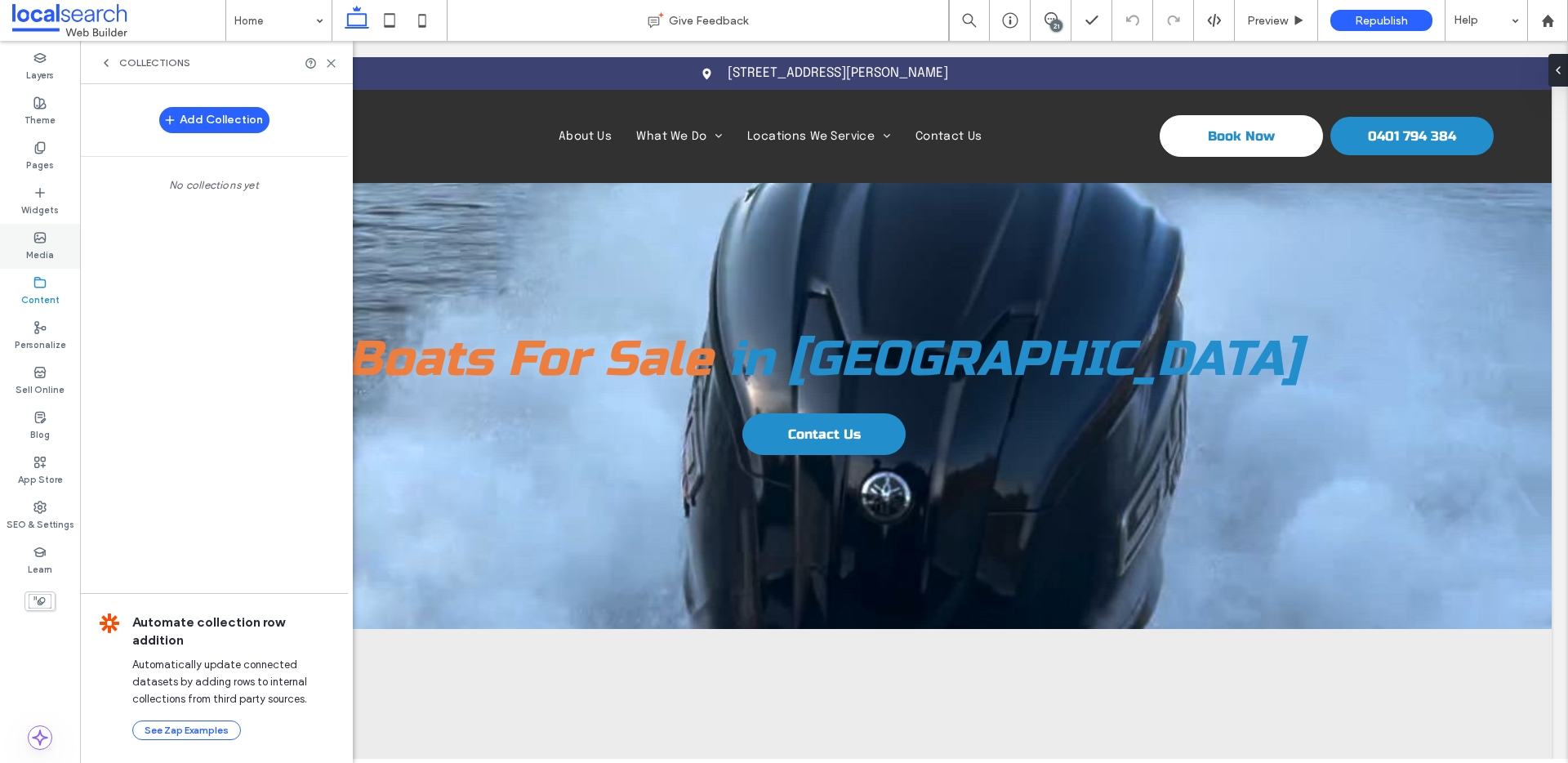
click at [38, 245] on label "Media" at bounding box center [40, 253] width 28 height 18
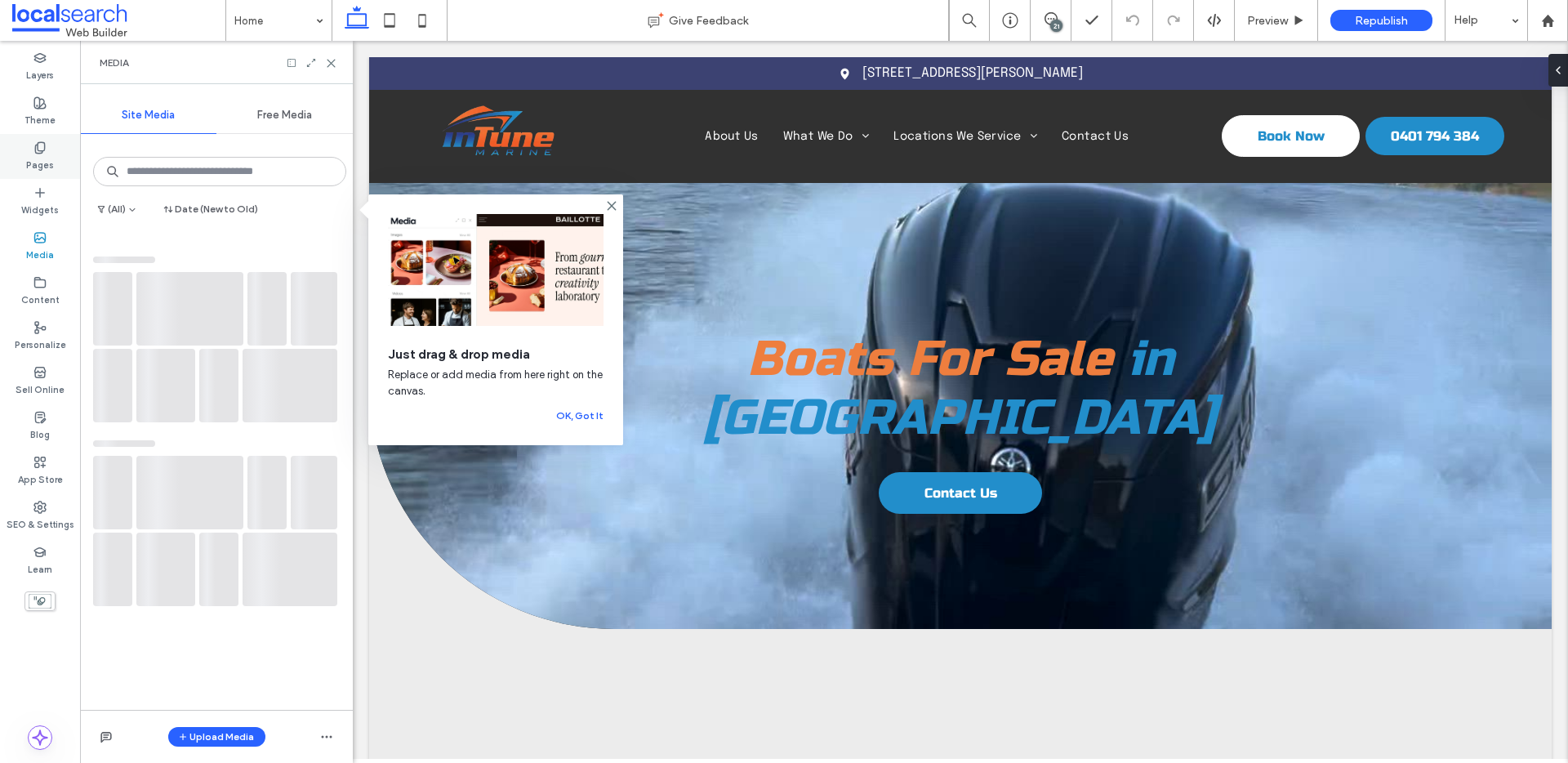
click at [36, 169] on label "Pages" at bounding box center [40, 163] width 28 height 18
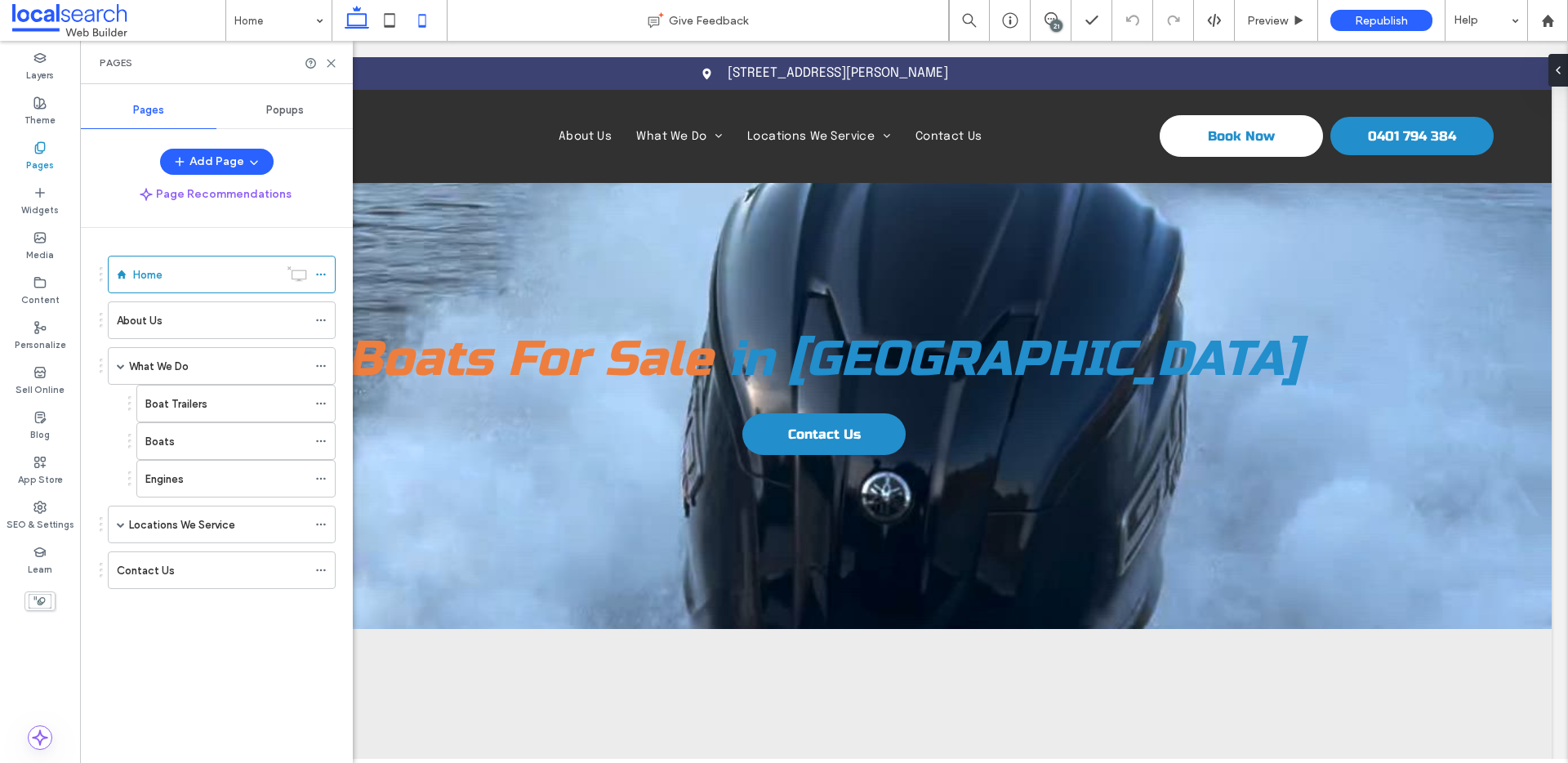
click at [415, 17] on icon at bounding box center [421, 19] width 32 height 32
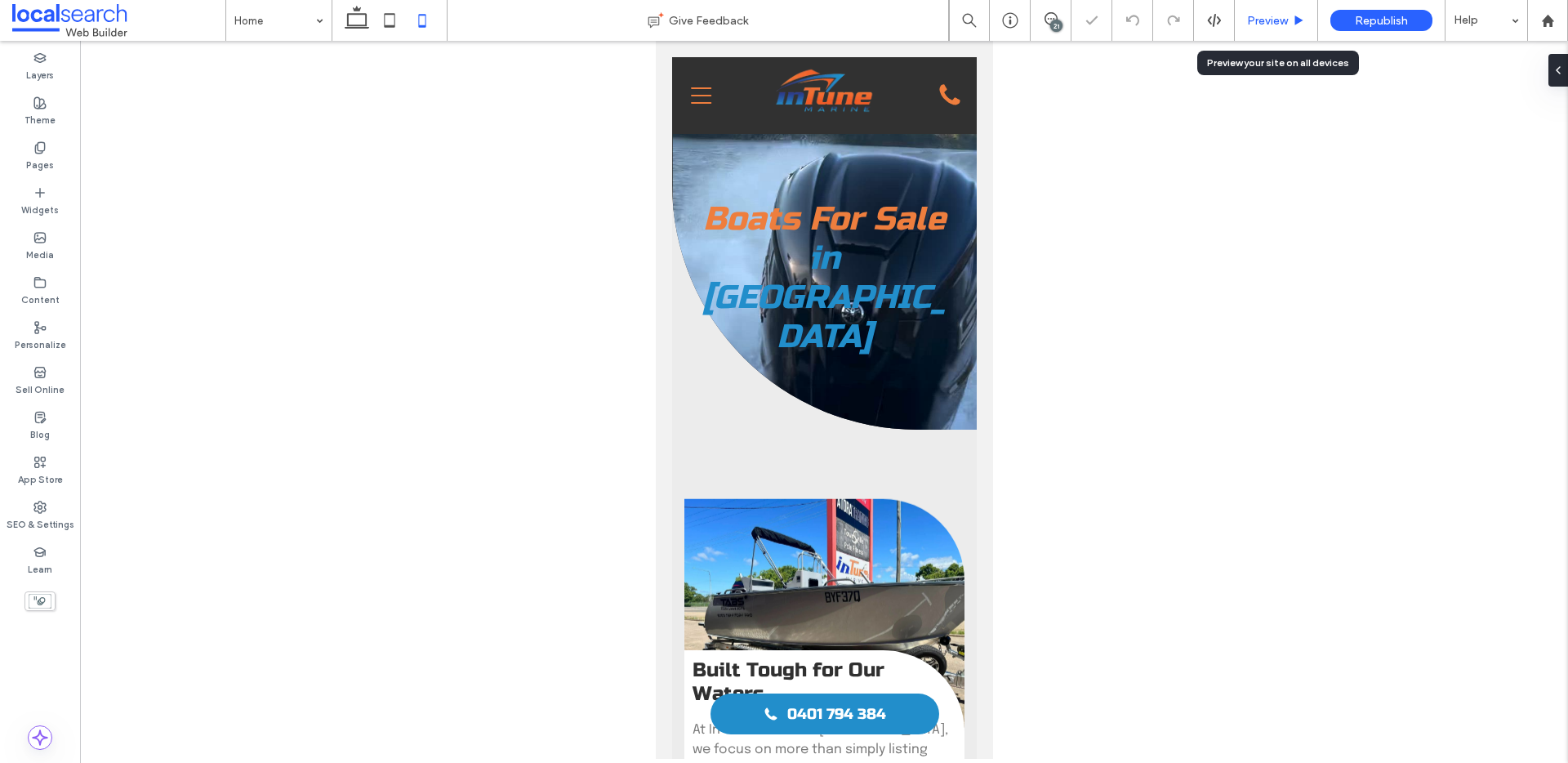
click at [1258, 21] on span "Preview" at bounding box center [1268, 20] width 41 height 14
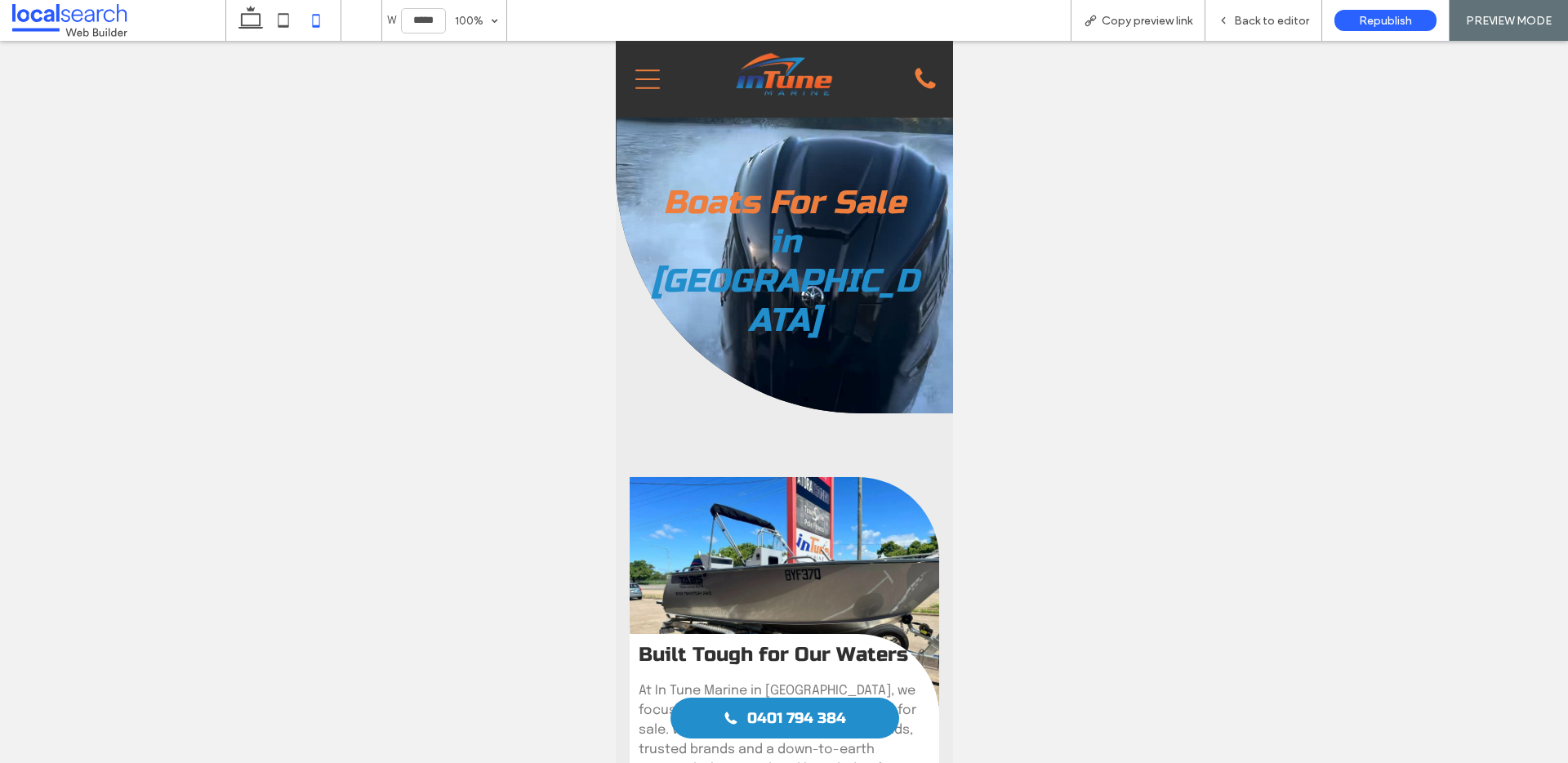
click at [640, 84] on icon "Menu Icon" at bounding box center [646, 79] width 24 height 24
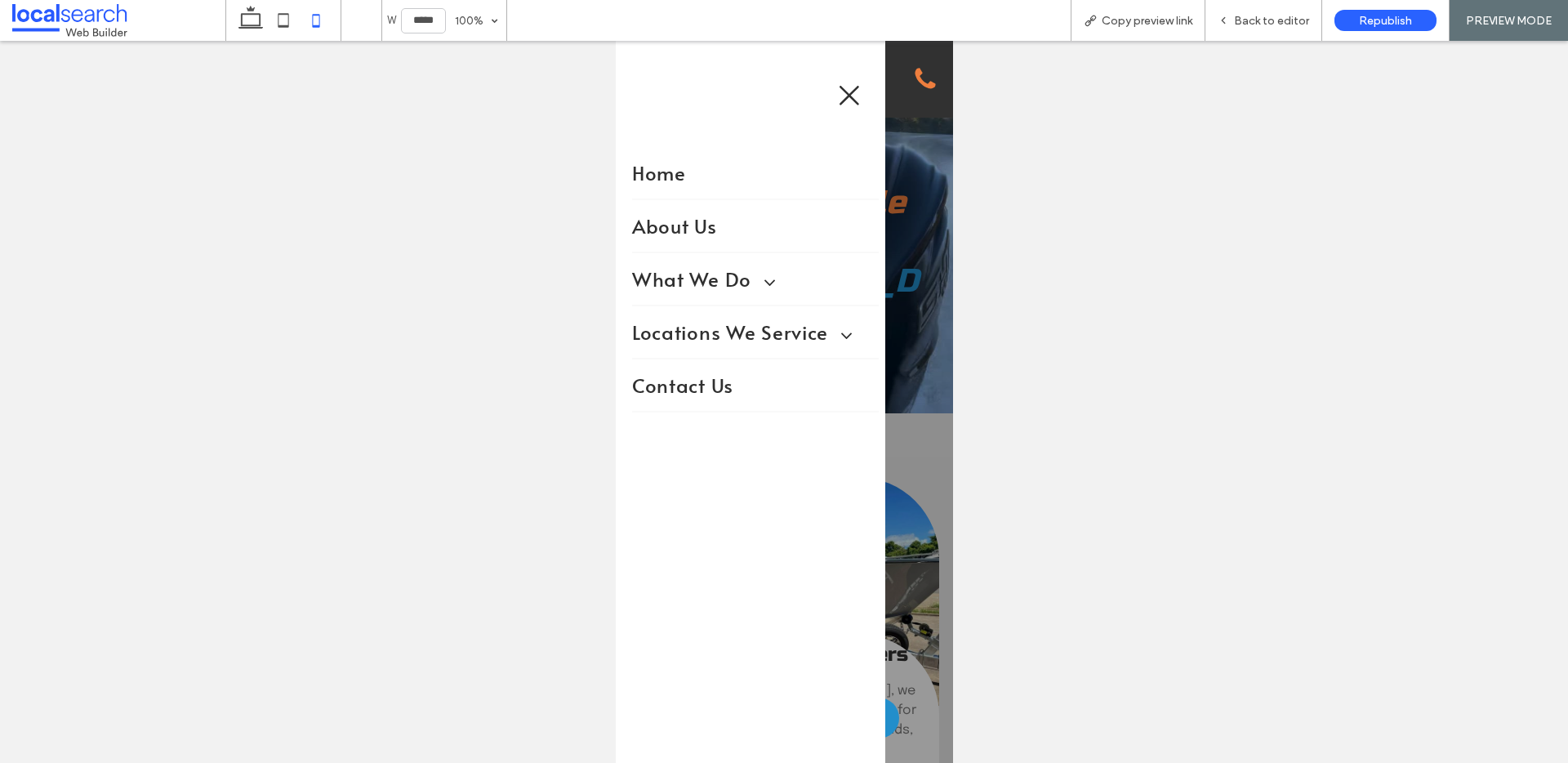
click at [766, 279] on span at bounding box center [762, 279] width 30 height 25
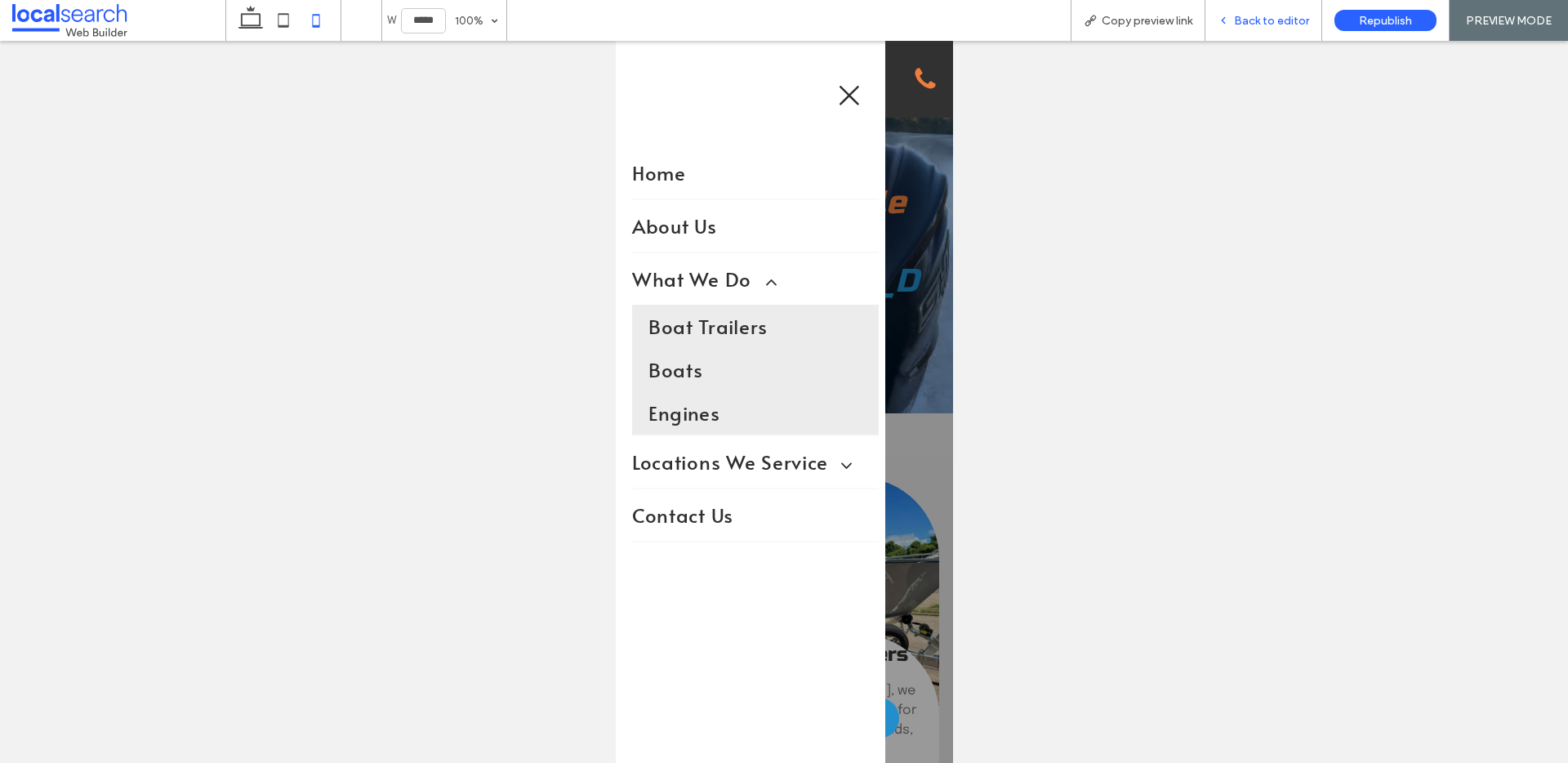
click at [1258, 14] on span "Back to editor" at bounding box center [1272, 20] width 75 height 14
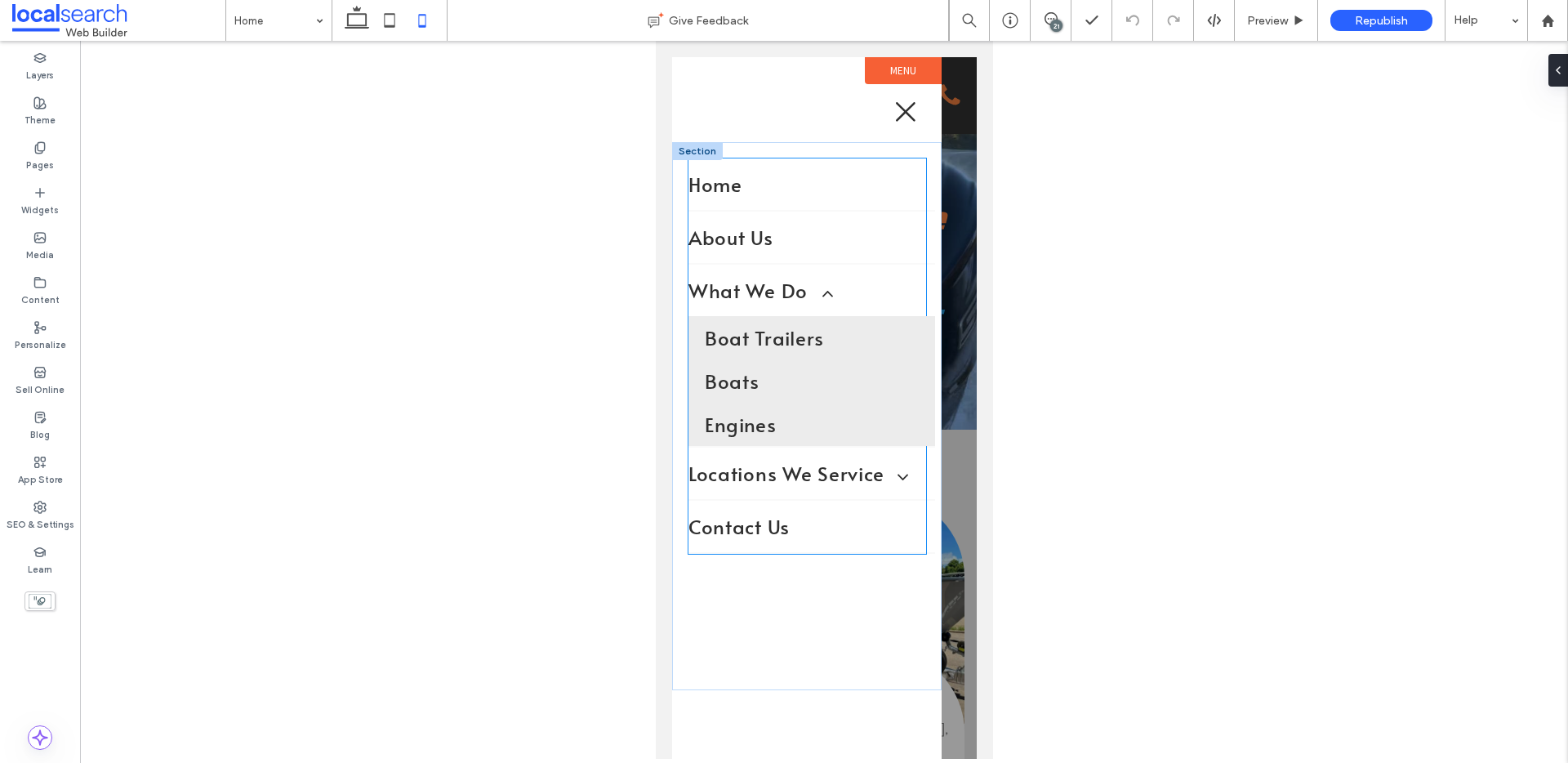
click at [776, 270] on link "What We Do" at bounding box center [811, 291] width 246 height 52
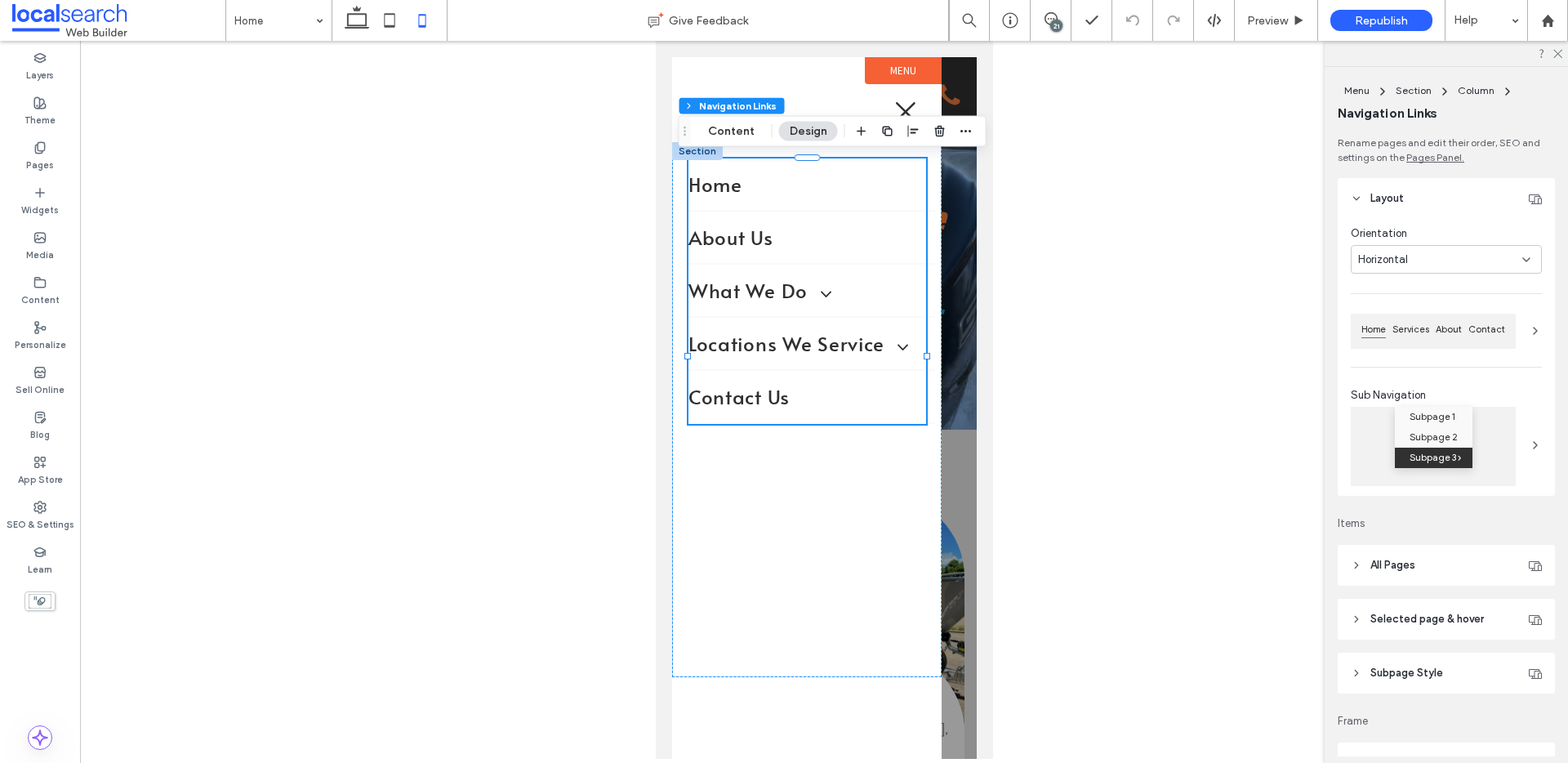
type input "*"
type input "***"
type input "****"
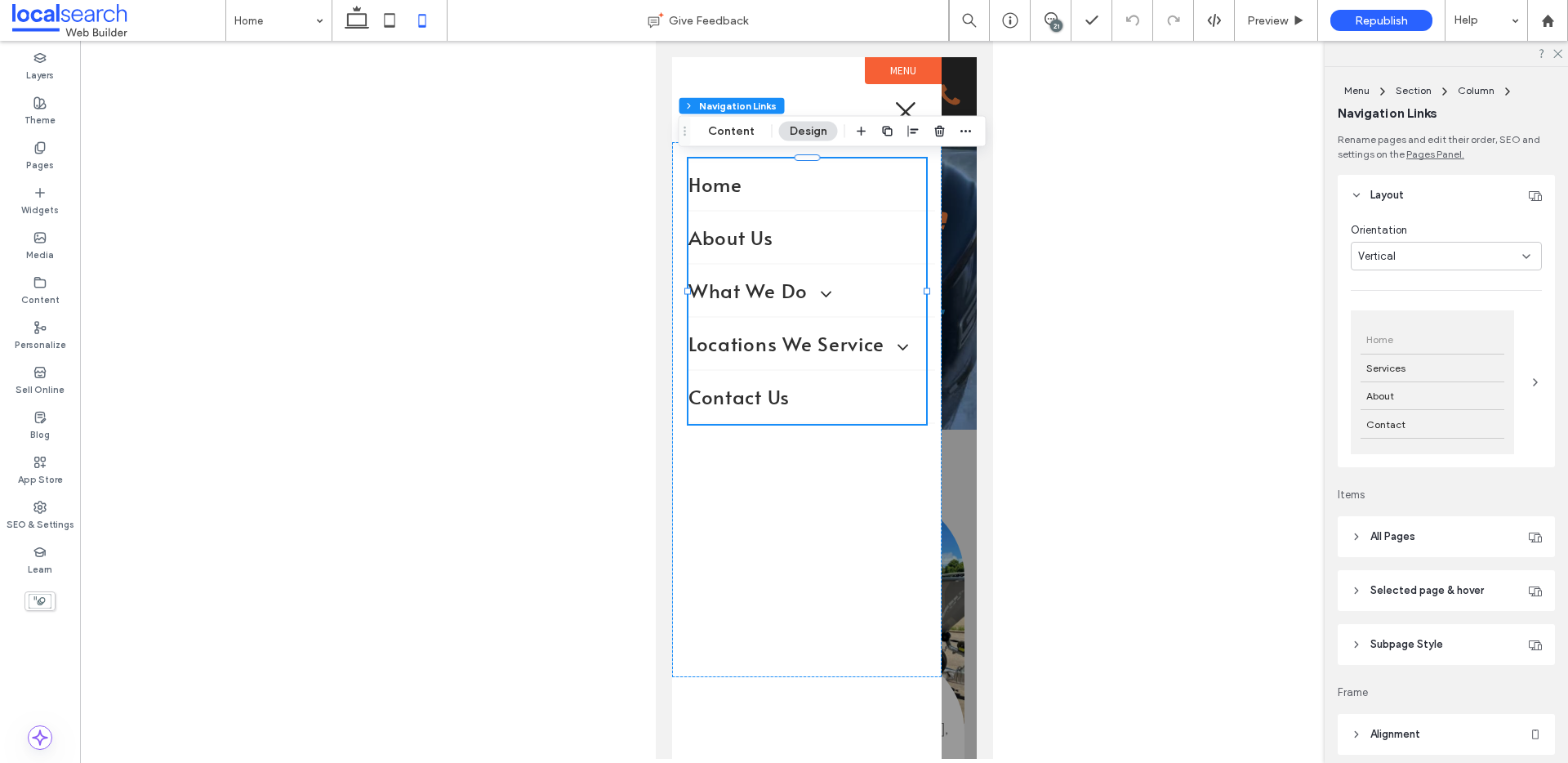
click at [1258, 582] on span "Selected page & hover" at bounding box center [1427, 591] width 114 height 17
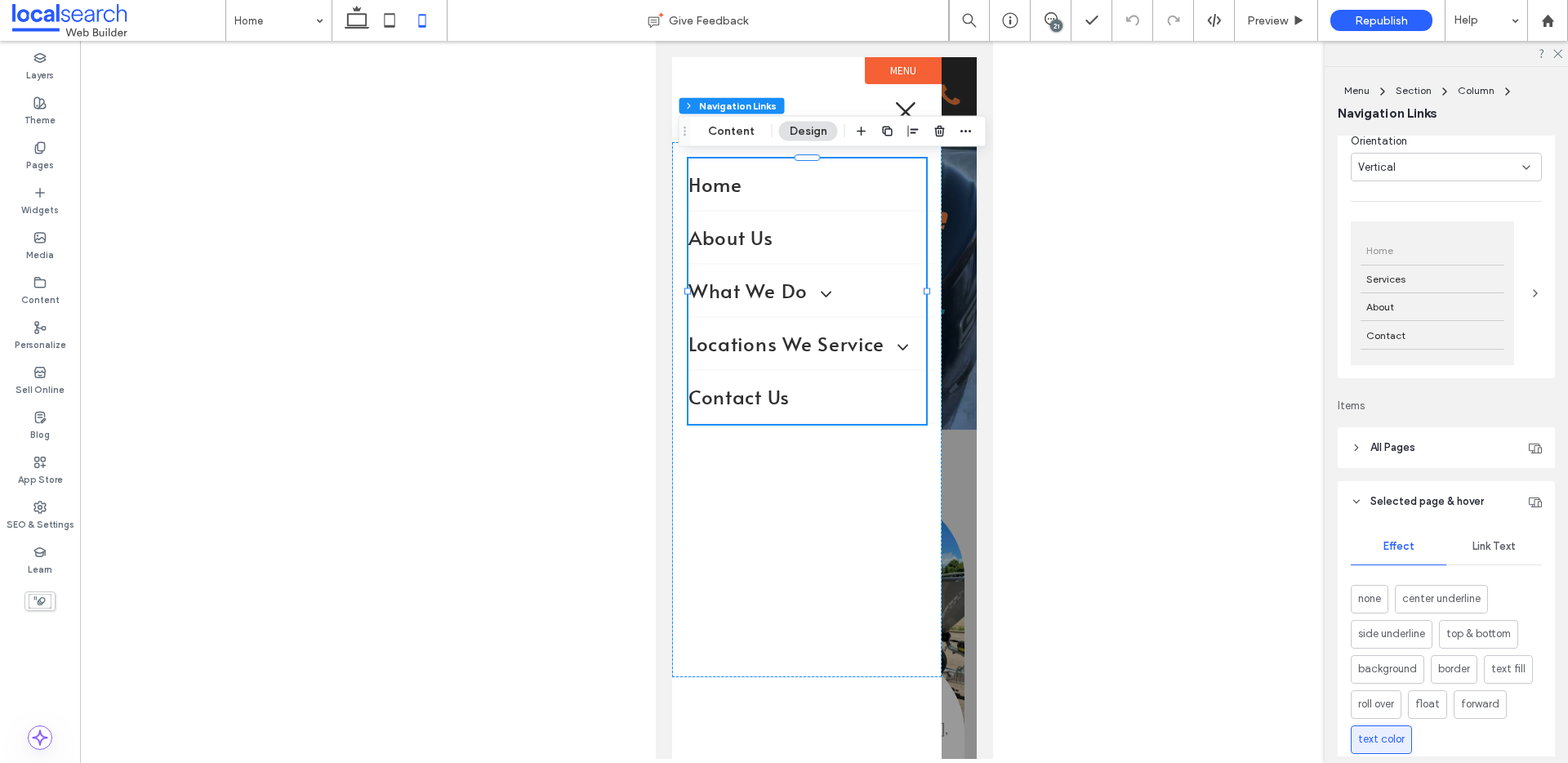
scroll to position [162, 0]
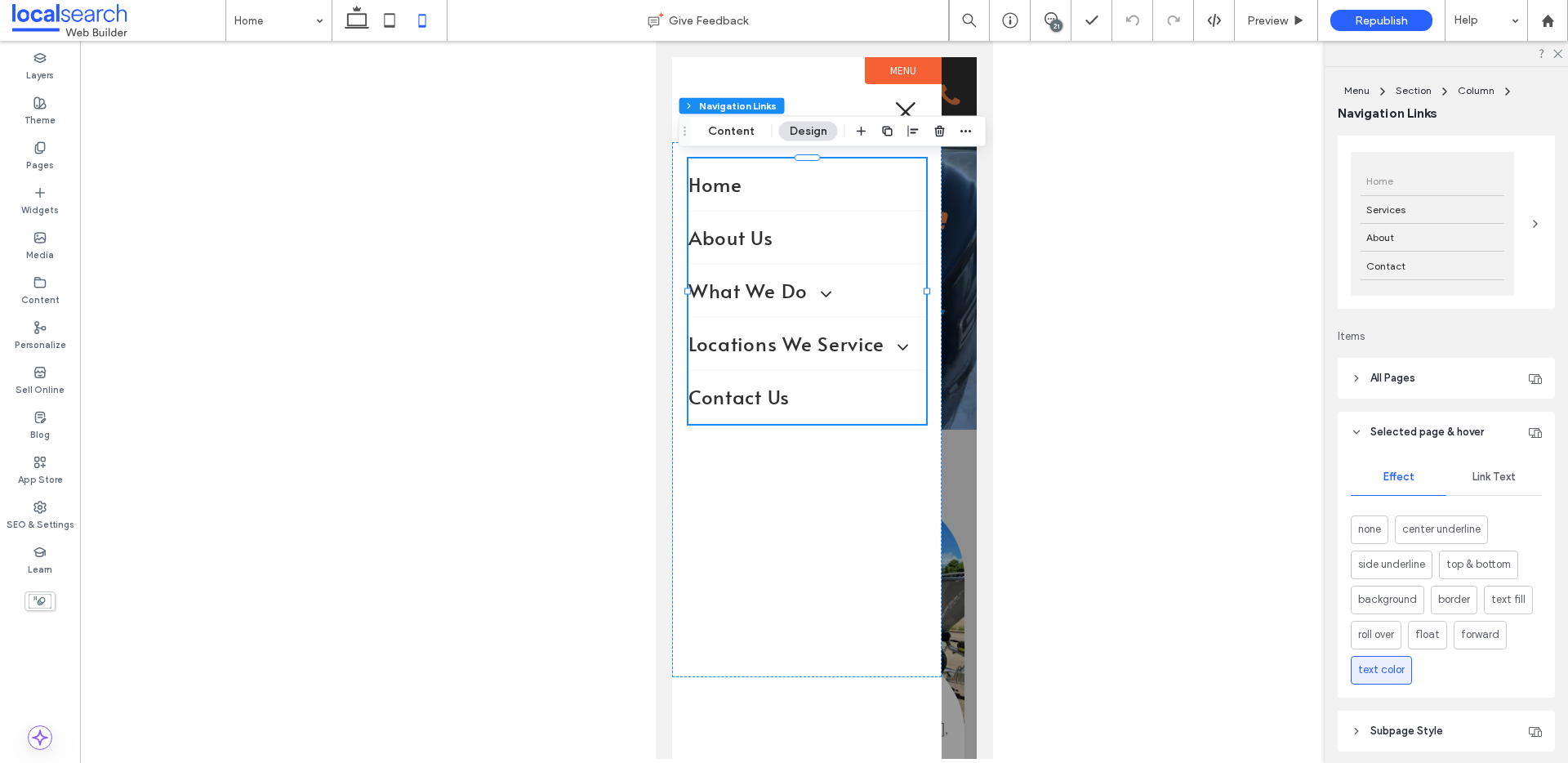
click at [1258, 479] on div "Link Text" at bounding box center [1494, 477] width 95 height 36
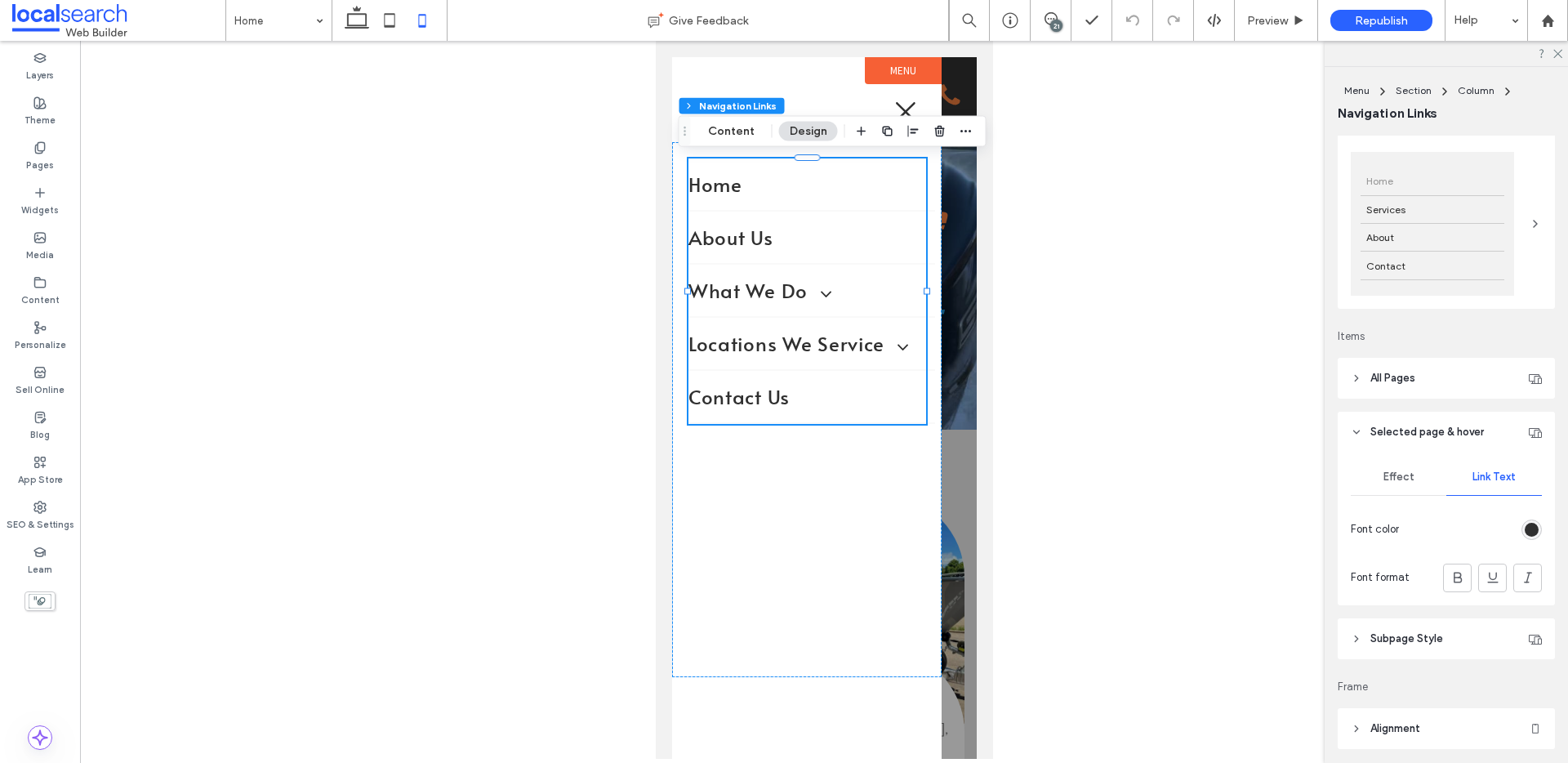
click at [1258, 533] on div "rgb(48, 48, 48)" at bounding box center [1532, 529] width 14 height 14
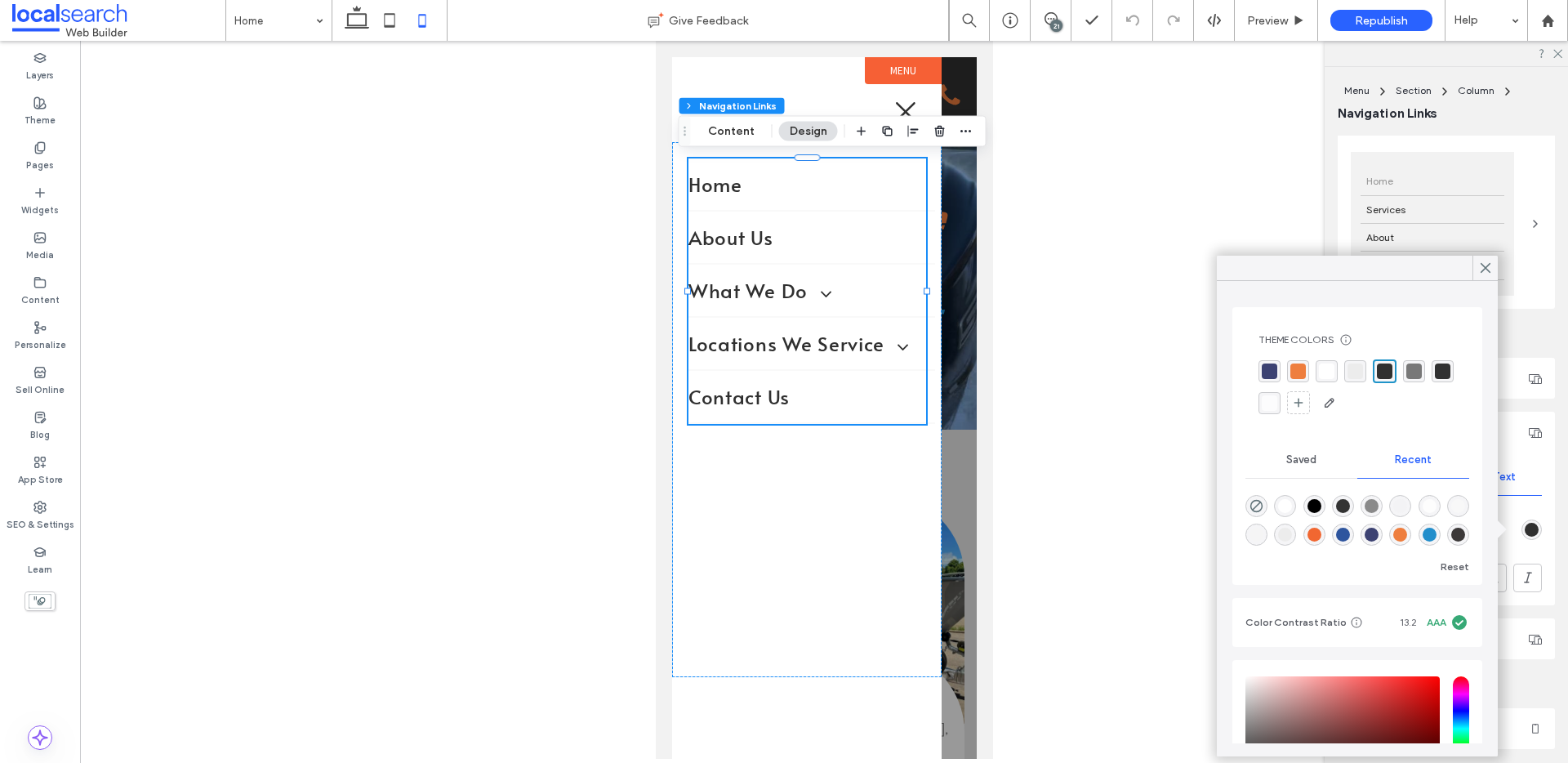
click at [1258, 369] on div "rgba(238,126,62,1)" at bounding box center [1298, 370] width 16 height 16
click at [788, 291] on span "What We Do" at bounding box center [759, 290] width 142 height 27
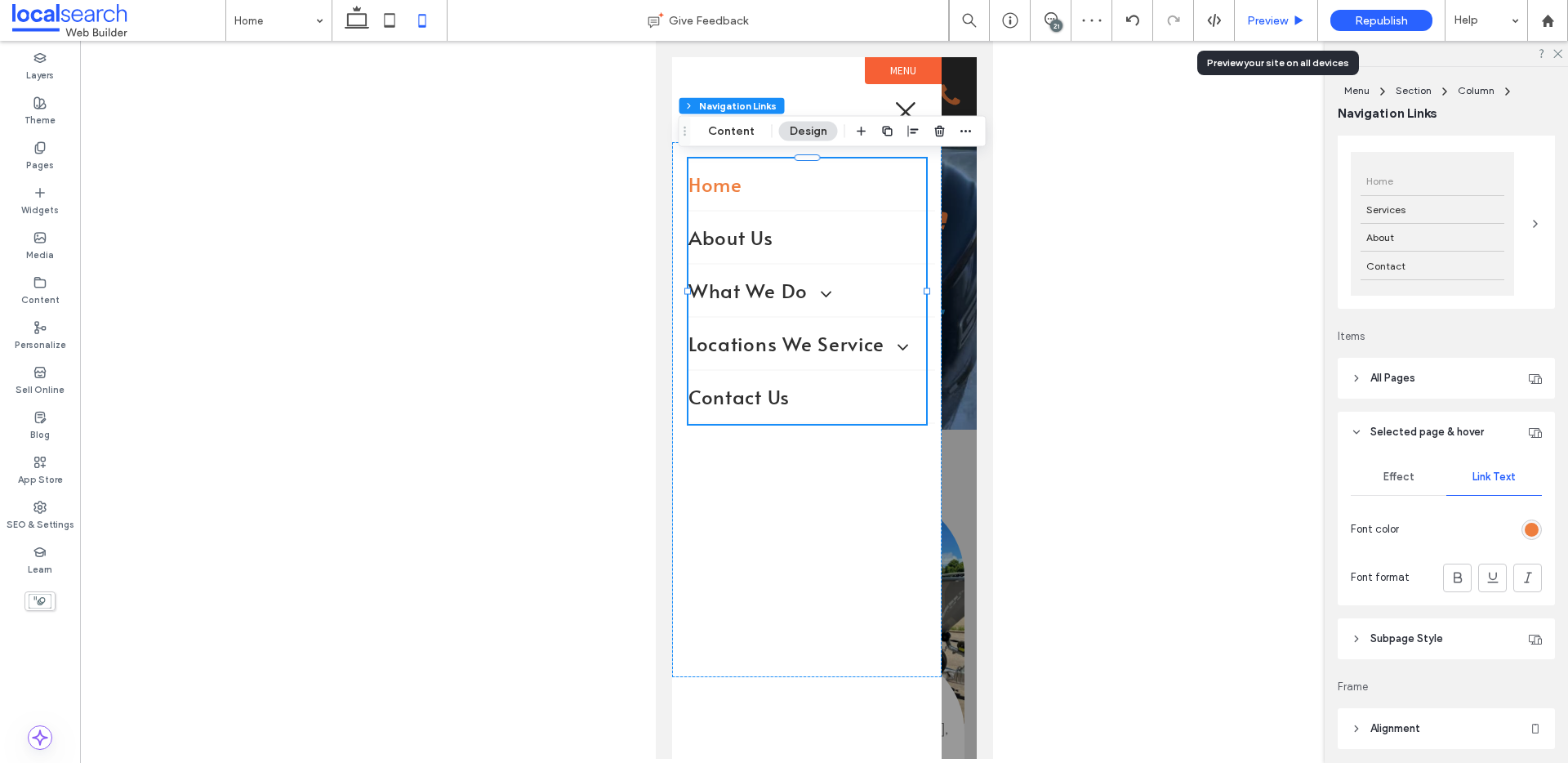
drag, startPoint x: 1268, startPoint y: 16, endPoint x: 336, endPoint y: 136, distance: 939.7
click at [1258, 16] on span "Preview" at bounding box center [1268, 20] width 41 height 14
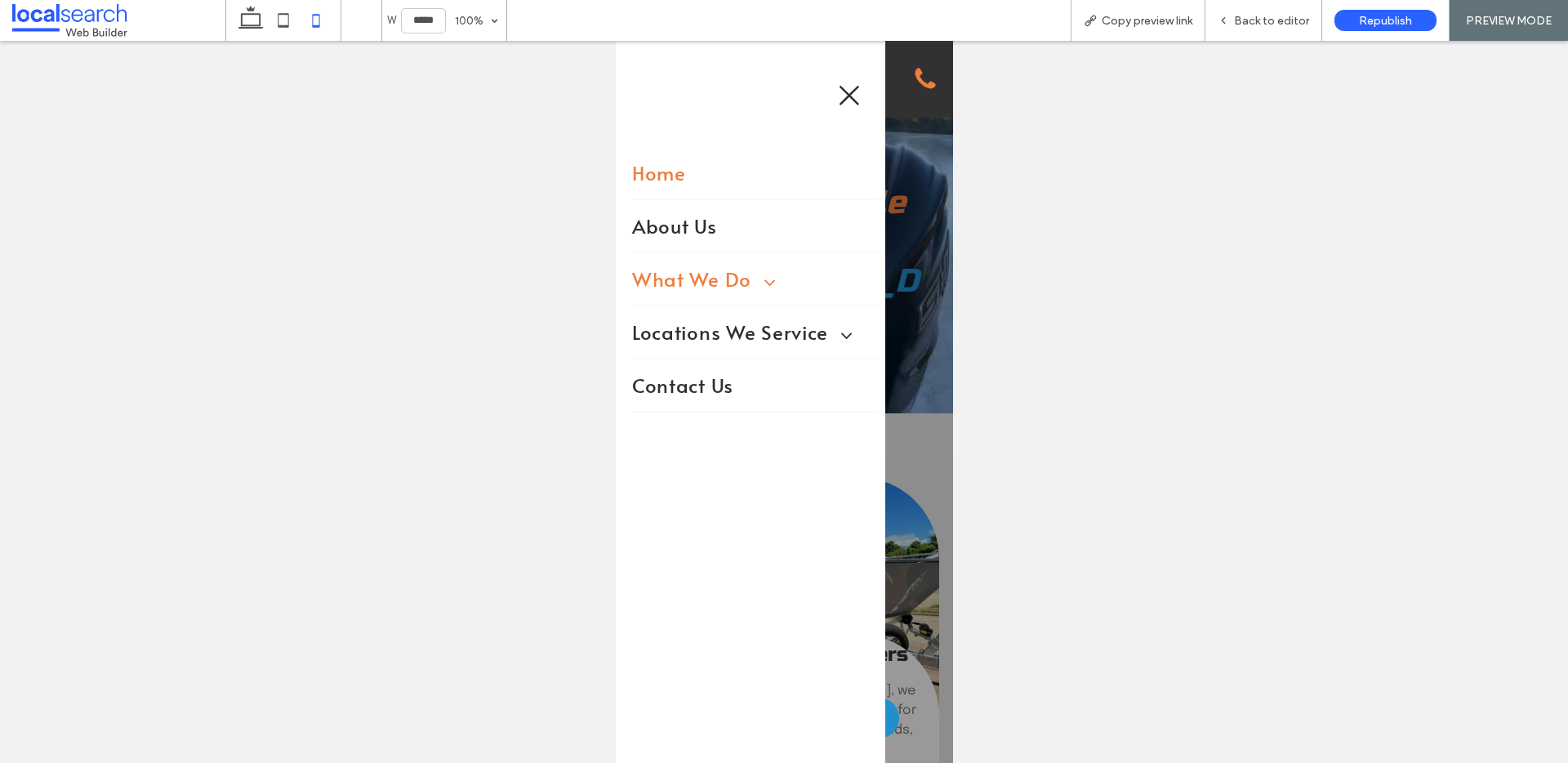
click at [750, 277] on span at bounding box center [762, 279] width 30 height 25
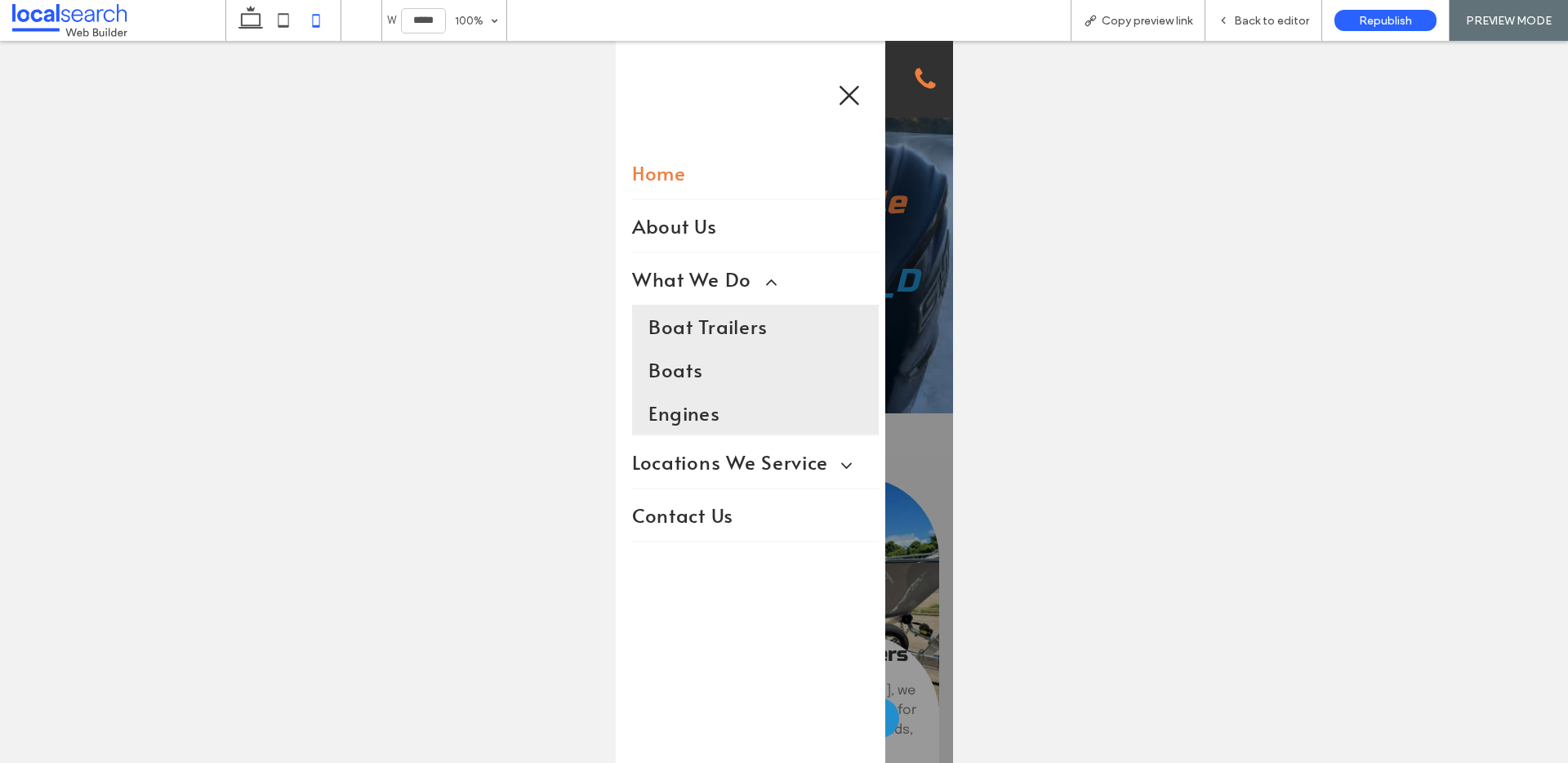
click at [846, 100] on icon "Close Icon" at bounding box center [848, 95] width 24 height 24
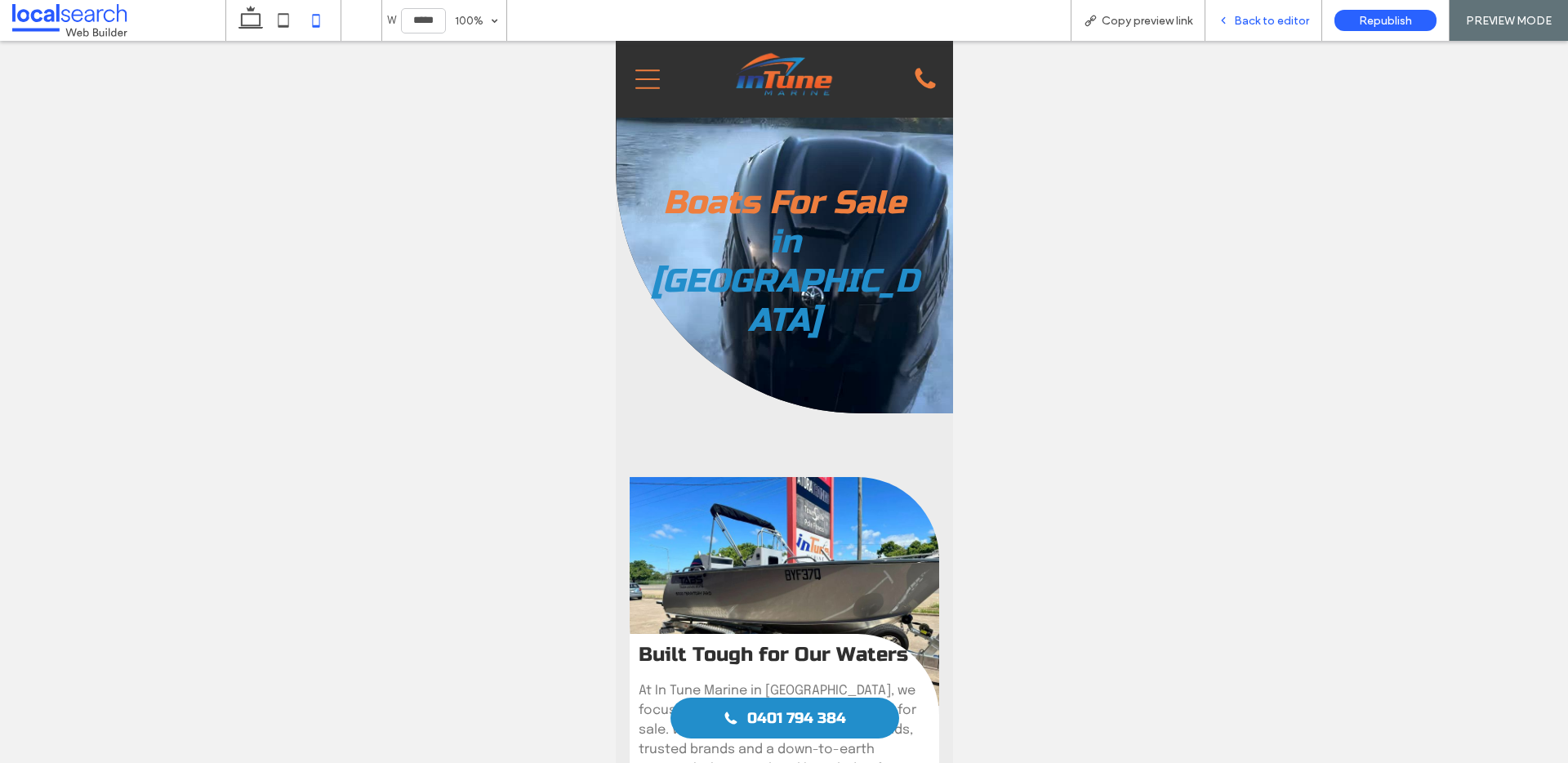
click at [1257, 18] on span "Back to editor" at bounding box center [1272, 20] width 75 height 14
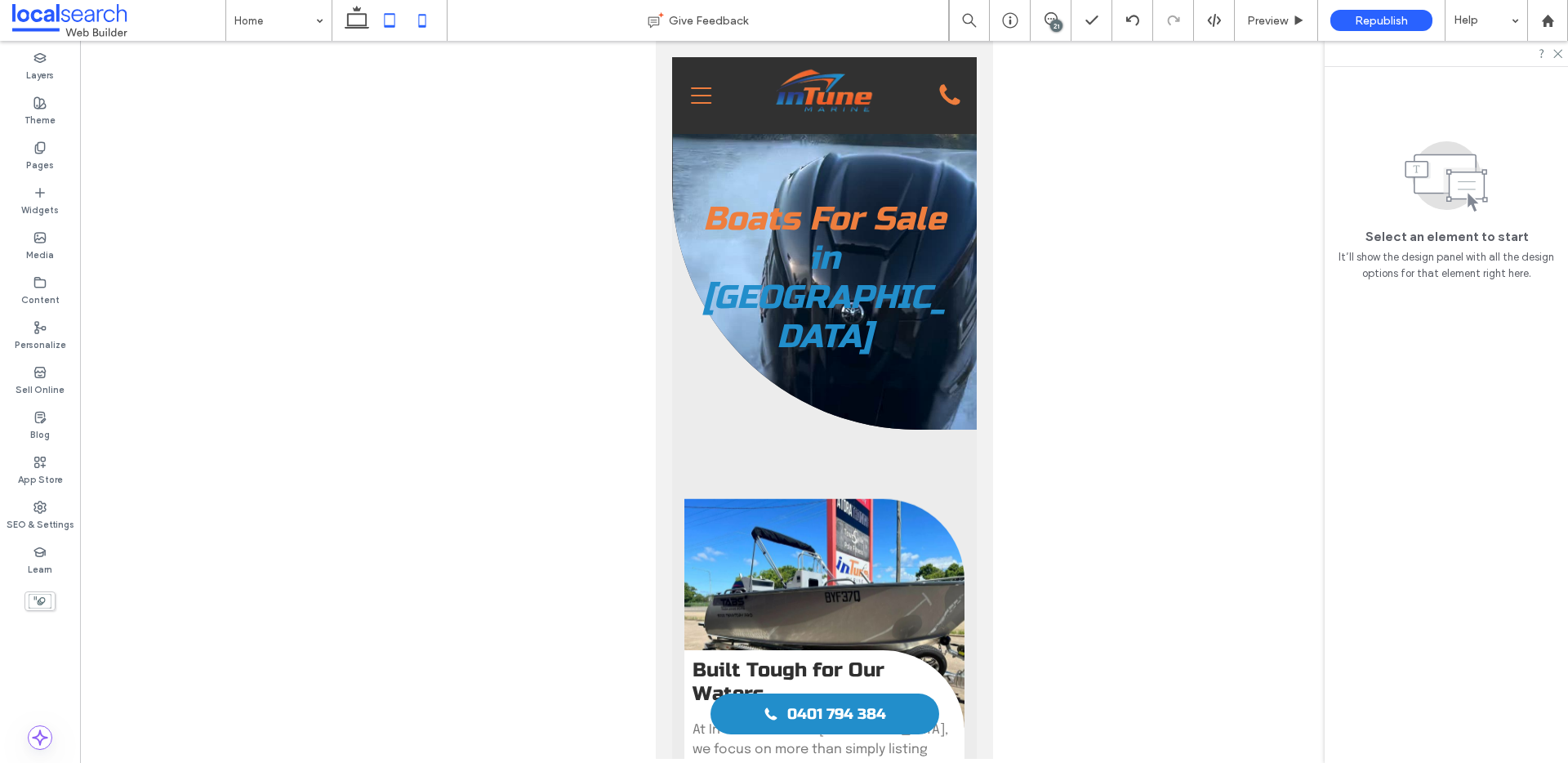
click at [396, 29] on icon at bounding box center [389, 19] width 32 height 32
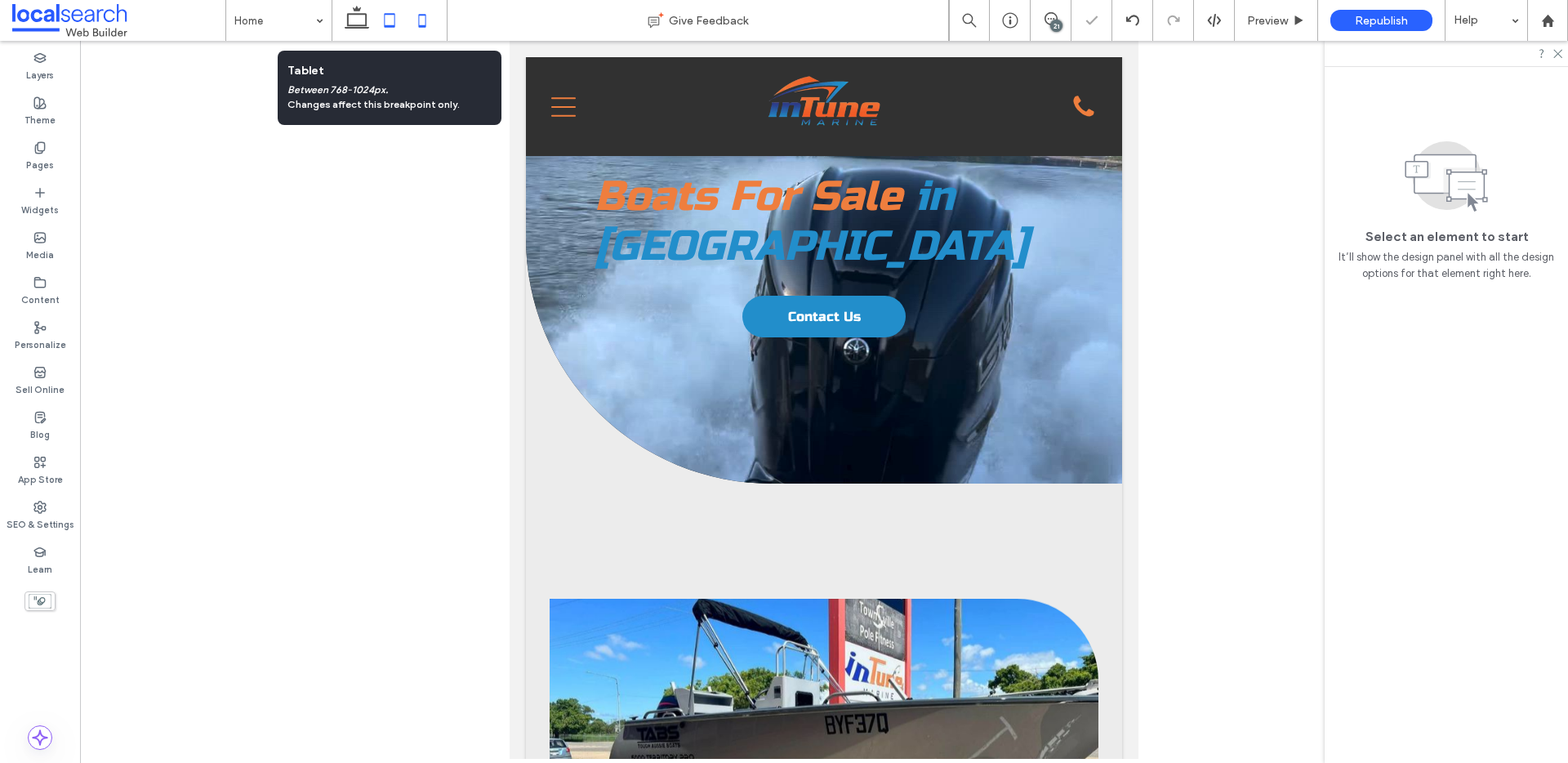
scroll to position [0, 8]
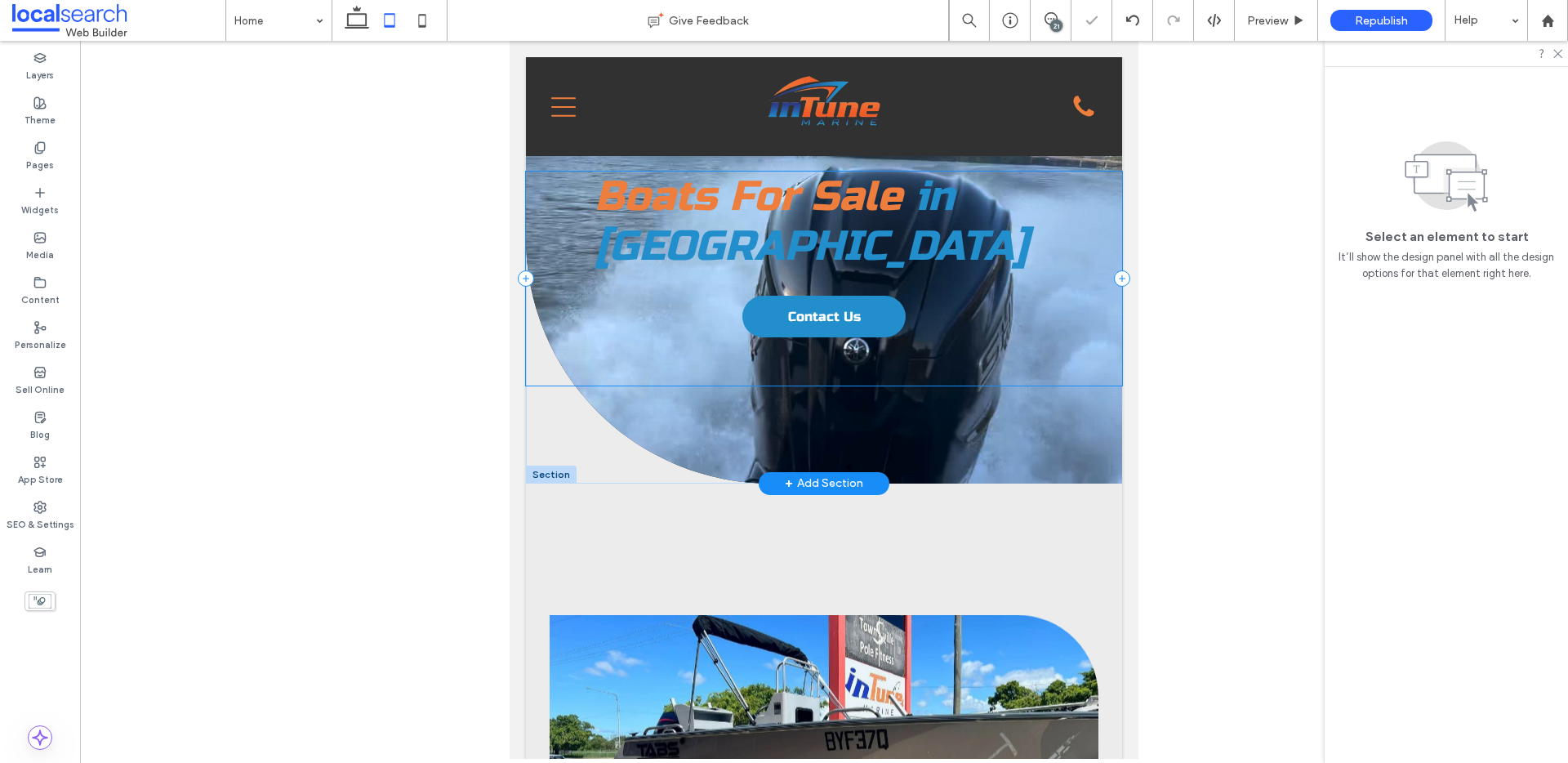
click at [1041, 379] on div "Boats For Sale in Townsville Contact Us" at bounding box center [824, 278] width 596 height 214
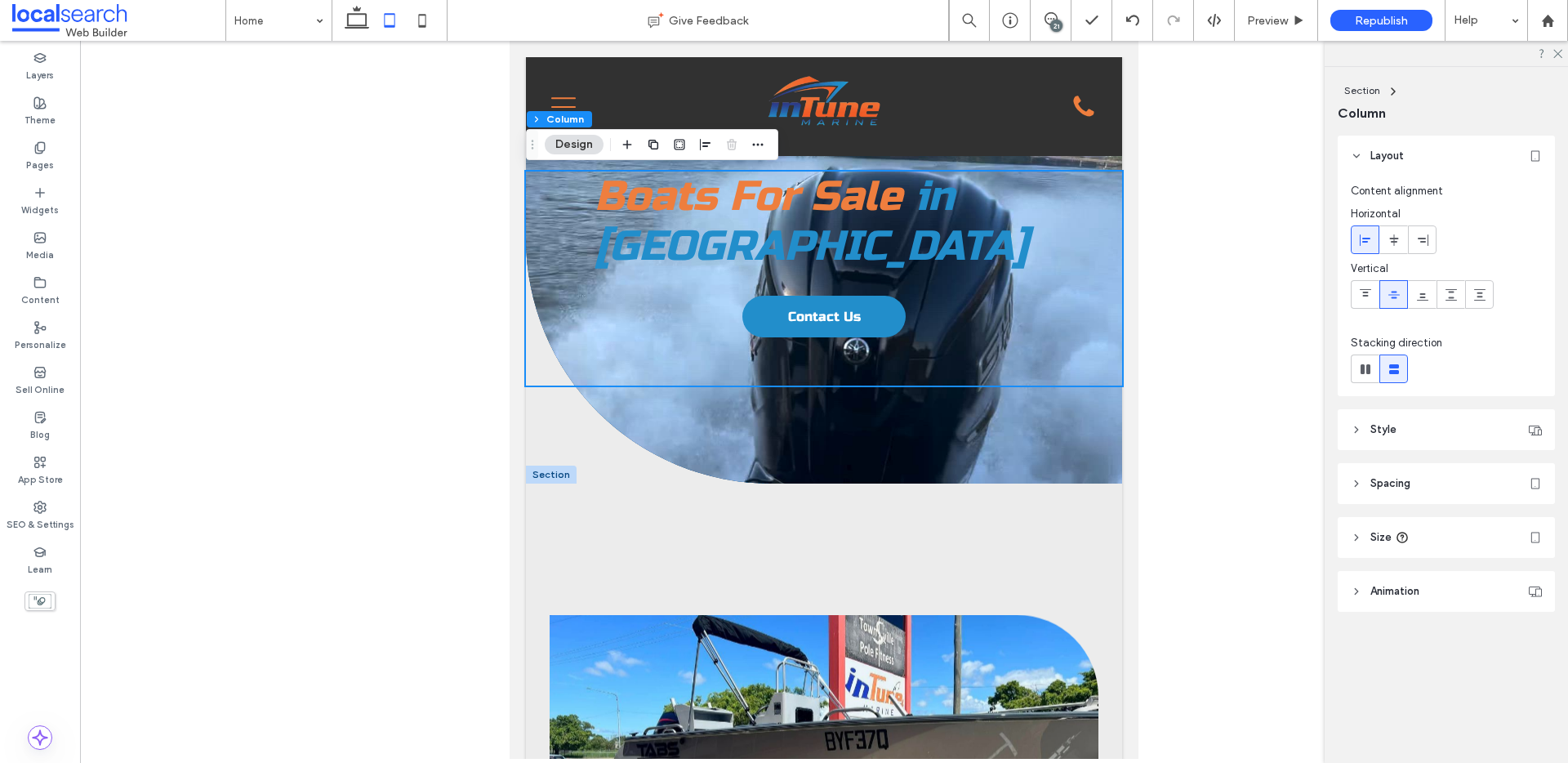
click at [1258, 485] on header "Spacing" at bounding box center [1447, 483] width 218 height 41
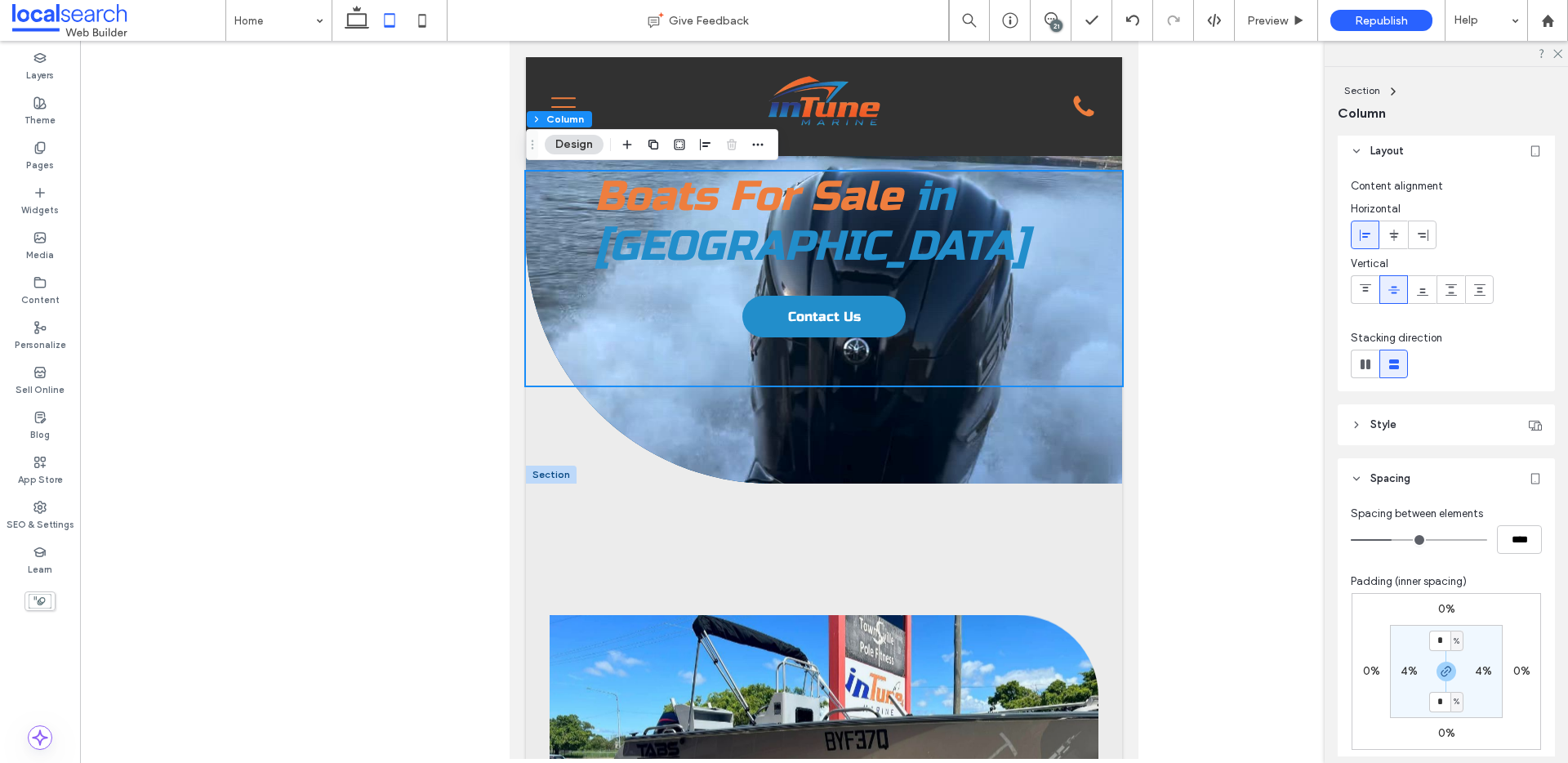
scroll to position [18, 0]
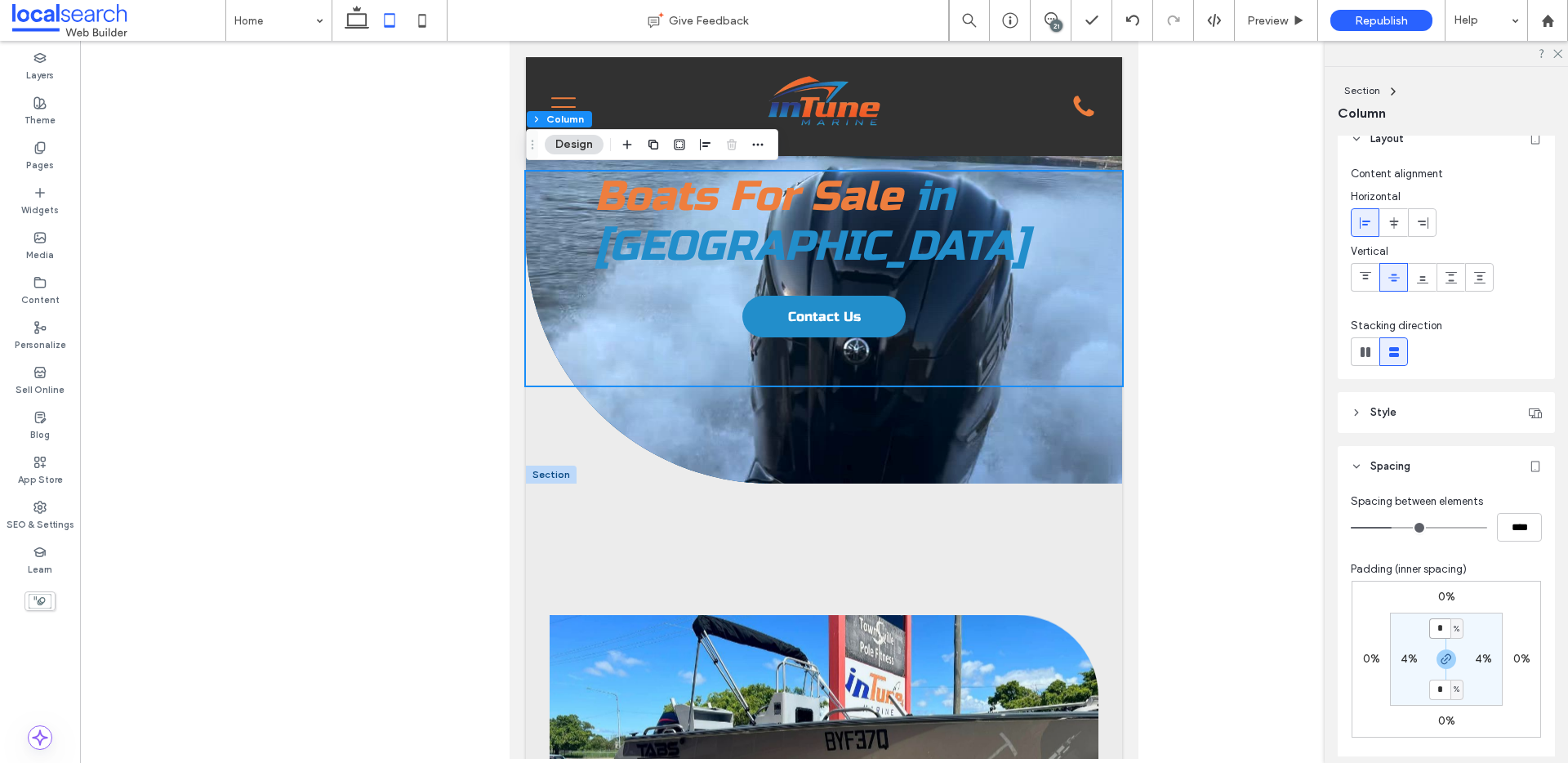
click at [1258, 630] on input "*" at bounding box center [1439, 629] width 21 height 20
type input "*"
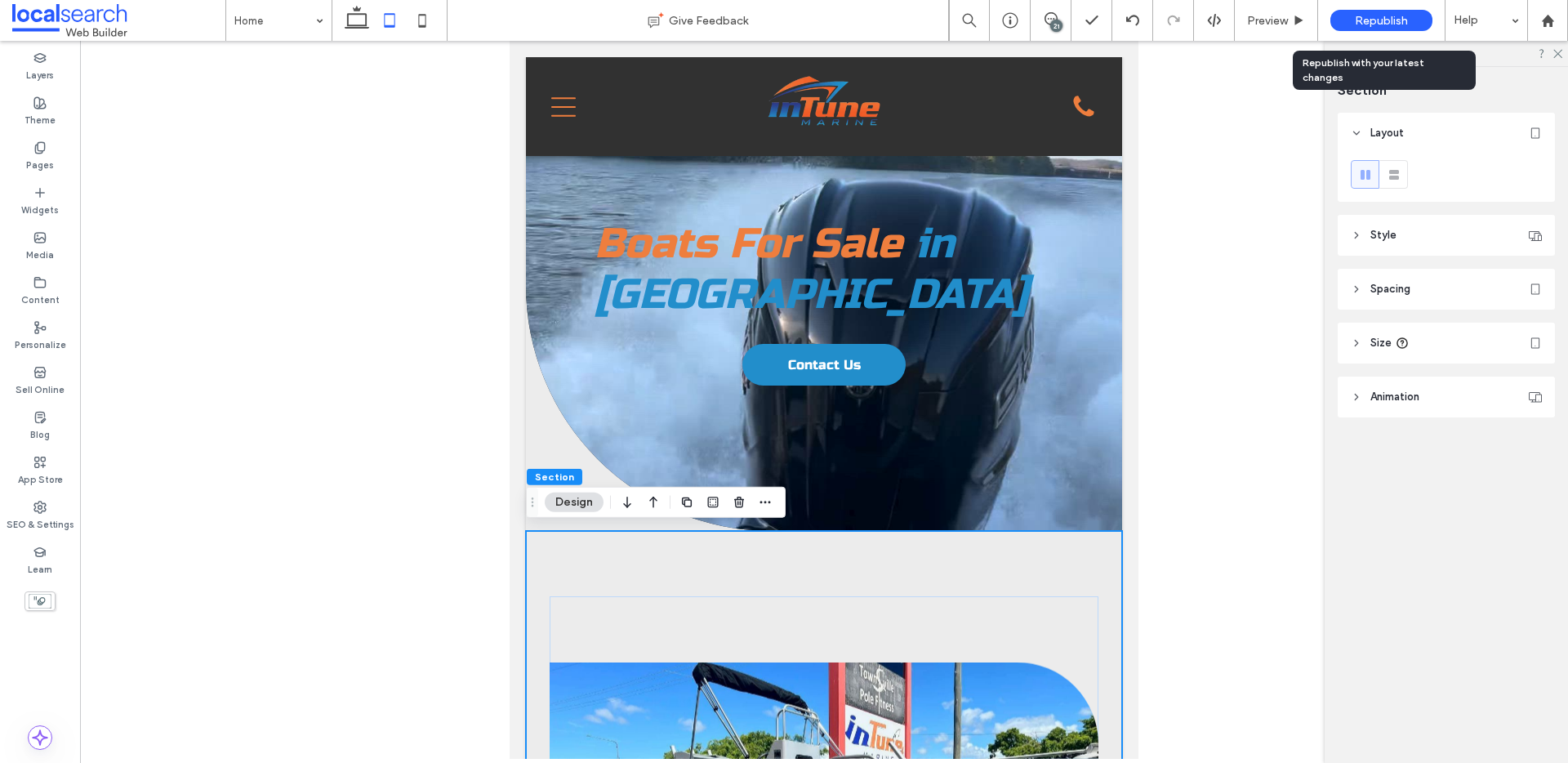
click at [1258, 20] on span "Republish" at bounding box center [1381, 20] width 53 height 14
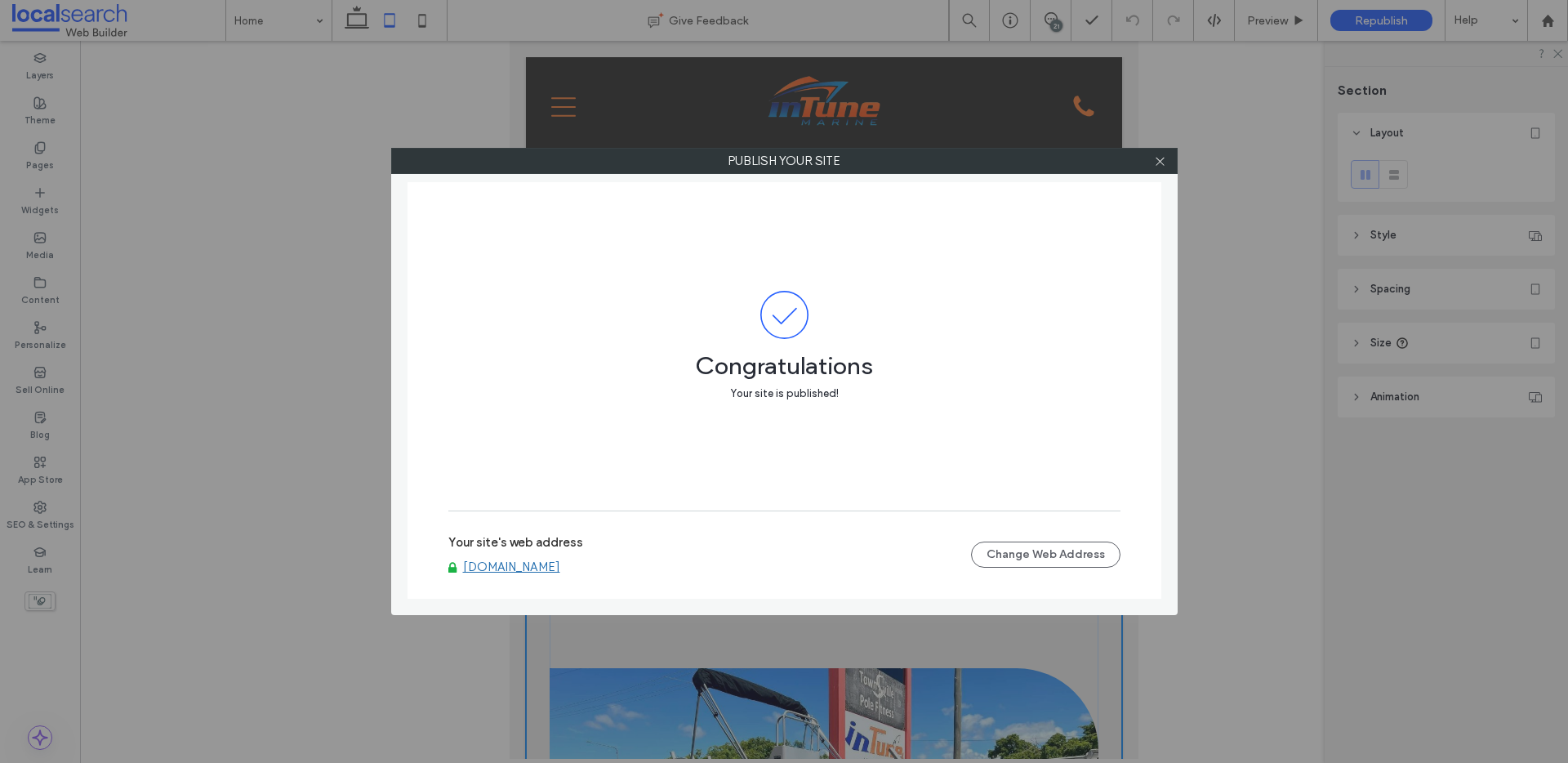
scroll to position [0, 8]
click at [1156, 162] on icon at bounding box center [1160, 161] width 12 height 12
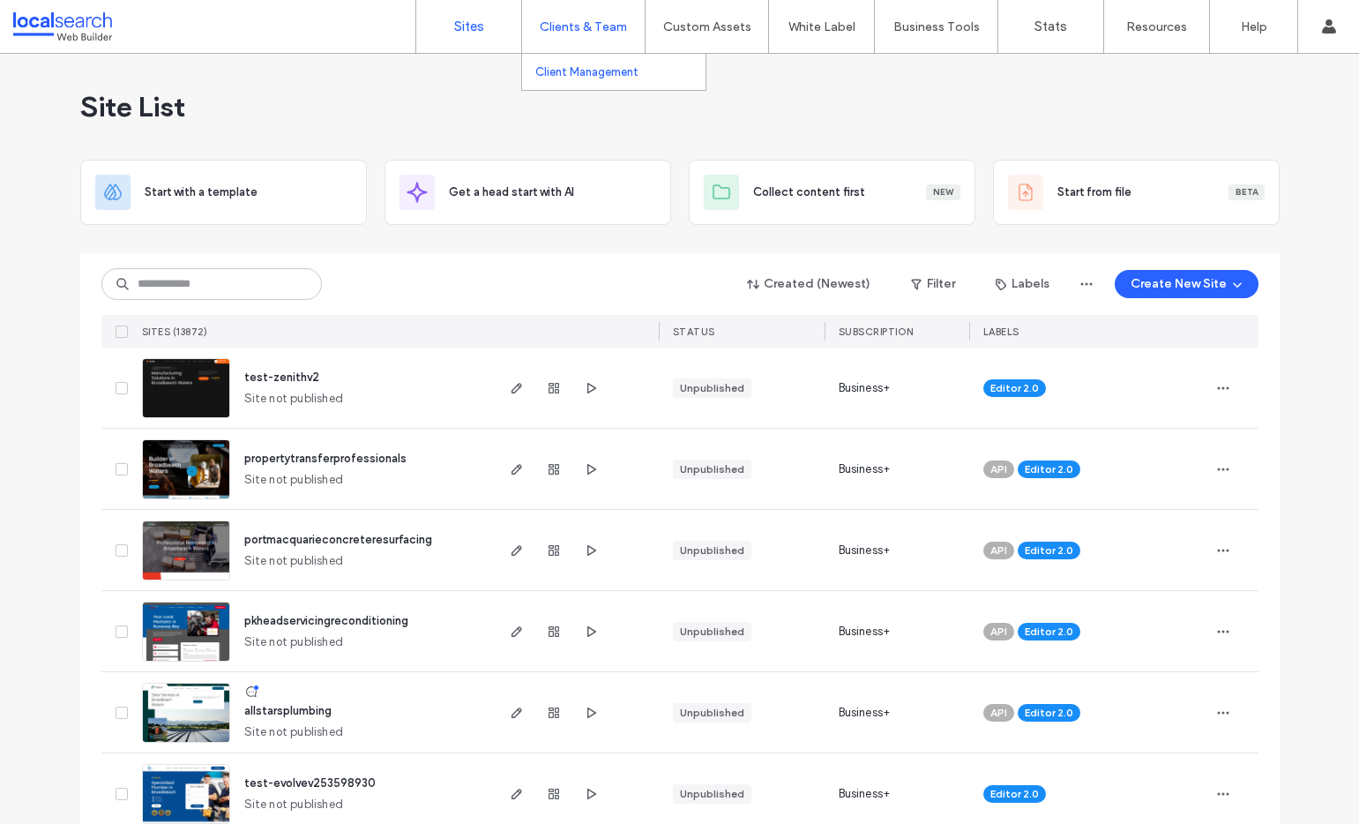
click at [586, 71] on label "Client Management" at bounding box center [586, 71] width 103 height 13
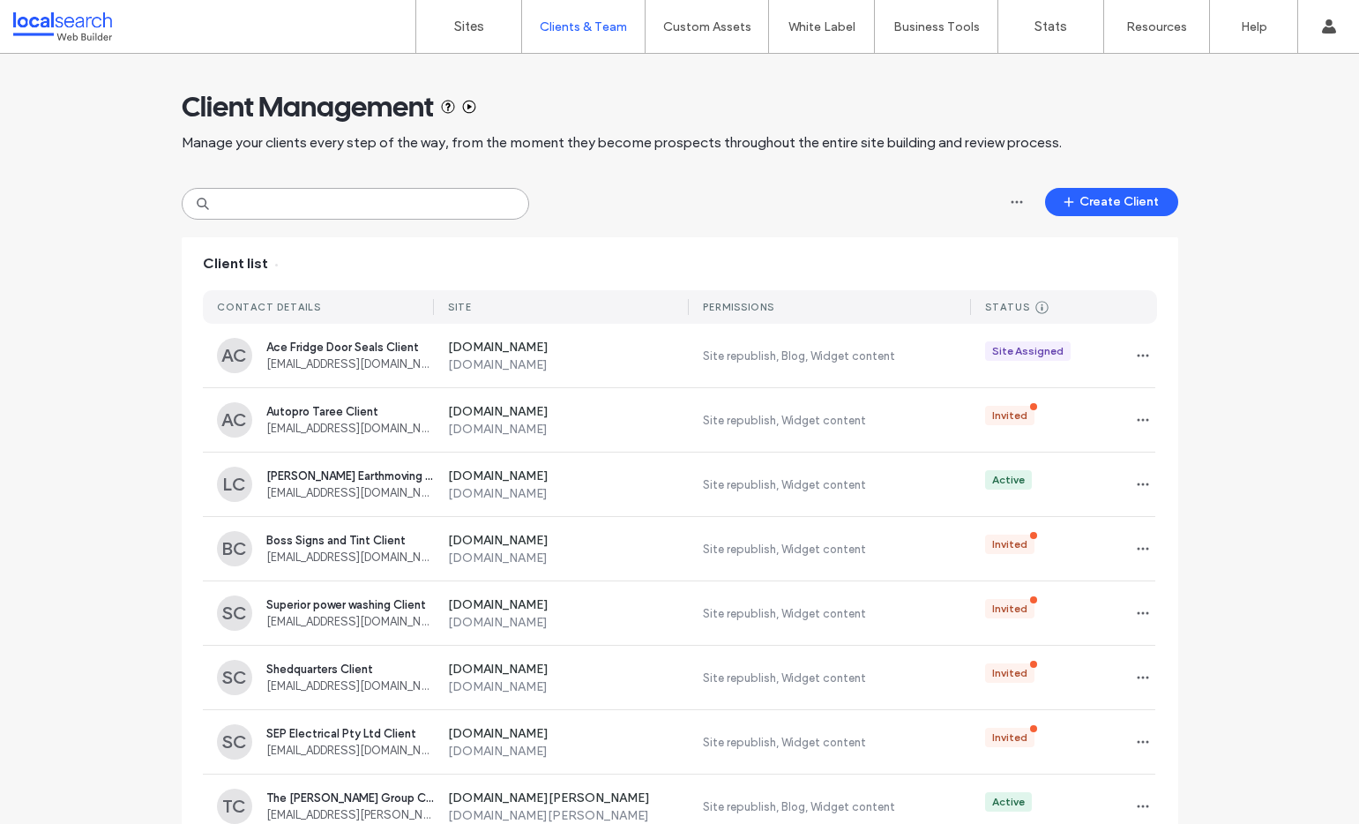
click at [275, 205] on input at bounding box center [355, 204] width 347 height 32
paste input "**********"
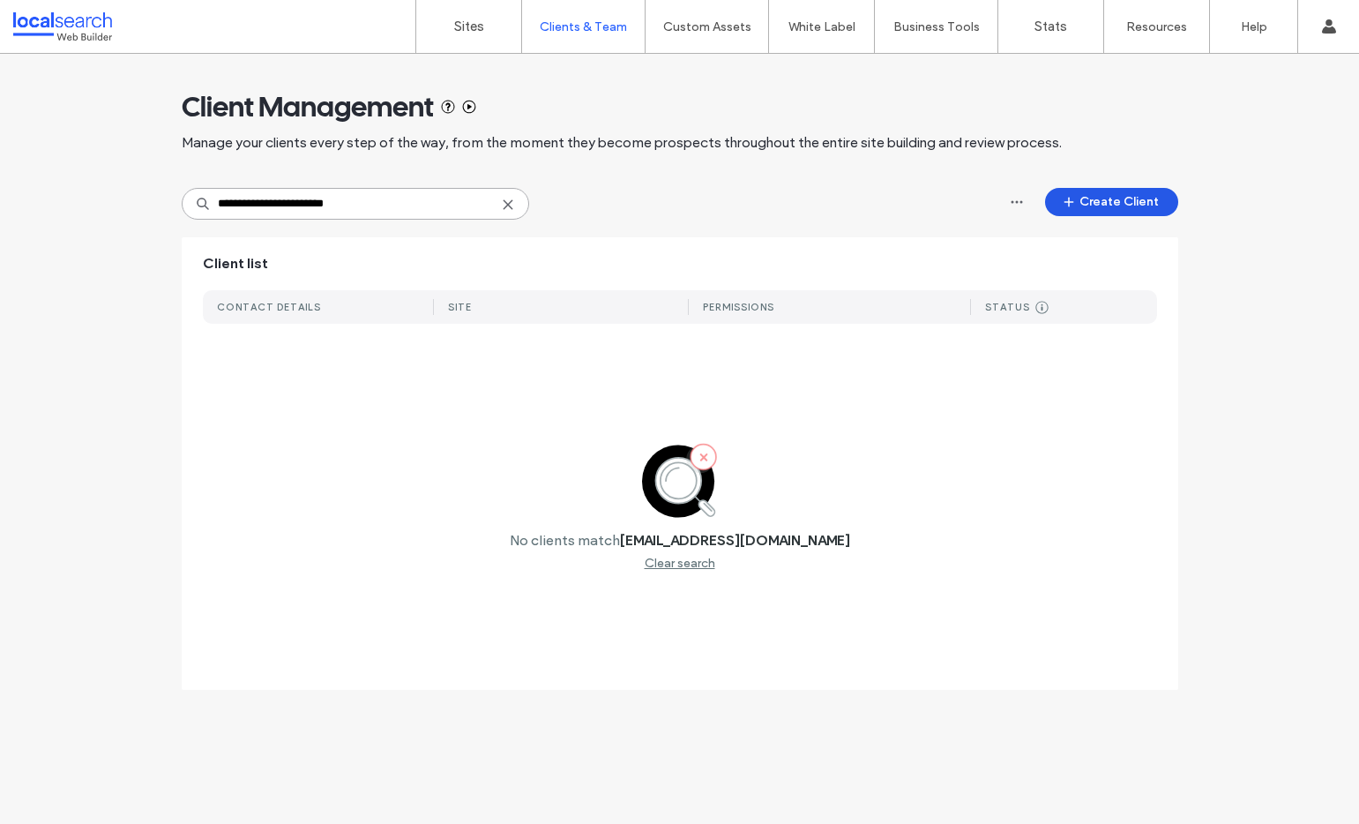
type input "**********"
click at [1092, 194] on button "Create Client" at bounding box center [1111, 202] width 133 height 28
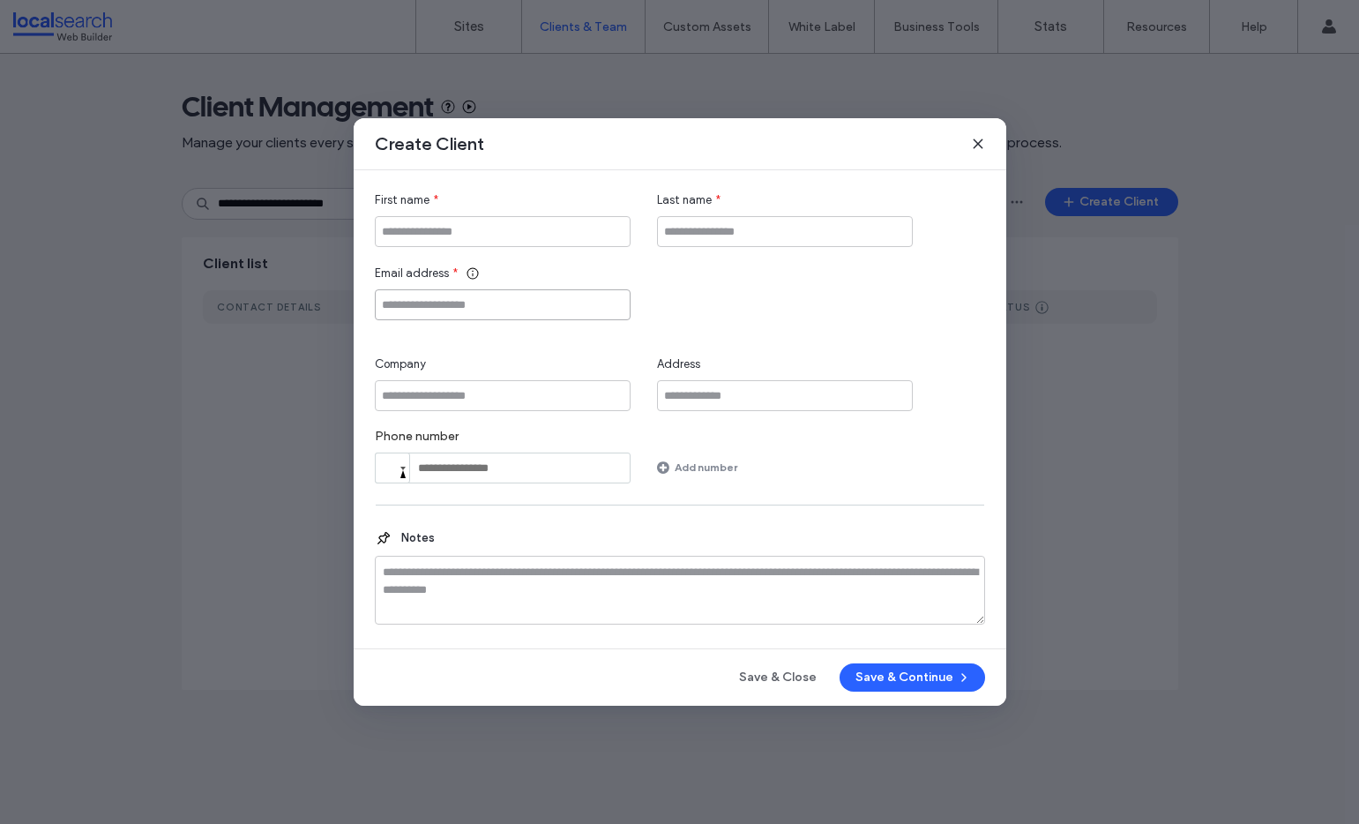
click at [466, 307] on input "Email address" at bounding box center [503, 304] width 256 height 31
paste input "**********"
type input "**********"
click at [451, 244] on input "First name" at bounding box center [503, 231] width 256 height 31
paste input "**********"
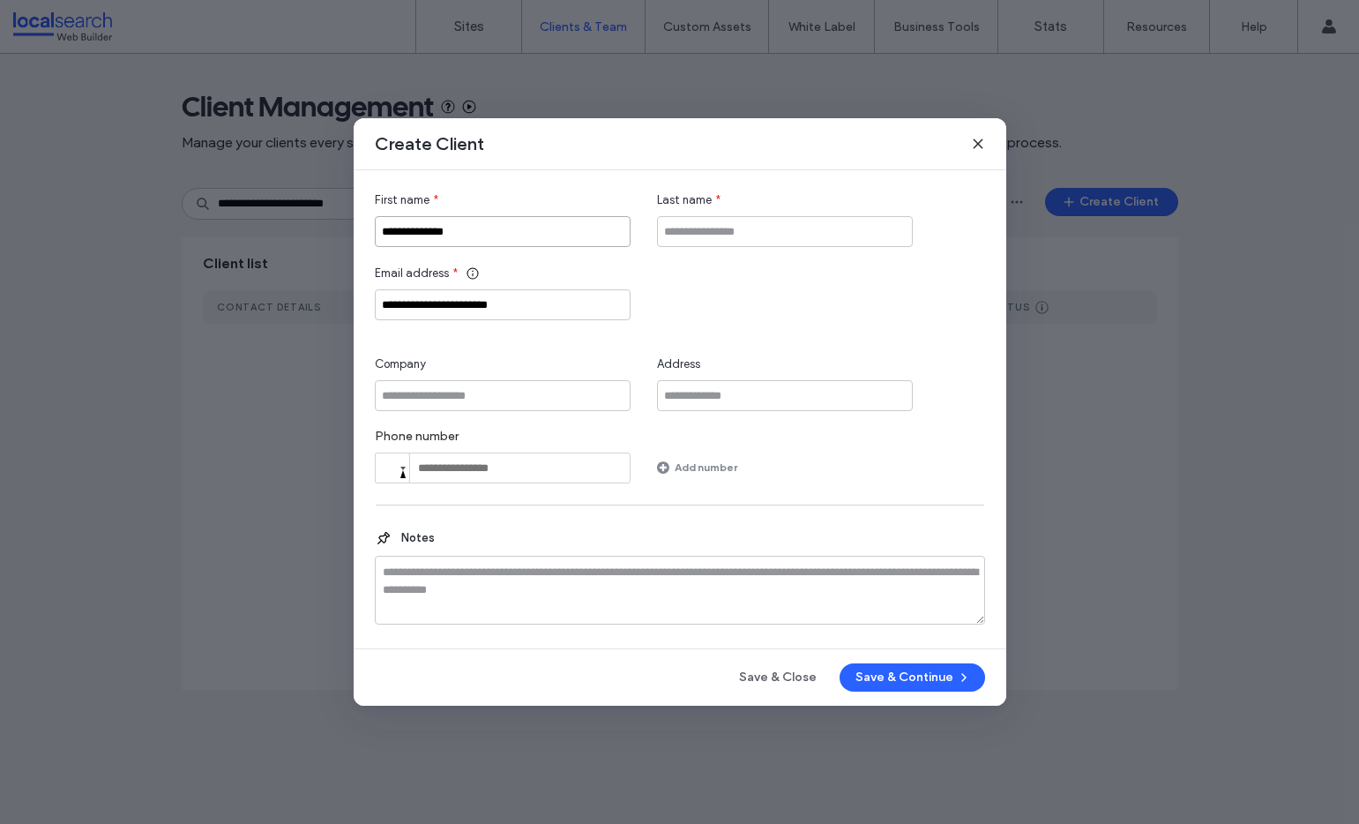
type input "**********"
click at [465, 401] on input "Company" at bounding box center [503, 395] width 256 height 31
paste input "**********"
type input "**********"
click at [750, 240] on input "Last name" at bounding box center [785, 231] width 256 height 31
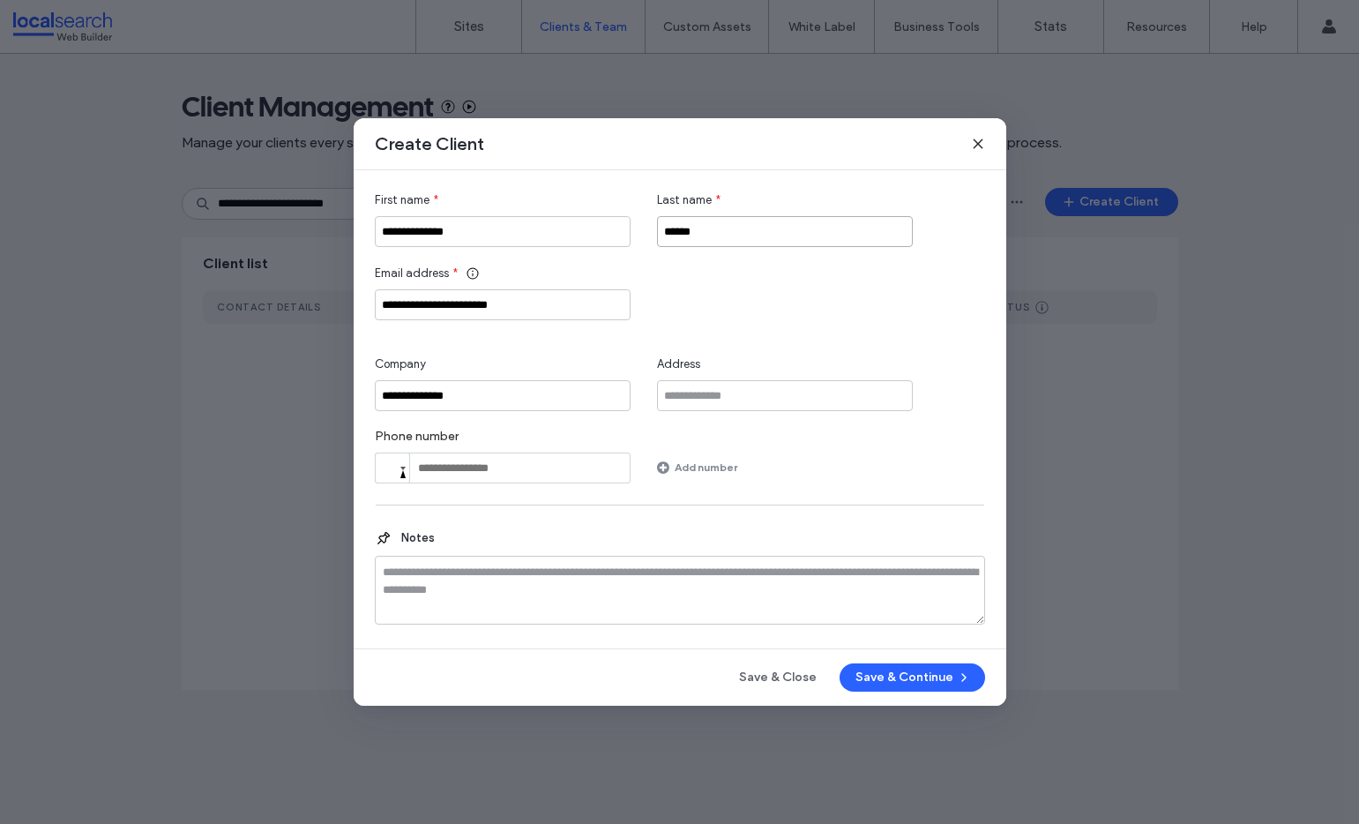
type input "******"
drag, startPoint x: 923, startPoint y: 699, endPoint x: 920, endPoint y: 674, distance: 25.7
click at [922, 699] on div "**********" at bounding box center [680, 411] width 653 height 587
click at [917, 665] on button "Save & Continue" at bounding box center [913, 677] width 146 height 28
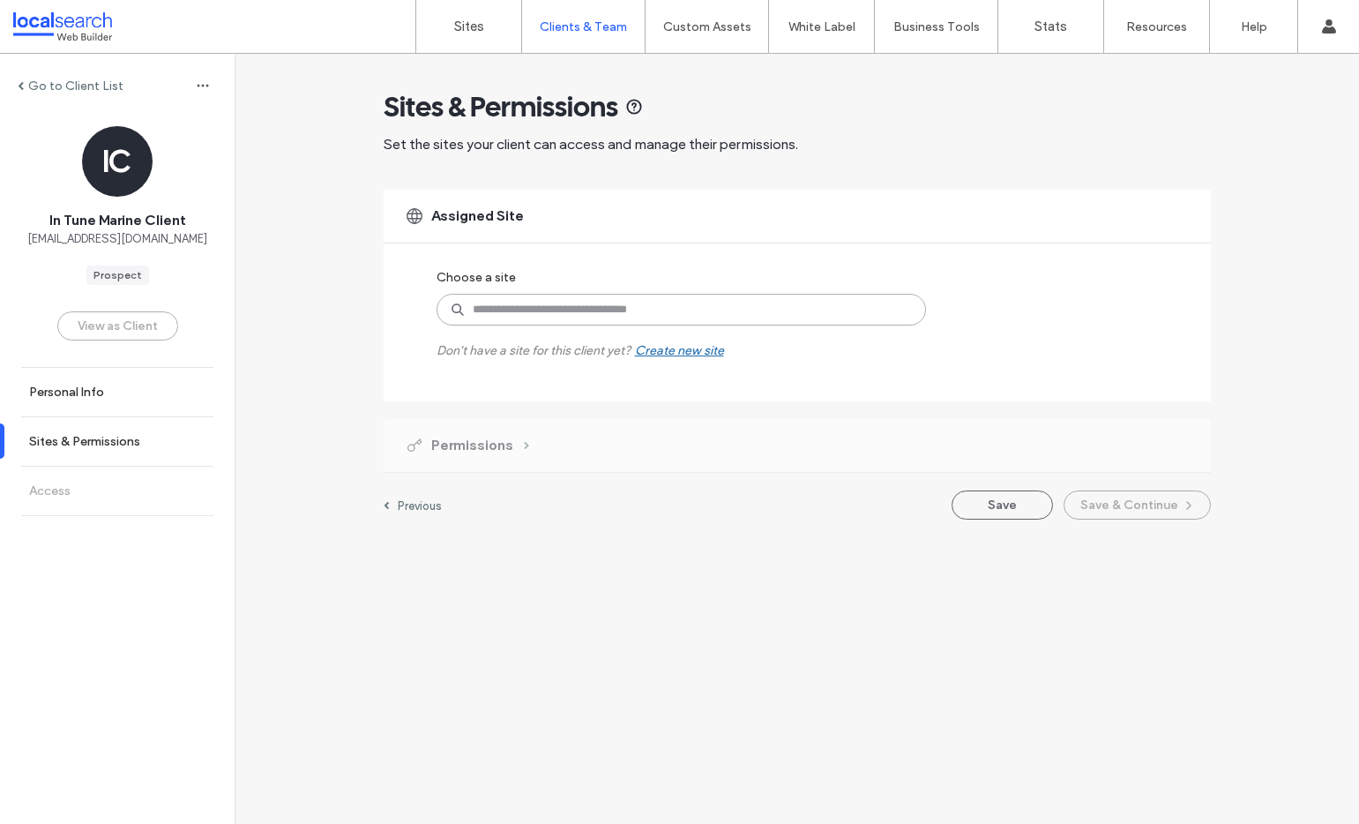
click at [586, 307] on input at bounding box center [681, 310] width 489 height 32
paste input "********"
type input "********"
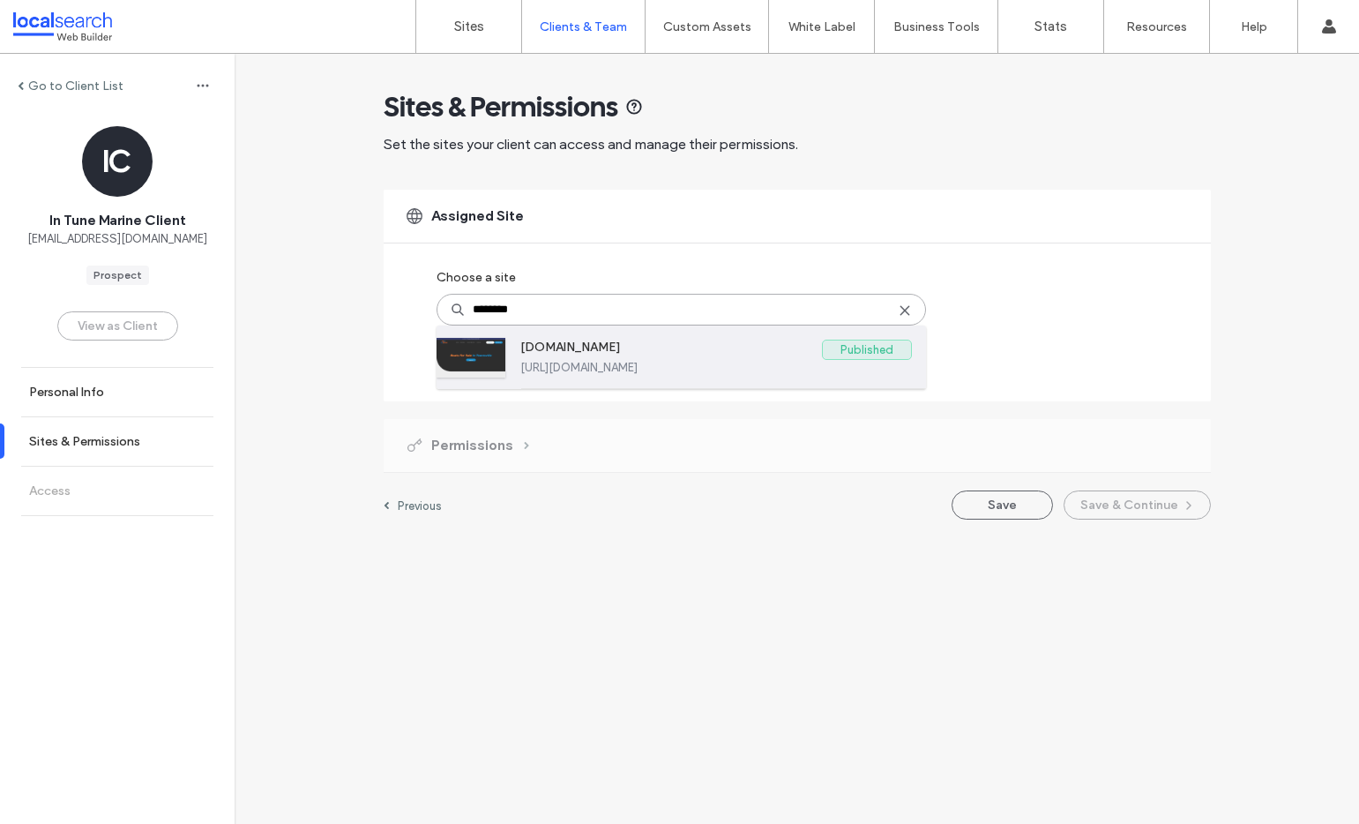
click at [549, 364] on label "https://www.intunemarinetownsville.com.au" at bounding box center [716, 367] width 392 height 13
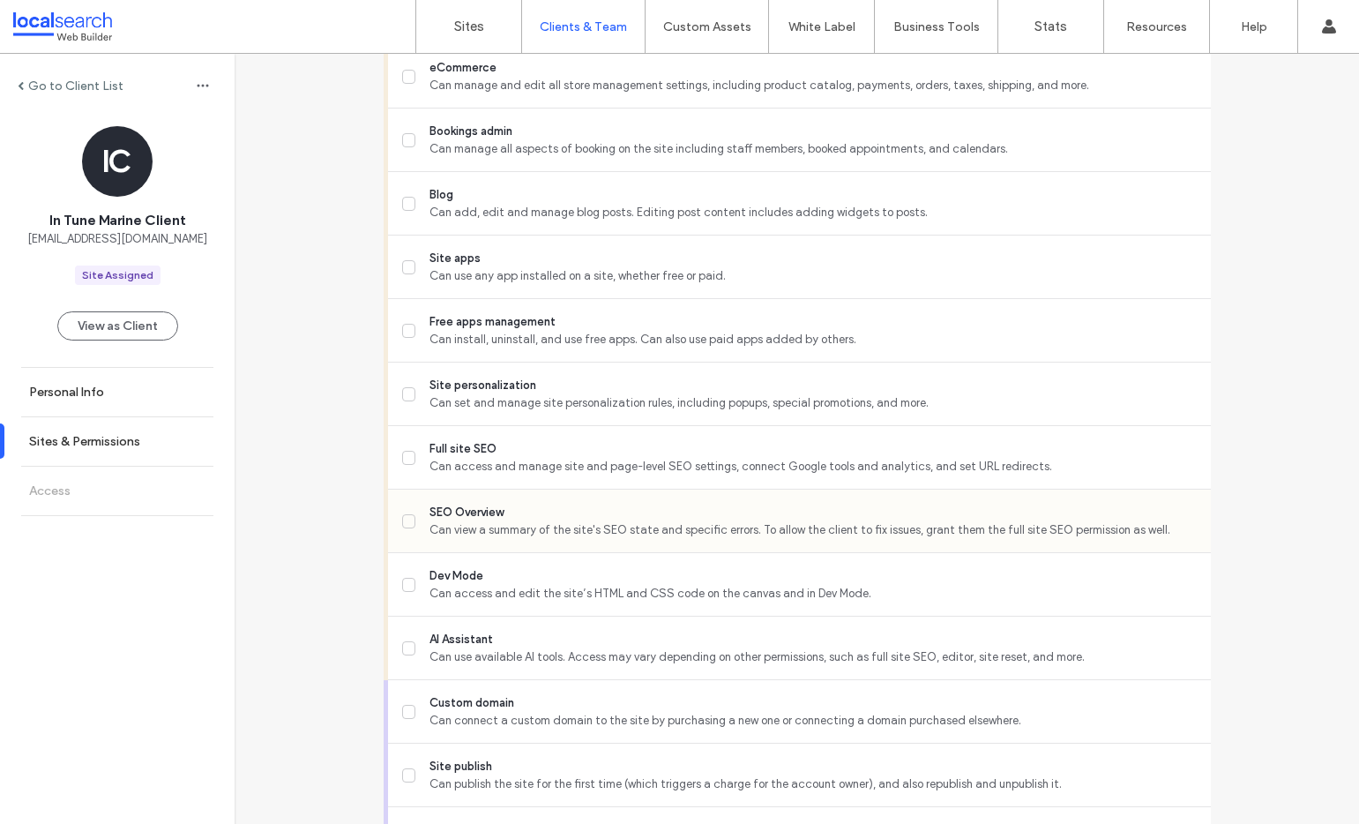
scroll to position [1396, 0]
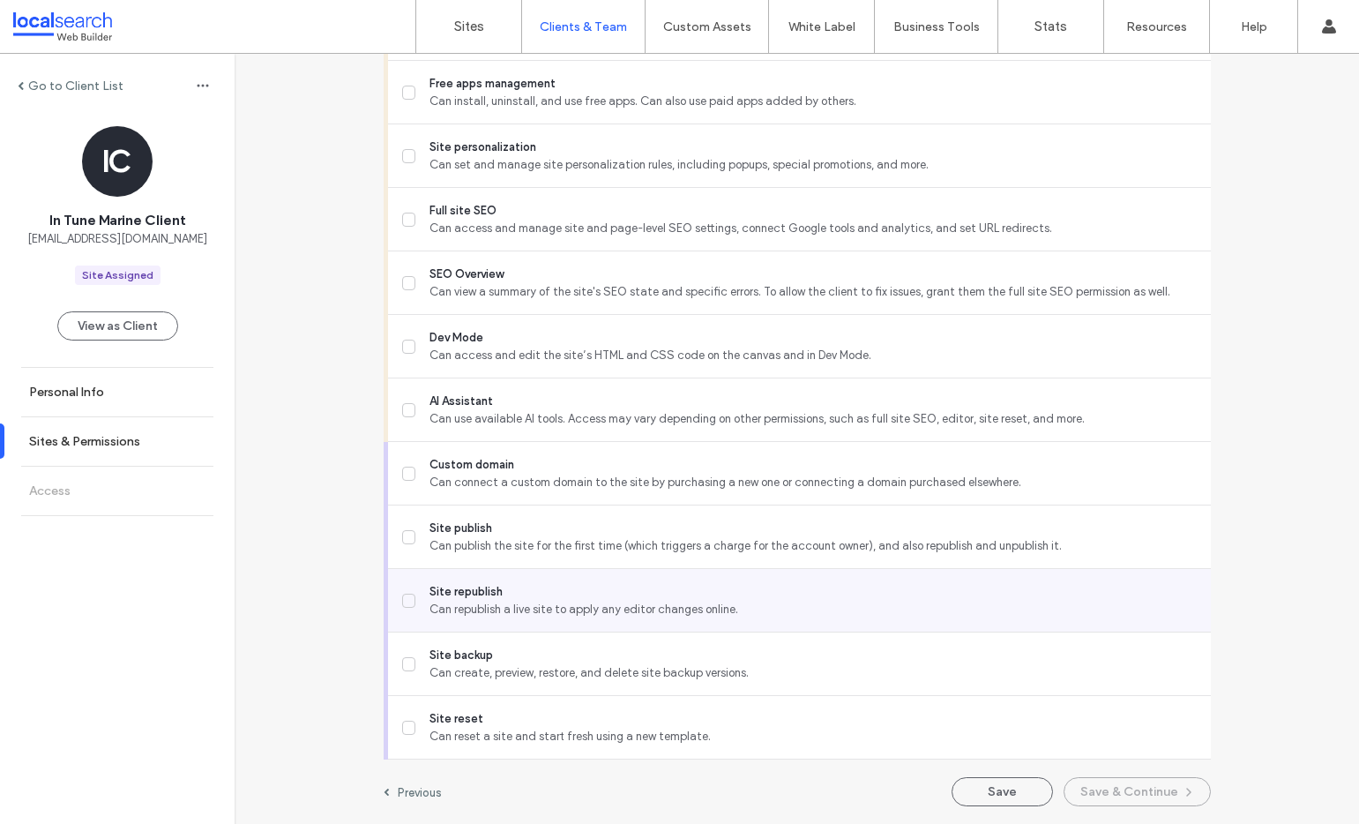
click at [509, 581] on div "Site republish Can republish a live site to apply any editor changes online." at bounding box center [806, 600] width 809 height 63
click at [510, 594] on span "Site republish" at bounding box center [813, 592] width 766 height 18
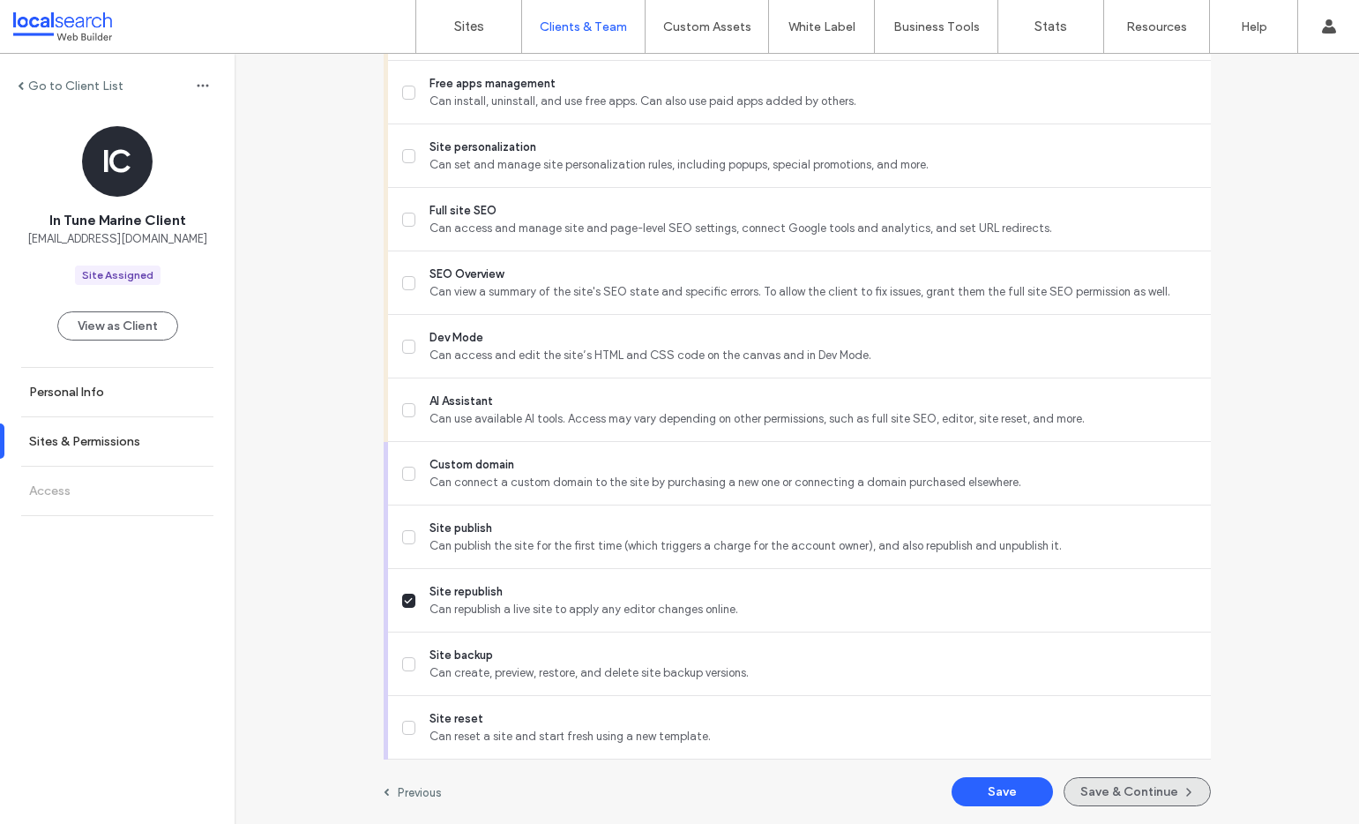
click at [1118, 798] on button "Save & Continue" at bounding box center [1137, 791] width 147 height 29
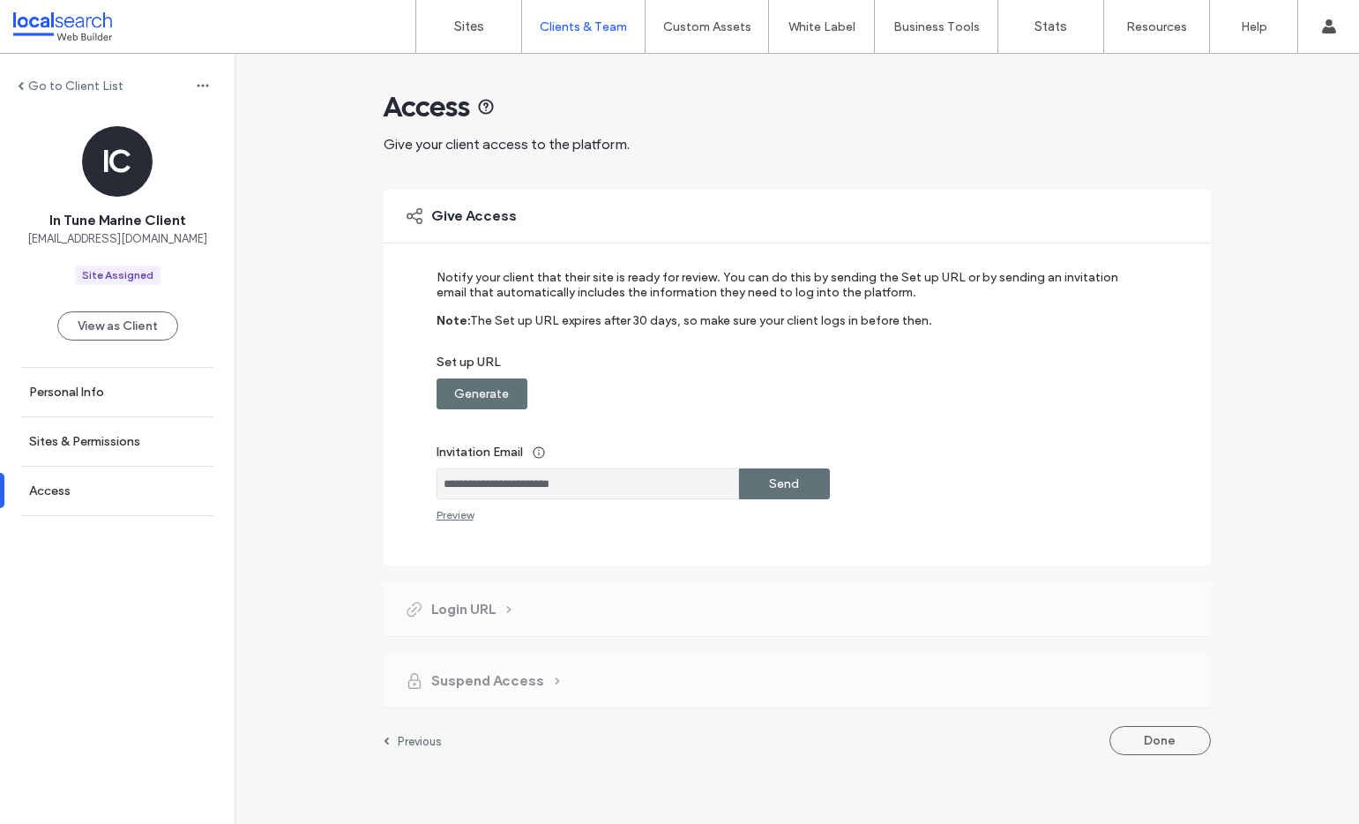
click at [506, 380] on label "Generate" at bounding box center [481, 393] width 55 height 33
click at [802, 393] on div "Copy" at bounding box center [784, 393] width 91 height 31
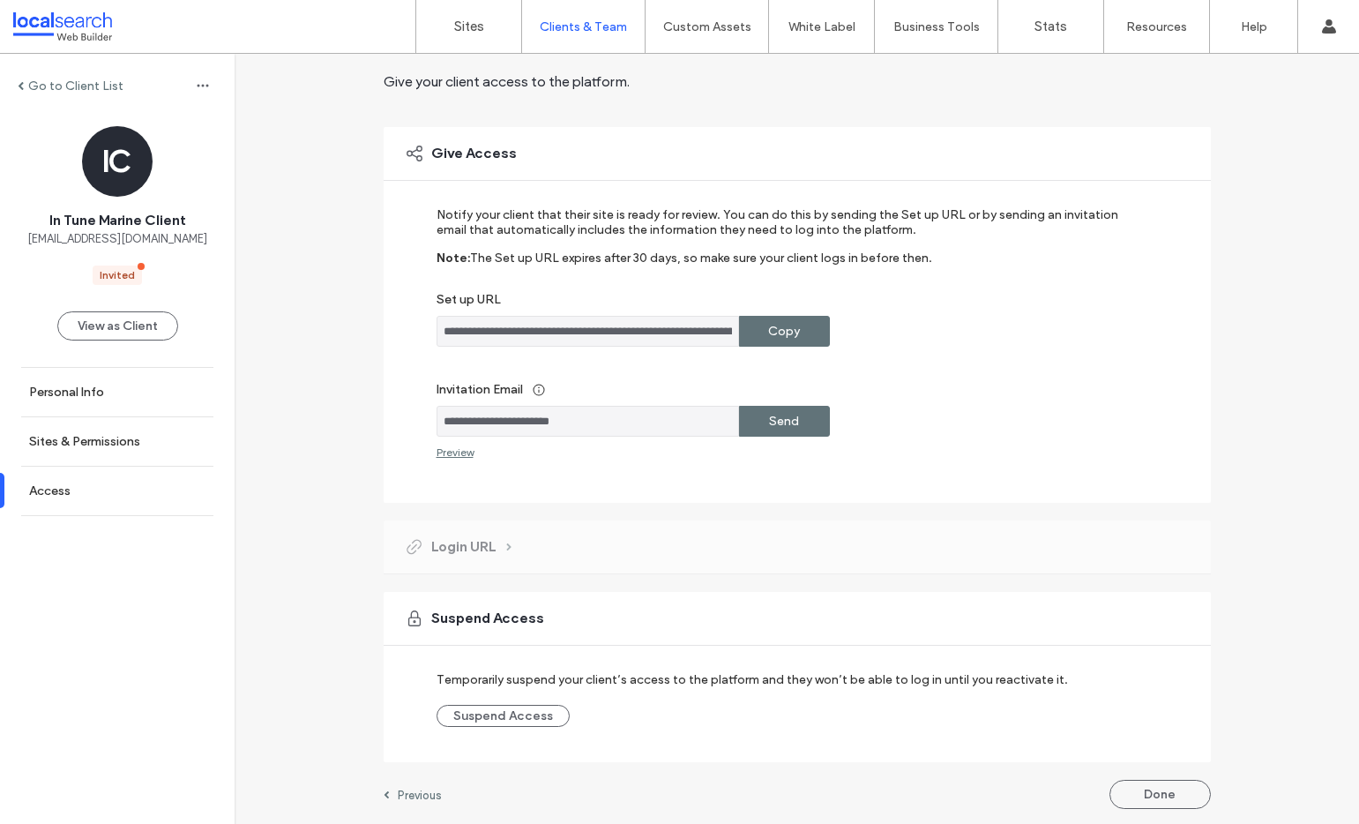
scroll to position [65, 0]
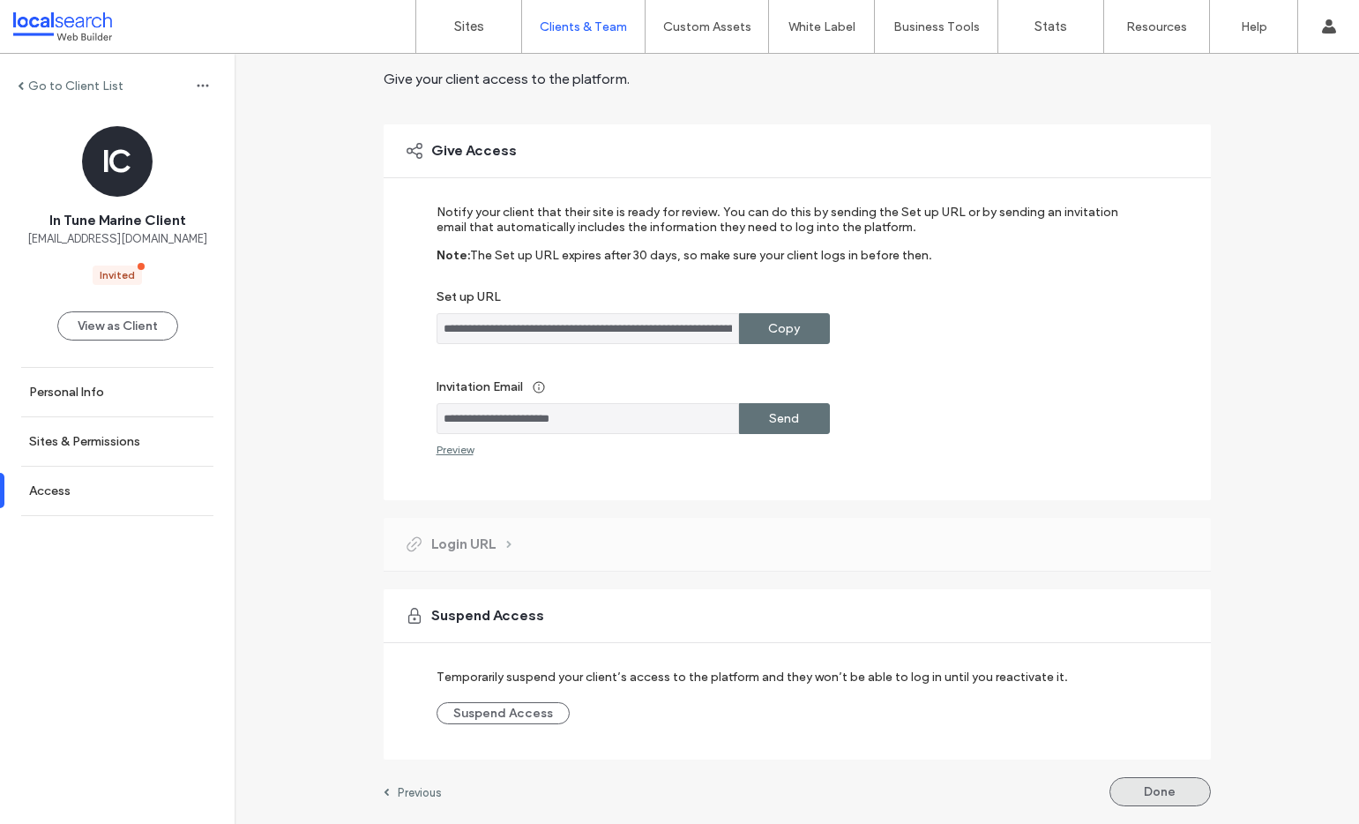
click at [1155, 790] on button "Done" at bounding box center [1160, 791] width 101 height 29
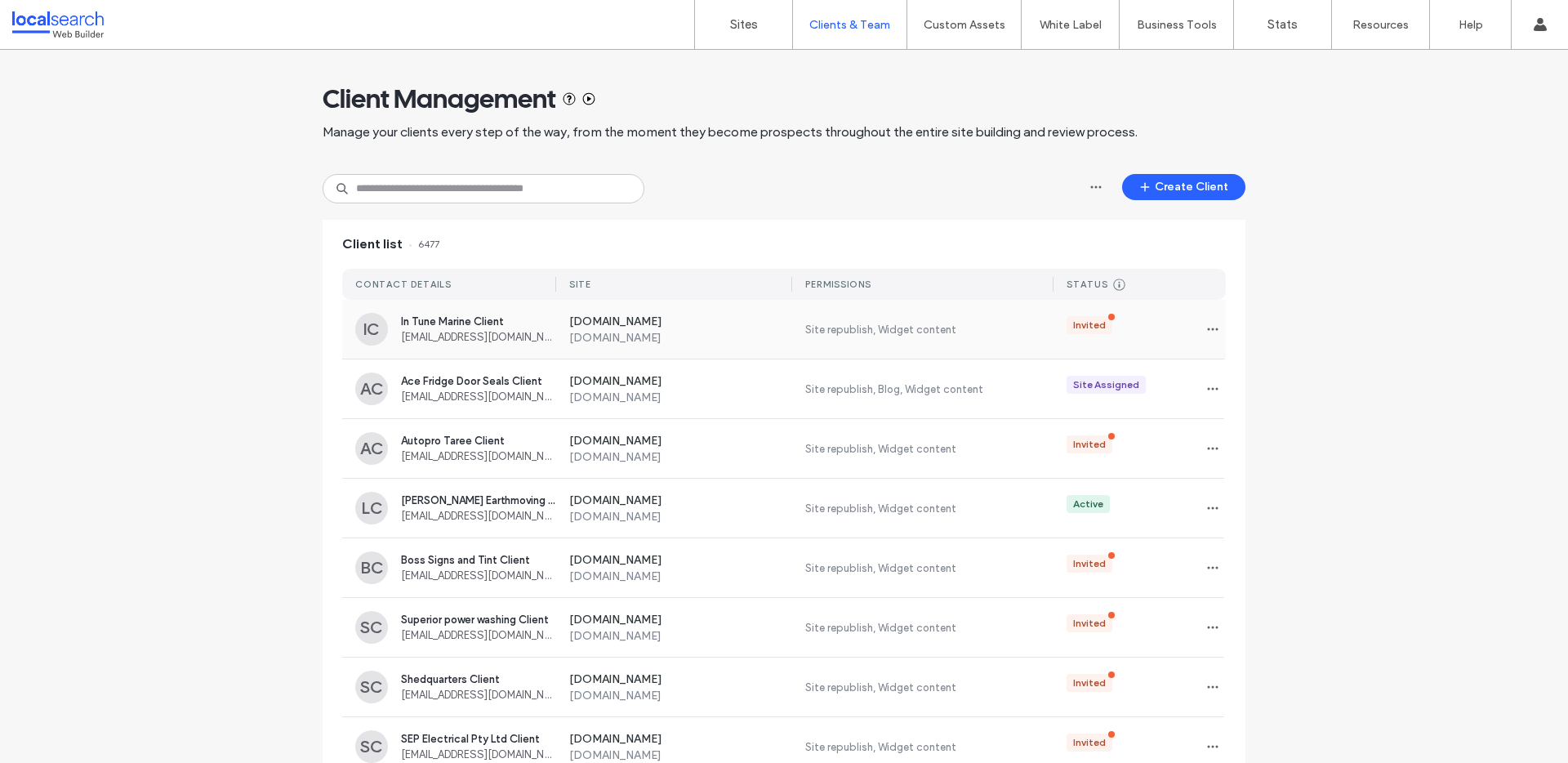
click at [596, 335] on label "www.intunemarinetownsville.com.au" at bounding box center [682, 337] width 224 height 14
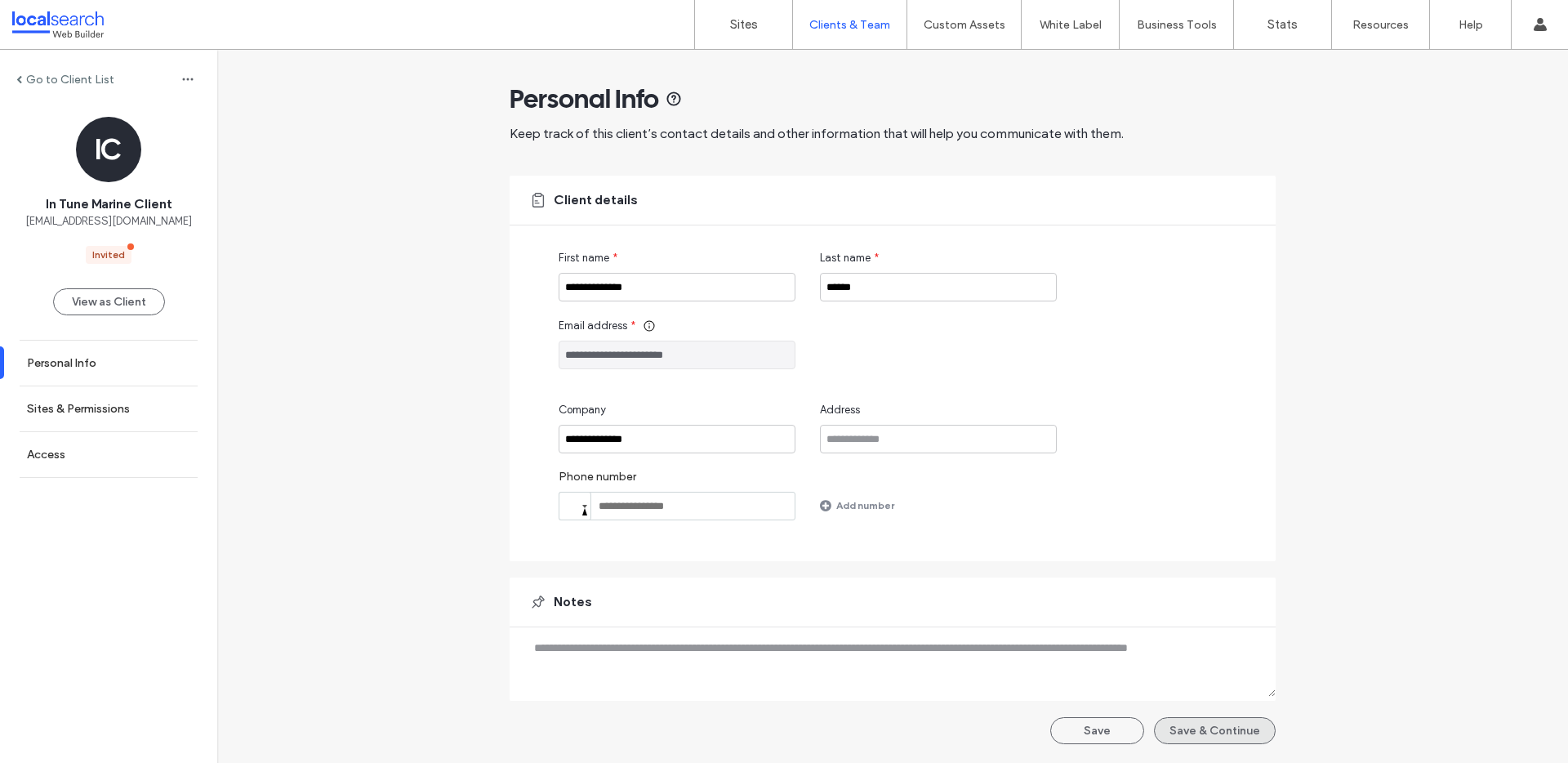
click at [1201, 727] on button "Save & Continue" at bounding box center [1214, 730] width 121 height 27
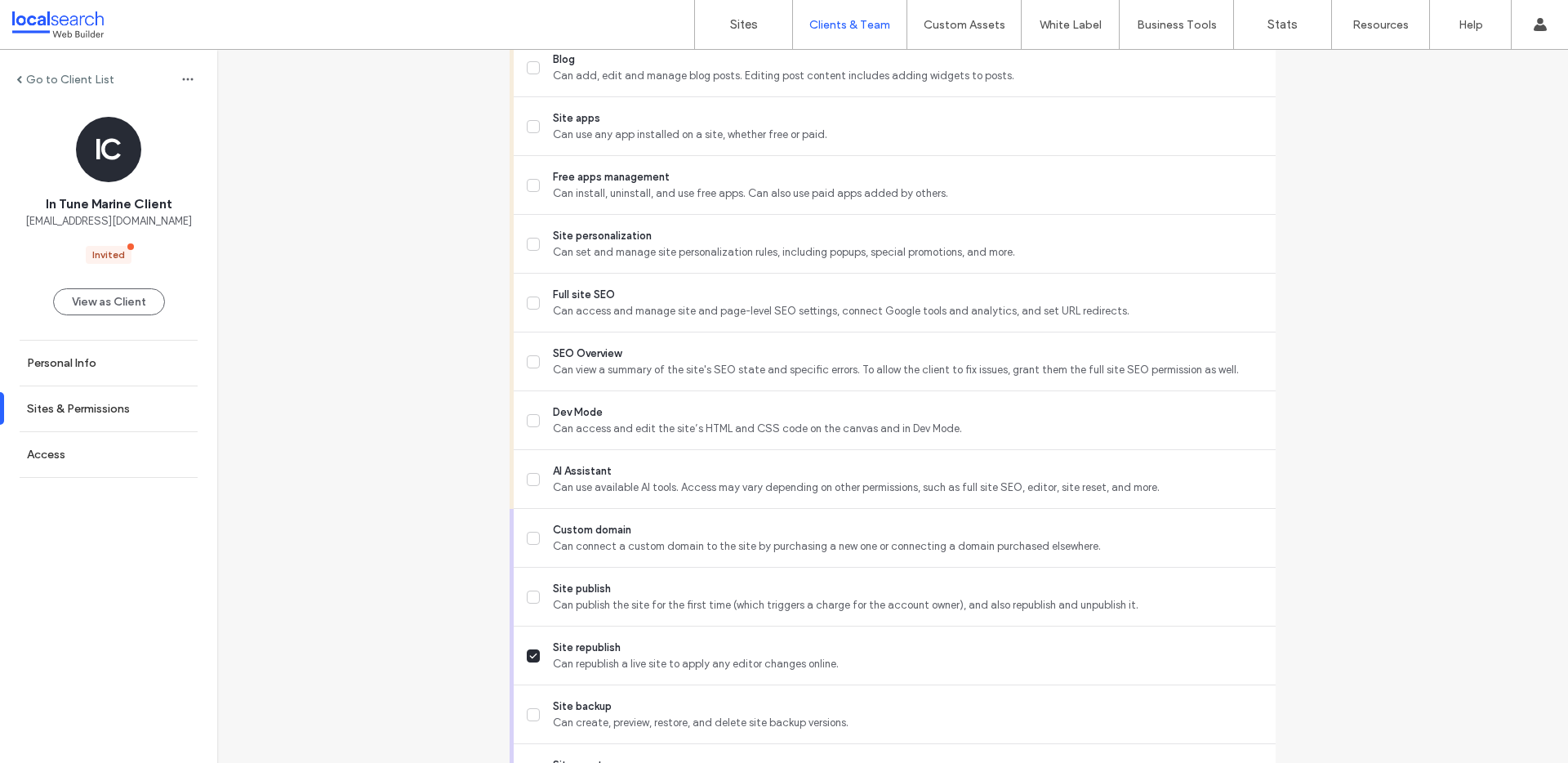
scroll to position [1341, 0]
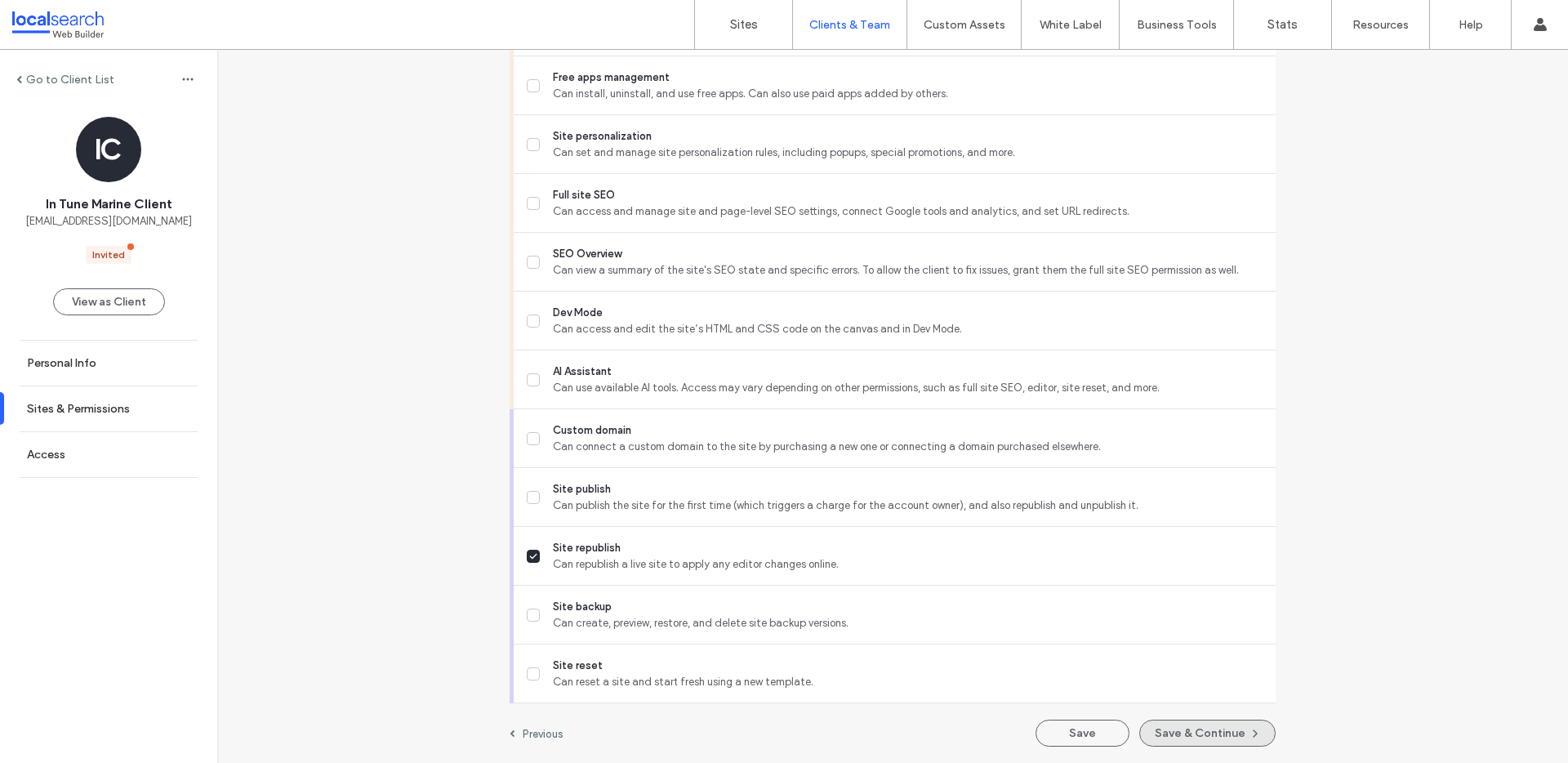
click at [1183, 731] on button "Save & Continue" at bounding box center [1207, 732] width 136 height 27
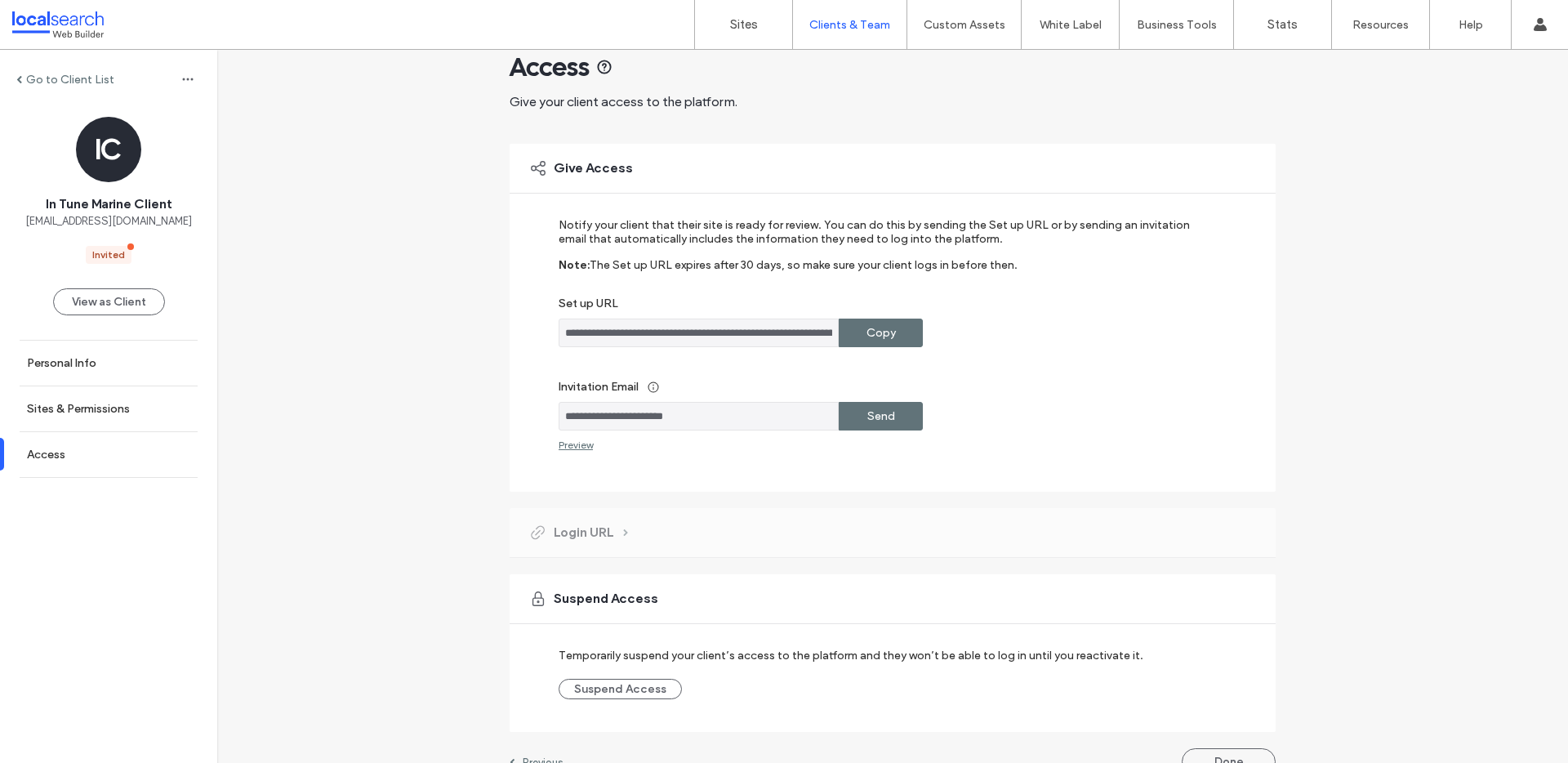
scroll to position [60, 0]
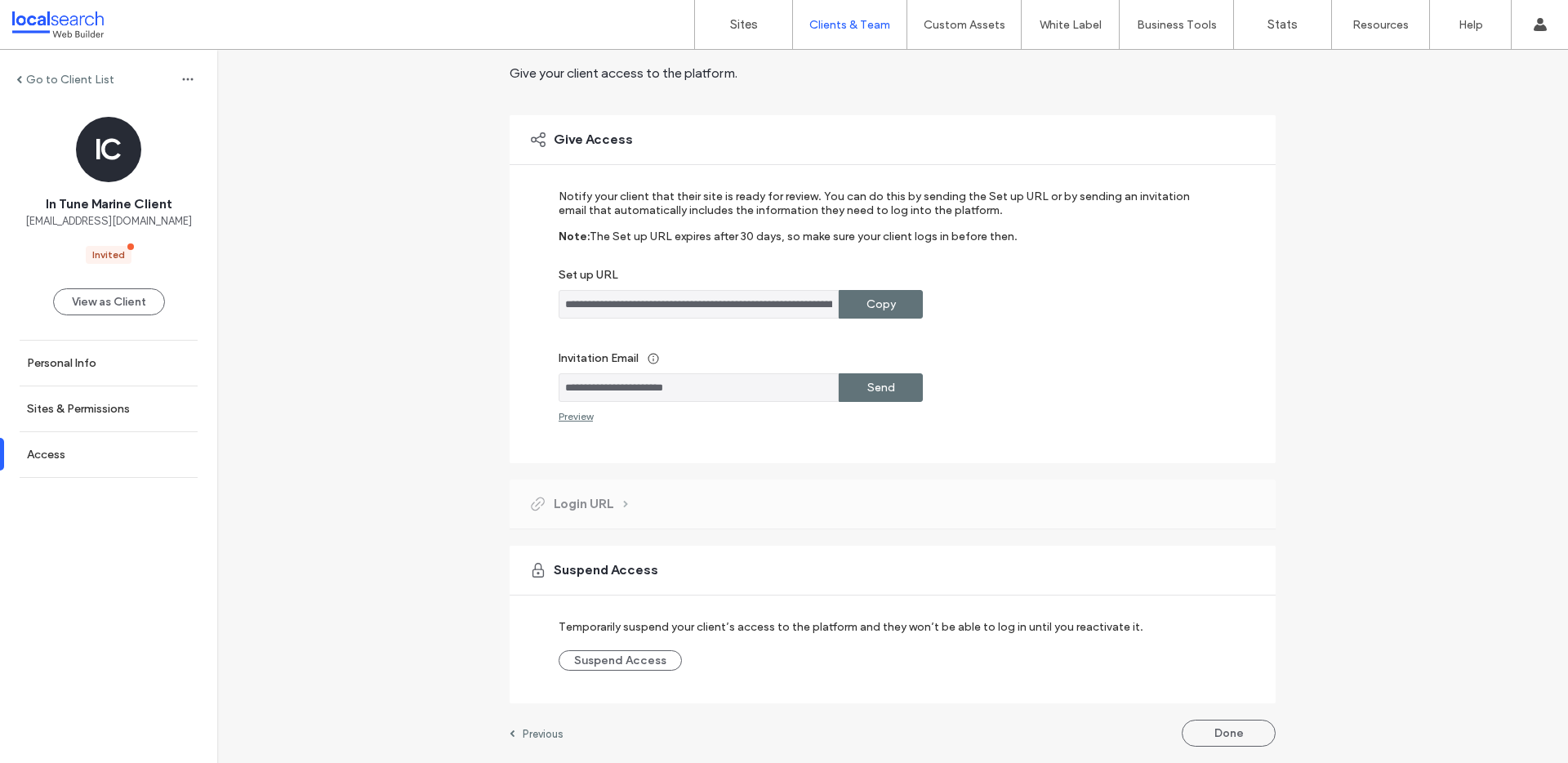
drag, startPoint x: 1219, startPoint y: 738, endPoint x: 1212, endPoint y: 727, distance: 13.0
click at [1218, 737] on button "Done" at bounding box center [1228, 732] width 94 height 27
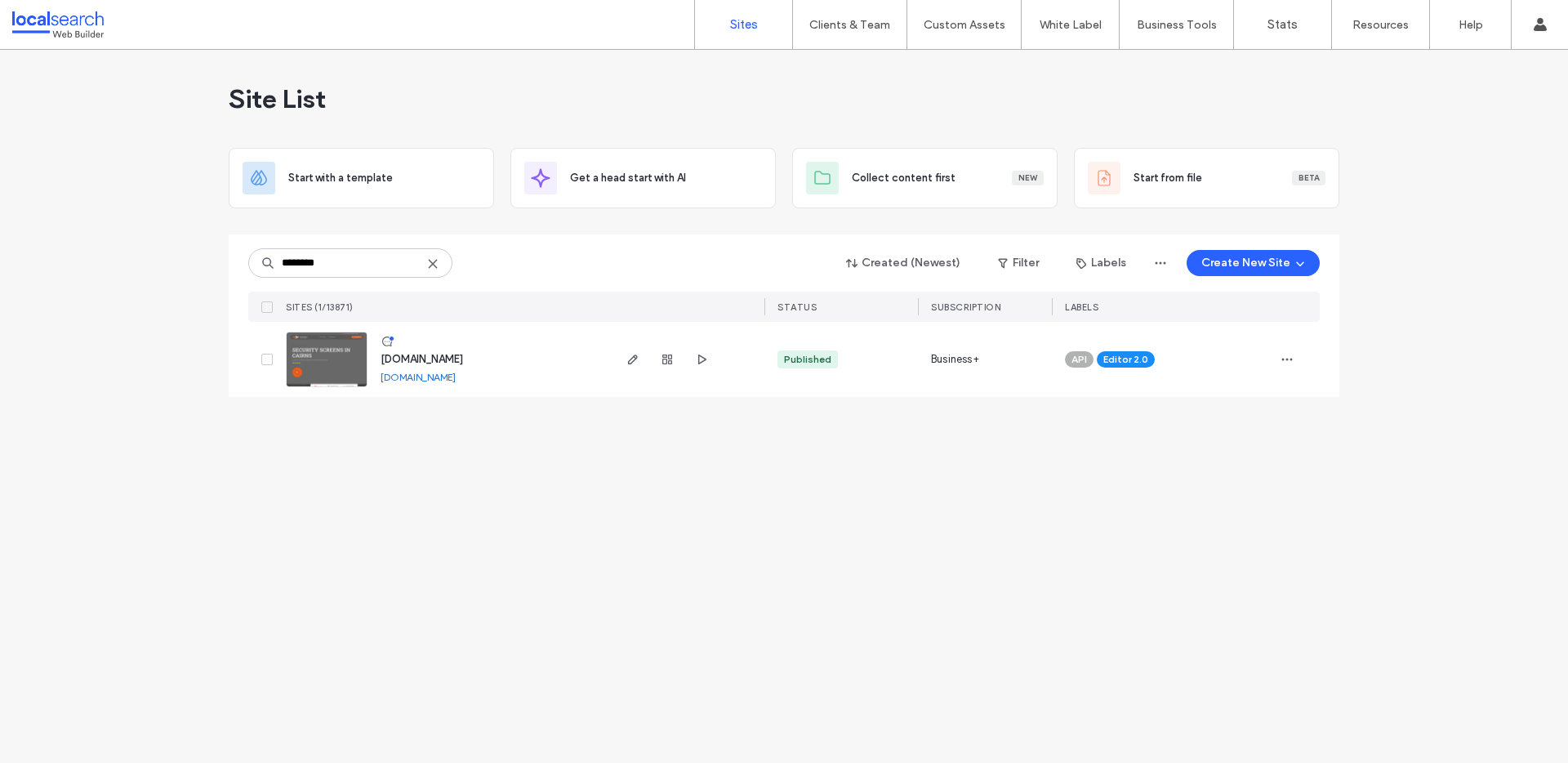
type input "********"
click at [319, 357] on img at bounding box center [327, 388] width 80 height 111
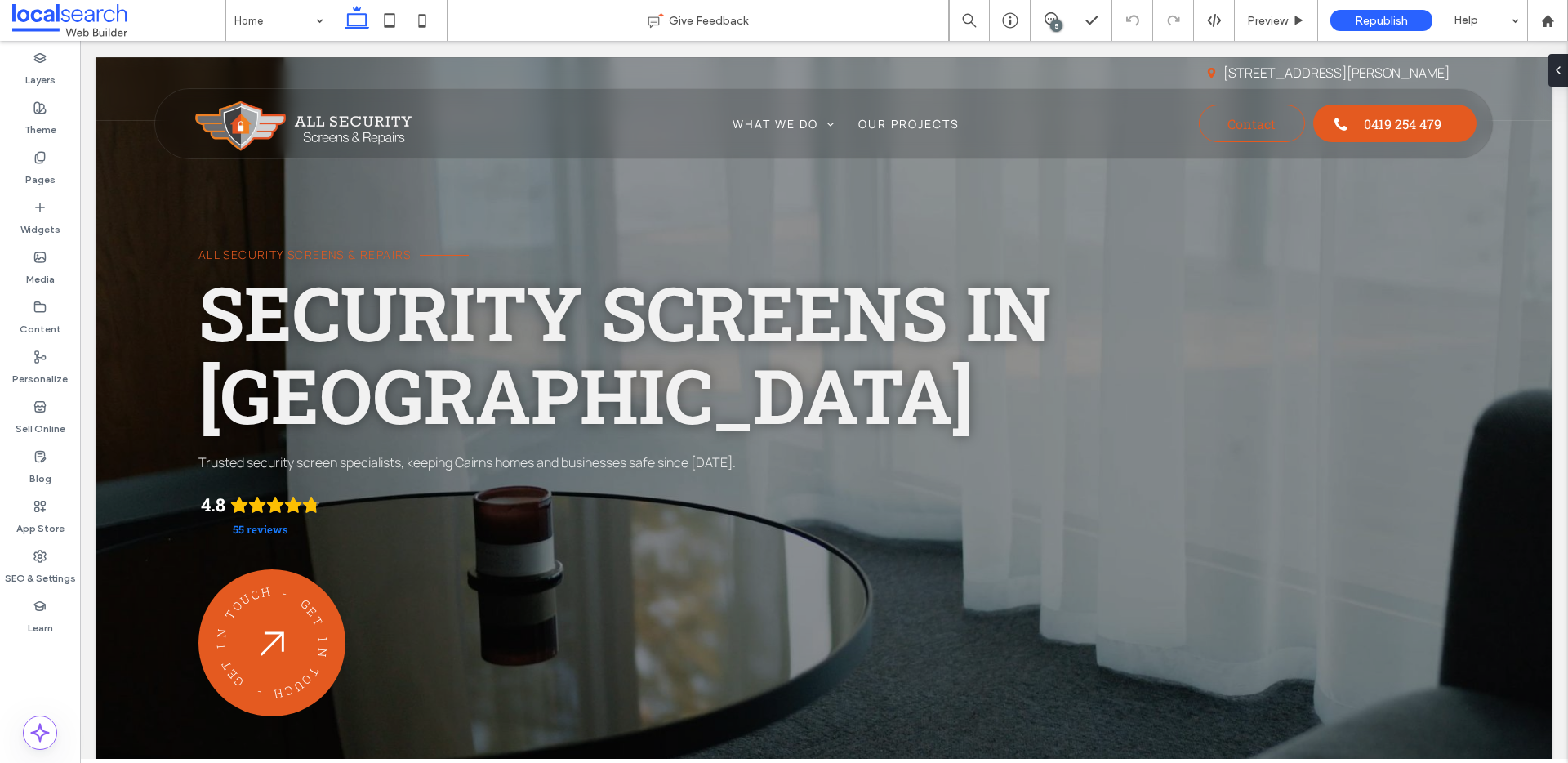
click at [1052, 19] on div "5" at bounding box center [1056, 25] width 12 height 12
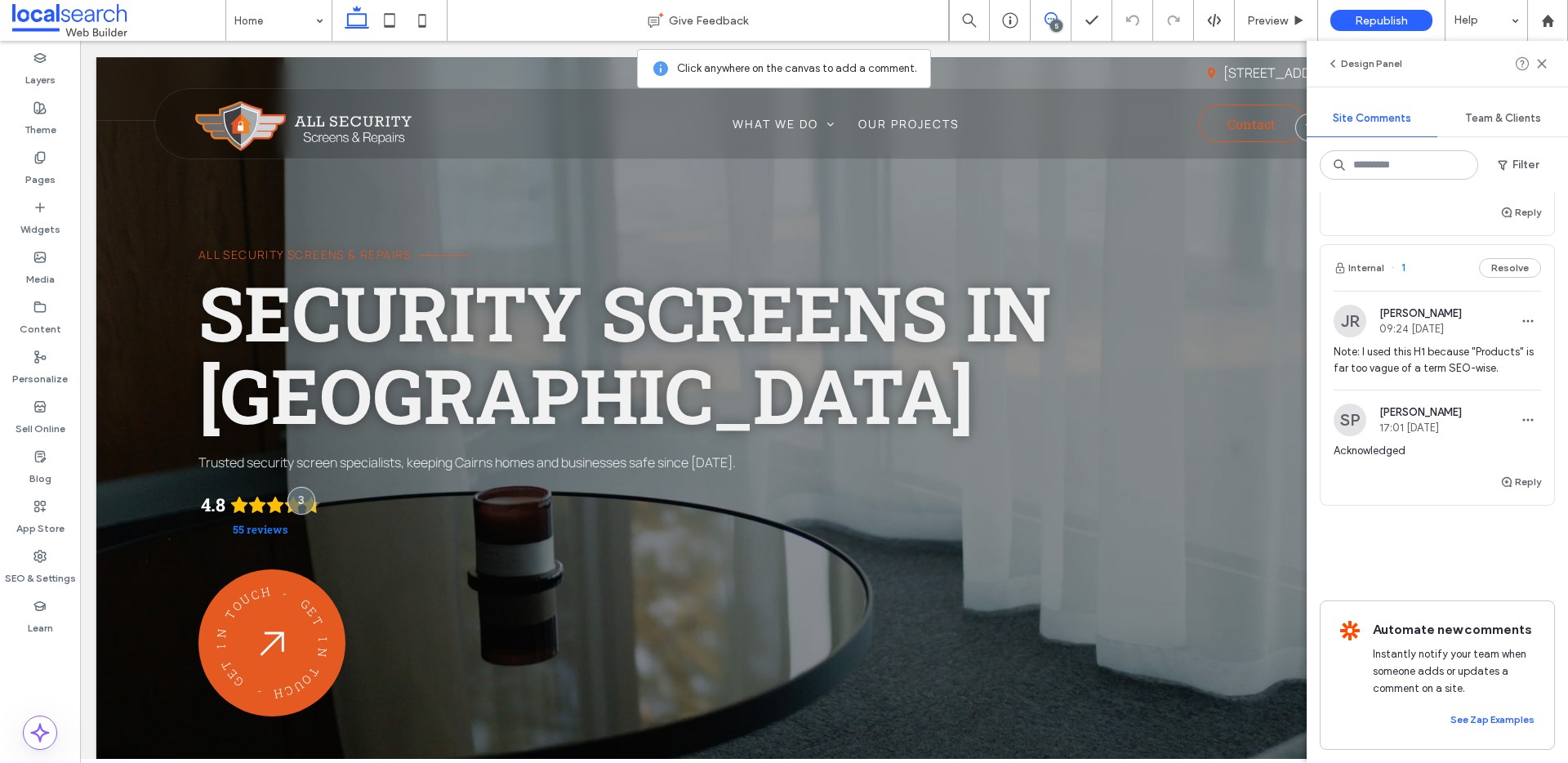
scroll to position [1023, 0]
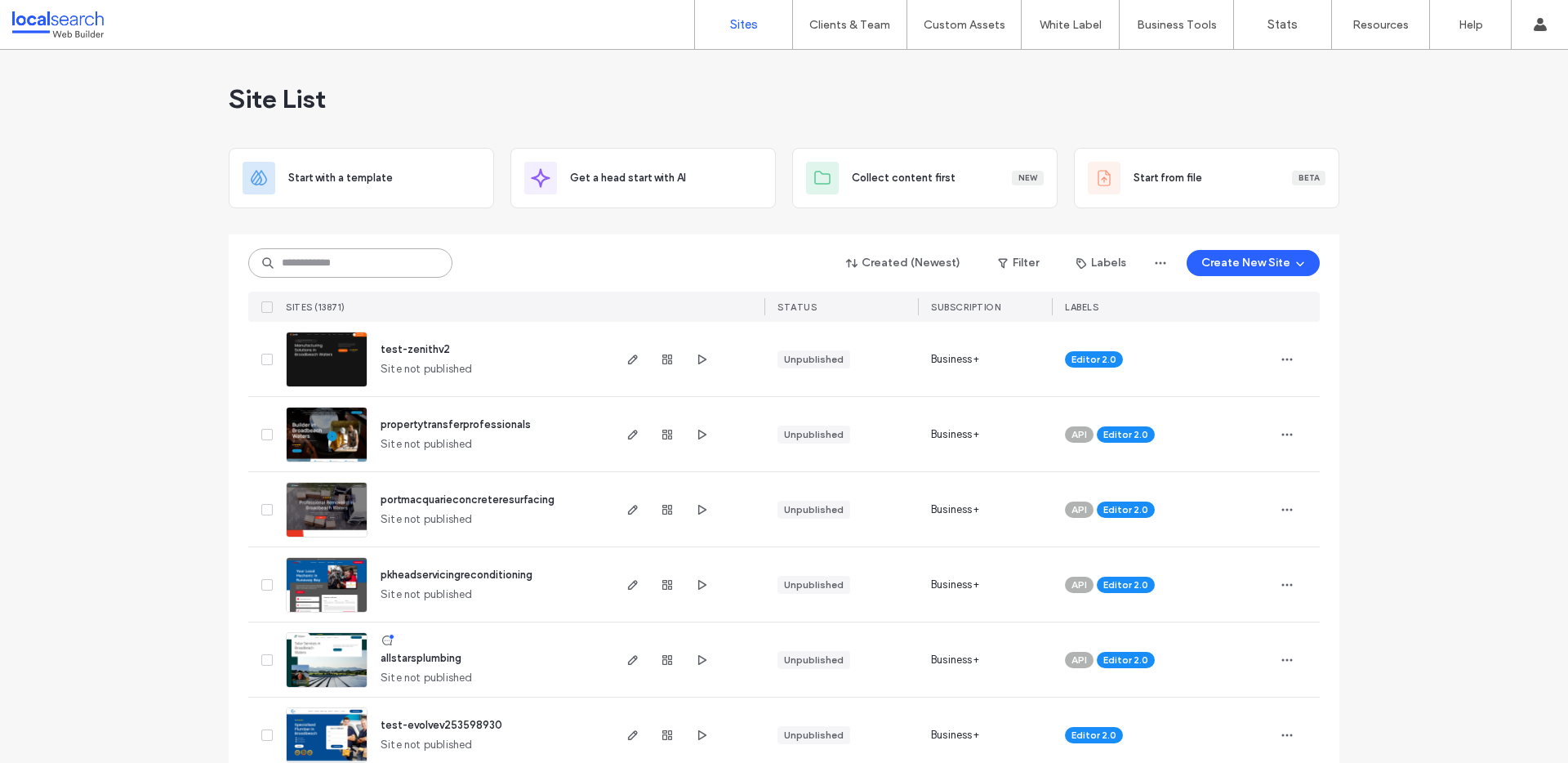
click at [345, 258] on input at bounding box center [350, 263] width 204 height 30
paste input "**********"
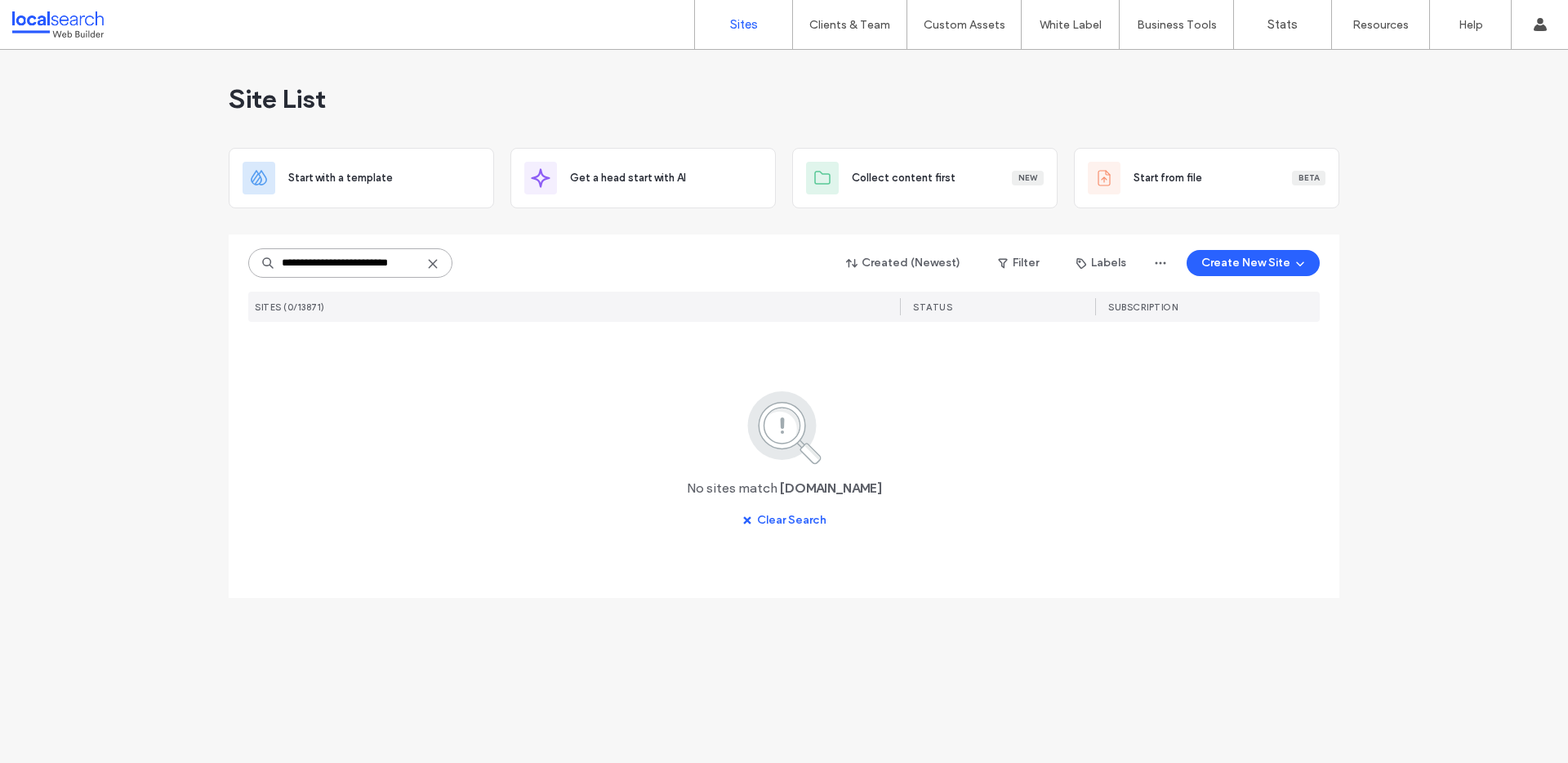
type input "**********"
click at [432, 264] on icon at bounding box center [433, 264] width 13 height 13
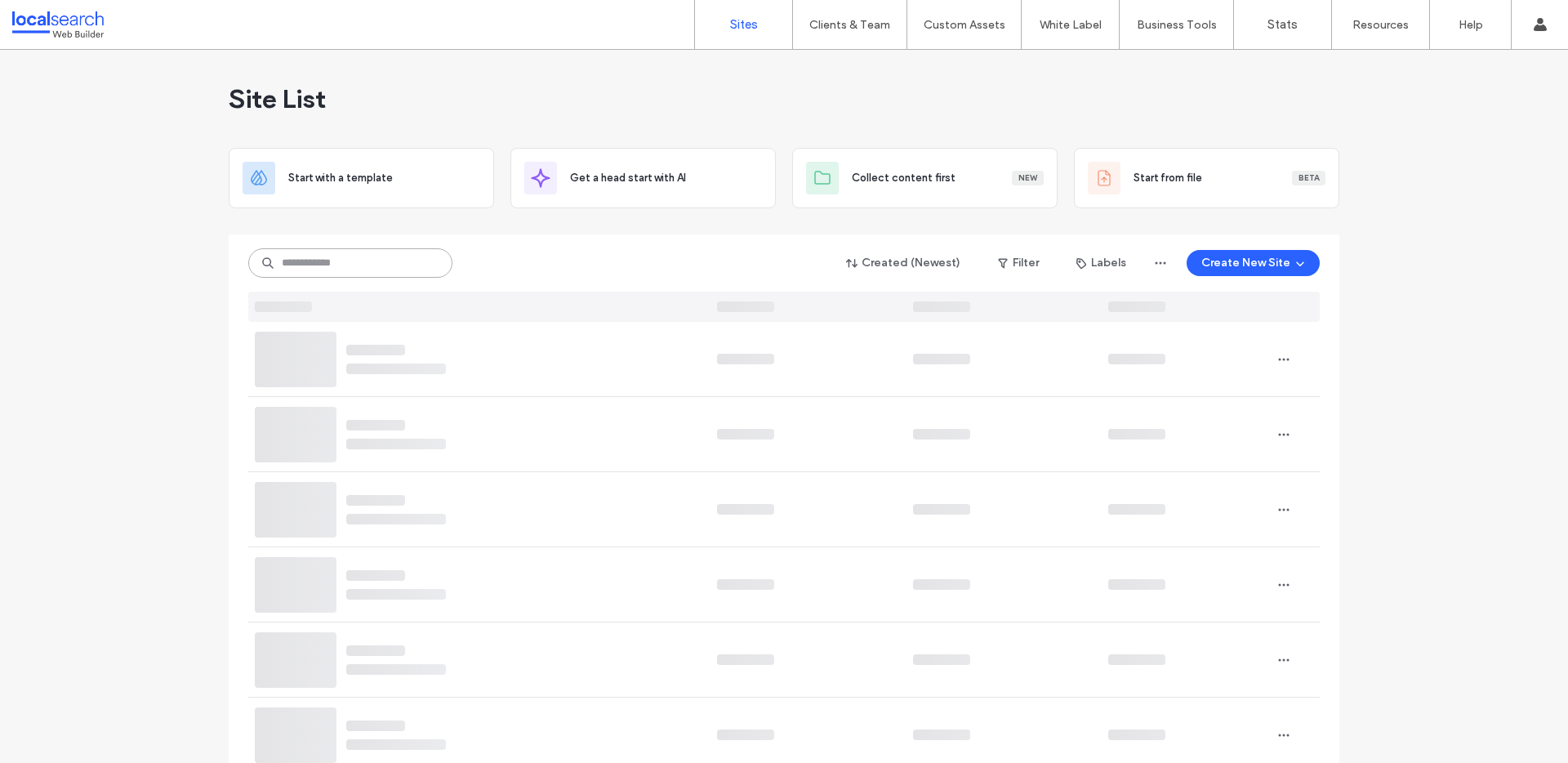
scroll to position [0, 0]
click at [1242, 261] on button "Create New Site" at bounding box center [1253, 263] width 133 height 26
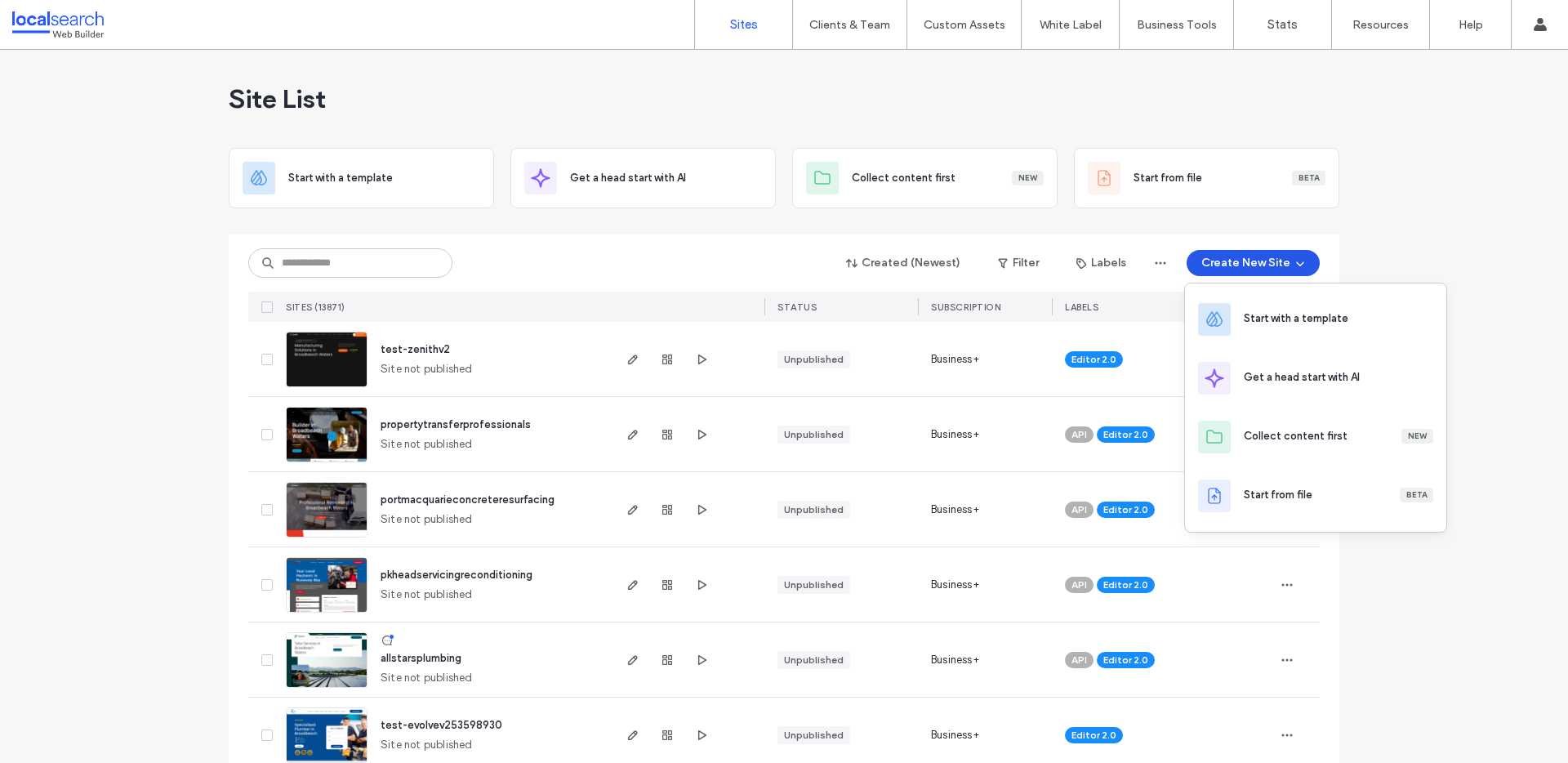
click at [1298, 259] on icon "button" at bounding box center [1300, 263] width 13 height 13
click at [1295, 258] on icon "button" at bounding box center [1300, 263] width 13 height 13
click at [1242, 262] on button "Create New Site" at bounding box center [1253, 263] width 133 height 26
click at [1240, 263] on button "Create New Site" at bounding box center [1253, 263] width 133 height 26
click at [1242, 308] on div "Start with a template" at bounding box center [1316, 319] width 261 height 59
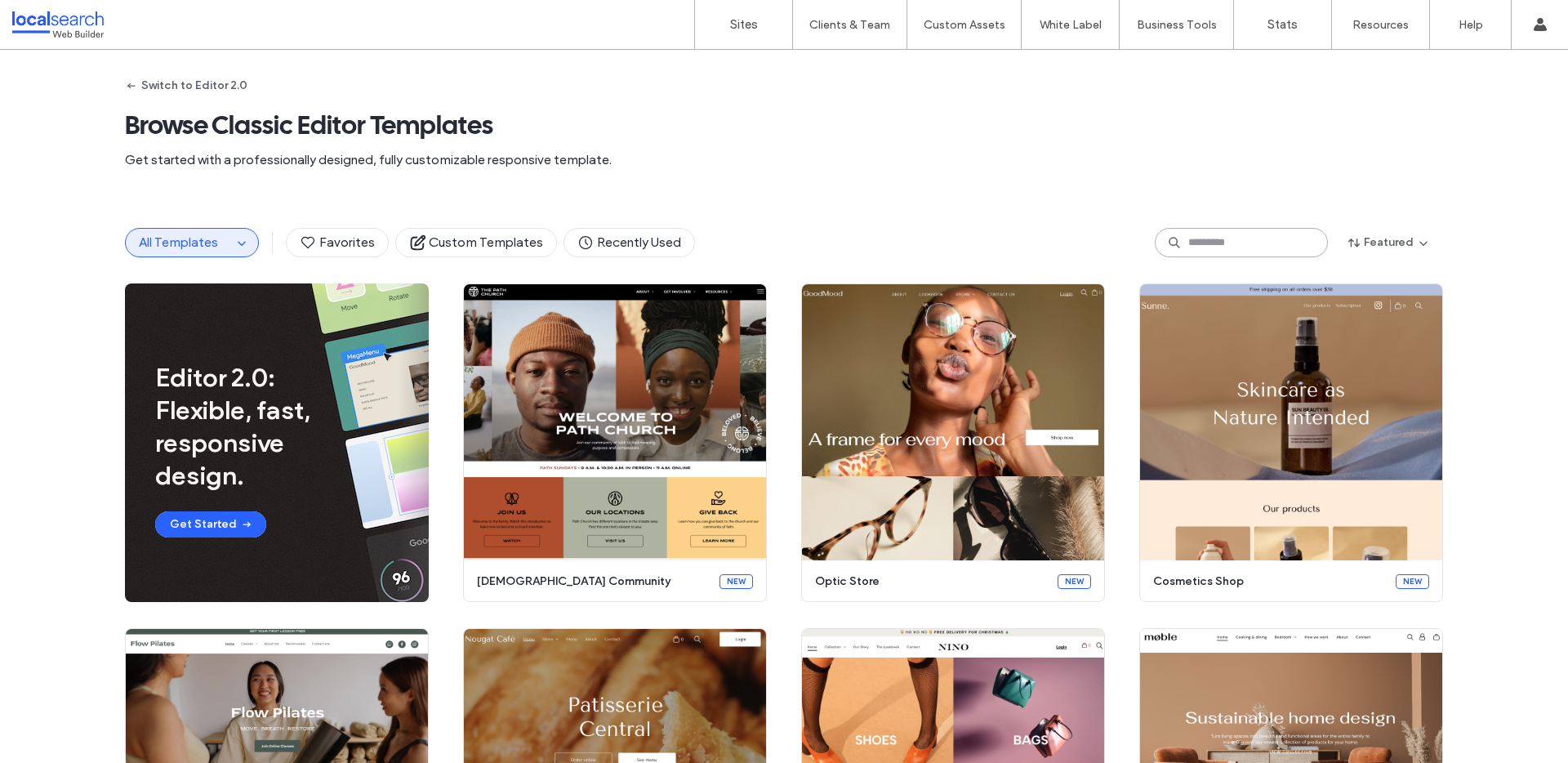
click at [1196, 249] on input at bounding box center [1241, 243] width 173 height 30
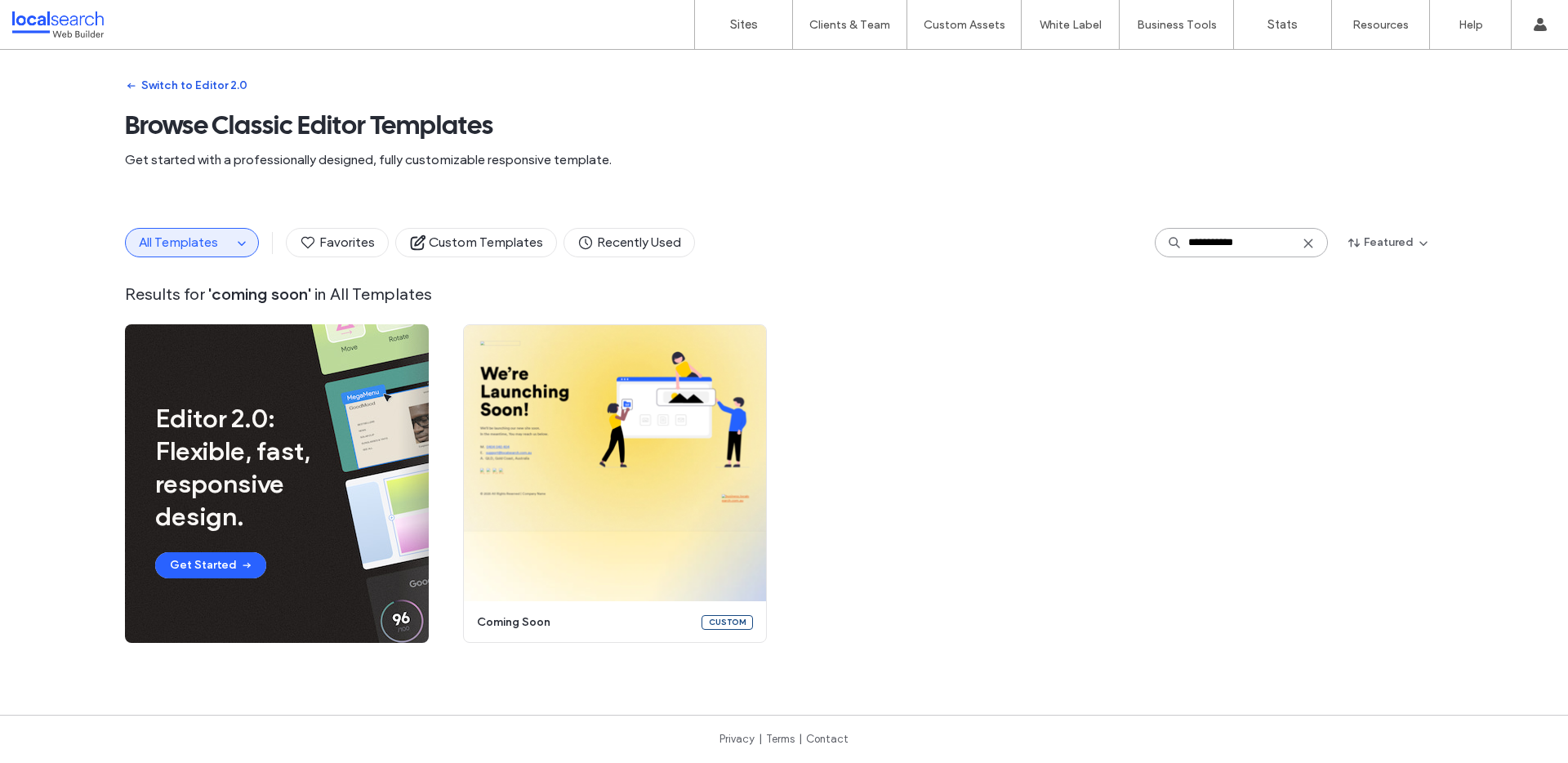
type input "**********"
click at [196, 87] on button "Switch to Editor 2.0" at bounding box center [186, 85] width 122 height 26
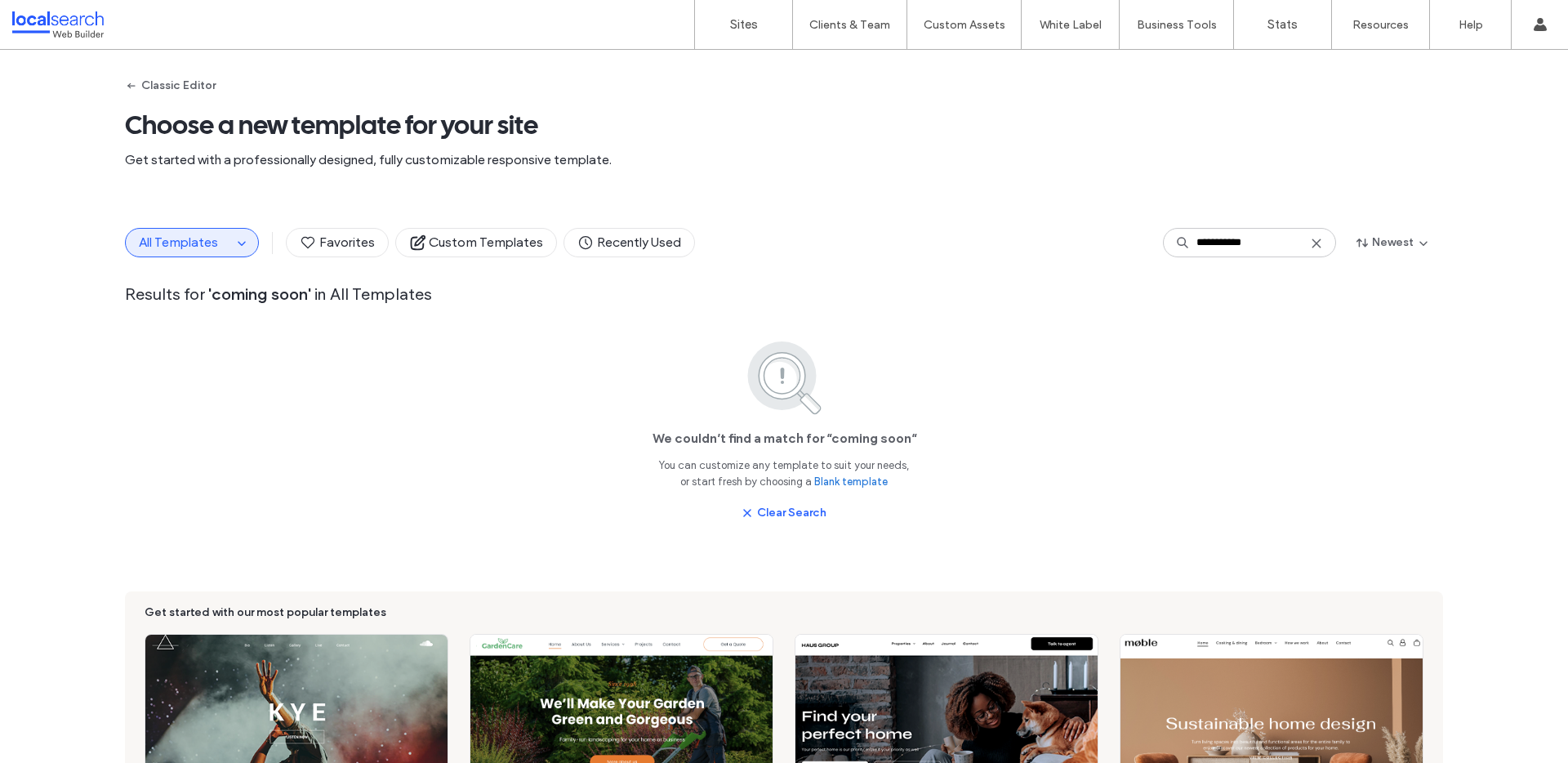
click at [1311, 245] on icon at bounding box center [1317, 244] width 13 height 13
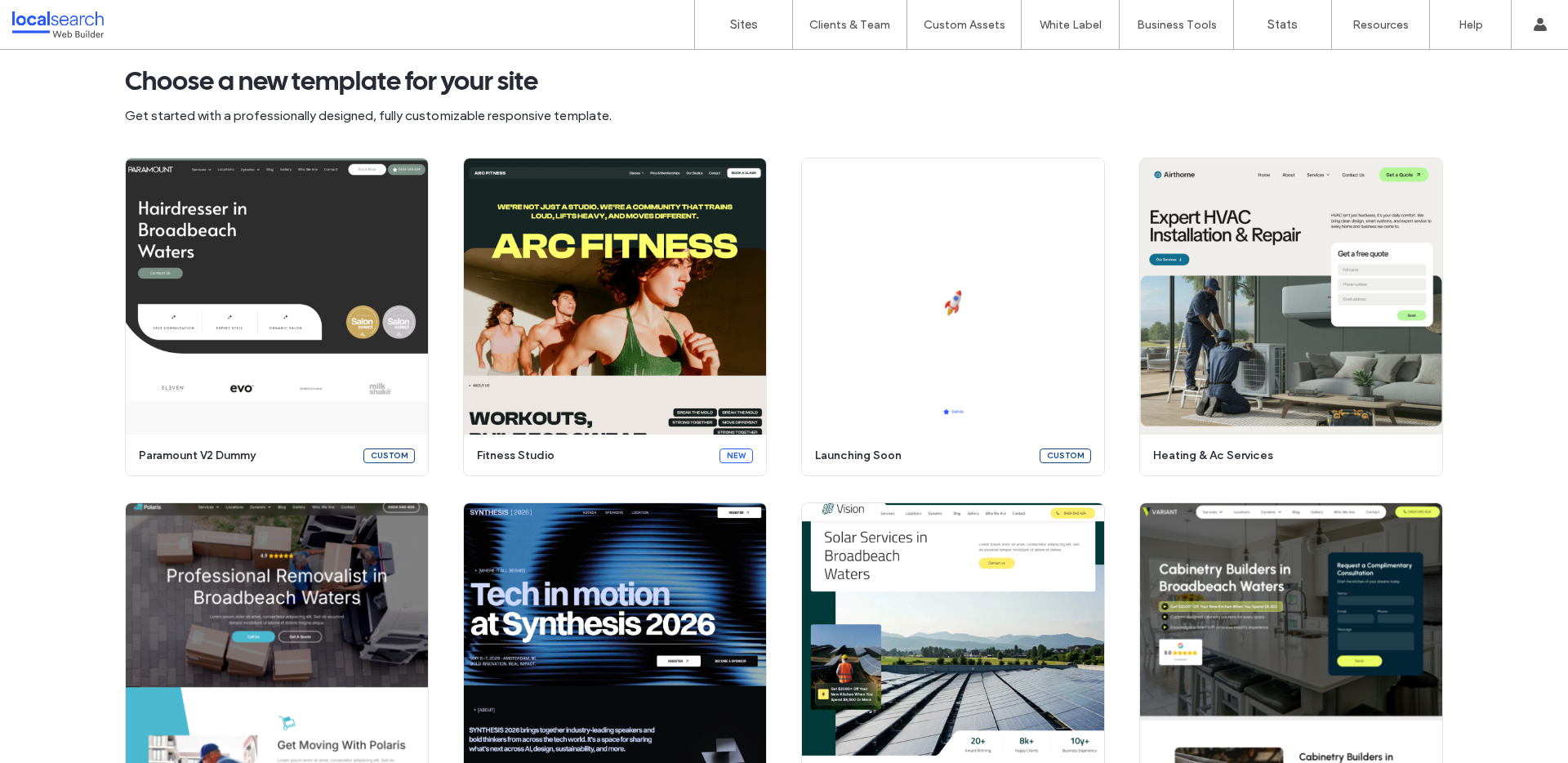
scroll to position [124, 0]
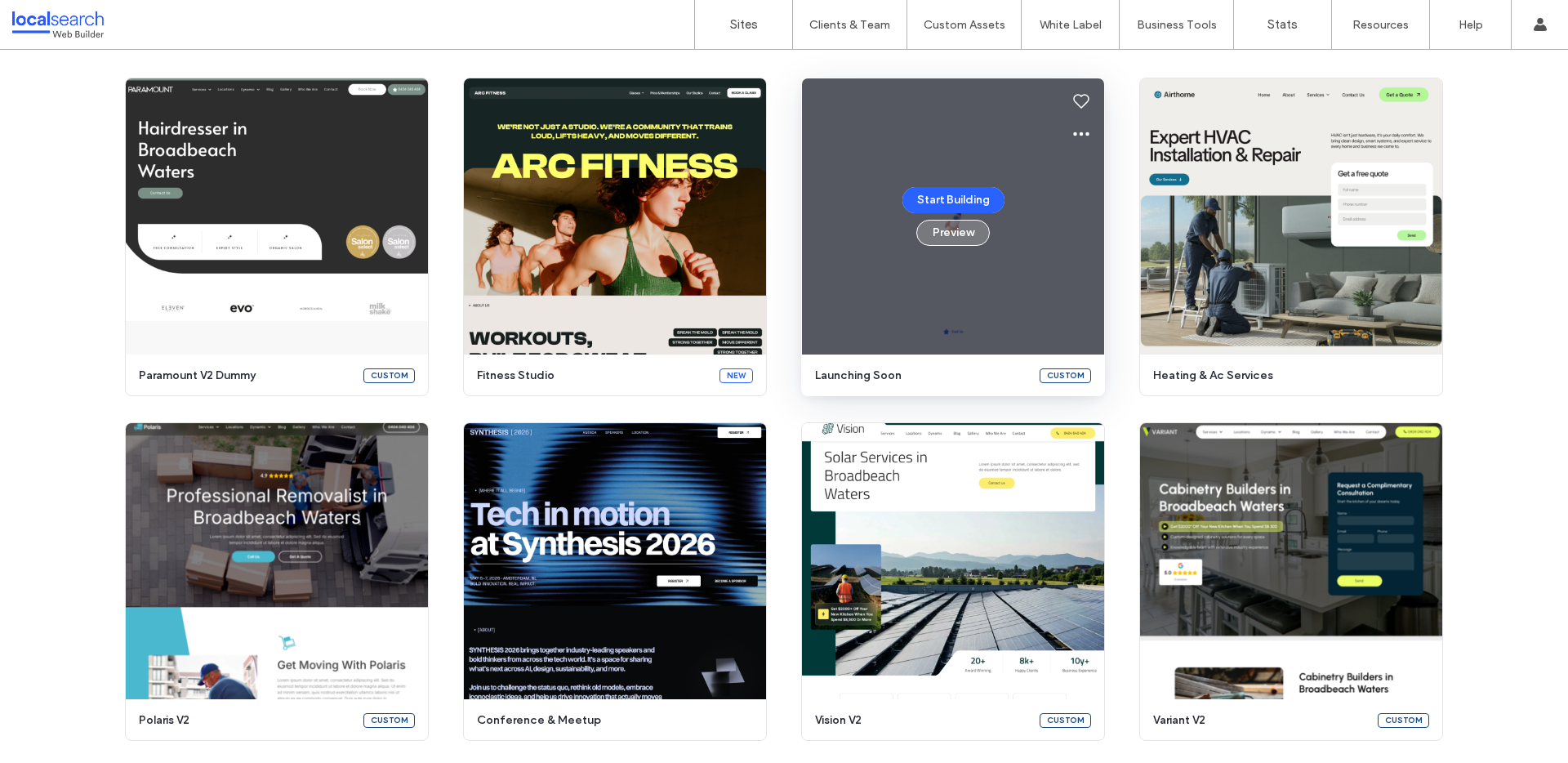
click at [947, 238] on button "Preview" at bounding box center [953, 232] width 73 height 26
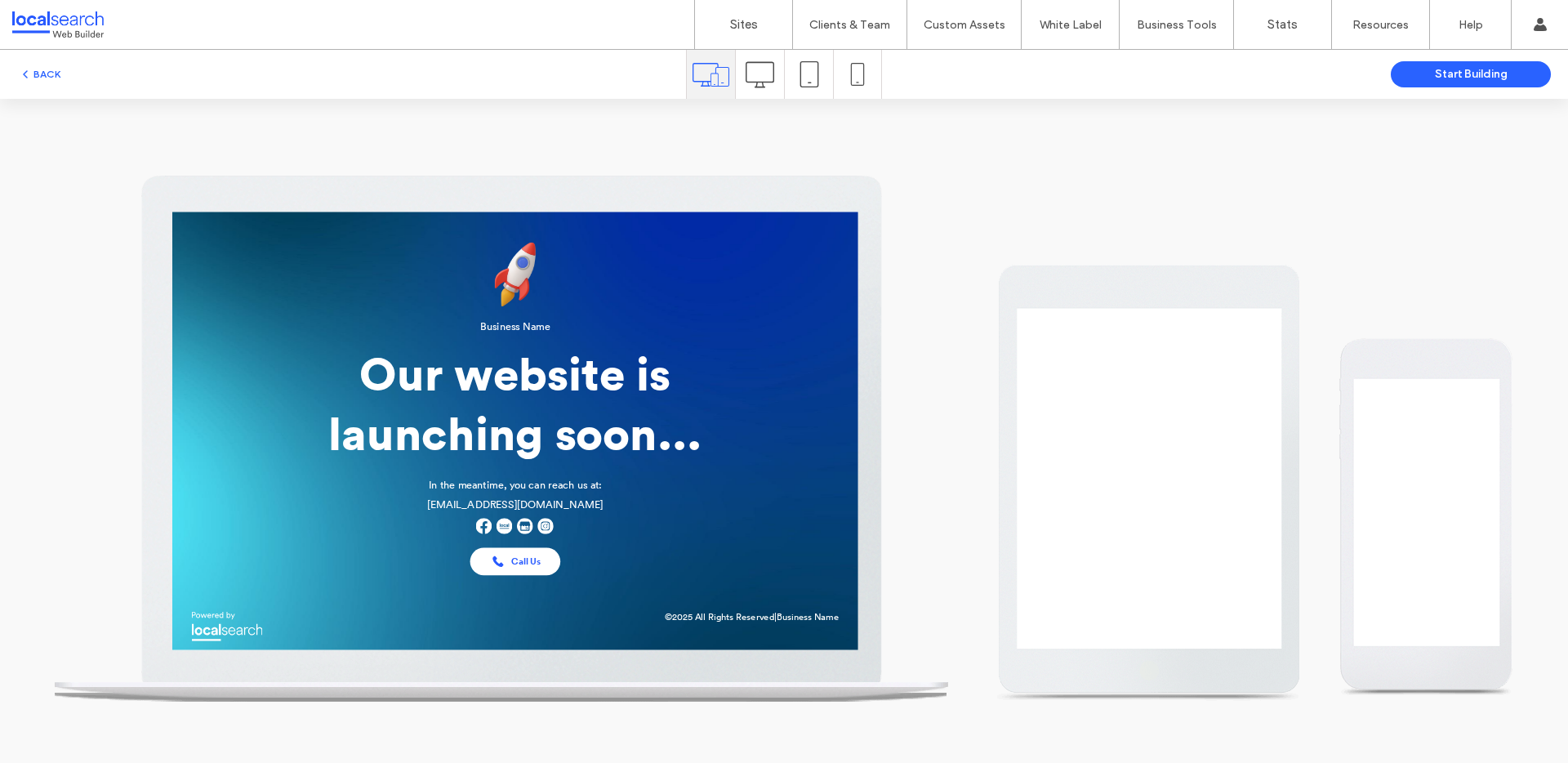
scroll to position [0, 0]
click at [1433, 73] on button "Start Building" at bounding box center [1471, 74] width 160 height 26
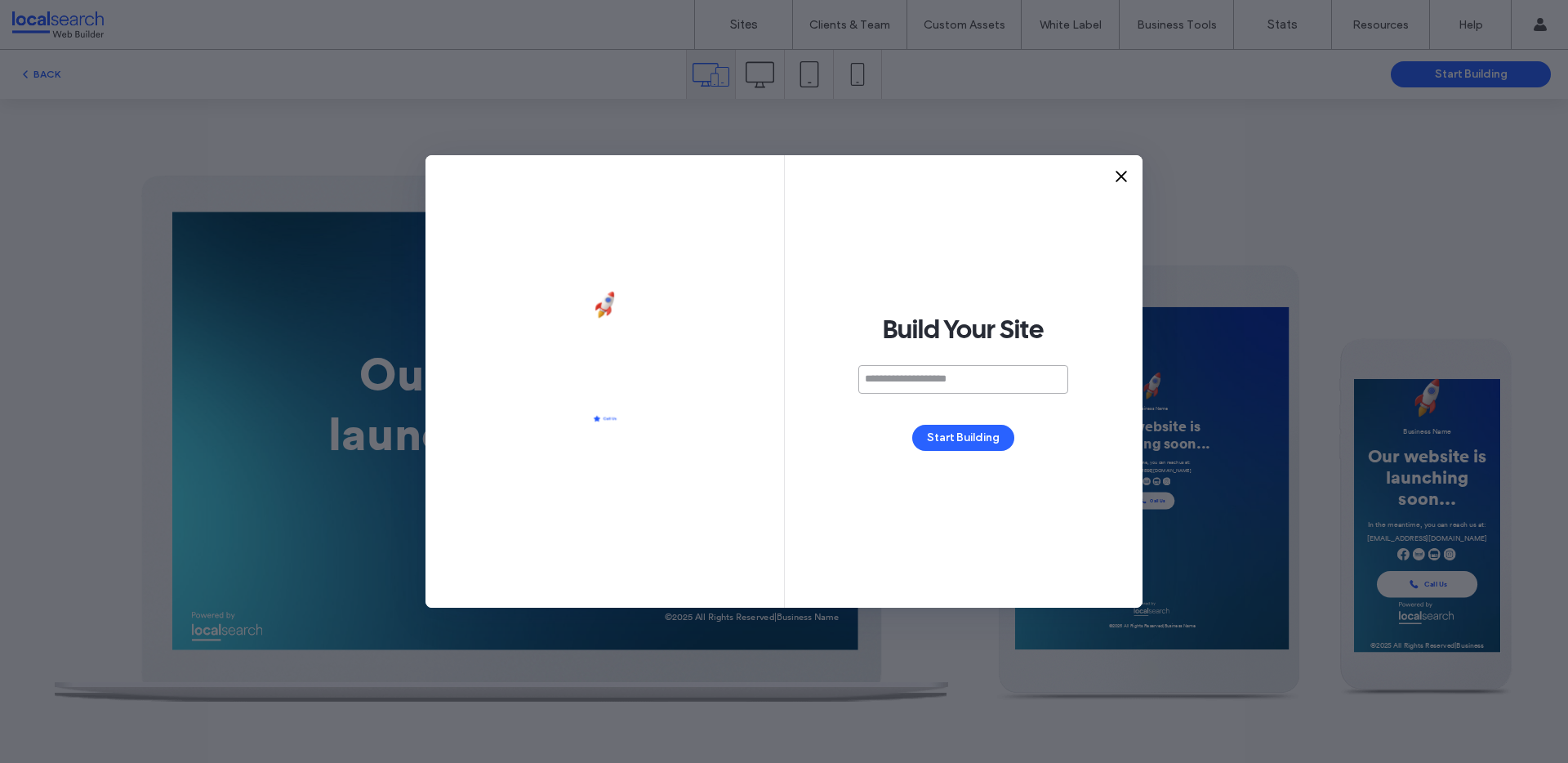
paste input "**********"
click at [869, 374] on input "**********" at bounding box center [963, 379] width 210 height 29
type input "**********"
click at [992, 426] on button "Start Building" at bounding box center [963, 438] width 102 height 26
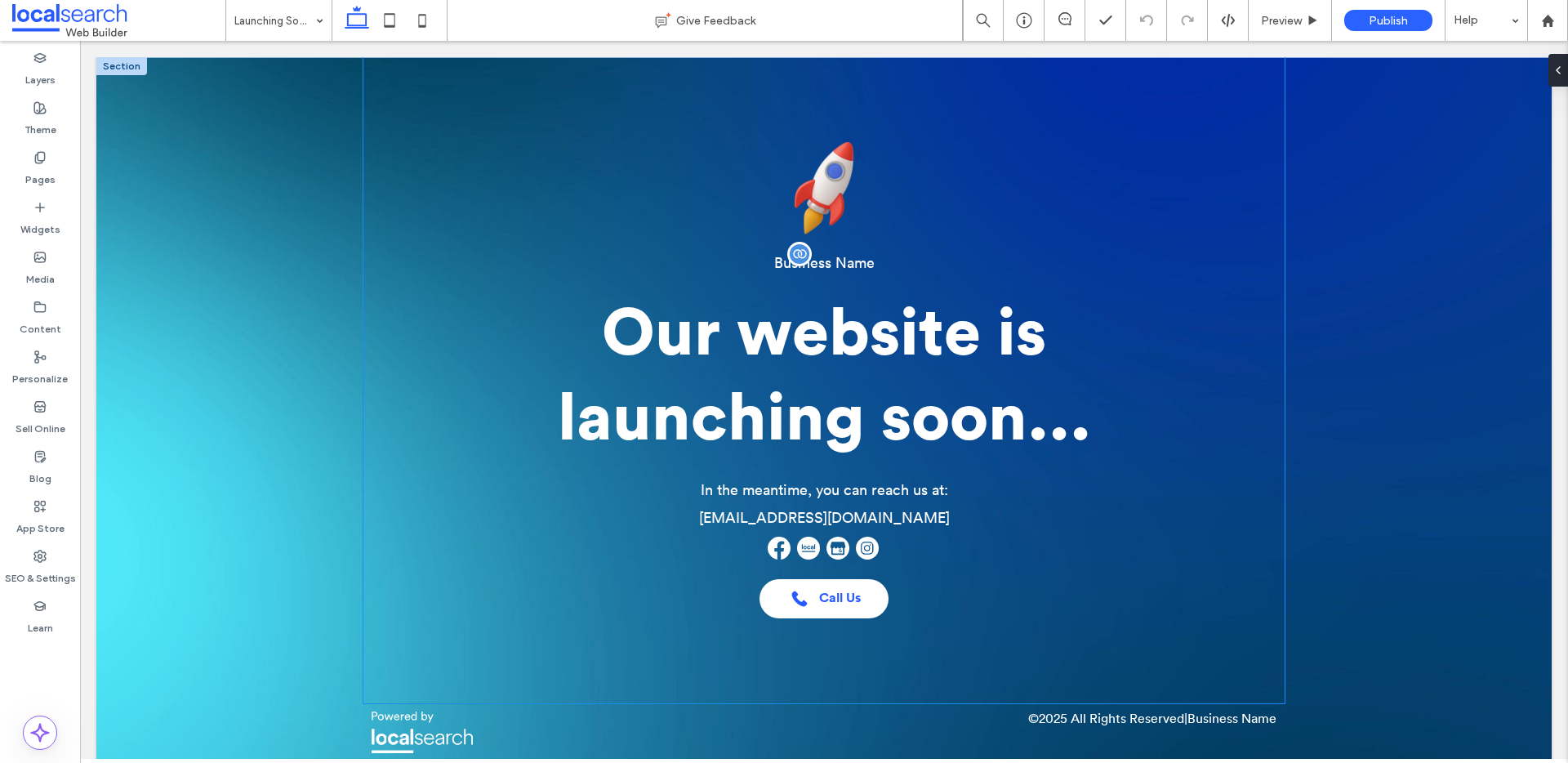
click at [819, 262] on span "Business Name" at bounding box center [824, 263] width 100 height 15
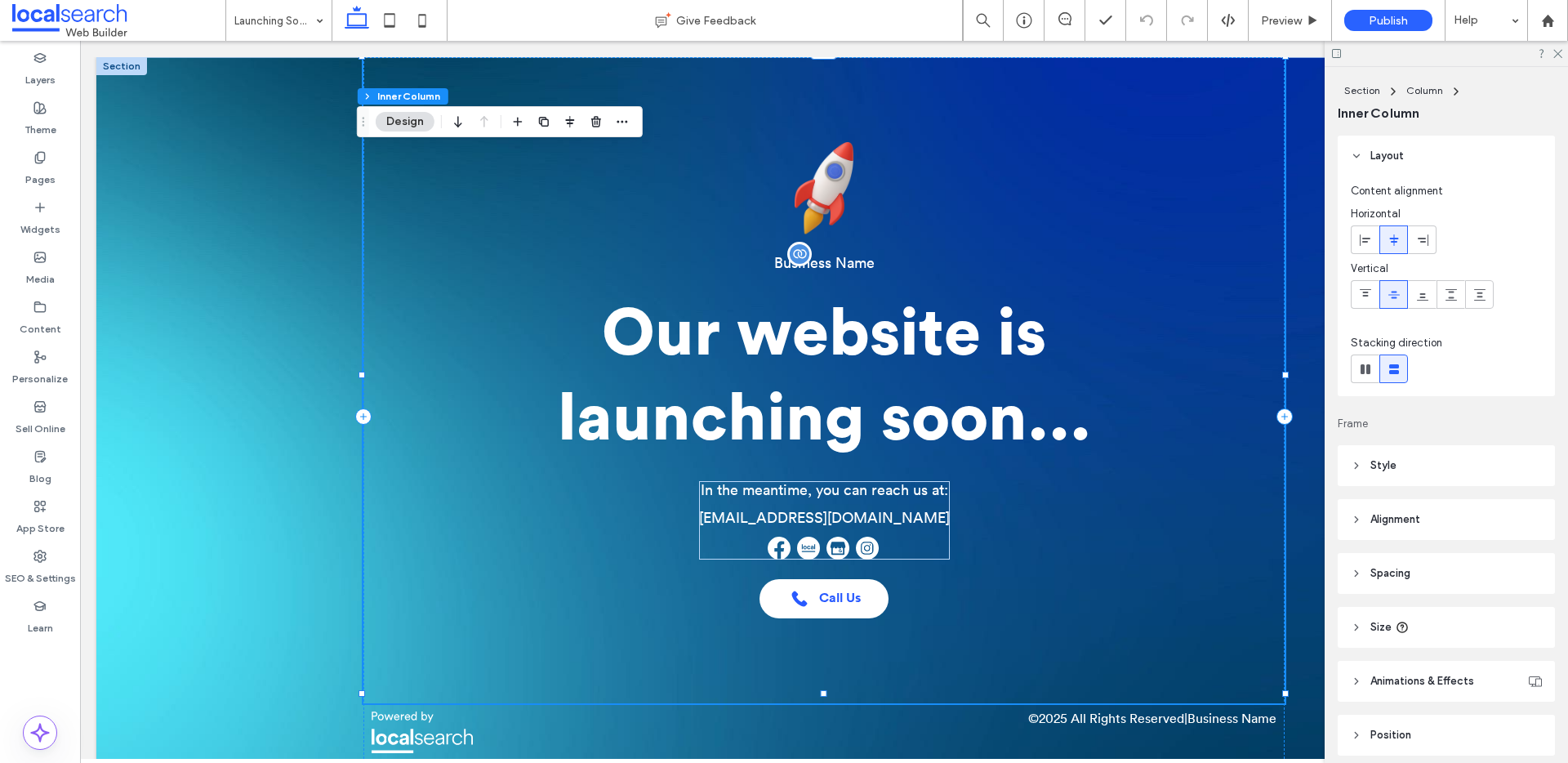
click at [818, 259] on span "Business Name" at bounding box center [824, 263] width 100 height 15
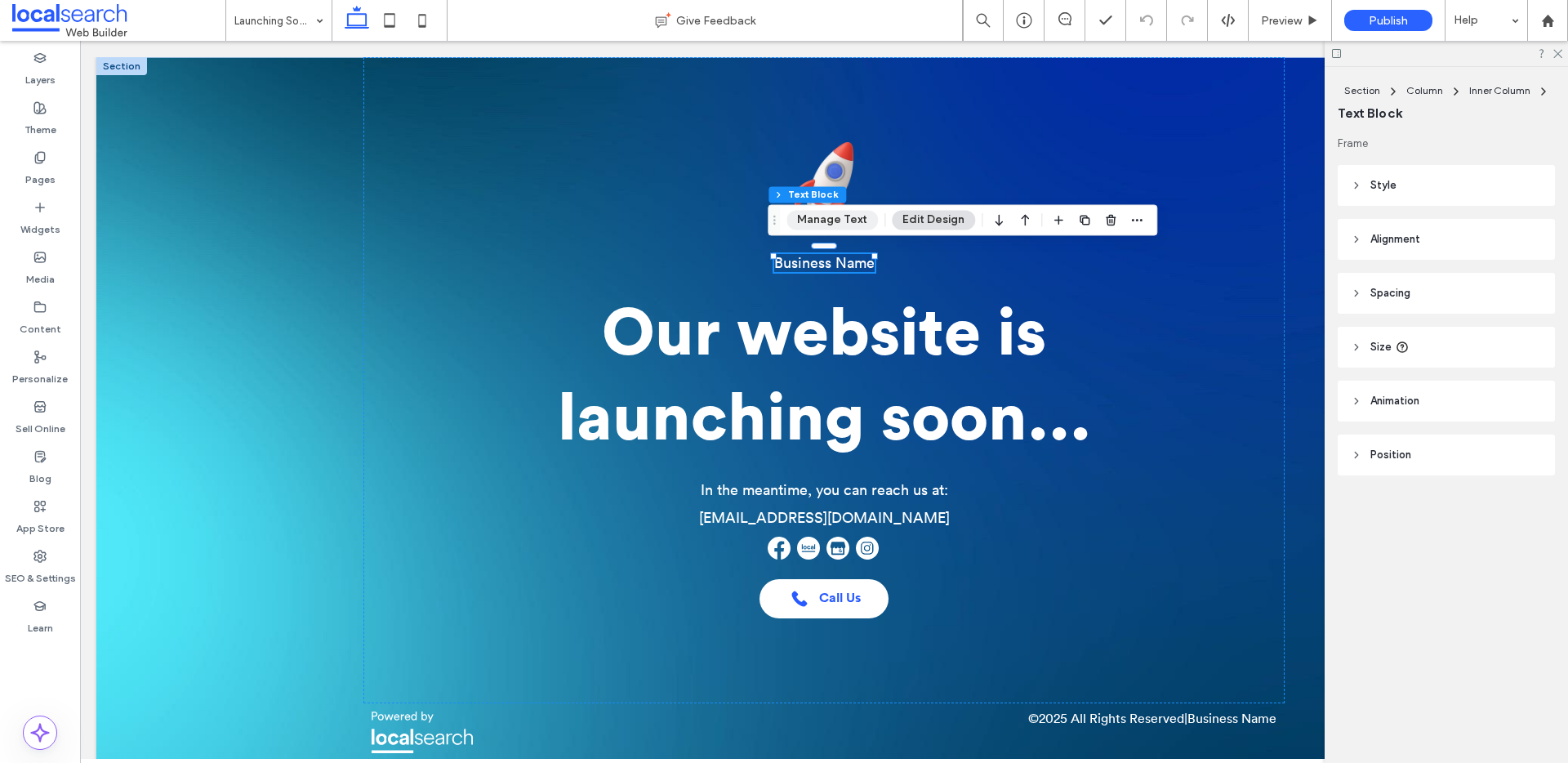
click at [836, 215] on button "Manage Text" at bounding box center [832, 219] width 92 height 19
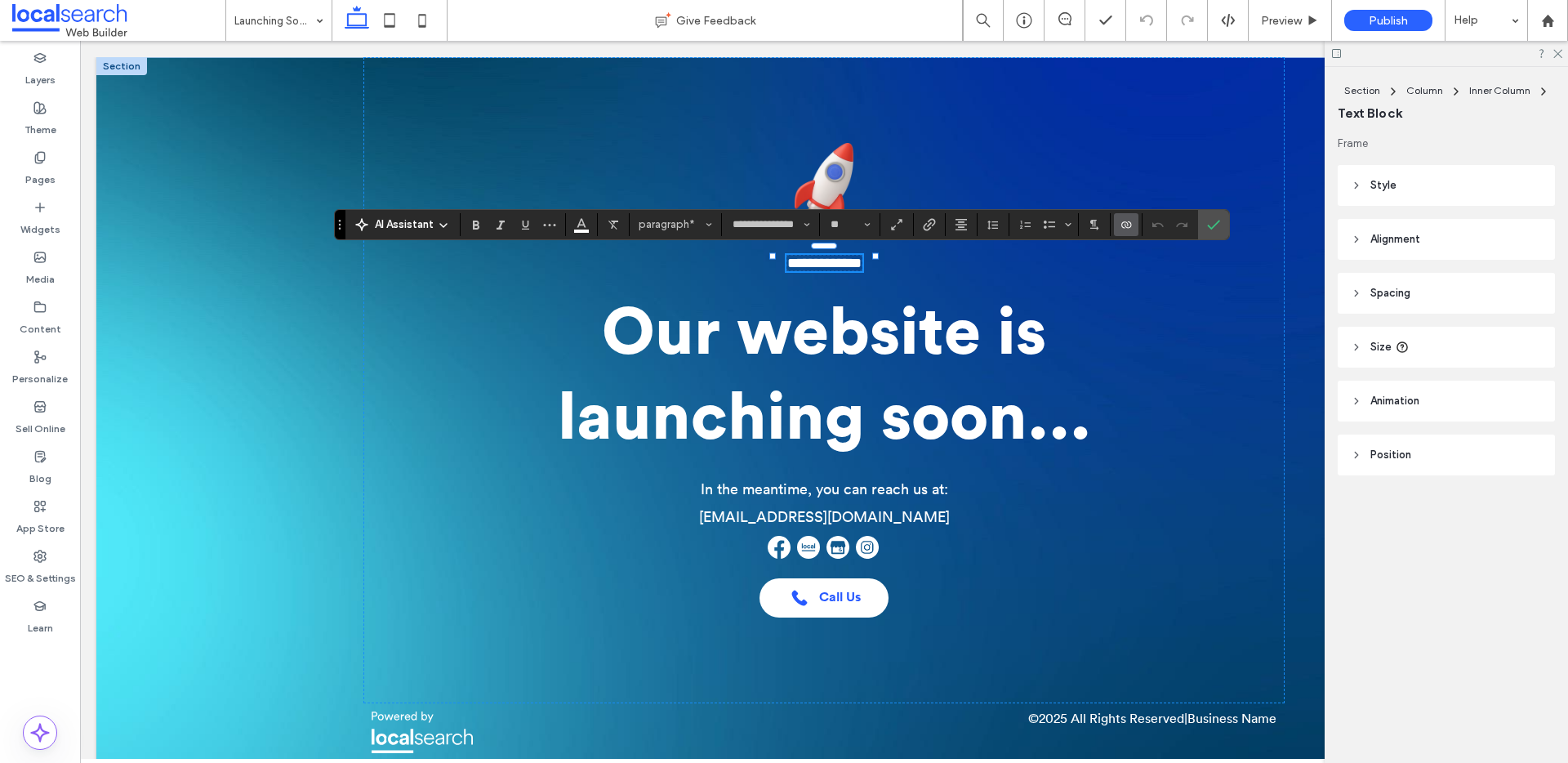
drag, startPoint x: 1215, startPoint y: 228, endPoint x: 1023, endPoint y: 238, distance: 192.3
click at [1214, 230] on icon "Confirm" at bounding box center [1214, 224] width 13 height 13
click at [1210, 232] on span "Confirm" at bounding box center [1211, 225] width 7 height 30
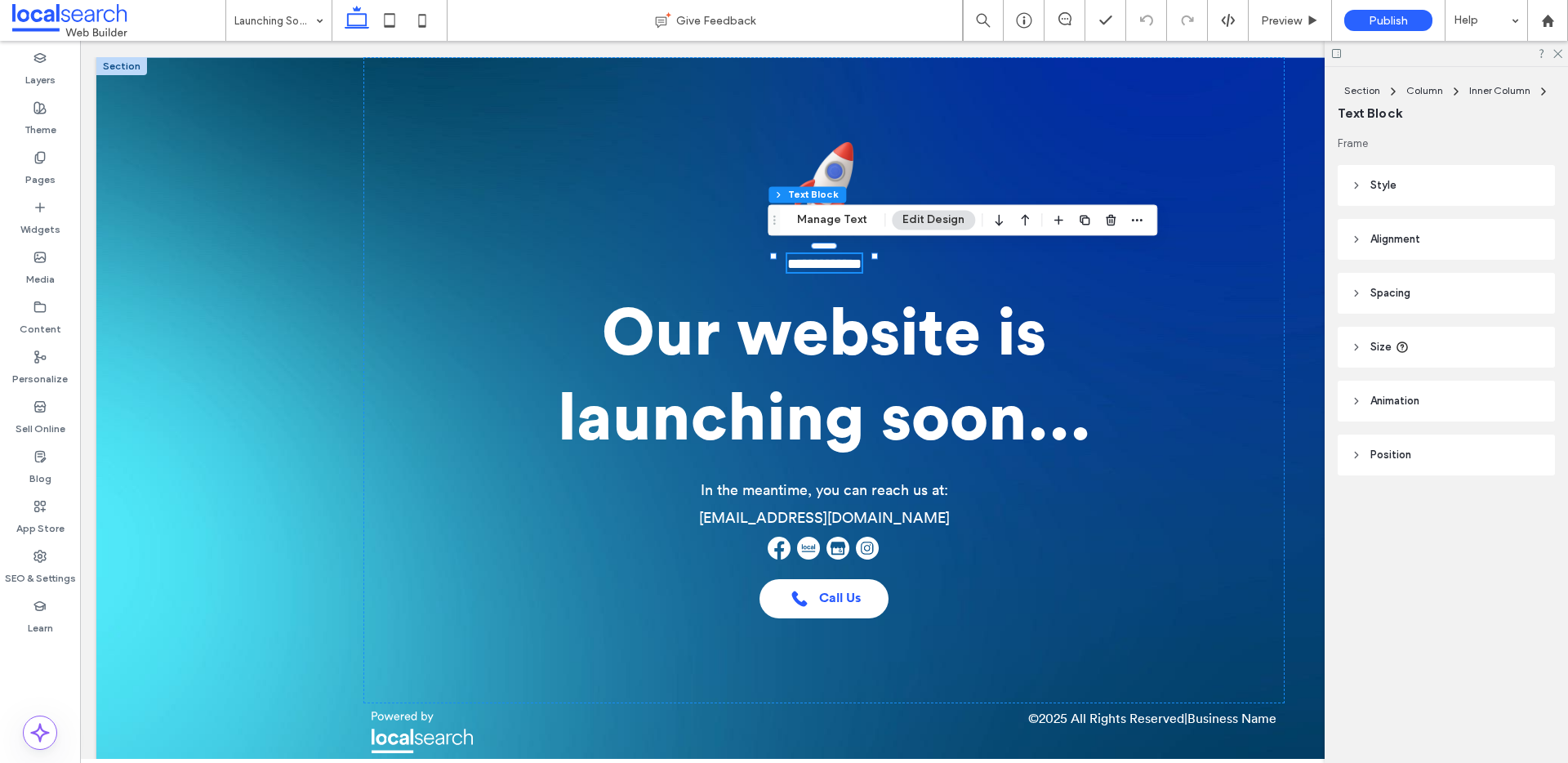
click at [924, 221] on button "Edit Design" at bounding box center [934, 219] width 83 height 19
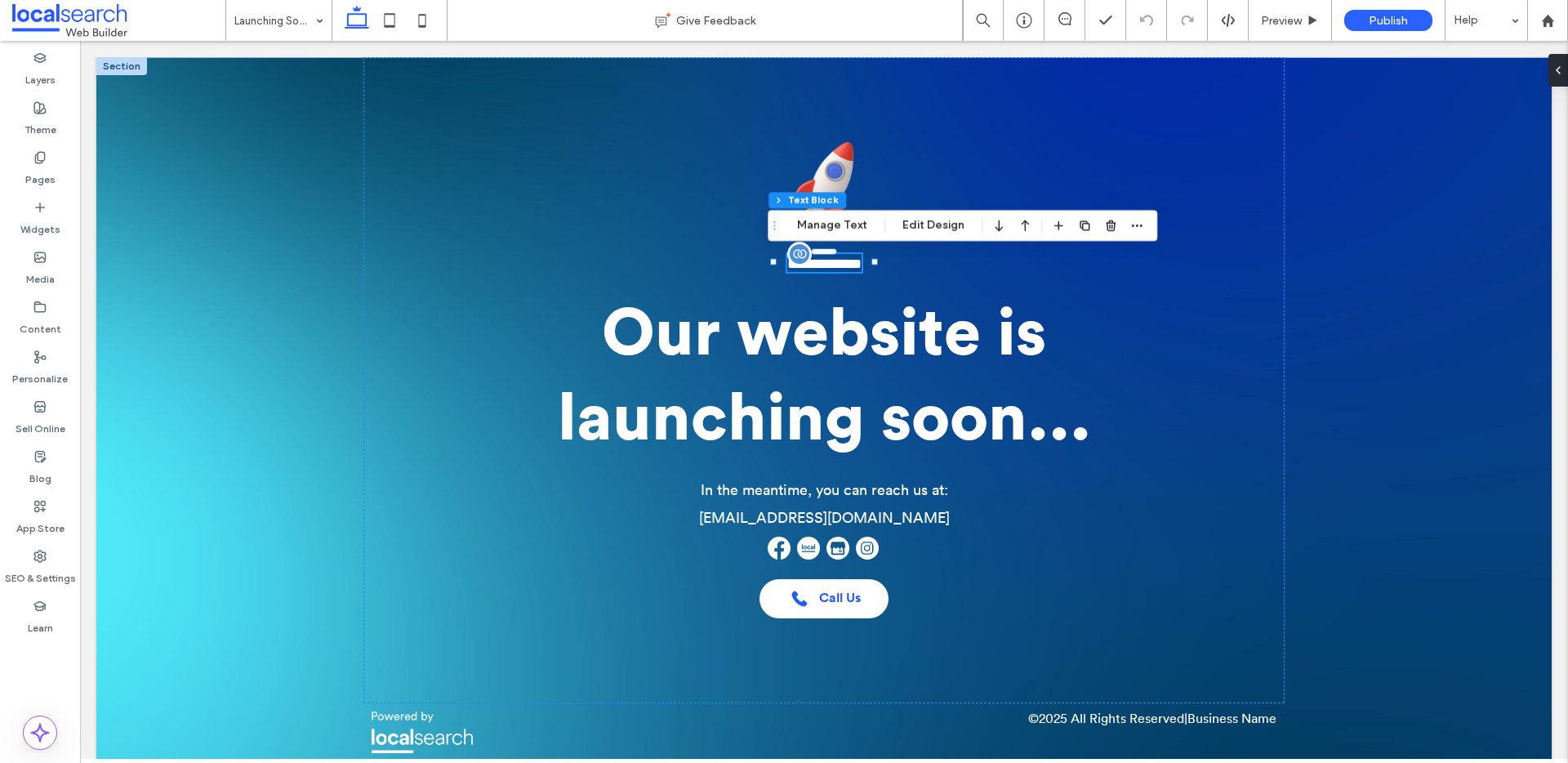
click at [817, 267] on span "**********" at bounding box center [824, 264] width 74 height 15
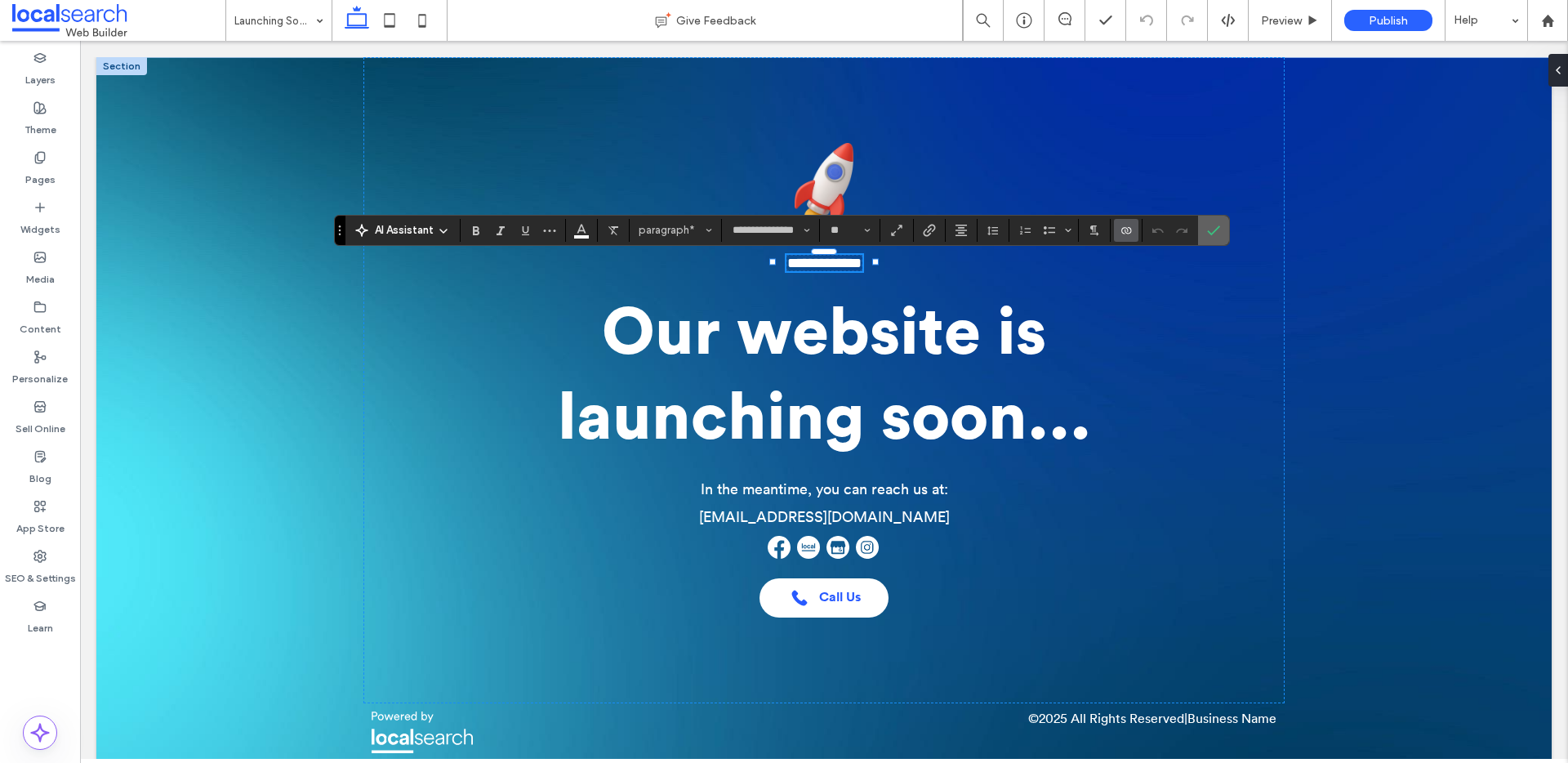
click at [1217, 232] on icon "Confirm" at bounding box center [1214, 231] width 13 height 13
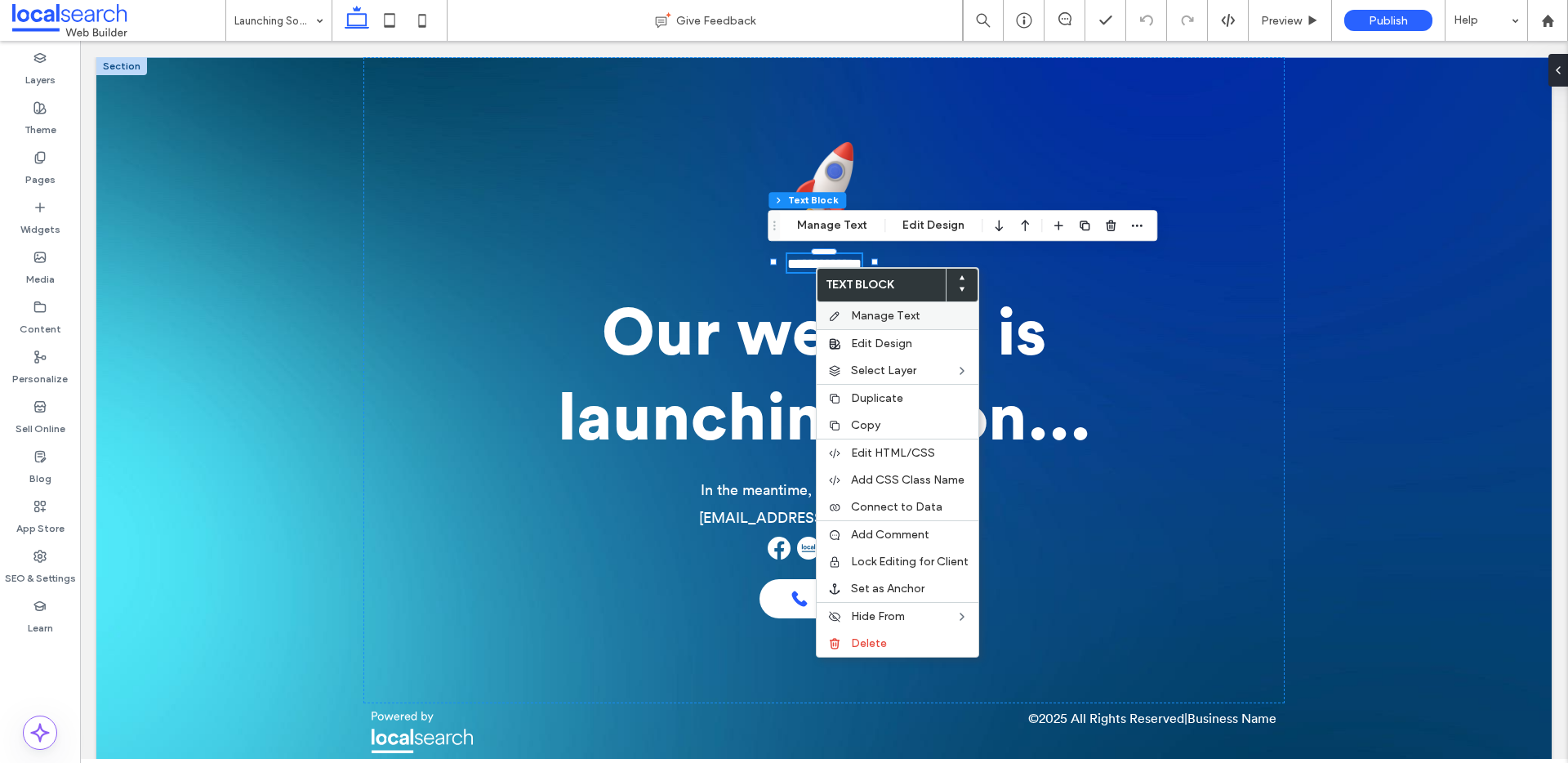
click at [866, 309] on span "Manage Text" at bounding box center [885, 315] width 69 height 14
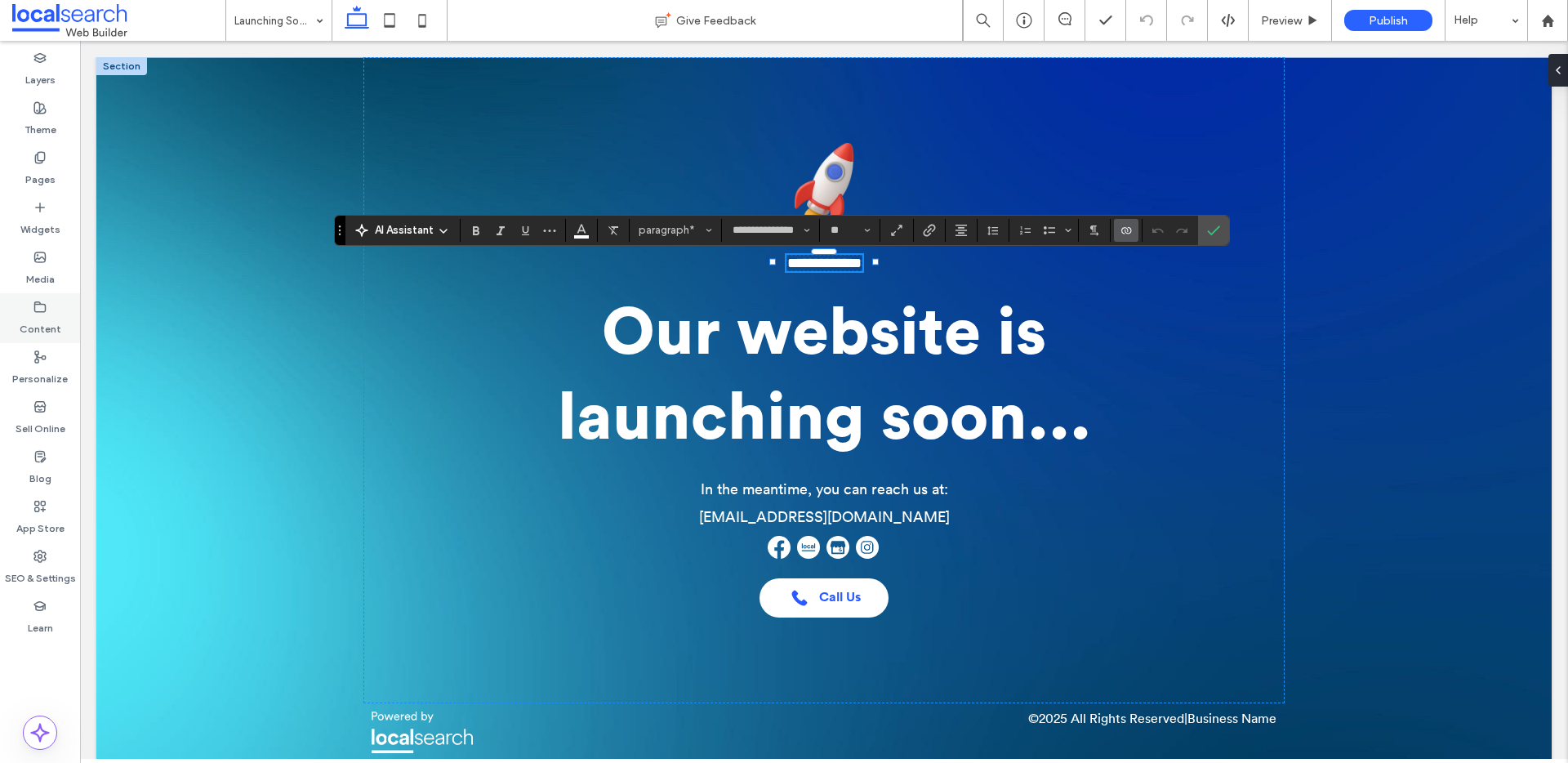
click at [46, 305] on div "Content" at bounding box center [40, 319] width 80 height 50
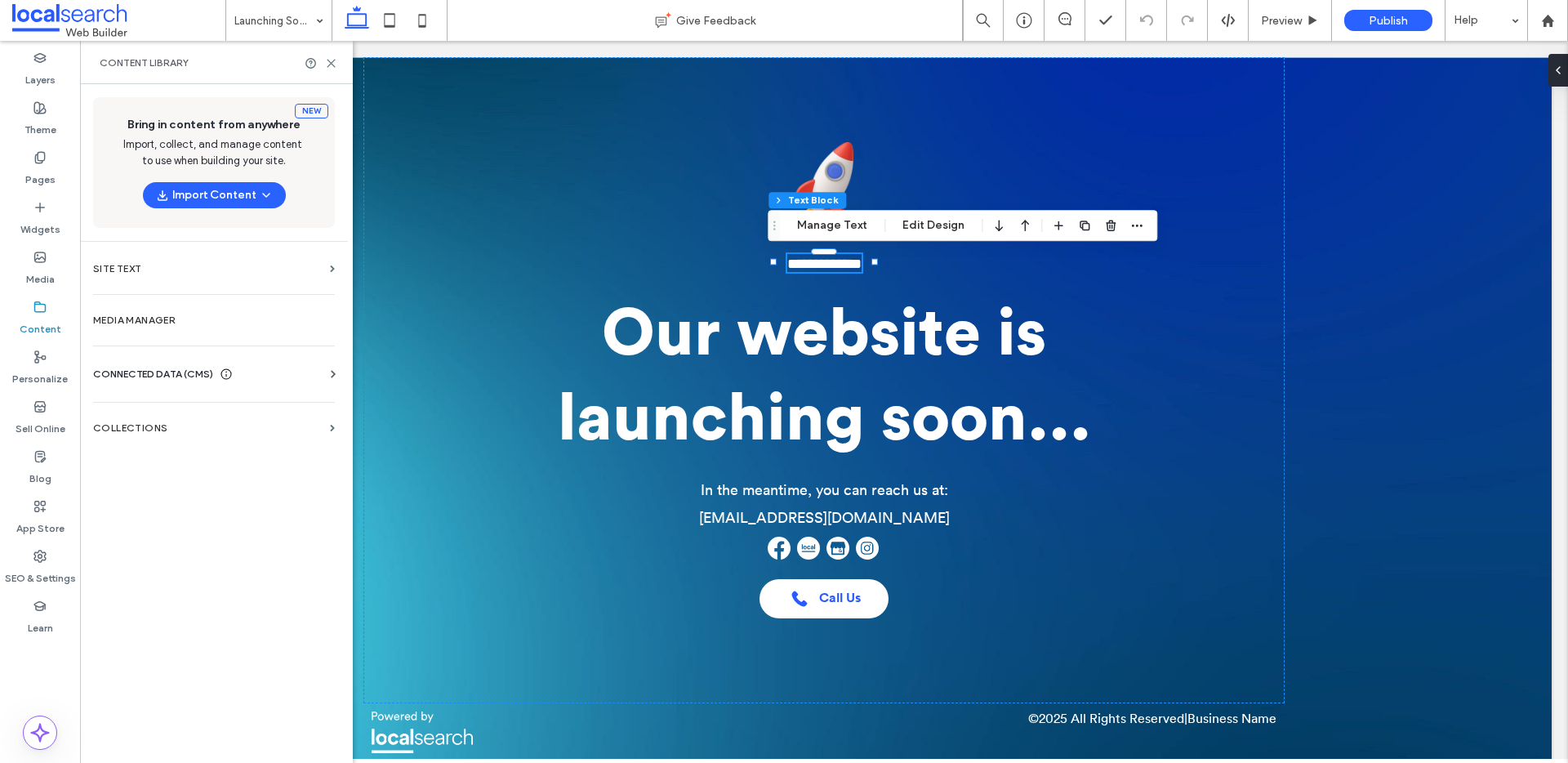
click at [163, 379] on span "CONNECTED DATA (CMS)" at bounding box center [154, 374] width 120 height 17
click at [163, 417] on label "Business Info" at bounding box center [218, 414] width 222 height 11
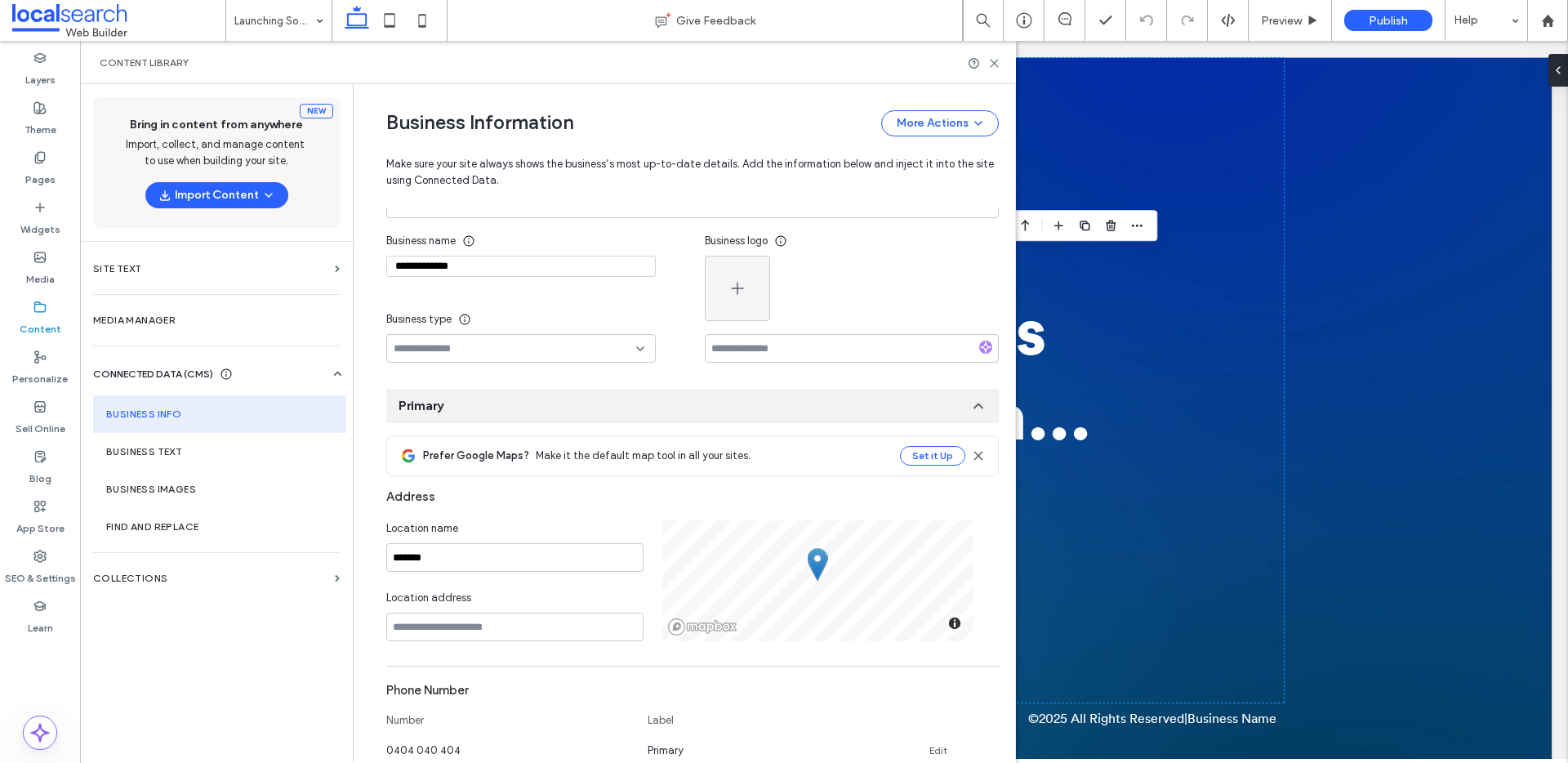
scroll to position [44, 0]
click at [496, 259] on input "**********" at bounding box center [521, 268] width 270 height 21
paste input "********"
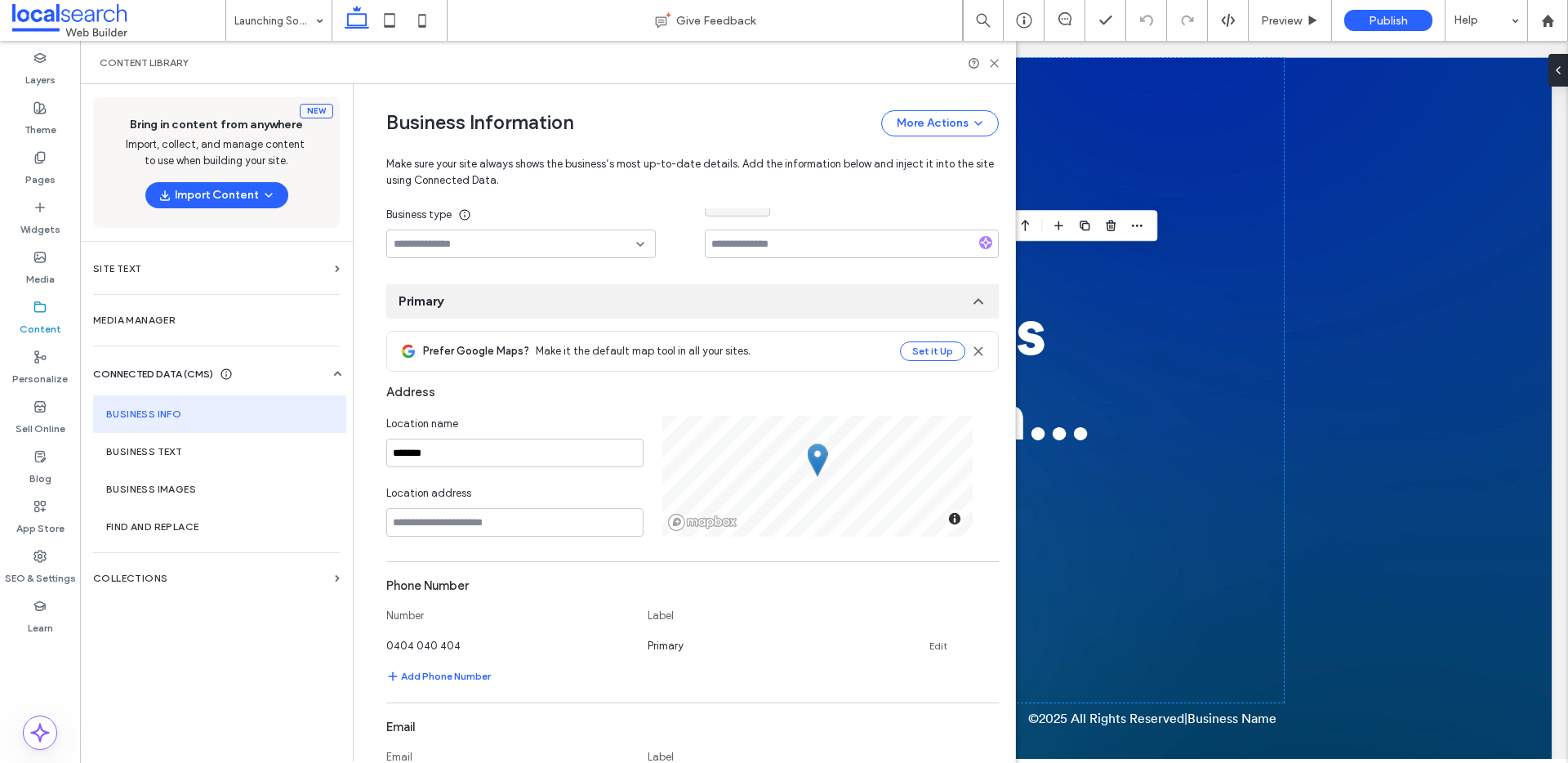
scroll to position [155, 0]
type input "**********"
click at [495, 516] on input at bounding box center [515, 518] width 257 height 29
paste input "**********"
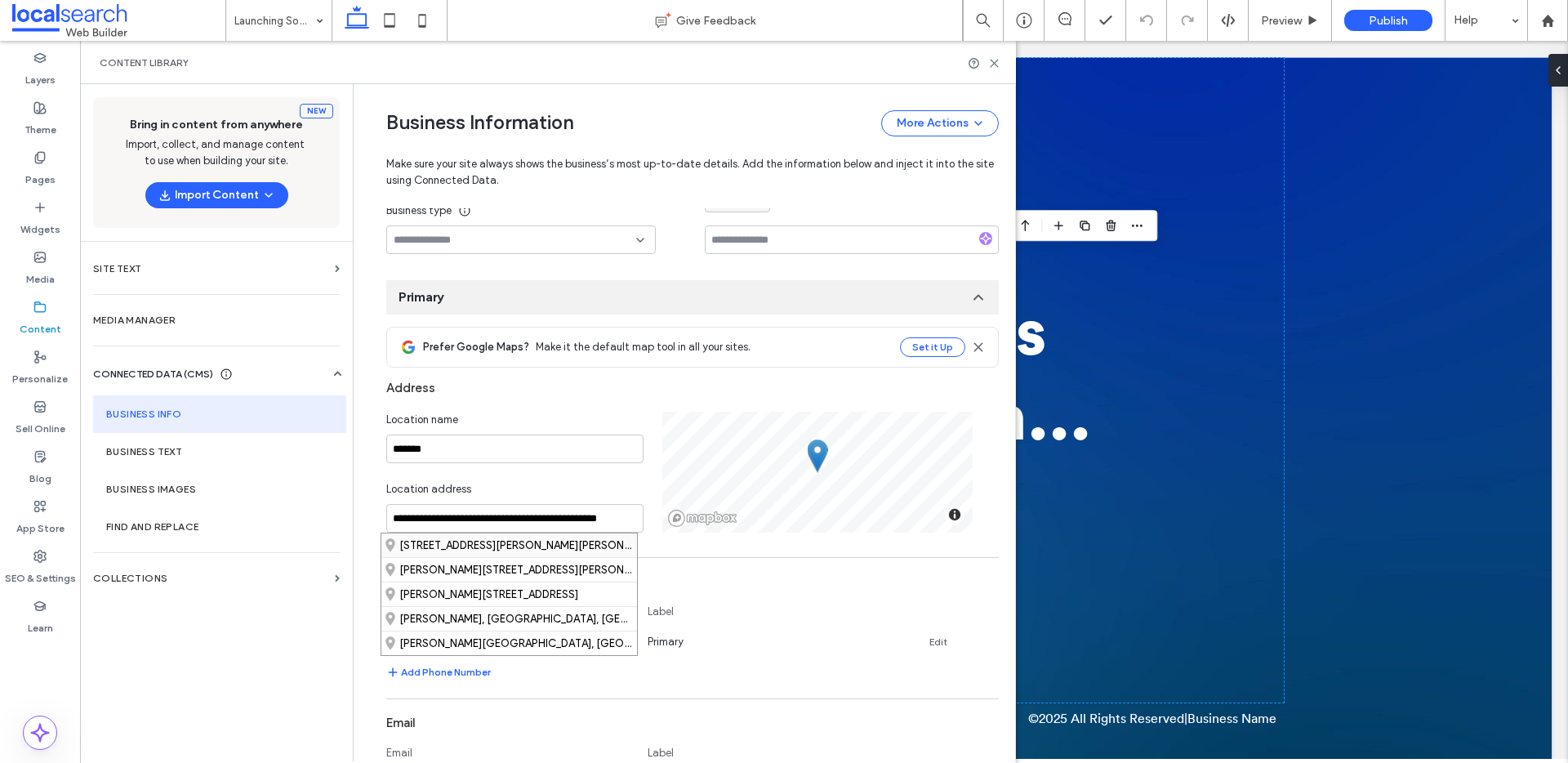
scroll to position [0, 0]
click at [481, 544] on div "455 Alton Downs Nine Mile Road, Alton Downs Queensland 4702, Australia" at bounding box center [509, 545] width 256 height 24
type input "**********"
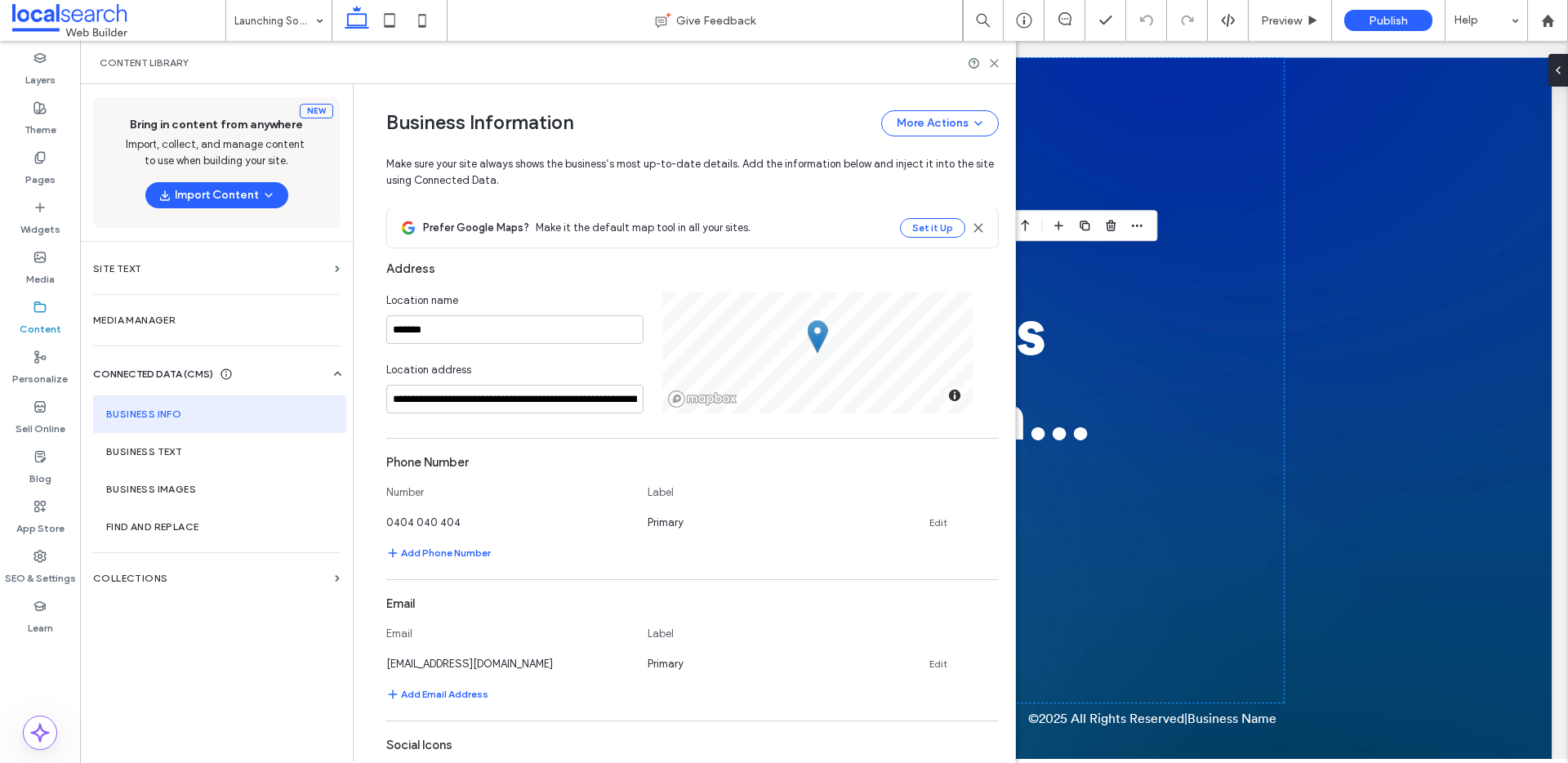
scroll to position [276, 0]
click at [935, 519] on link "Edit" at bounding box center [938, 520] width 18 height 13
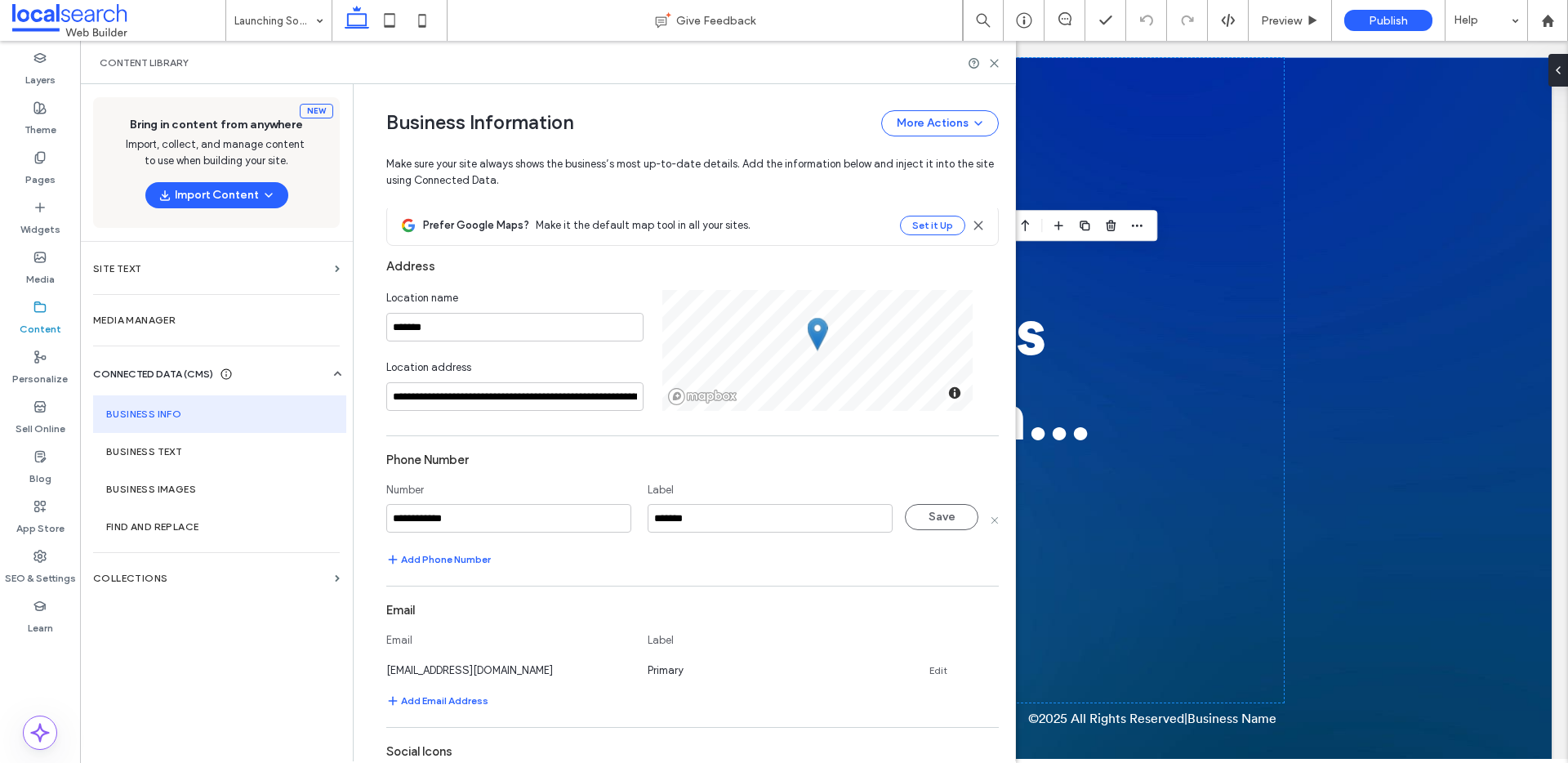
click at [606, 522] on input "**********" at bounding box center [508, 518] width 245 height 29
type input "**********"
click at [931, 516] on button "Save" at bounding box center [941, 517] width 73 height 26
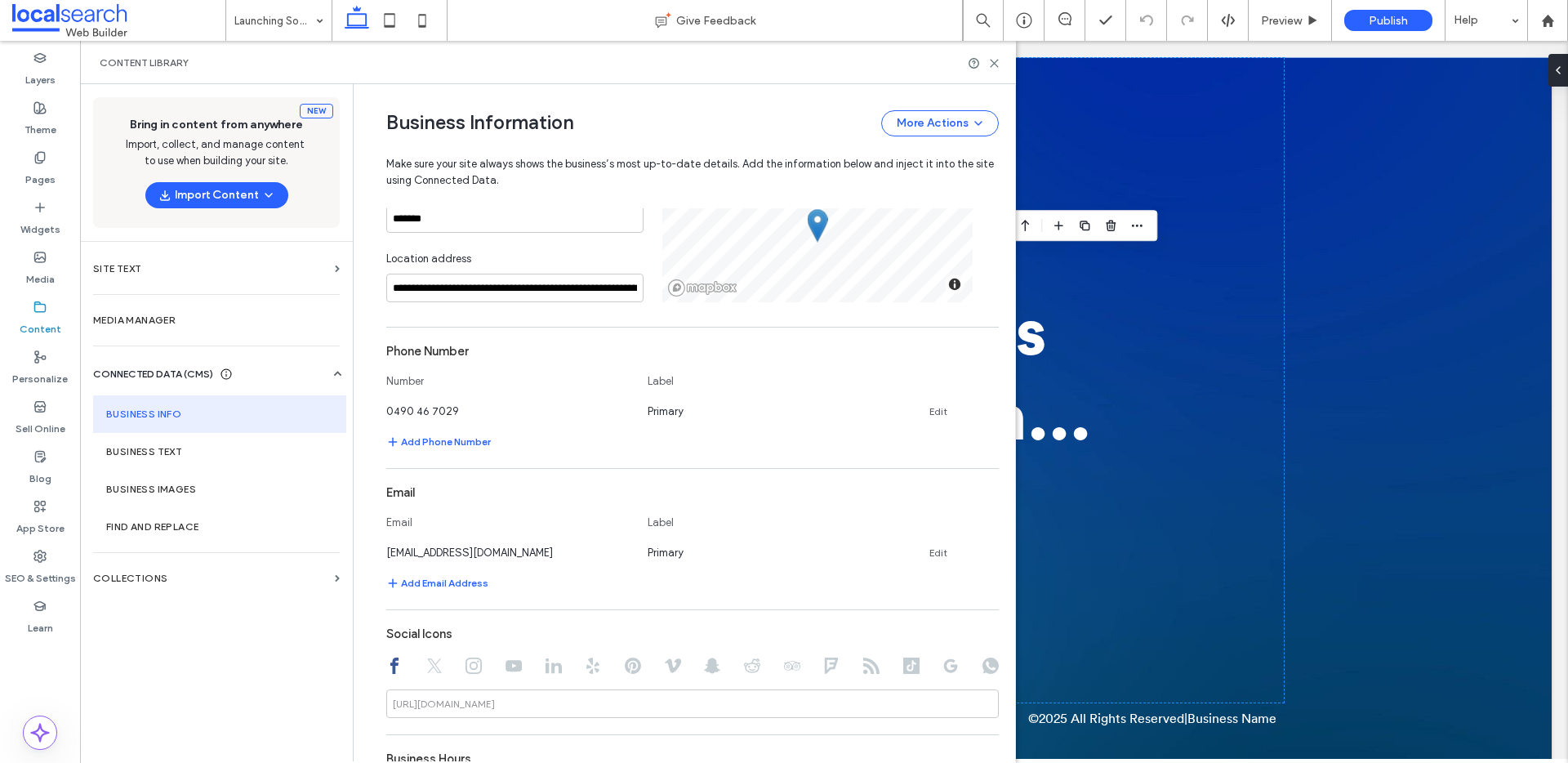
scroll to position [393, 0]
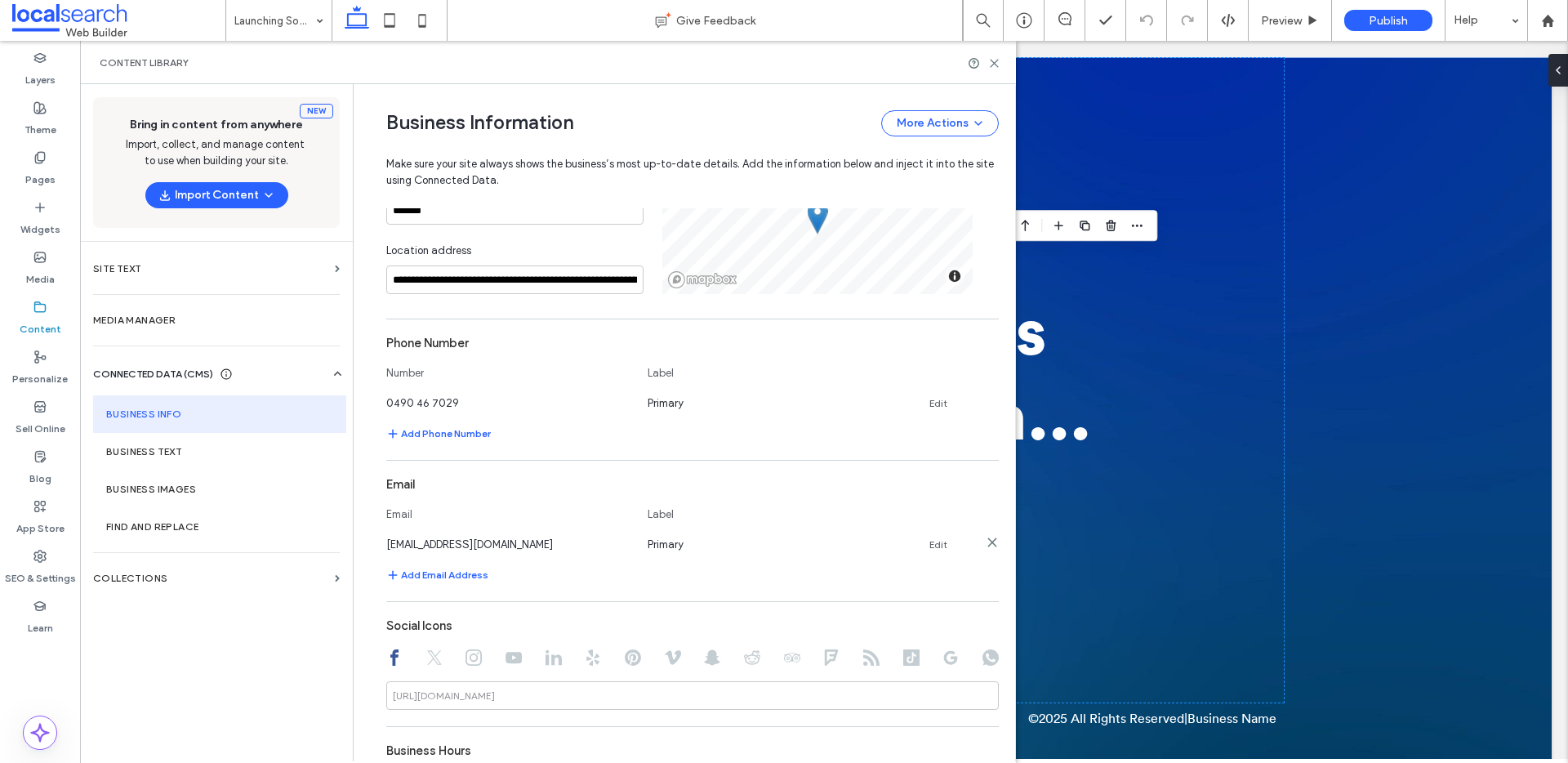
click at [986, 541] on icon at bounding box center [993, 543] width 13 height 13
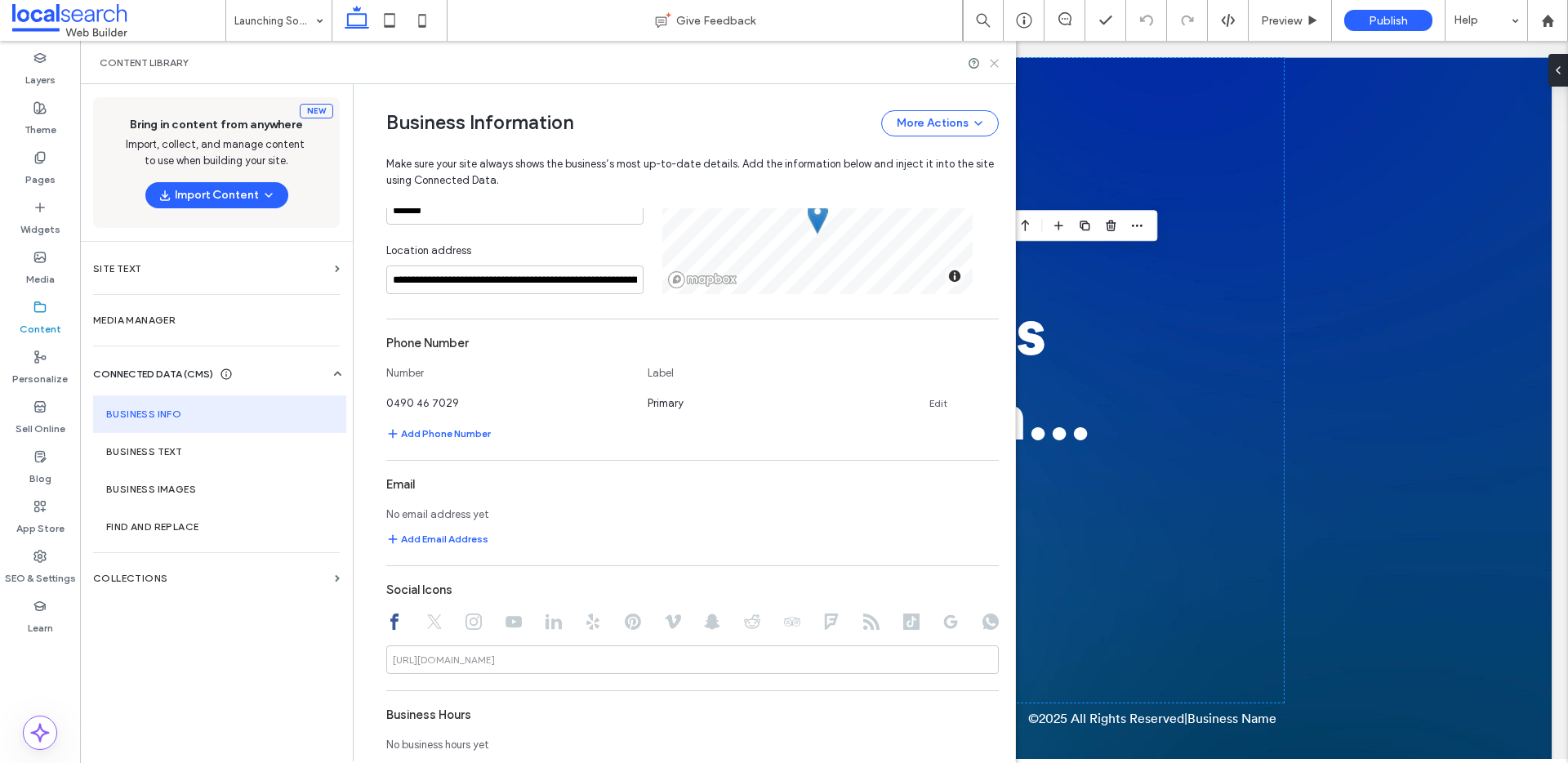
click at [995, 62] on use at bounding box center [995, 63] width 7 height 7
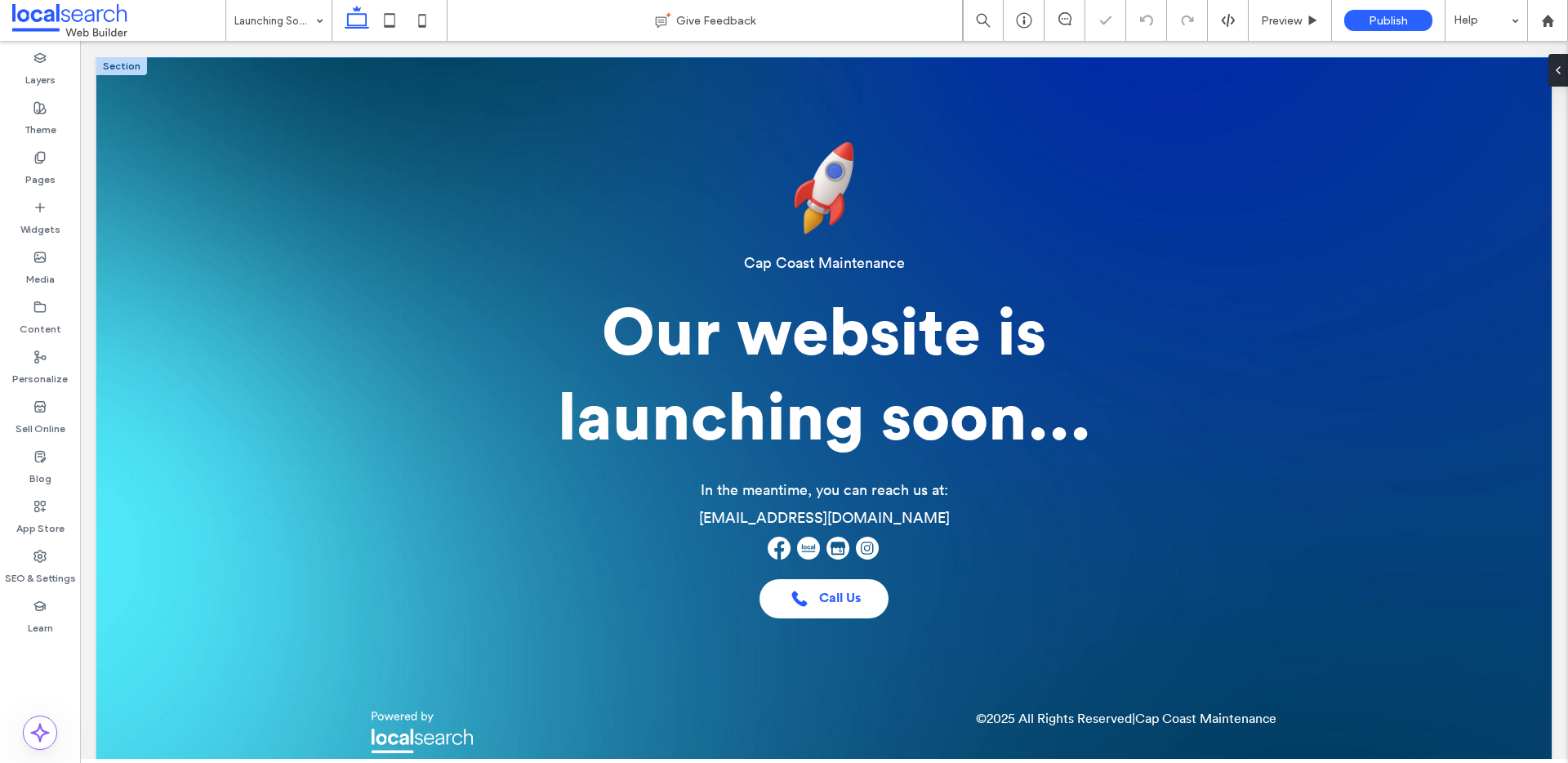
scroll to position [0, 0]
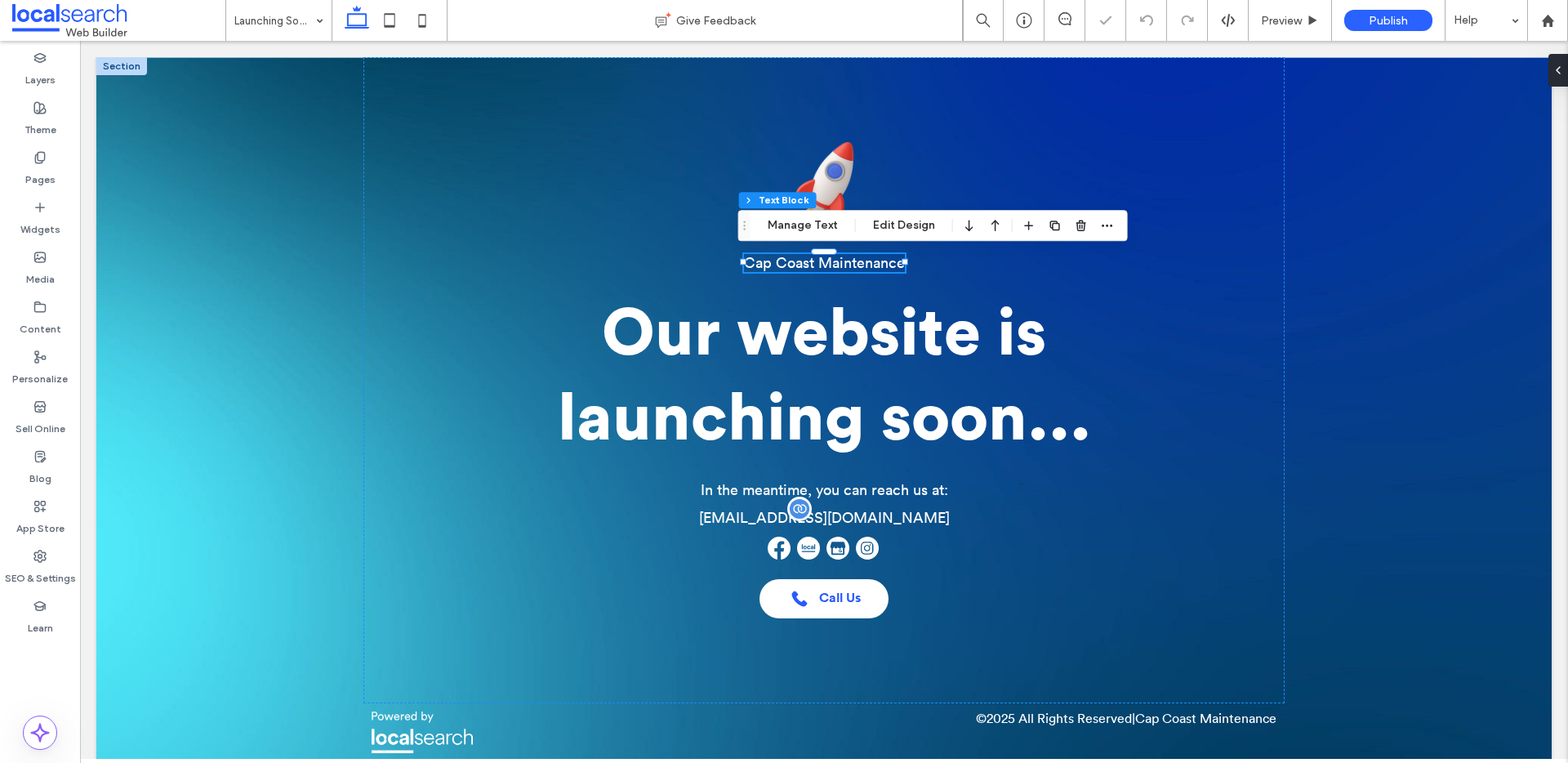
click at [844, 518] on span "support@localsearch.com.au" at bounding box center [824, 518] width 251 height 15
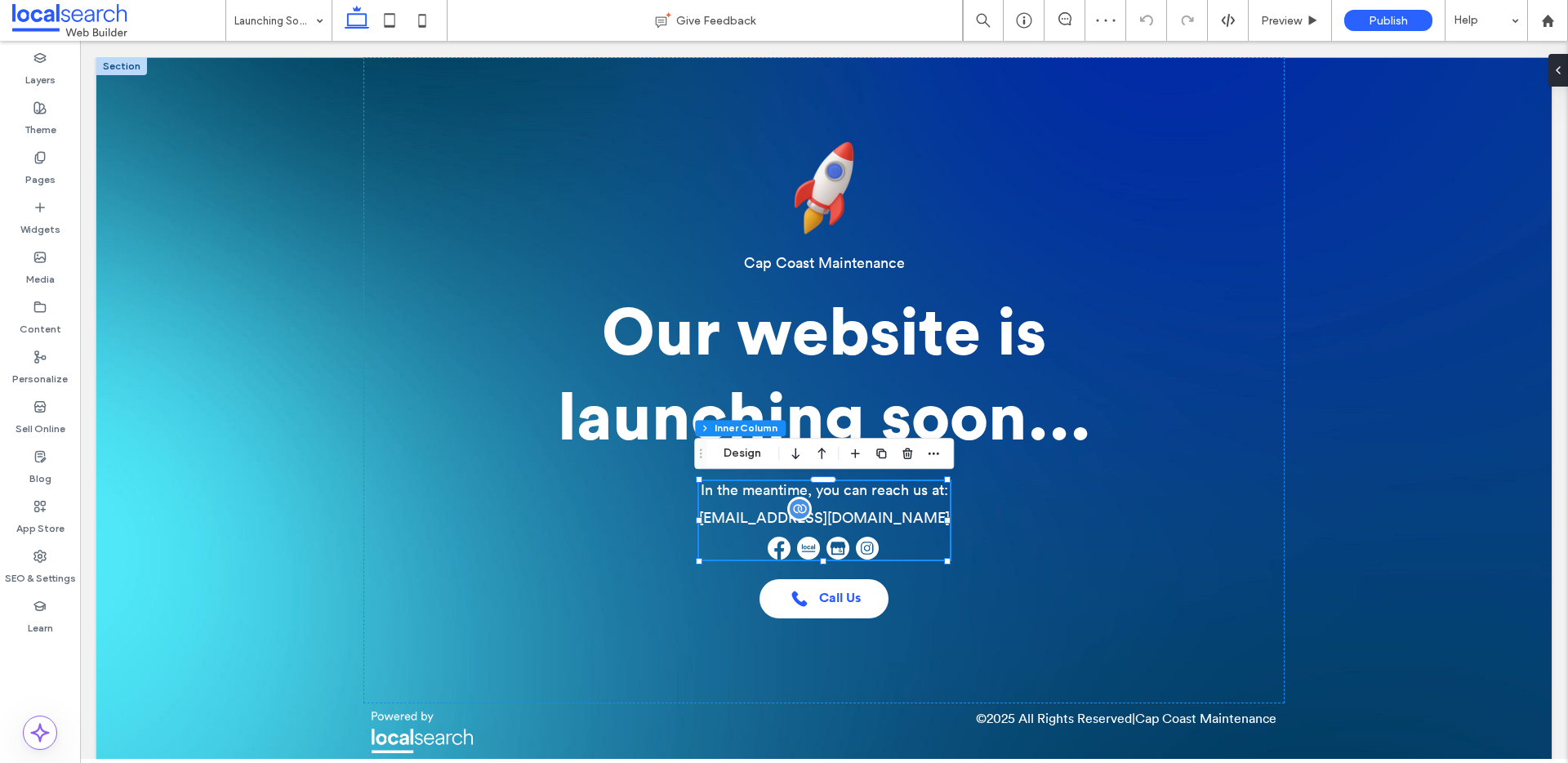
click at [844, 518] on span "support@localsearch.com.au" at bounding box center [824, 518] width 251 height 15
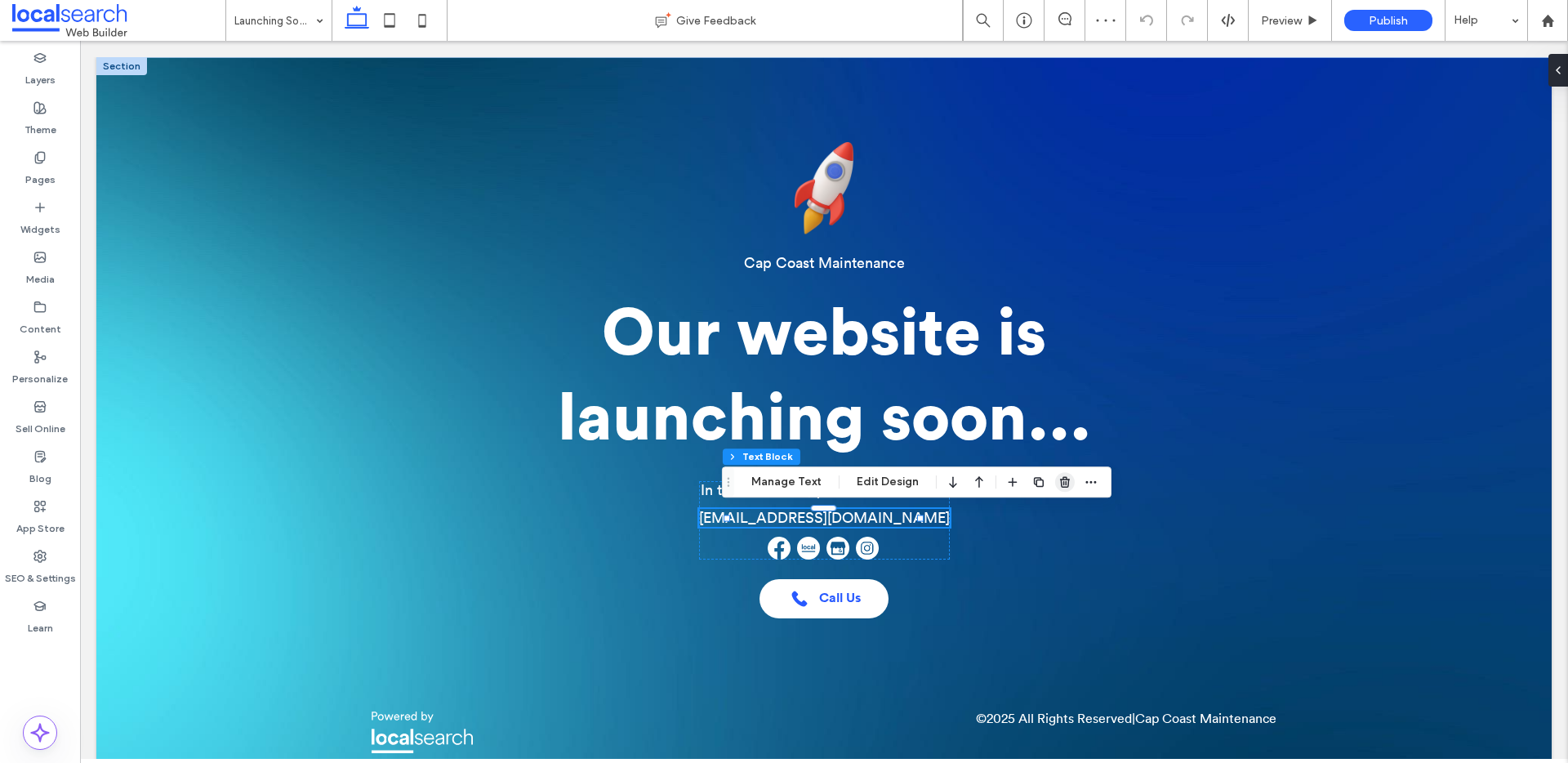
click at [1059, 482] on icon "button" at bounding box center [1065, 482] width 13 height 13
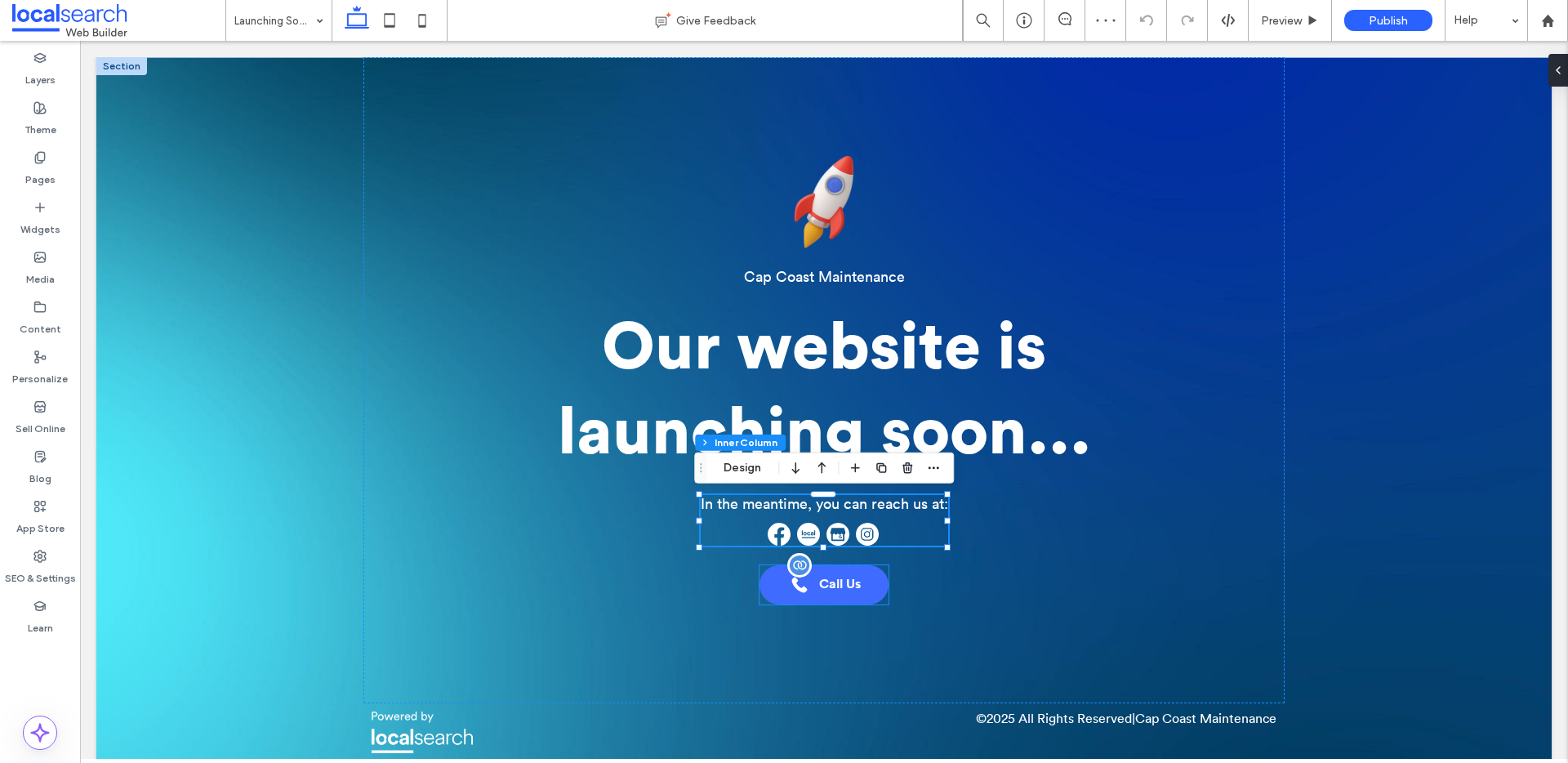
click at [828, 589] on span "Call Us" at bounding box center [840, 584] width 42 height 16
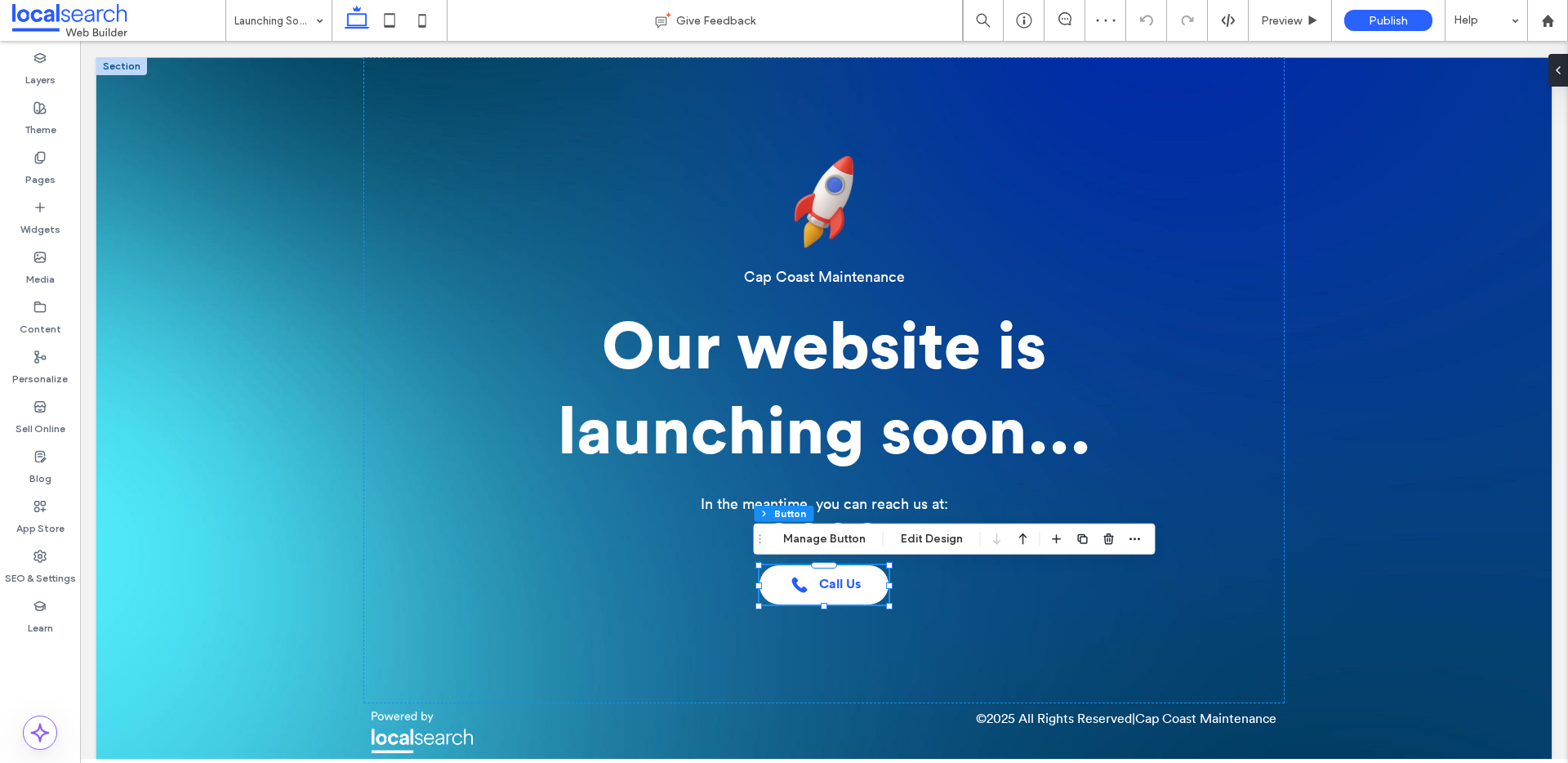
click at [828, 588] on span "Call Us" at bounding box center [840, 584] width 42 height 16
click at [827, 535] on button "Manage Button" at bounding box center [824, 539] width 104 height 19
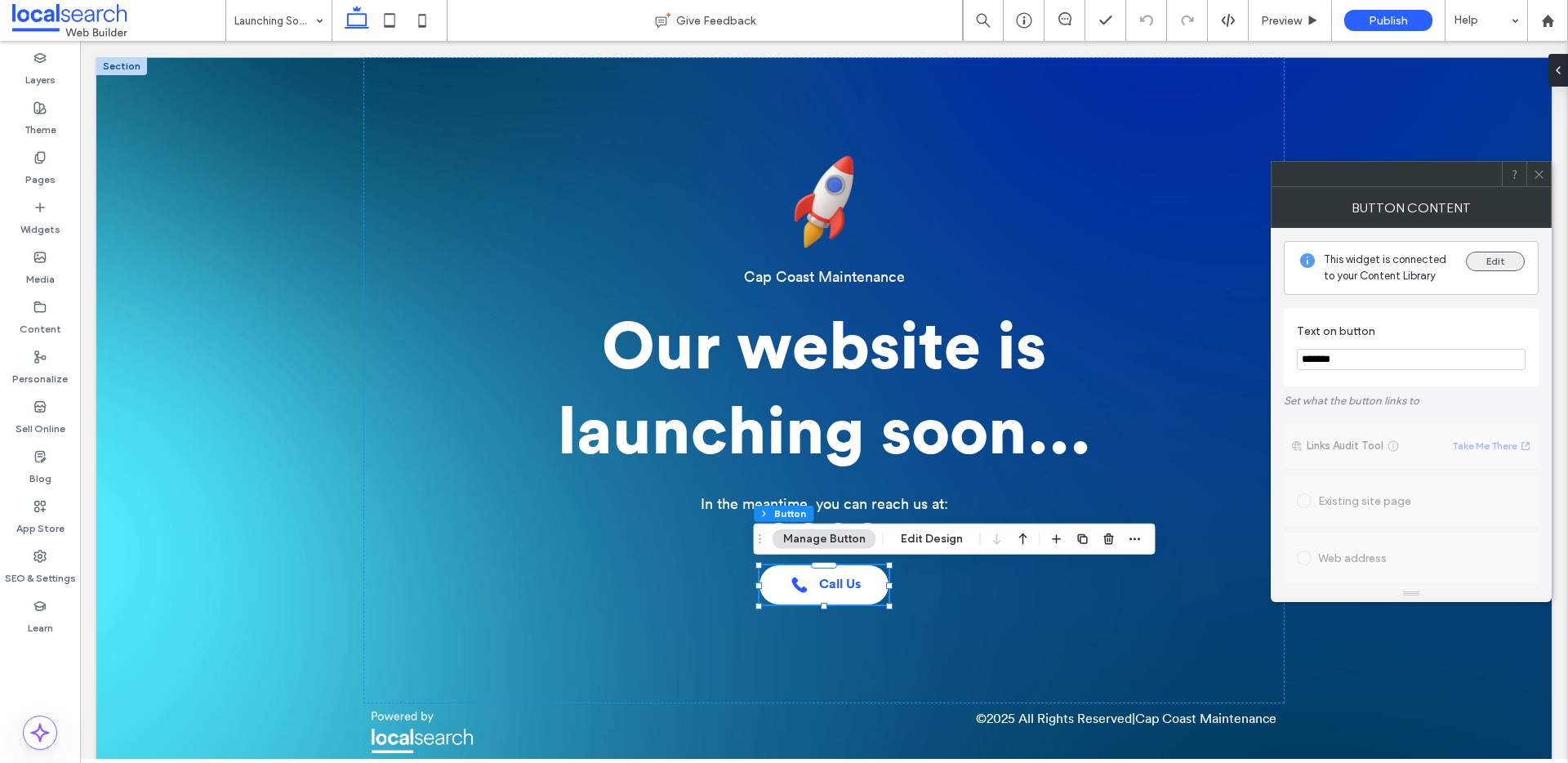
click at [1489, 265] on button "Edit" at bounding box center [1496, 261] width 59 height 19
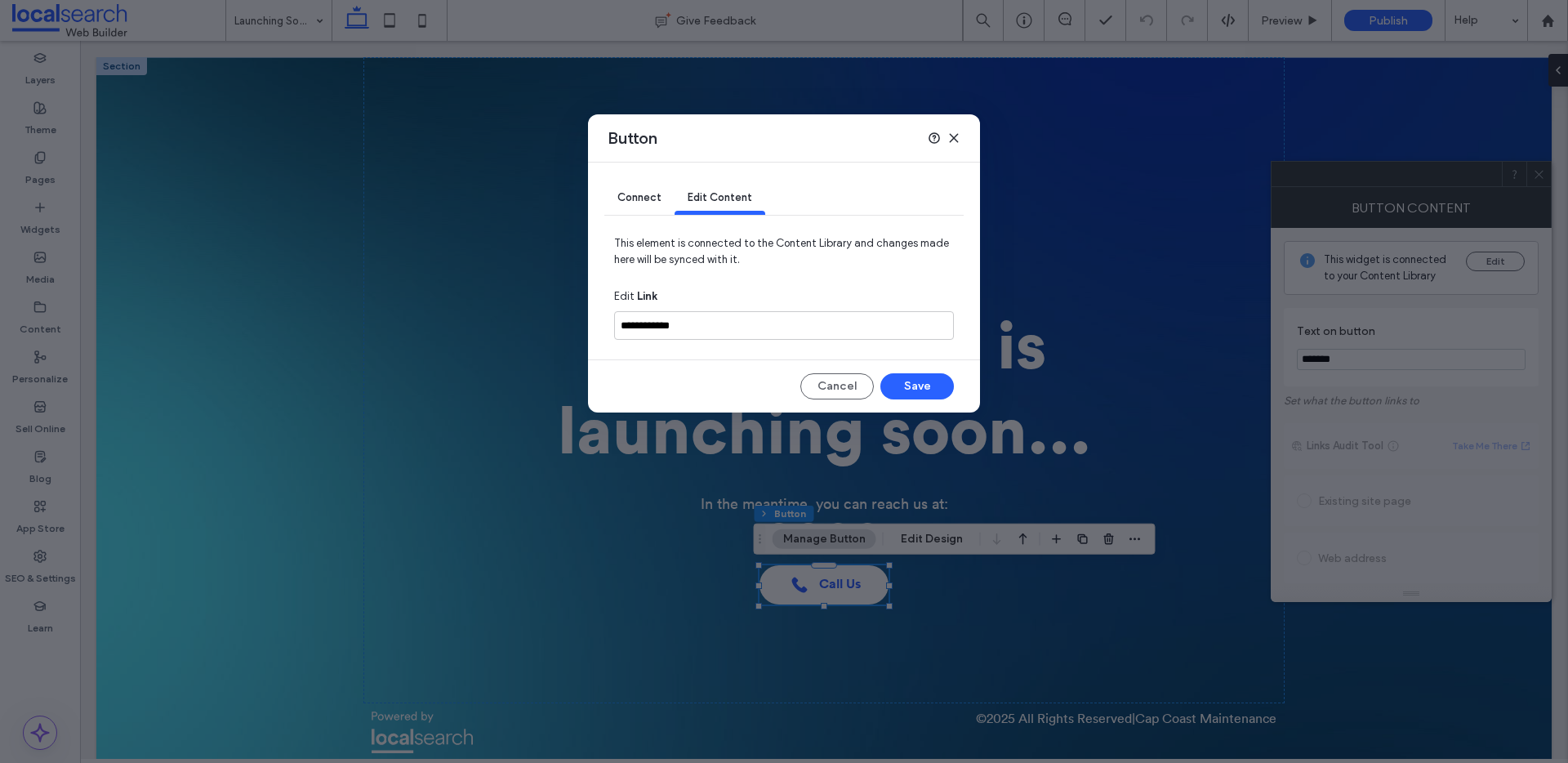
click at [951, 137] on icon at bounding box center [954, 138] width 13 height 13
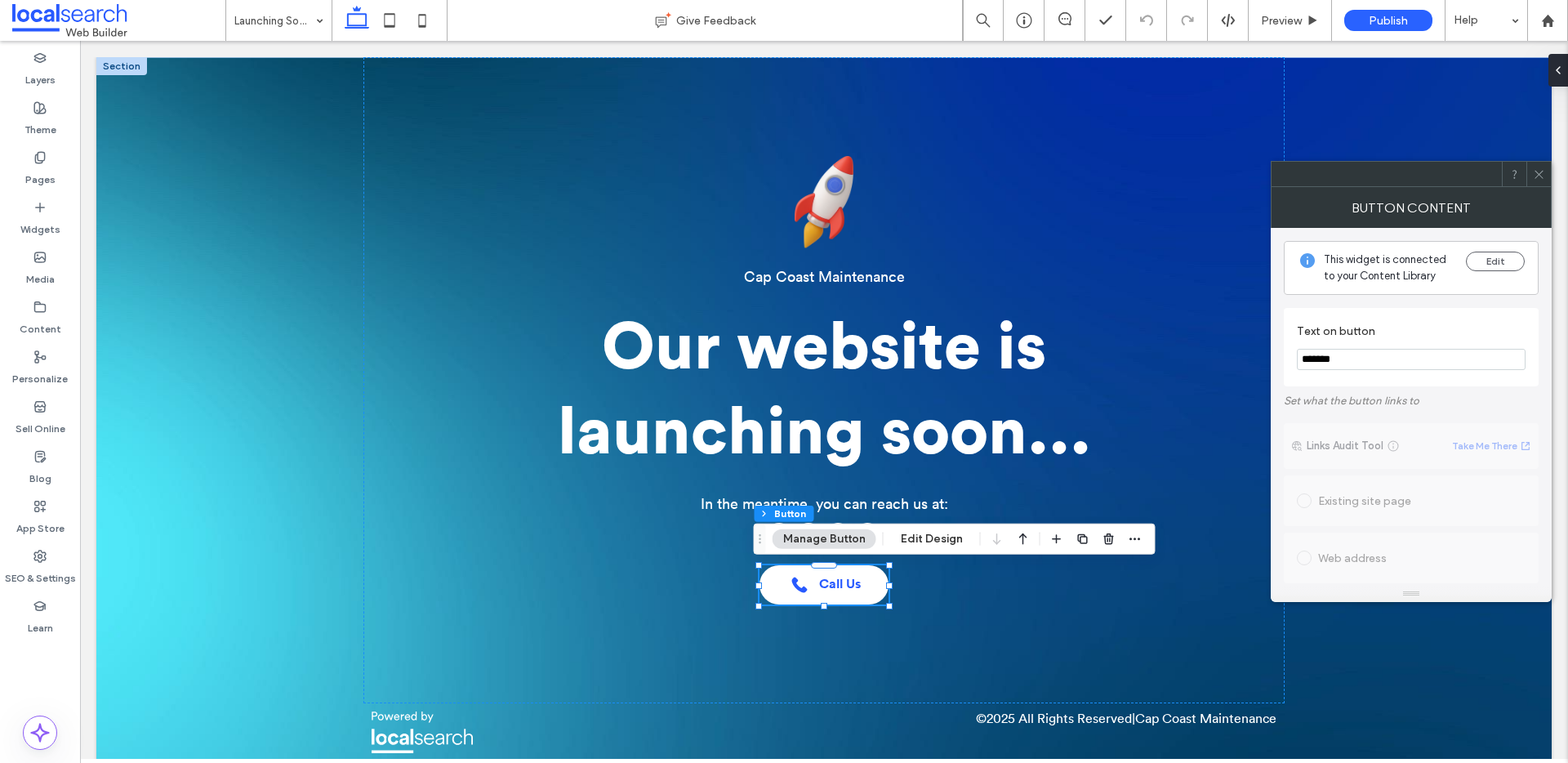
click at [1545, 172] on icon at bounding box center [1538, 174] width 12 height 12
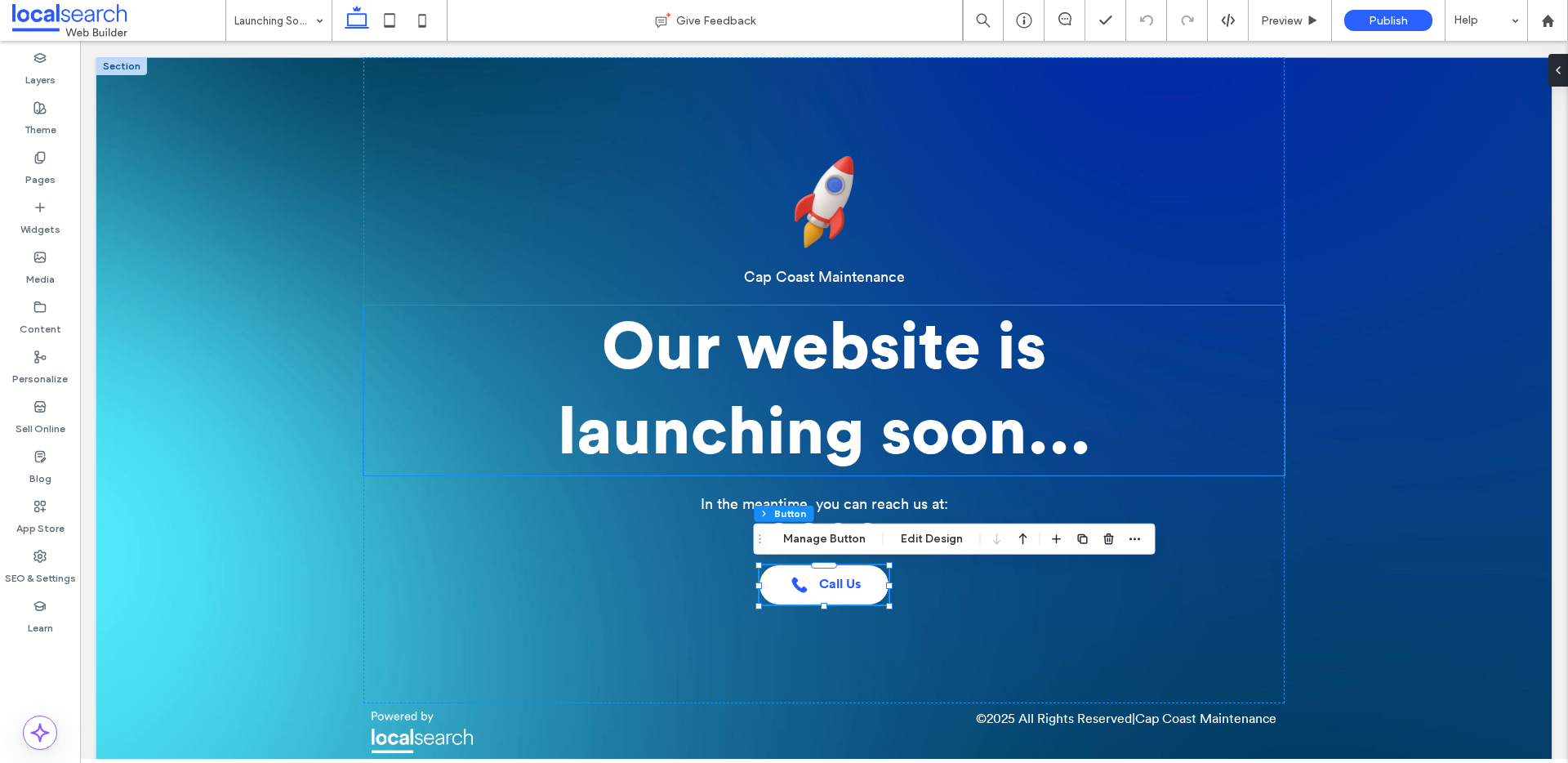
click at [912, 349] on span "Our website is launching soon..." at bounding box center [824, 390] width 533 height 150
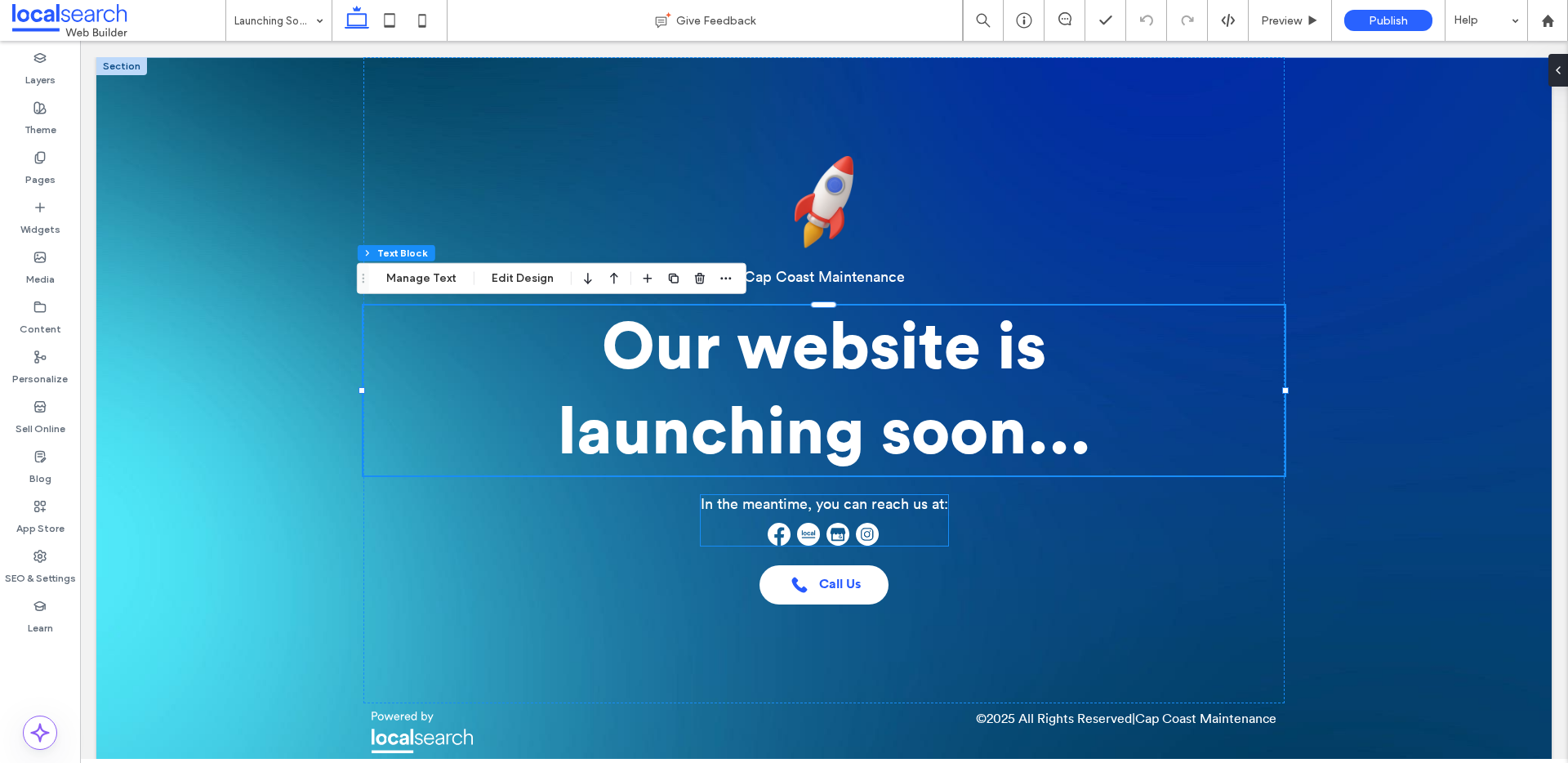
click at [856, 543] on img at bounding box center [867, 533] width 23 height 23
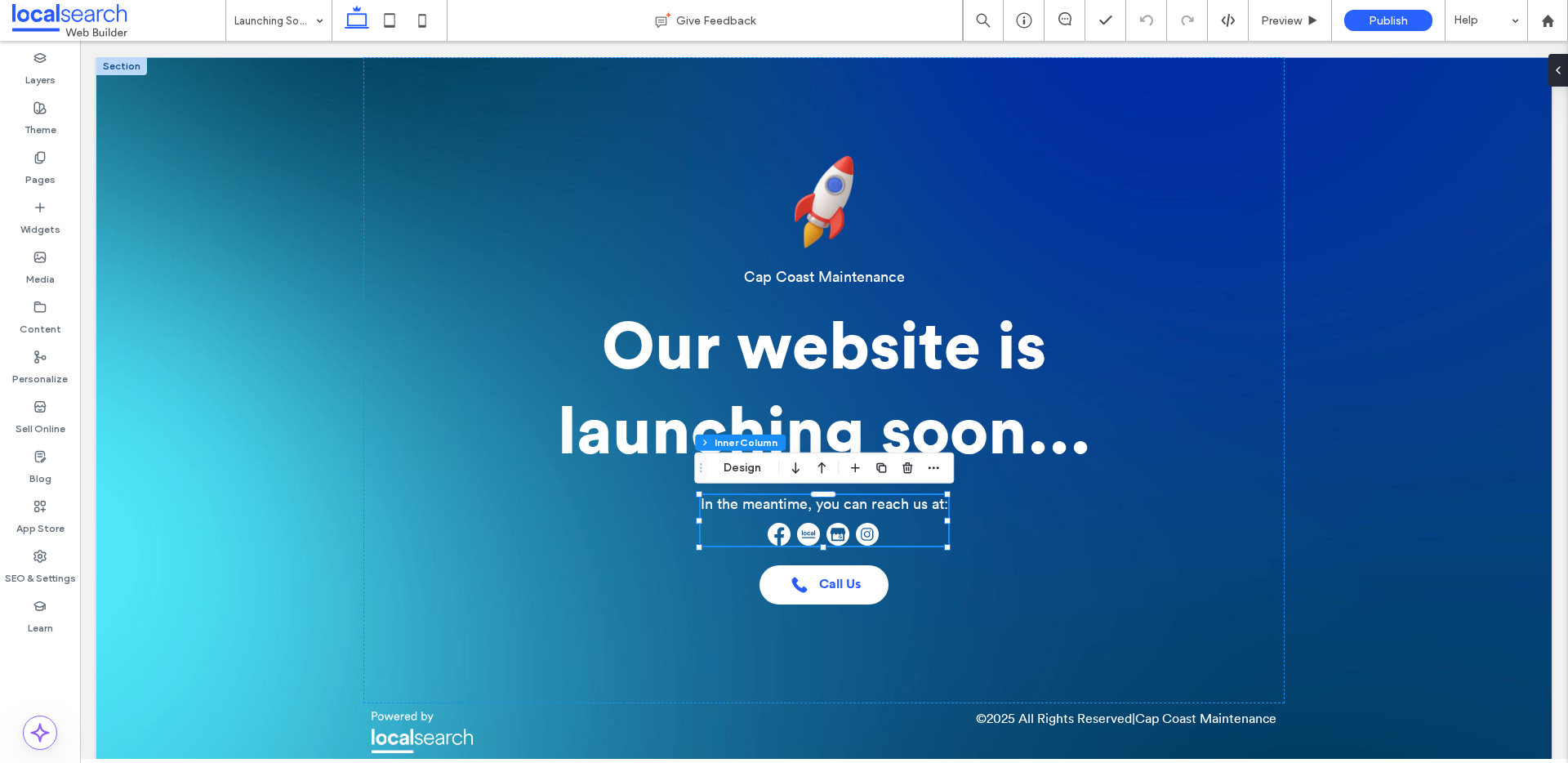
click at [856, 543] on img at bounding box center [867, 533] width 23 height 23
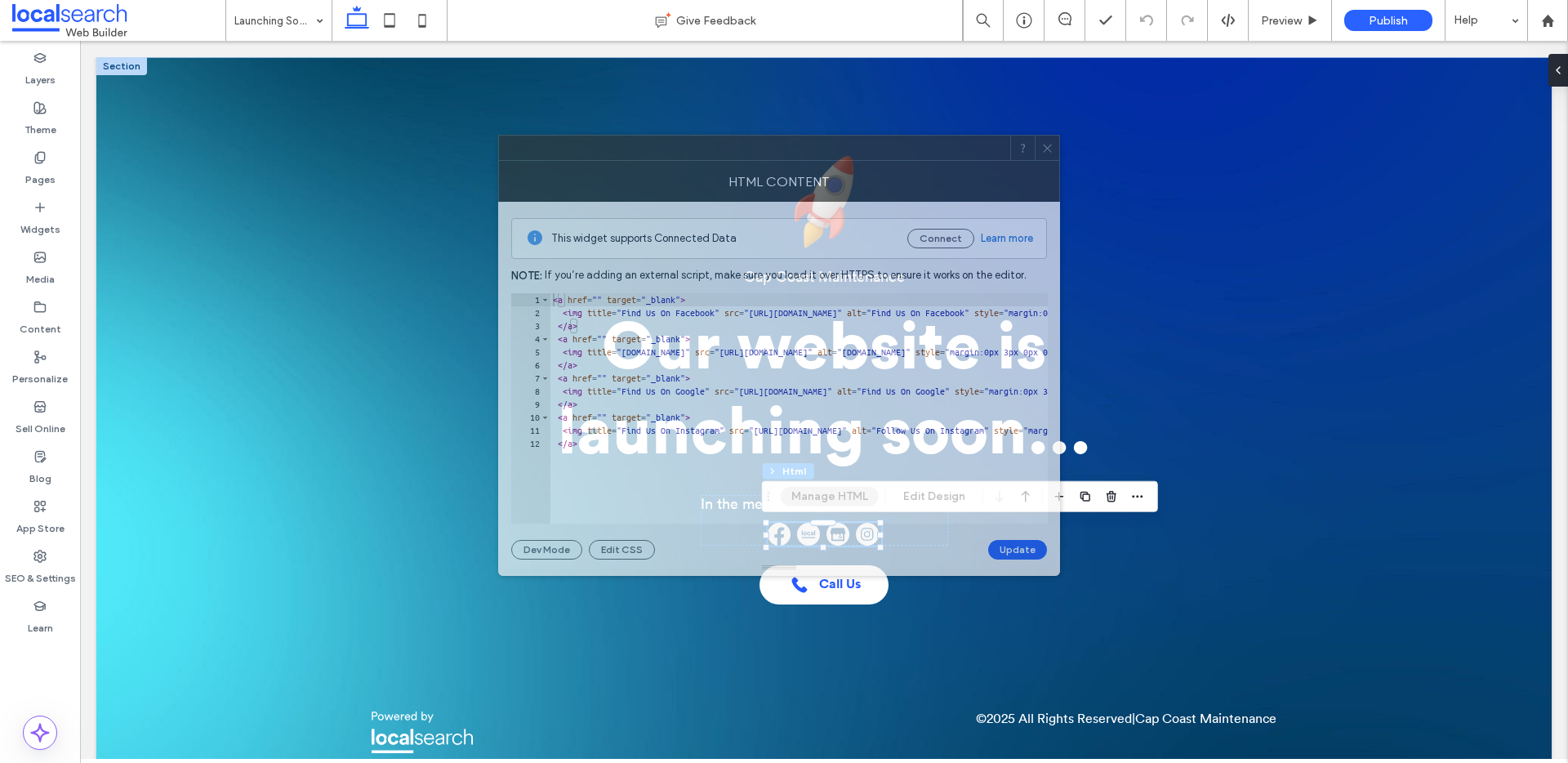
drag, startPoint x: 1208, startPoint y: 181, endPoint x: 747, endPoint y: 231, distance: 463.7
click at [716, 156] on div at bounding box center [755, 147] width 511 height 24
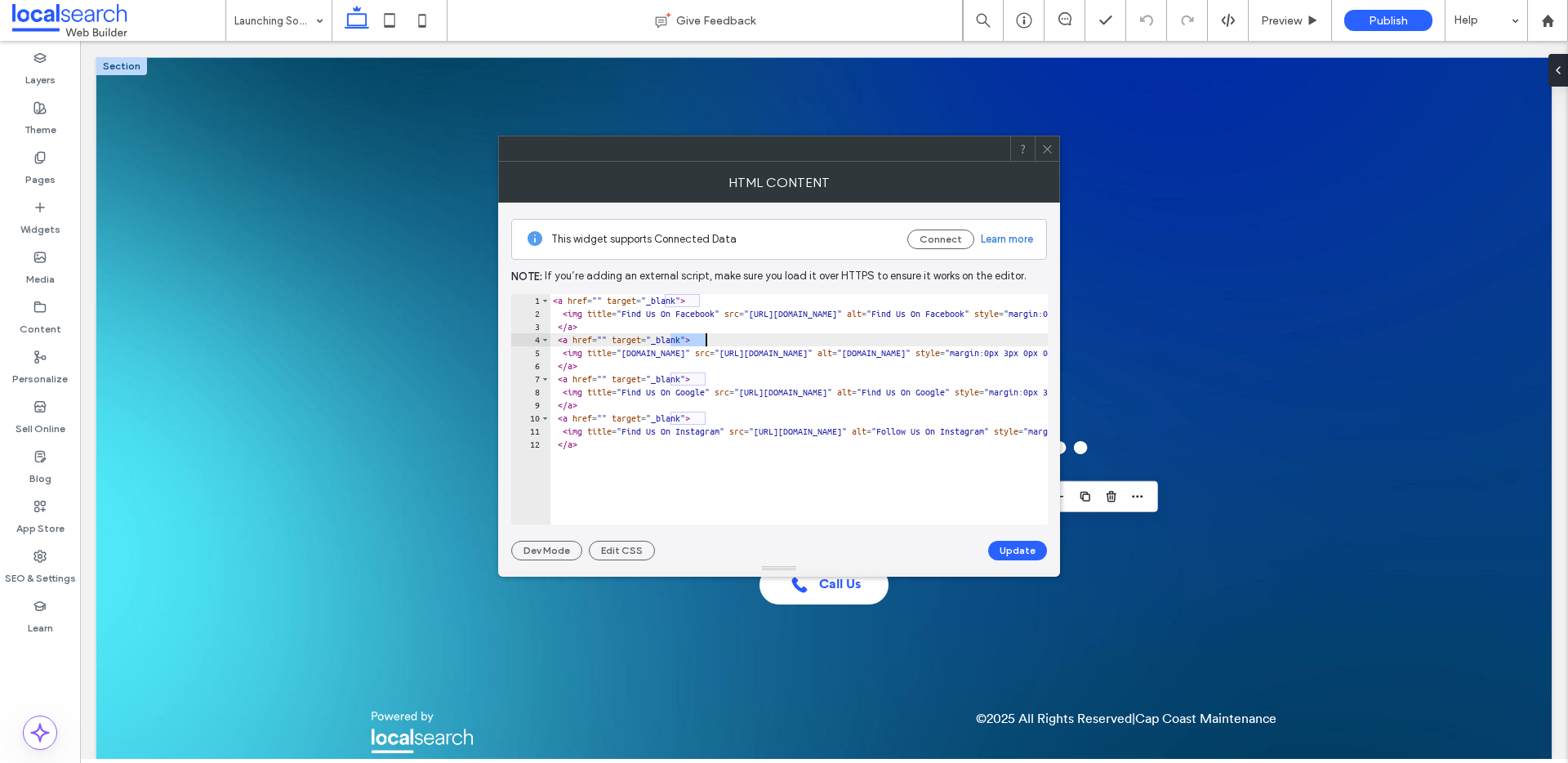
drag, startPoint x: 670, startPoint y: 341, endPoint x: 706, endPoint y: 344, distance: 36.1
click at [706, 344] on div "< a href = "" target = "_blank" > < img title = "Find Us On Facebook" src = "ht…" at bounding box center [1241, 417] width 1383 height 244
paste textarea "**********"
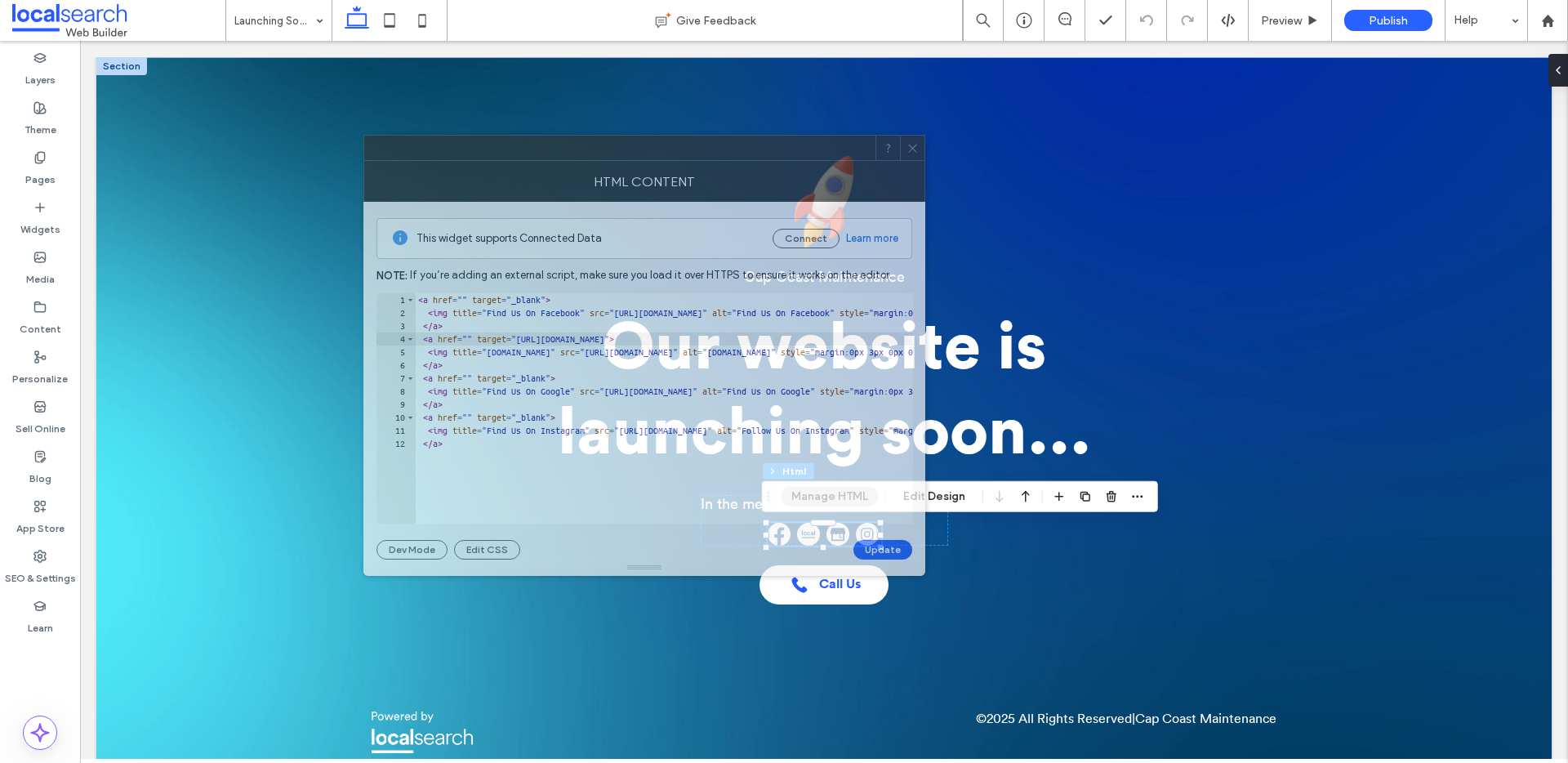
drag, startPoint x: 990, startPoint y: 130, endPoint x: 730, endPoint y: 173, distance: 263.5
click at [624, 159] on div at bounding box center [620, 147] width 511 height 24
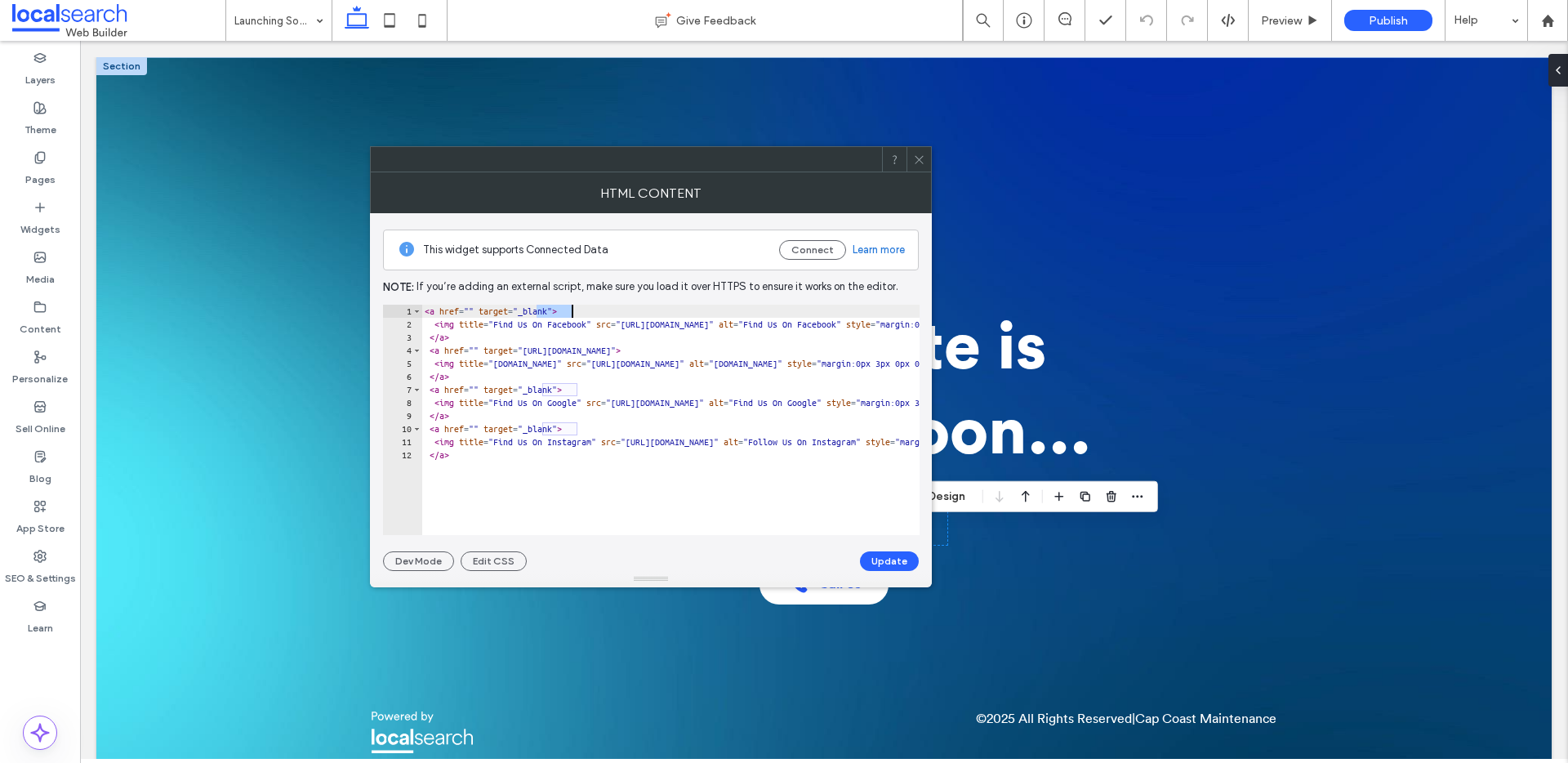
drag, startPoint x: 539, startPoint y: 313, endPoint x: 571, endPoint y: 314, distance: 32.0
click at [571, 314] on div "< a href = "" target = "_blank" > < img title = "Find Us On Facebook" src = "ht…" at bounding box center [1112, 427] width 1383 height 244
paste textarea "Cursor at row 1"
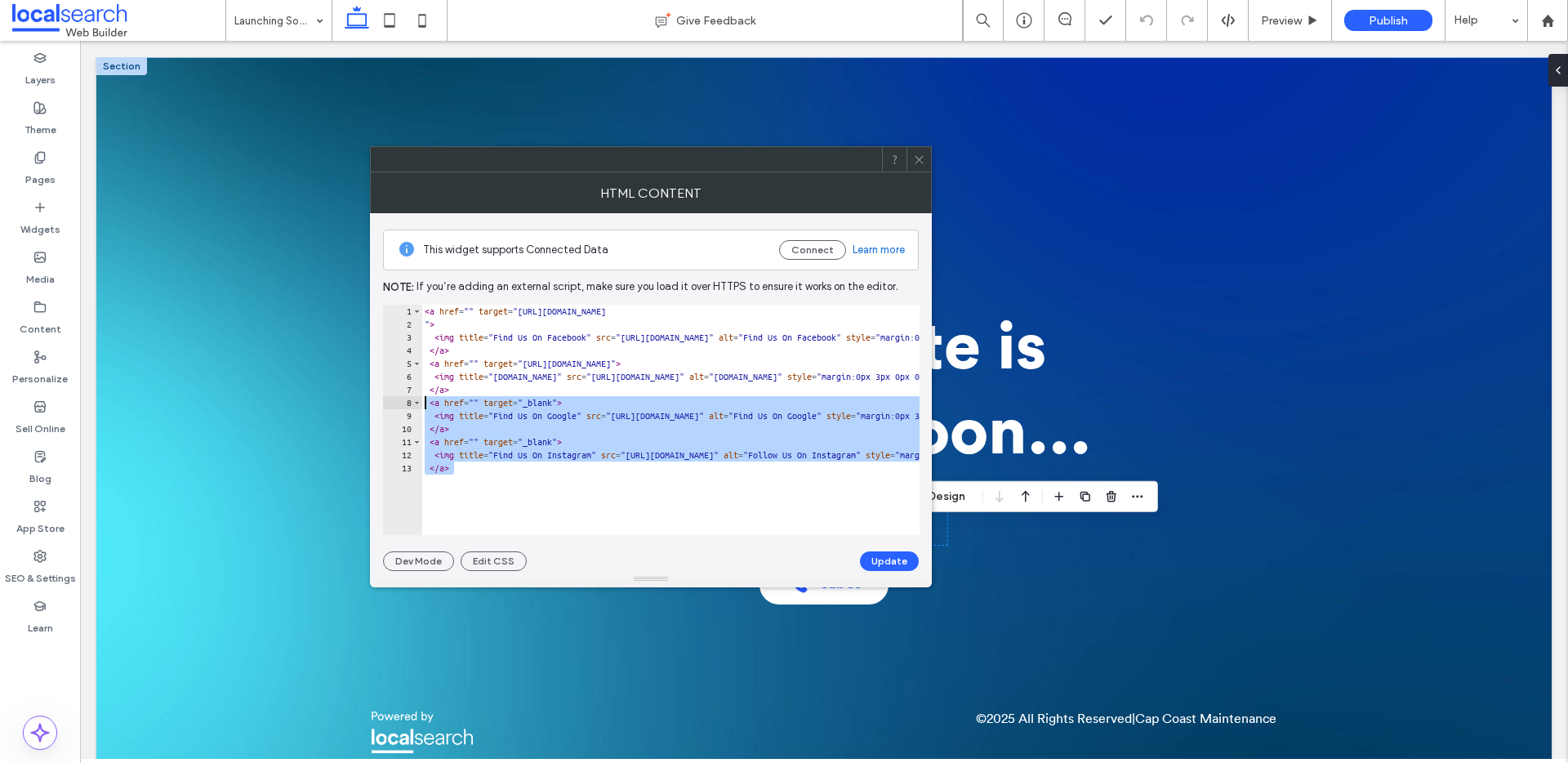
drag, startPoint x: 472, startPoint y: 469, endPoint x: 408, endPoint y: 407, distance: 89.1
click at [408, 407] on div "** 1 2 3 4 5 6 7 8 9 10 11 12 13 < a href = "" target = "https://www.facebook.c…" at bounding box center [651, 419] width 536 height 231
type textarea "**********"
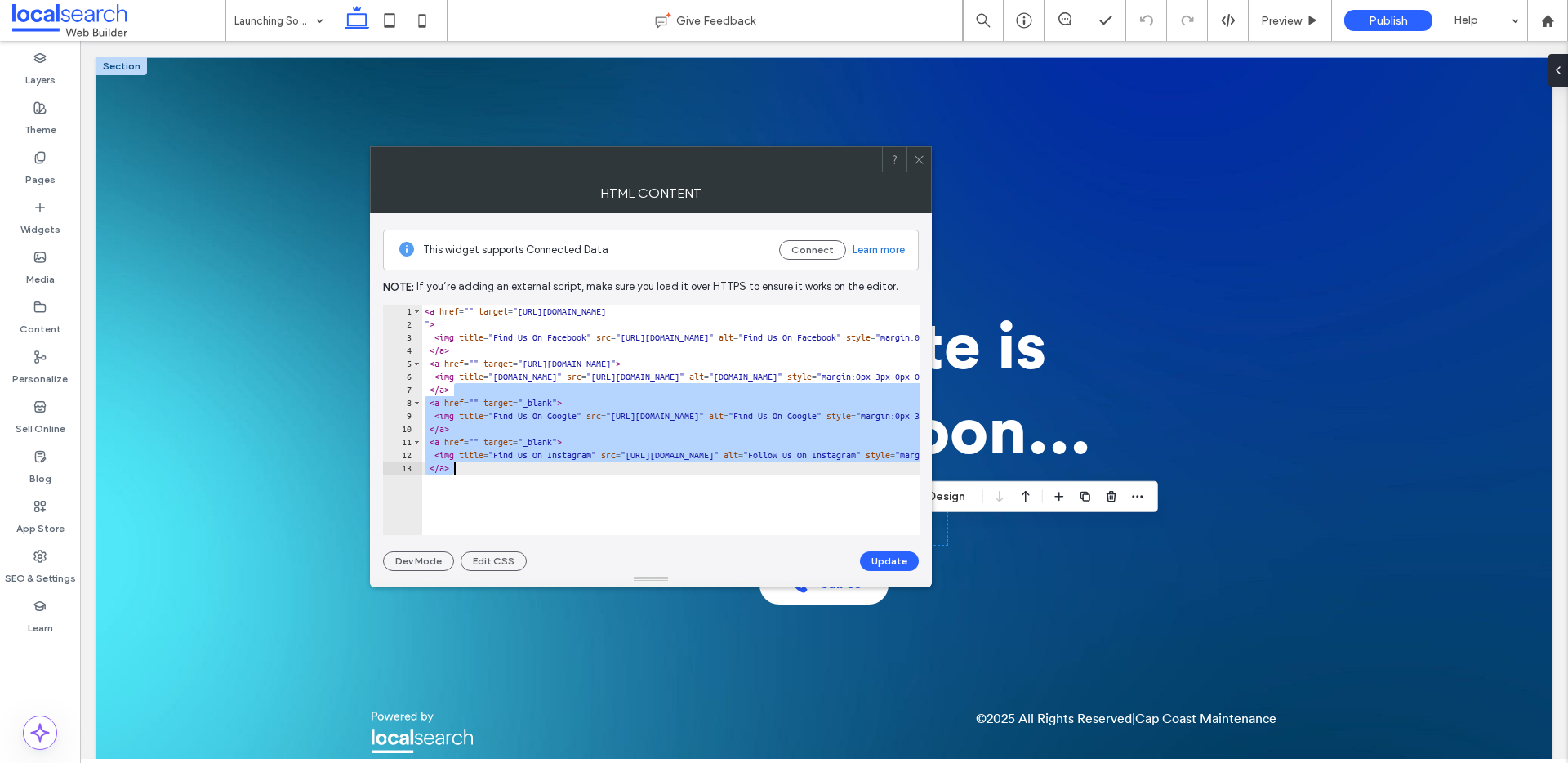
click at [452, 439] on div "< a href = "" target = "https://www.facebook.com/people/Cap-Coast-Maintenance/6…" at bounding box center [1112, 427] width 1383 height 244
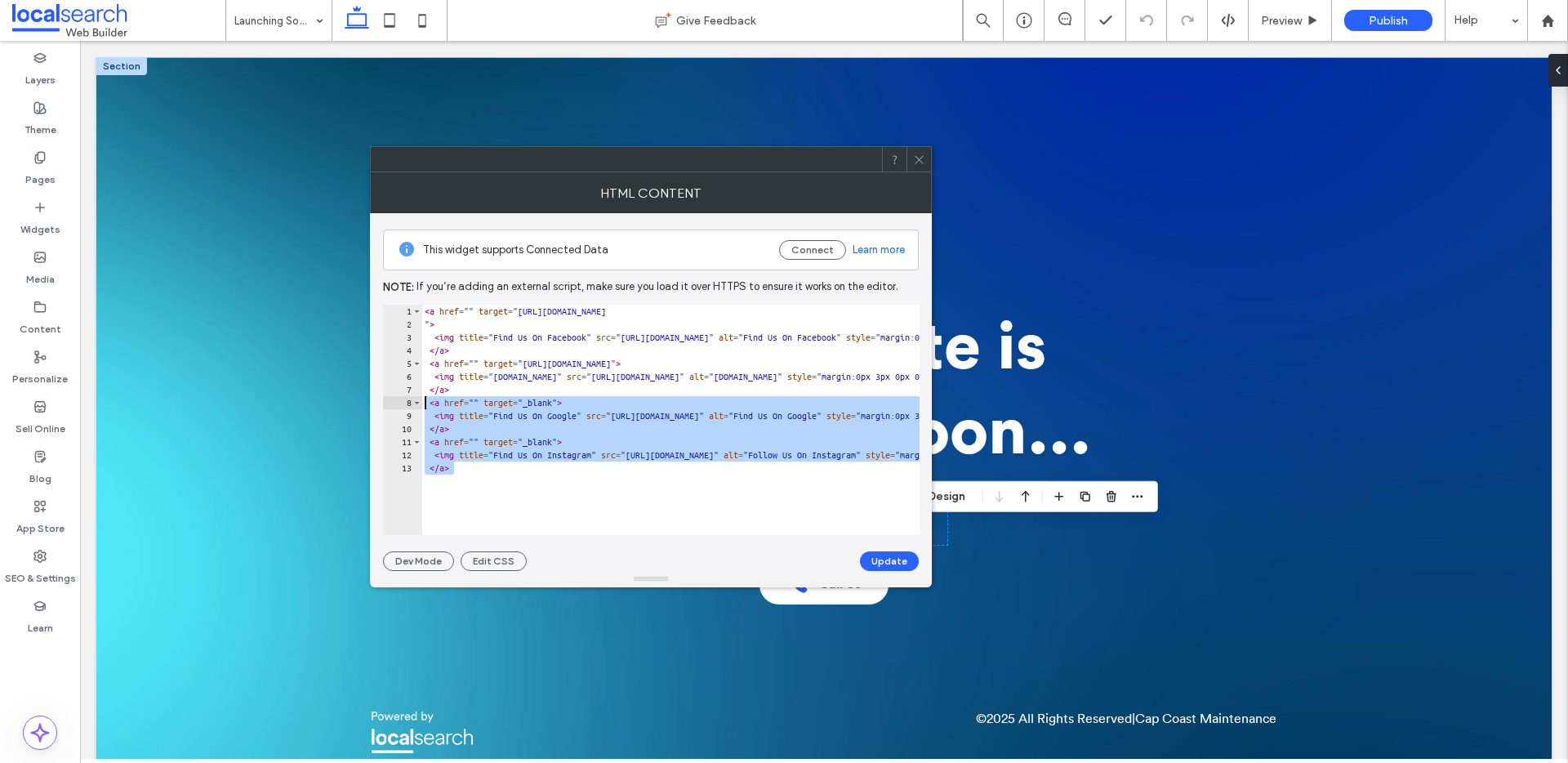
drag, startPoint x: 459, startPoint y: 470, endPoint x: 399, endPoint y: 406, distance: 87.7
click at [399, 406] on div "**********" at bounding box center [651, 419] width 536 height 231
type textarea "**********"
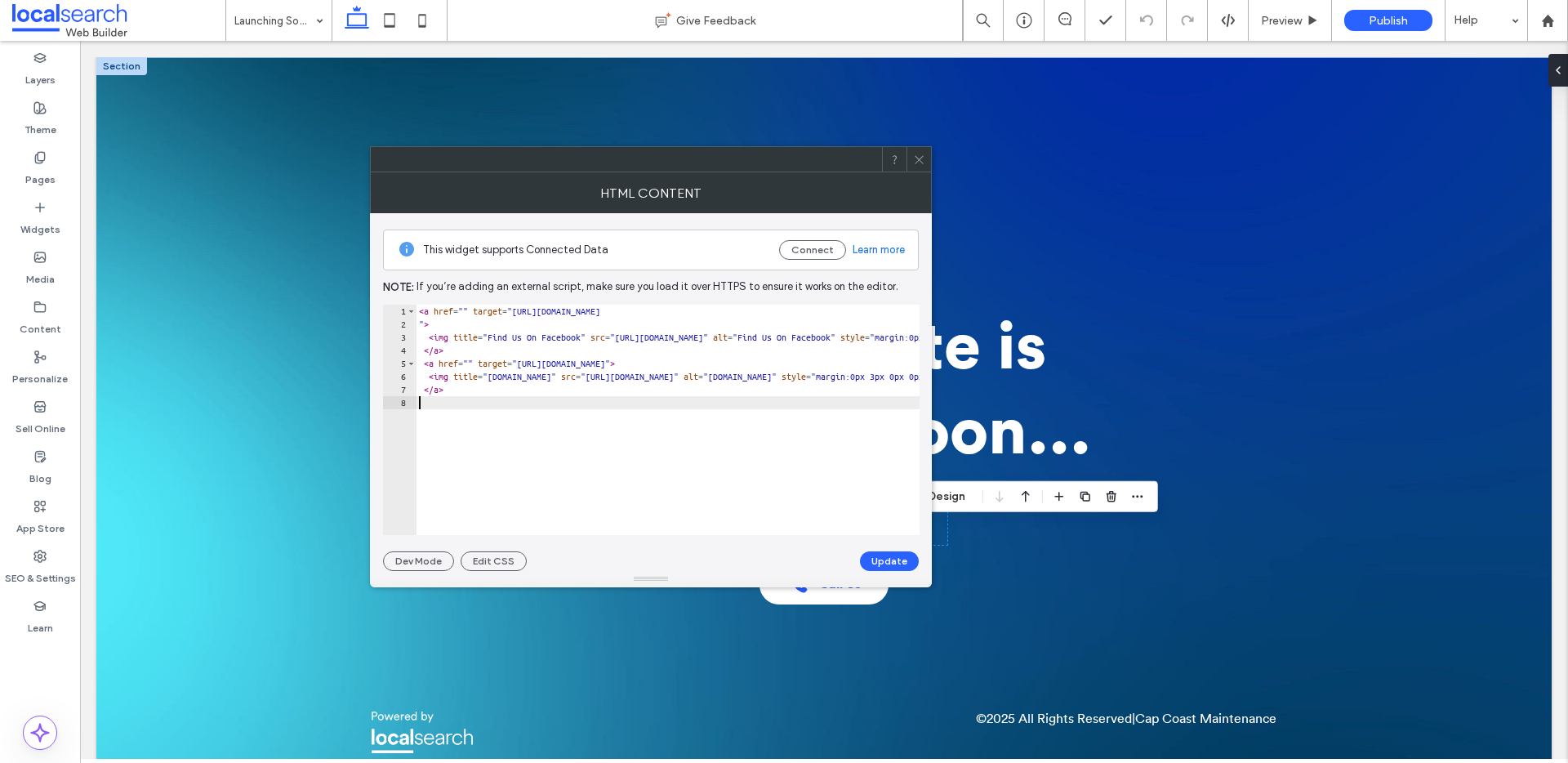
type textarea "****"
click at [896, 564] on button "Update" at bounding box center [890, 560] width 59 height 19
click at [922, 156] on icon at bounding box center [919, 159] width 12 height 12
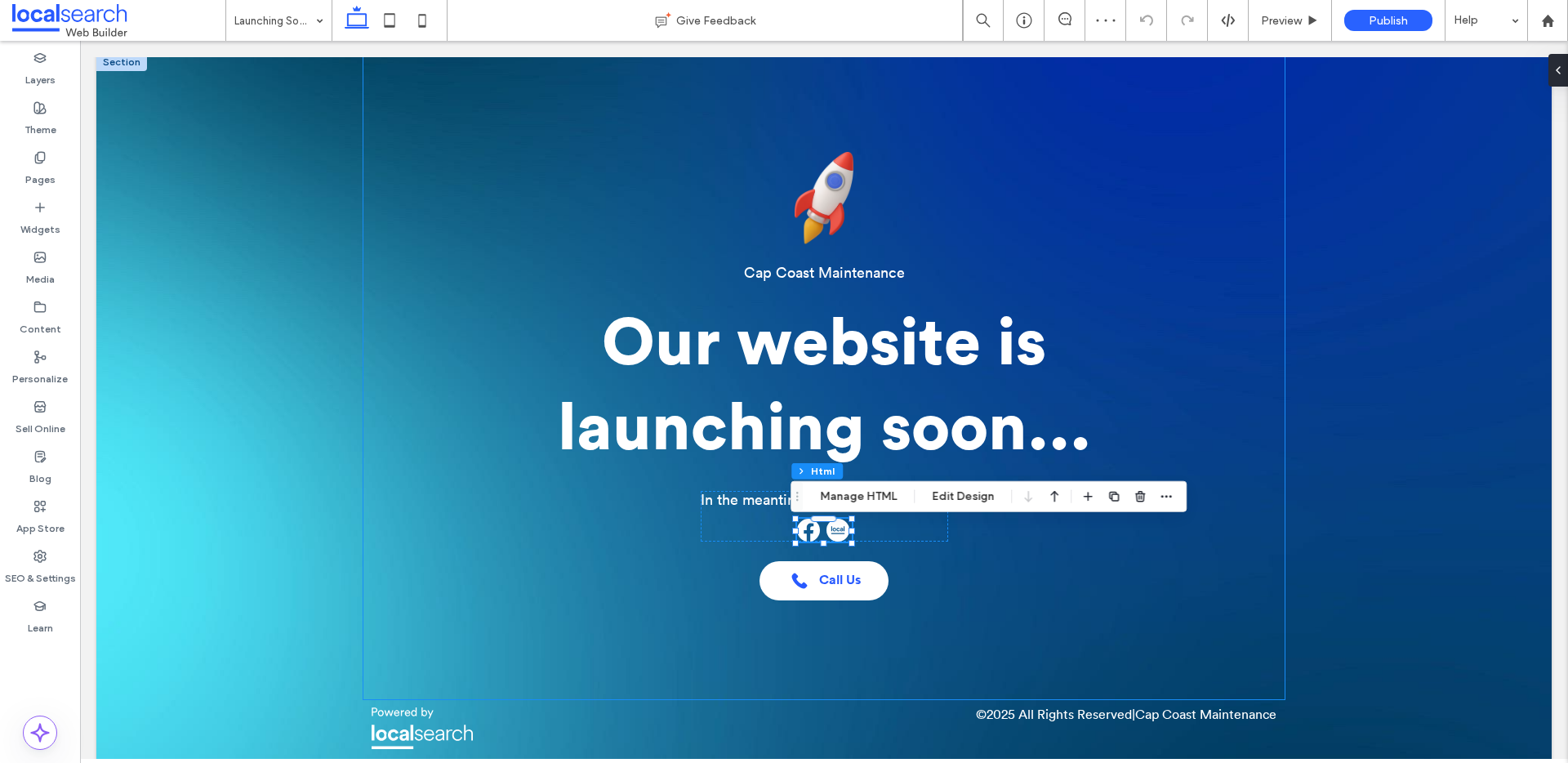
scroll to position [28, 0]
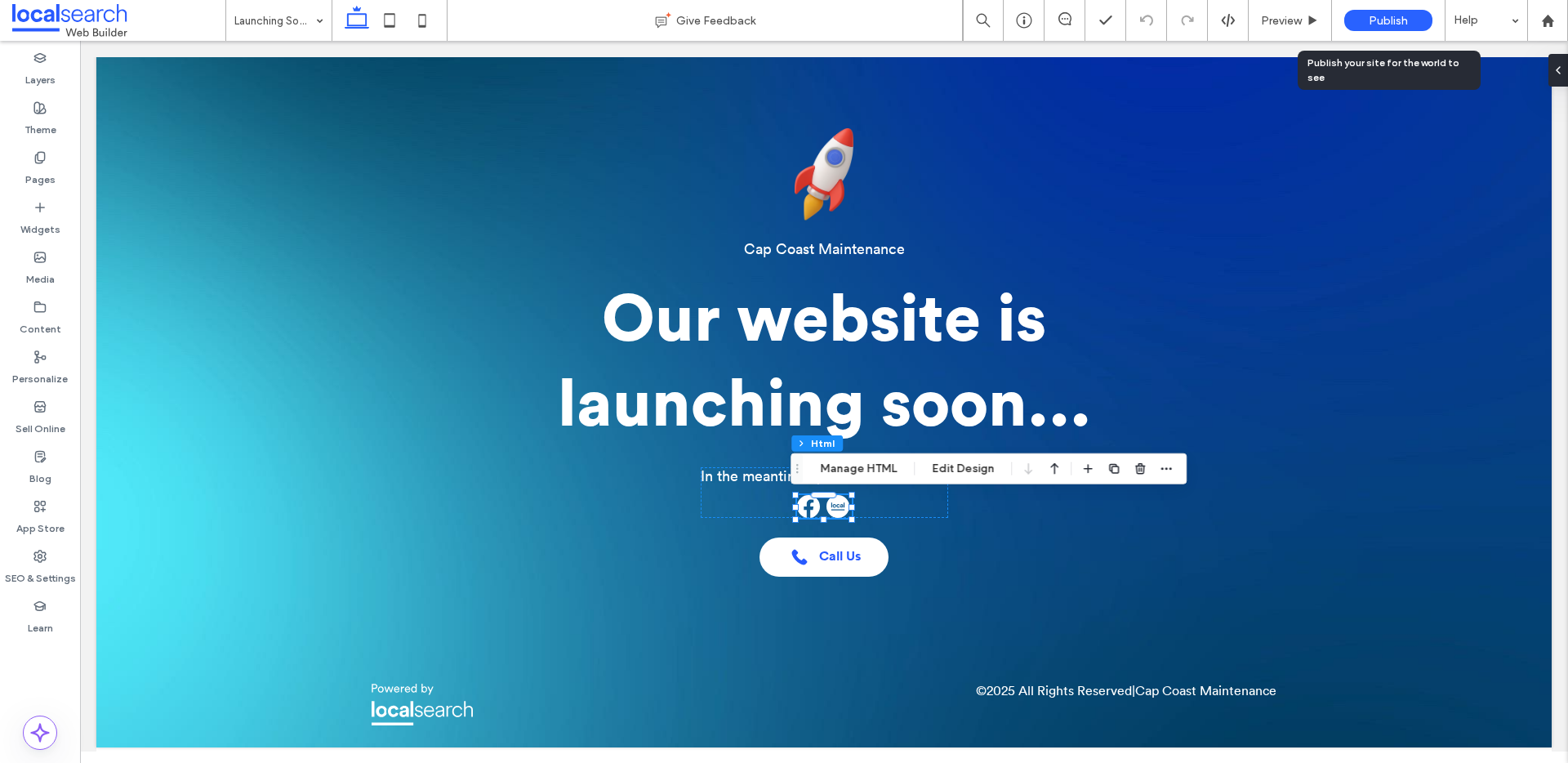
click at [1363, 24] on div "Publish" at bounding box center [1388, 20] width 88 height 21
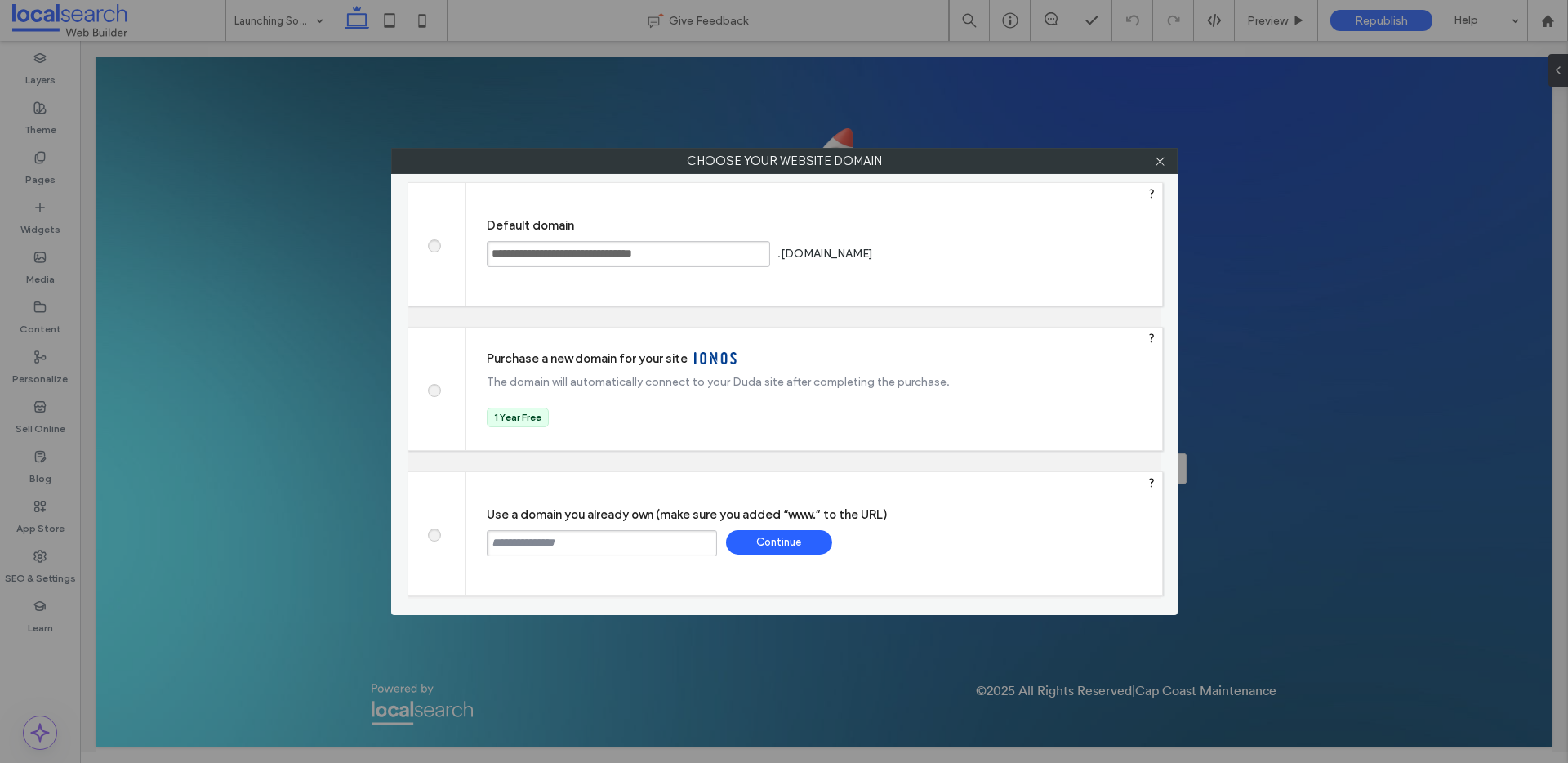
click at [516, 539] on input "text" at bounding box center [602, 543] width 231 height 26
paste input "**********"
click at [488, 545] on input "**********" at bounding box center [602, 543] width 231 height 26
type input "**********"
click at [801, 539] on div "Continue" at bounding box center [779, 542] width 107 height 24
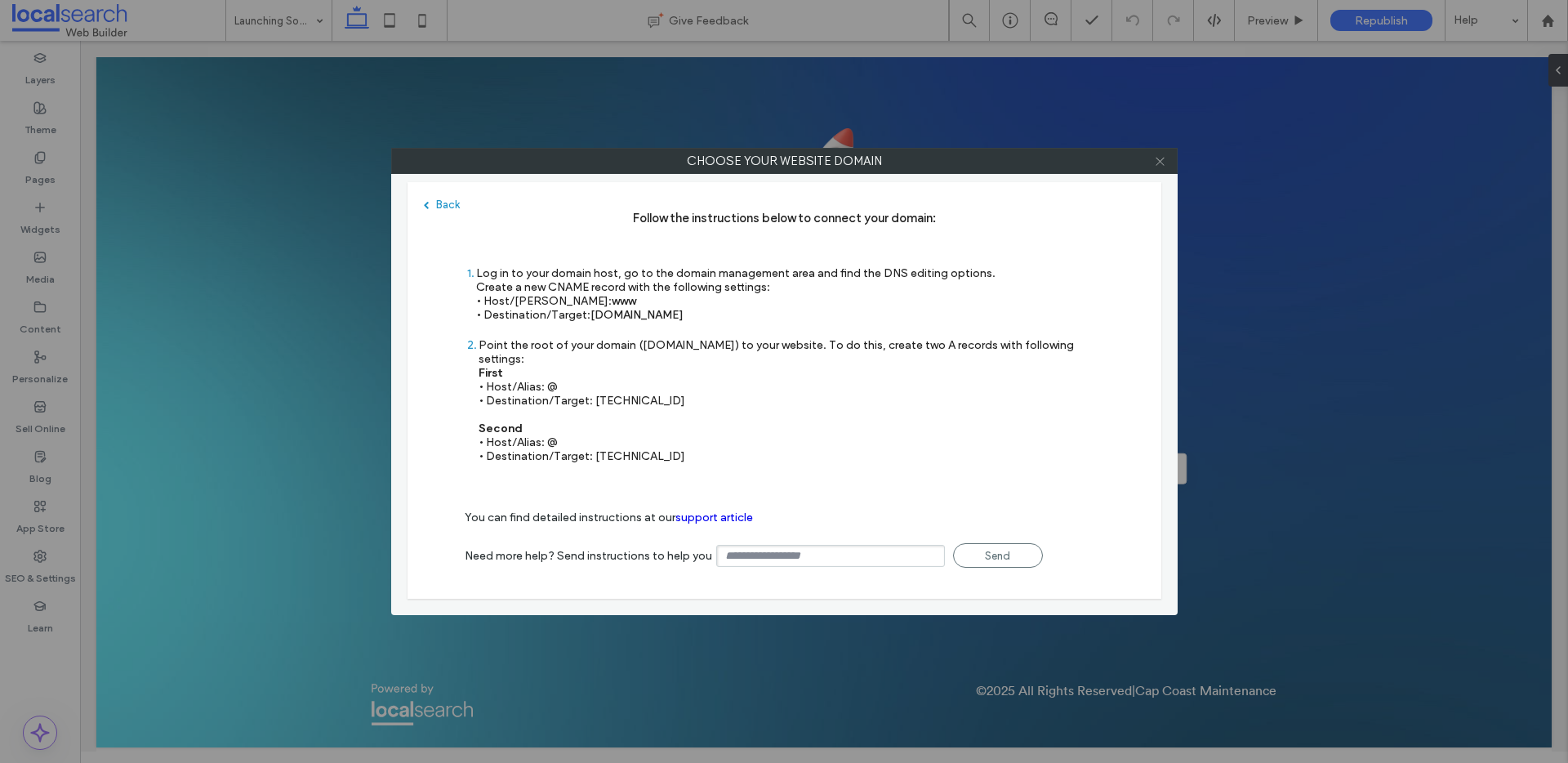
click at [1160, 156] on icon at bounding box center [1160, 161] width 12 height 12
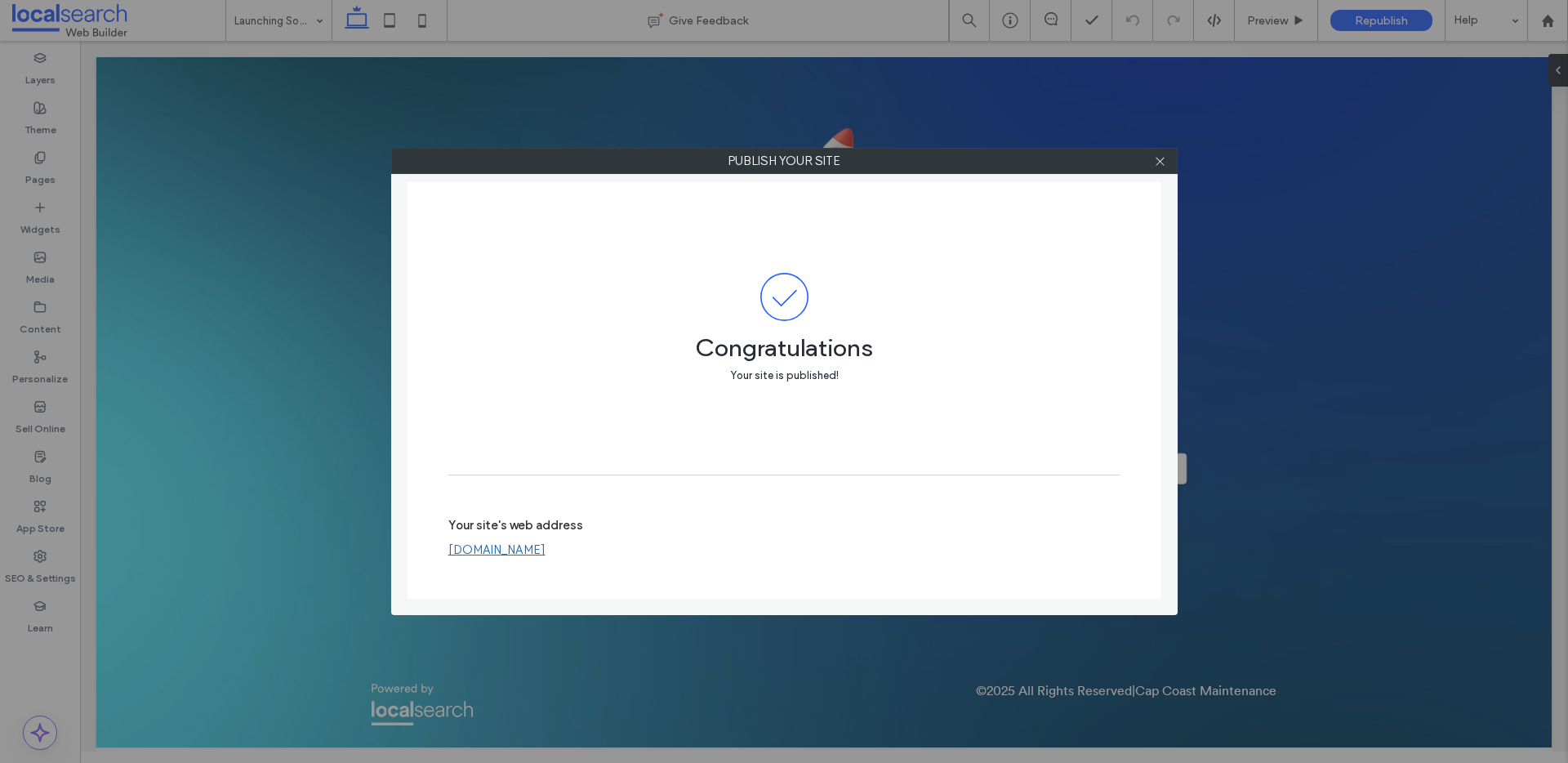
click at [521, 550] on link "www.capcoastmaintenance.com.au" at bounding box center [496, 550] width 97 height 15
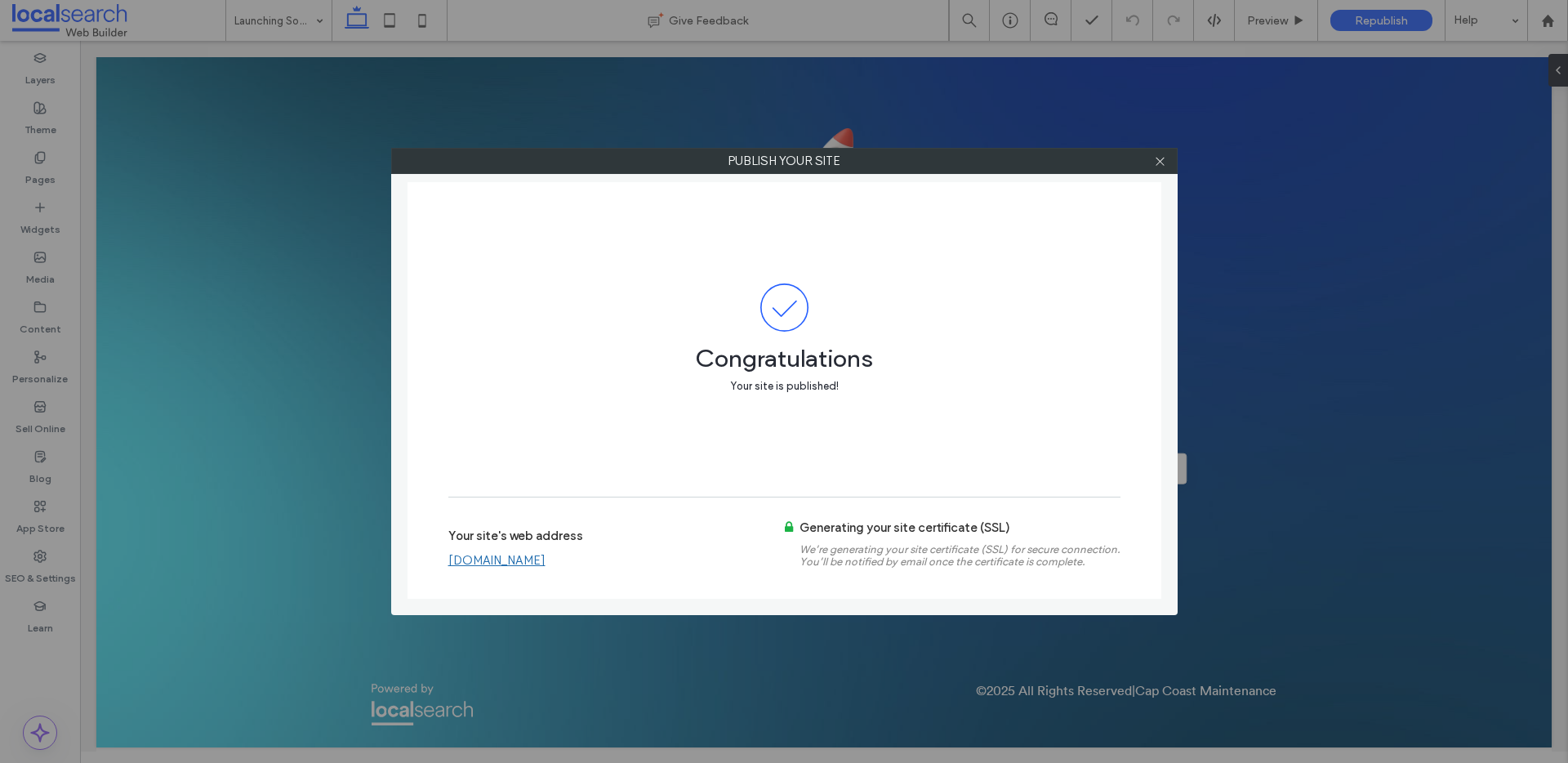
drag, startPoint x: 1162, startPoint y: 157, endPoint x: 748, endPoint y: 156, distance: 414.0
click at [1160, 156] on icon at bounding box center [1160, 161] width 12 height 12
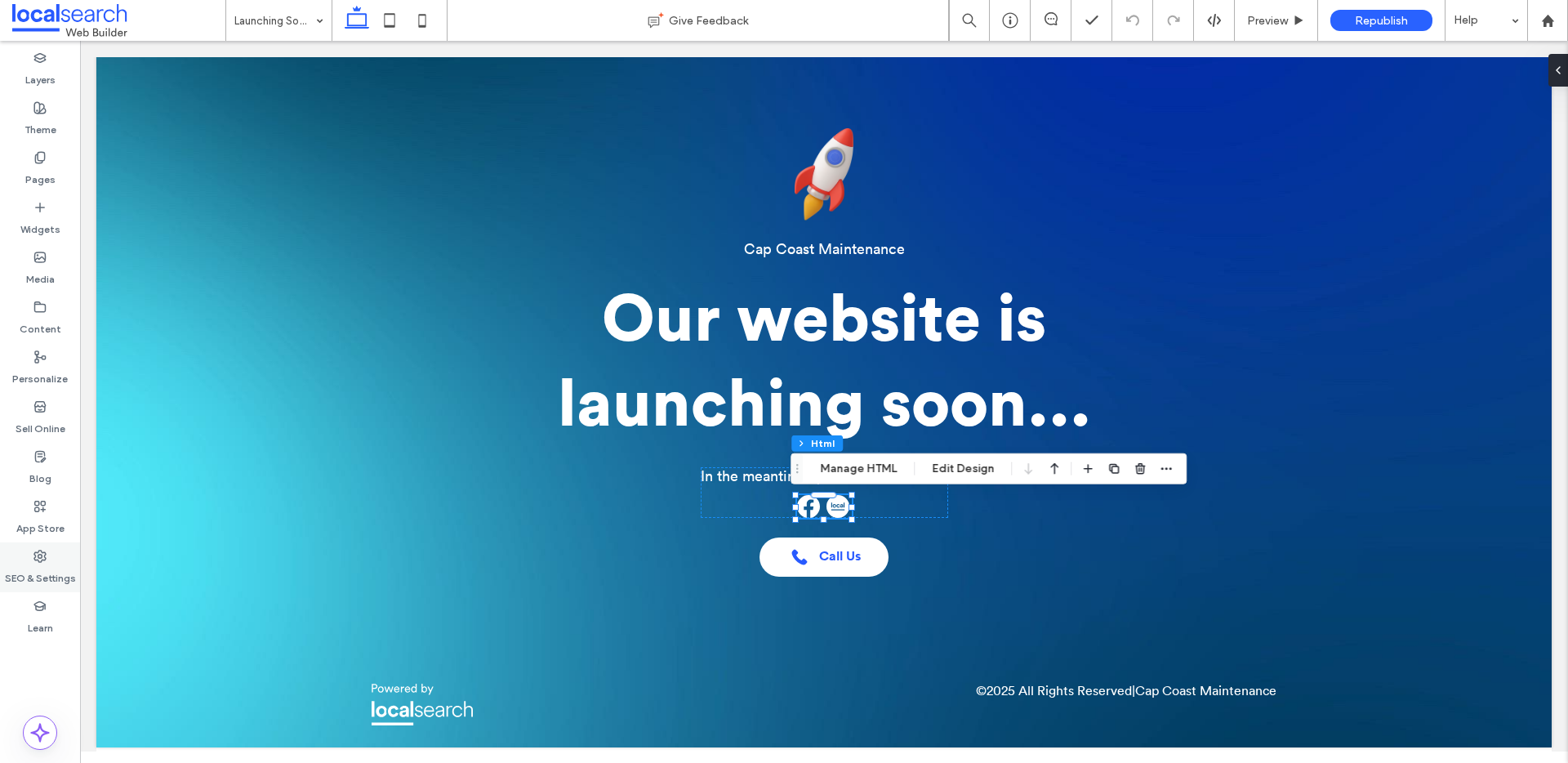
click at [43, 550] on icon at bounding box center [40, 557] width 13 height 13
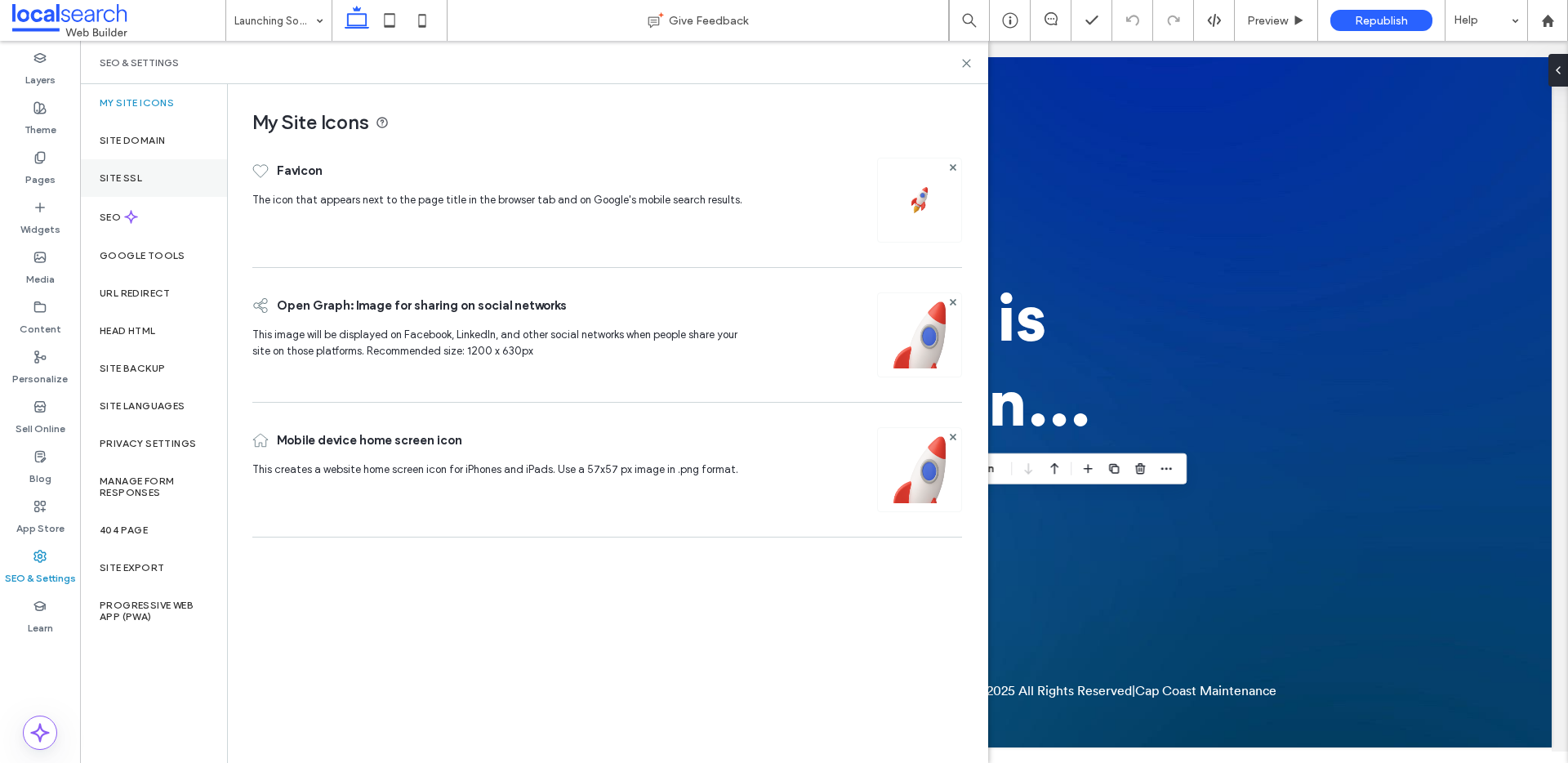
click at [169, 177] on div "Site SSL" at bounding box center [153, 178] width 147 height 38
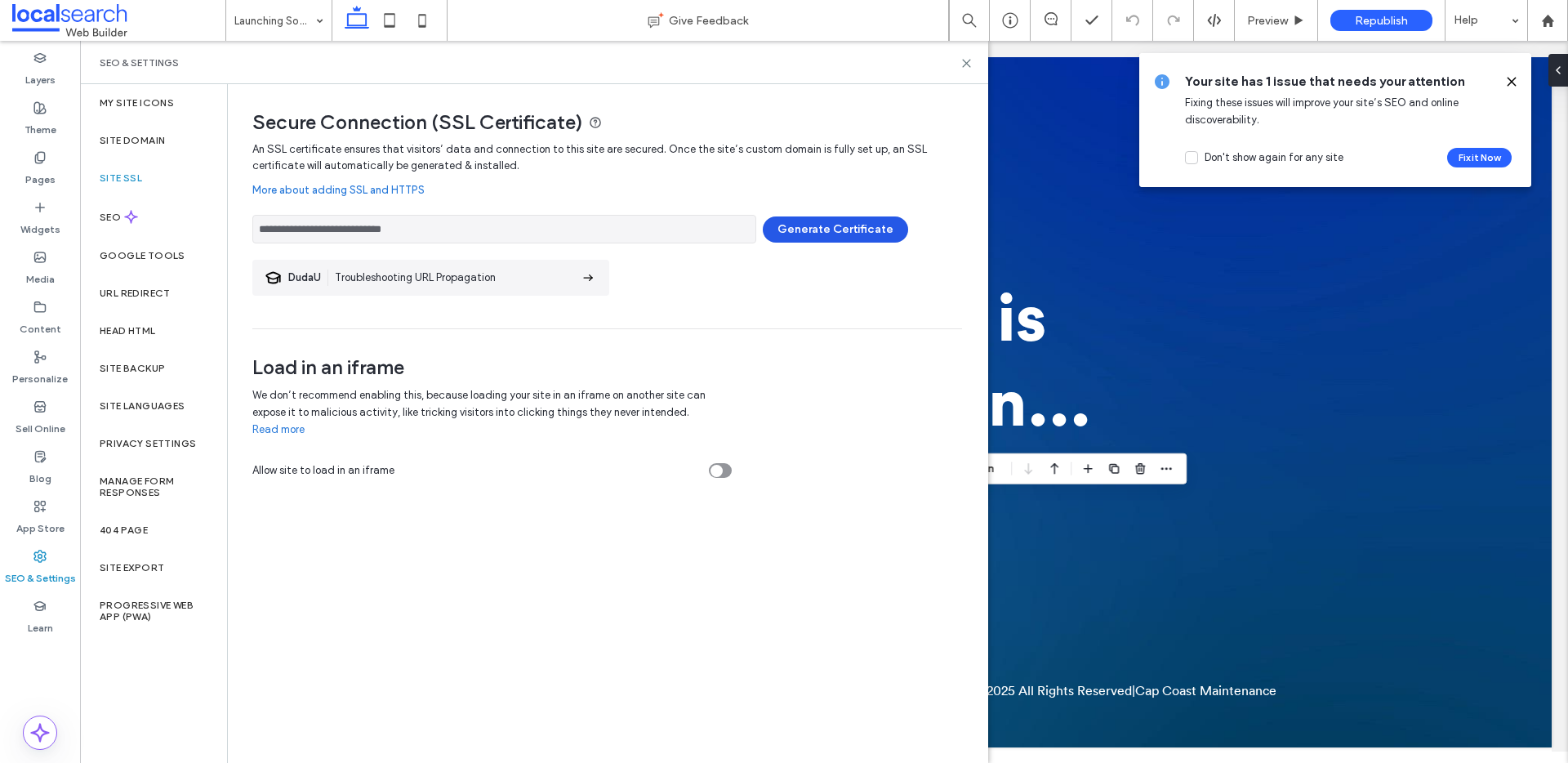
click at [872, 229] on button "Generate Certificate" at bounding box center [835, 230] width 145 height 26
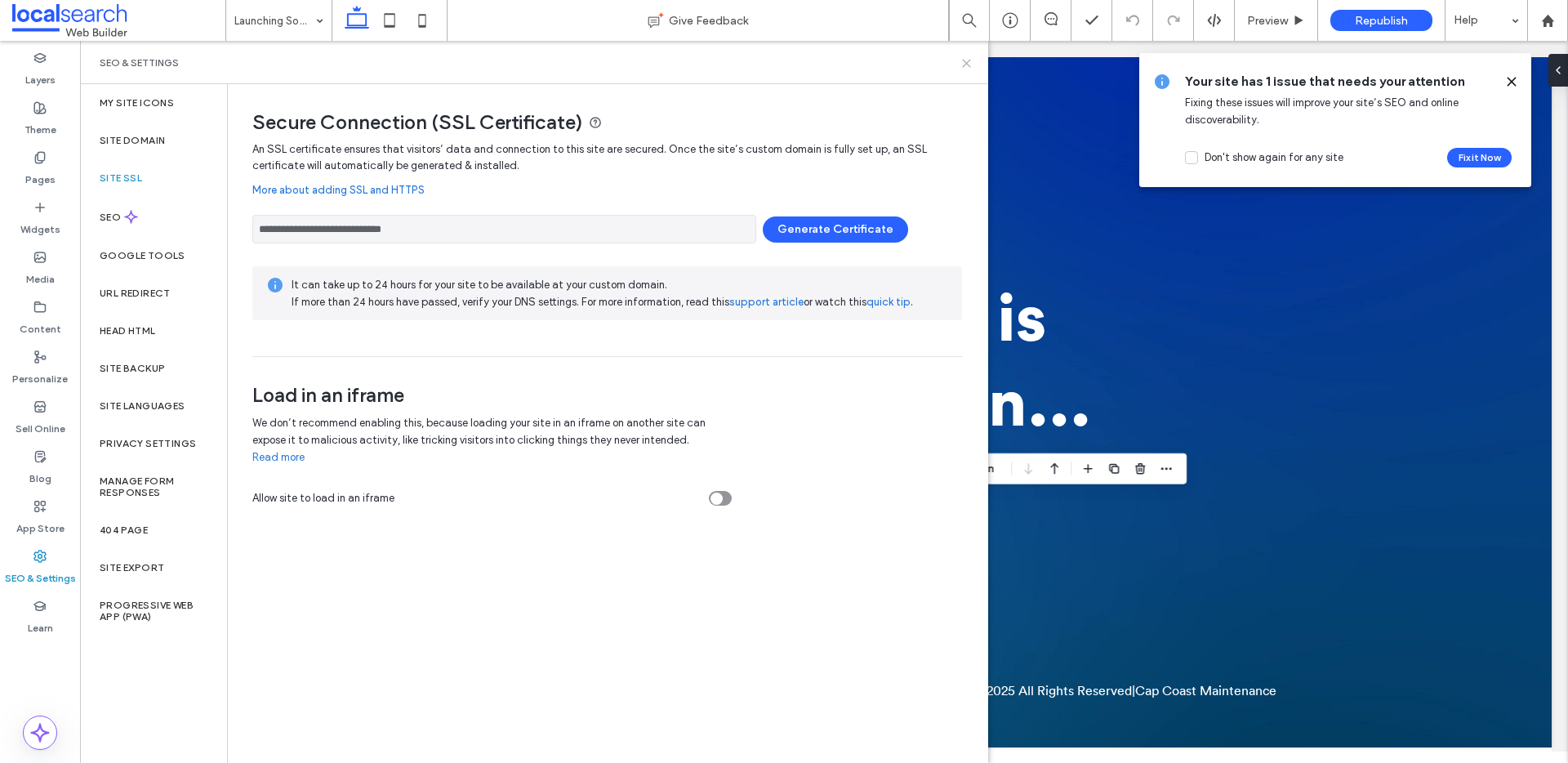
click at [965, 60] on icon at bounding box center [966, 63] width 12 height 12
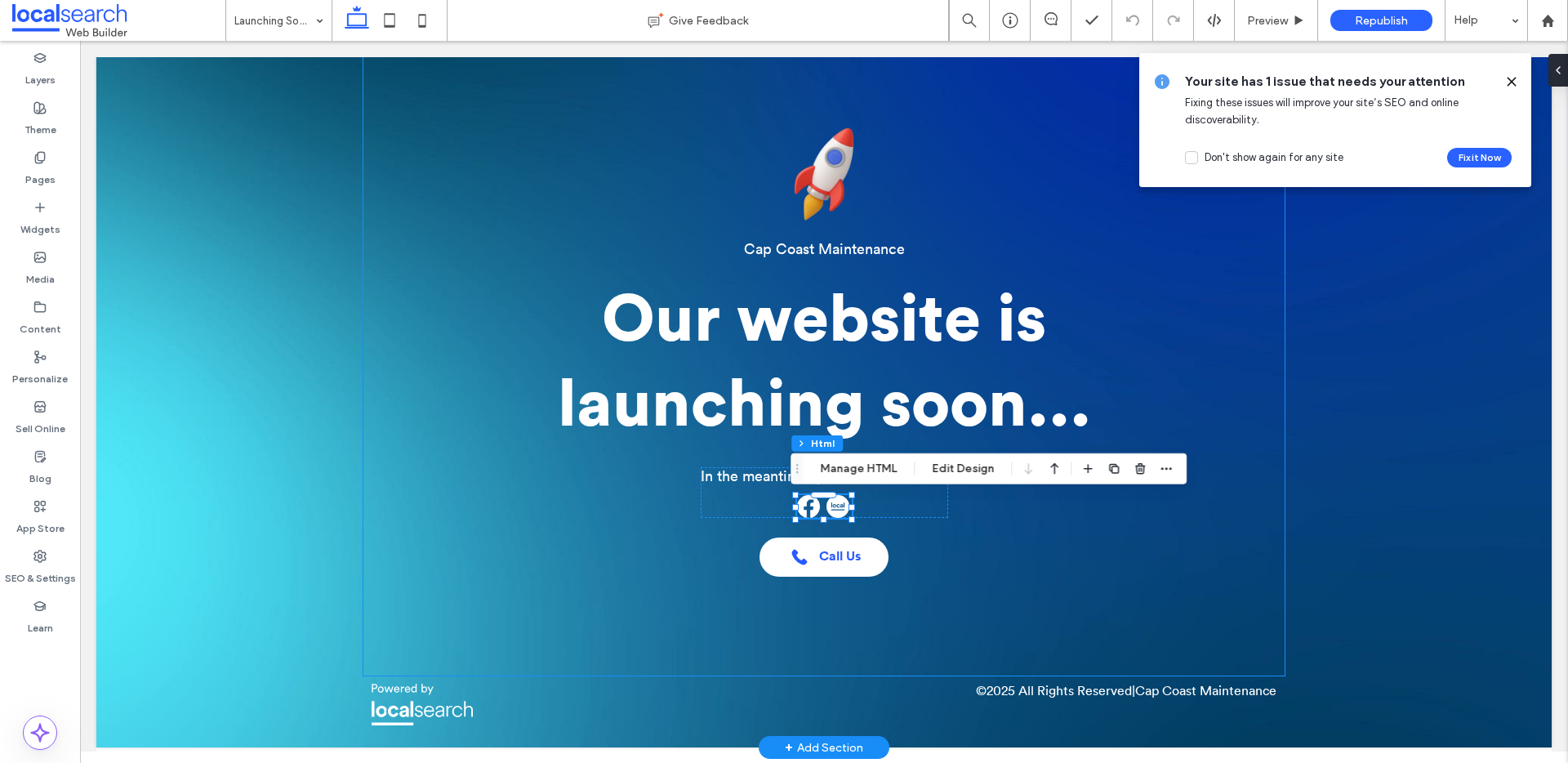
click at [931, 615] on div "Launching Soon Cap Coast Maintenance Our website is launching soon... In the me…" at bounding box center [824, 353] width 922 height 646
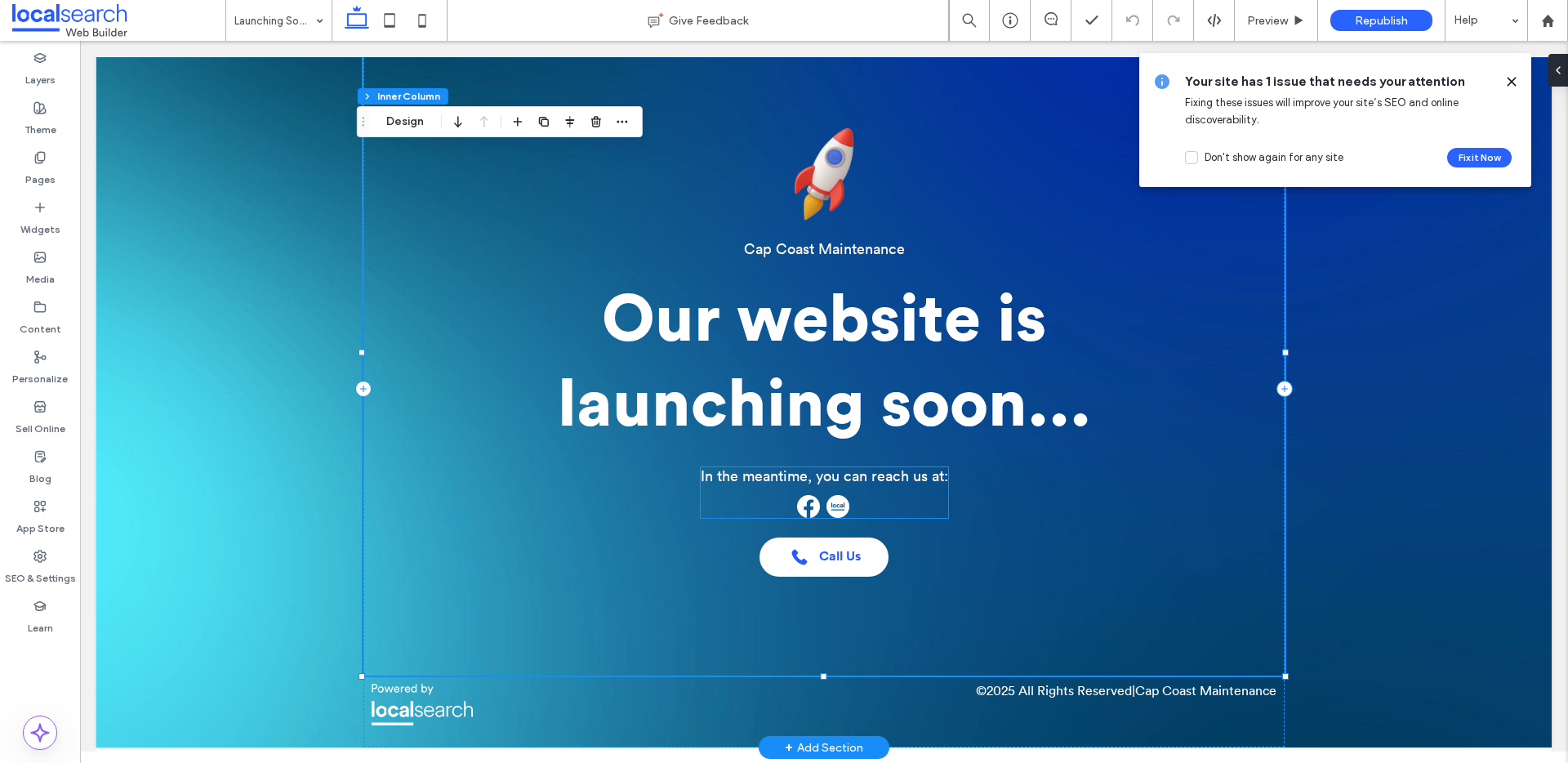
click at [807, 511] on img at bounding box center [809, 506] width 23 height 23
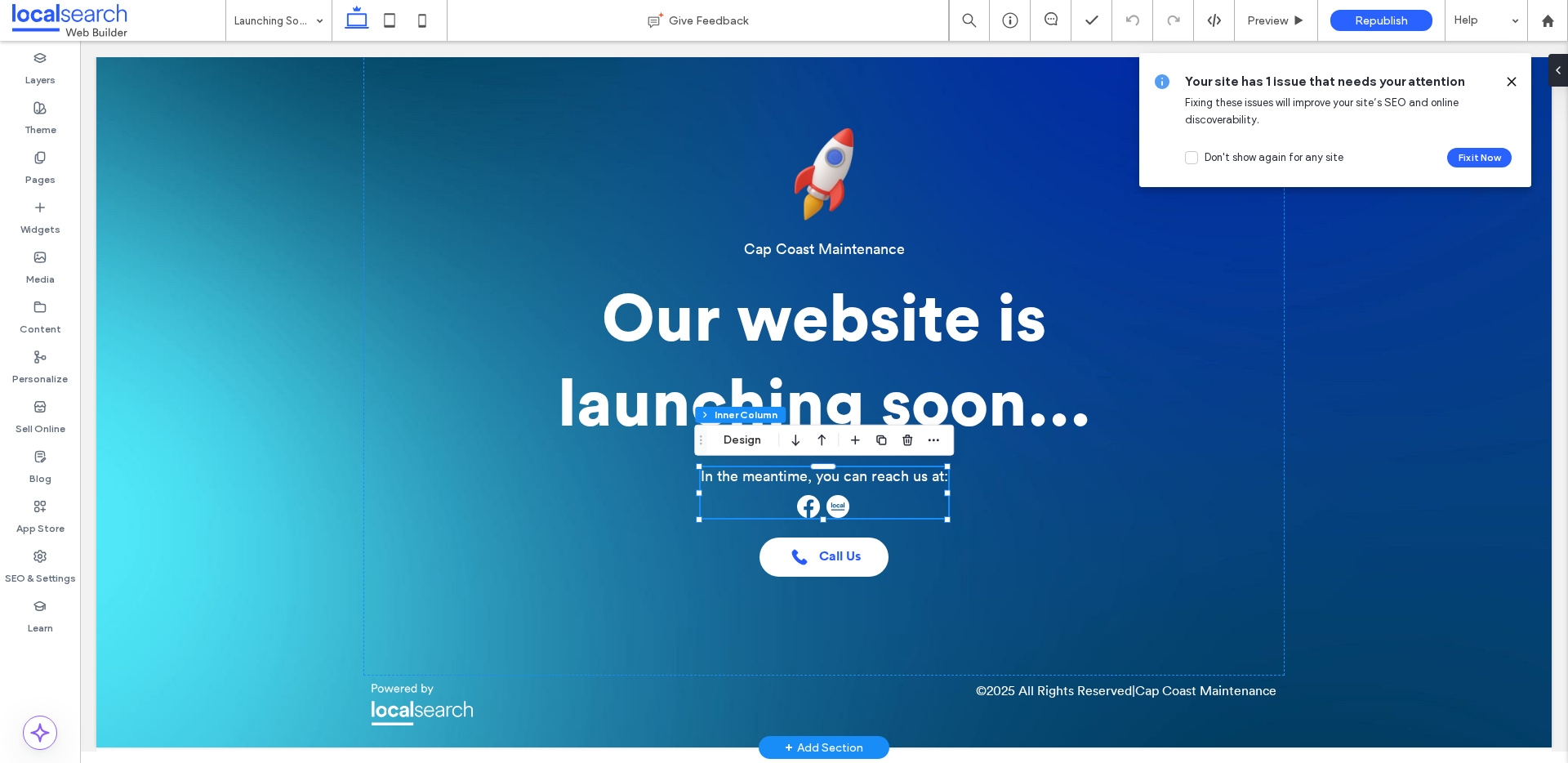
click at [807, 511] on img at bounding box center [809, 506] width 23 height 23
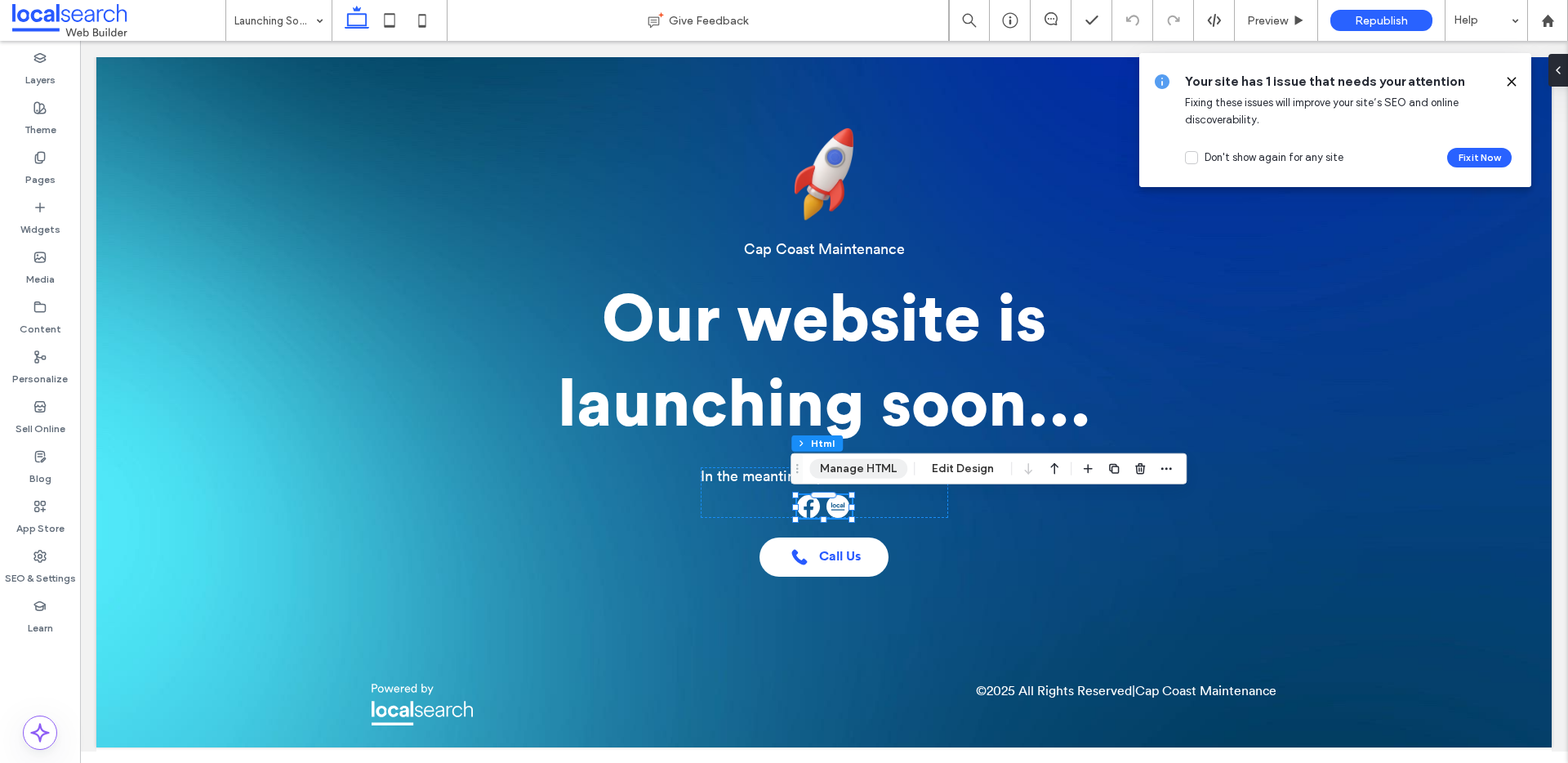
click at [839, 474] on button "Manage HTML" at bounding box center [859, 469] width 98 height 19
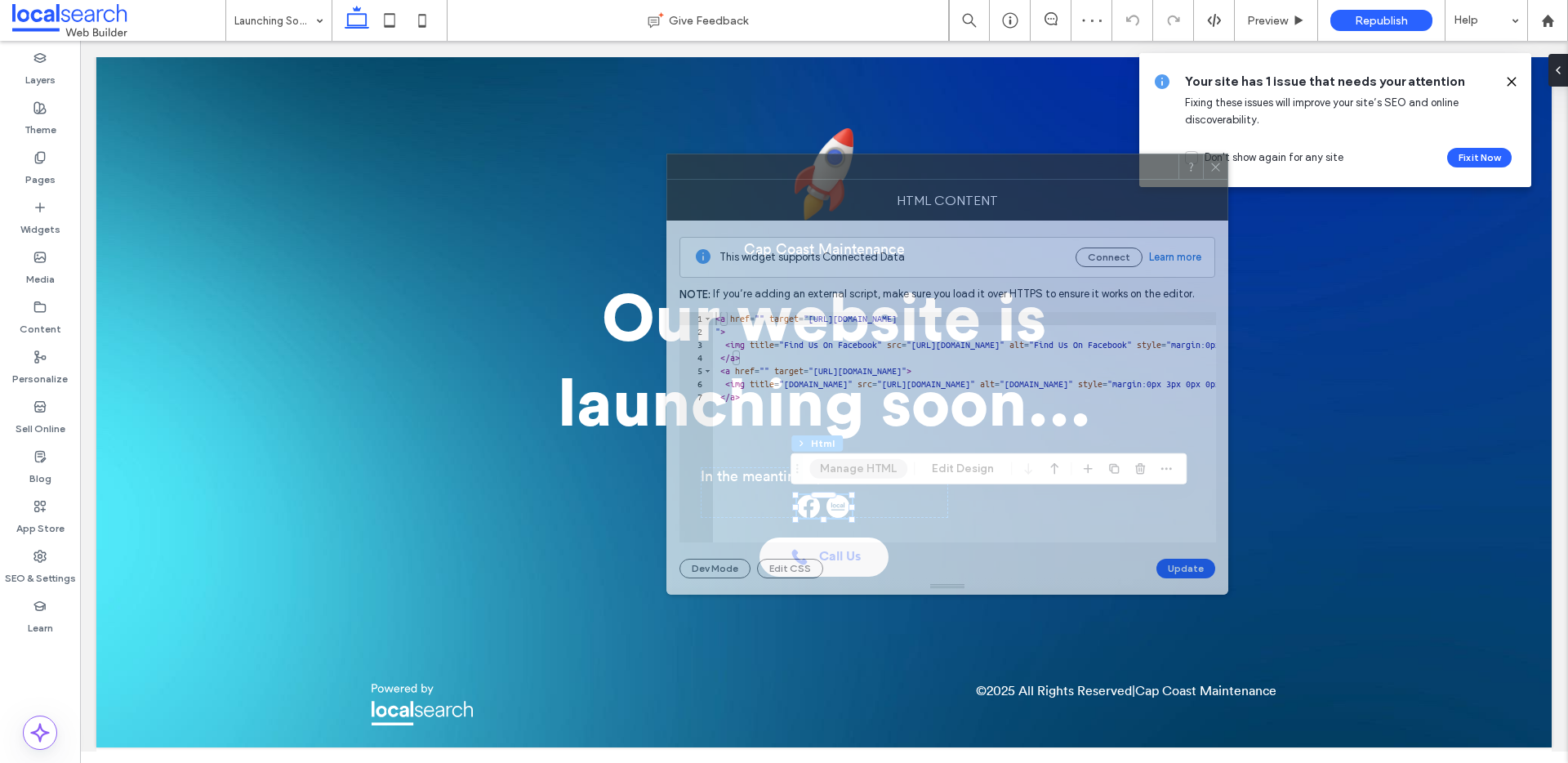
drag, startPoint x: 1132, startPoint y: 181, endPoint x: 799, endPoint y: 173, distance: 333.1
click at [799, 173] on div at bounding box center [923, 167] width 511 height 24
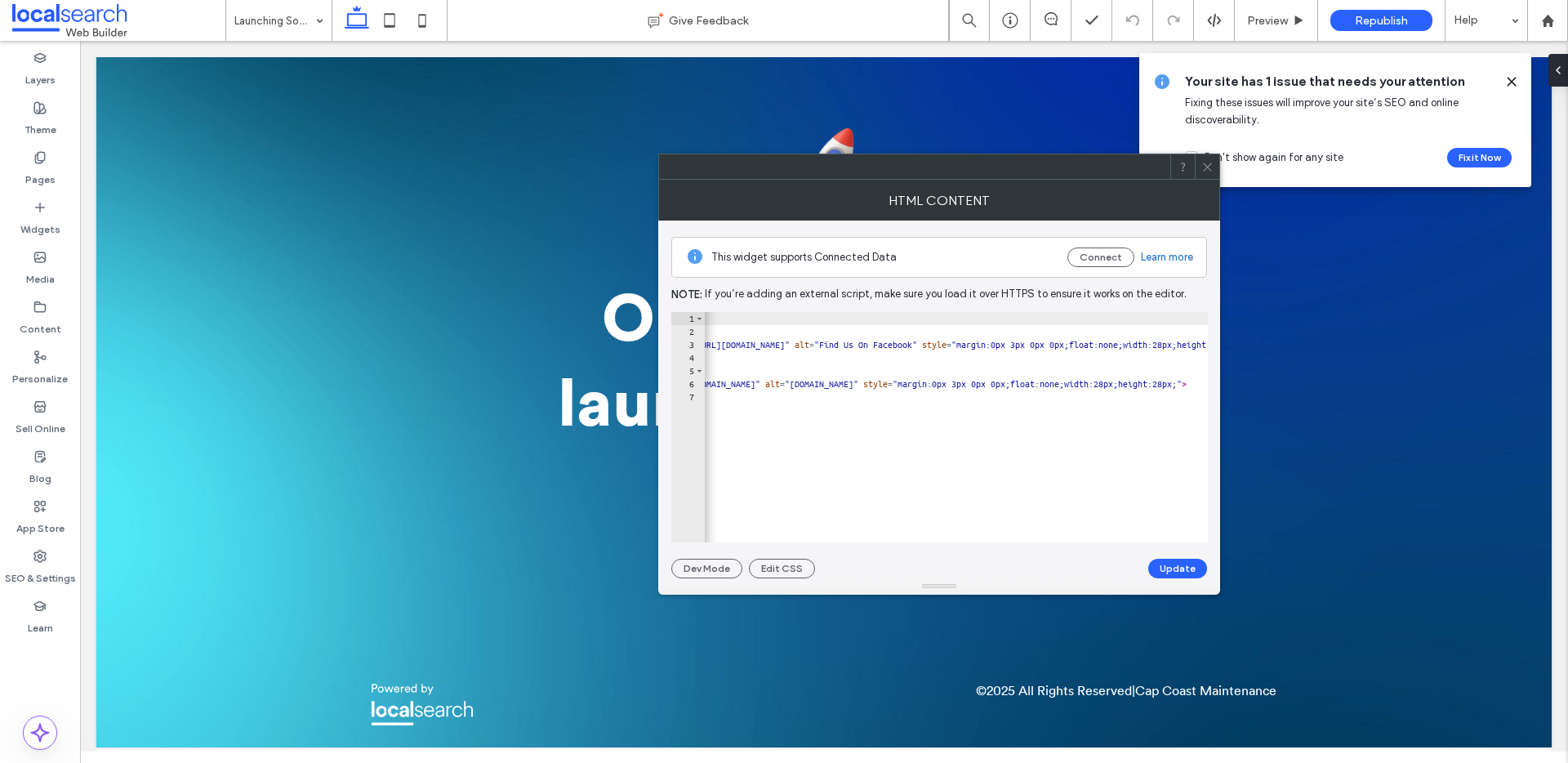
scroll to position [0, 207]
click at [1040, 318] on div "< a href = "" target = "https://www.facebook.com/people/Cap-Coast-Maintenance/6…" at bounding box center [1188, 434] width 1383 height 244
type textarea "**********"
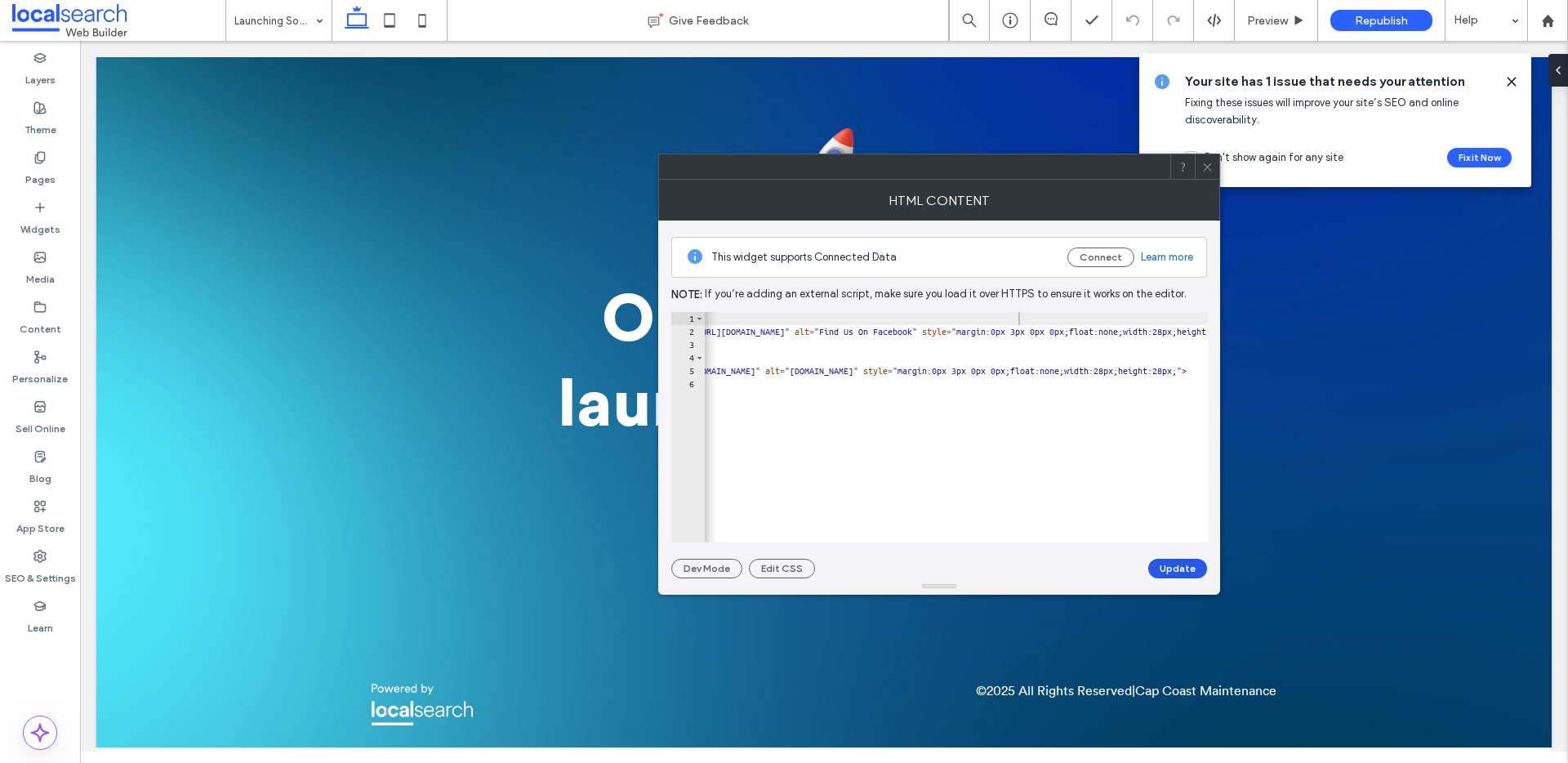
click at [1183, 571] on button "Update" at bounding box center [1178, 568] width 59 height 19
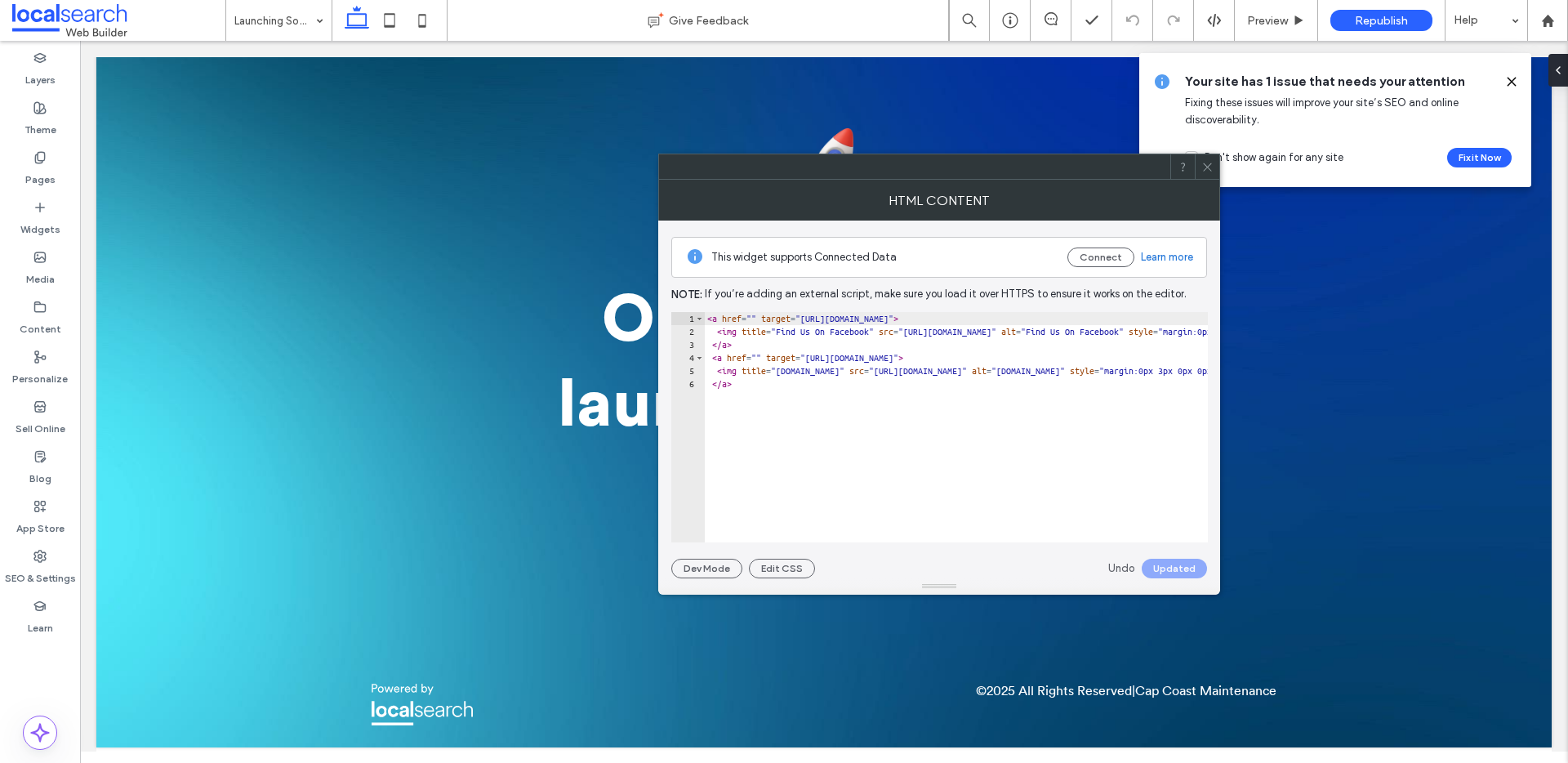
scroll to position [0, 0]
drag, startPoint x: 1207, startPoint y: 171, endPoint x: 1314, endPoint y: 140, distance: 111.4
click at [1209, 170] on icon at bounding box center [1207, 167] width 12 height 12
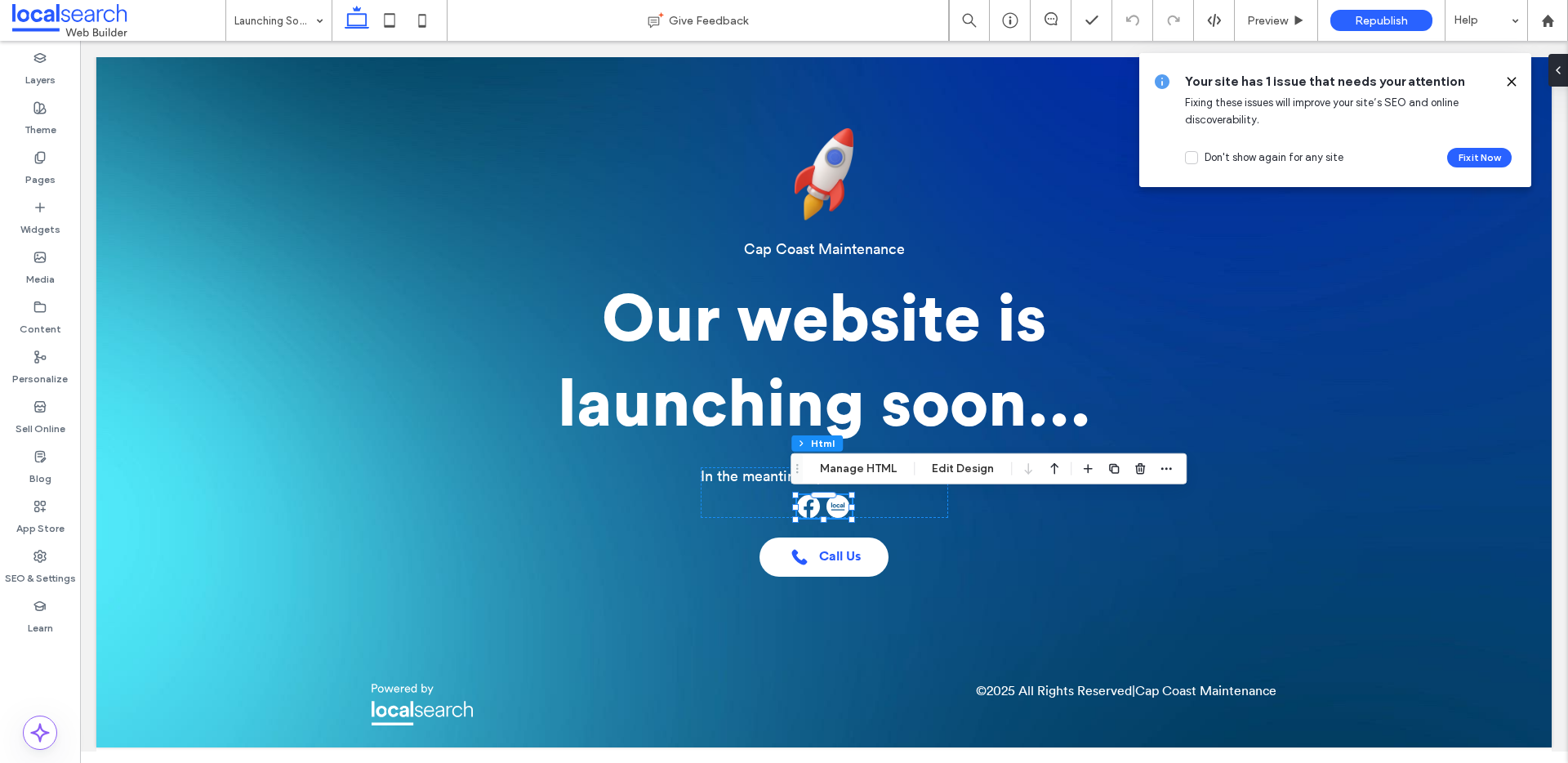
click at [1514, 84] on use at bounding box center [1512, 81] width 7 height 7
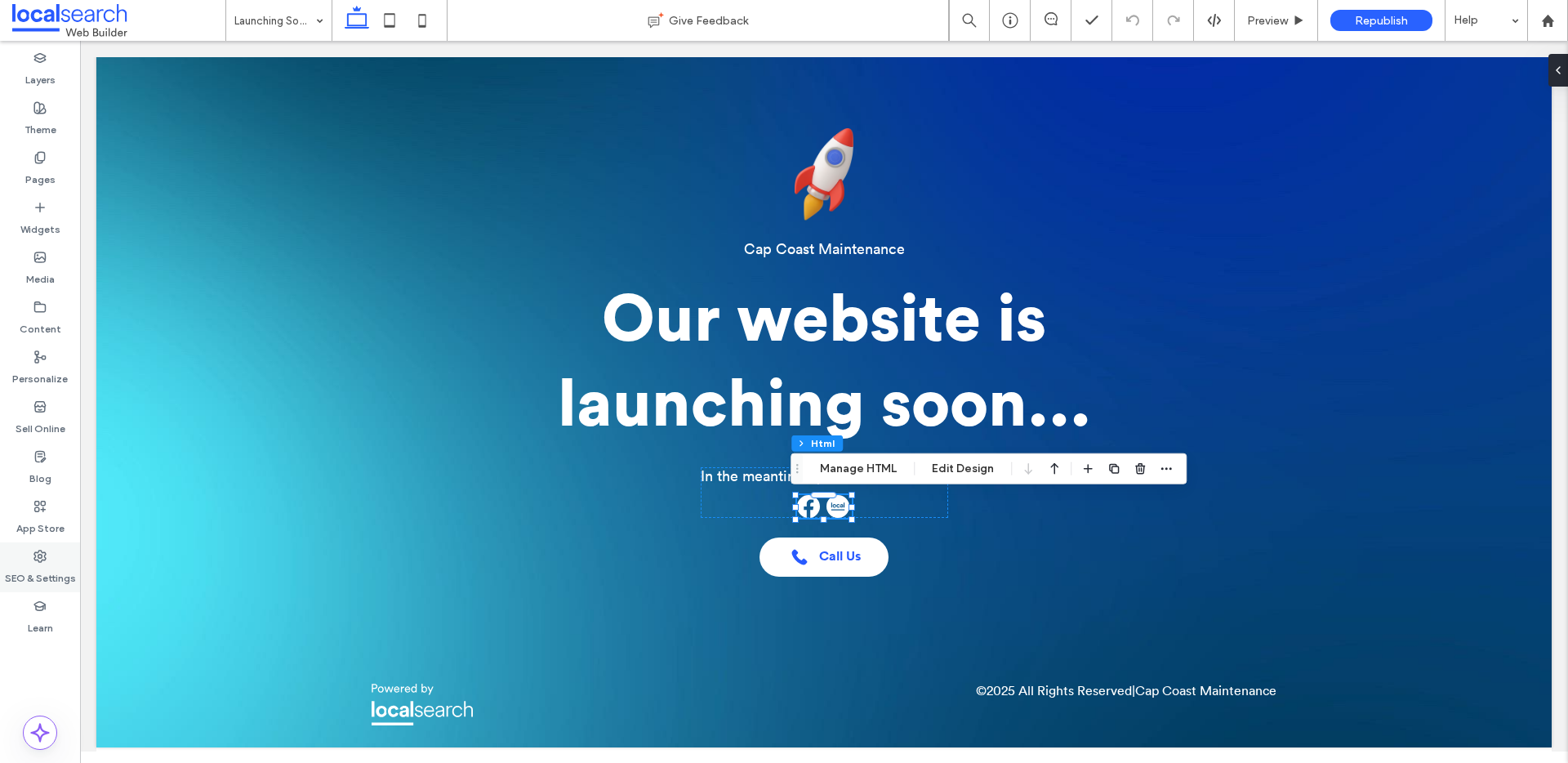
click at [48, 571] on label "SEO & Settings" at bounding box center [40, 574] width 71 height 23
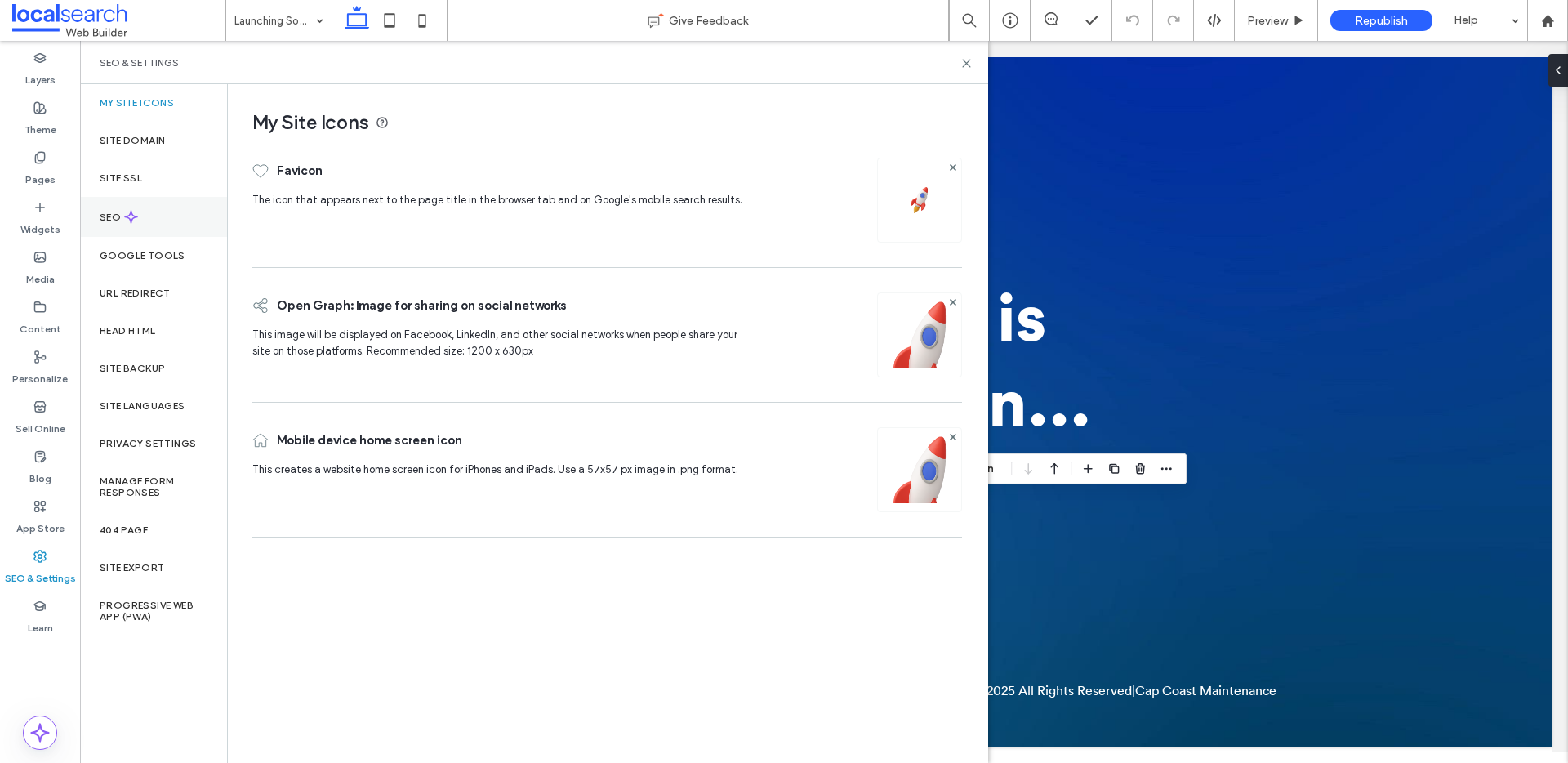
click at [131, 211] on use at bounding box center [131, 217] width 12 height 12
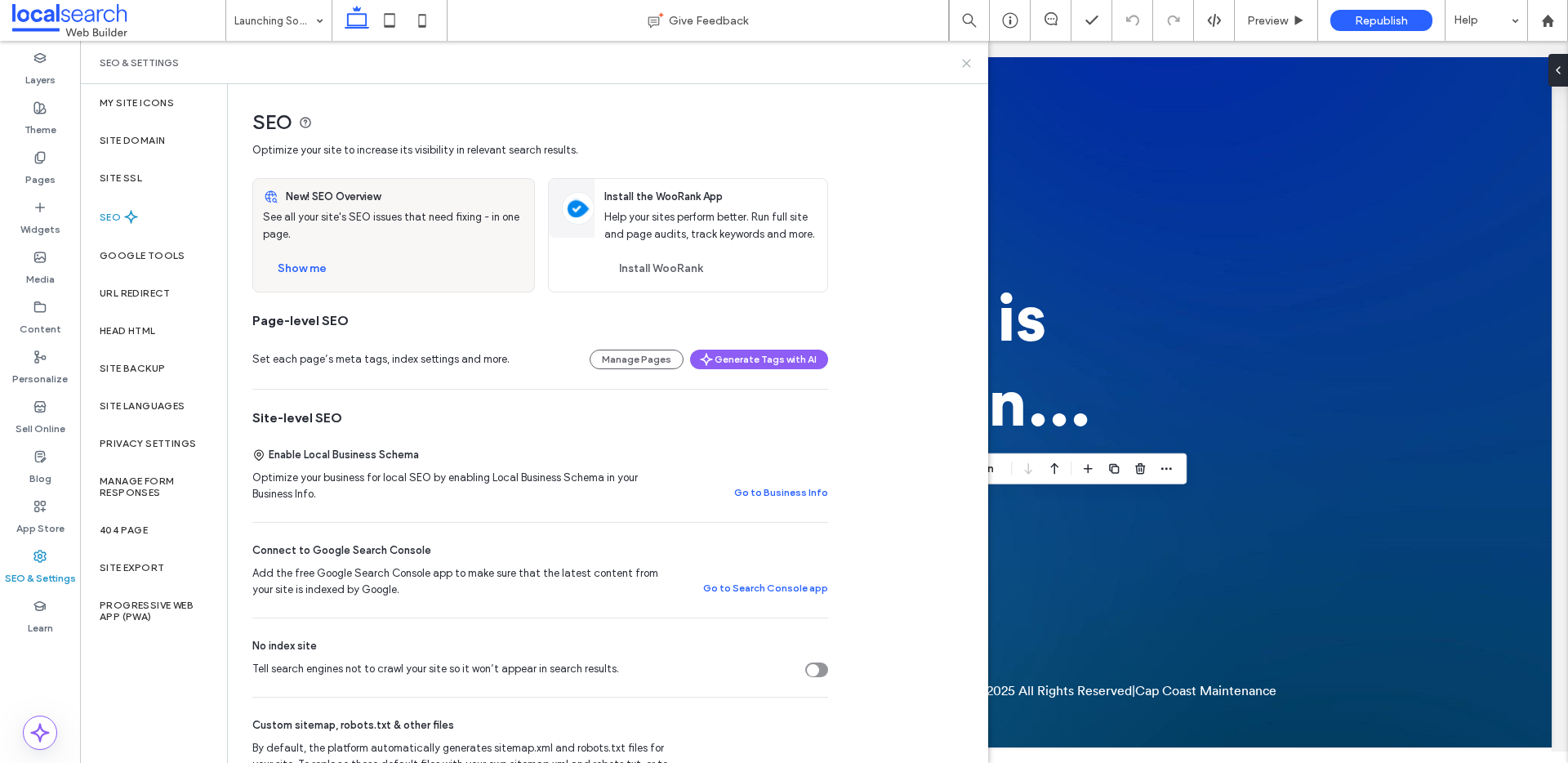
click at [968, 65] on use at bounding box center [967, 63] width 7 height 7
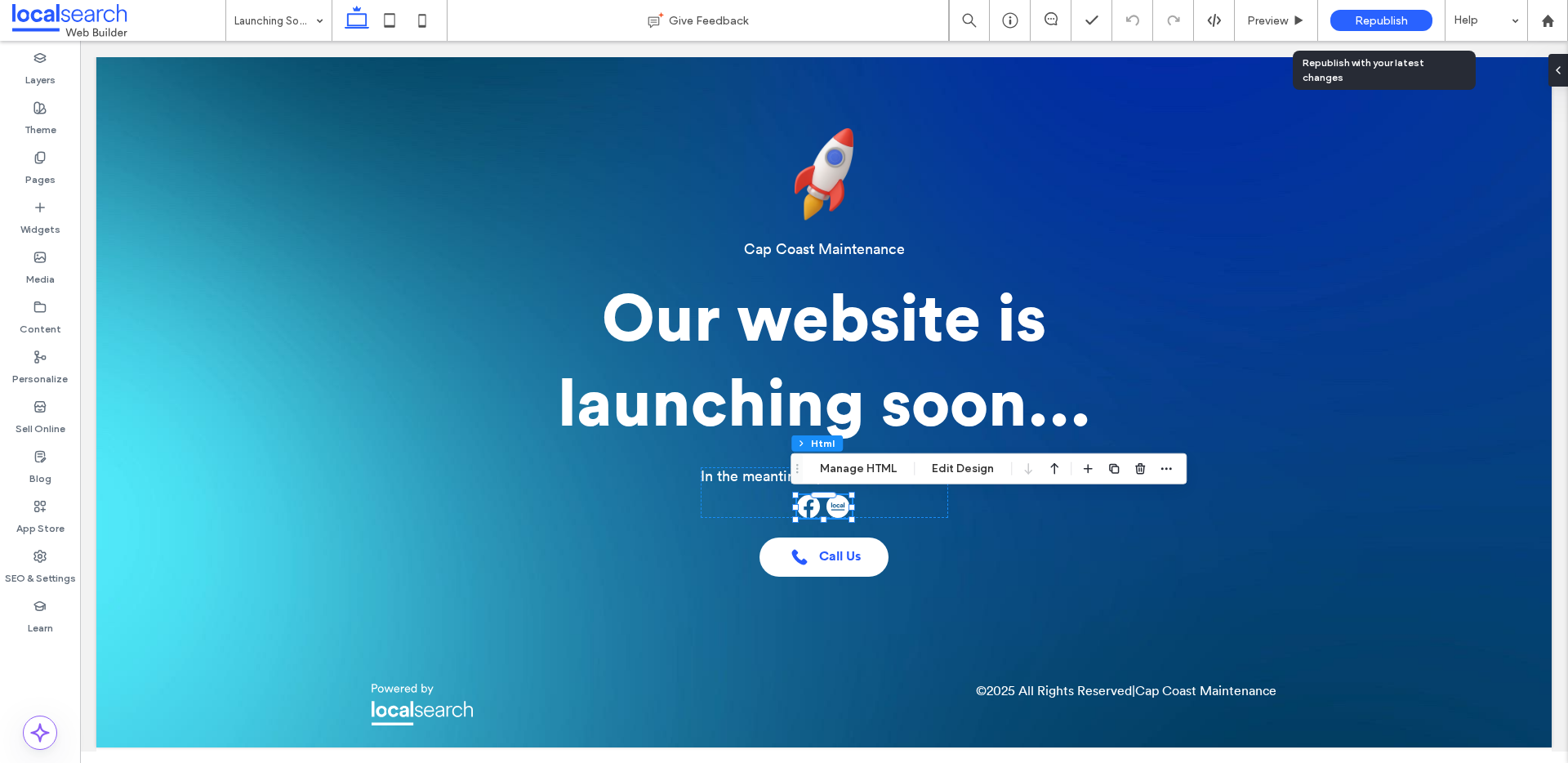
click at [1406, 24] on span "Republish" at bounding box center [1381, 20] width 53 height 14
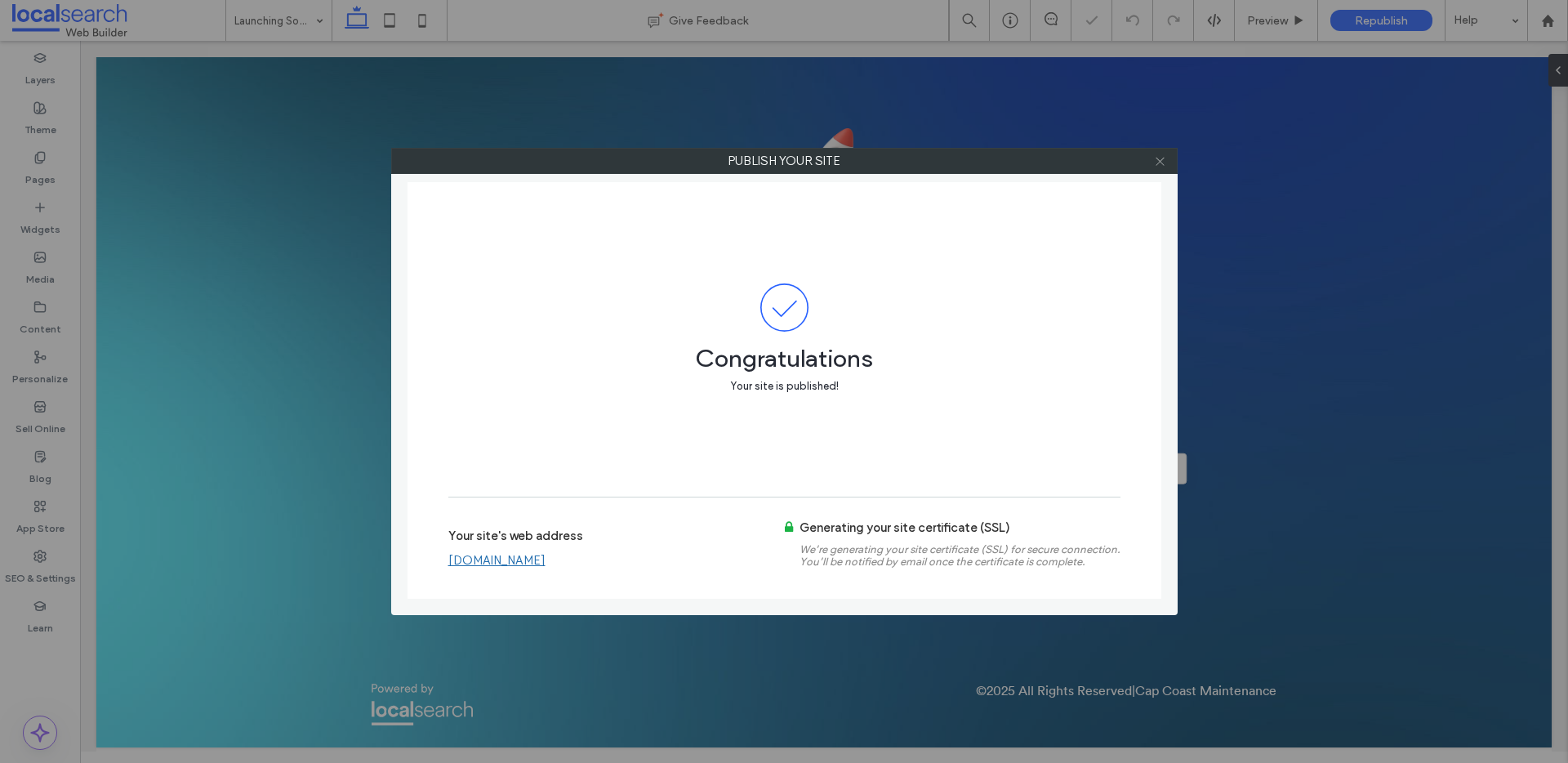
click at [1162, 159] on icon at bounding box center [1160, 161] width 12 height 12
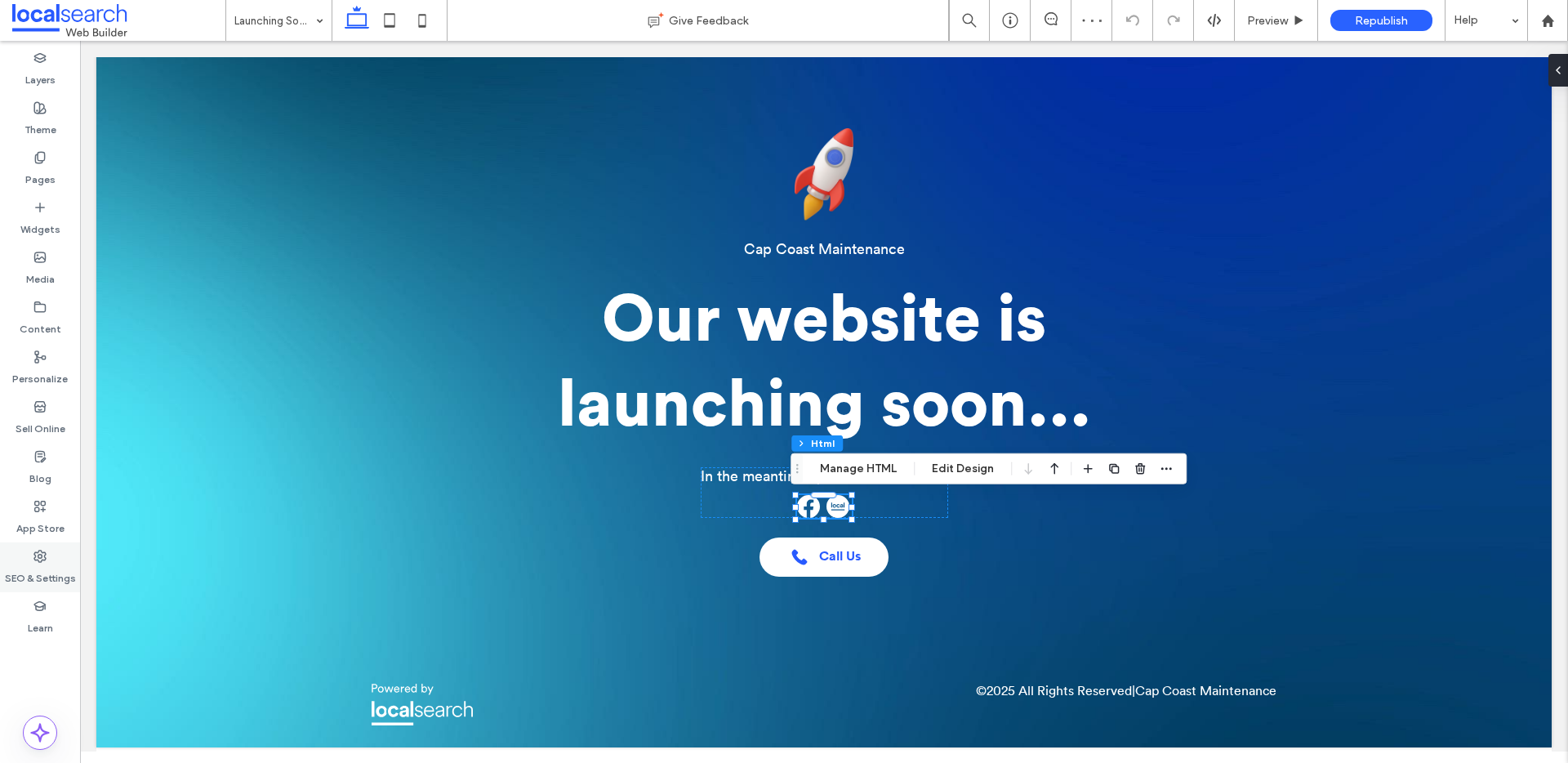
drag, startPoint x: 50, startPoint y: 558, endPoint x: 75, endPoint y: 460, distance: 101.1
click at [50, 557] on div "SEO & Settings" at bounding box center [40, 568] width 80 height 50
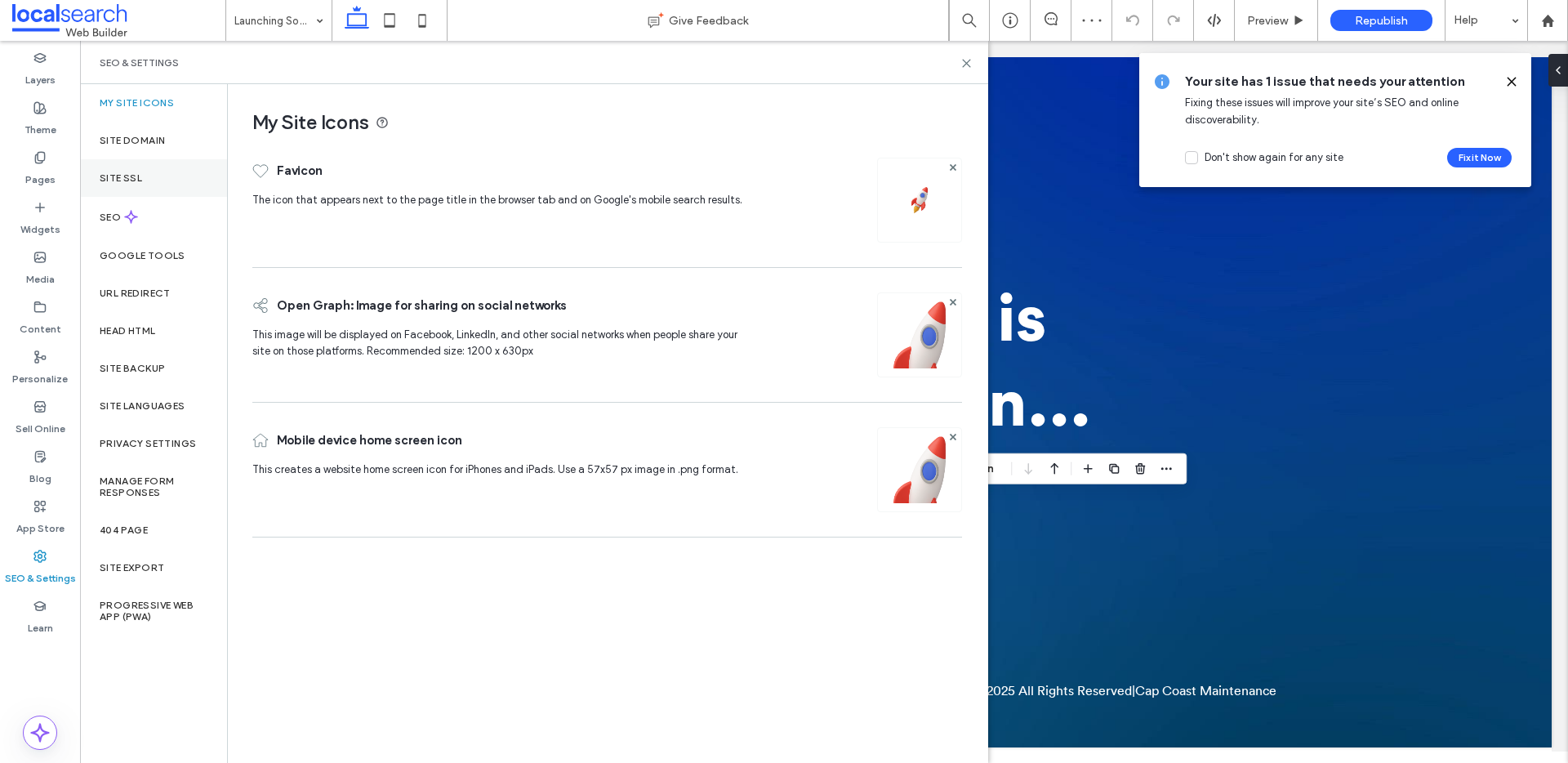
click at [155, 168] on div "Site SSL" at bounding box center [153, 178] width 147 height 38
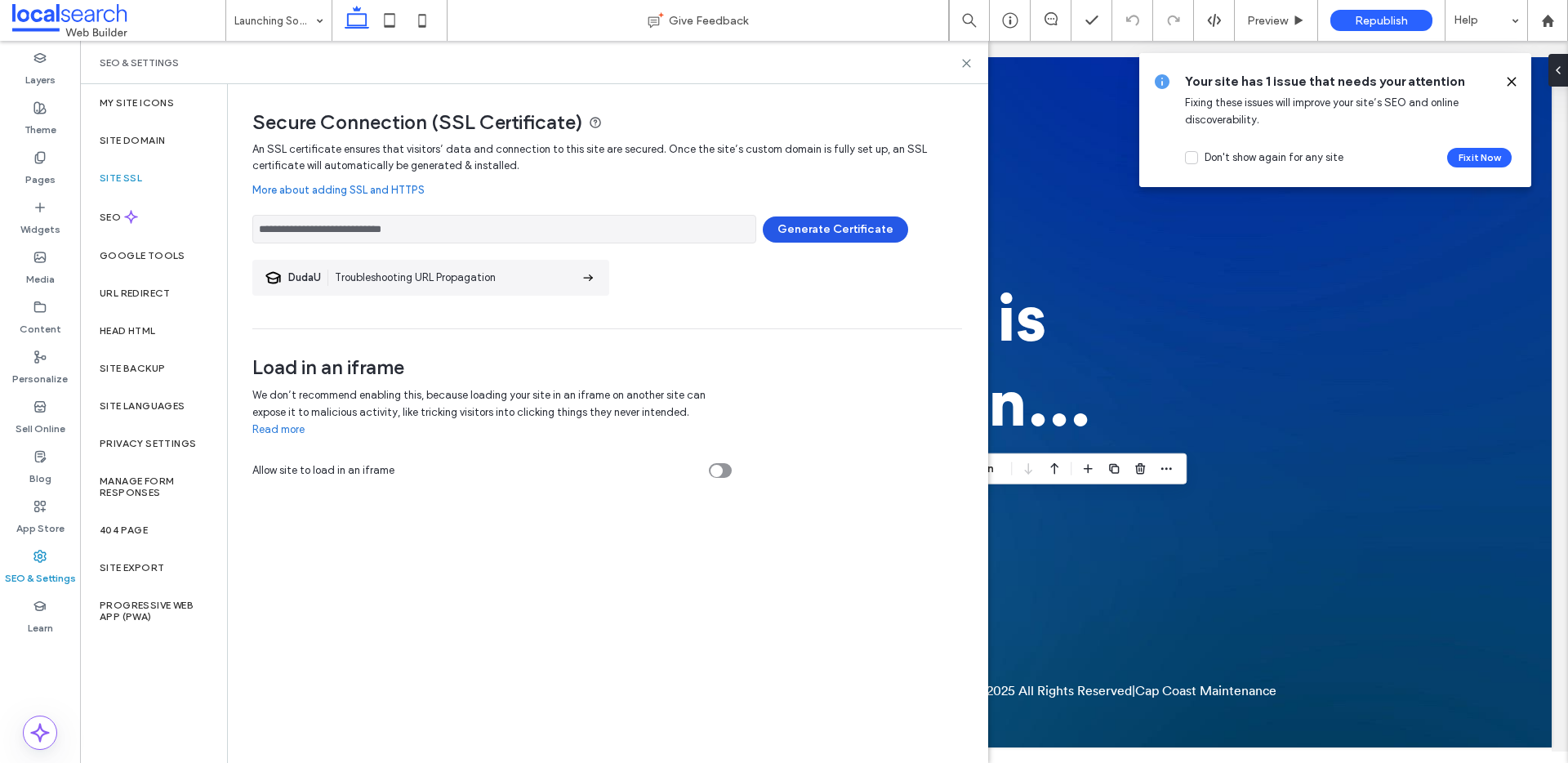
click at [834, 228] on button "Generate Certificate" at bounding box center [835, 230] width 145 height 26
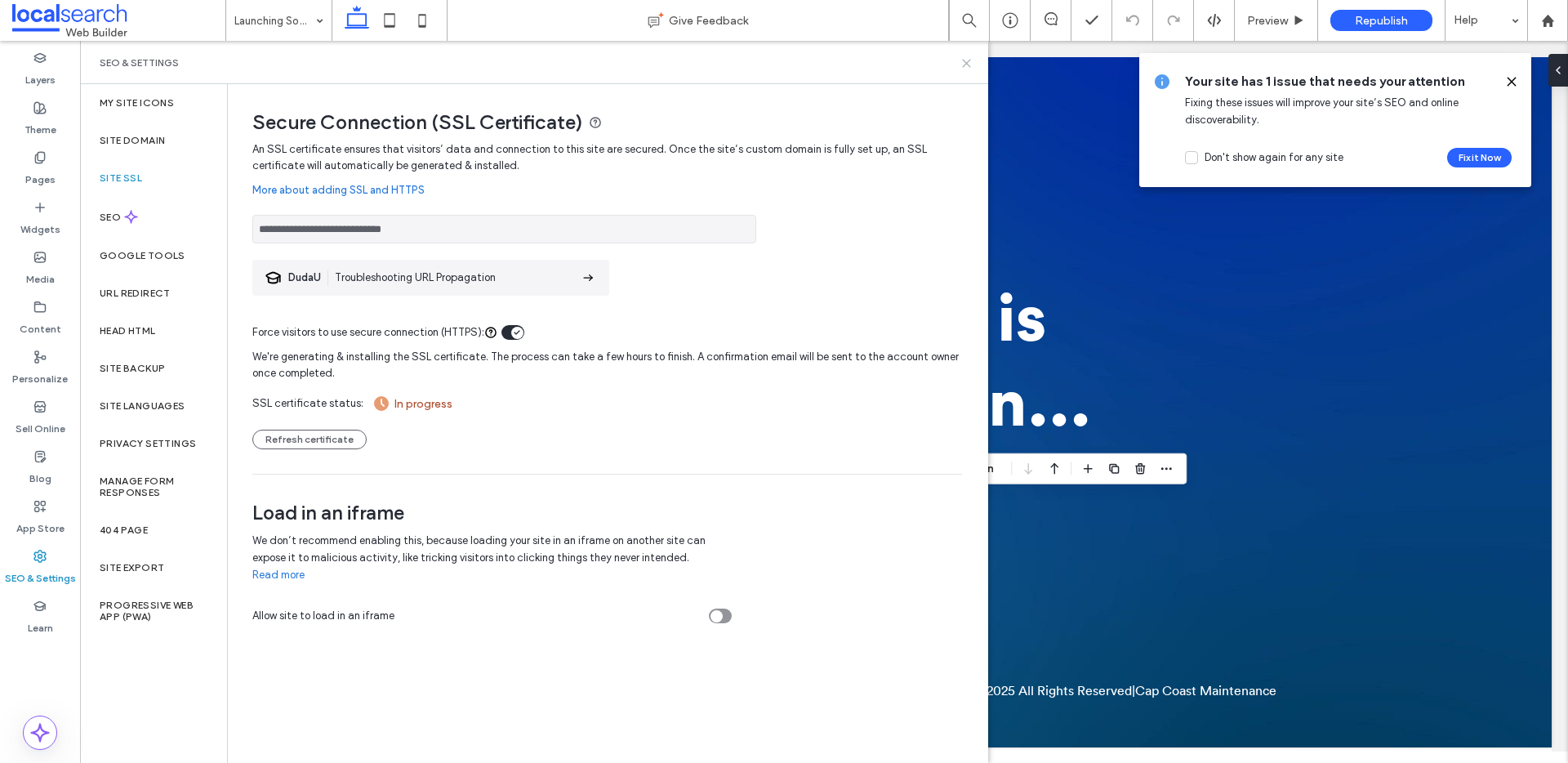
click at [964, 59] on use at bounding box center [967, 63] width 7 height 7
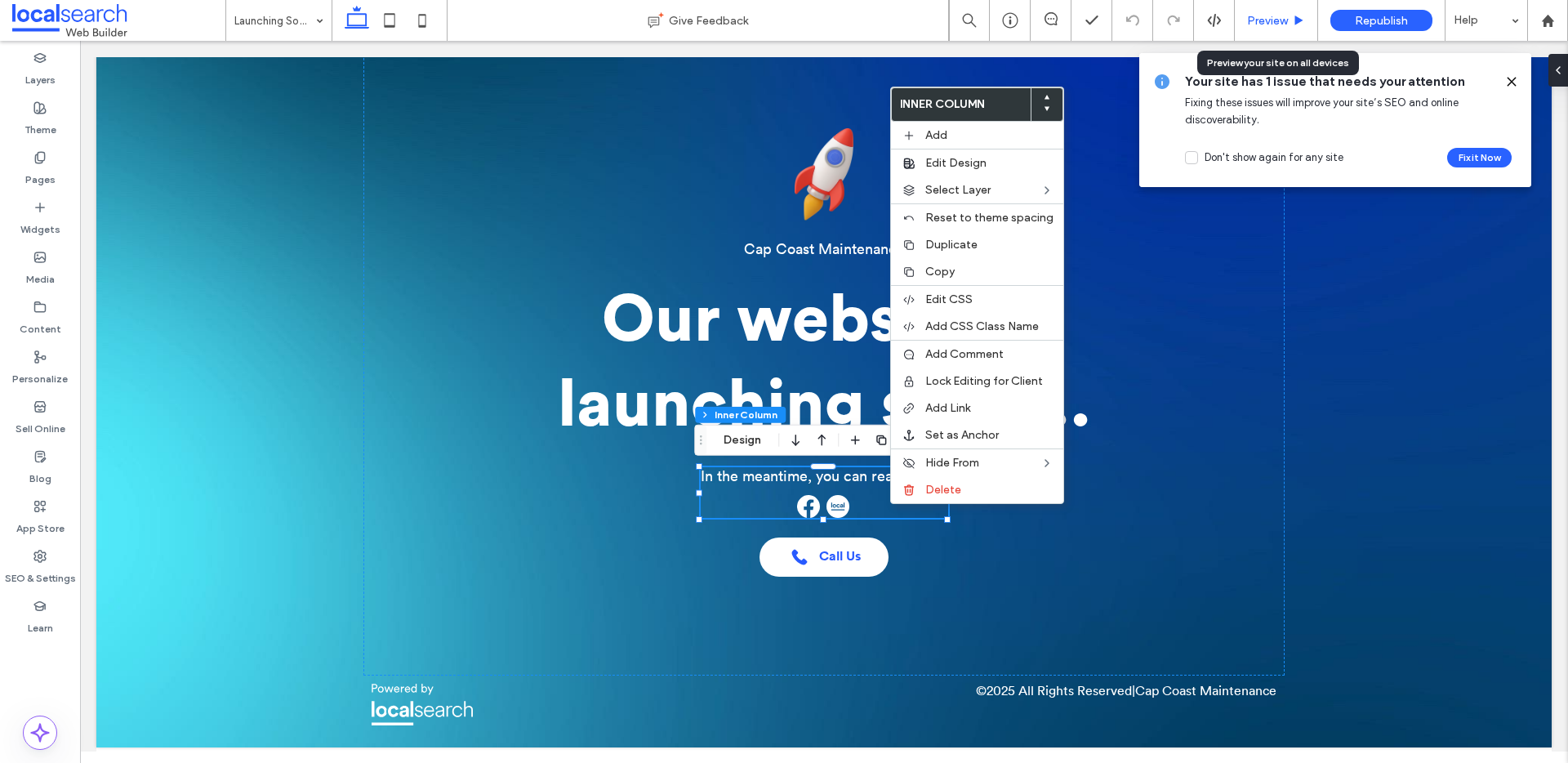
click at [1263, 20] on span "Preview" at bounding box center [1268, 20] width 41 height 14
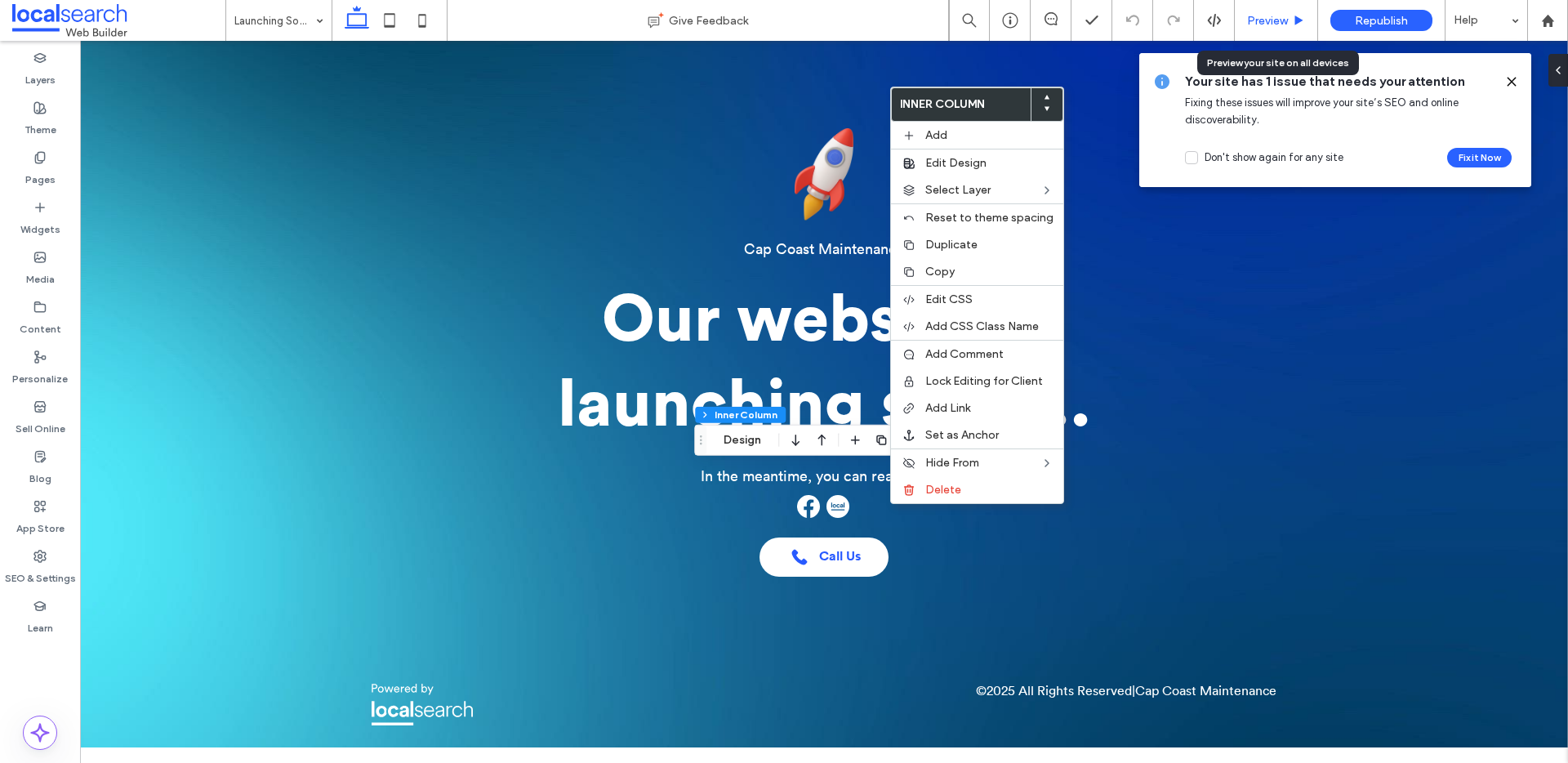
scroll to position [11, 0]
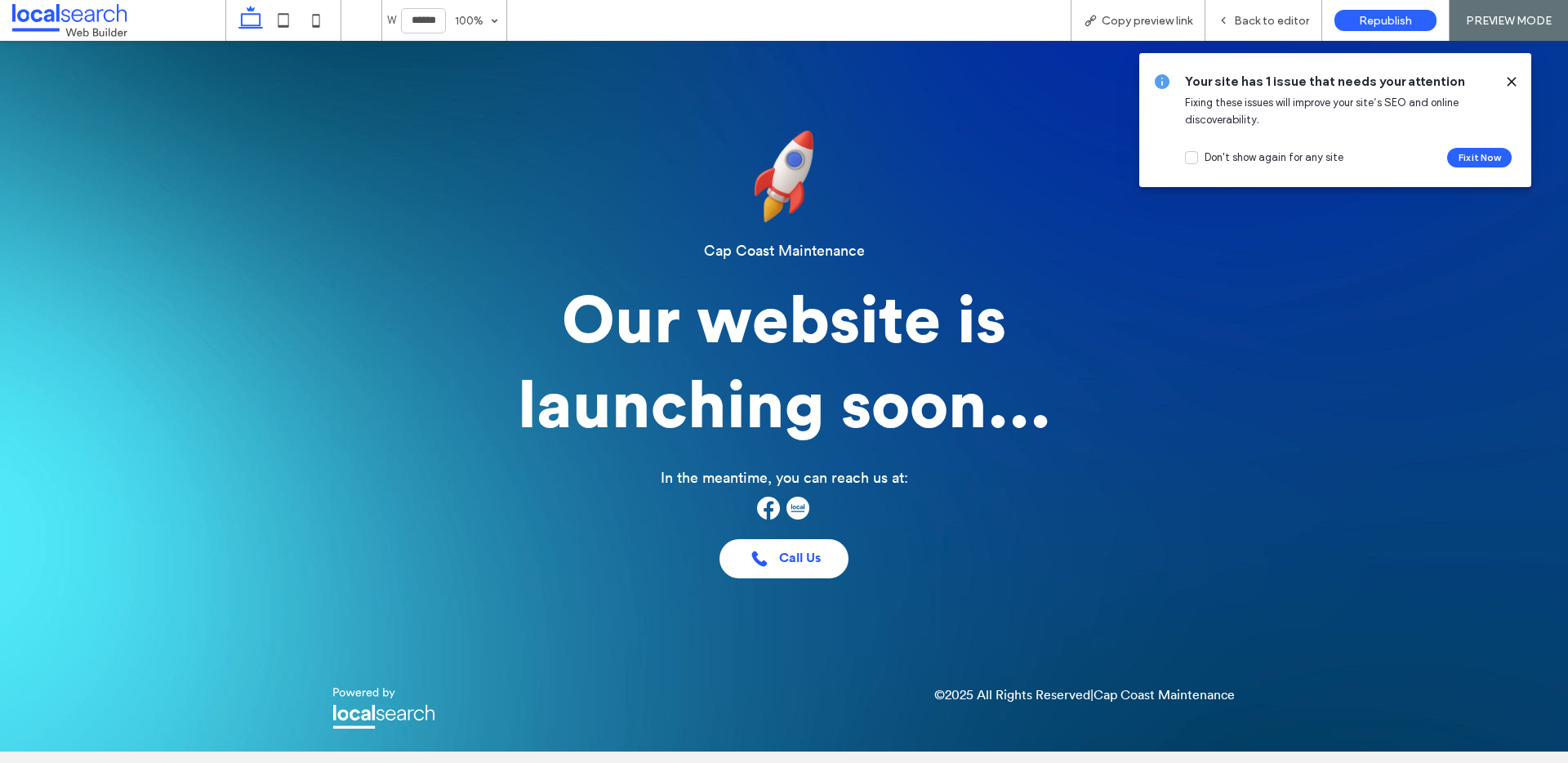
click at [1504, 83] on div at bounding box center [1505, 81] width 26 height 18
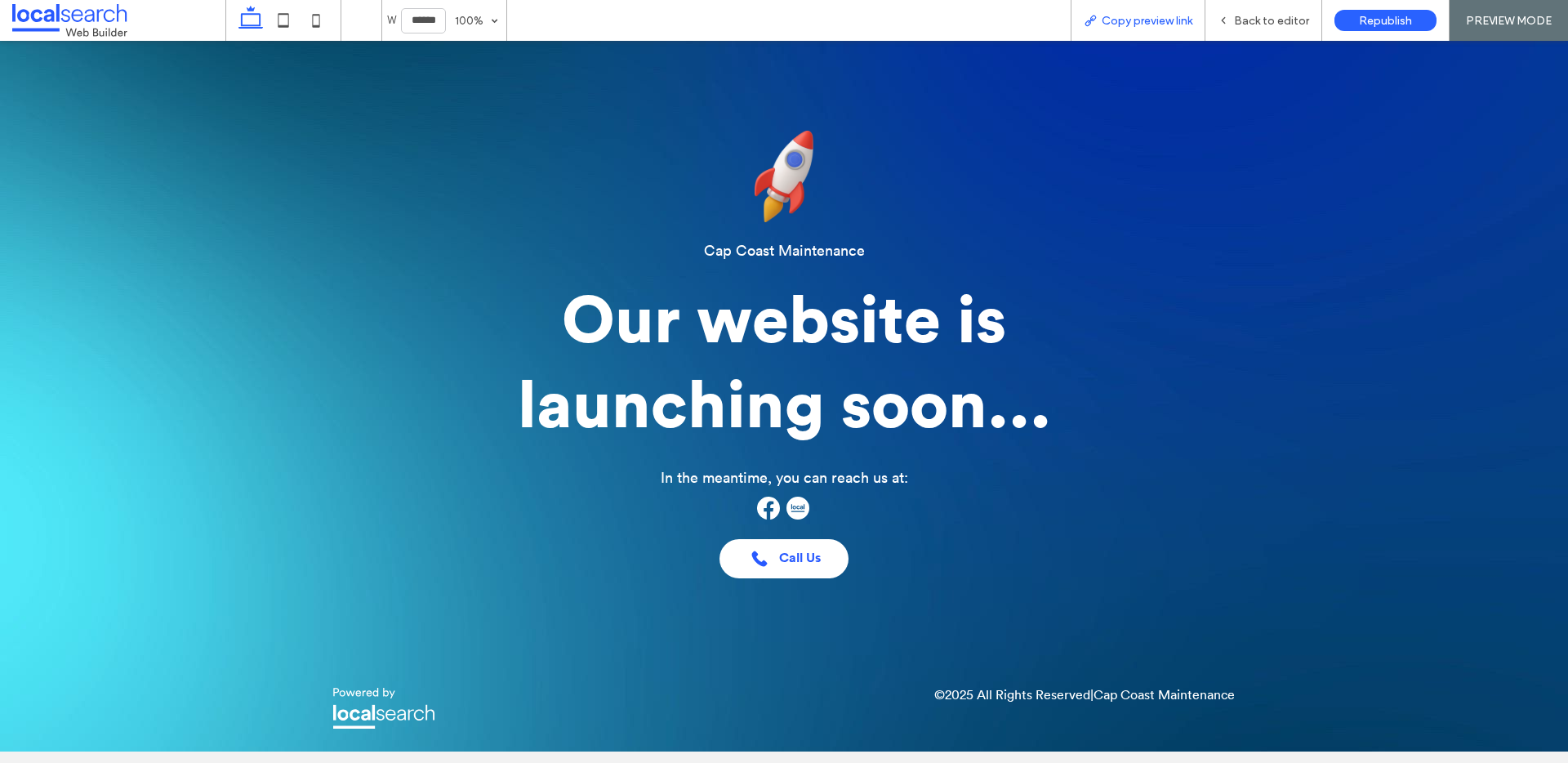
click at [1158, 23] on span "Copy preview link" at bounding box center [1148, 20] width 91 height 14
click at [1288, 25] on span "Back to editor" at bounding box center [1272, 20] width 75 height 14
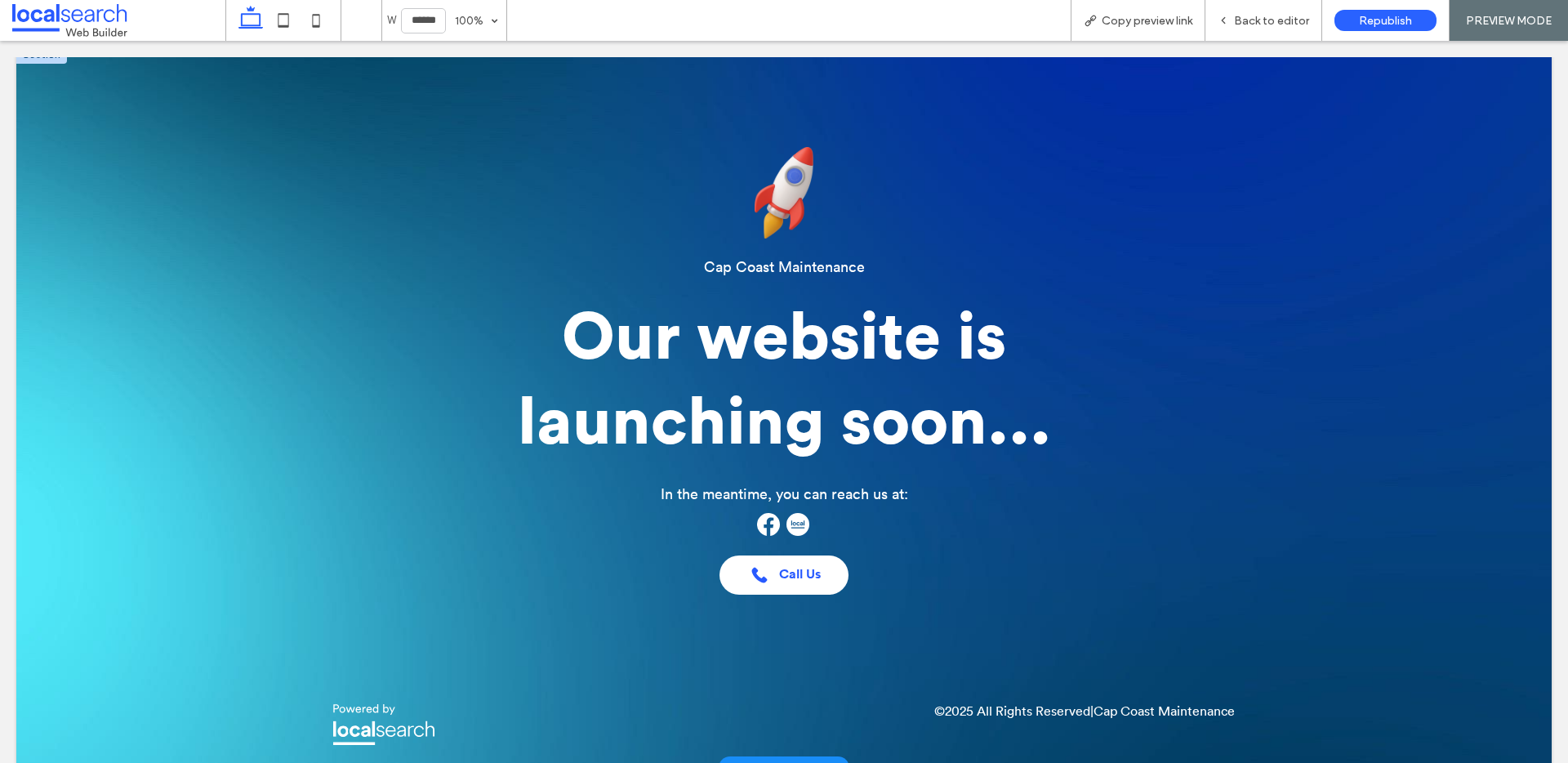
scroll to position [28, 0]
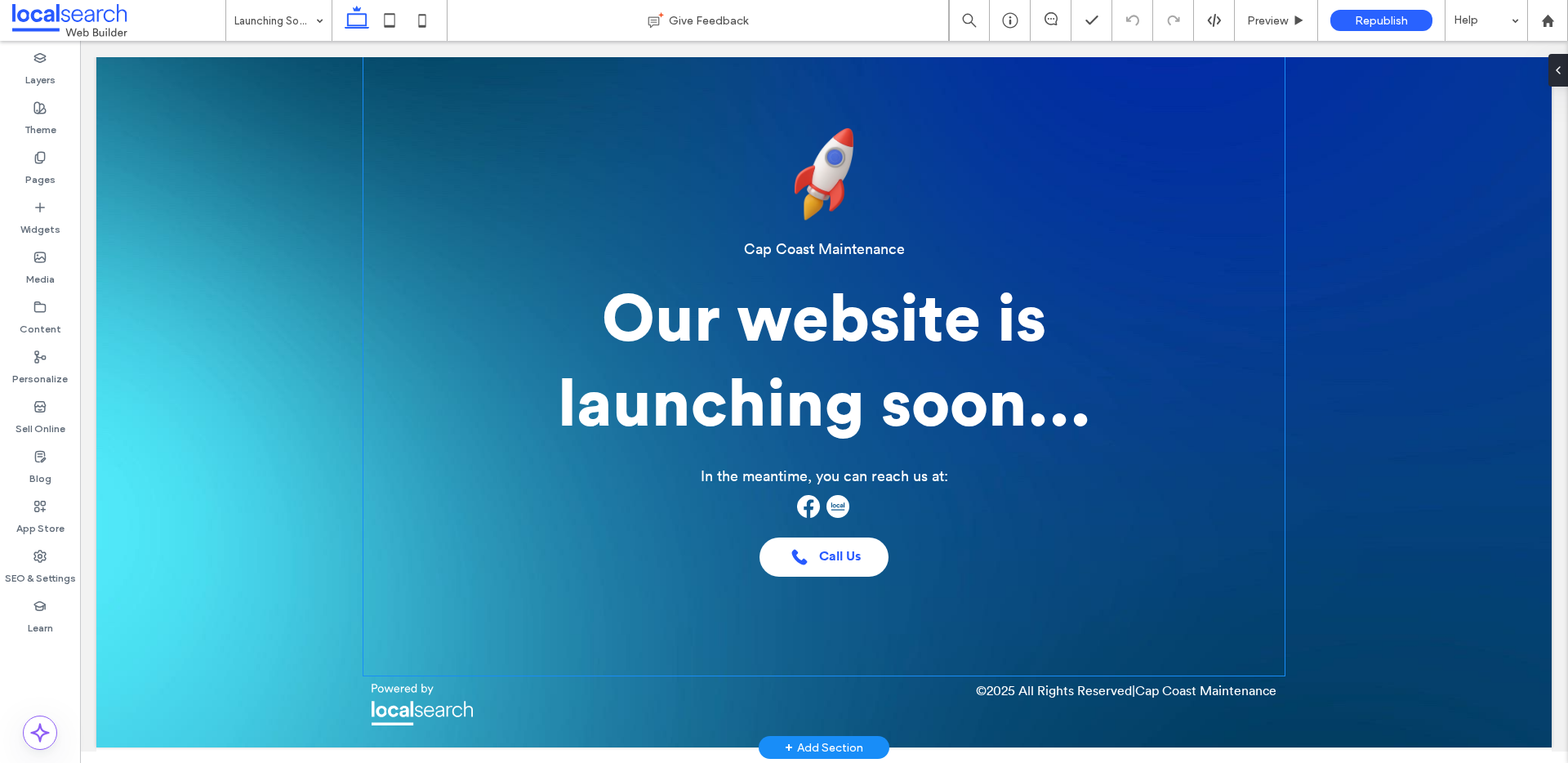
click at [827, 501] on img at bounding box center [838, 506] width 23 height 23
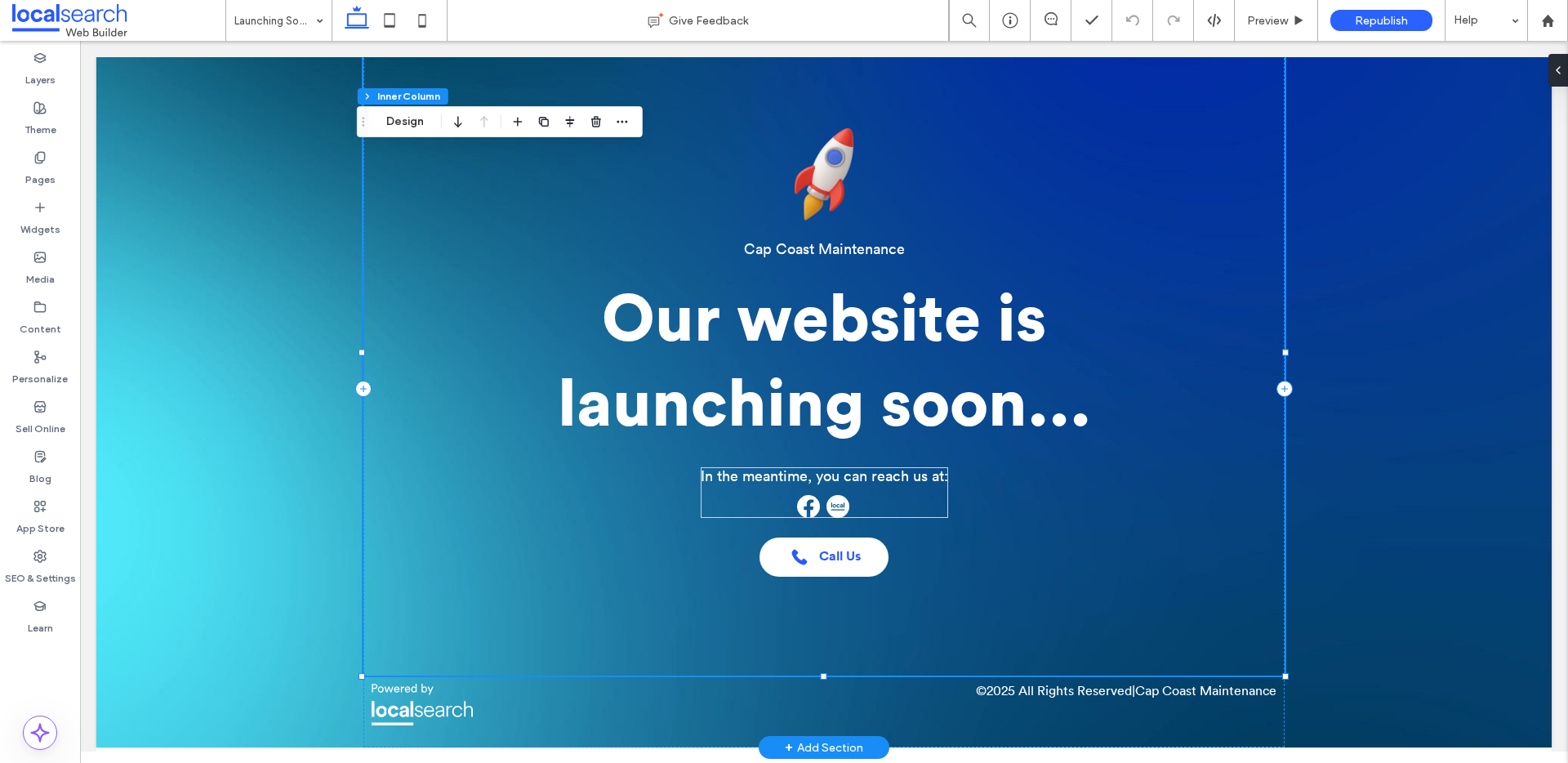
click at [827, 501] on img at bounding box center [838, 506] width 23 height 23
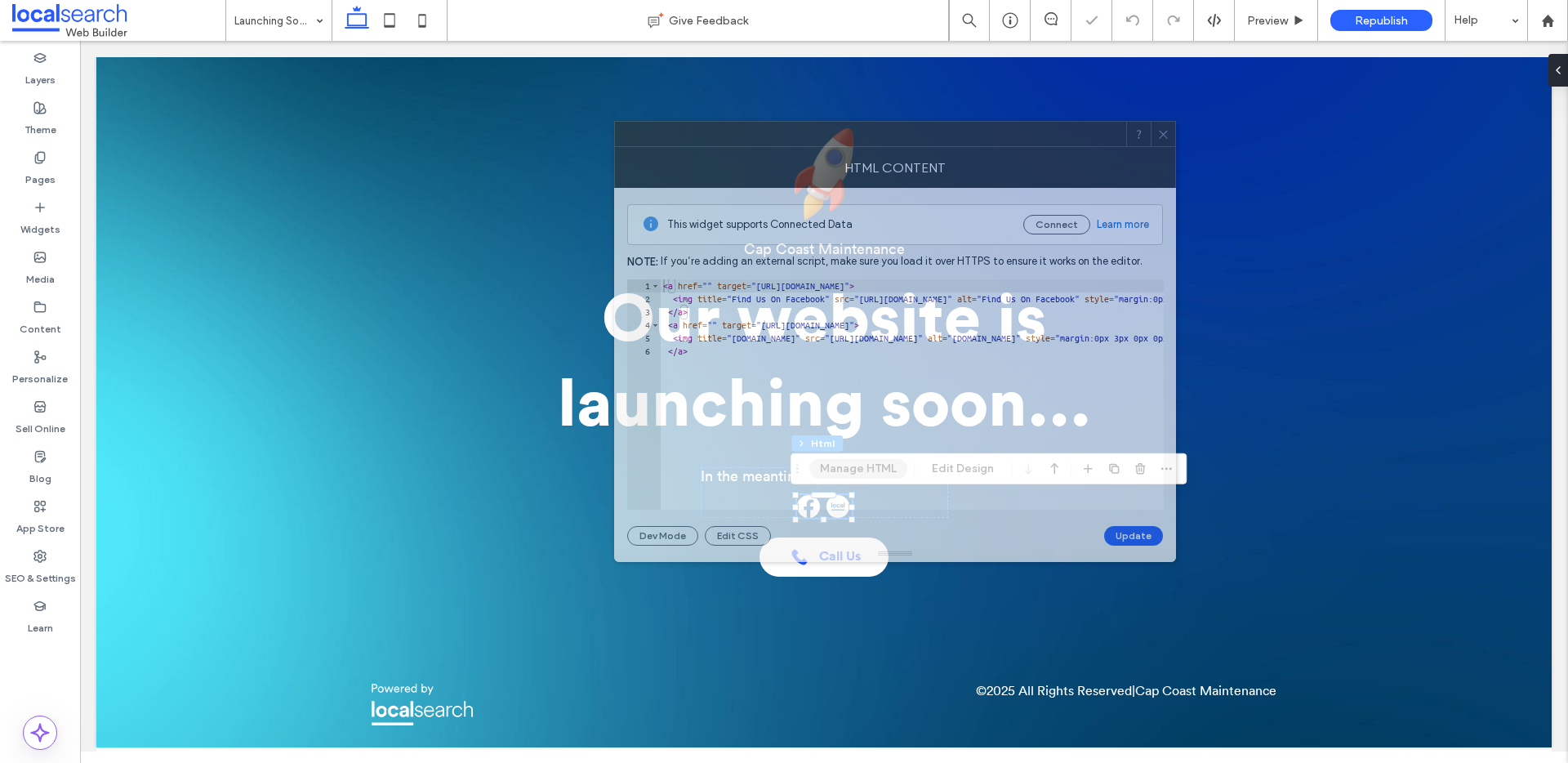
drag, startPoint x: 1244, startPoint y: 194, endPoint x: 875, endPoint y: 156, distance: 371.0
click at [875, 156] on div "HTML Content" at bounding box center [895, 168] width 562 height 41
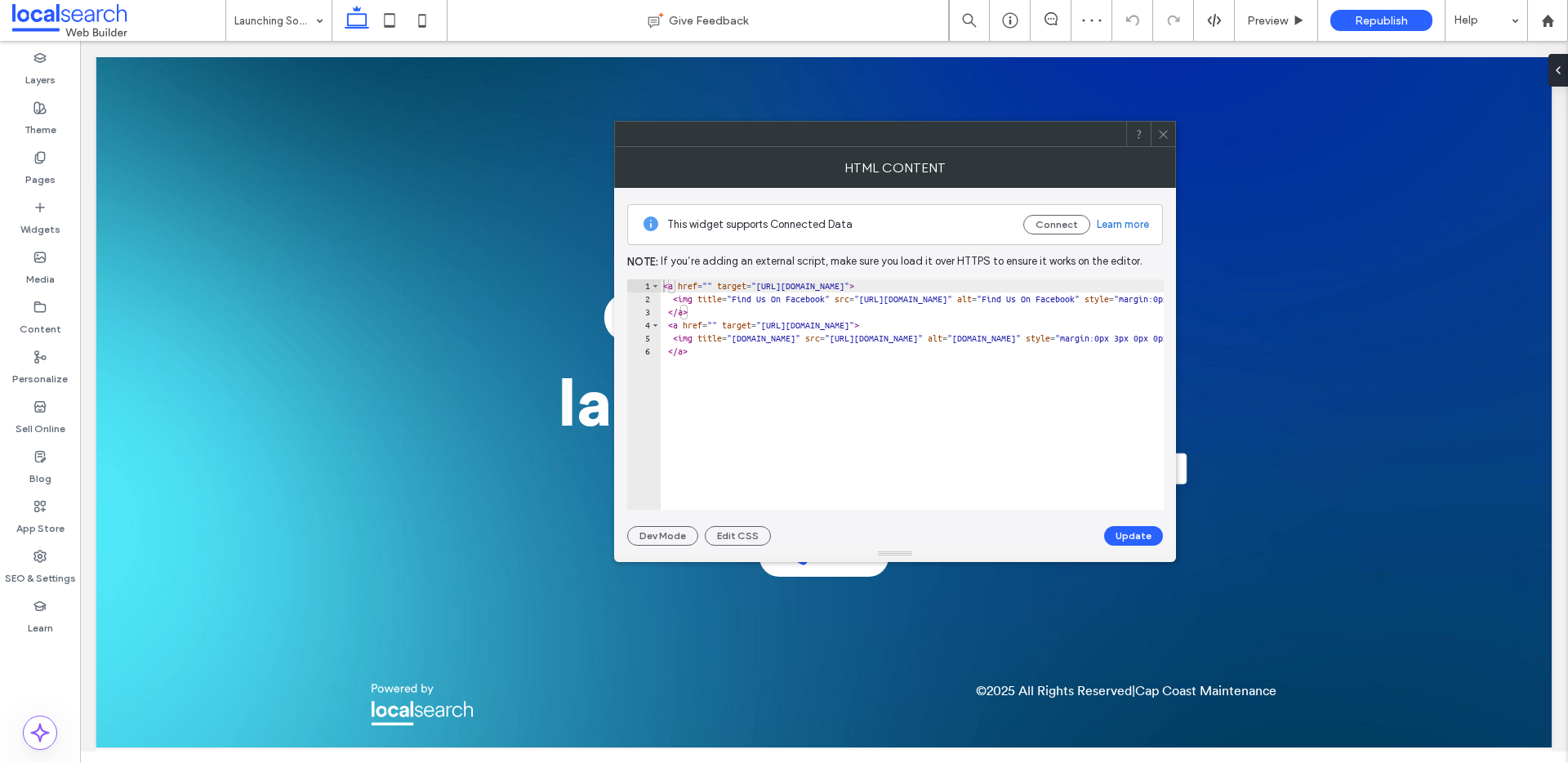
click at [1165, 132] on use at bounding box center [1163, 133] width 8 height 8
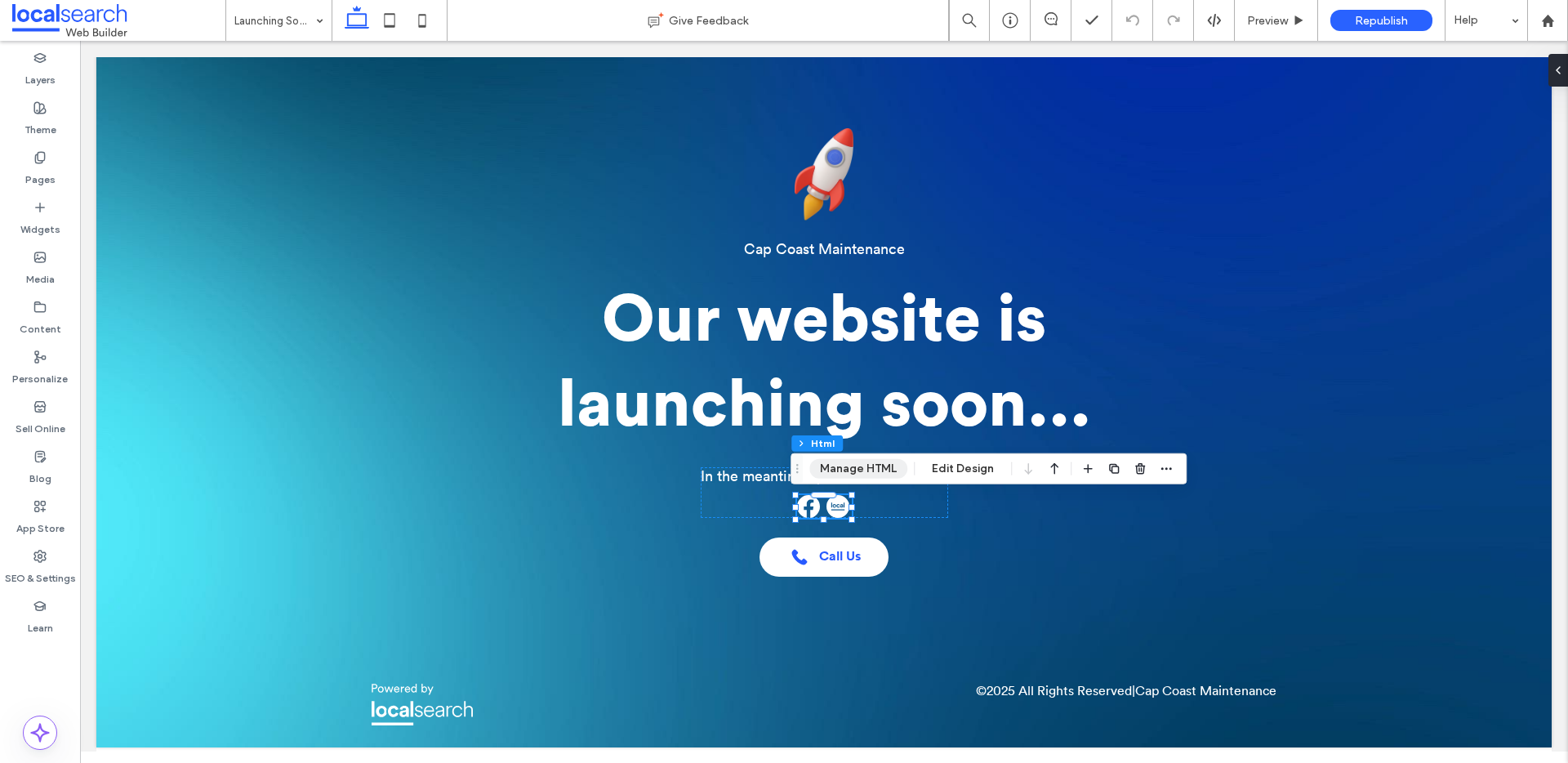
click at [897, 467] on button "Manage HTML" at bounding box center [859, 469] width 98 height 19
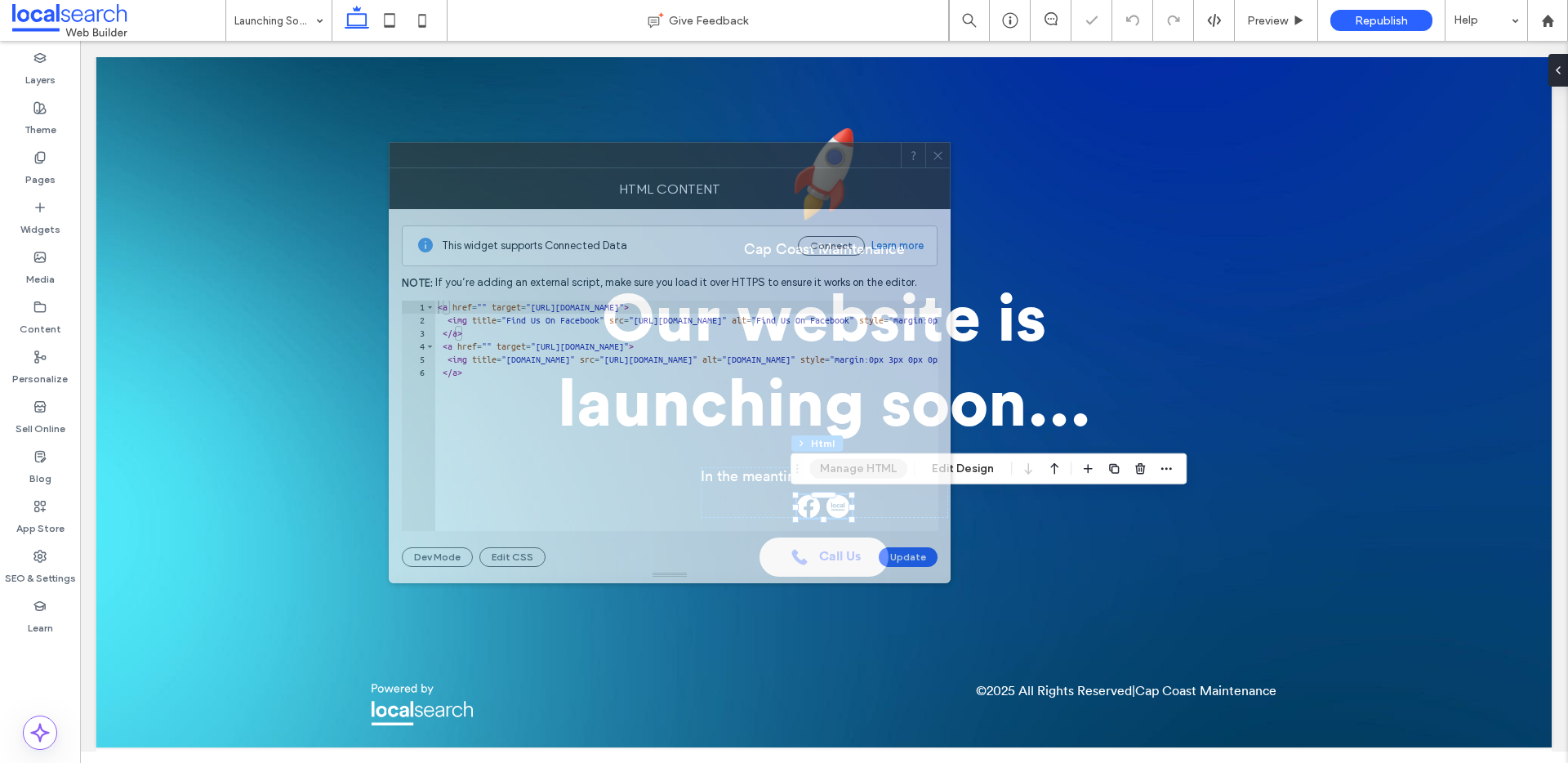
drag, startPoint x: 873, startPoint y: 171, endPoint x: 511, endPoint y: 159, distance: 362.2
click at [511, 159] on div at bounding box center [646, 155] width 511 height 24
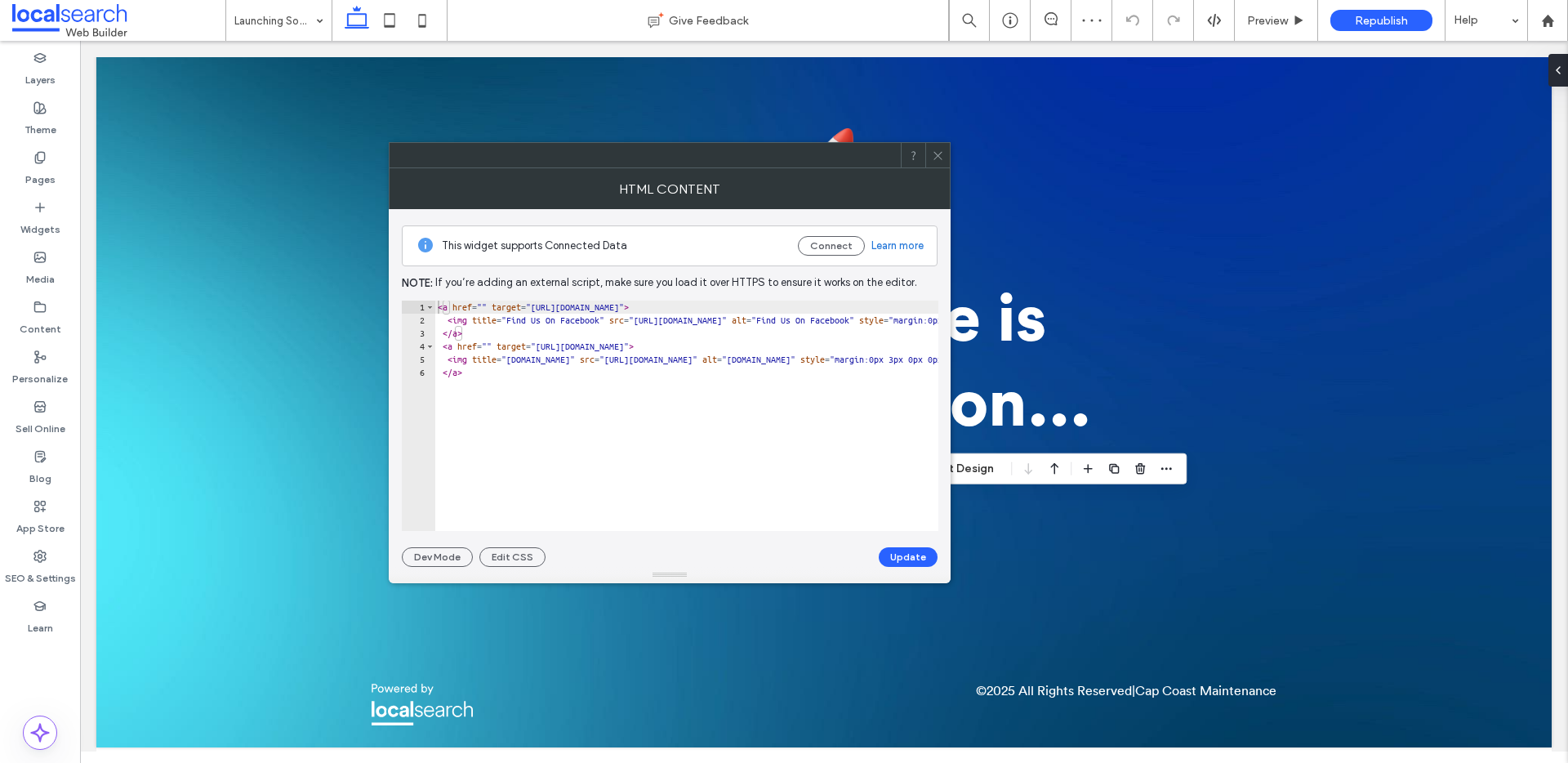
click at [941, 154] on icon at bounding box center [937, 155] width 12 height 12
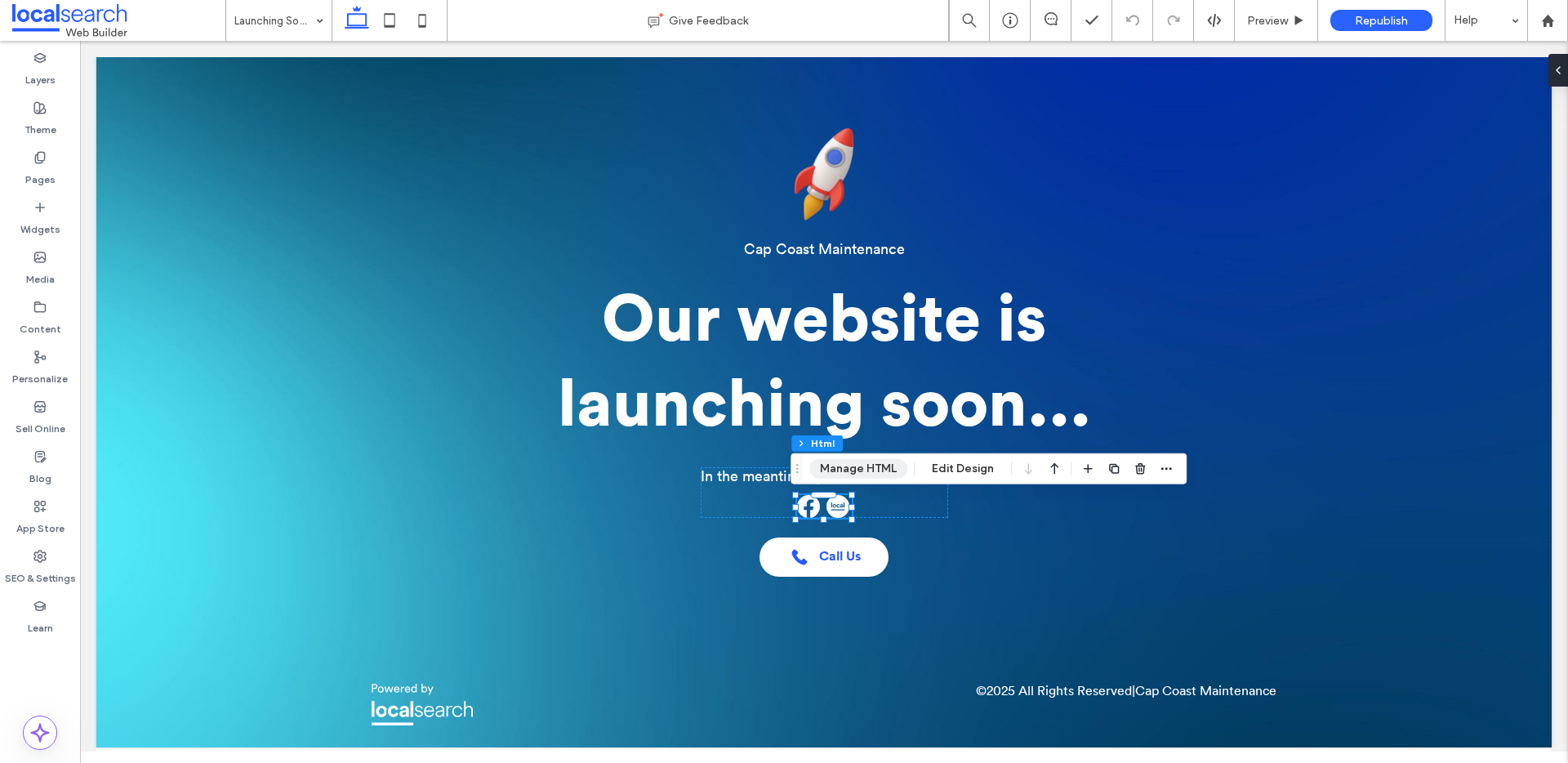
click at [857, 467] on button "Manage HTML" at bounding box center [859, 469] width 98 height 19
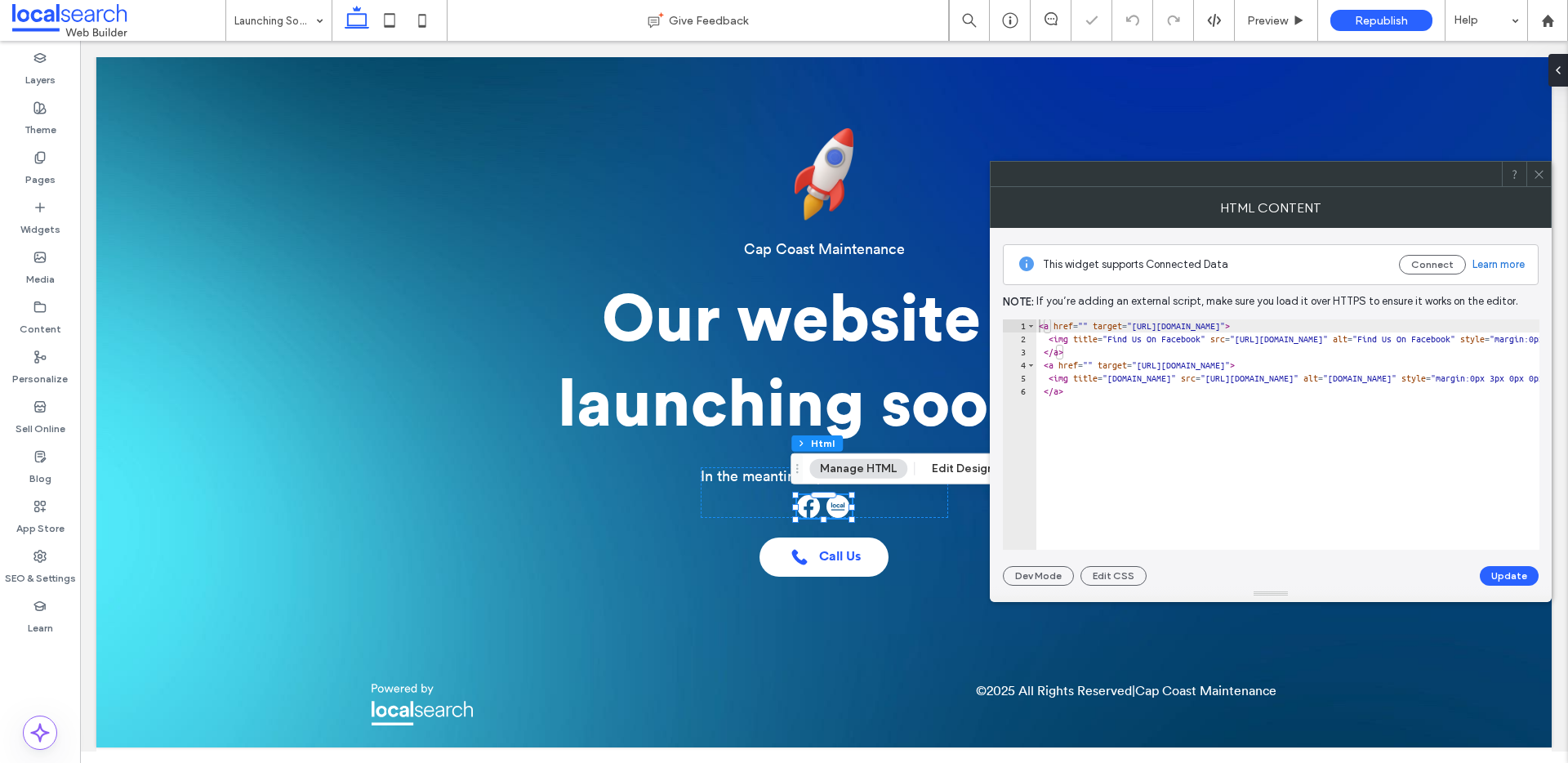
type textarea "****"
paste textarea "****"
drag, startPoint x: 1156, startPoint y: 323, endPoint x: 1157, endPoint y: 332, distance: 9.1
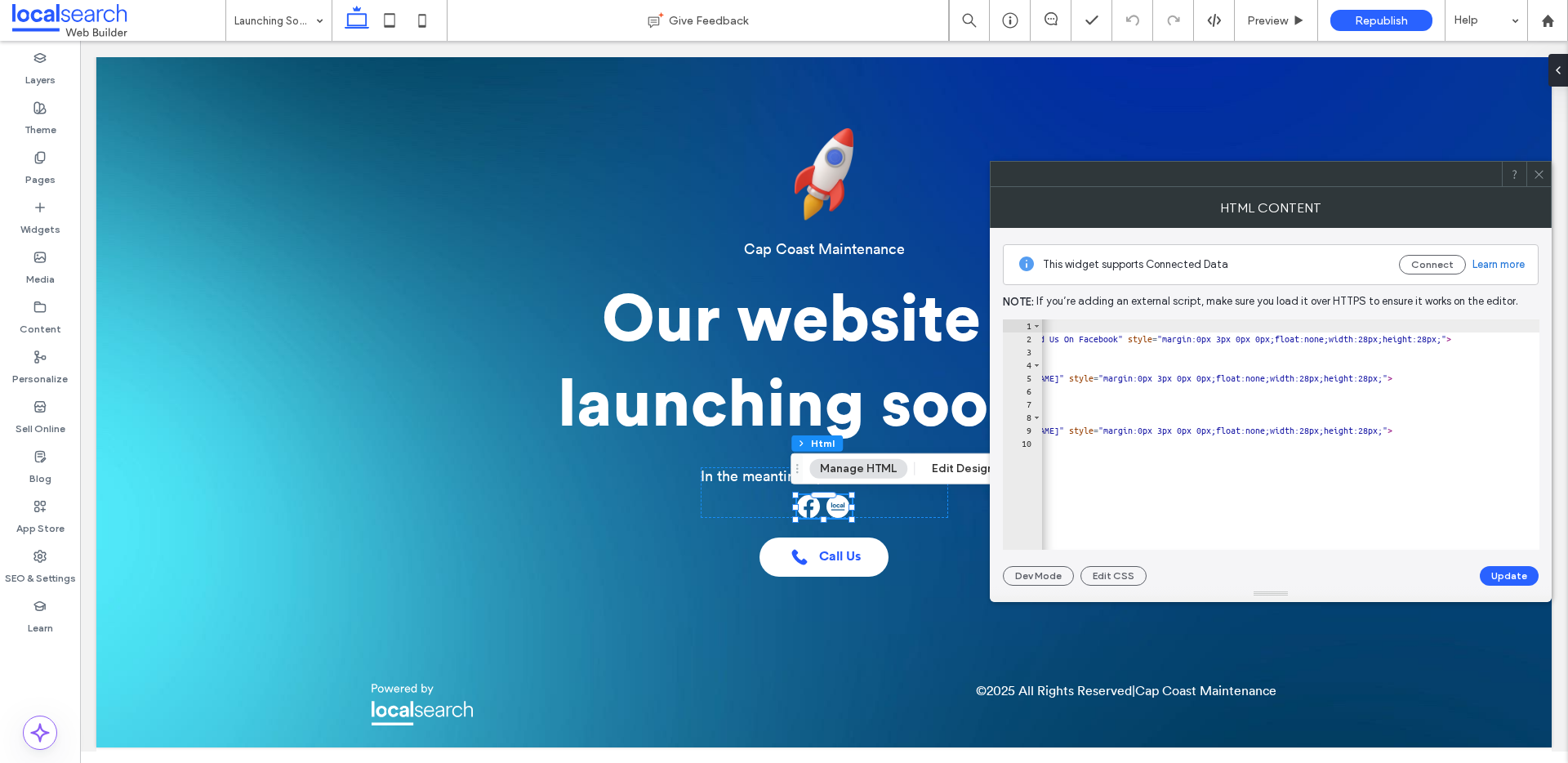
scroll to position [0, 338]
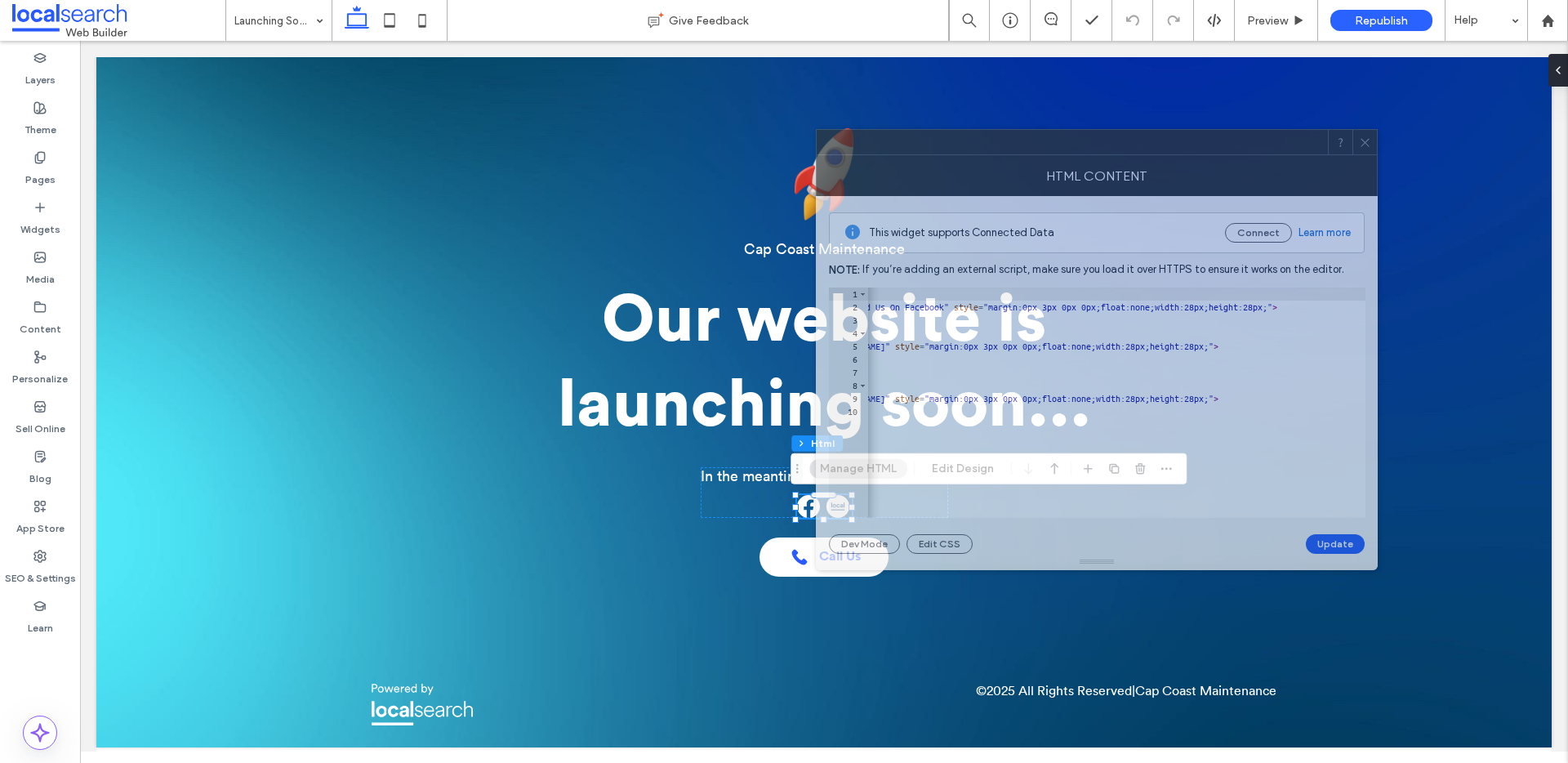
drag, startPoint x: 1179, startPoint y: 186, endPoint x: 869, endPoint y: 106, distance: 320.2
click at [869, 130] on div at bounding box center [1073, 142] width 511 height 24
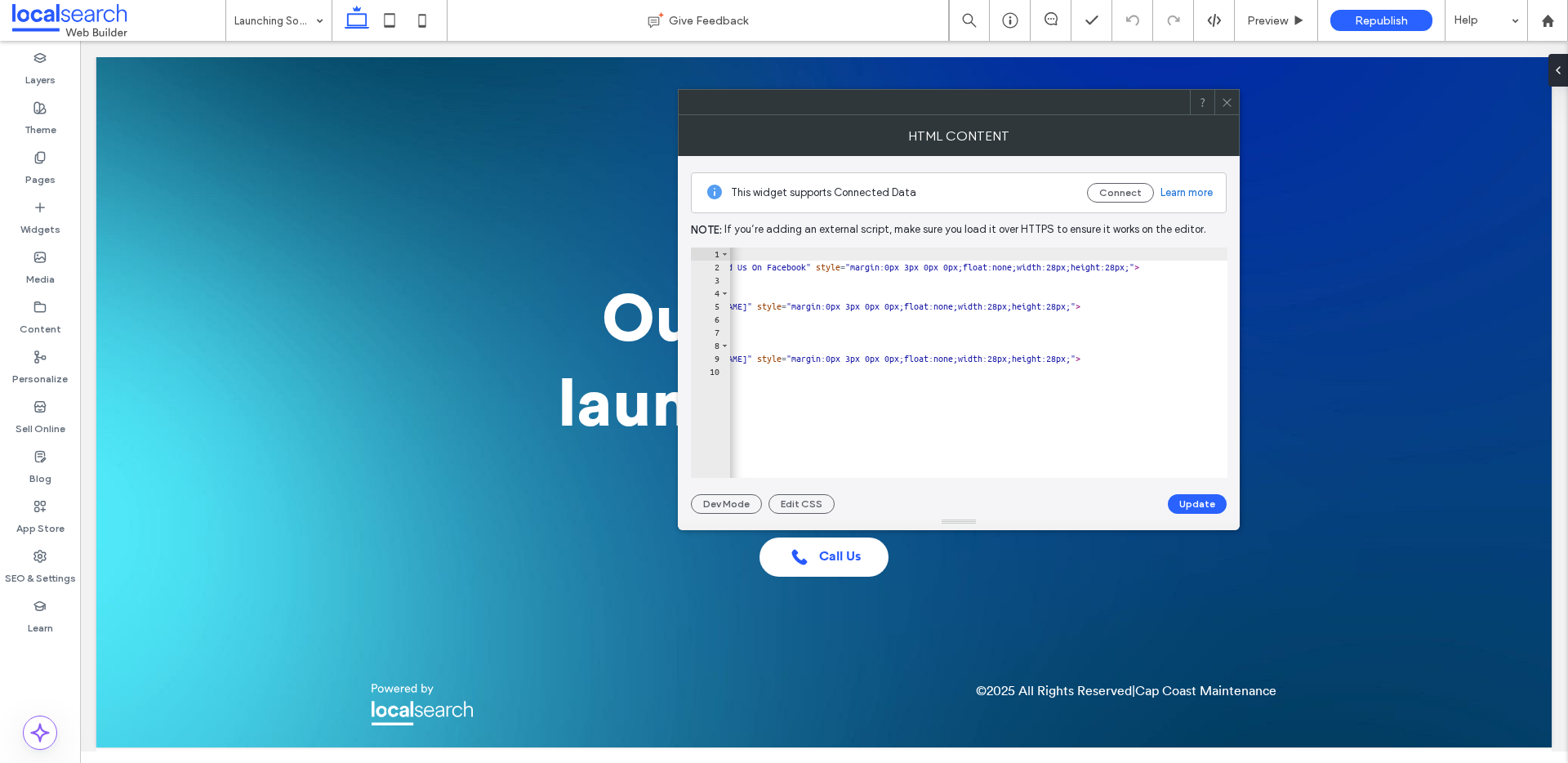
scroll to position [0, 0]
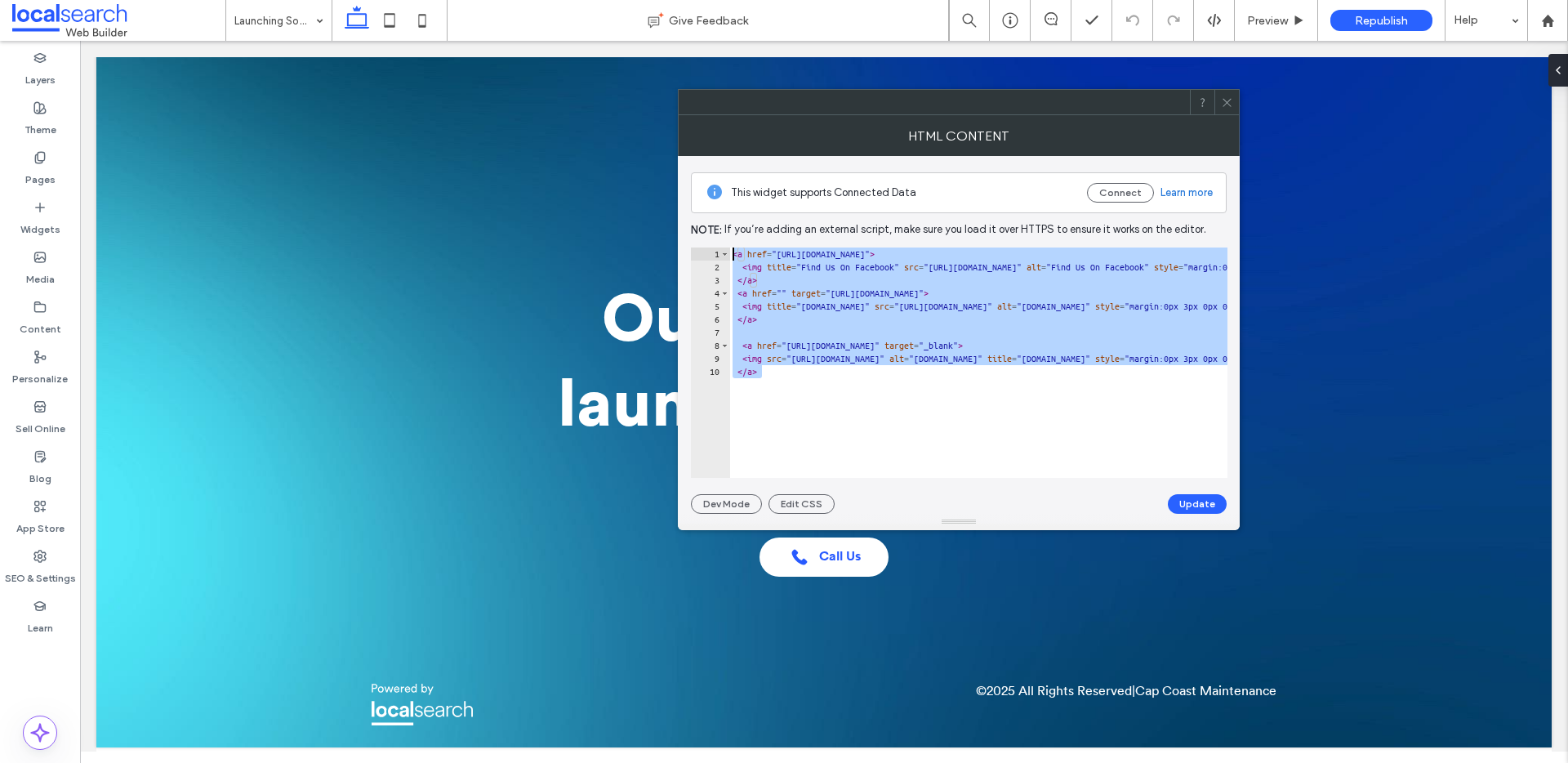
drag, startPoint x: 771, startPoint y: 404, endPoint x: 748, endPoint y: 205, distance: 200.3
click at [748, 205] on div "This widget supports Connected Data Connect Learn more Note: If you’re adding a…" at bounding box center [959, 334] width 536 height 357
paste textarea "Cursor at row 1"
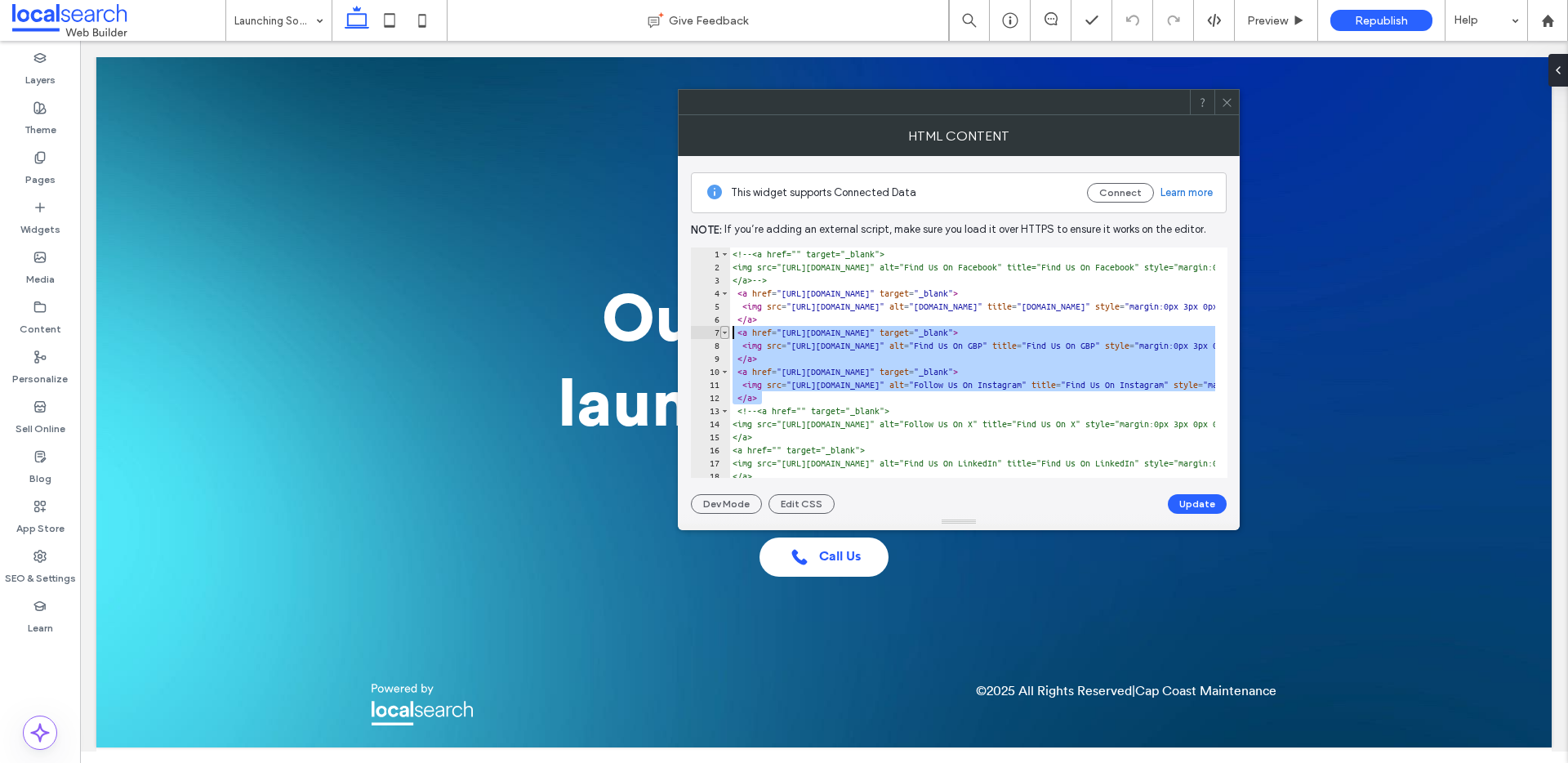
drag, startPoint x: 783, startPoint y: 399, endPoint x: 722, endPoint y: 328, distance: 93.6
click at [722, 328] on div "******* 1 2 3 4 5 6 7 8 9 10 11 12 13 14 15 16 17 18 19 <!-- <a href="" target=…" at bounding box center [959, 362] width 536 height 231
type textarea "**********"
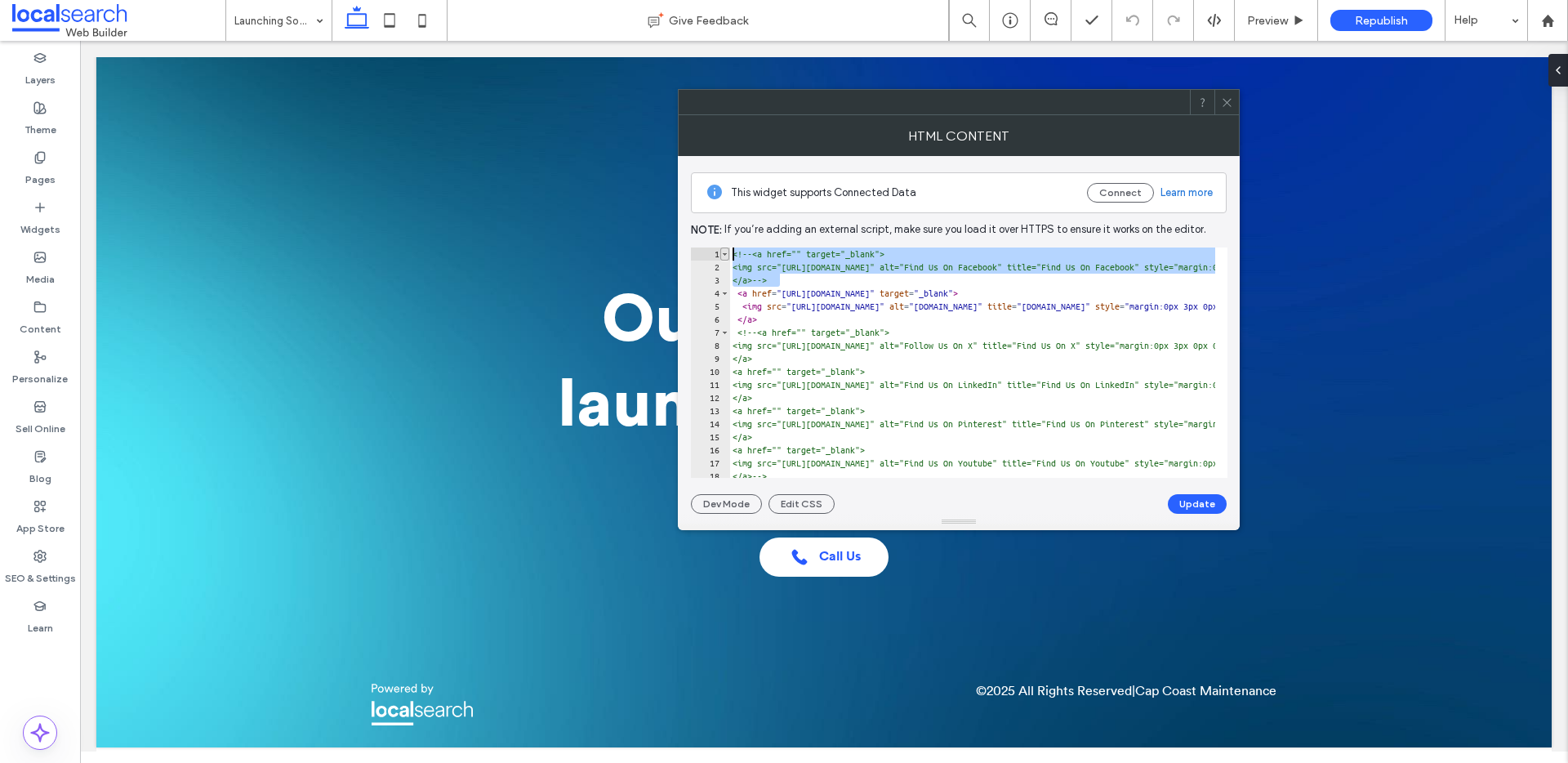
drag, startPoint x: 797, startPoint y: 277, endPoint x: 723, endPoint y: 253, distance: 77.8
click at [723, 253] on div "**** 1 2 3 4 5 6 7 8 9 10 11 12 13 14 15 16 17 18 <!-- <a href="" target="_blan…" at bounding box center [959, 362] width 536 height 231
type textarea "**********"
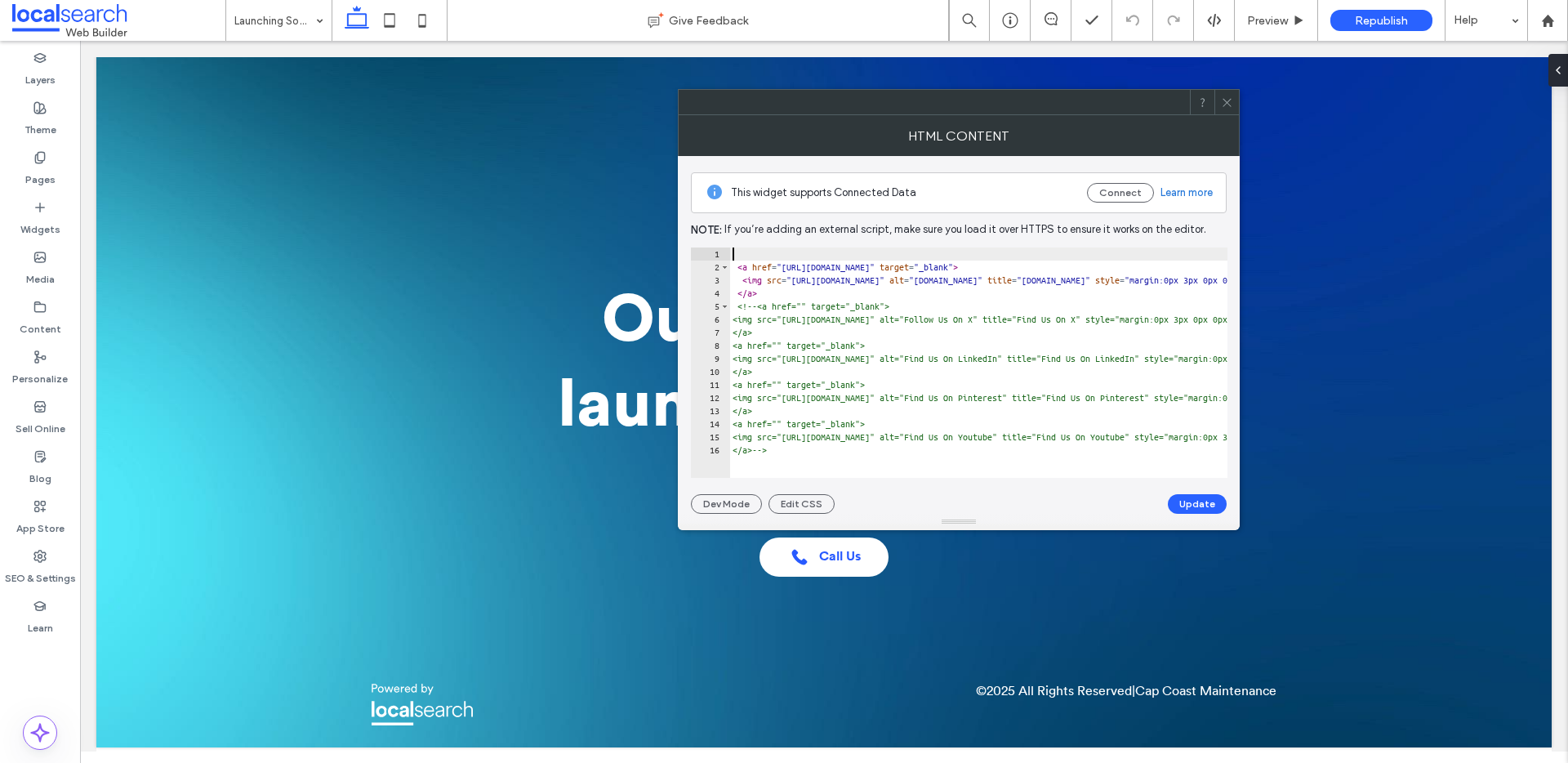
type textarea "**********"
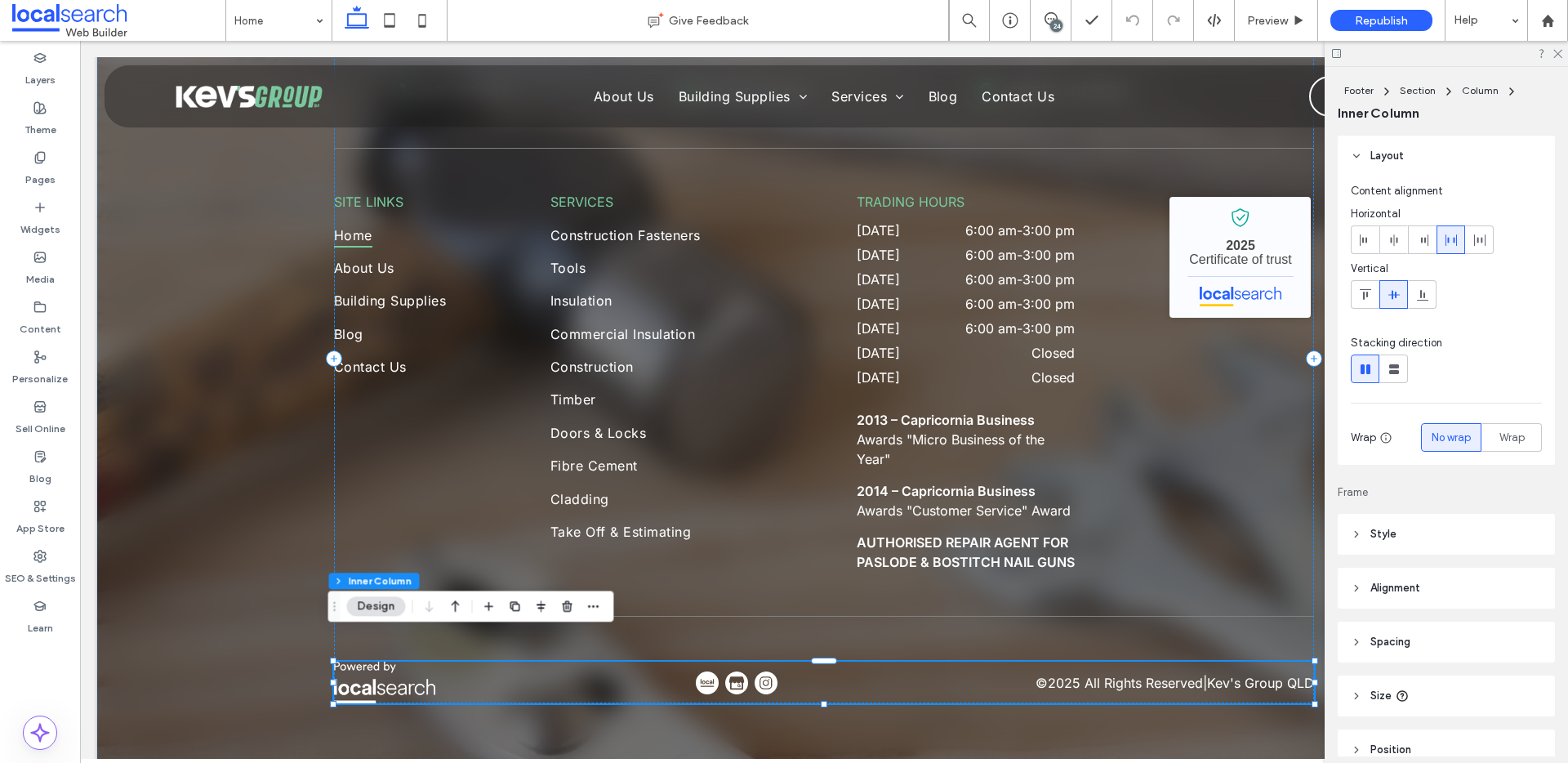
click at [725, 671] on img at bounding box center [736, 682] width 23 height 23
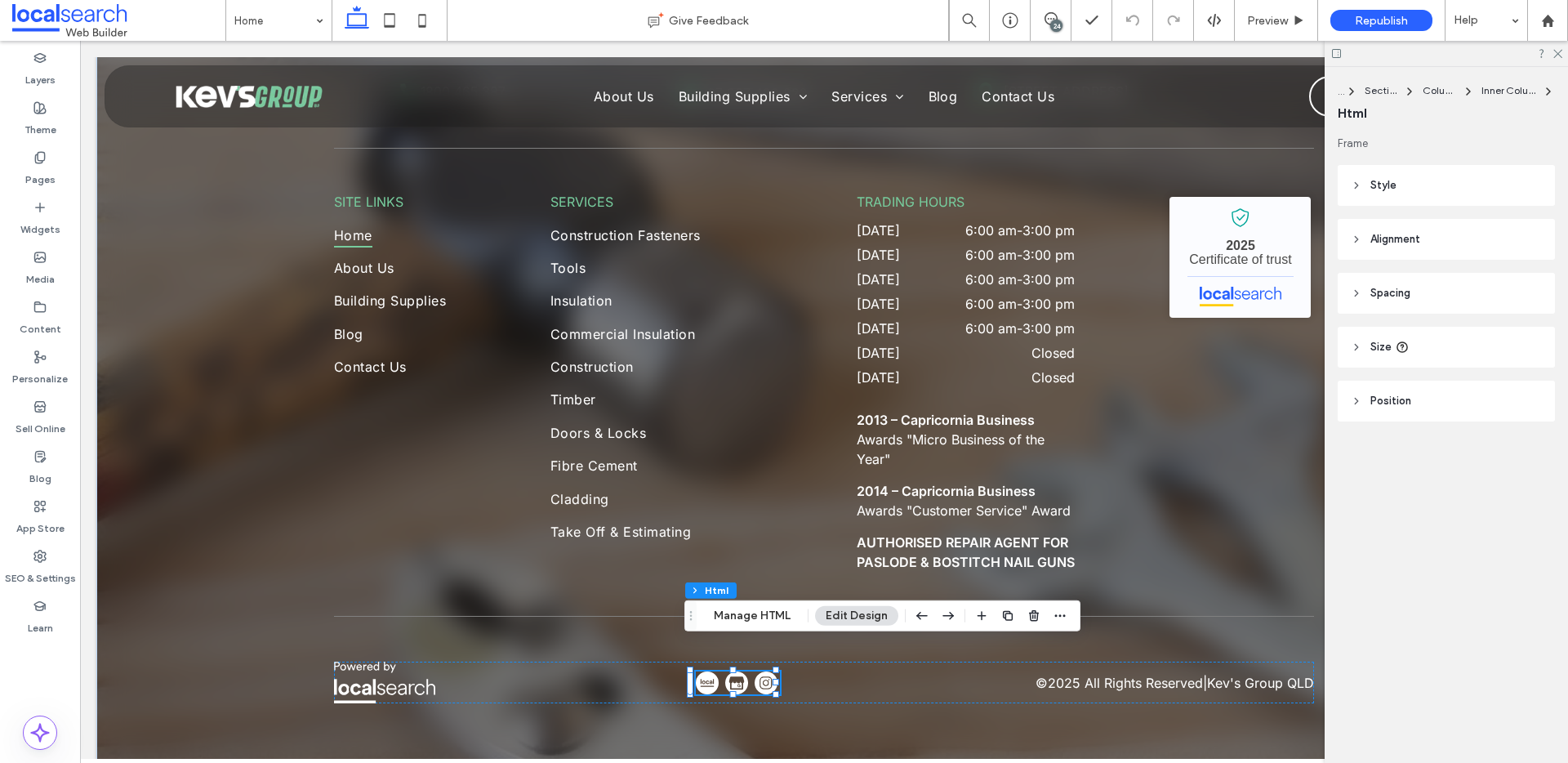
click at [744, 600] on div "Footer Section Column Inner Column Html Manage HTML Edit Design" at bounding box center [883, 616] width 396 height 31
click at [738, 612] on button "Manage HTML" at bounding box center [752, 615] width 98 height 19
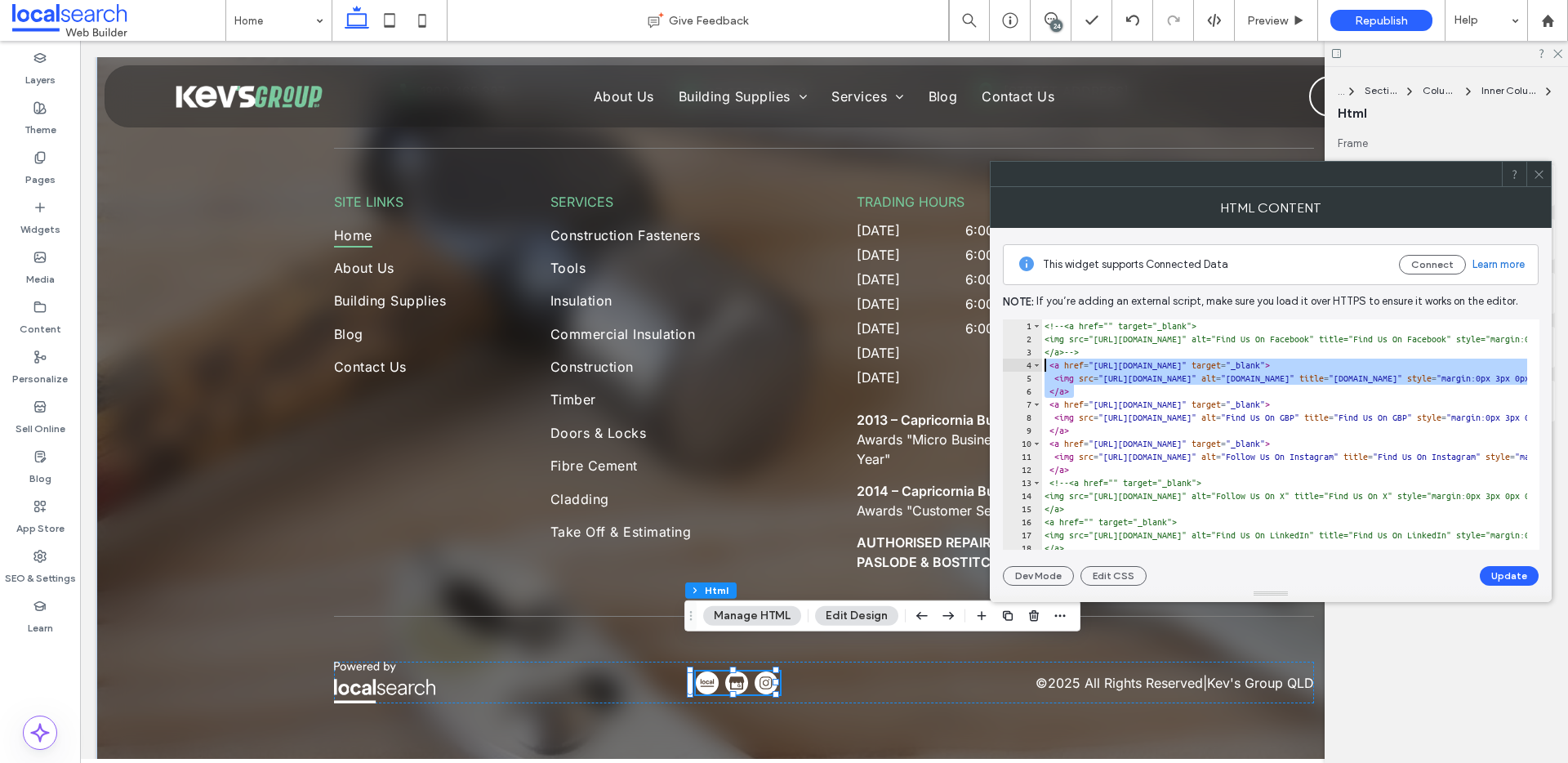
drag, startPoint x: 1089, startPoint y: 394, endPoint x: 1022, endPoint y: 363, distance: 73.8
click at [1022, 363] on div "**** 1 2 3 4 5 6 7 8 9 10 11 12 13 14 15 16 17 18 19 <!-- <a href="" target="_b…" at bounding box center [1271, 434] width 536 height 231
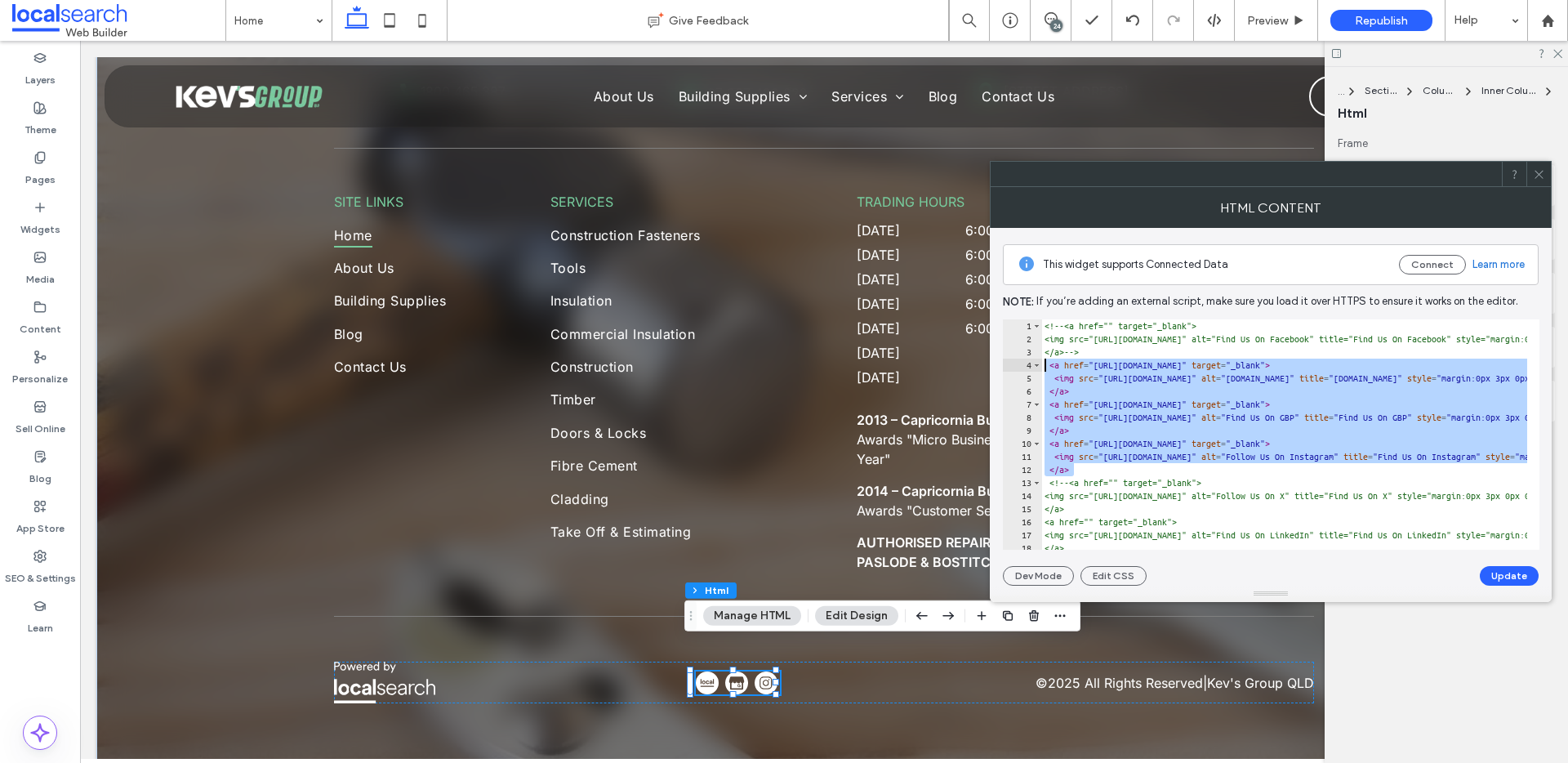
drag, startPoint x: 1084, startPoint y: 468, endPoint x: 1010, endPoint y: 361, distance: 130.1
click at [1010, 361] on div "**********" at bounding box center [1271, 434] width 536 height 231
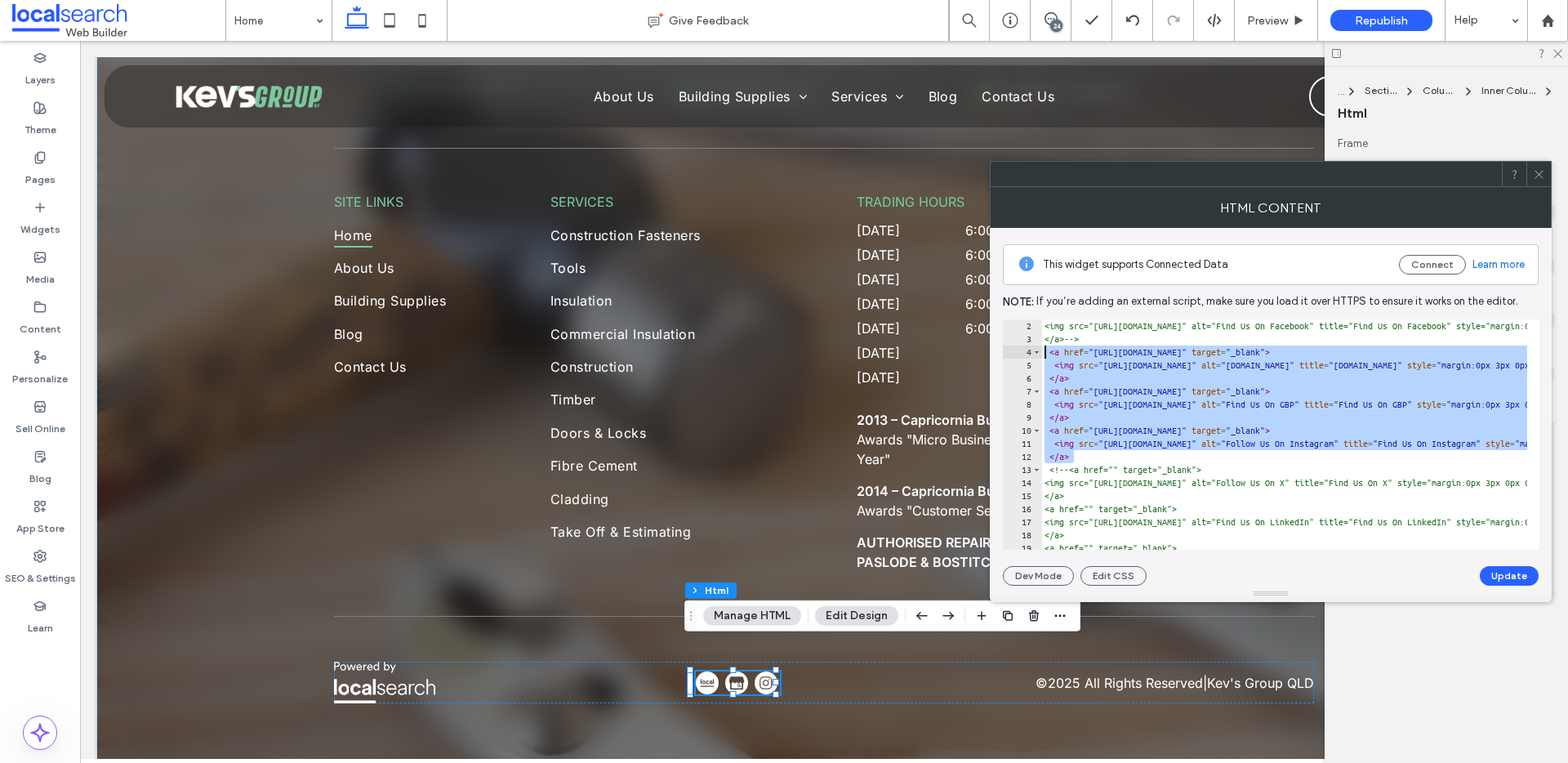
click at [1217, 448] on div "<img src="[URL][DOMAIN_NAME]" alt="Find Us On Facebook" title="Find Us On Faceb…" at bounding box center [1285, 434] width 486 height 231
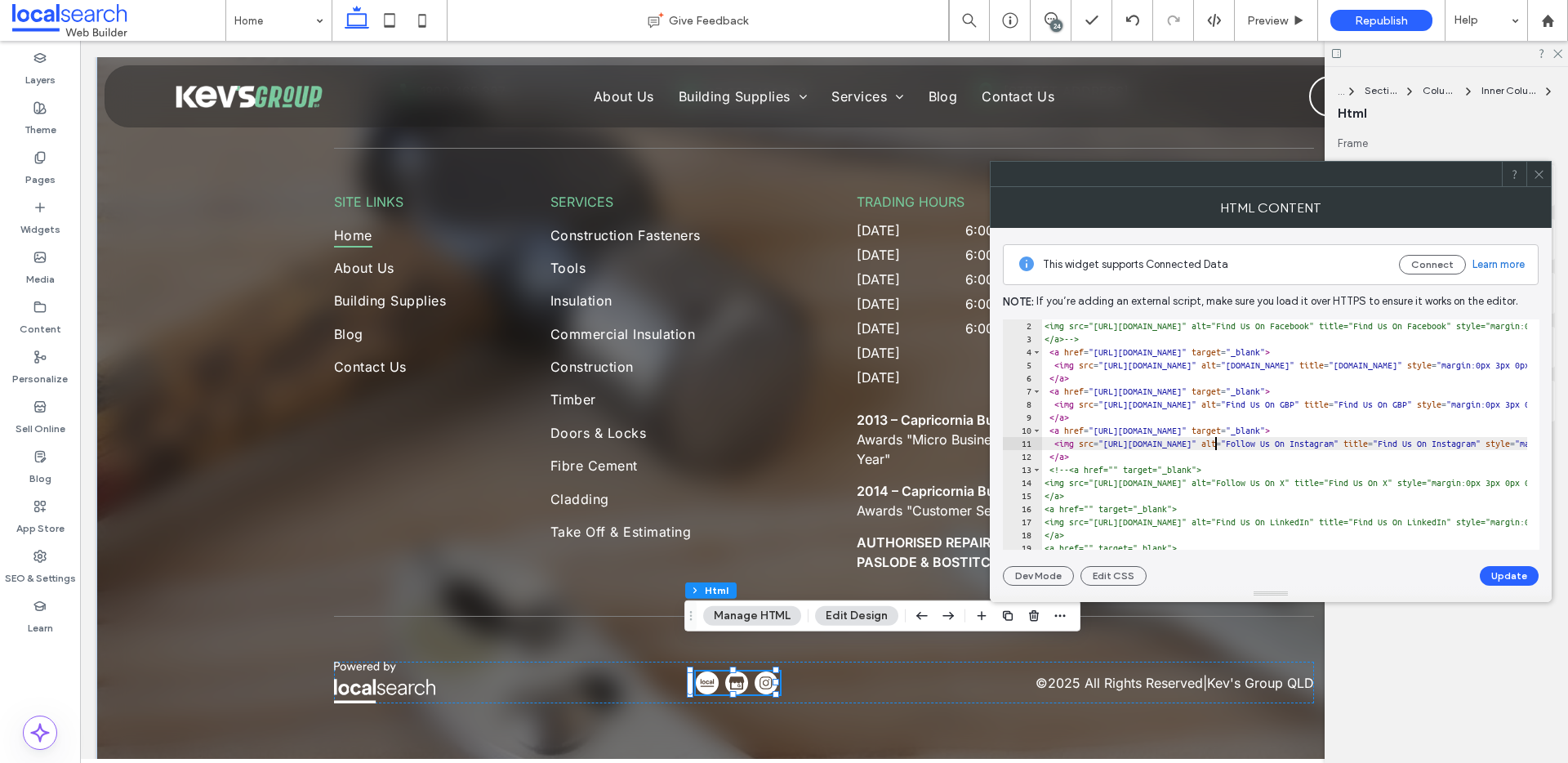
type textarea "**********"
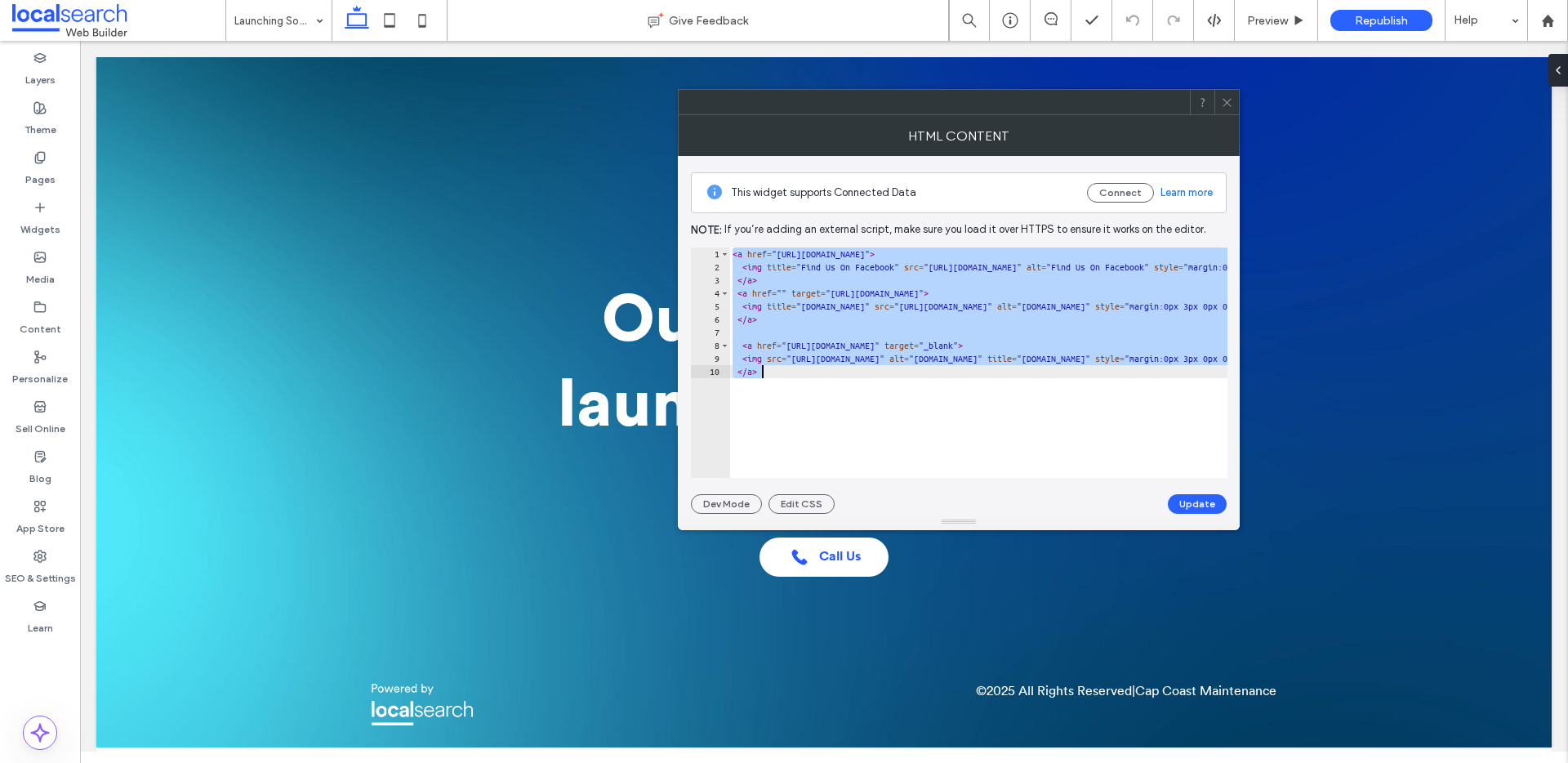
click at [852, 388] on div "< a href = "https://www.facebook.com/people/Cap-Coast-Maintenance/6155485270725…" at bounding box center [1421, 369] width 1383 height 244
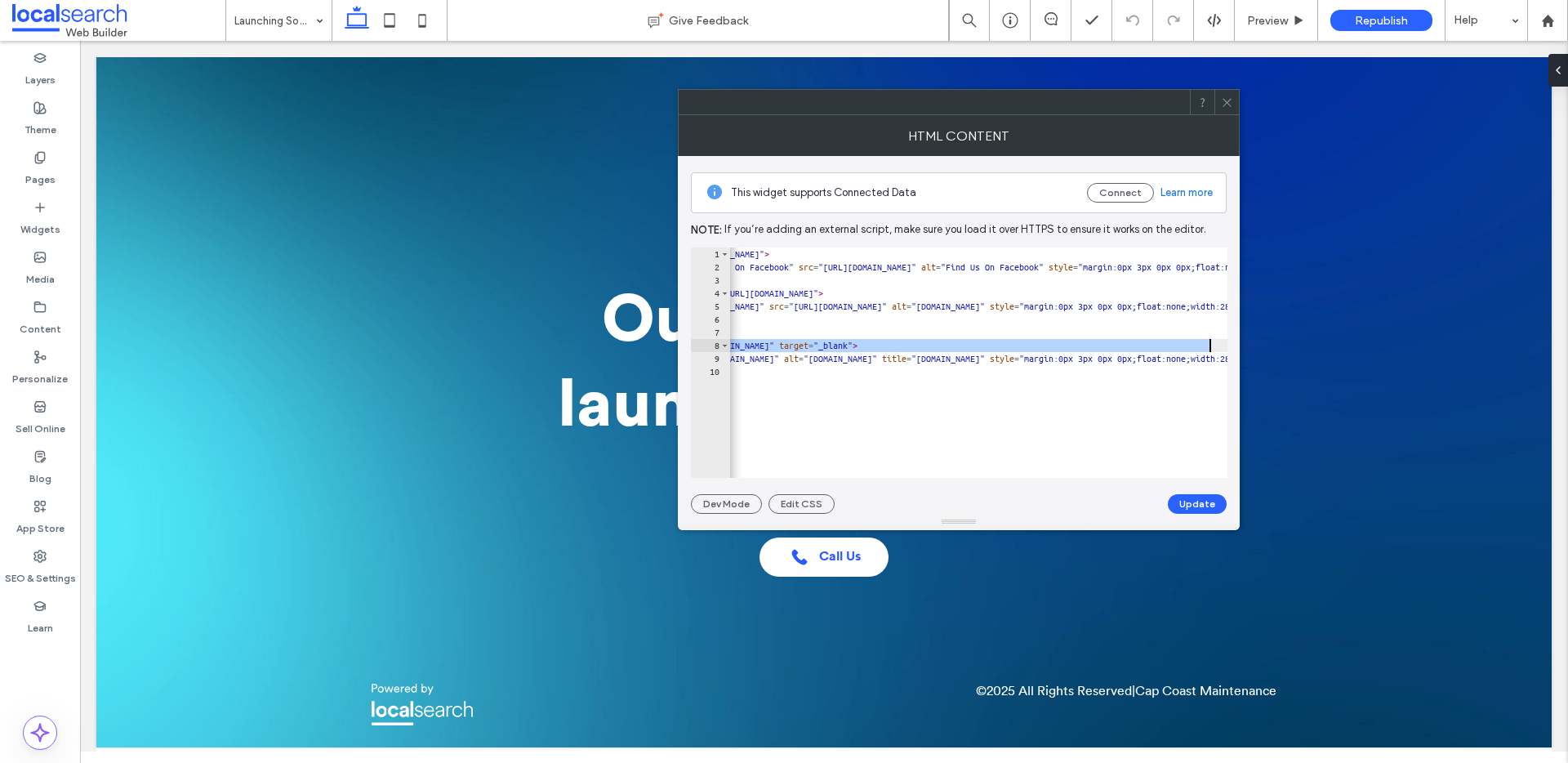
scroll to position [0, 264]
drag, startPoint x: 743, startPoint y: 342, endPoint x: 1113, endPoint y: 347, distance: 370.0
click at [1113, 347] on div "< a href = "https://www.facebook.com/people/Cap-Coast-Maintenance/6155485270725…" at bounding box center [1157, 369] width 1383 height 244
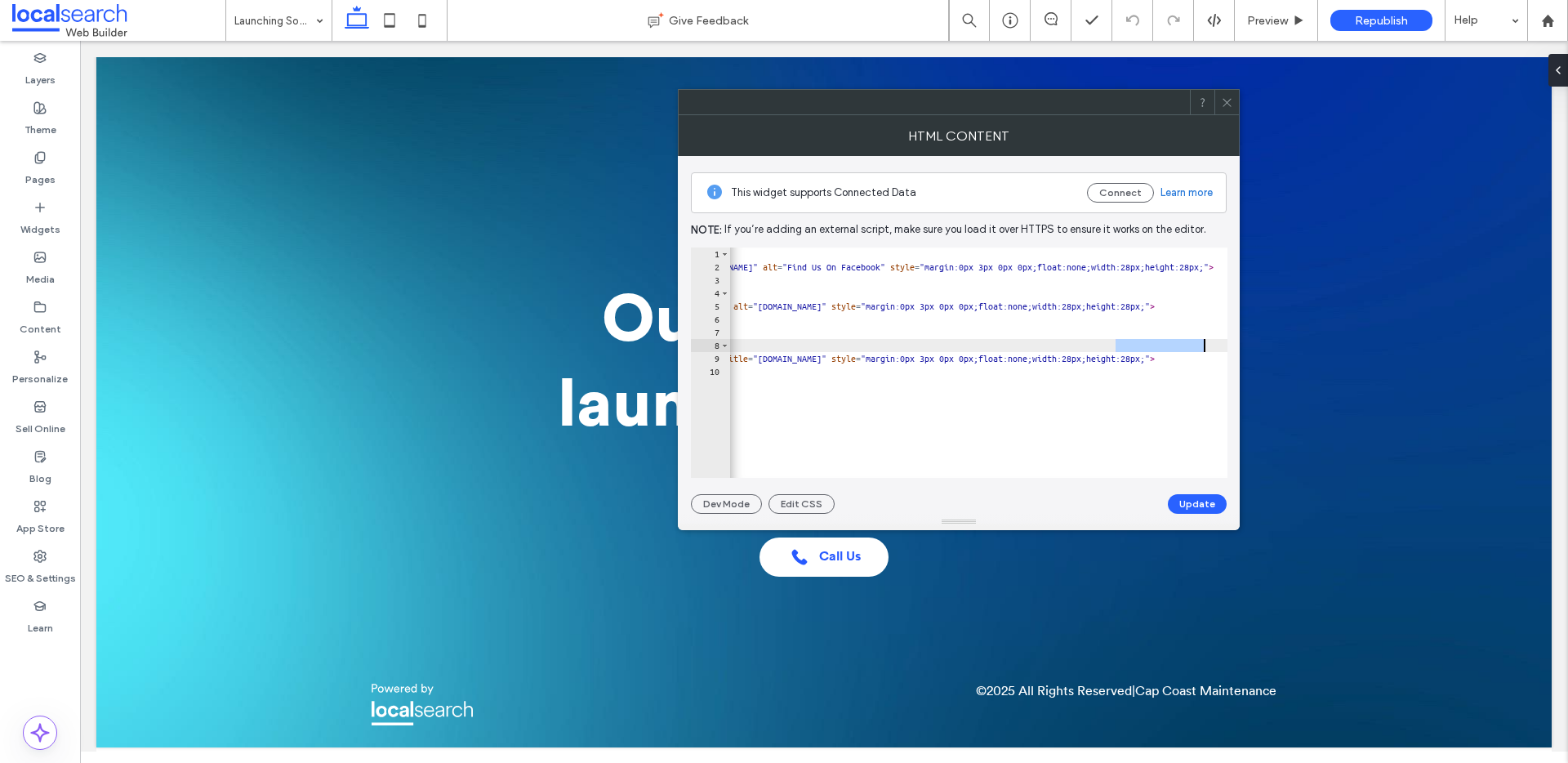
drag, startPoint x: 1113, startPoint y: 345, endPoint x: 1203, endPoint y: 347, distance: 90.0
click at [1203, 347] on div "< a href = "https://www.facebook.com/people/Cap-Coast-Maintenance/6155485270725…" at bounding box center [1157, 369] width 1383 height 244
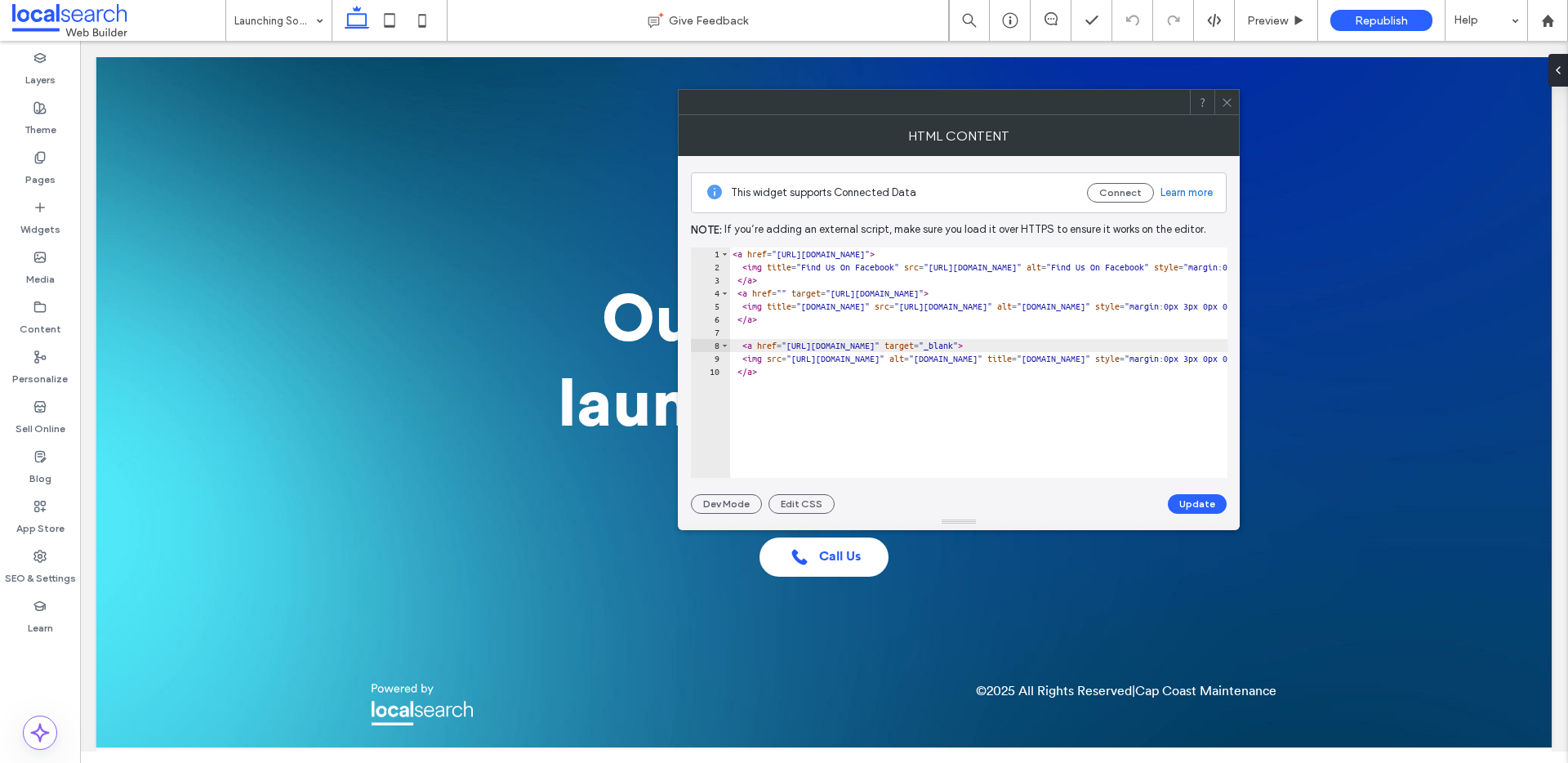
scroll to position [0, 120]
click at [1078, 250] on div "< a href = "https://www.facebook.com/people/Cap-Coast-Maintenance/6155485270725…" at bounding box center [1300, 369] width 1383 height 244
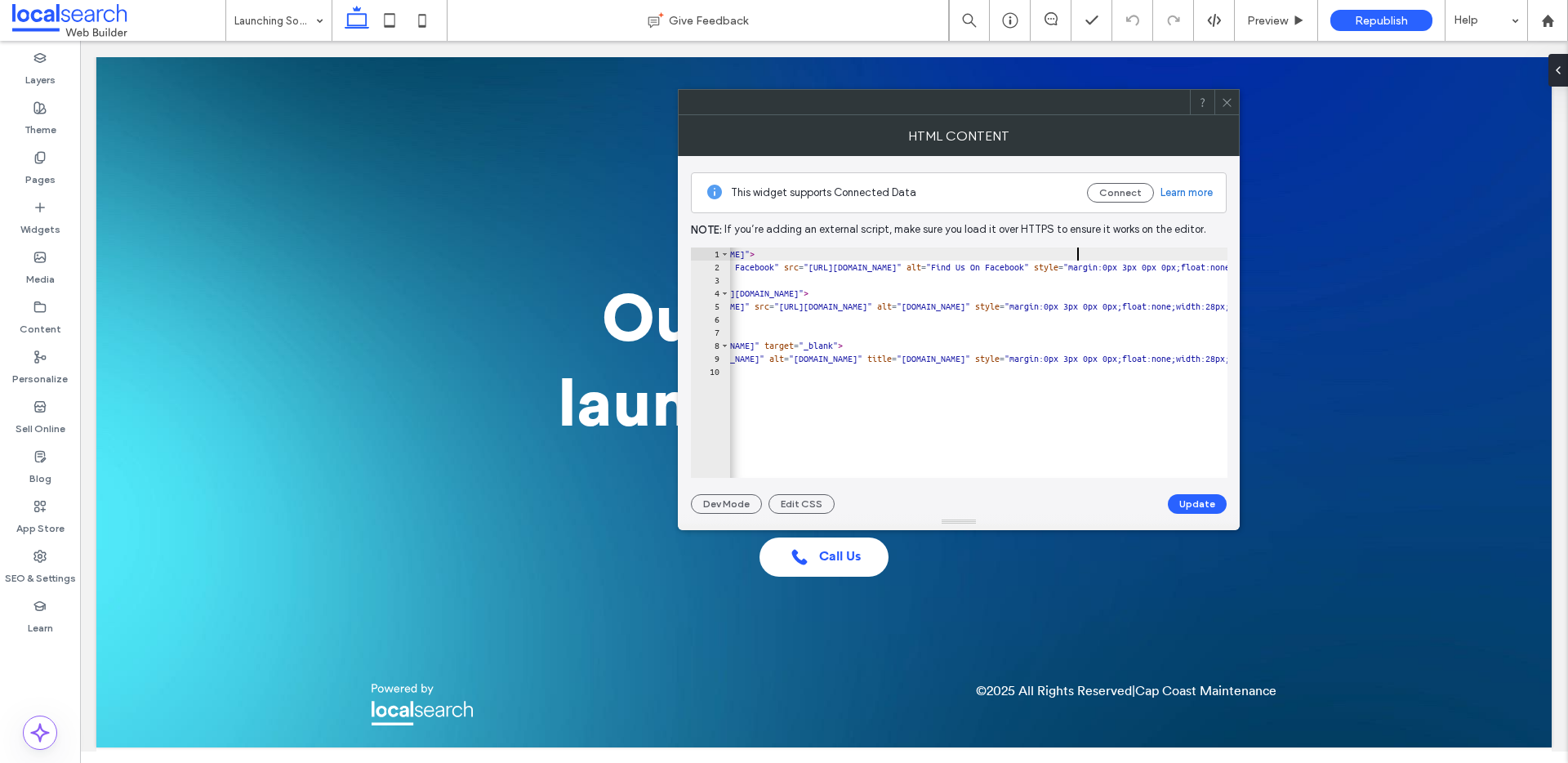
scroll to position [0, 38]
paste textarea "**********"
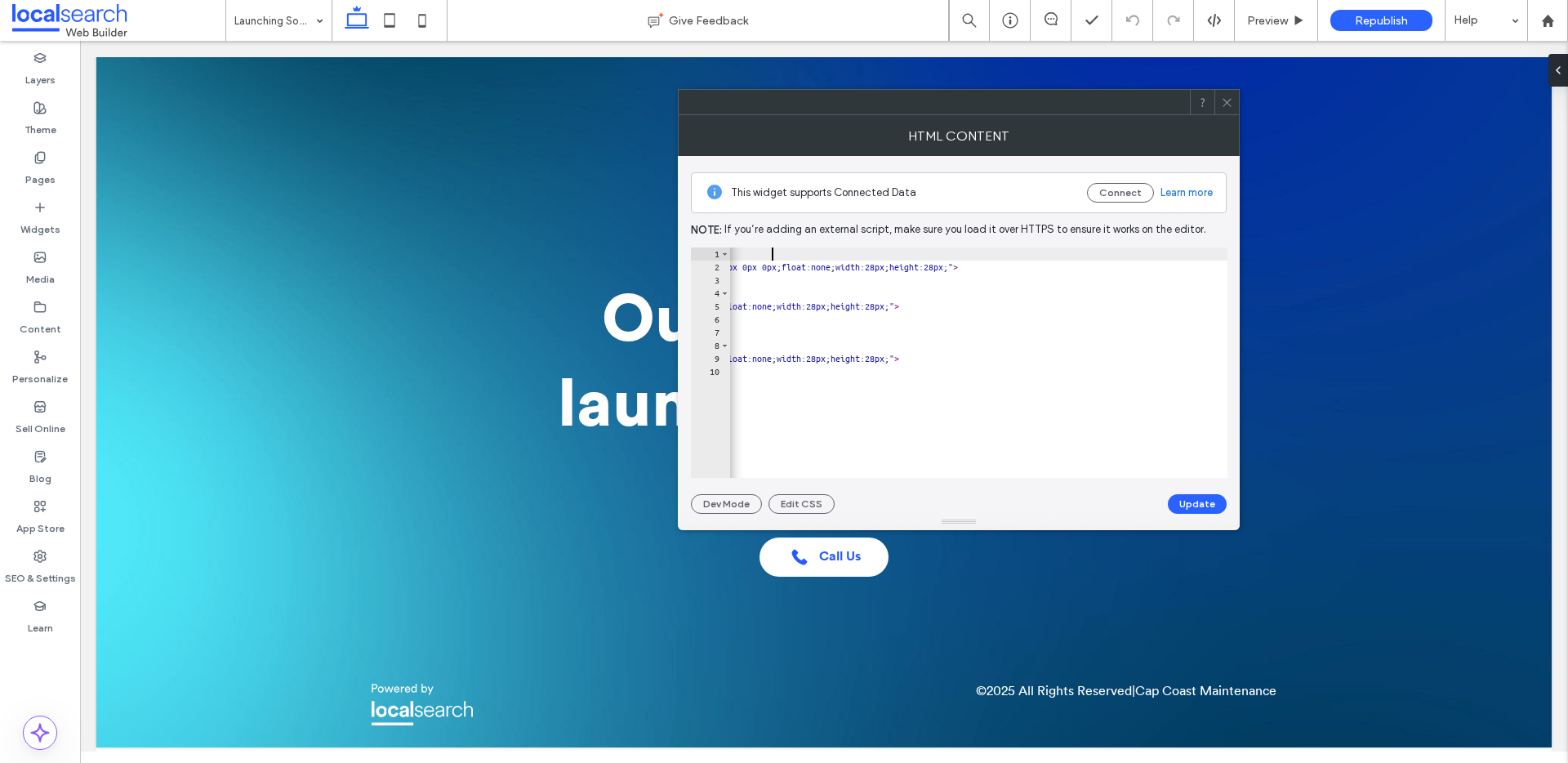
scroll to position [0, 438]
click at [971, 294] on div "< a href = "https://www.facebook.com/people/Cap-Coast-Maintenance/6155485270725…" at bounding box center [983, 369] width 1383 height 244
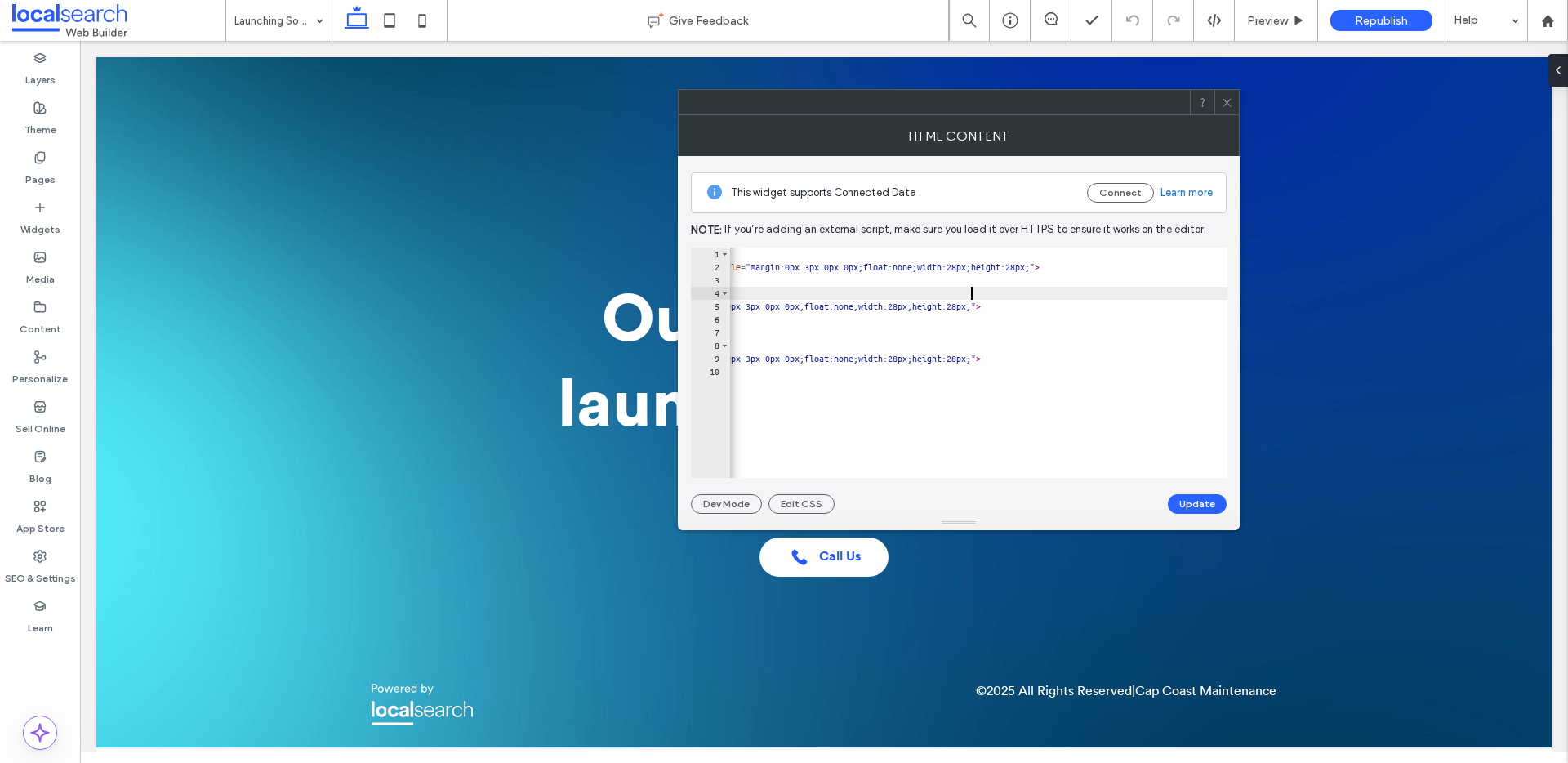
paste textarea "**********"
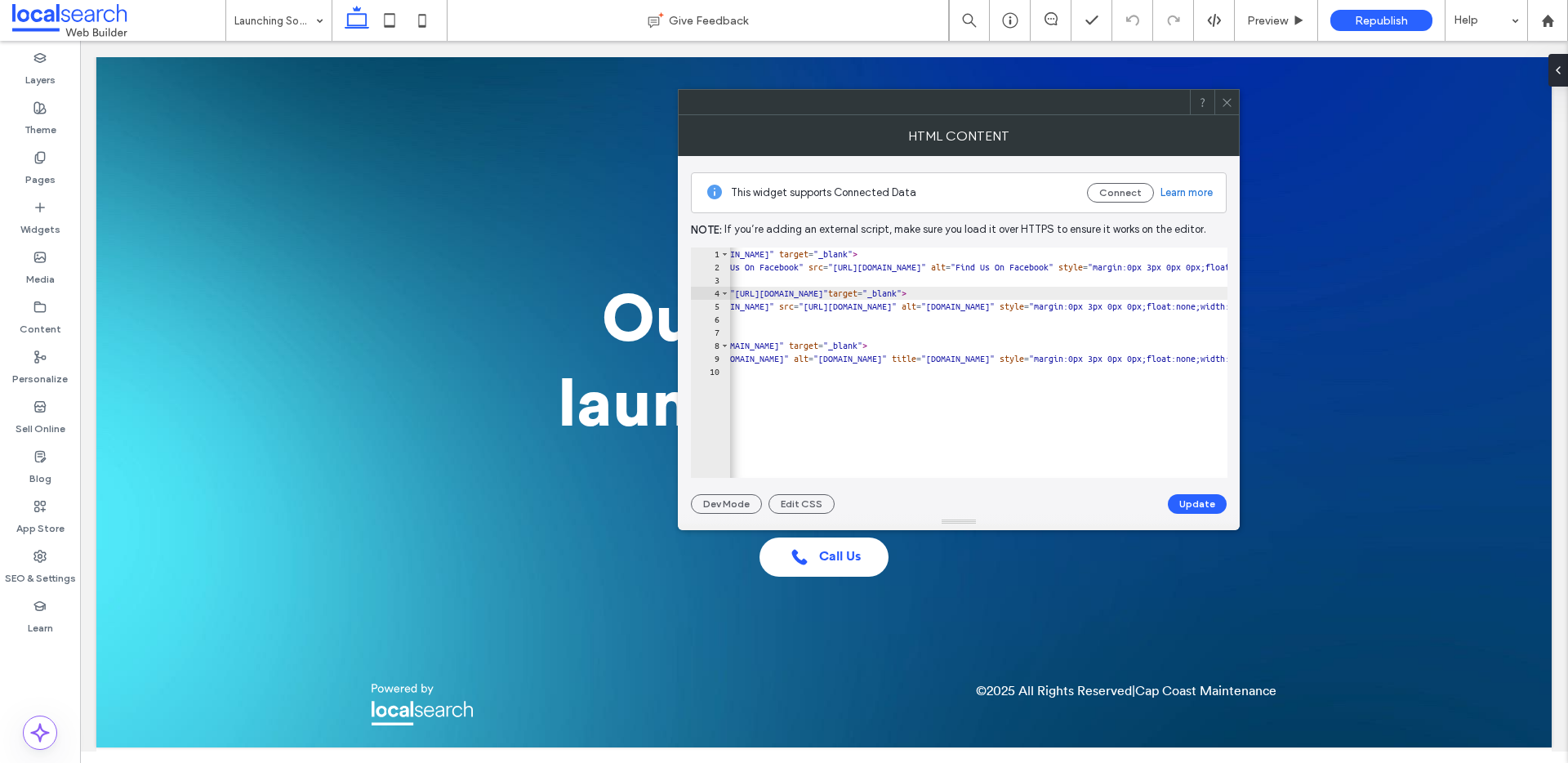
scroll to position [0, 0]
click at [847, 297] on div "< a href = "https://www.facebook.com/people/Cap-Coast-Maintenance/6155485270725…" at bounding box center [1421, 369] width 1383 height 244
click at [1076, 289] on div "< a href = "https://www.facebook.com/people/Cap-Coast-Maintenance/6155485270725…" at bounding box center [1146, 369] width 1383 height 244
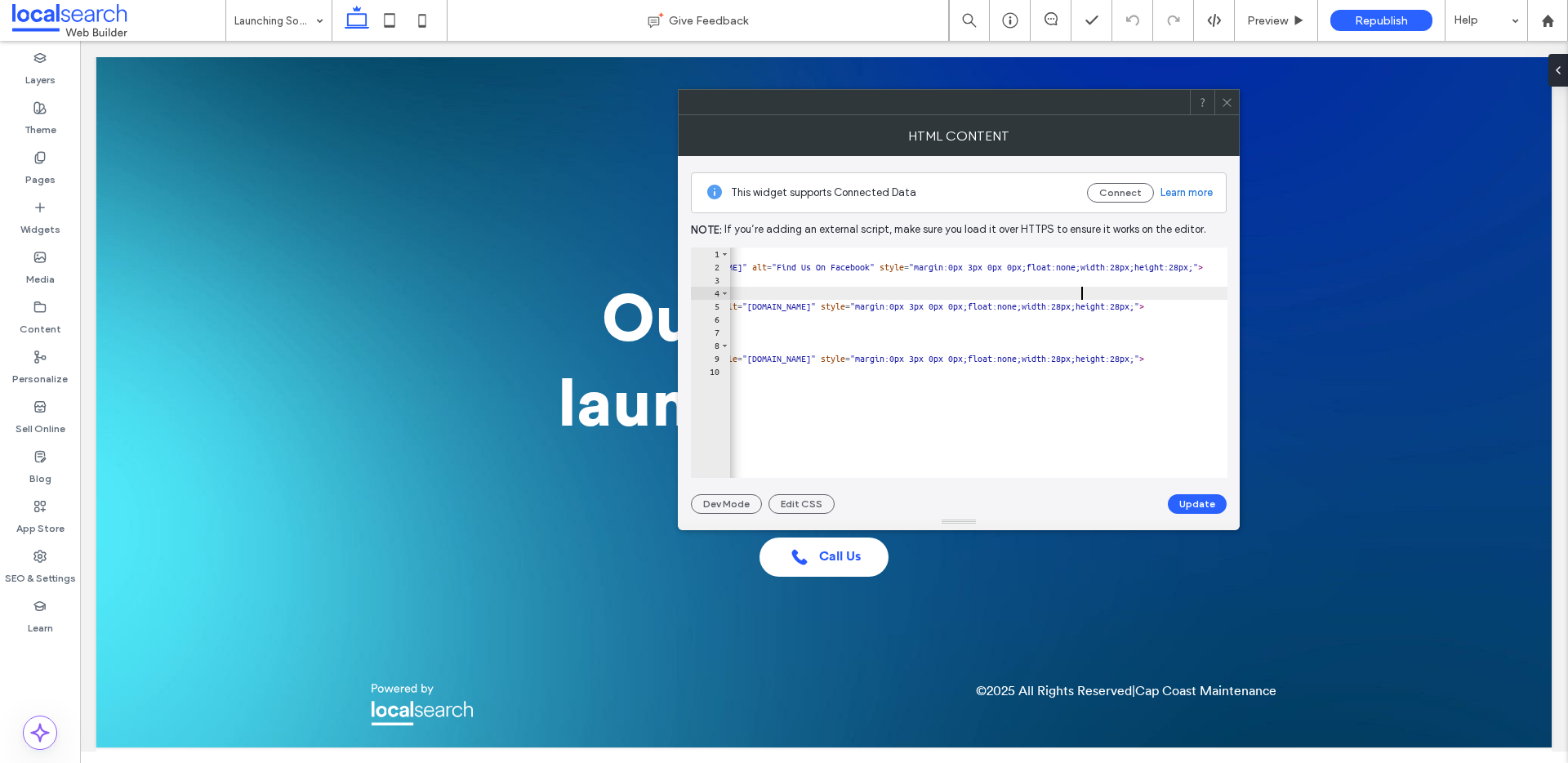
scroll to position [0, 0]
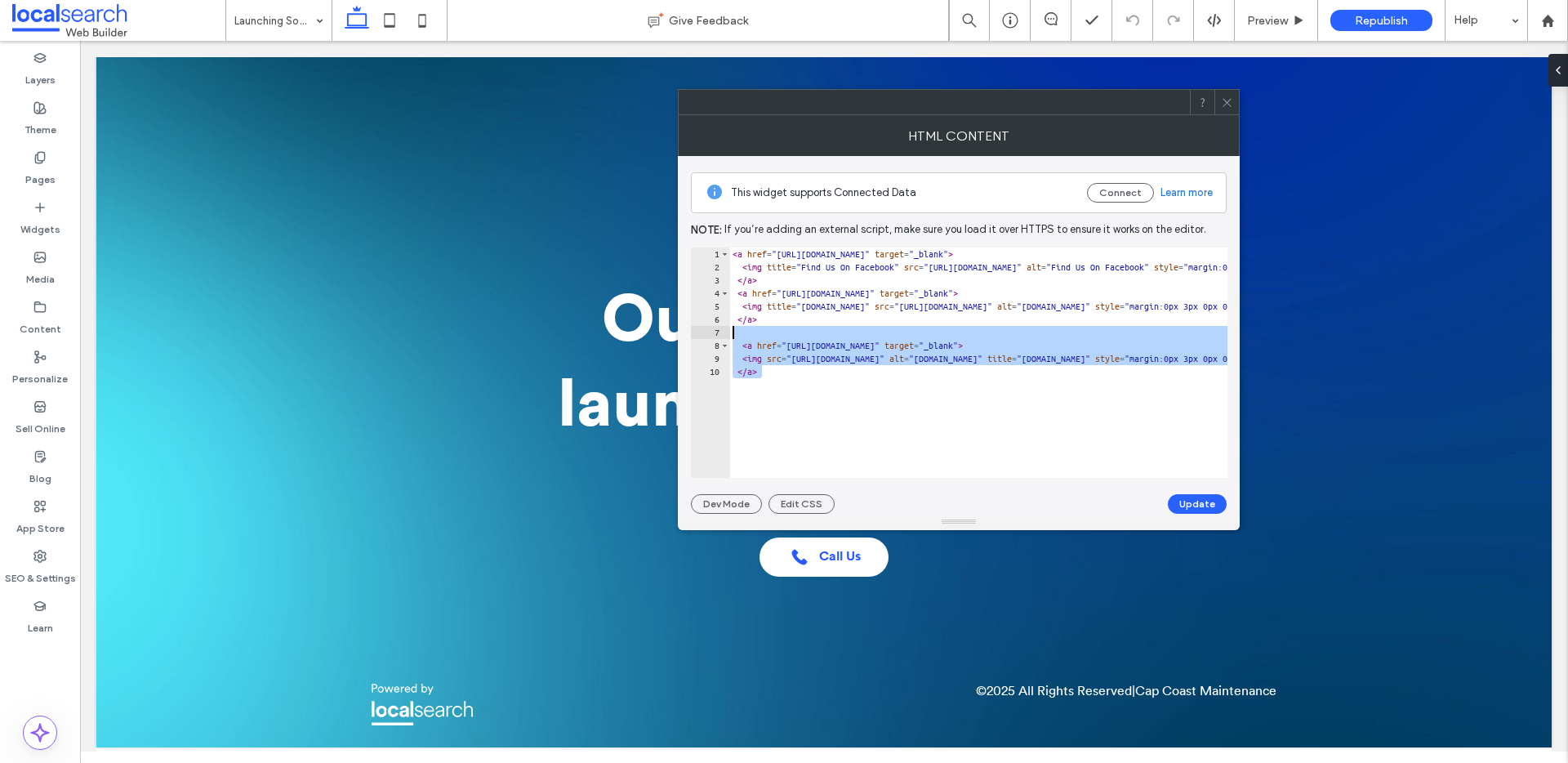
drag, startPoint x: 713, startPoint y: 335, endPoint x: 687, endPoint y: 329, distance: 26.7
click at [687, 329] on div "**********" at bounding box center [959, 334] width 562 height 357
type textarea "**********"
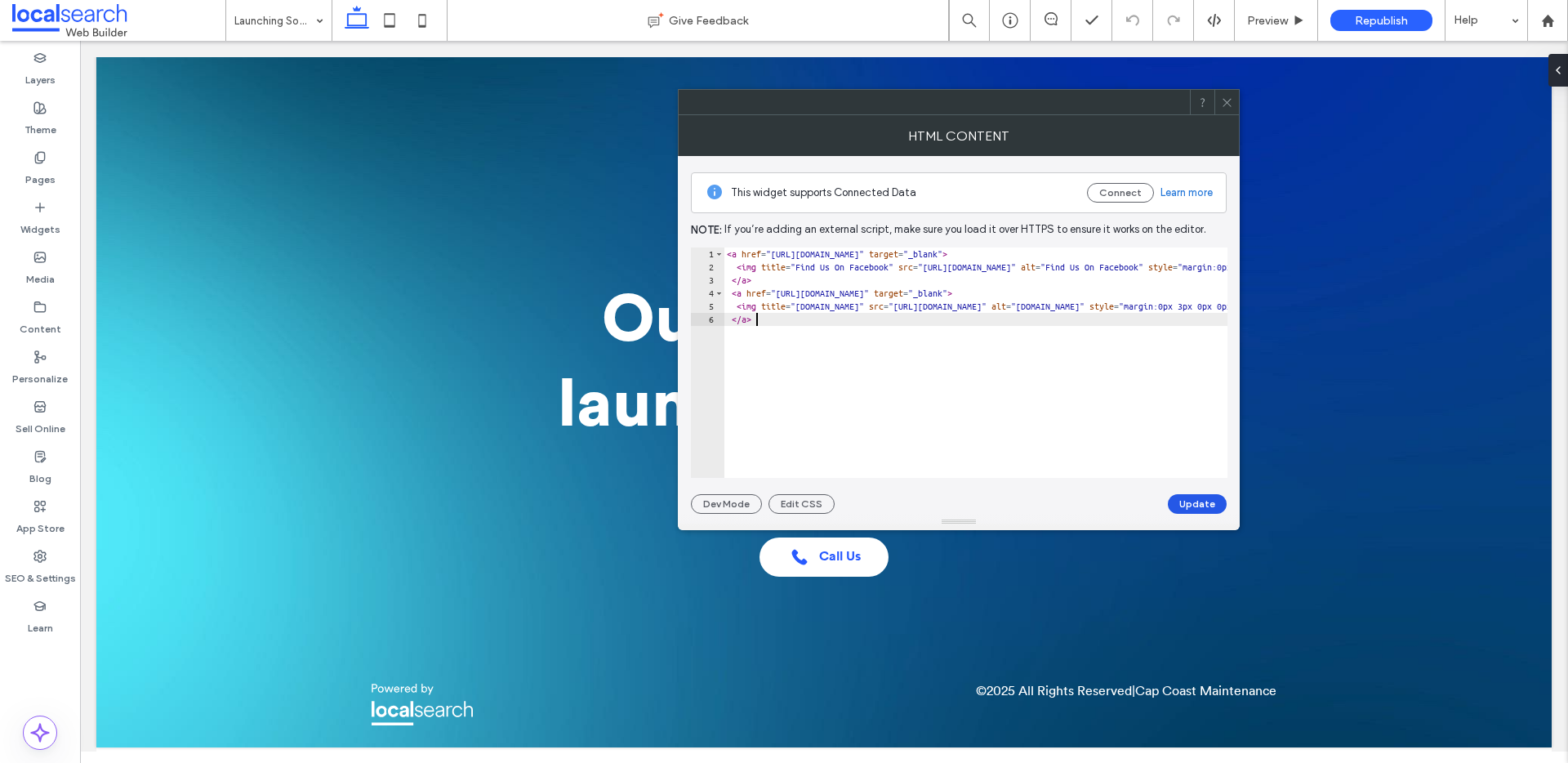
type textarea "****"
click at [1198, 503] on button "Update" at bounding box center [1198, 504] width 59 height 19
click at [1223, 107] on icon at bounding box center [1227, 102] width 12 height 12
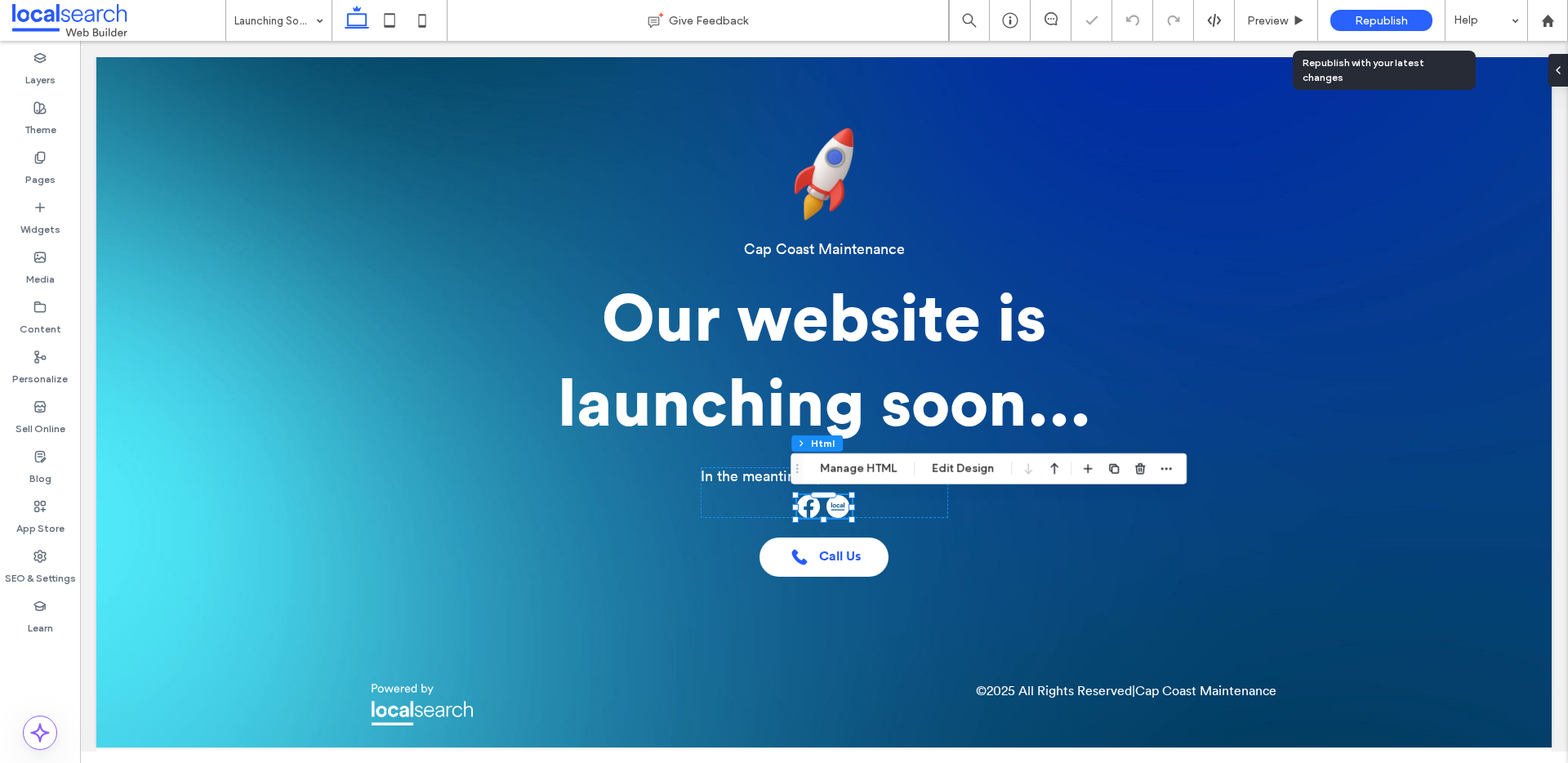
click at [1346, 19] on div "Republish" at bounding box center [1382, 20] width 102 height 21
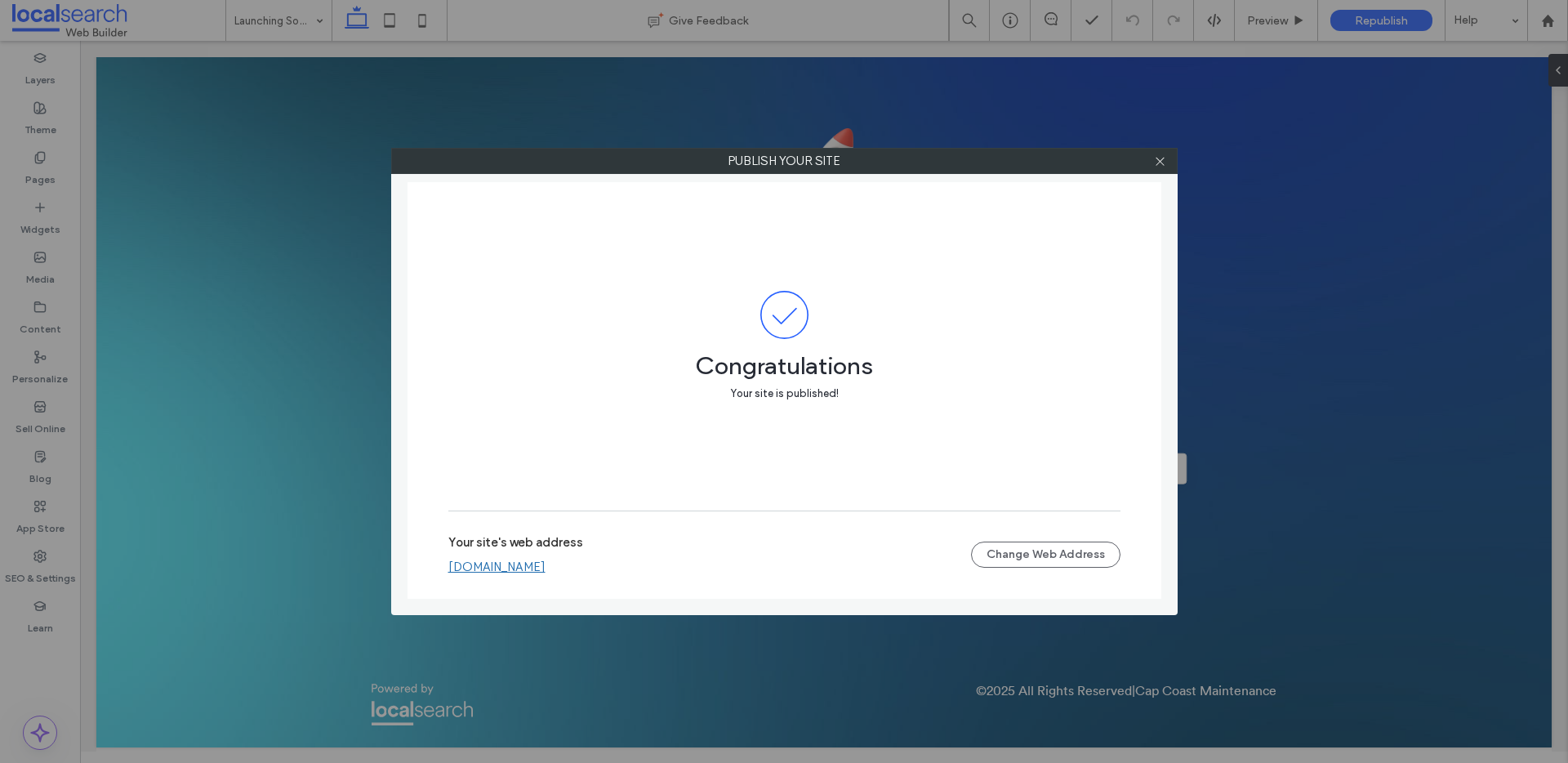
click at [493, 569] on link "www.capcoastmaintenance.com.au" at bounding box center [496, 567] width 97 height 15
click at [1164, 158] on icon at bounding box center [1160, 161] width 12 height 12
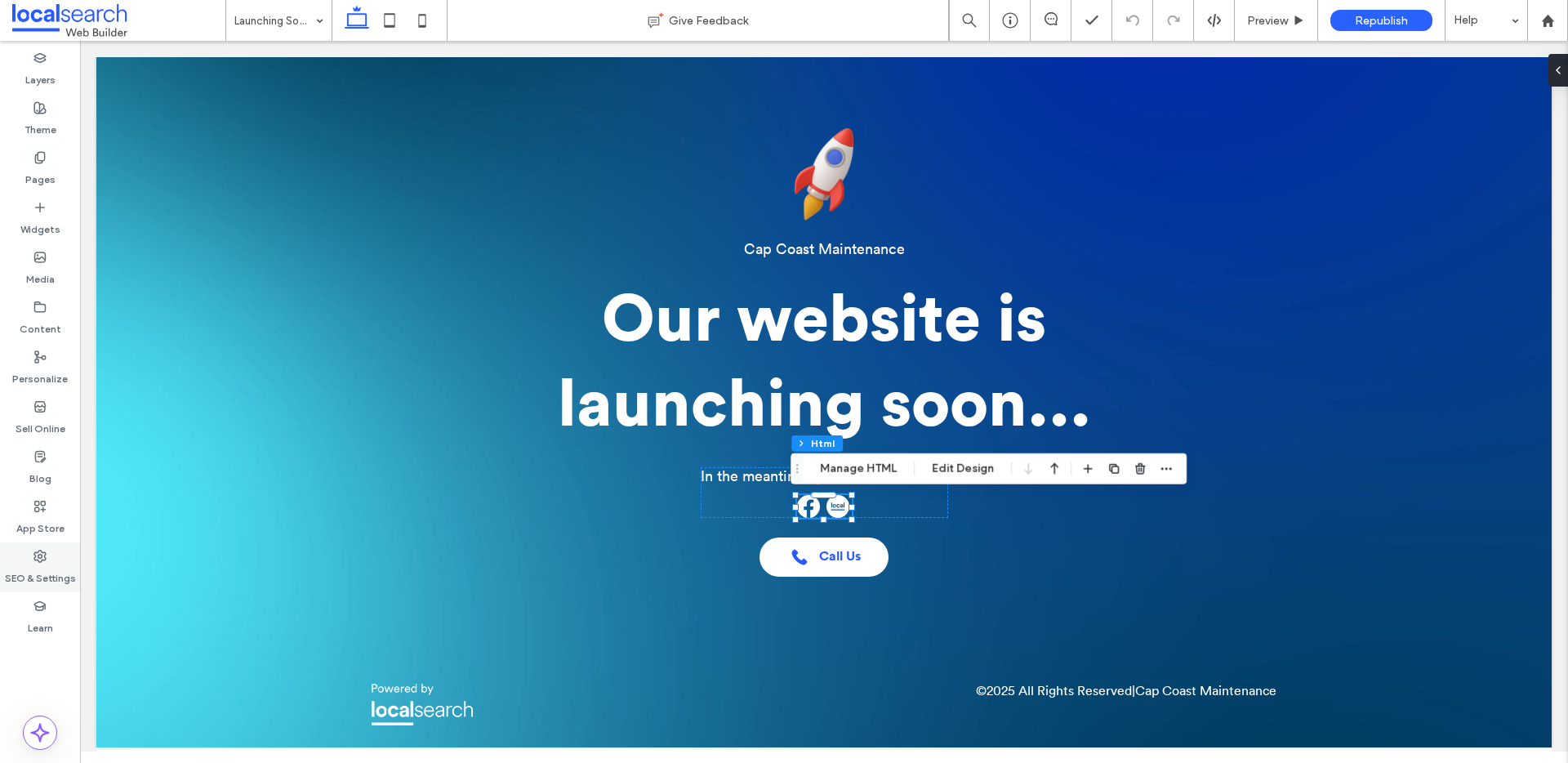
click at [48, 572] on label "SEO & Settings" at bounding box center [40, 574] width 71 height 23
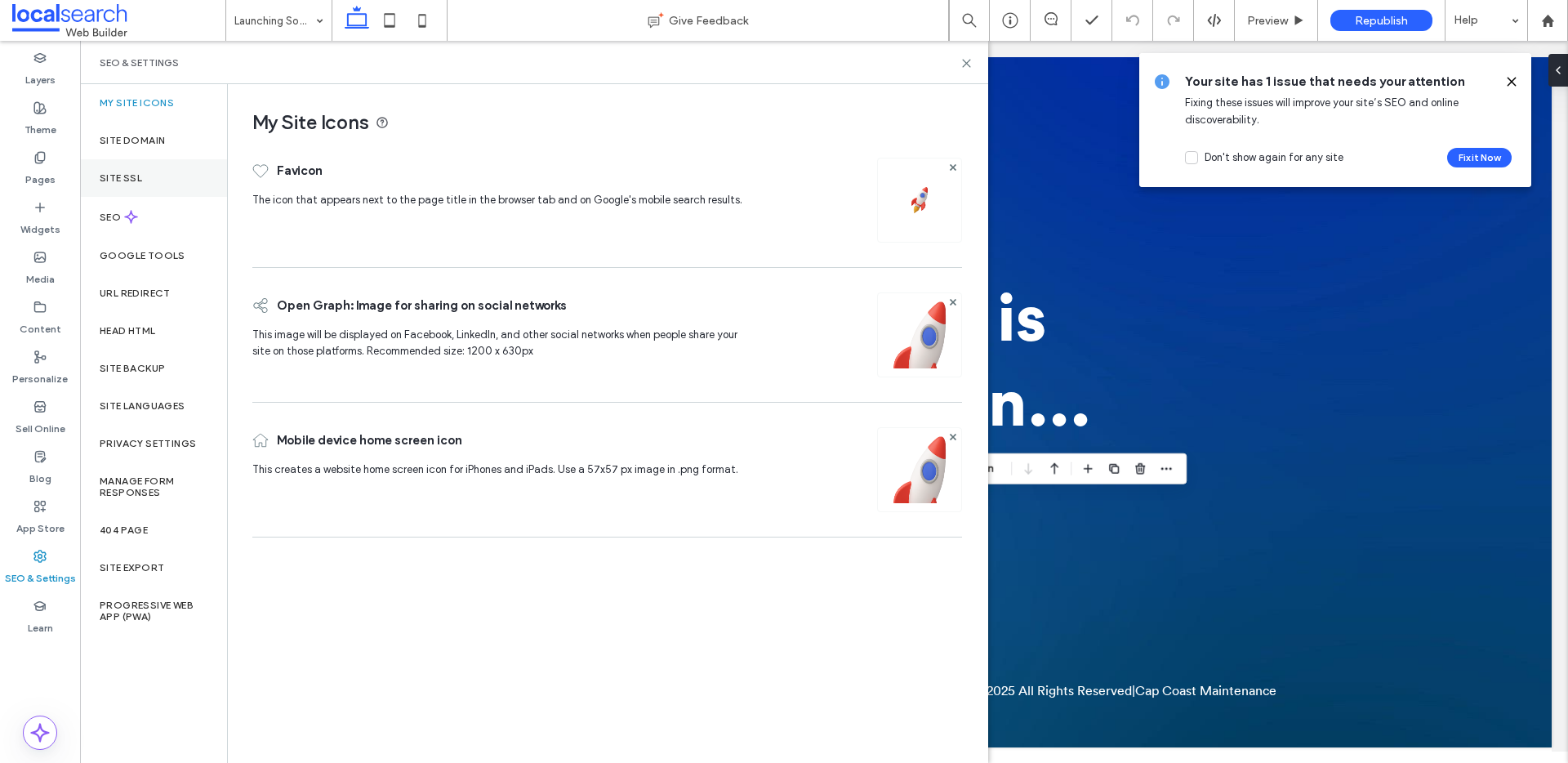
click at [154, 180] on div "Site SSL" at bounding box center [153, 178] width 147 height 38
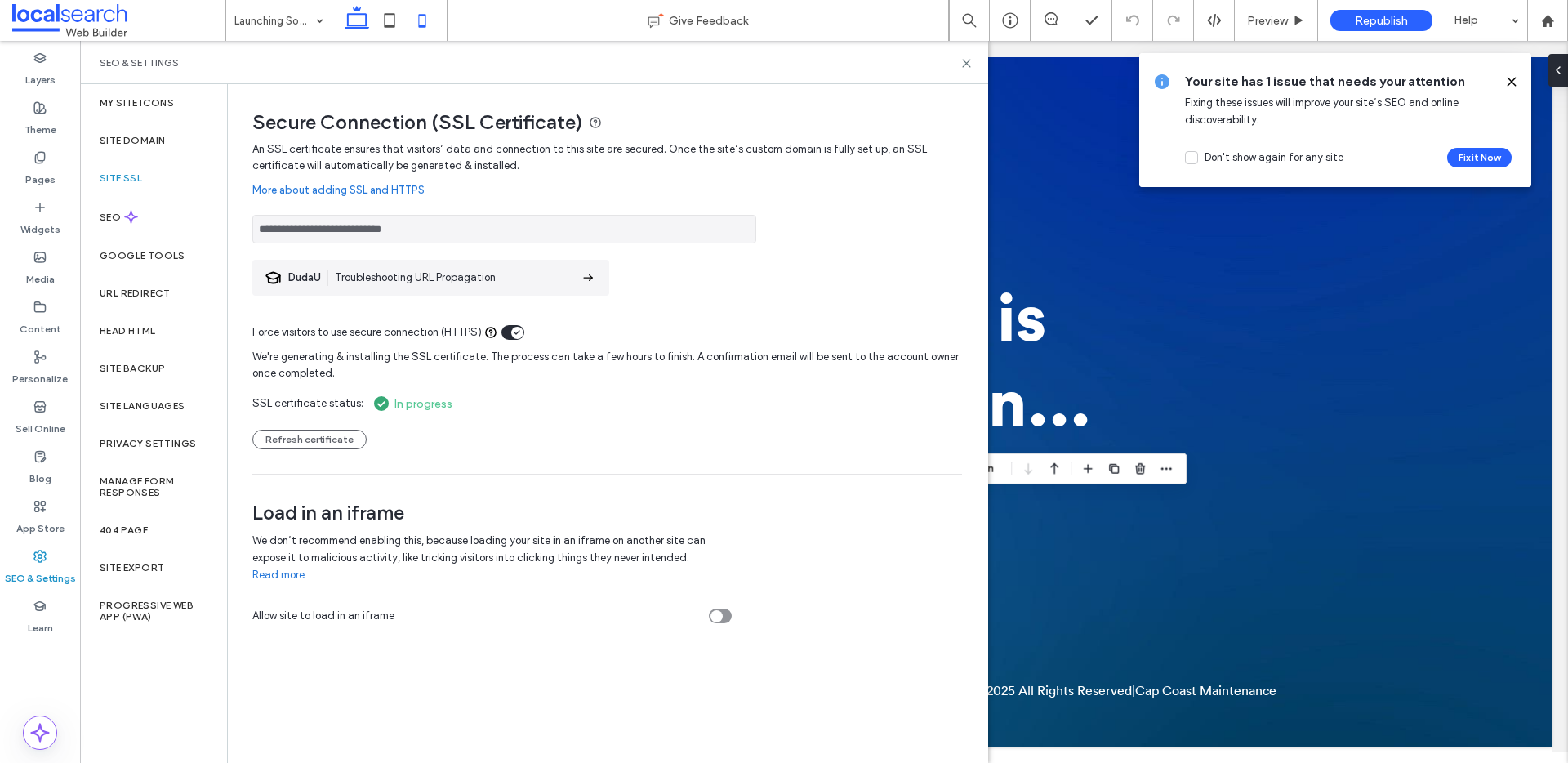
click at [417, 23] on icon at bounding box center [421, 19] width 32 height 32
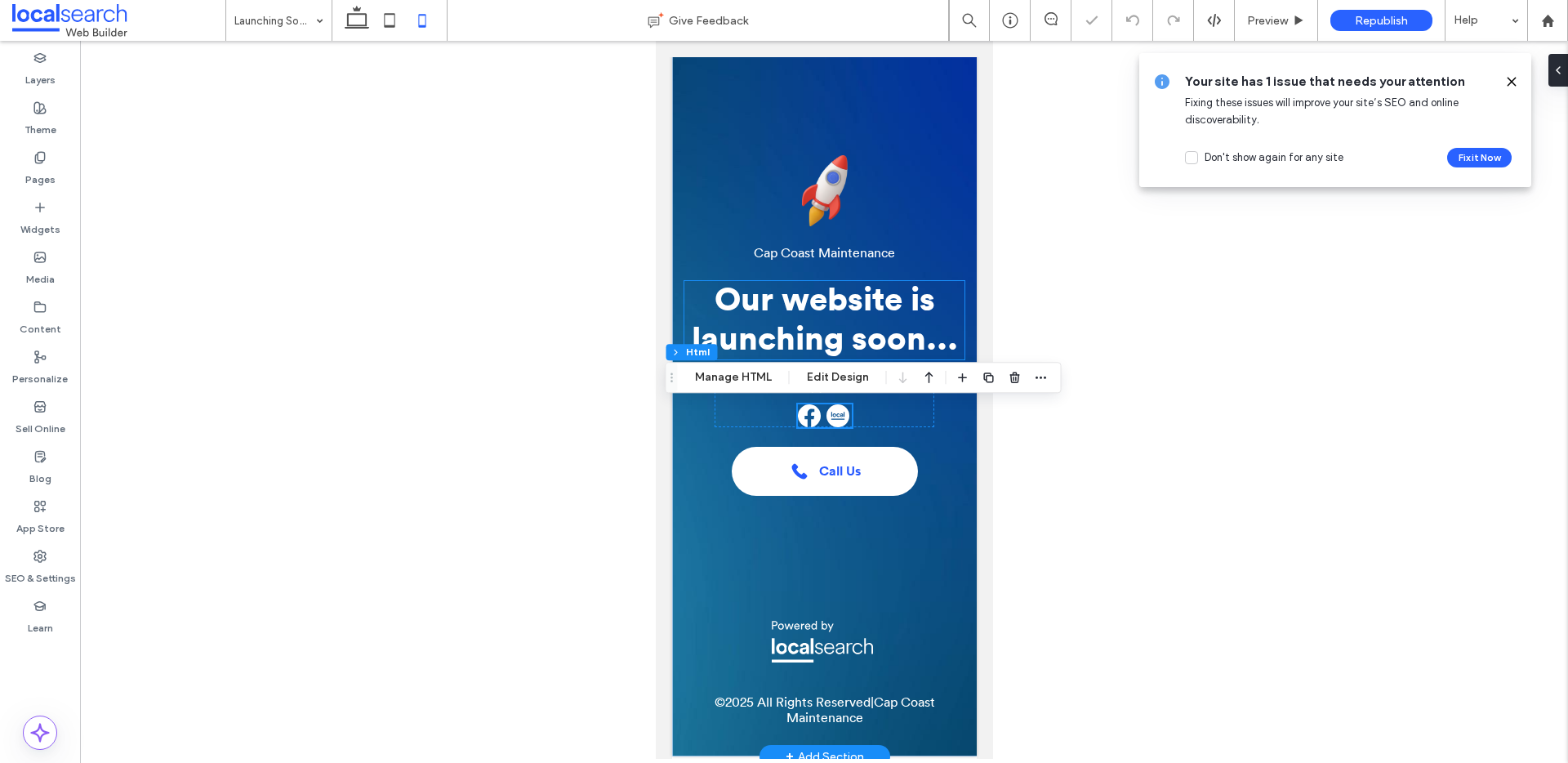
scroll to position [28, 0]
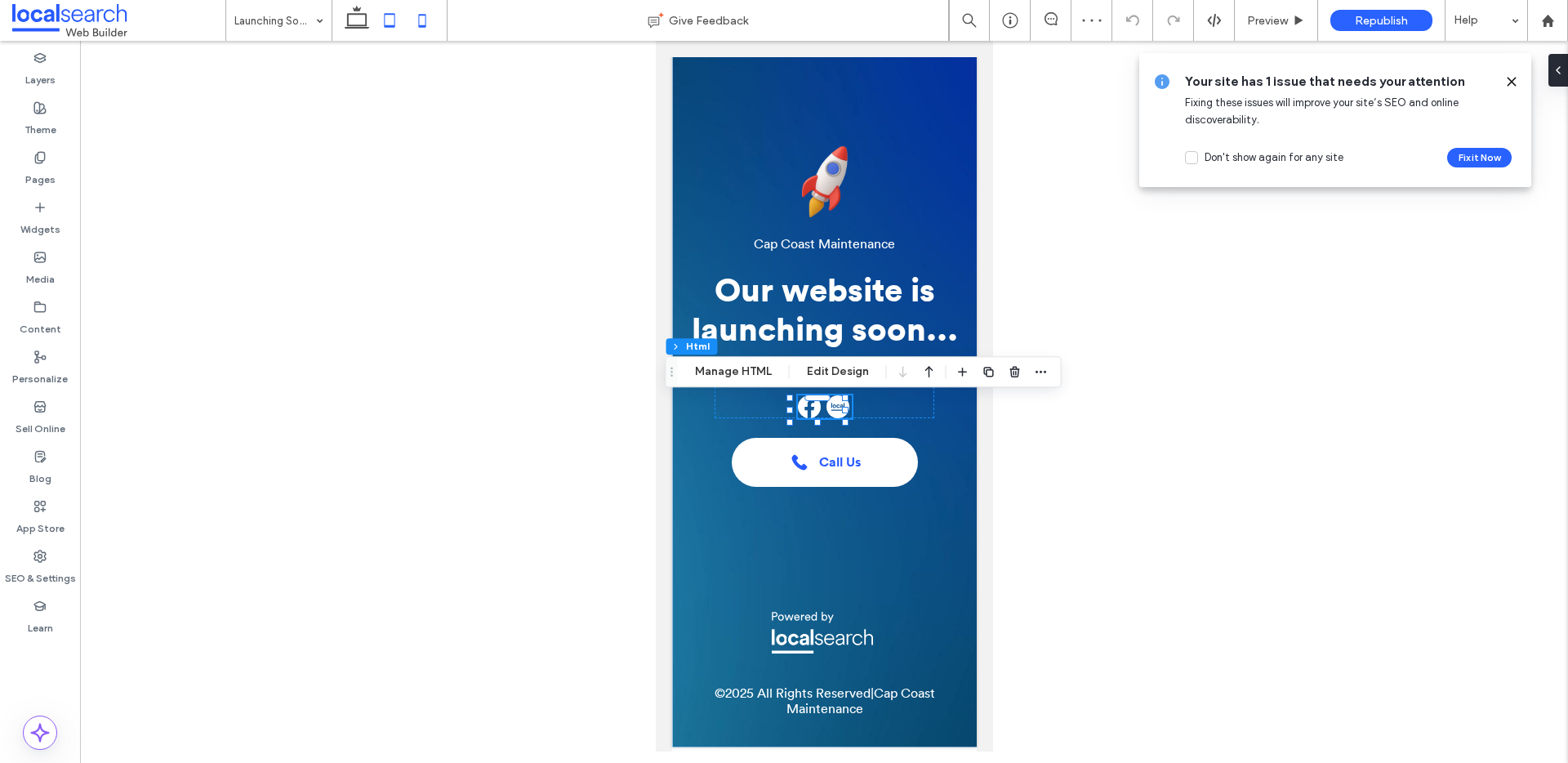
click at [389, 31] on icon at bounding box center [389, 19] width 32 height 32
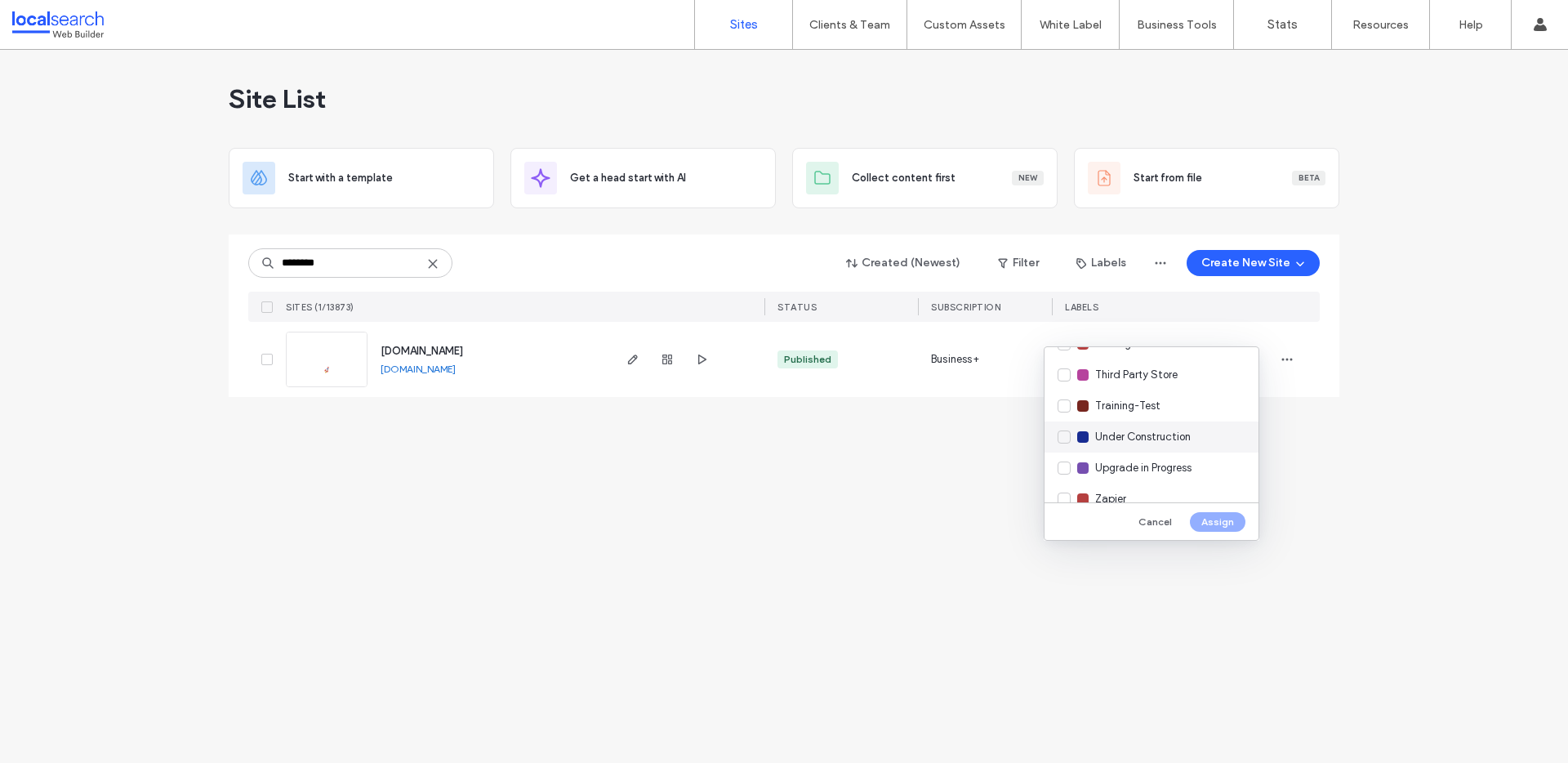
scroll to position [717, 0]
click at [1159, 426] on span "Under Construction" at bounding box center [1143, 428] width 95 height 17
click at [1215, 522] on button "Assign" at bounding box center [1218, 521] width 56 height 19
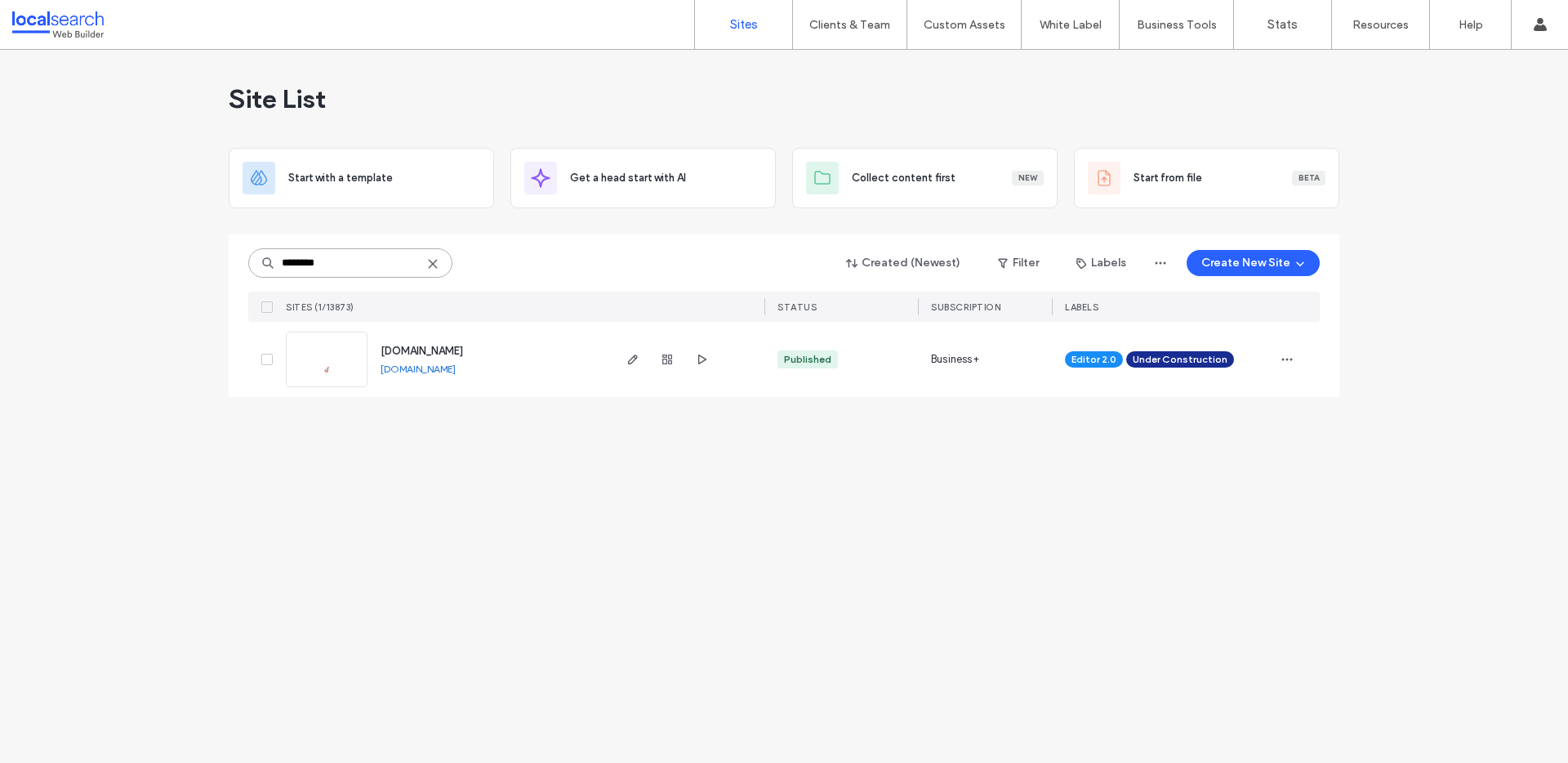
click at [368, 266] on input "********" at bounding box center [350, 263] width 204 height 30
paste input
type input "********"
click at [321, 376] on img at bounding box center [327, 388] width 80 height 111
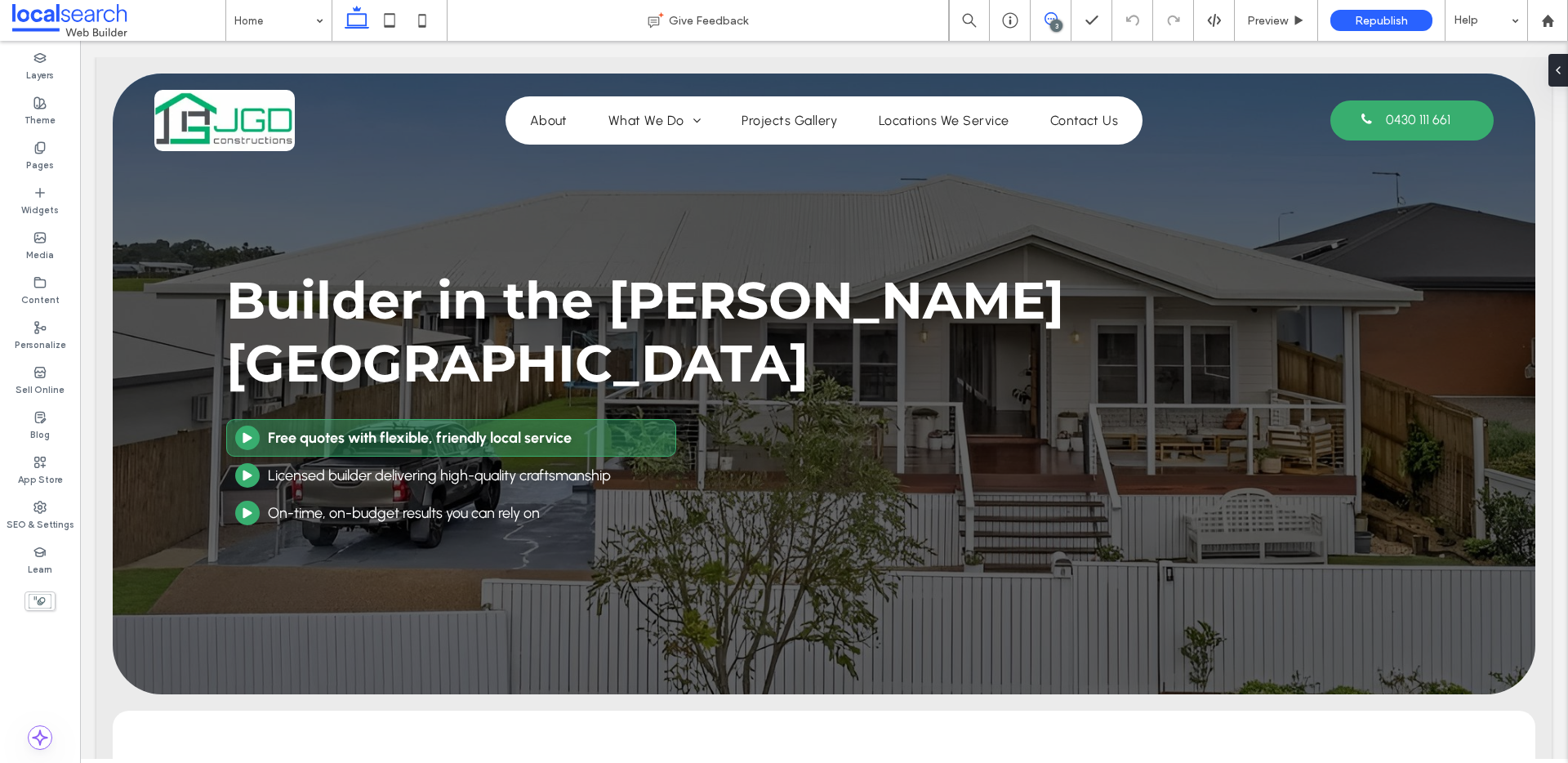
click at [1045, 16] on use at bounding box center [1051, 19] width 13 height 13
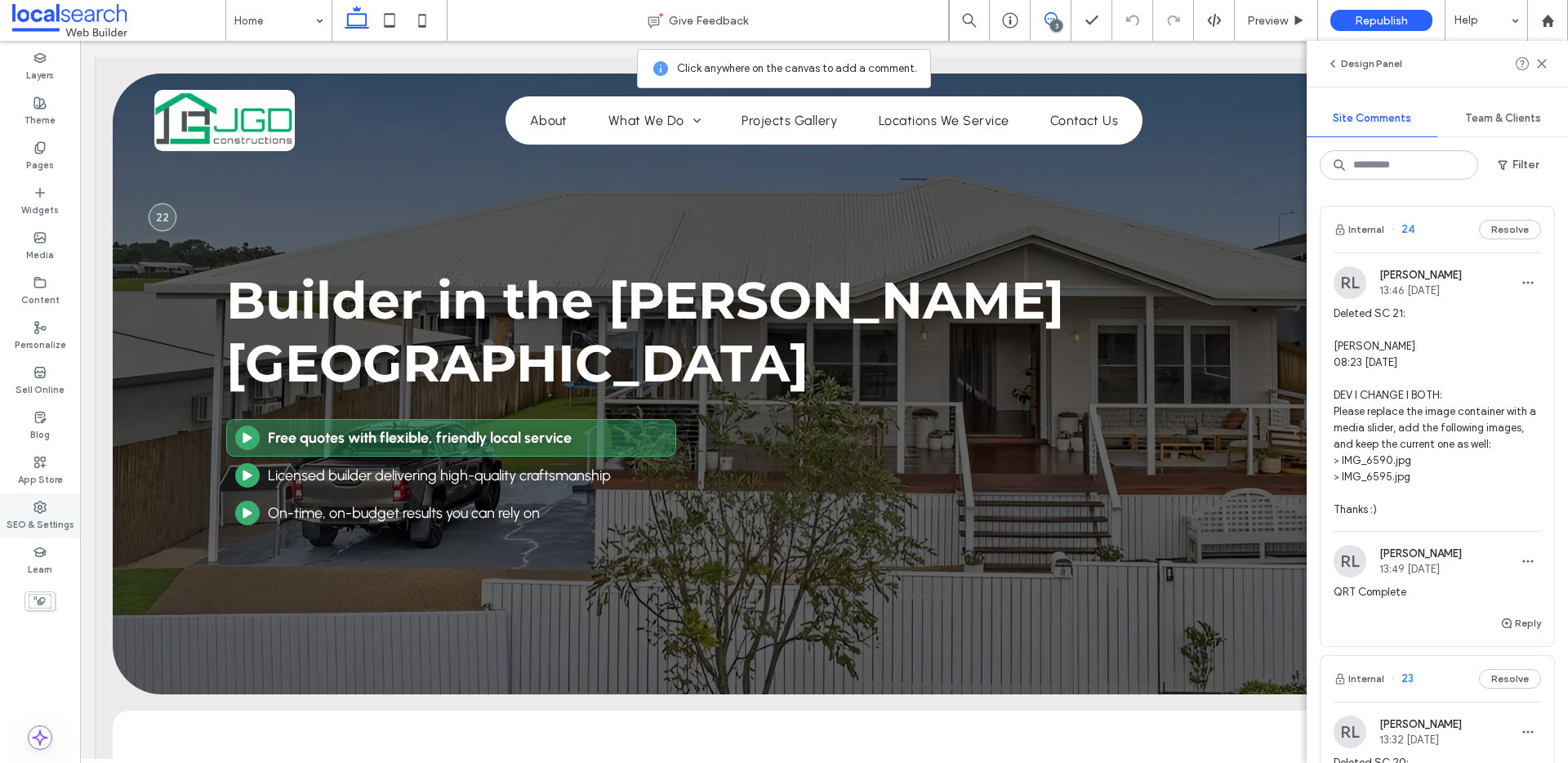
click at [24, 521] on label "SEO & Settings" at bounding box center [40, 522] width 68 height 18
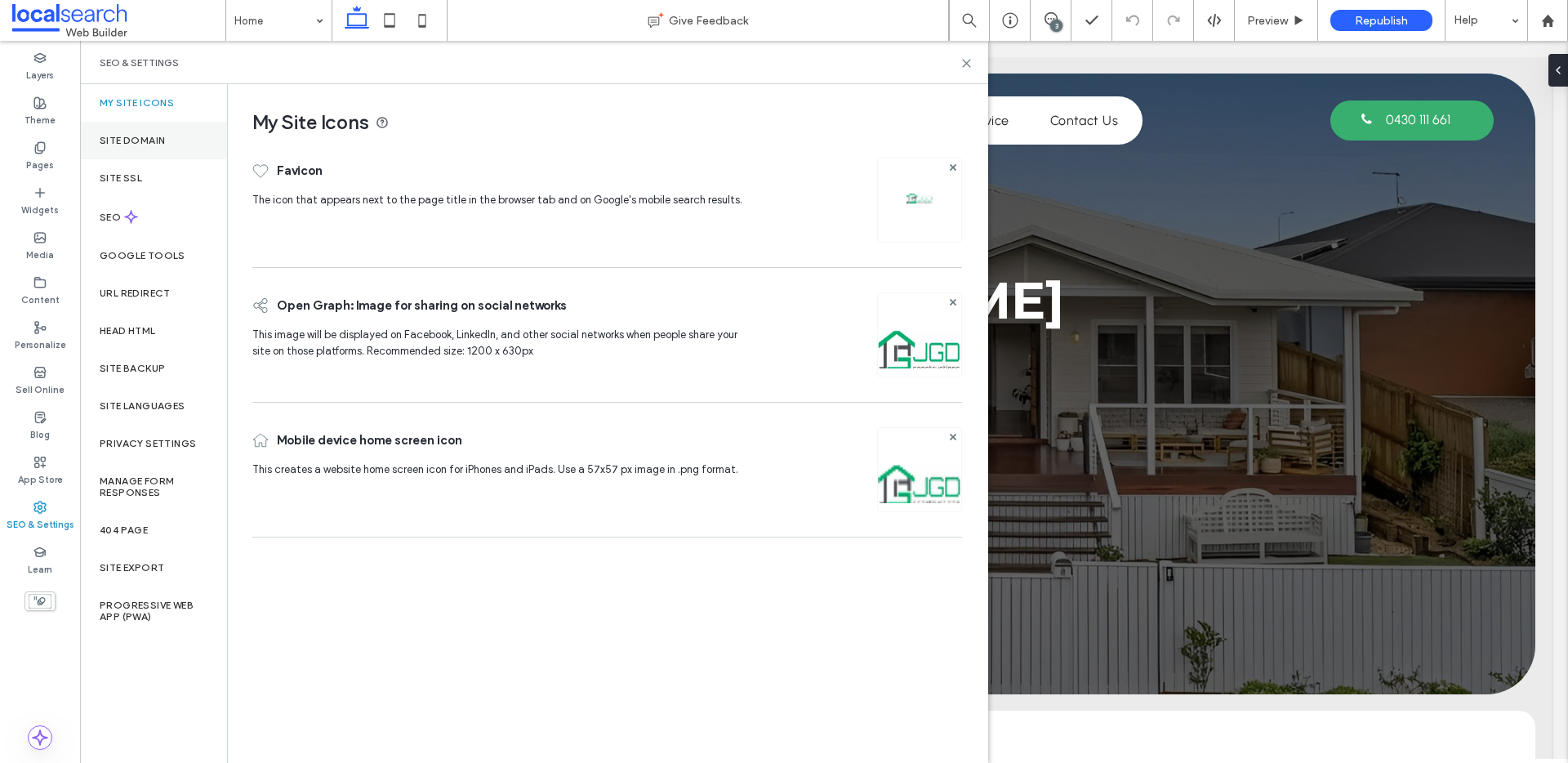
click at [149, 147] on div "Site Domain" at bounding box center [153, 140] width 147 height 38
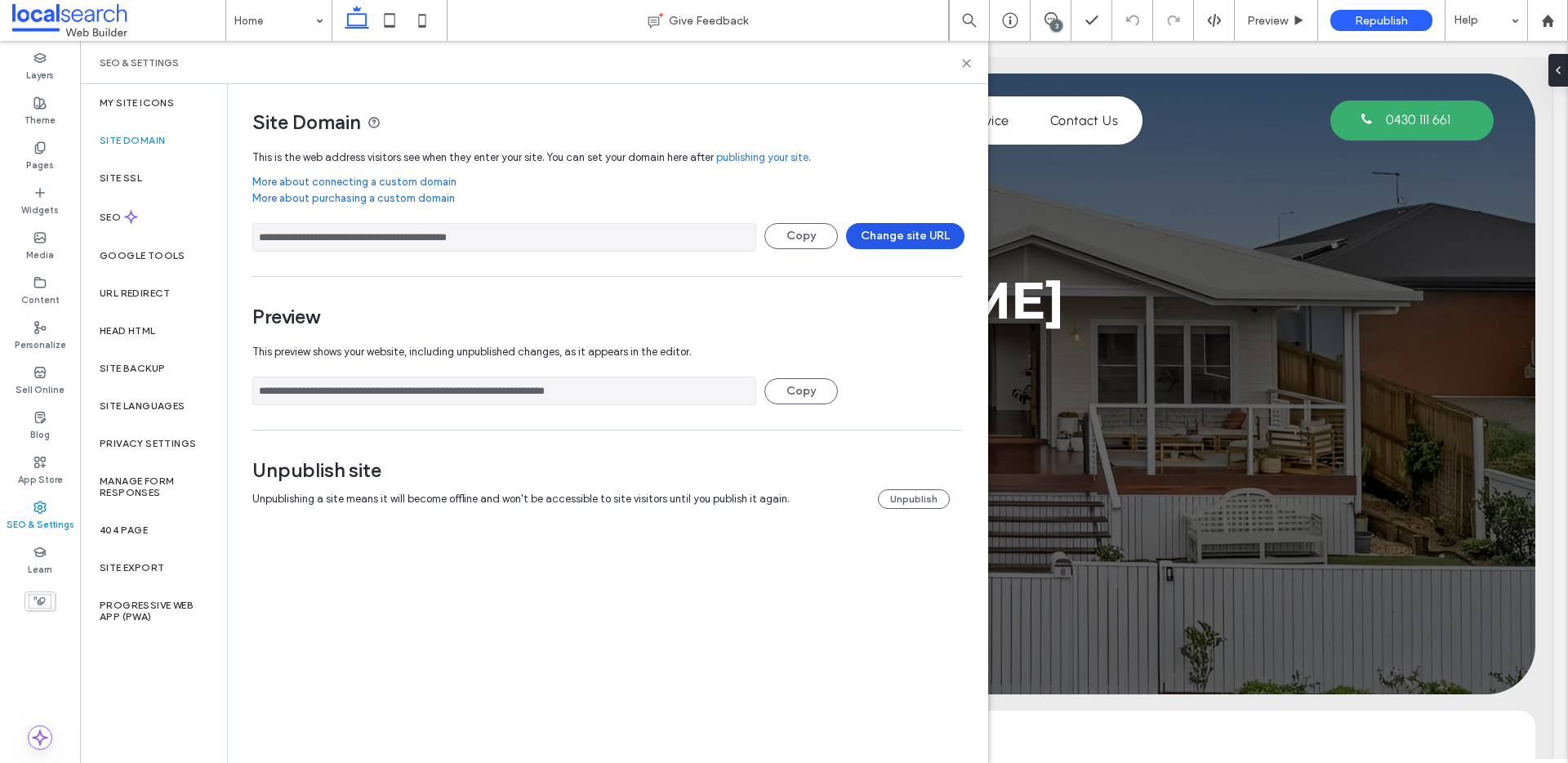
click at [924, 236] on button "Change site URL" at bounding box center [906, 236] width 119 height 26
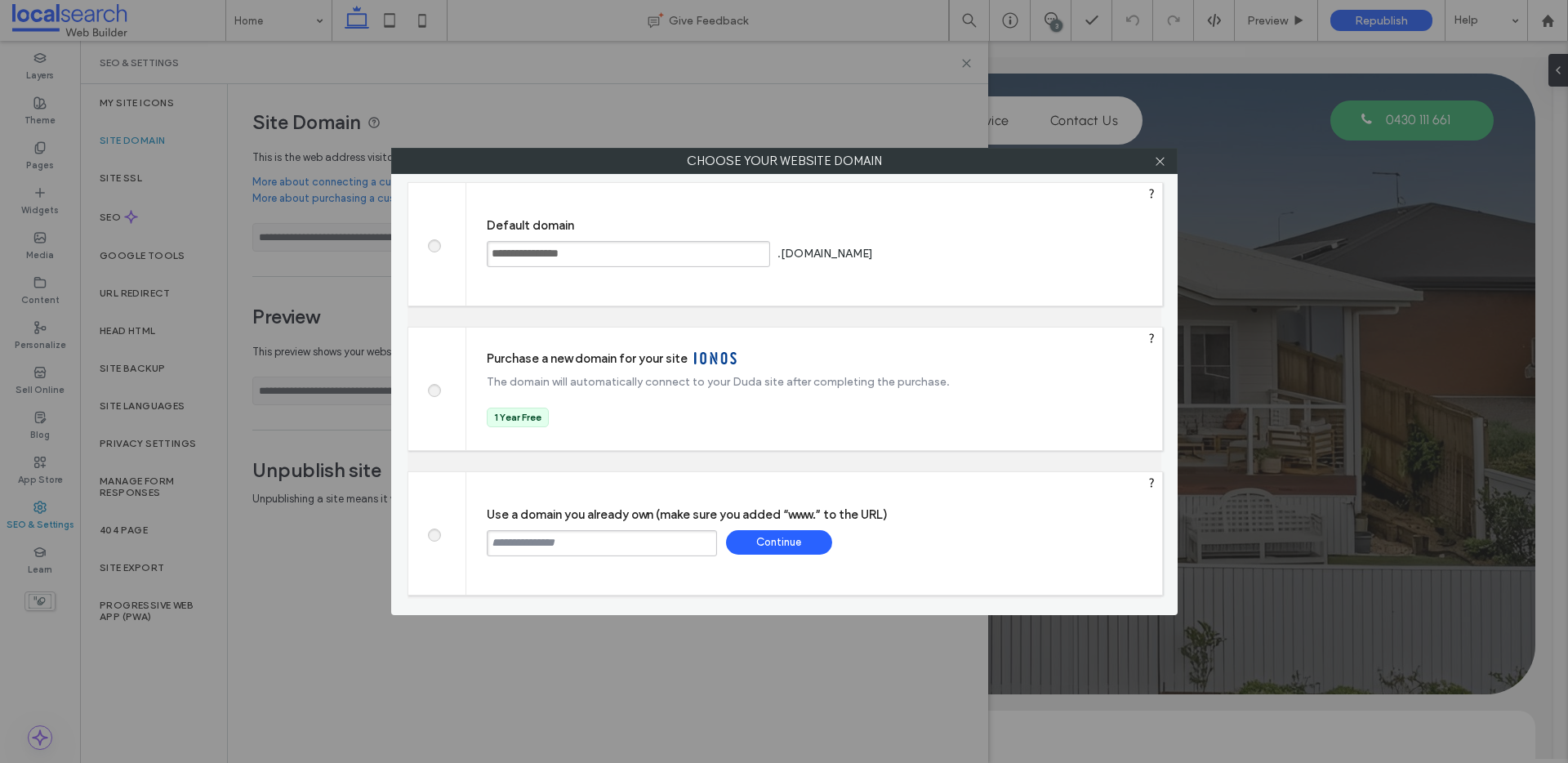
click at [590, 548] on input "text" at bounding box center [602, 543] width 231 height 26
paste input "**********"
click at [488, 545] on input "**********" at bounding box center [602, 543] width 231 height 26
type input "**********"
click at [820, 547] on div "Continue" at bounding box center [779, 542] width 107 height 24
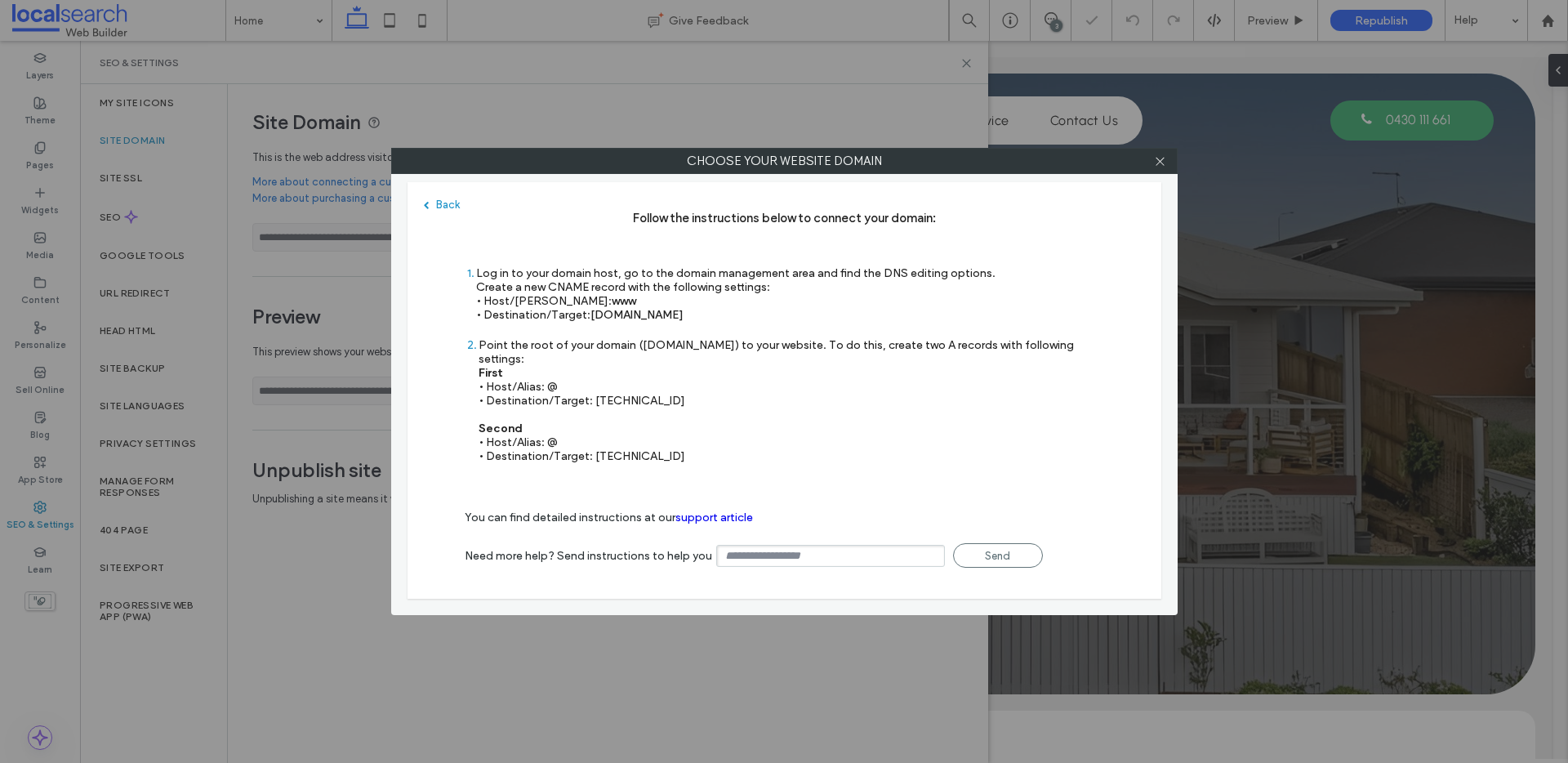
type input "**********"
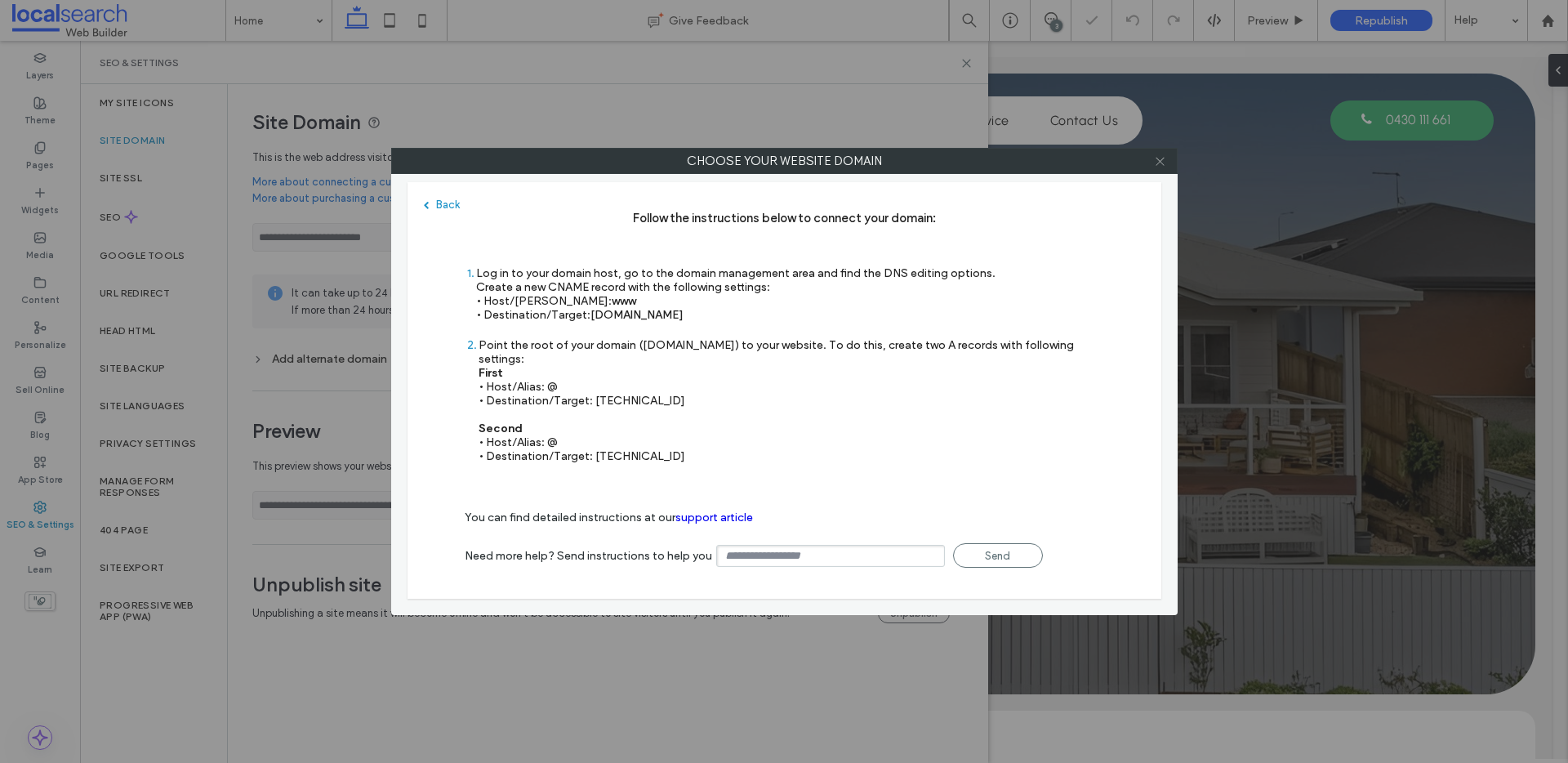
click at [1159, 161] on icon at bounding box center [1160, 161] width 12 height 12
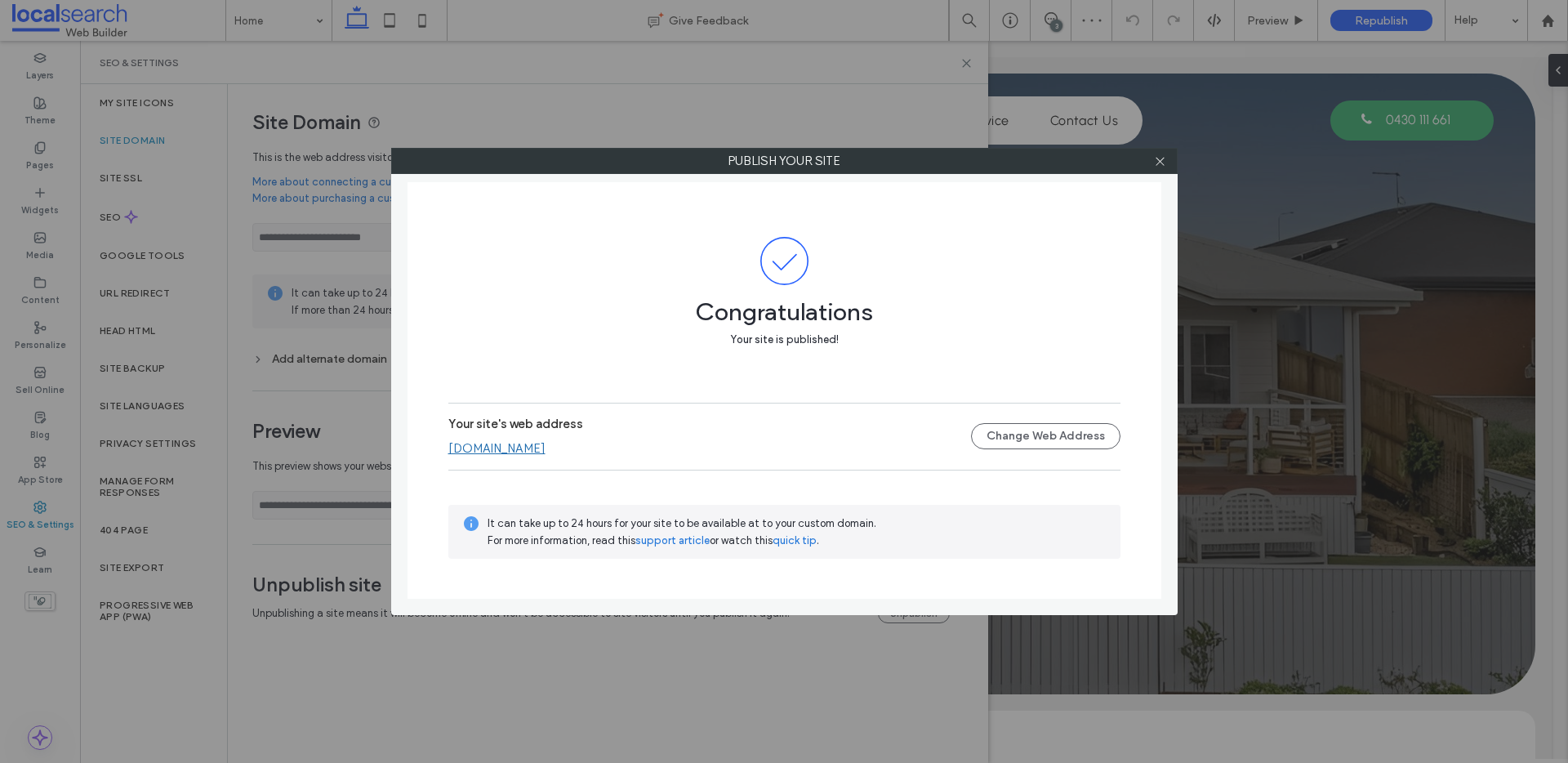
drag, startPoint x: 1159, startPoint y: 162, endPoint x: 774, endPoint y: 47, distance: 401.8
click at [1158, 162] on icon at bounding box center [1160, 161] width 12 height 12
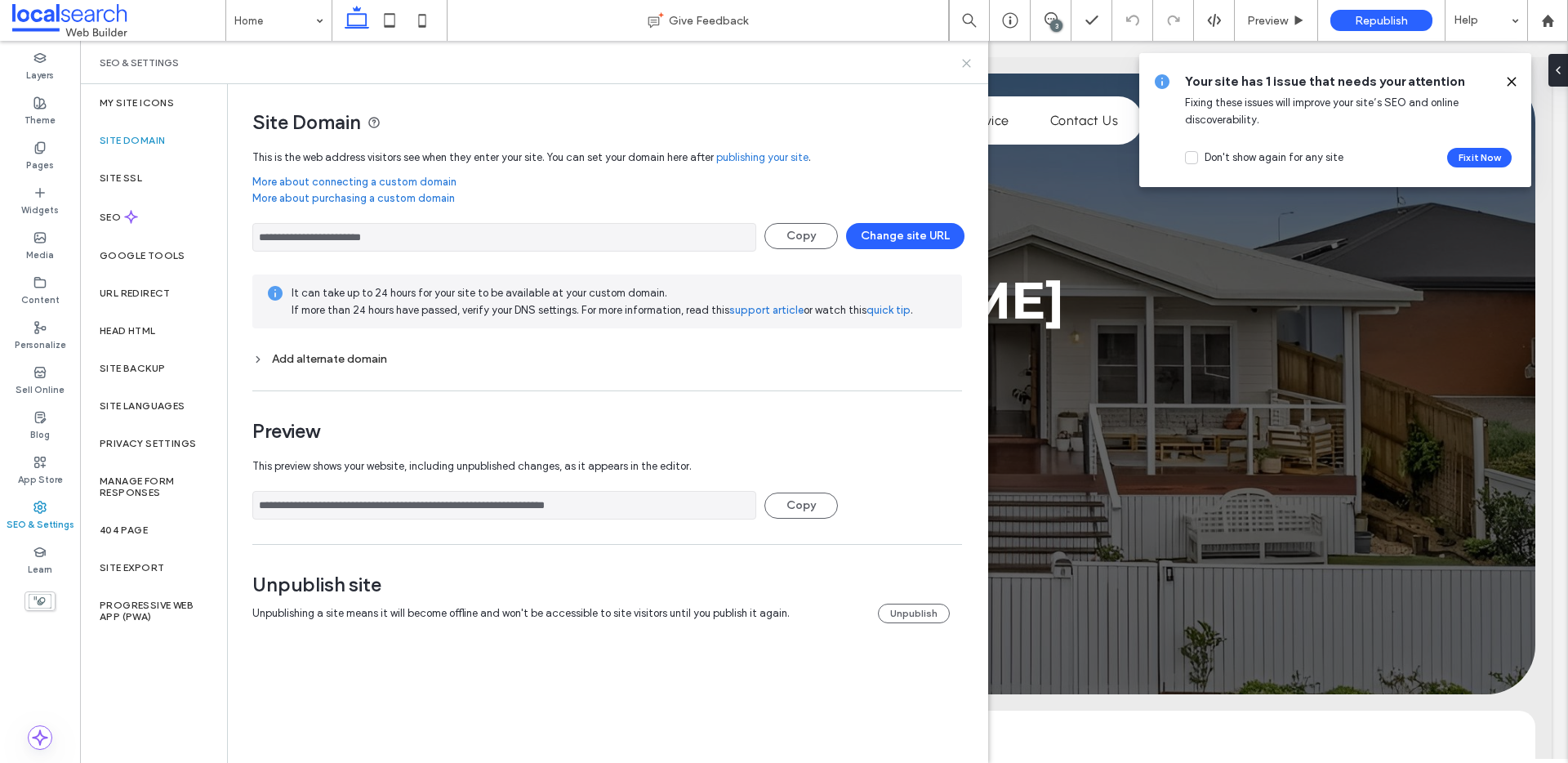
click at [961, 60] on icon at bounding box center [966, 63] width 12 height 12
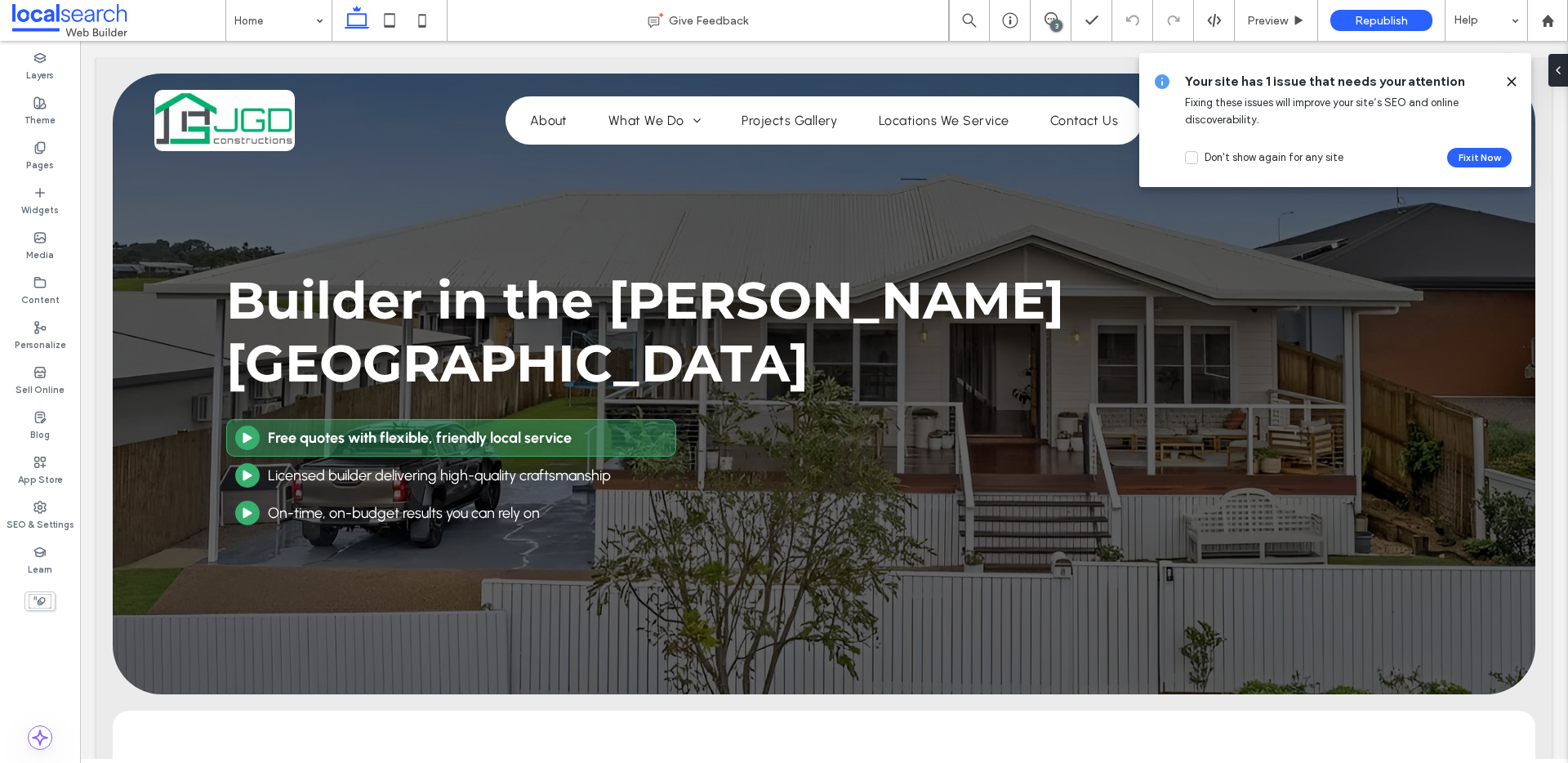
click at [1510, 80] on icon at bounding box center [1512, 81] width 13 height 13
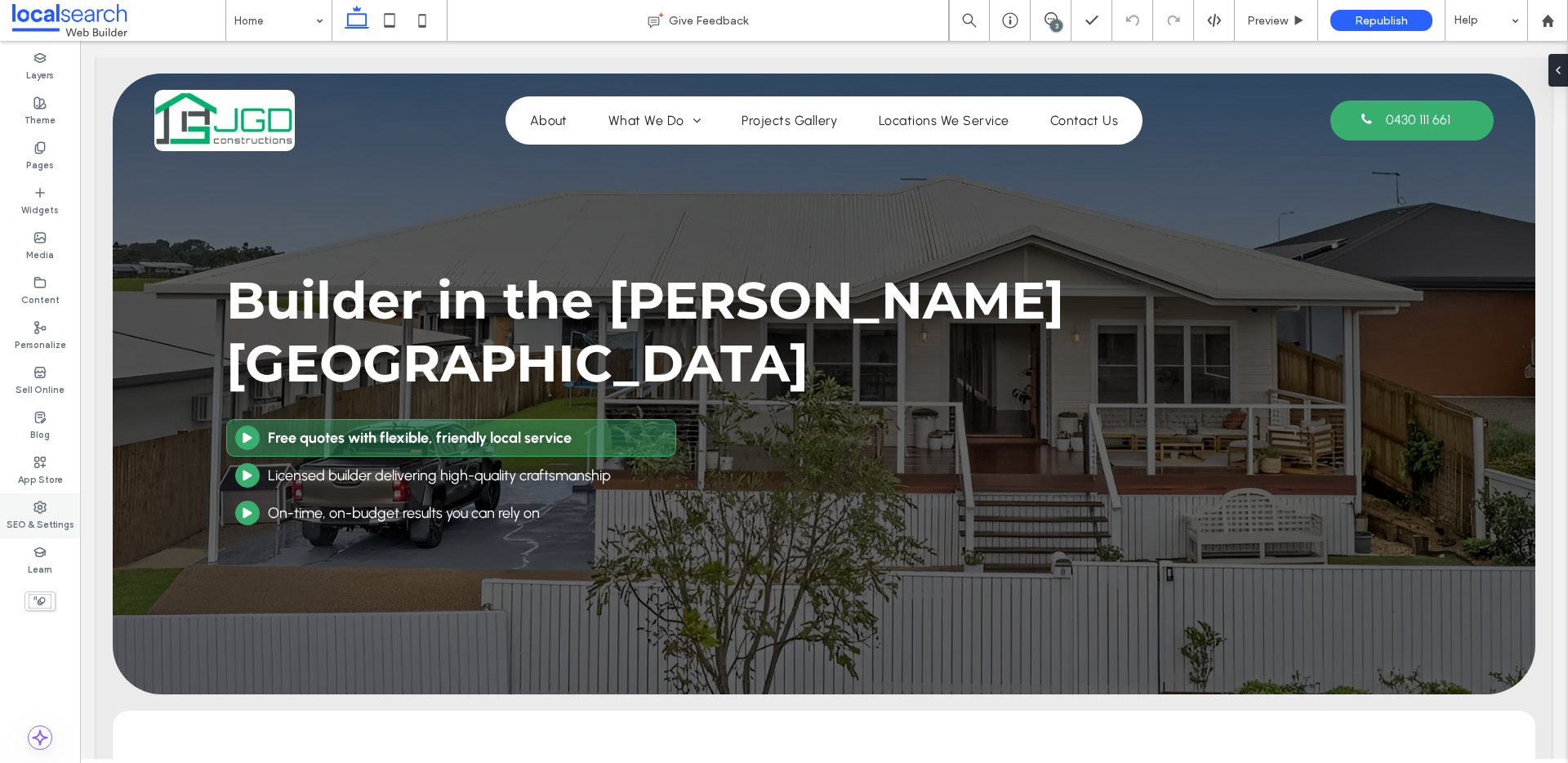
click at [46, 520] on label "SEO & Settings" at bounding box center [40, 522] width 68 height 18
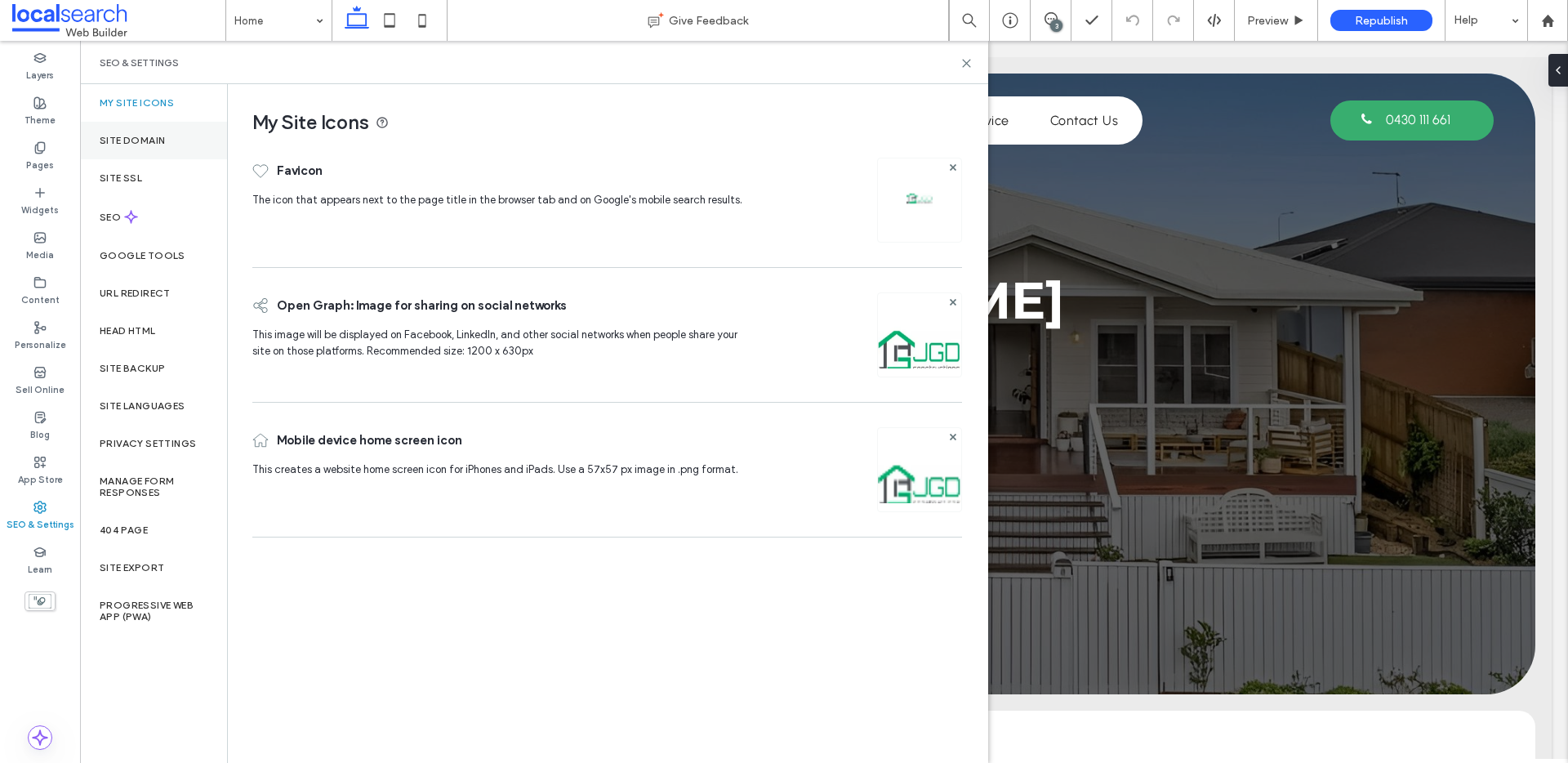
click at [158, 150] on div "Site Domain" at bounding box center [153, 140] width 147 height 38
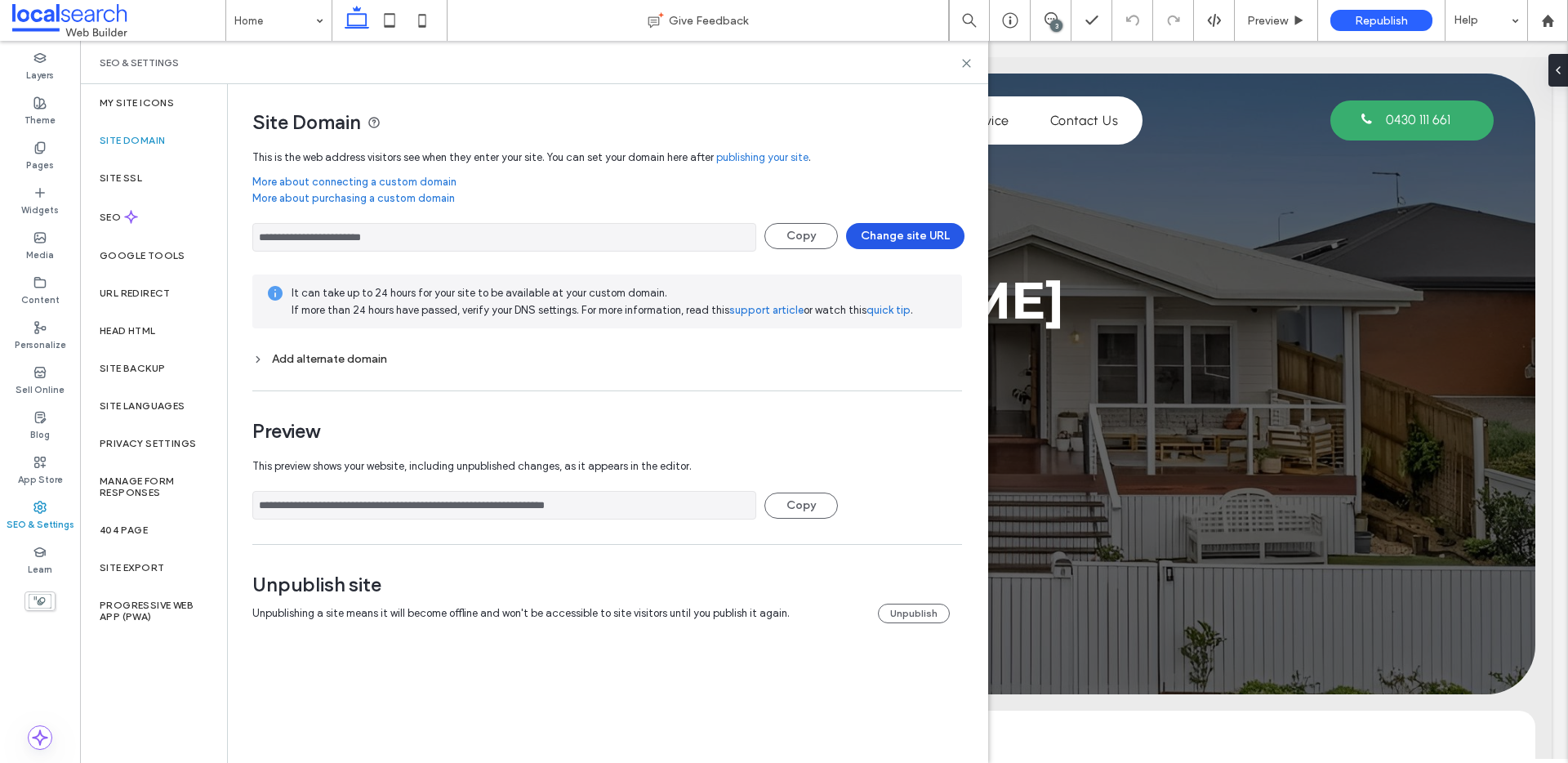
click at [903, 231] on button "Change site URL" at bounding box center [906, 236] width 119 height 26
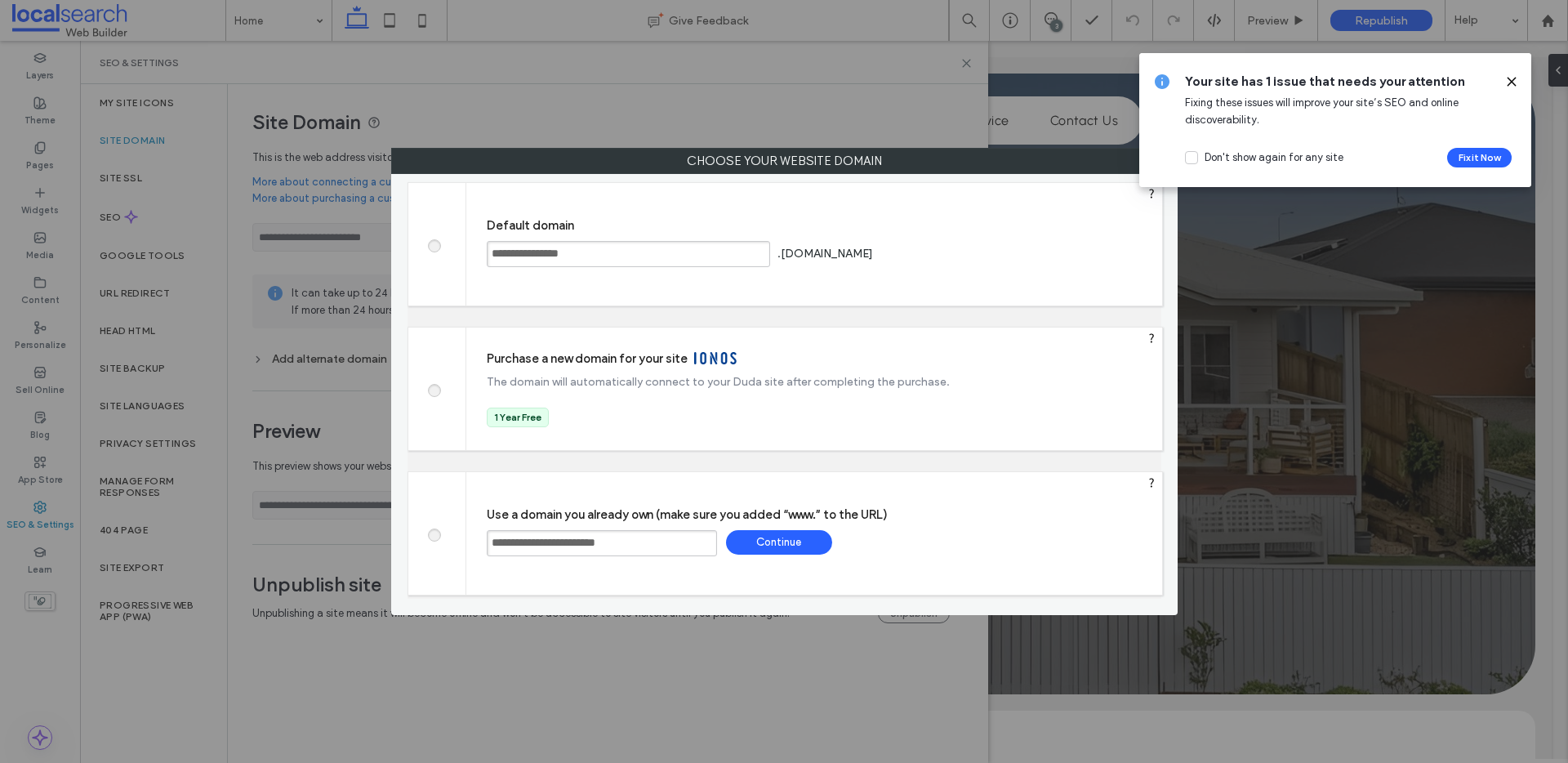
click at [650, 540] on input "**********" at bounding box center [602, 543] width 231 height 26
paste input "text"
click at [496, 542] on input "**********" at bounding box center [602, 543] width 231 height 26
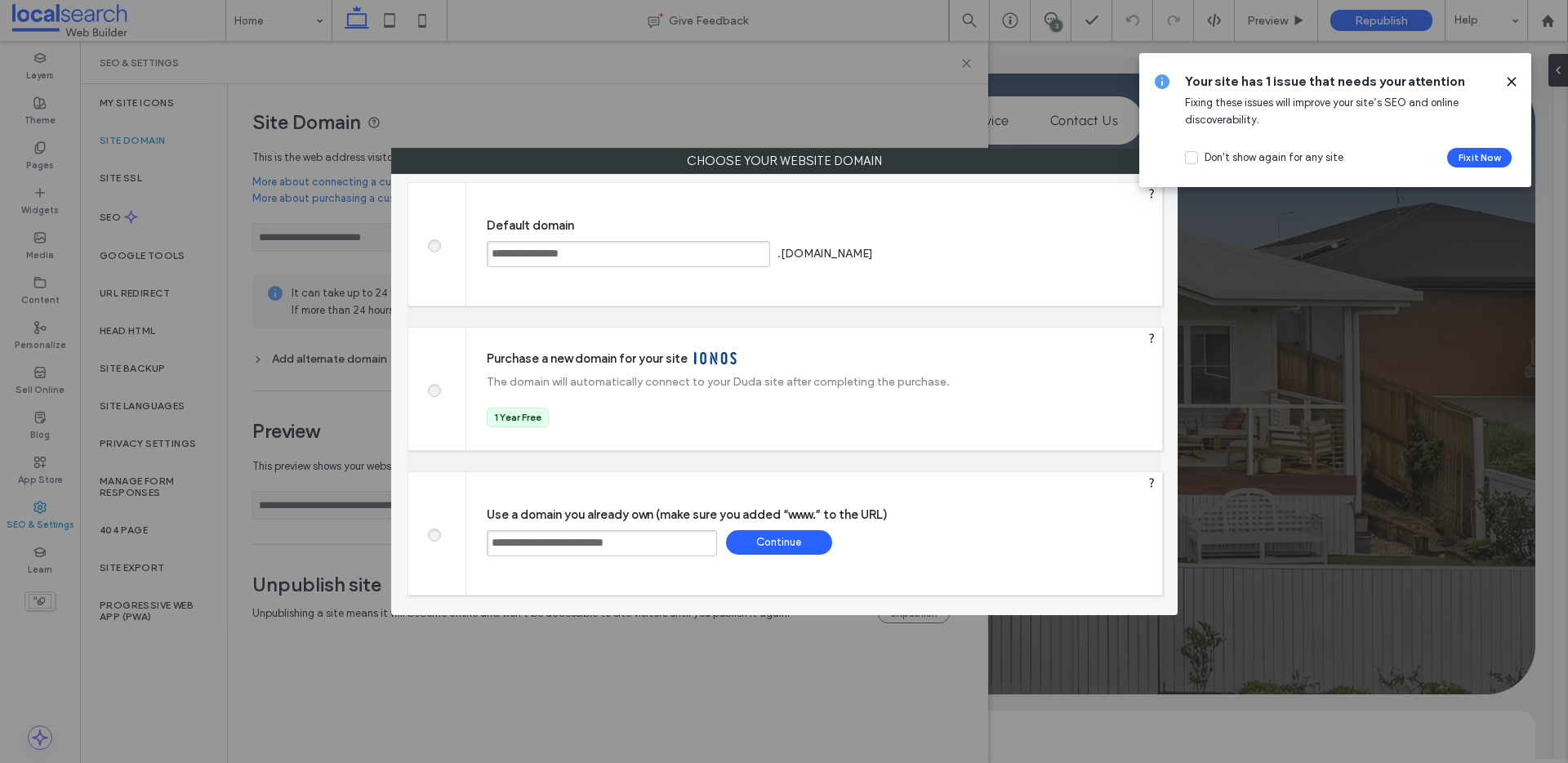
type input "**********"
click at [793, 541] on div "Continue" at bounding box center [779, 542] width 107 height 24
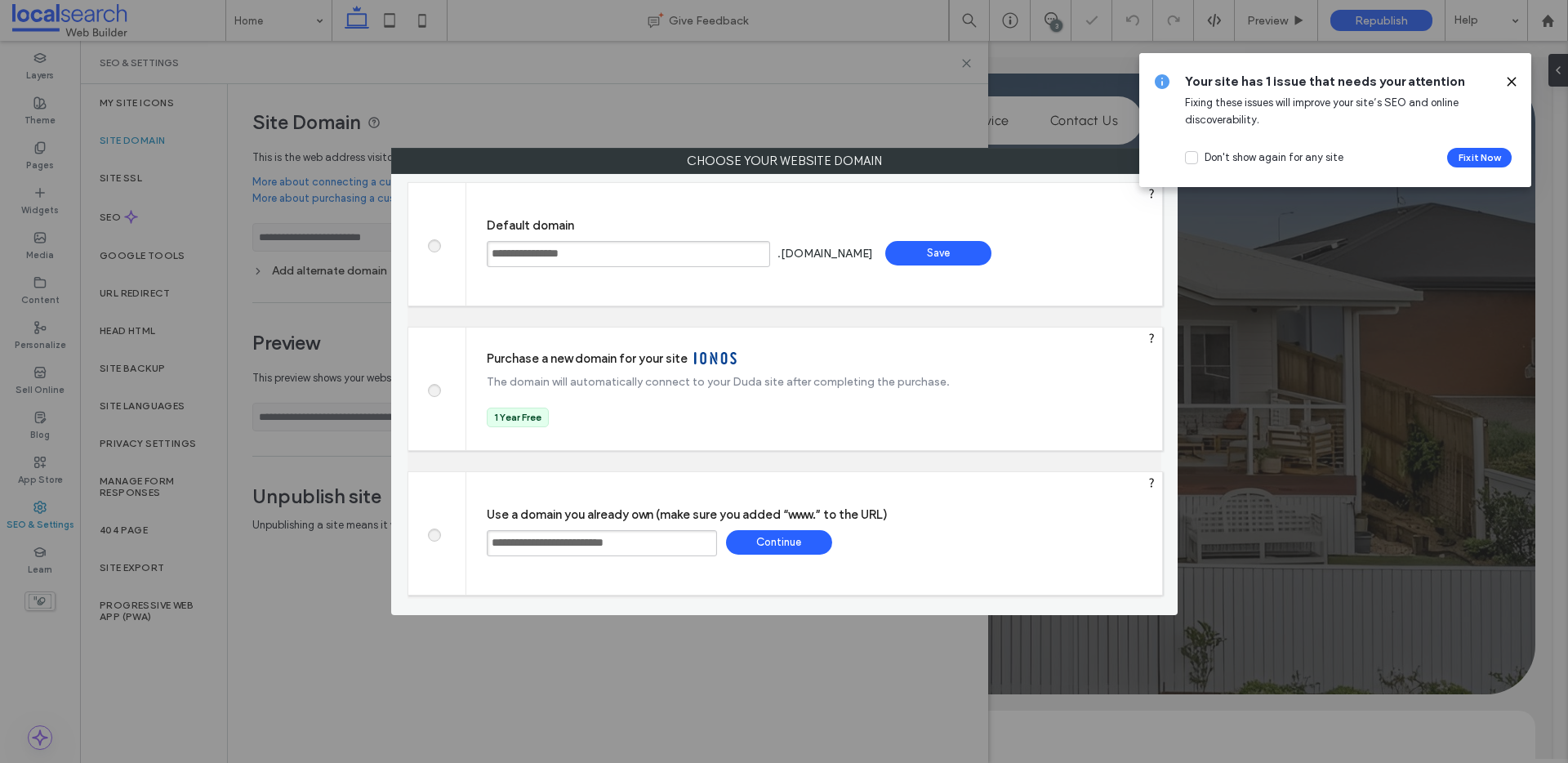
type input "**********"
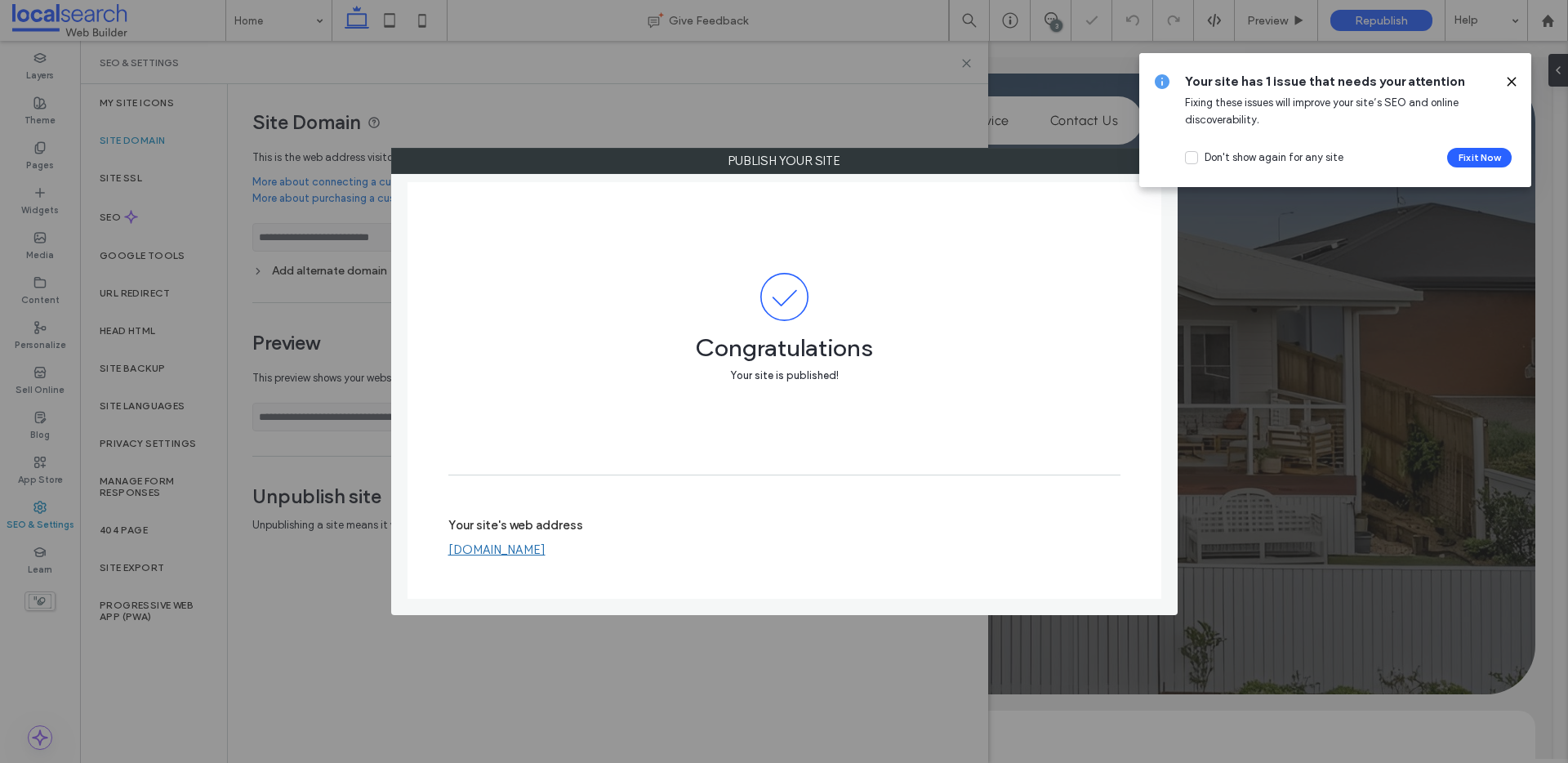
click at [1511, 82] on use at bounding box center [1512, 81] width 7 height 7
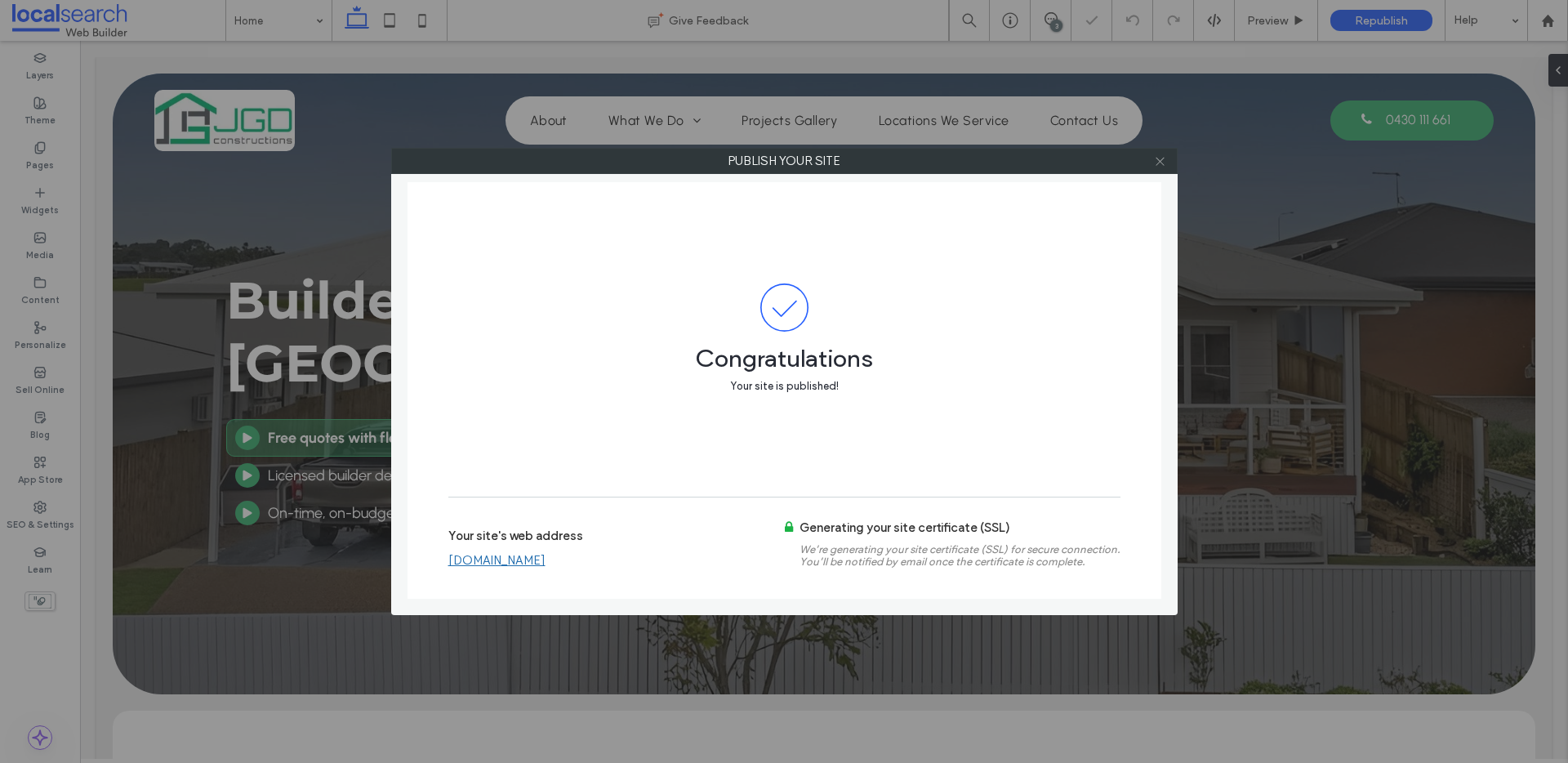
click at [1158, 162] on icon at bounding box center [1160, 161] width 12 height 12
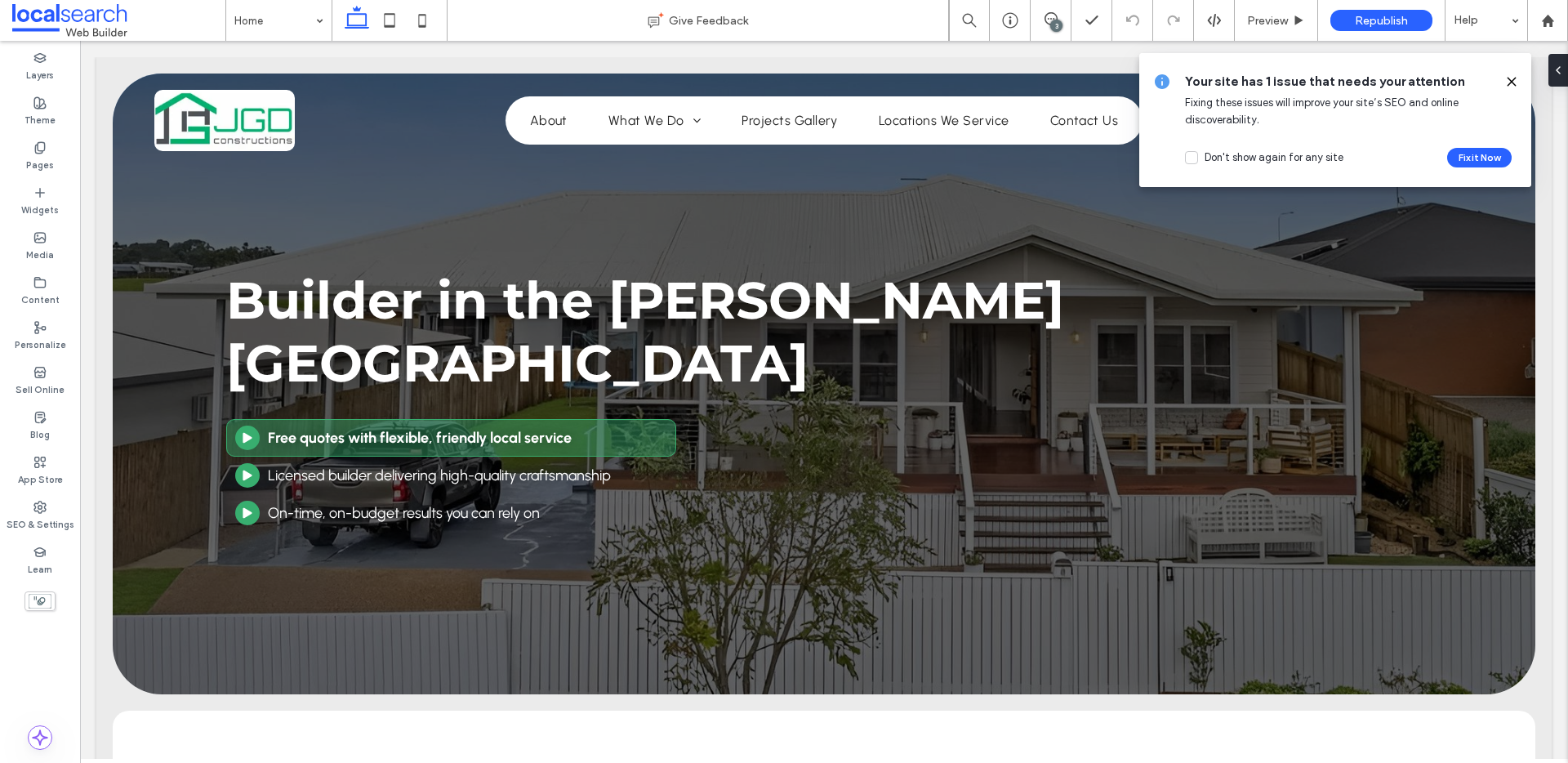
click at [1512, 83] on icon at bounding box center [1512, 81] width 13 height 13
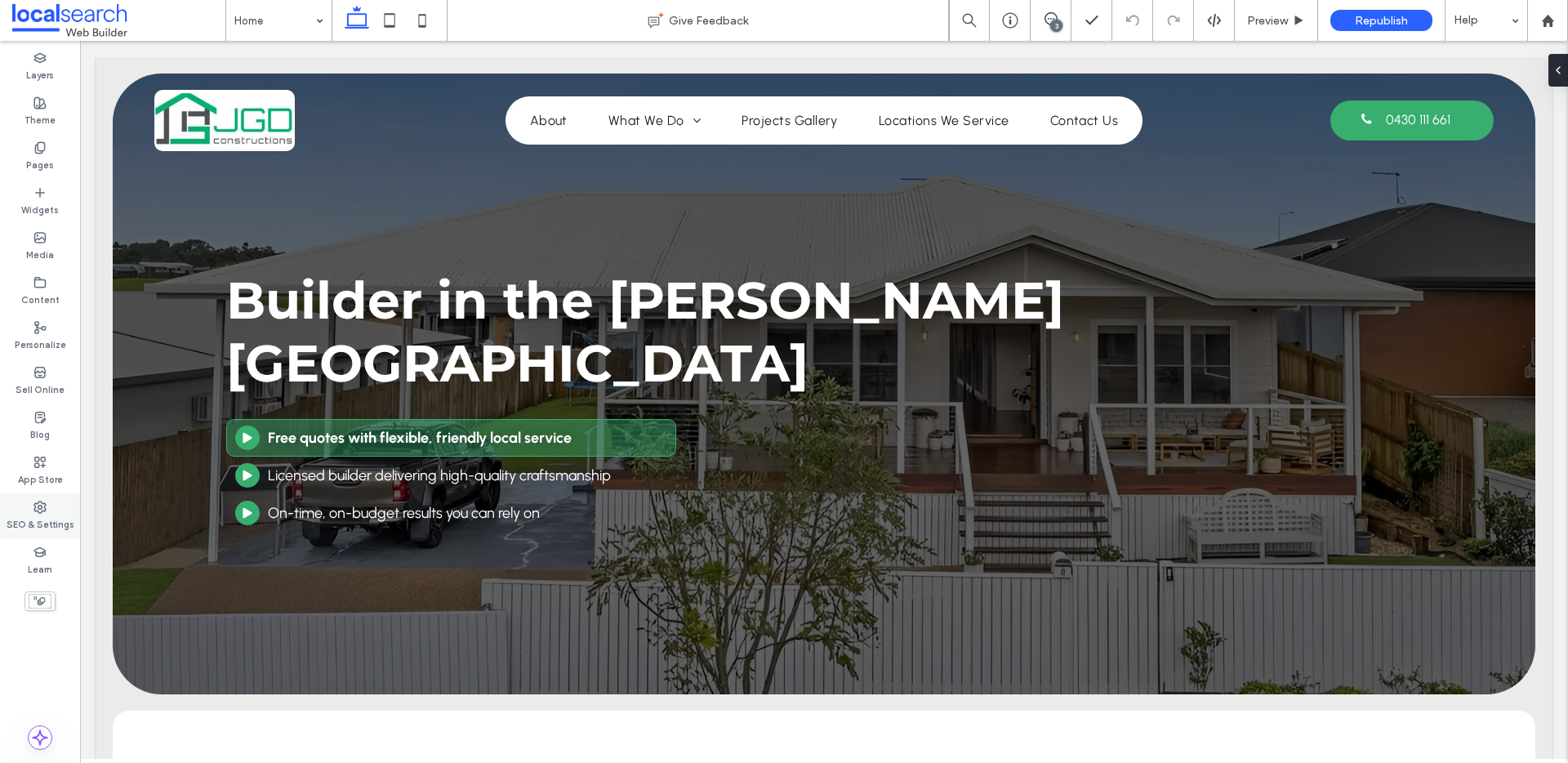
click at [45, 513] on icon at bounding box center [40, 507] width 13 height 13
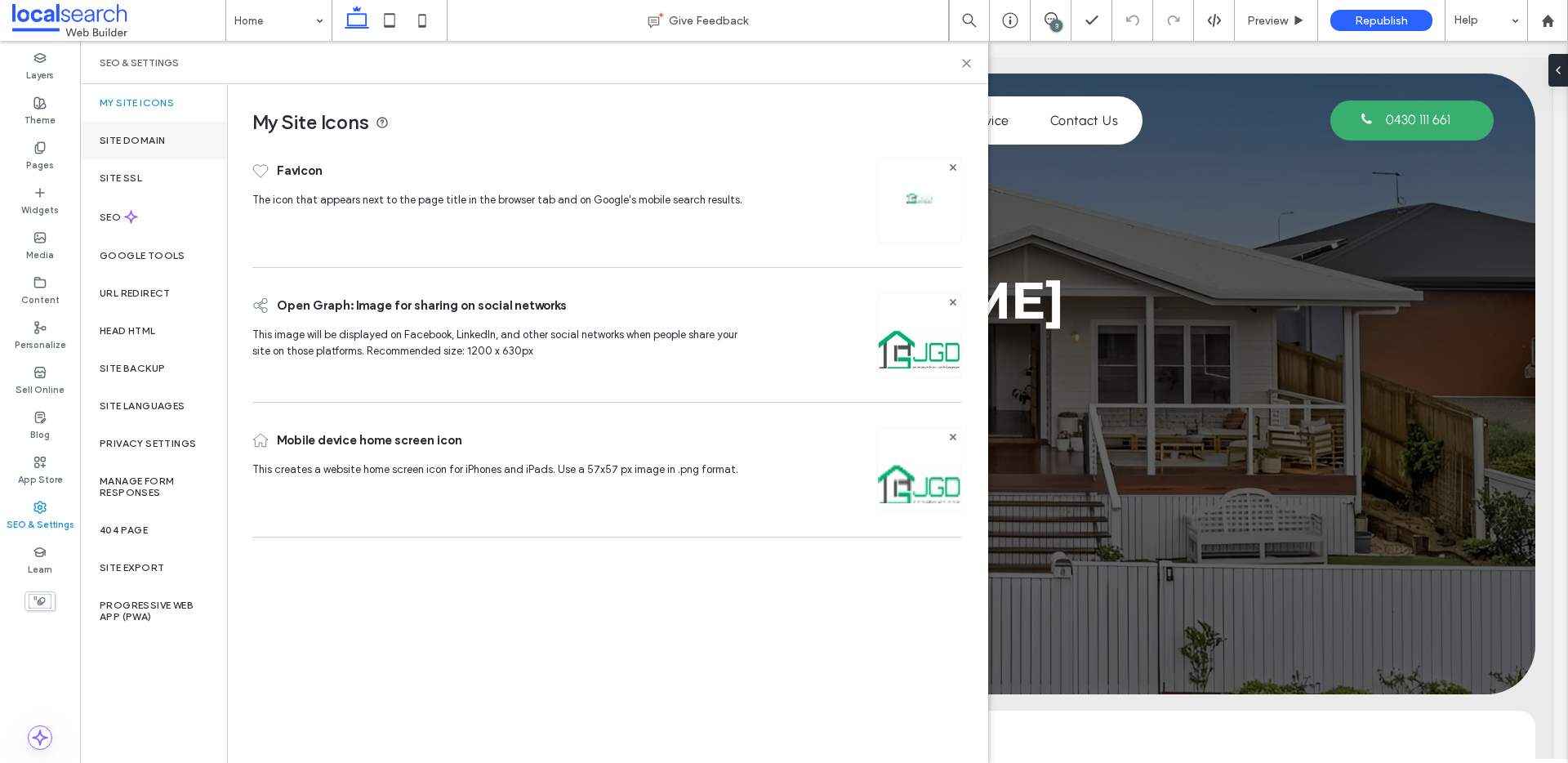
click at [148, 149] on div "Site Domain" at bounding box center [153, 140] width 147 height 38
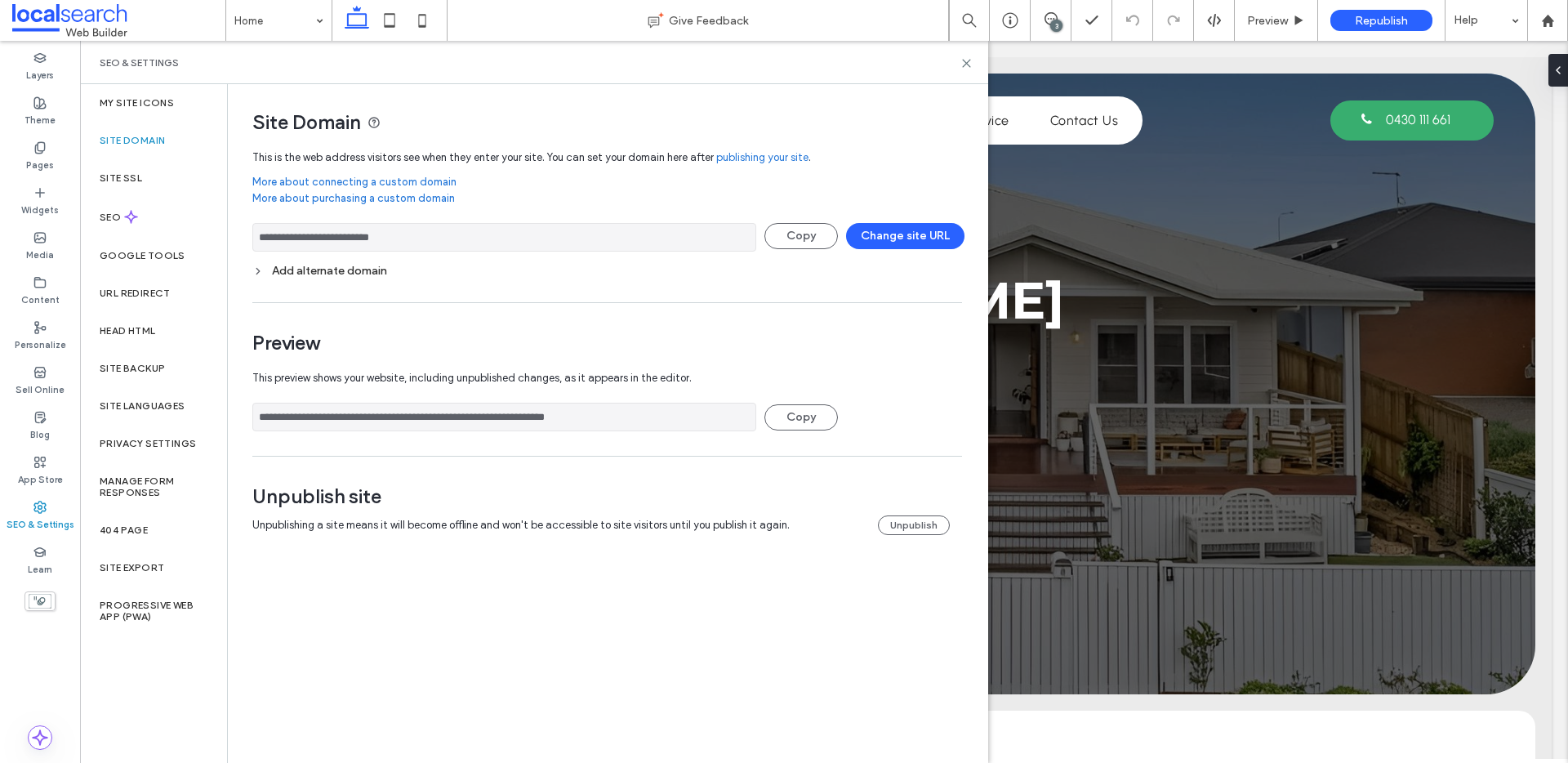
click at [308, 265] on div "Add alternate domain" at bounding box center [608, 270] width 709 height 14
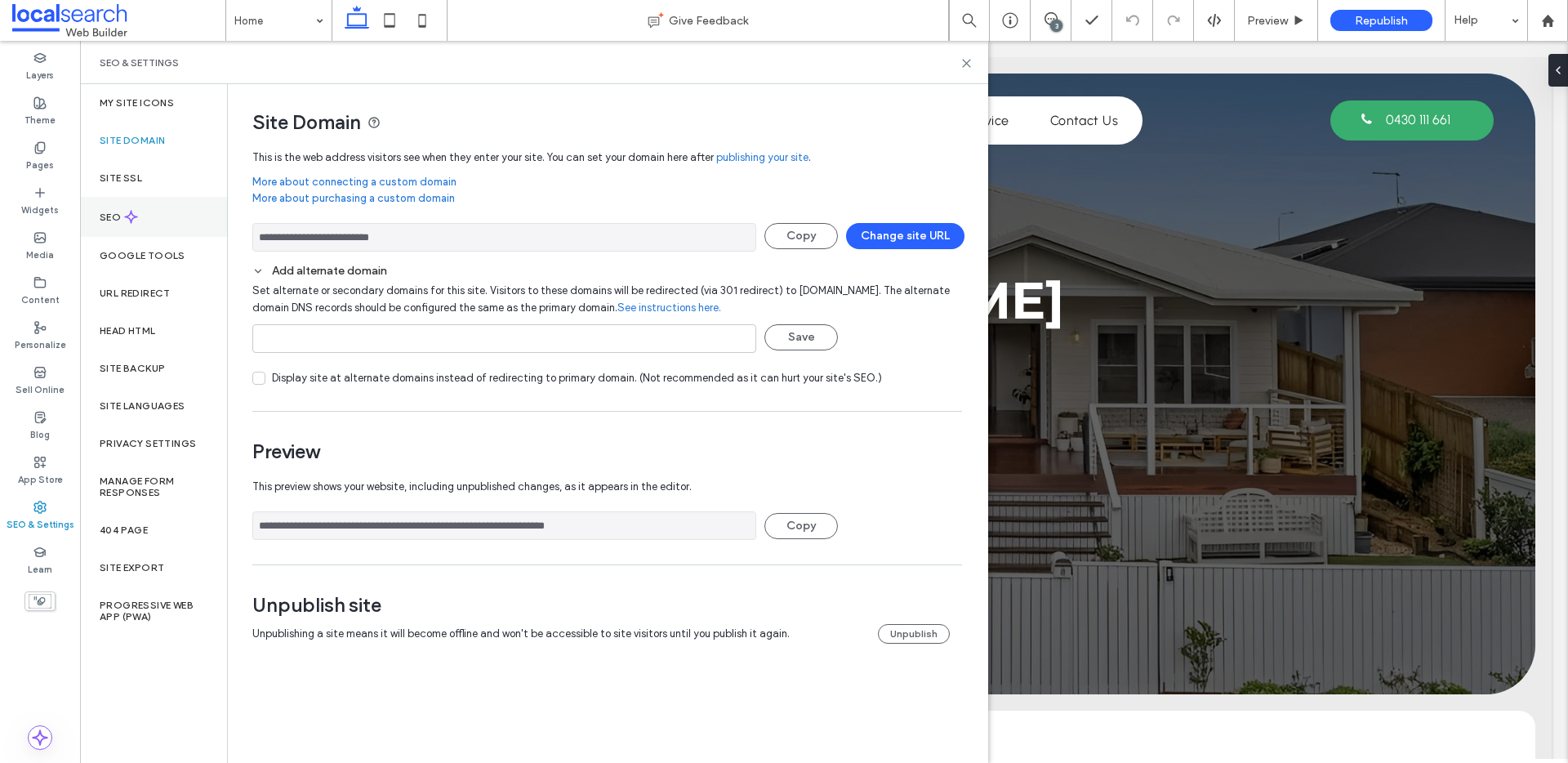
click at [145, 225] on div "SEO" at bounding box center [153, 217] width 147 height 40
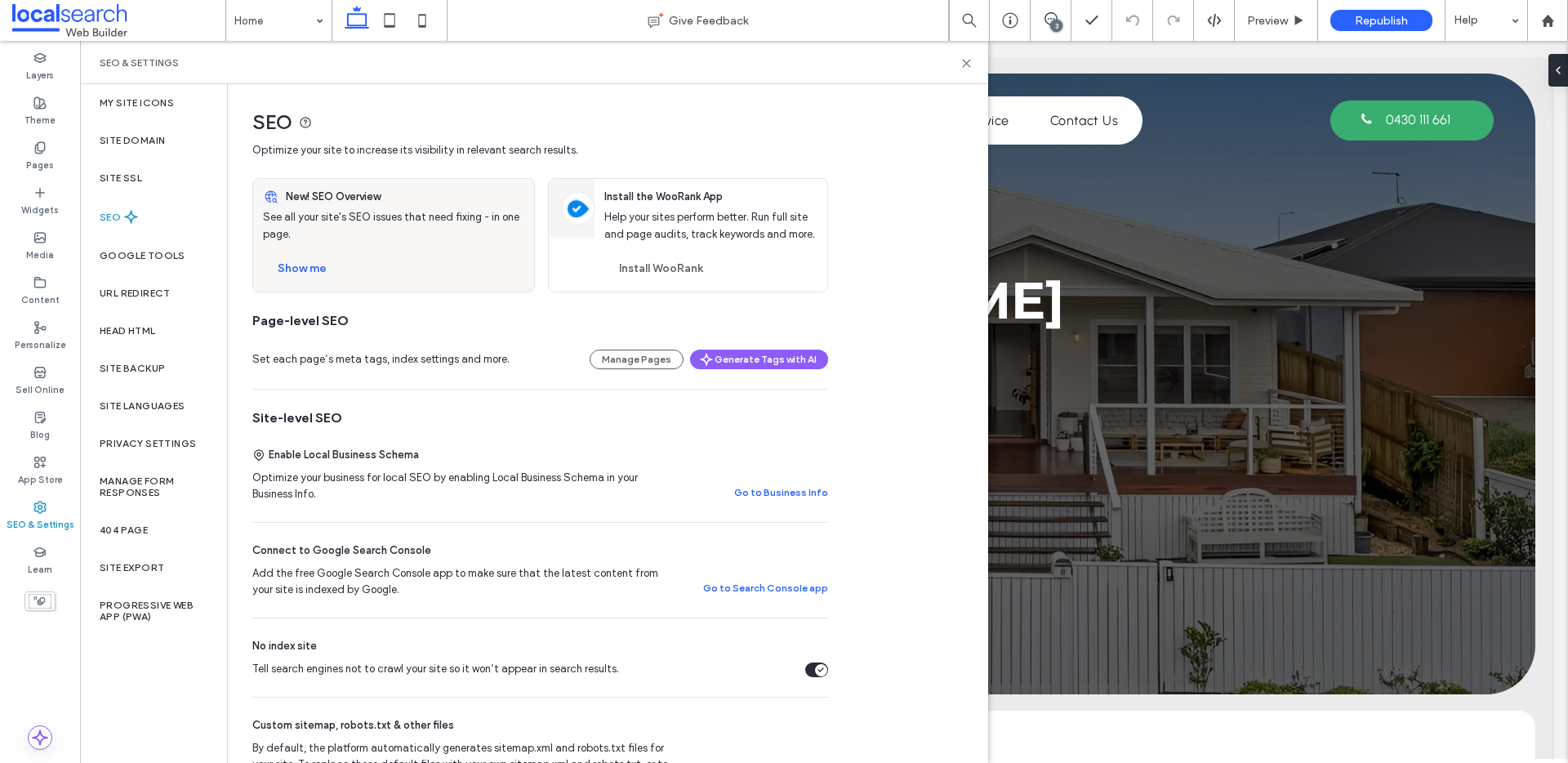
click at [816, 675] on div "Tell search engines not to crawl your site so it won’t appear in search results." at bounding box center [821, 669] width 12 height 12
click at [1355, 19] on span "Republish" at bounding box center [1381, 20] width 53 height 14
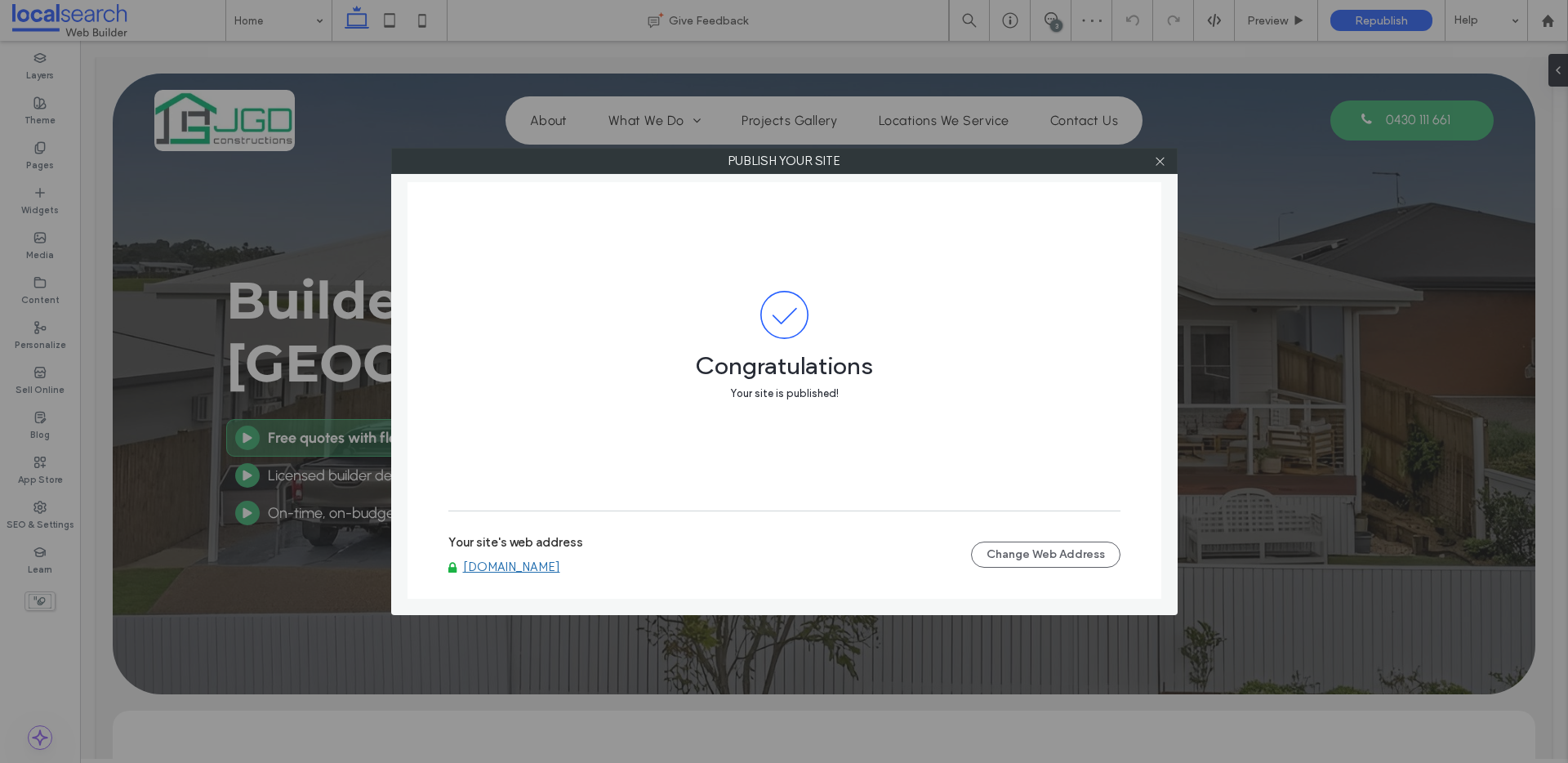
drag, startPoint x: 1160, startPoint y: 166, endPoint x: 431, endPoint y: 231, distance: 731.9
click at [1157, 167] on icon at bounding box center [1160, 161] width 12 height 12
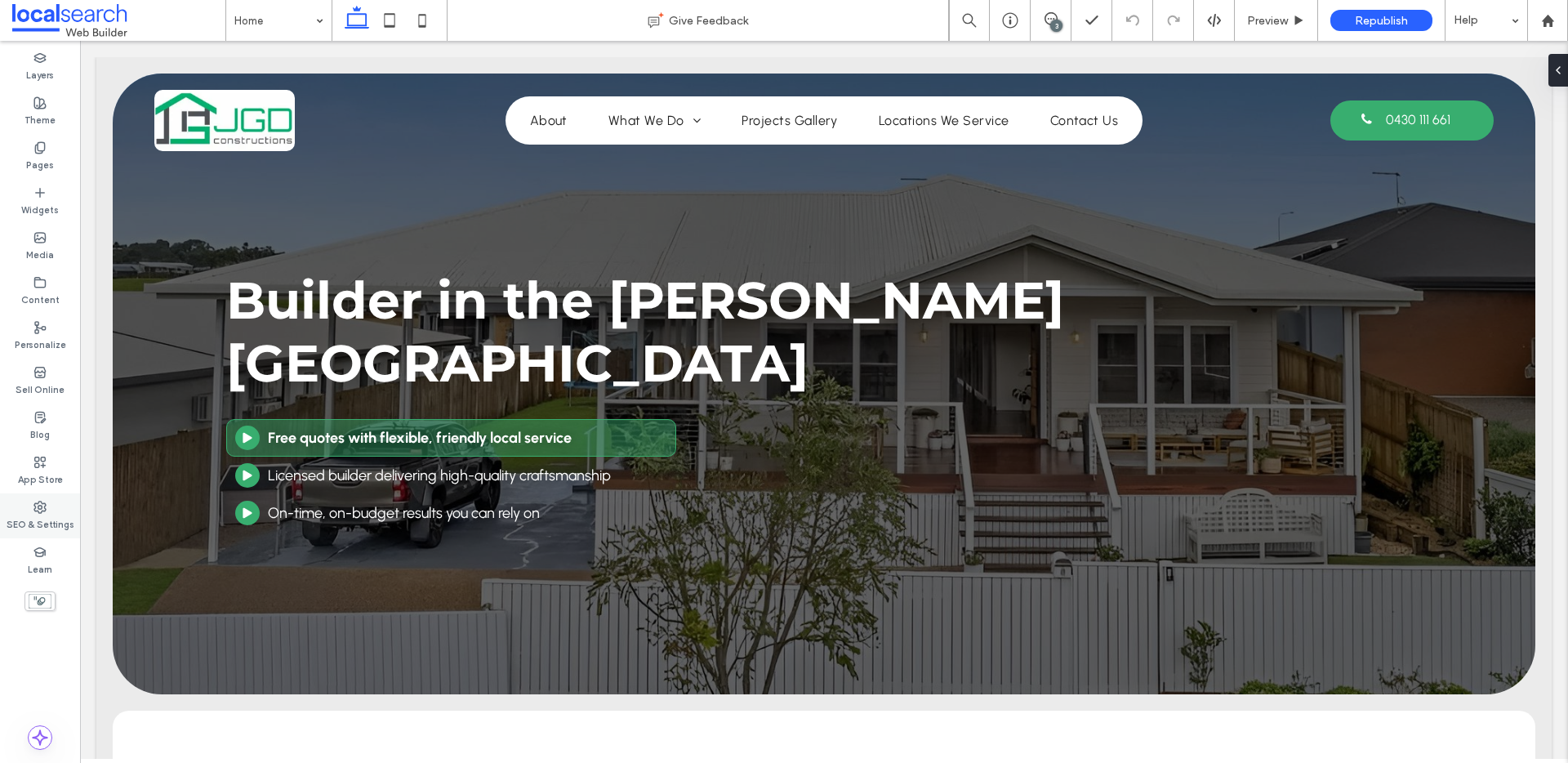
click at [58, 519] on label "SEO & Settings" at bounding box center [40, 522] width 68 height 18
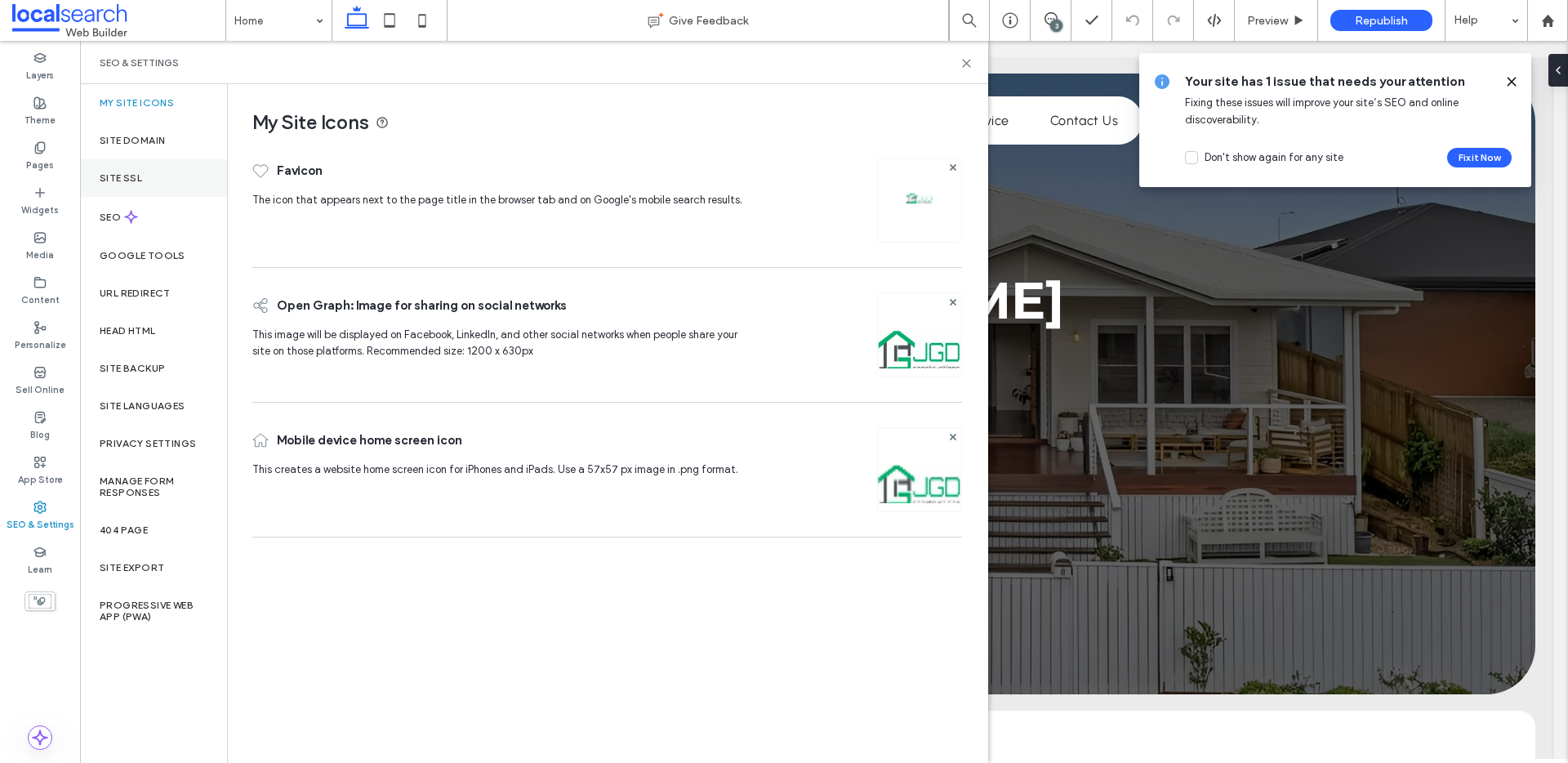
click at [113, 187] on div "Site SSL" at bounding box center [153, 178] width 147 height 38
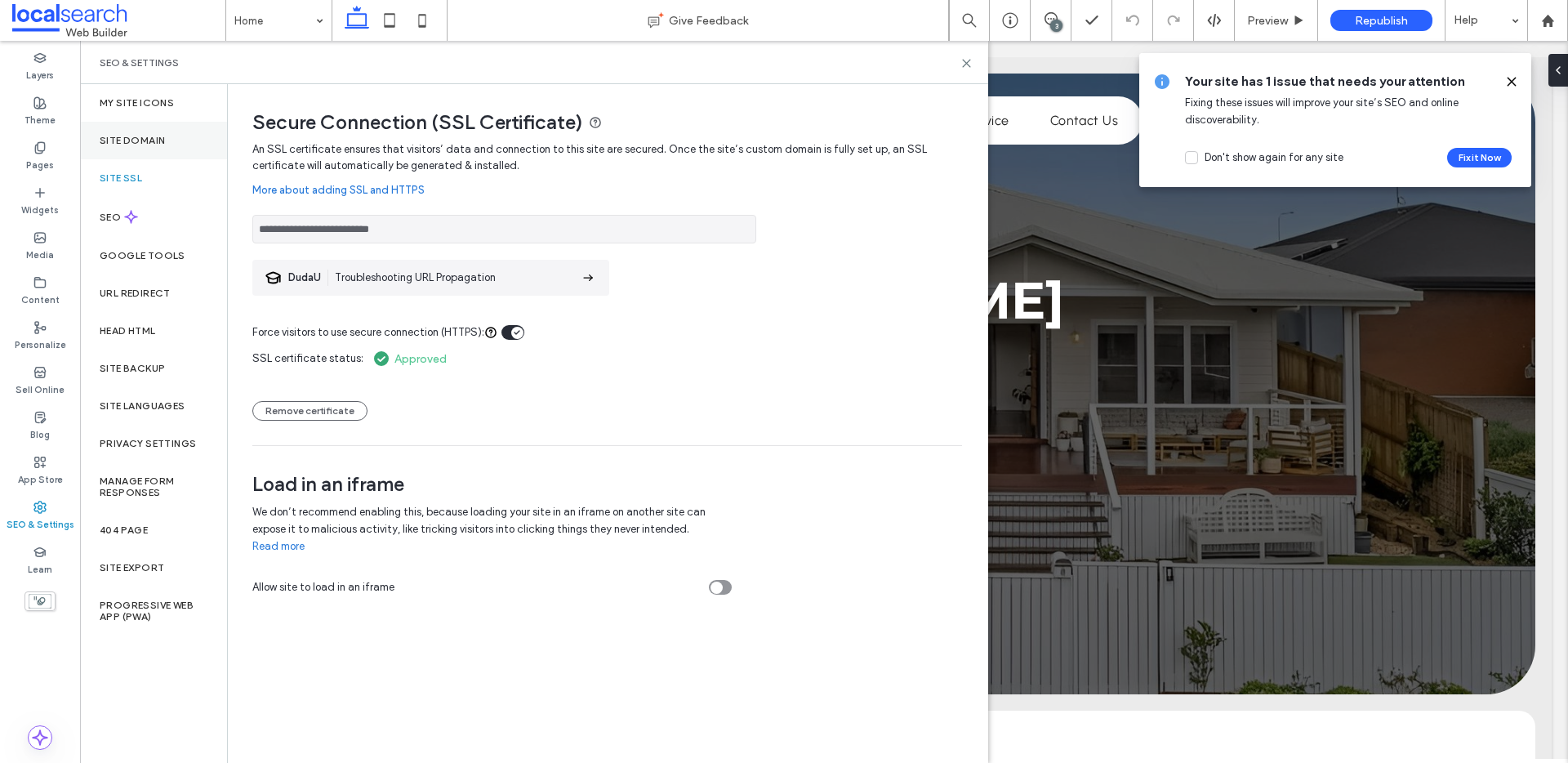
click at [163, 137] on label "Site Domain" at bounding box center [132, 141] width 66 height 11
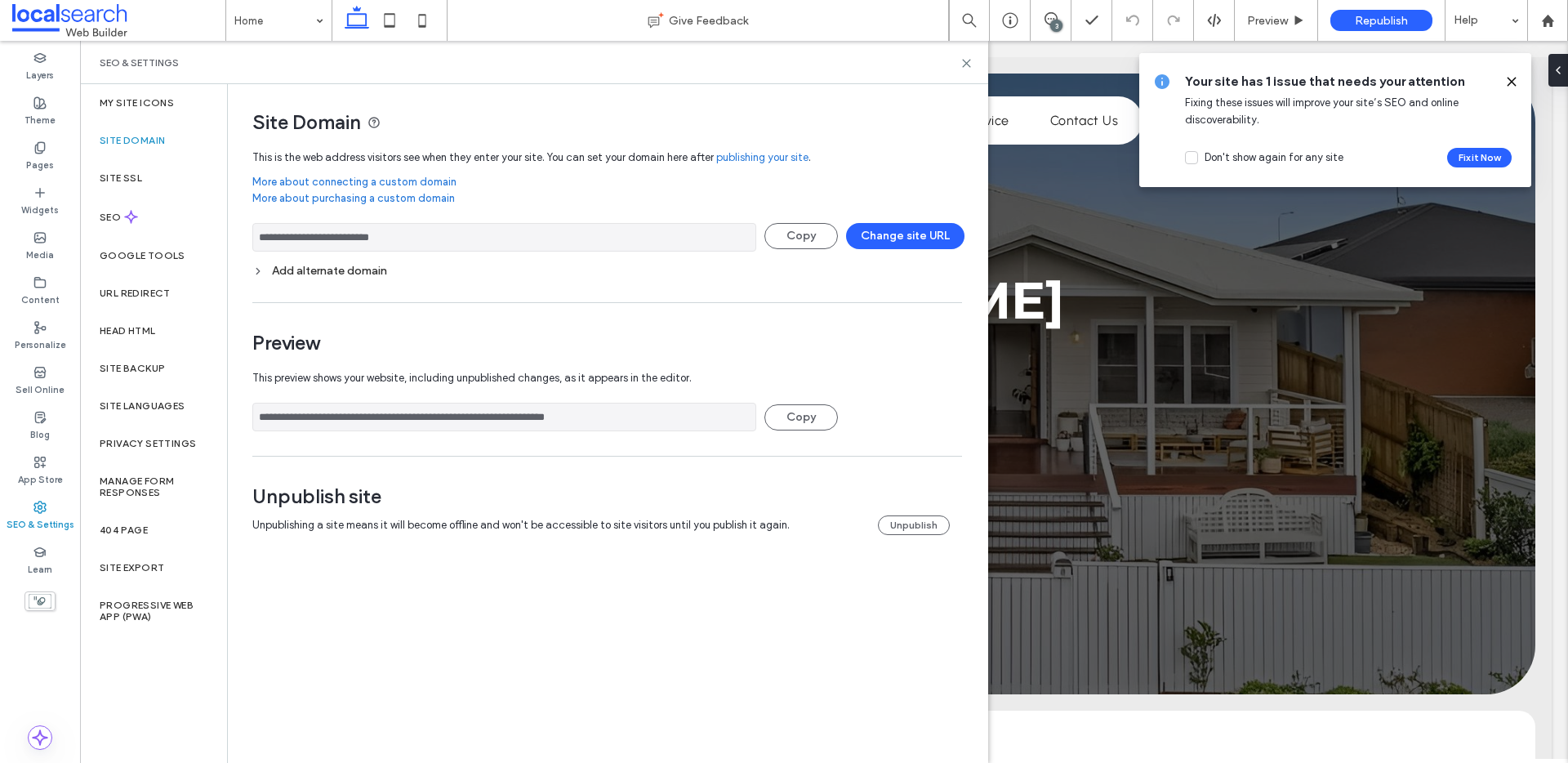
click at [491, 241] on input "**********" at bounding box center [505, 237] width 504 height 29
click at [965, 62] on icon at bounding box center [966, 63] width 12 height 12
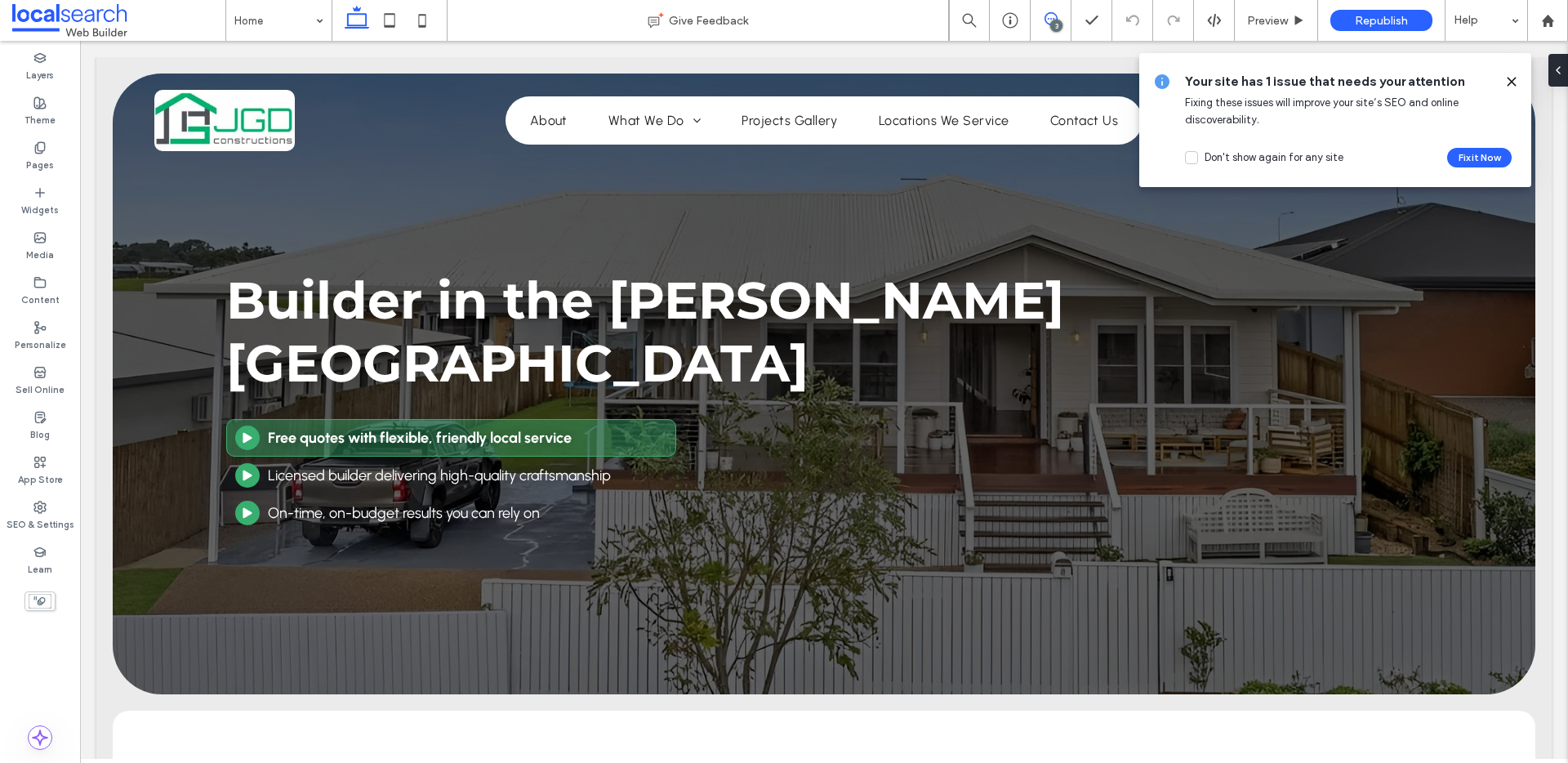
click at [1049, 19] on icon at bounding box center [1051, 19] width 13 height 13
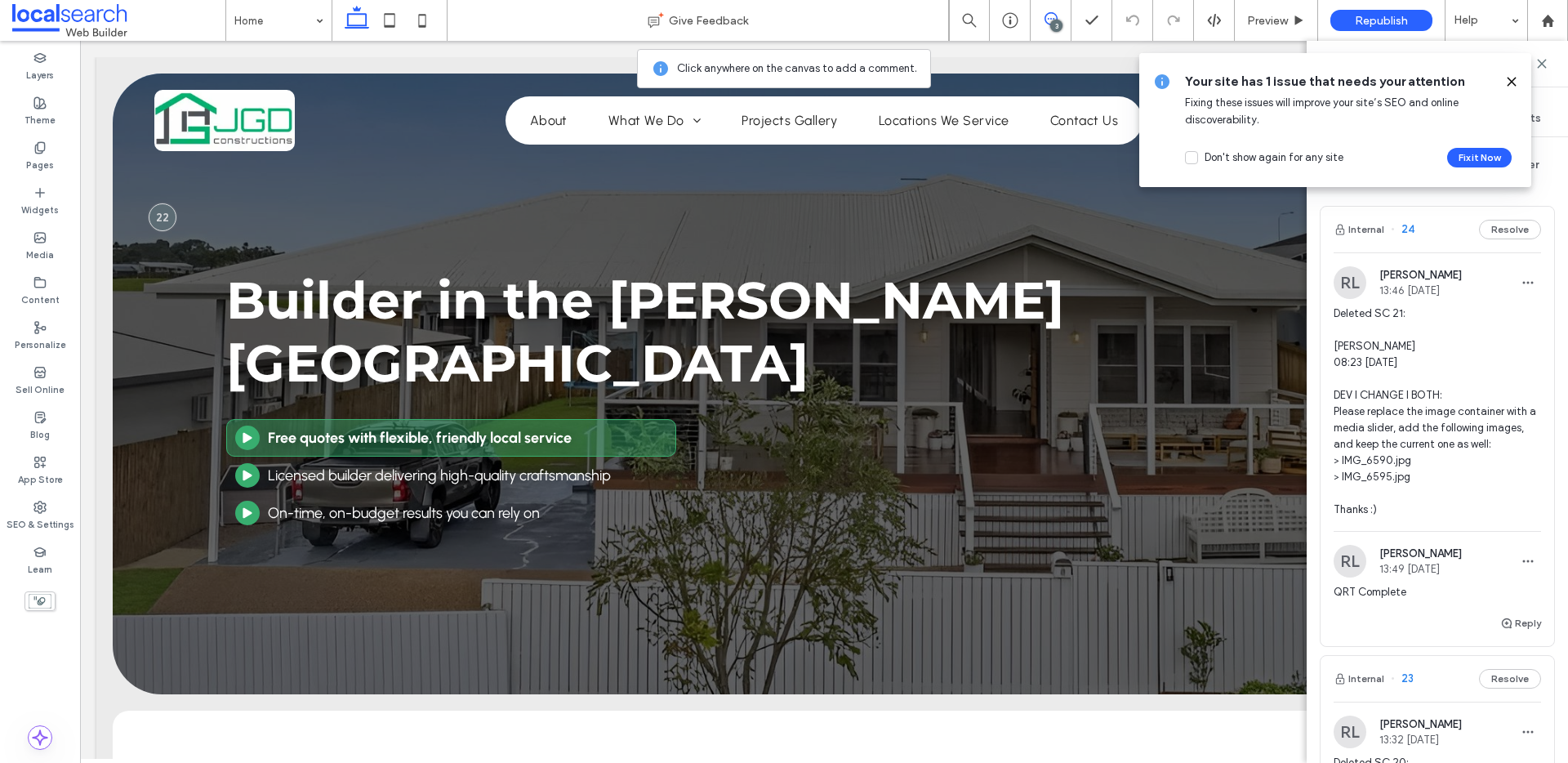
click at [1504, 84] on div at bounding box center [1505, 81] width 26 height 18
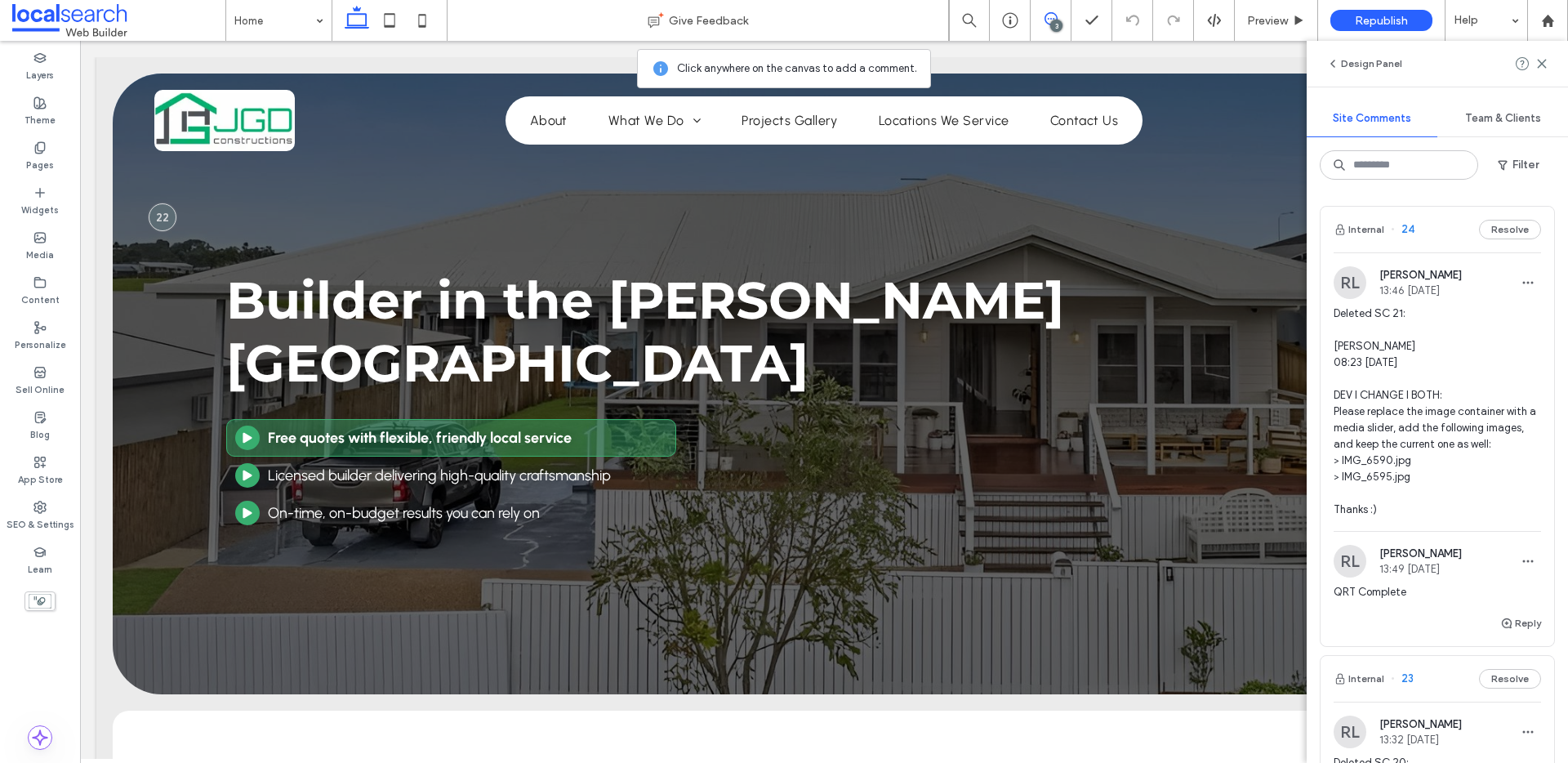
click at [1509, 85] on div "Design Panel" at bounding box center [1437, 63] width 261 height 45
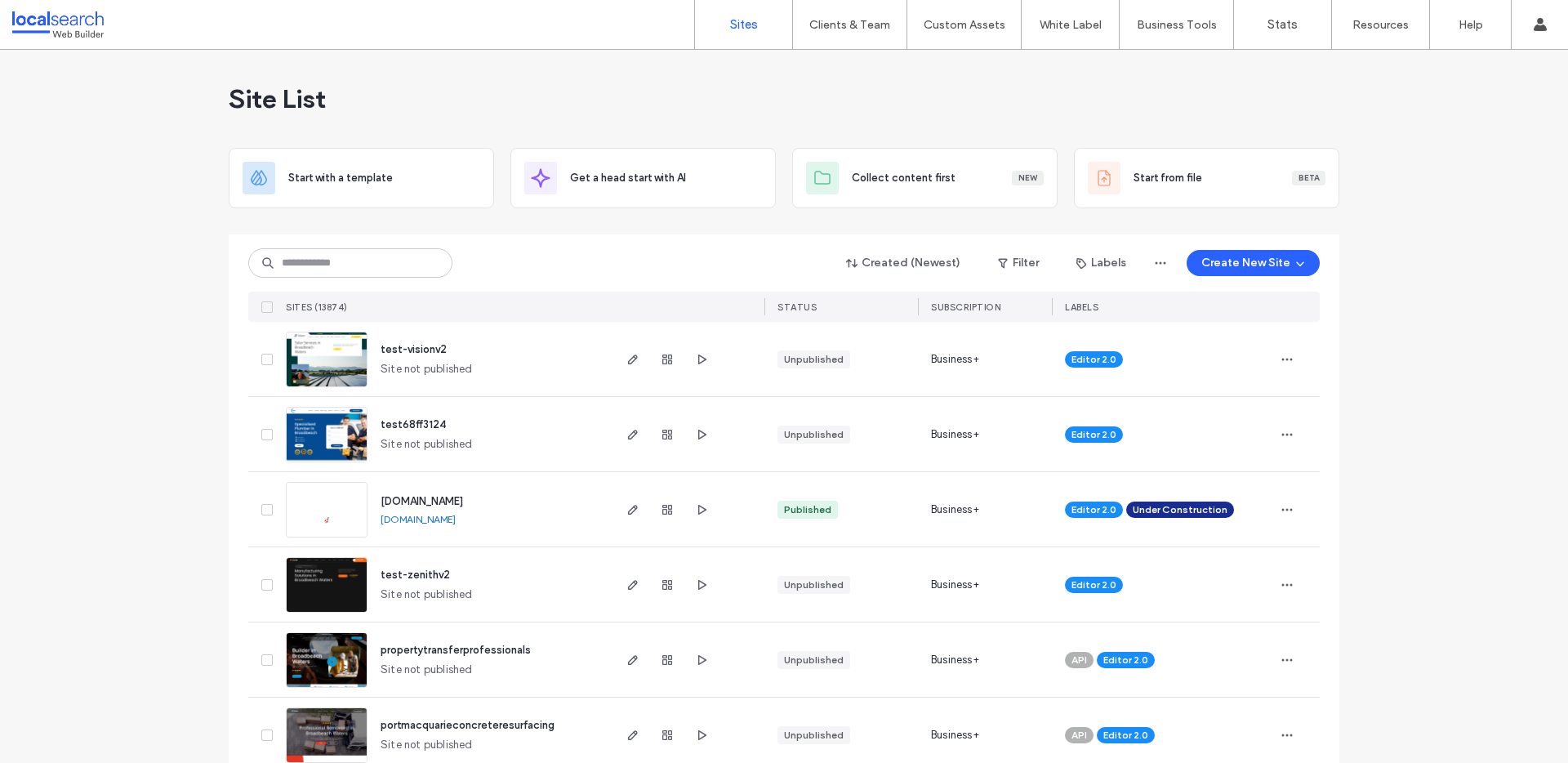
click at [384, 253] on input at bounding box center [350, 263] width 204 height 30
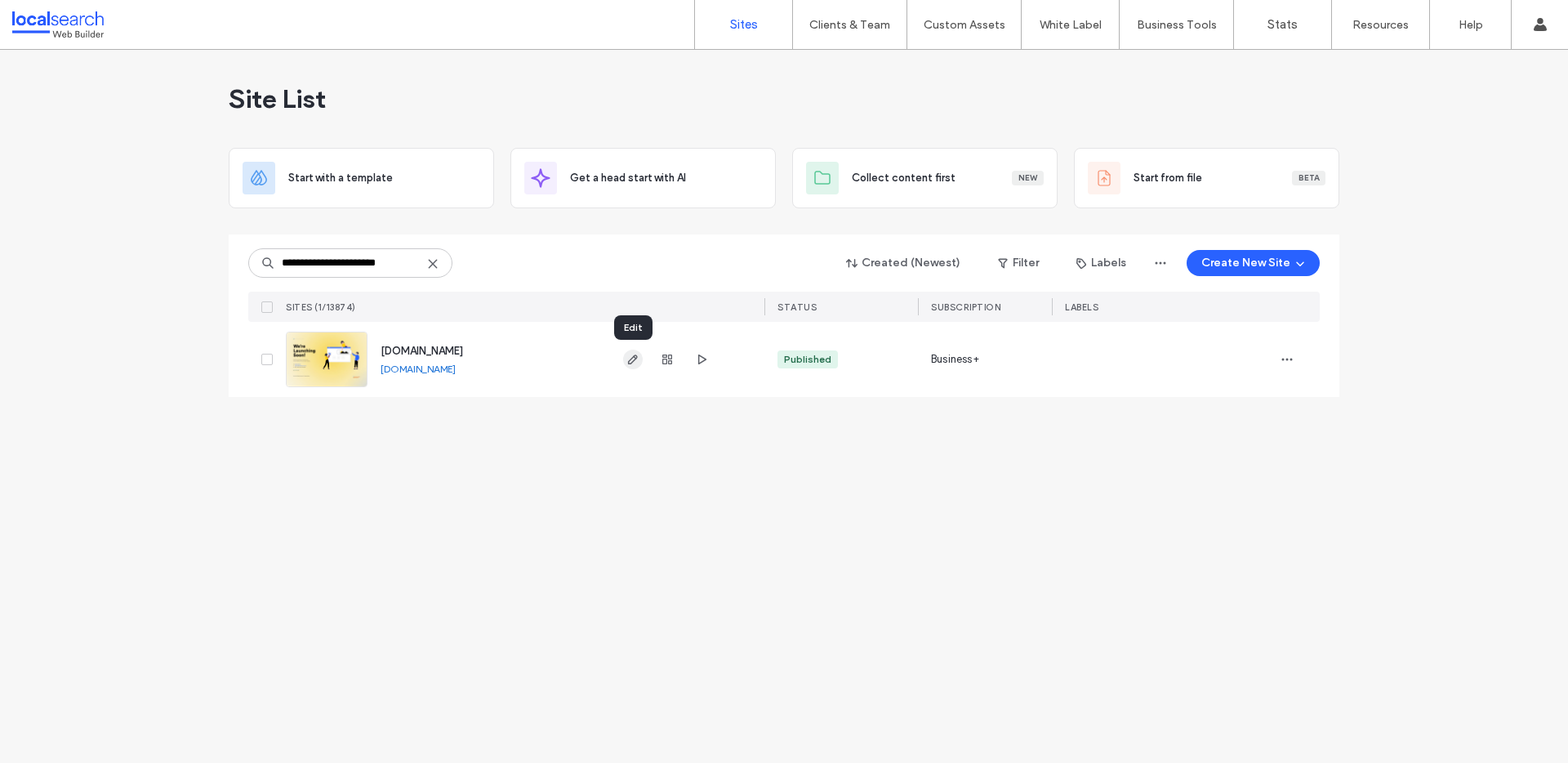
type input "**********"
click at [633, 360] on use "button" at bounding box center [633, 359] width 10 height 10
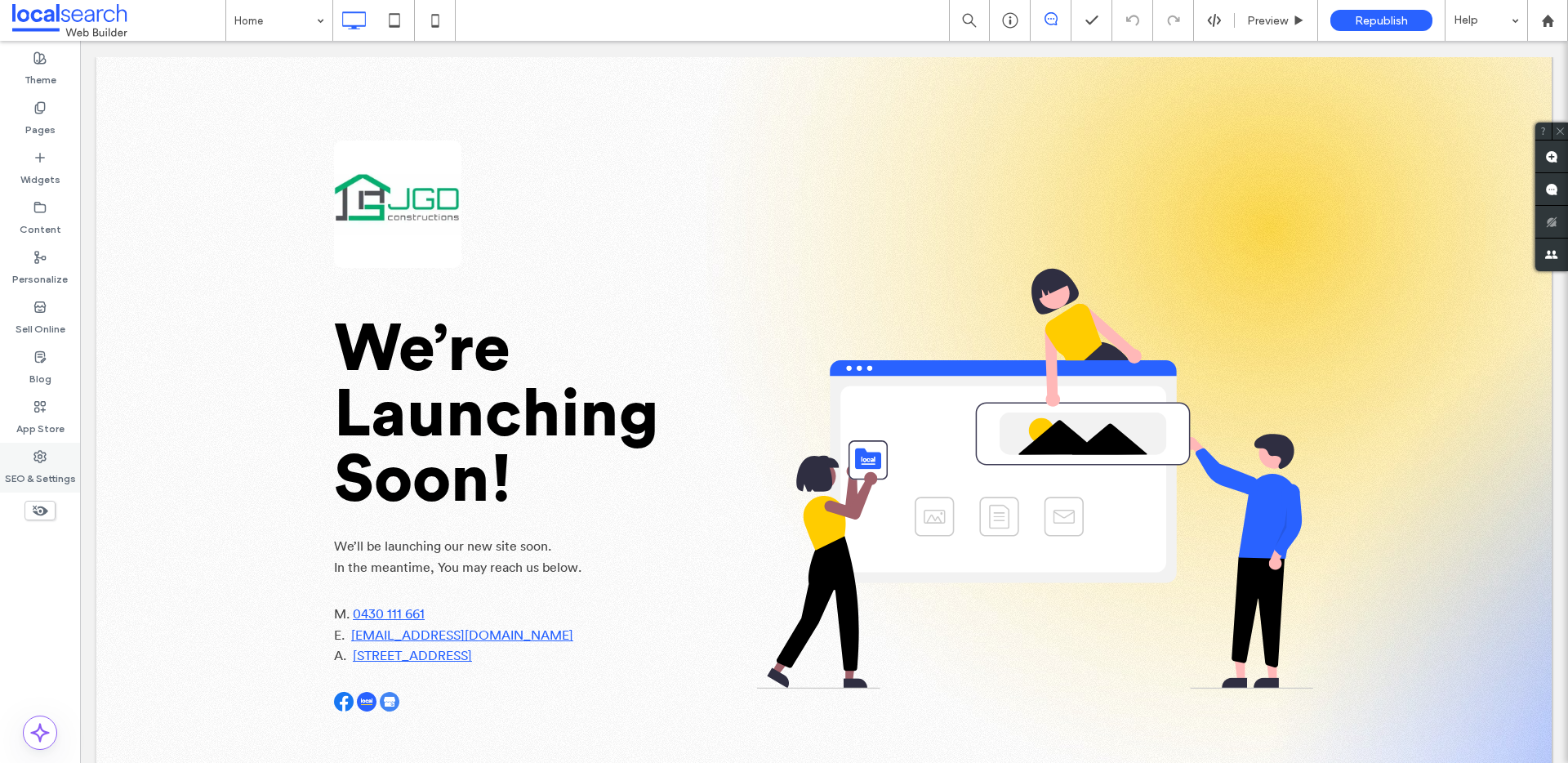
click at [38, 467] on label "SEO & Settings" at bounding box center [40, 474] width 71 height 23
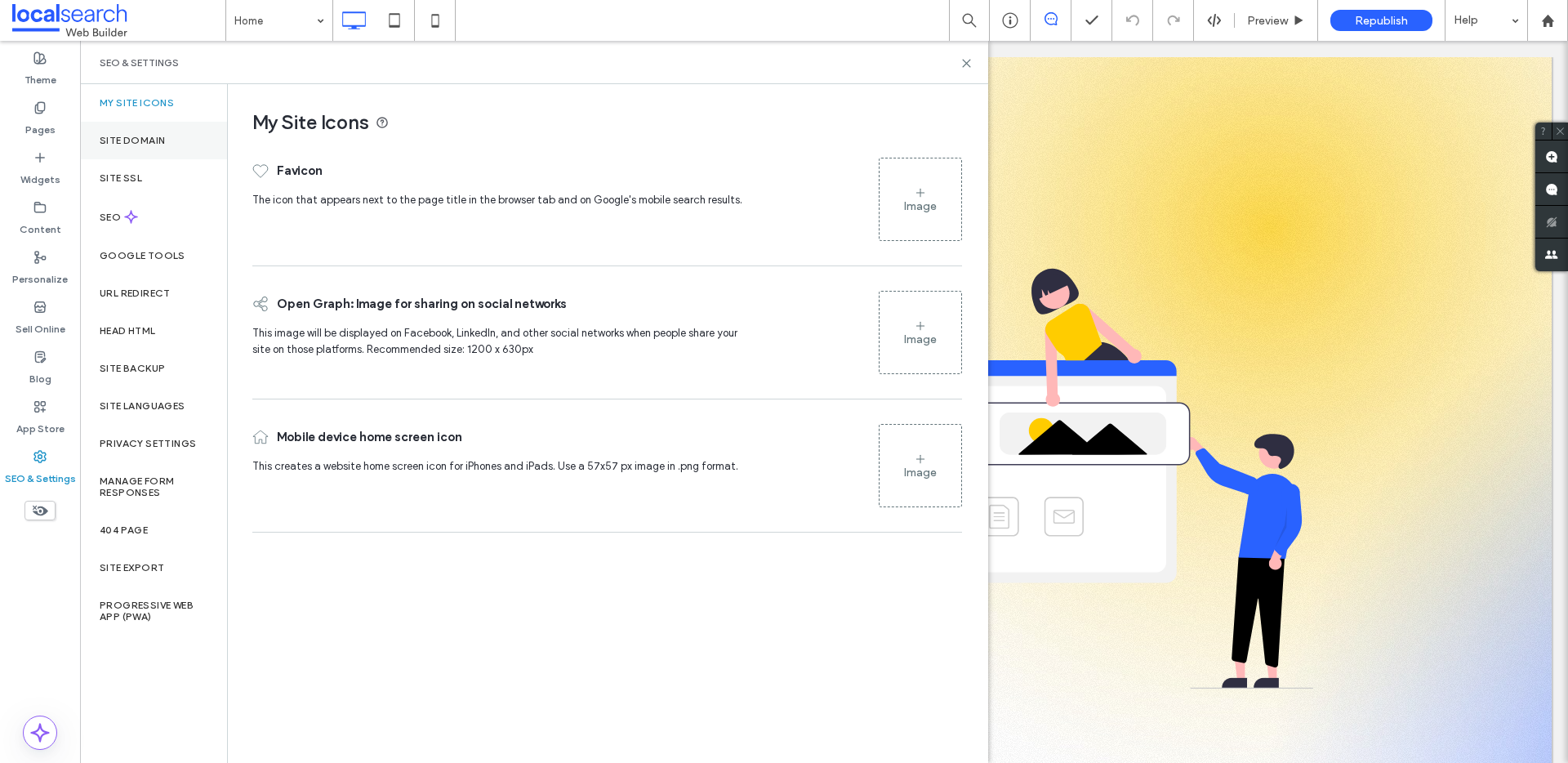
click at [135, 150] on div "Site Domain" at bounding box center [153, 140] width 147 height 38
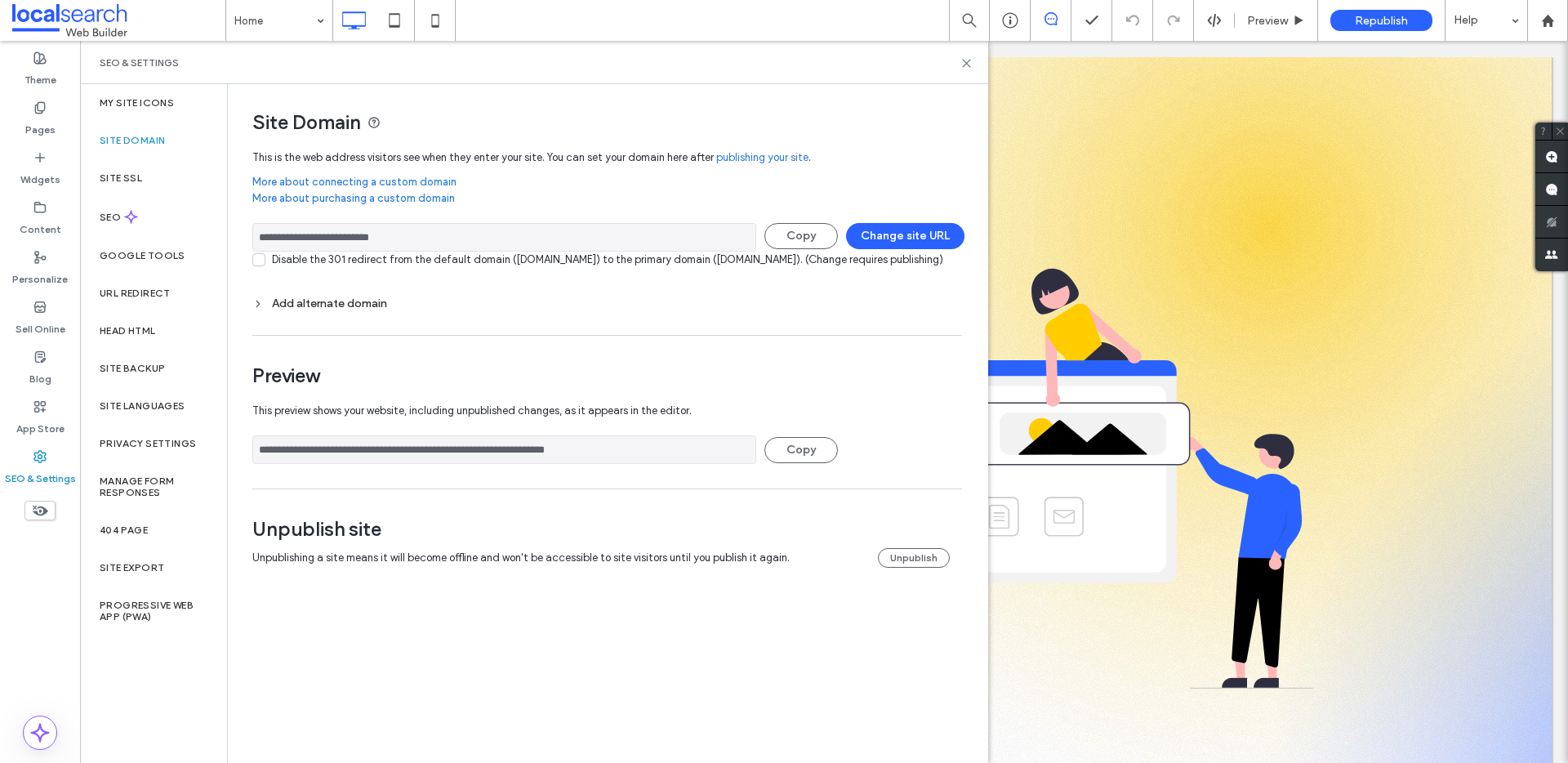
click at [365, 315] on div "Add alternate domain" at bounding box center [608, 304] width 709 height 22
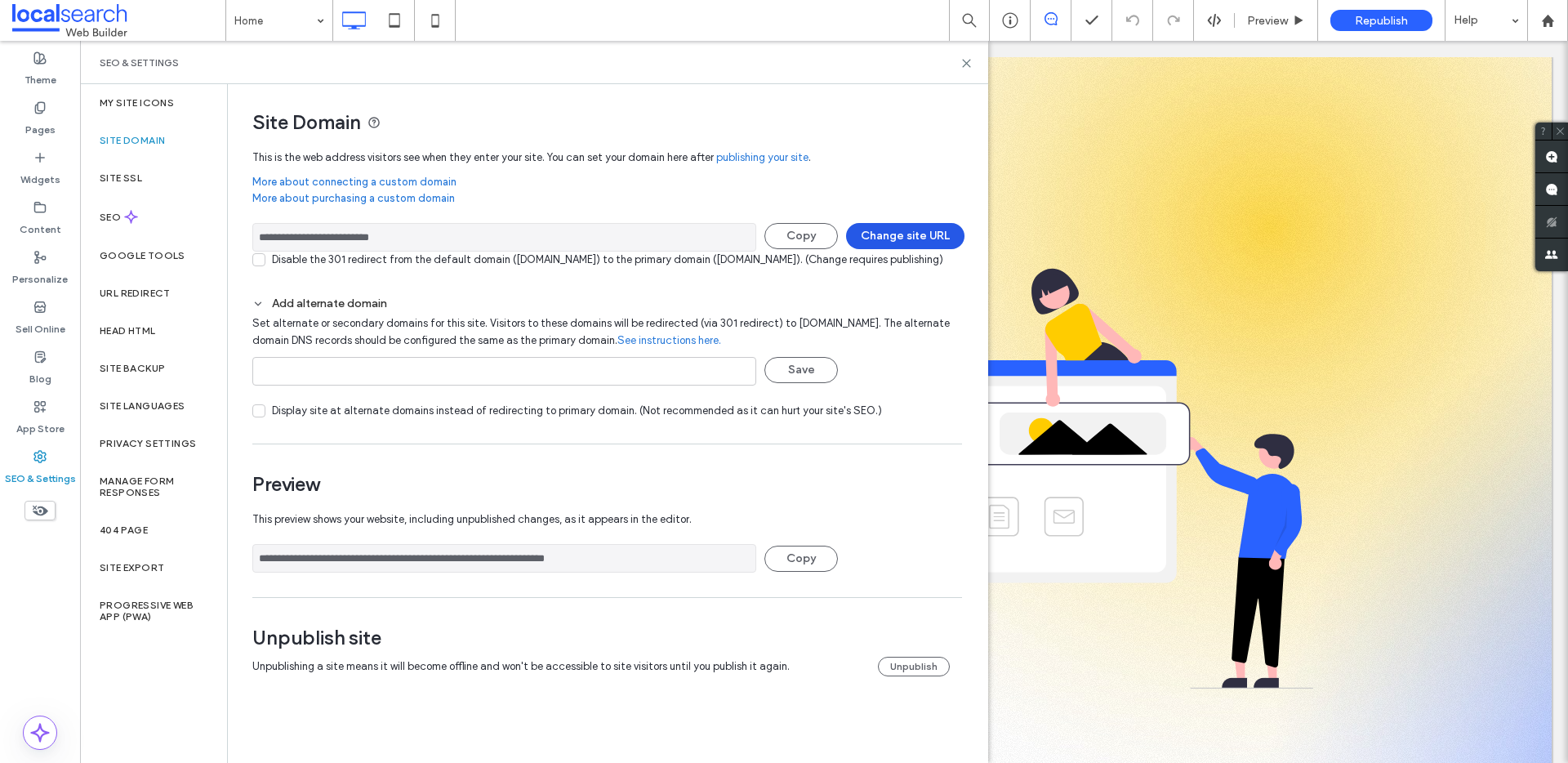
click at [919, 238] on button "Change site URL" at bounding box center [906, 236] width 119 height 26
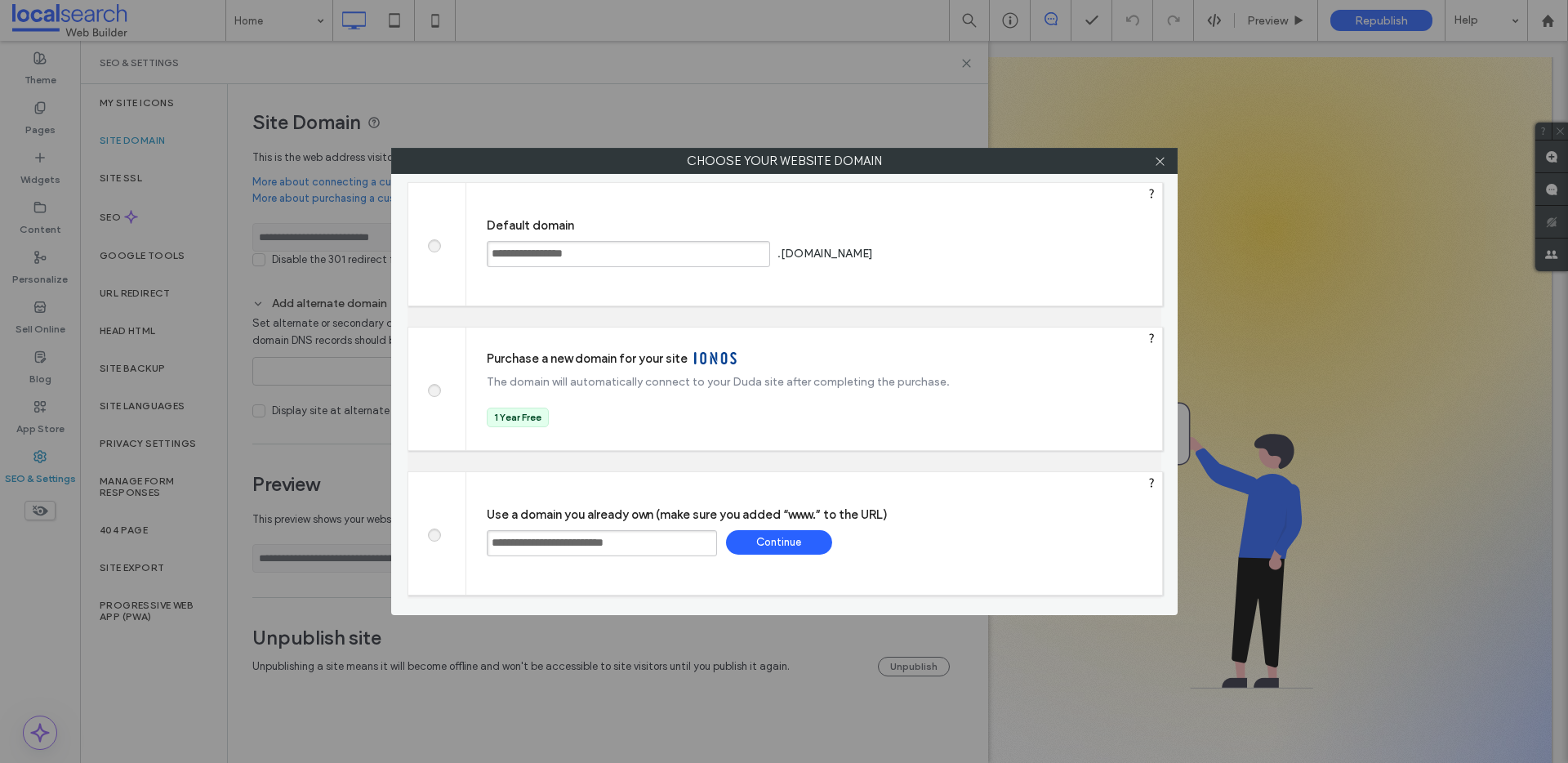
click at [433, 242] on span at bounding box center [433, 244] width 0 height 12
click at [992, 259] on div "Save" at bounding box center [938, 253] width 107 height 24
type input "**********"
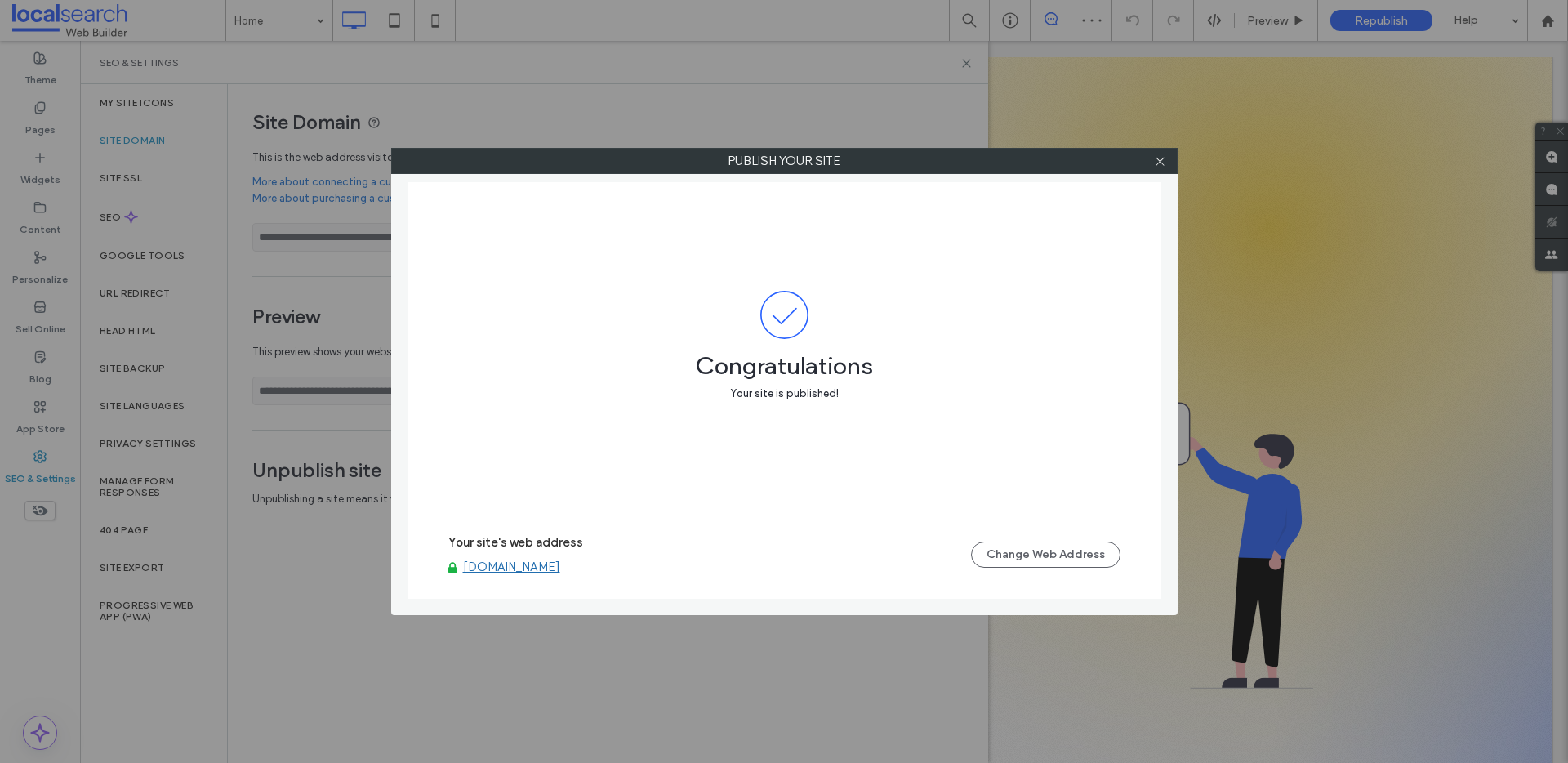
click at [1166, 165] on div at bounding box center [1160, 161] width 24 height 24
click at [1155, 165] on icon at bounding box center [1160, 161] width 12 height 12
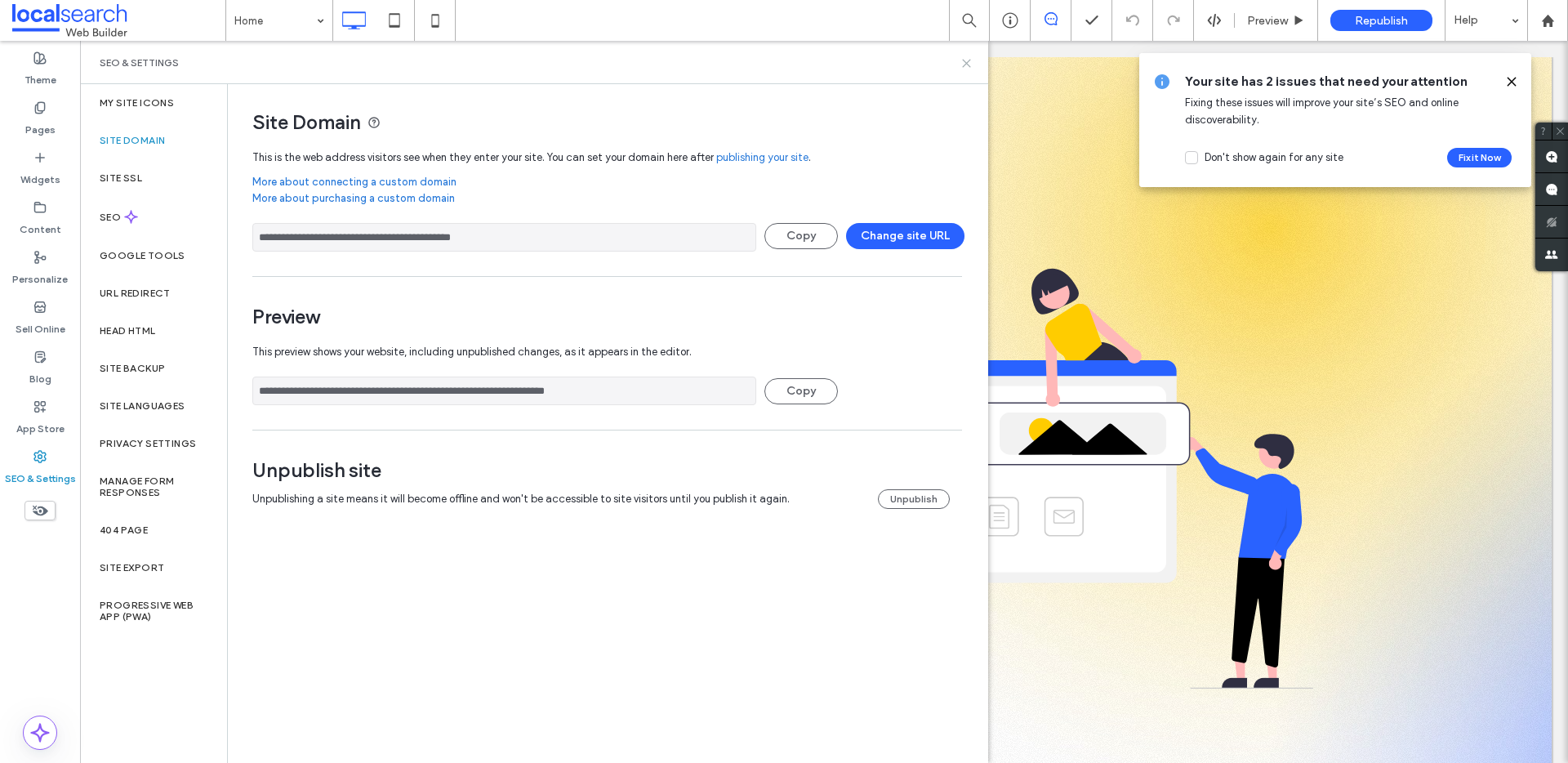
drag, startPoint x: 968, startPoint y: 60, endPoint x: 850, endPoint y: 28, distance: 122.3
click at [968, 60] on use at bounding box center [967, 63] width 7 height 7
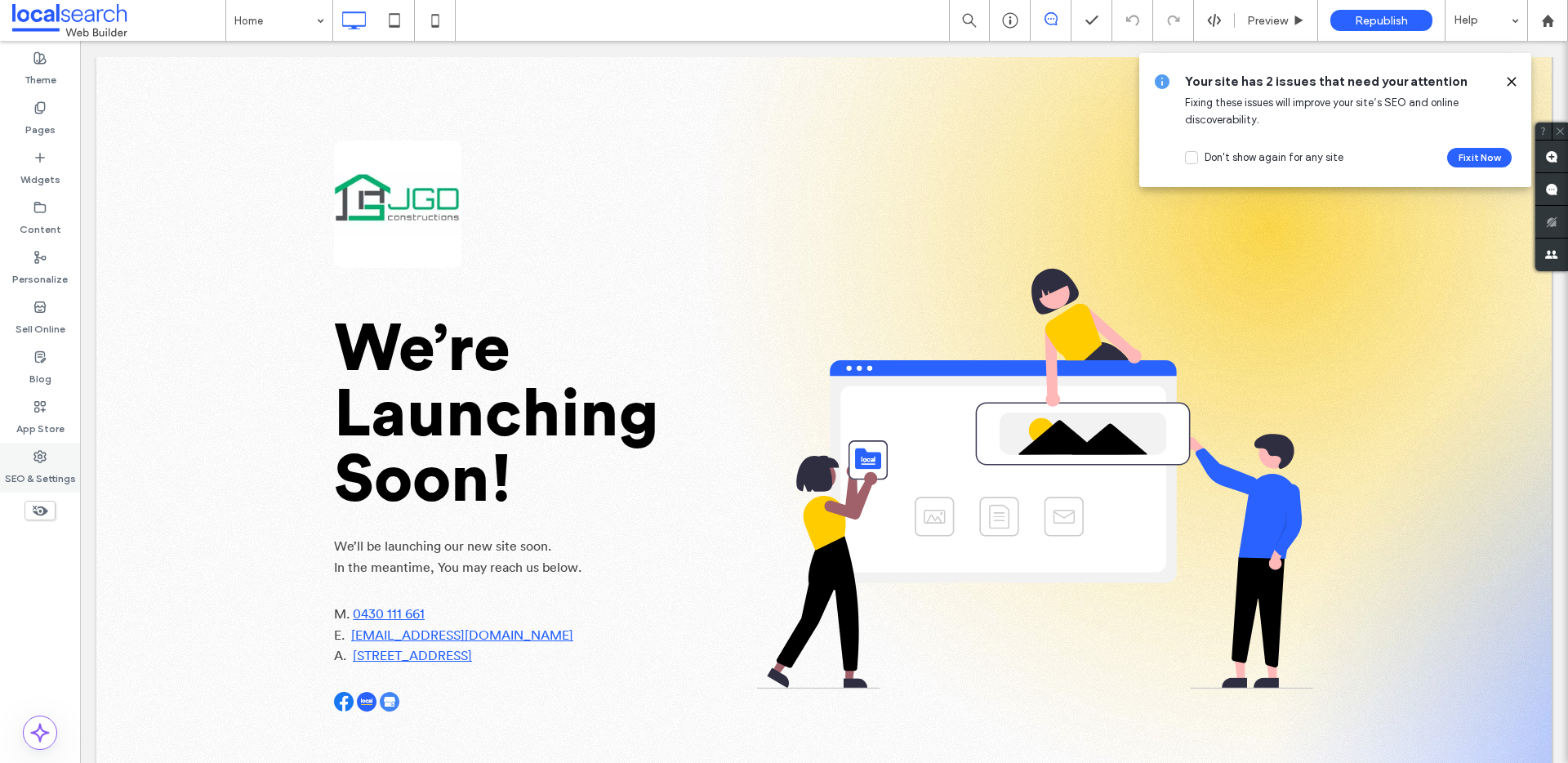
click at [36, 462] on icon at bounding box center [40, 457] width 13 height 13
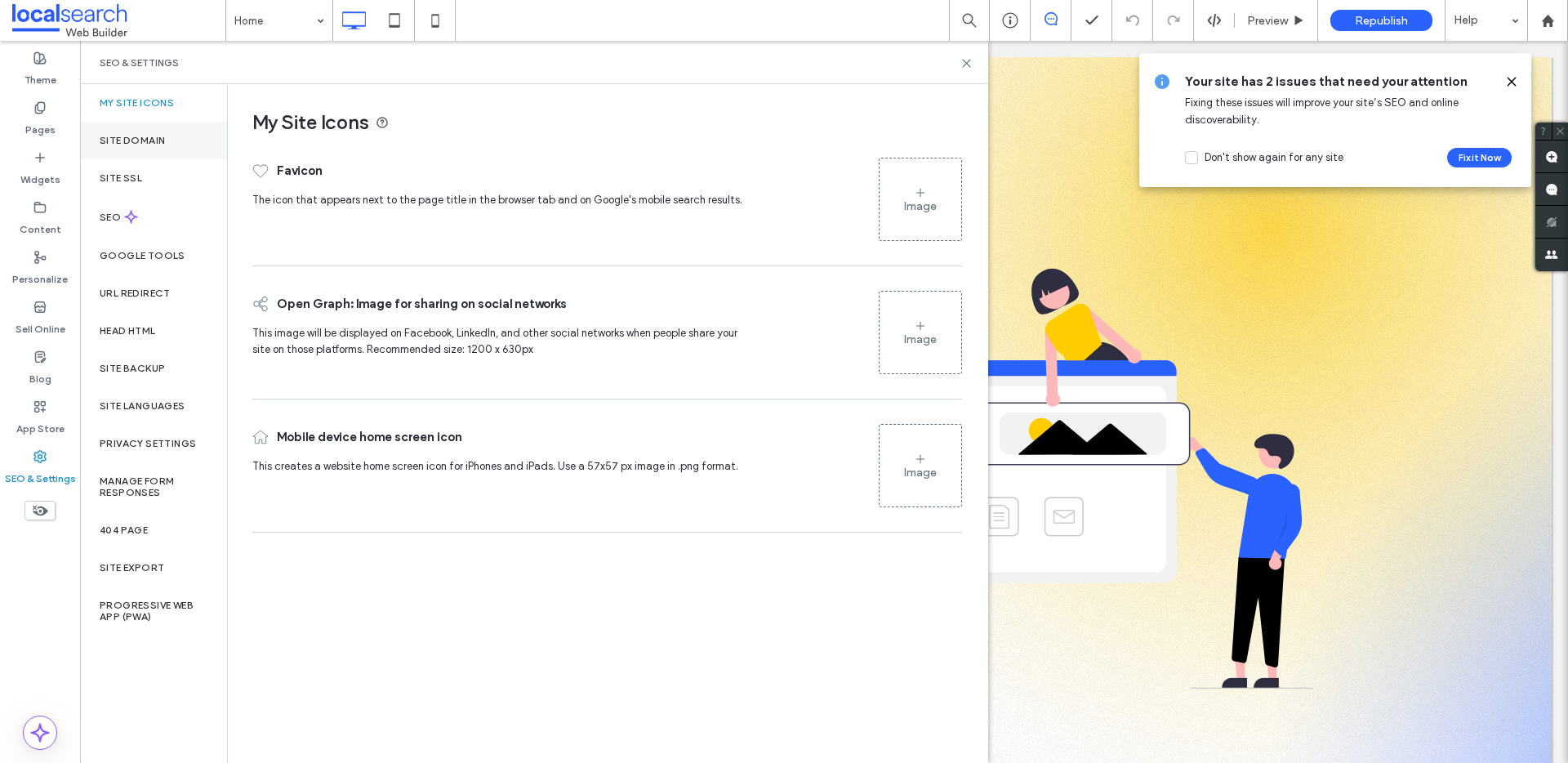
click at [142, 143] on label "Site Domain" at bounding box center [132, 141] width 66 height 11
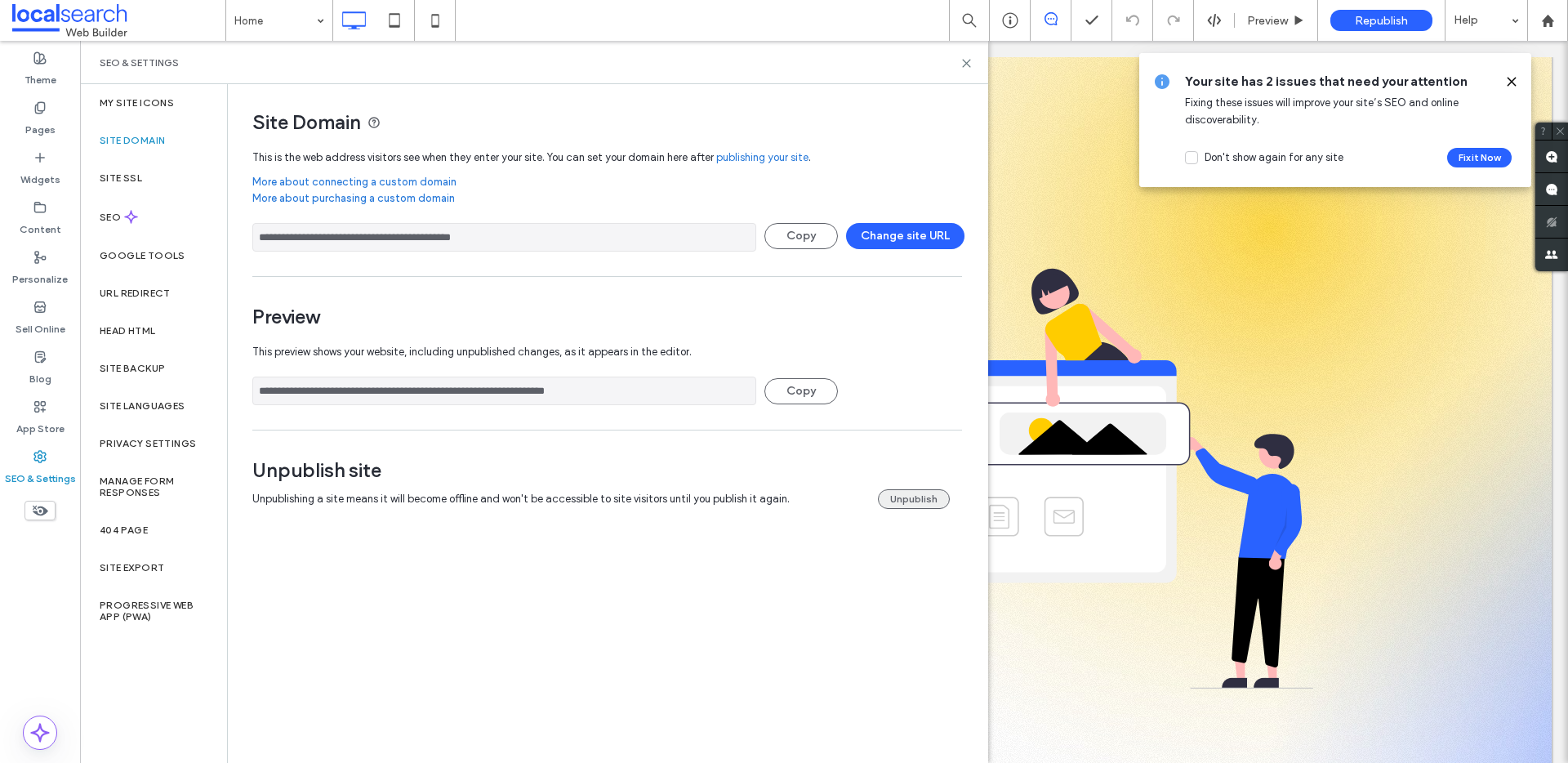
click at [920, 489] on button "Unpublish" at bounding box center [914, 498] width 72 height 19
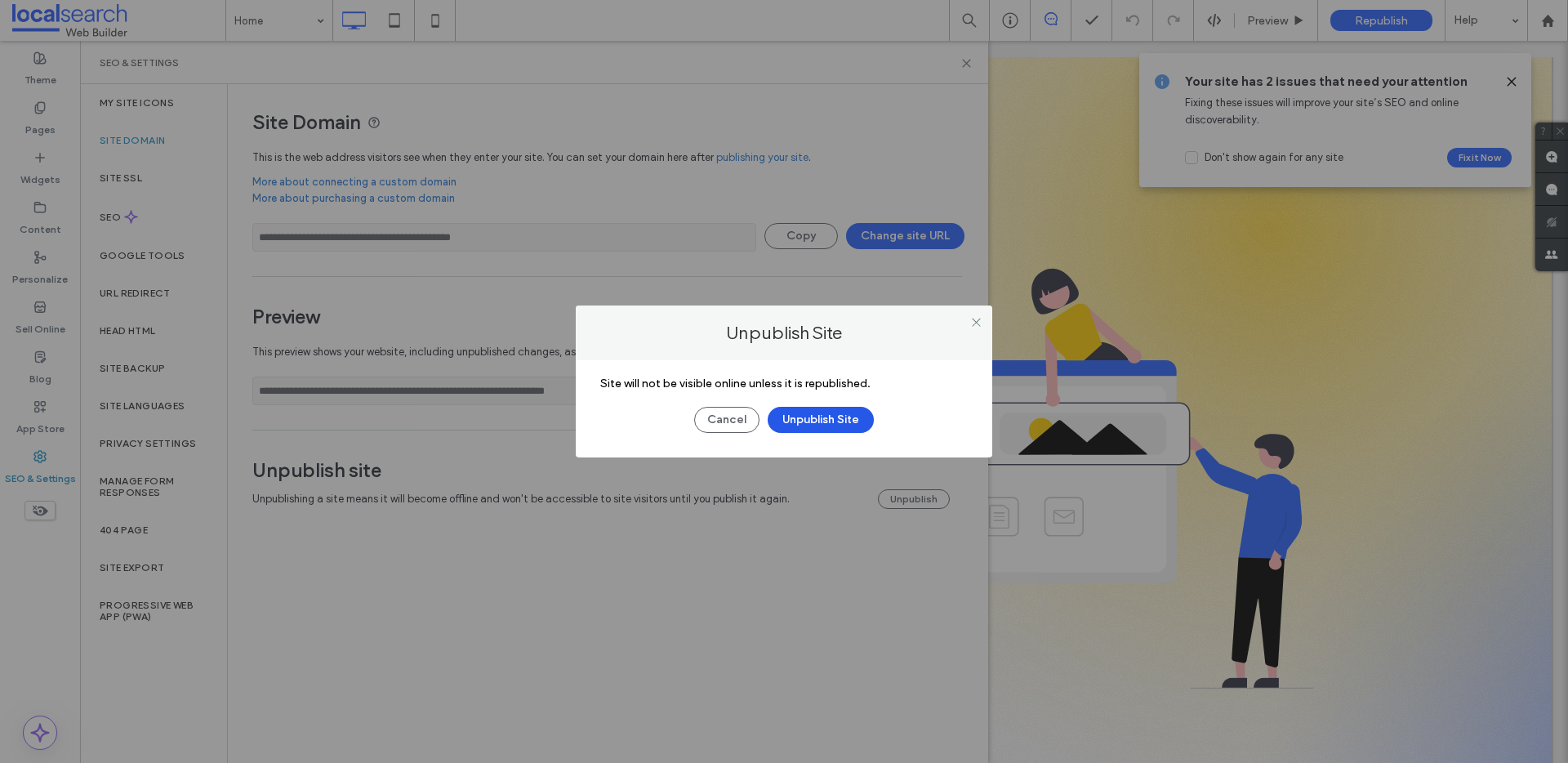
click at [842, 418] on button "Unpublish Site" at bounding box center [821, 419] width 107 height 26
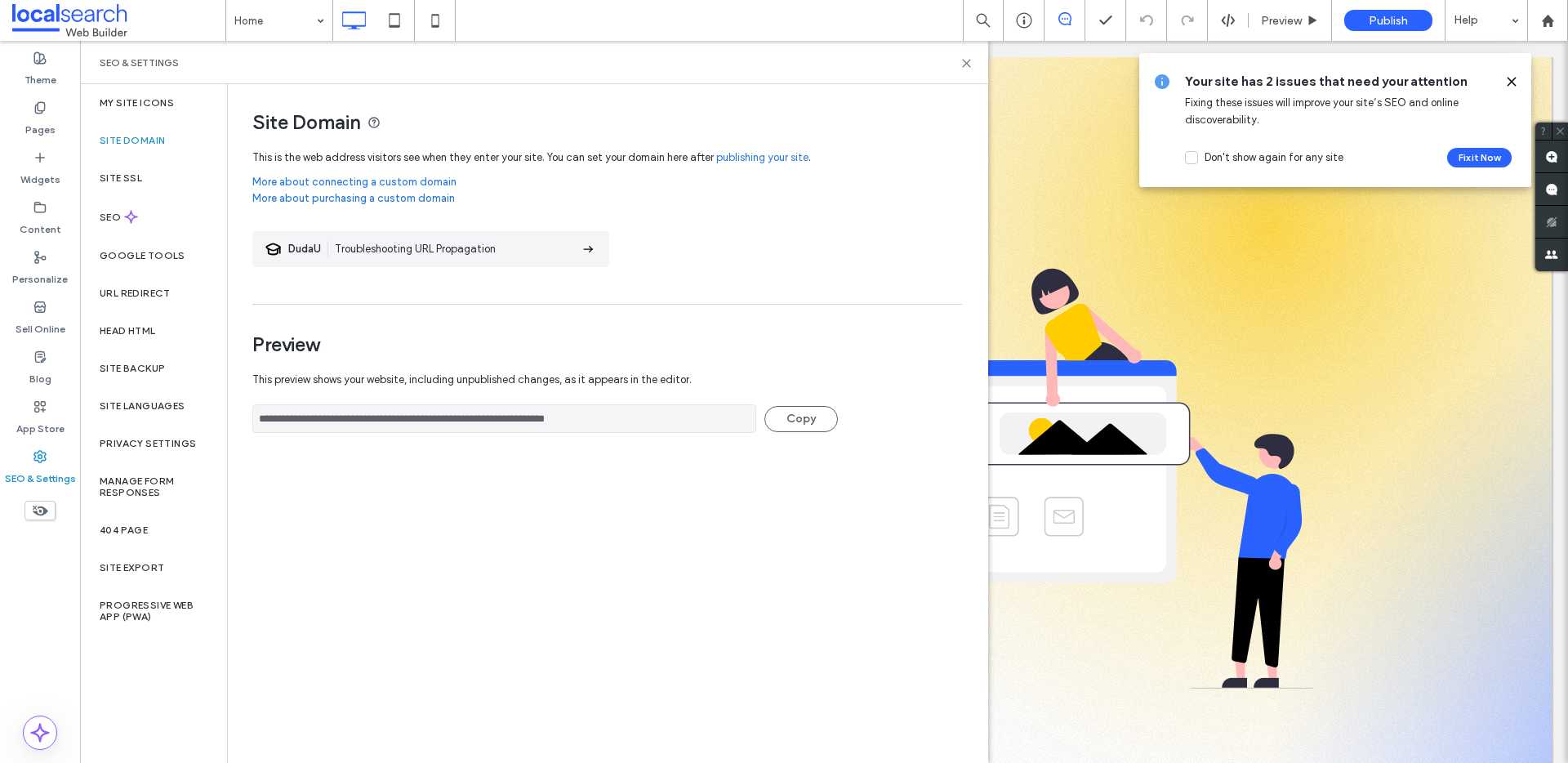
drag, startPoint x: 751, startPoint y: 587, endPoint x: 746, endPoint y: 546, distance: 41.3
click at [751, 580] on div "**********" at bounding box center [607, 422] width 759 height 677
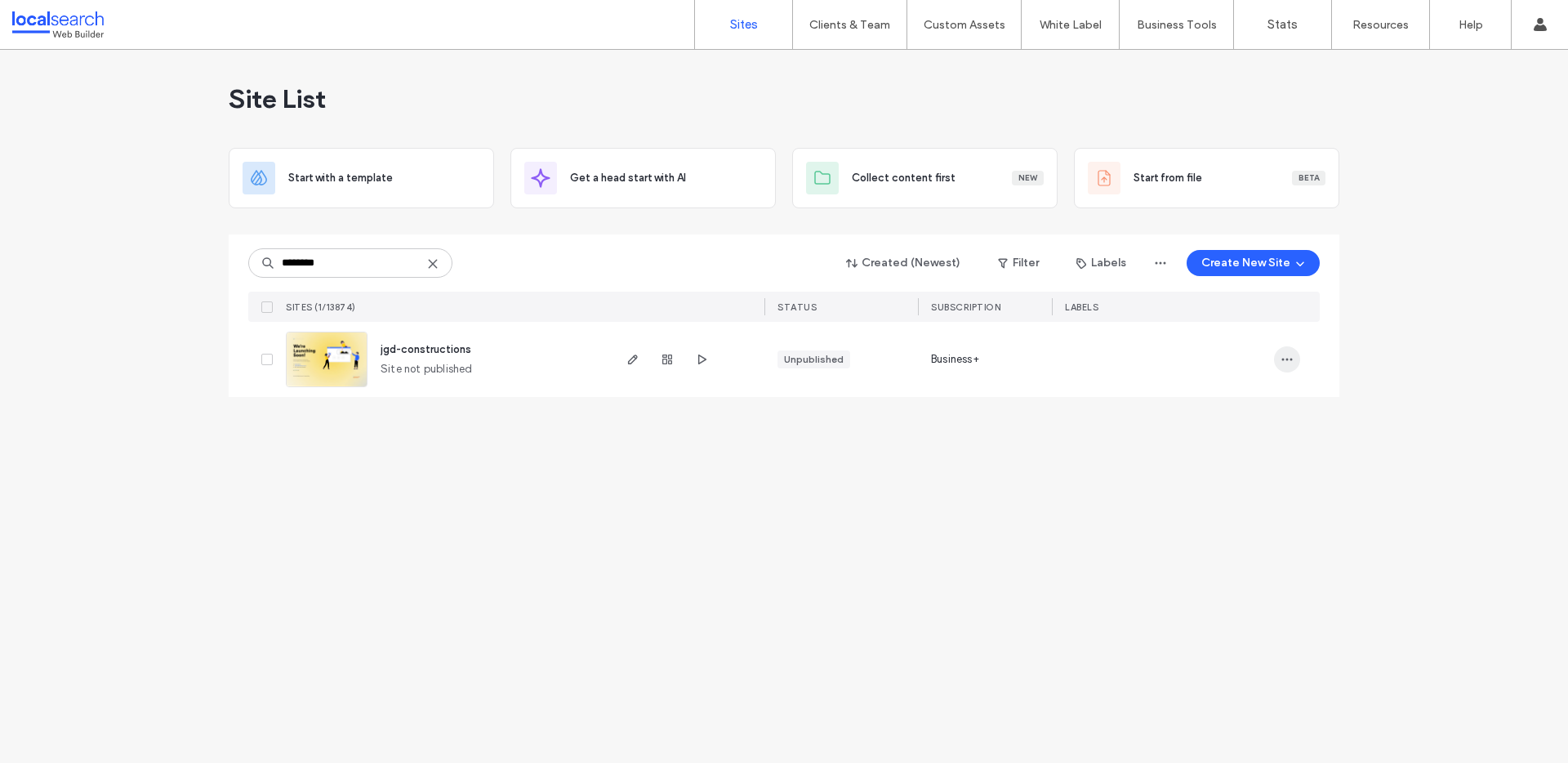
type input "********"
click at [1292, 359] on use "button" at bounding box center [1287, 359] width 10 height 3
click at [1214, 572] on span "Delete Site" at bounding box center [1212, 567] width 54 height 17
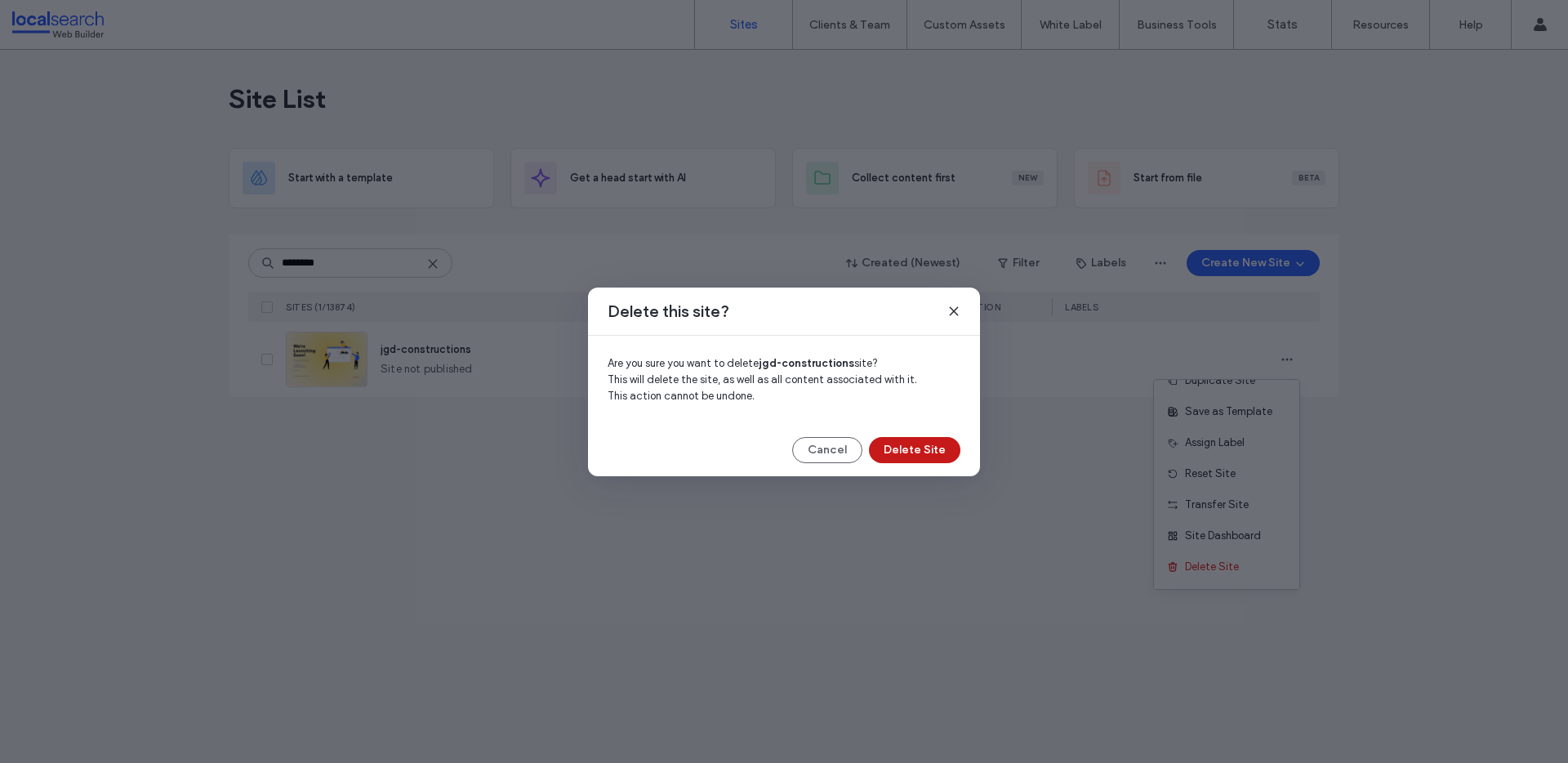
click at [926, 451] on button "Delete Site" at bounding box center [914, 450] width 92 height 26
